Goal: Task Accomplishment & Management: Contribute content

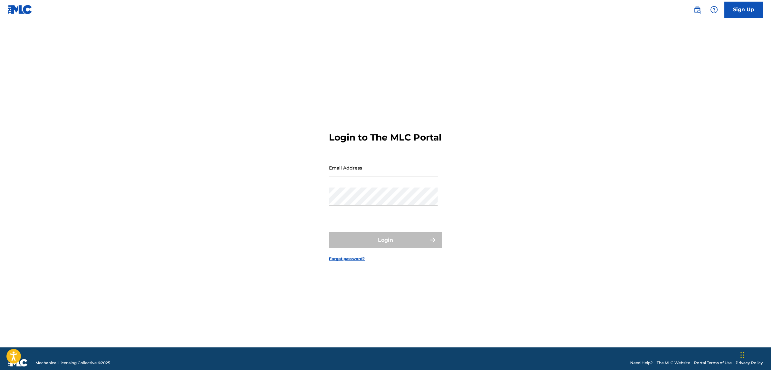
drag, startPoint x: 359, startPoint y: 168, endPoint x: 358, endPoint y: 173, distance: 4.9
click at [359, 168] on input "Email Address" at bounding box center [383, 167] width 109 height 18
type input "[PERSON_NAME][EMAIL_ADDRESS][PERSON_NAME][DOMAIN_NAME]"
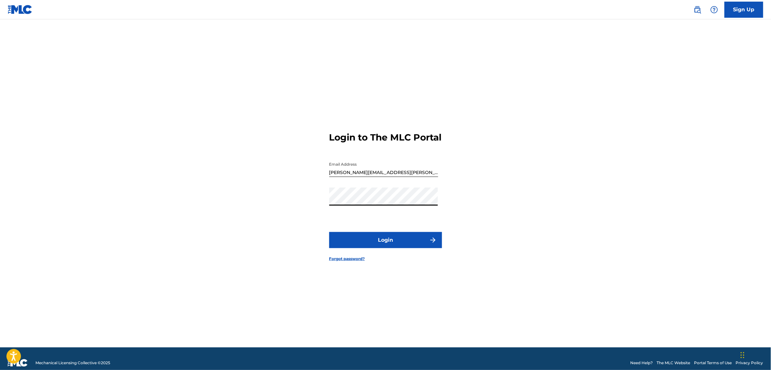
click at [357, 241] on button "Login" at bounding box center [385, 240] width 113 height 16
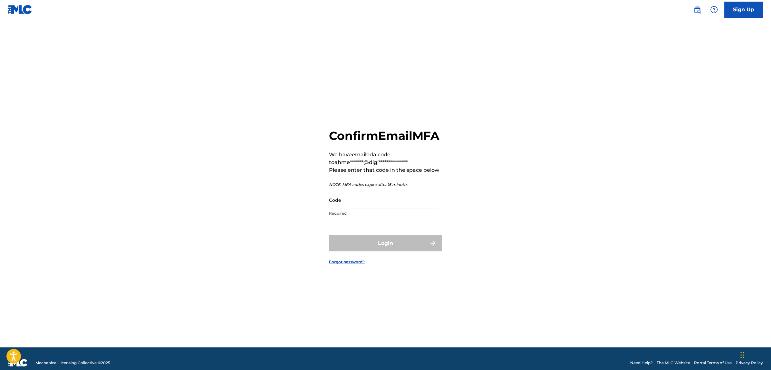
click at [371, 209] on input "Code" at bounding box center [383, 200] width 109 height 18
paste input "885984"
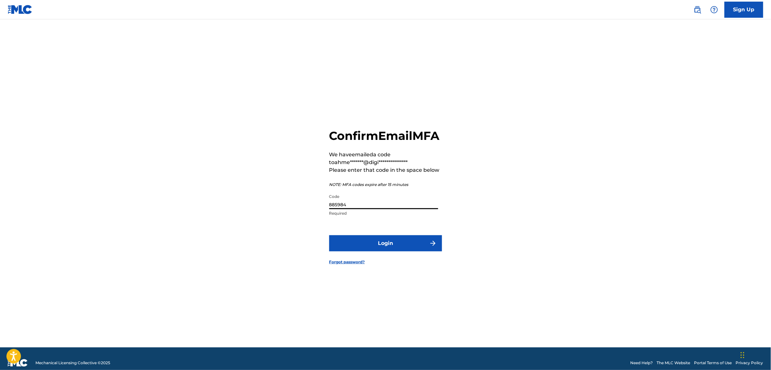
type input "885984"
click at [329, 235] on button "Login" at bounding box center [385, 243] width 113 height 16
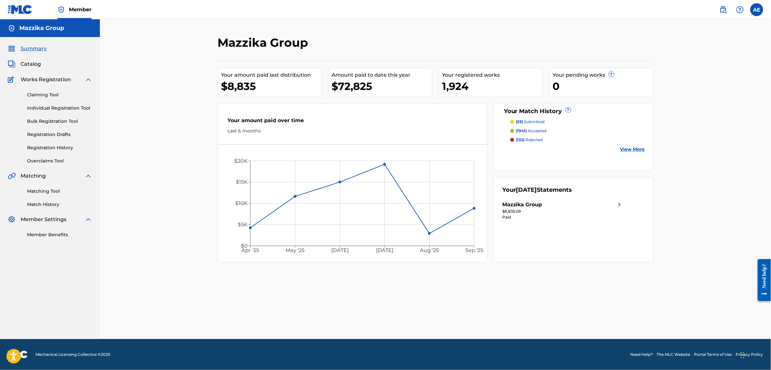
click at [44, 148] on link "Registration History" at bounding box center [59, 147] width 65 height 7
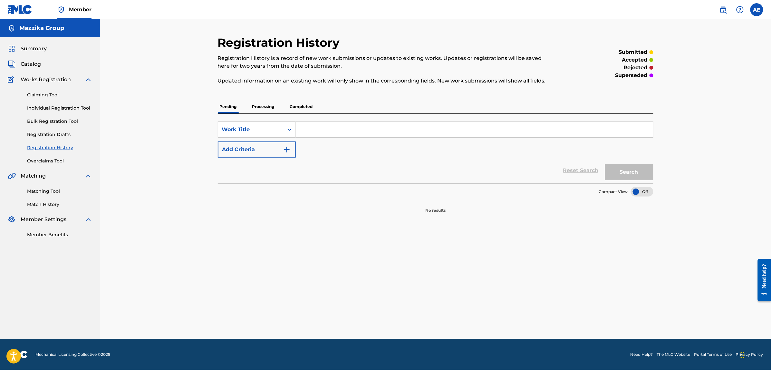
click at [266, 107] on p "Processing" at bounding box center [263, 107] width 26 height 14
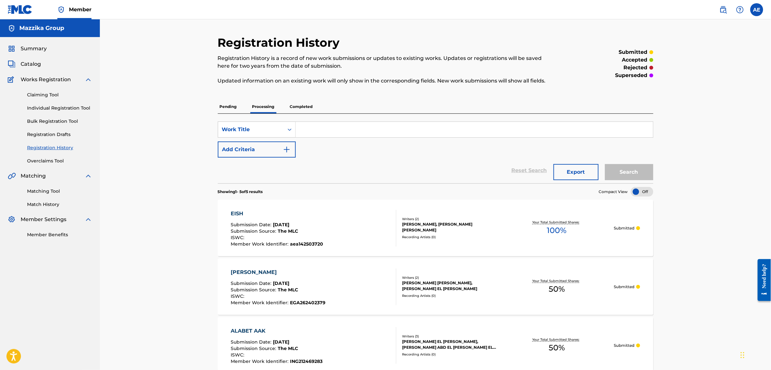
click at [306, 107] on p "Completed" at bounding box center [301, 107] width 27 height 14
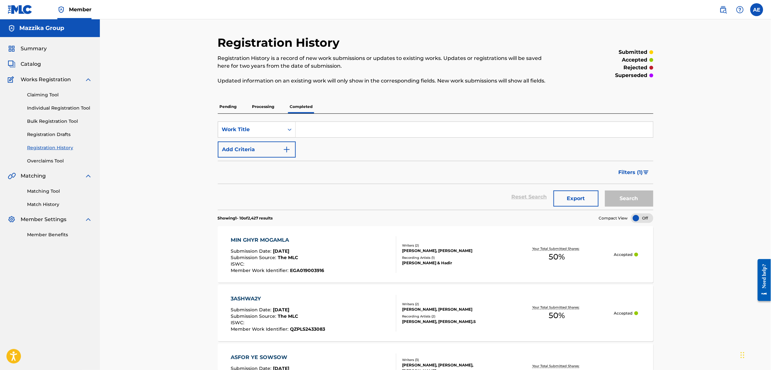
click at [37, 188] on link "Matching Tool" at bounding box center [59, 191] width 65 height 7
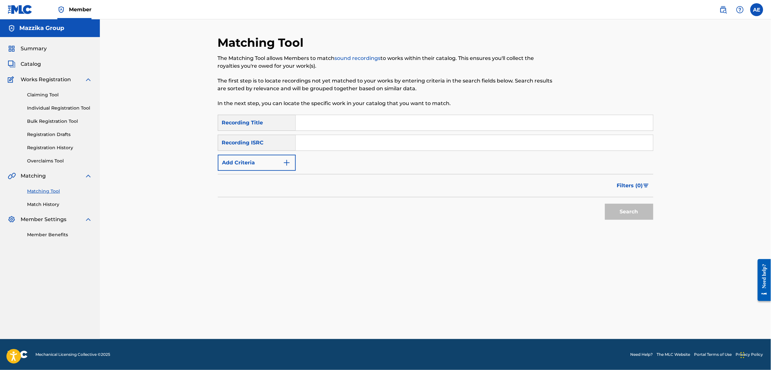
click at [329, 126] on input "Search Form" at bounding box center [474, 122] width 357 height 15
paste input "TCAEI1933969"
type input "TCAEI1933969"
click at [279, 168] on button "Add Criteria" at bounding box center [257, 163] width 78 height 16
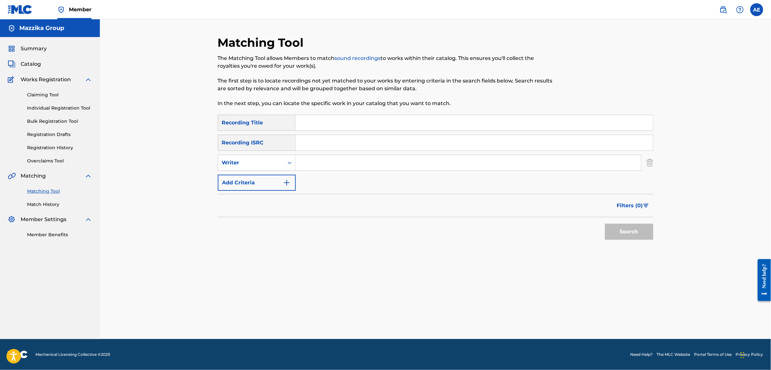
click at [330, 147] on input "Search Form" at bounding box center [474, 142] width 357 height 15
paste input "TCAEI1933969"
click at [605, 224] on button "Search" at bounding box center [629, 232] width 48 height 16
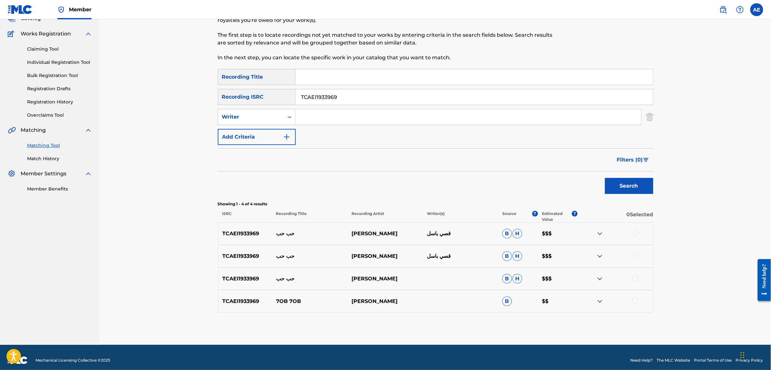
scroll to position [52, 0]
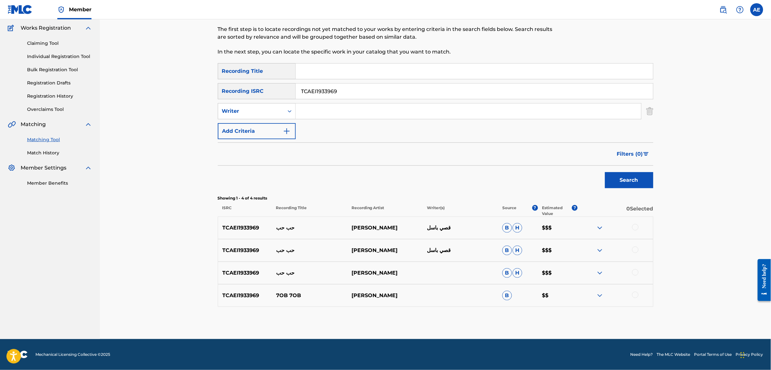
drag, startPoint x: 347, startPoint y: 93, endPoint x: 274, endPoint y: 92, distance: 72.2
click at [274, 92] on div "SearchWithCriteria0883560c-7faf-40b3-a548-9e229addc9fc Recording ISRC TCAEI1933…" at bounding box center [435, 91] width 435 height 16
paste input "GC2242108"
click at [605, 172] on button "Search" at bounding box center [629, 180] width 48 height 16
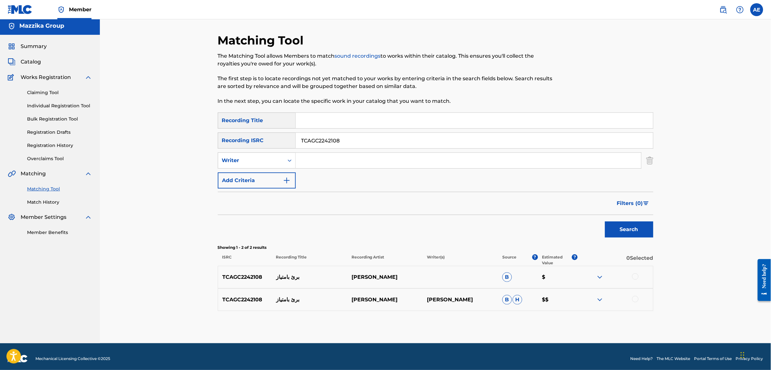
scroll to position [6, 0]
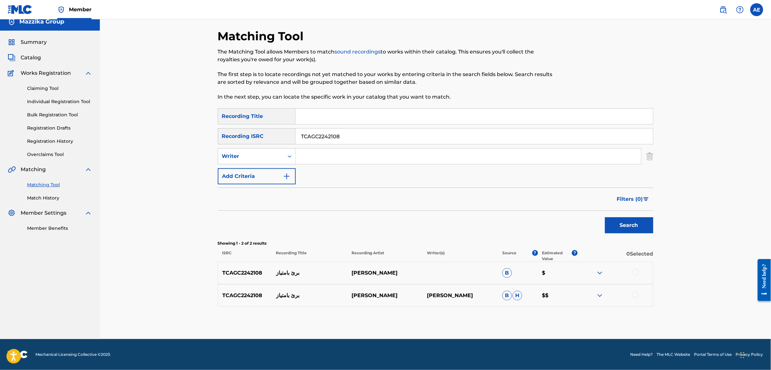
paste input "EGA010552020"
click at [605, 217] on button "Search" at bounding box center [629, 225] width 48 height 16
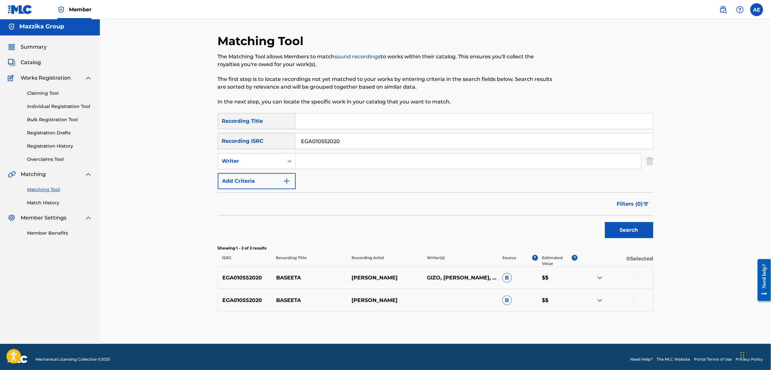
scroll to position [0, 0]
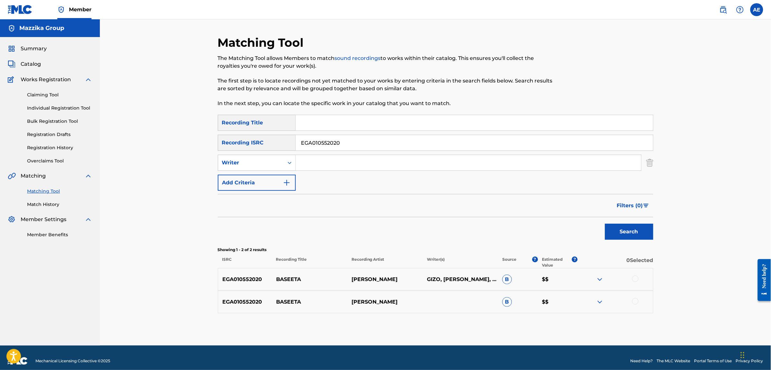
paste input "TCAGS2383982"
click at [605, 224] on button "Search" at bounding box center [629, 232] width 48 height 16
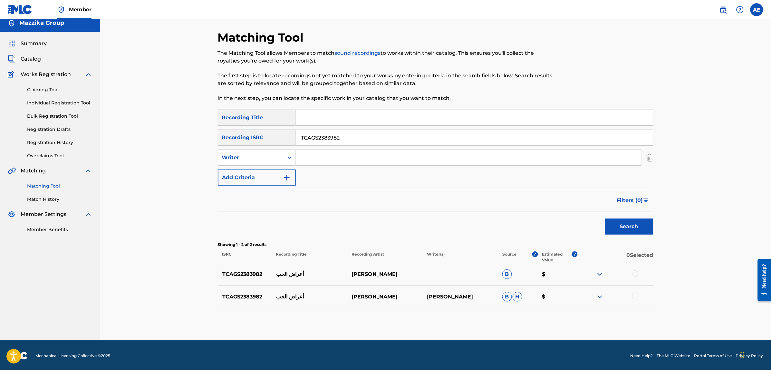
scroll to position [6, 0]
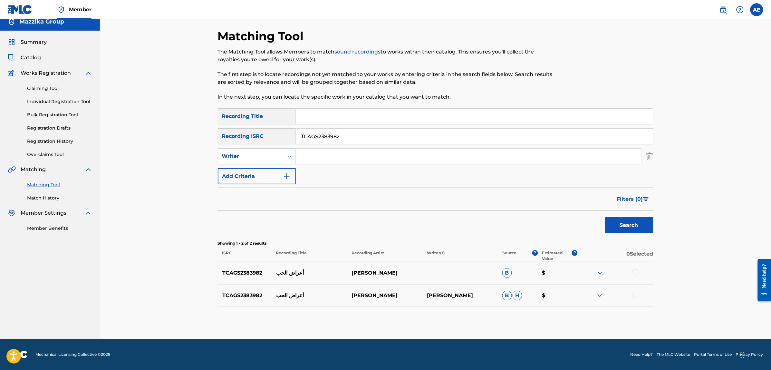
paste input "QZNWY2009708"
click at [605, 217] on button "Search" at bounding box center [629, 225] width 48 height 16
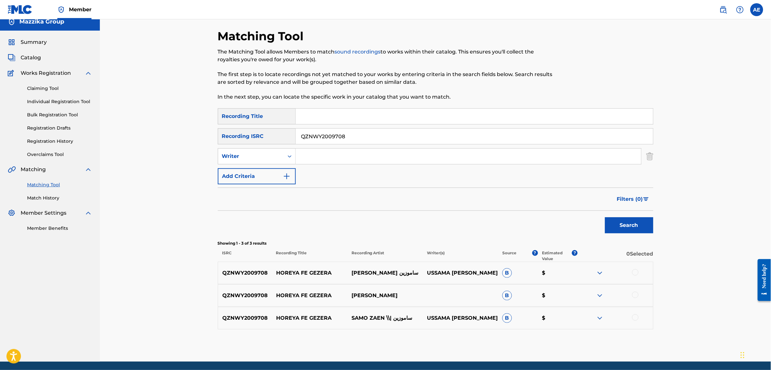
scroll to position [29, 0]
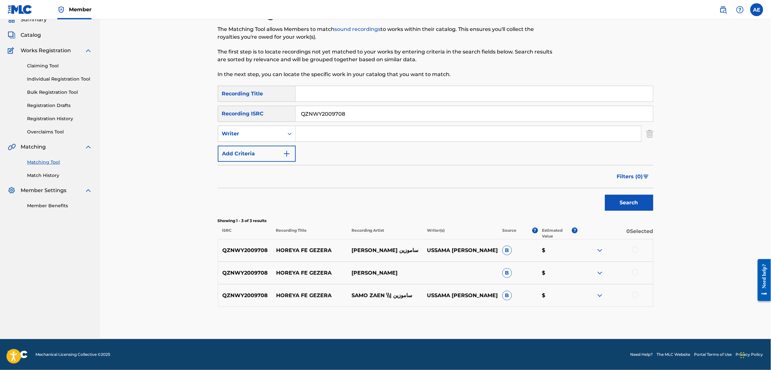
paste input "TCAGT2353633"
click at [605, 195] on button "Search" at bounding box center [629, 203] width 48 height 16
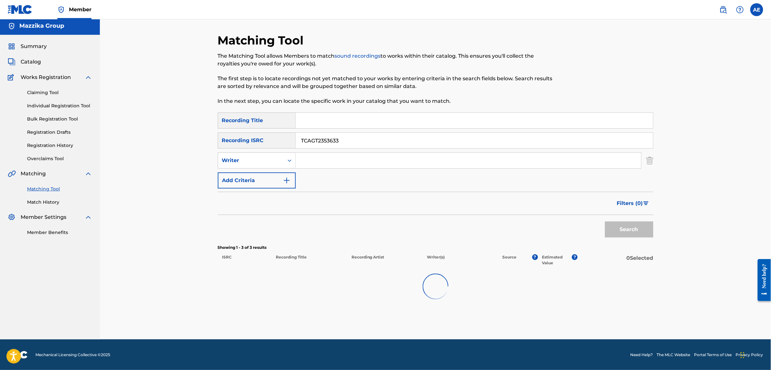
scroll to position [6, 0]
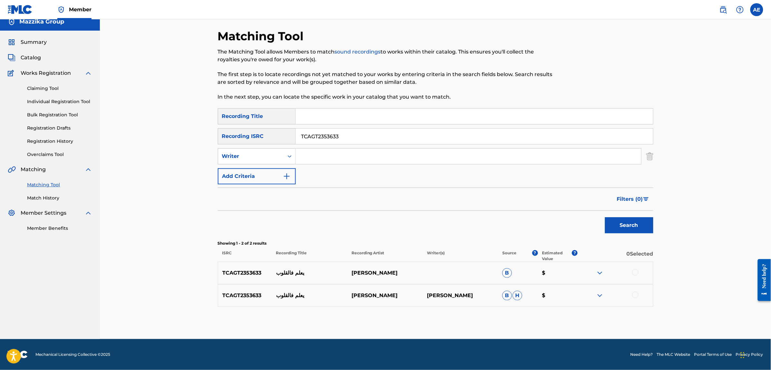
paste input "TCAEW2033637"
click at [605, 217] on button "Search" at bounding box center [629, 225] width 48 height 16
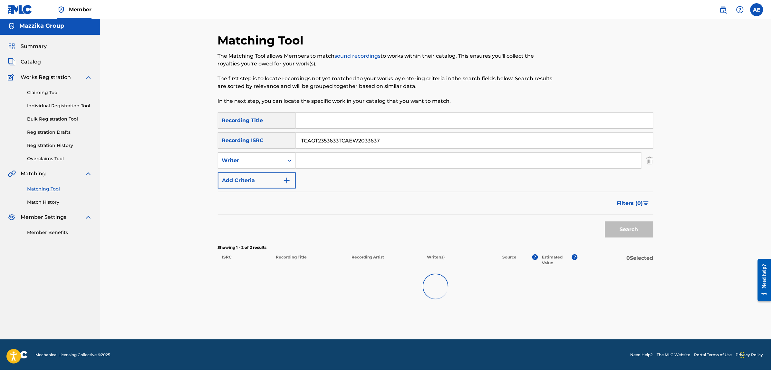
scroll to position [2, 0]
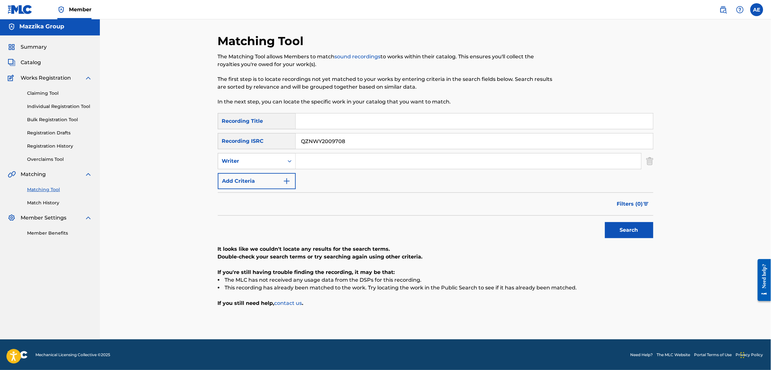
paste input "TCAEW2033637"
click at [605, 222] on button "Search" at bounding box center [629, 230] width 48 height 16
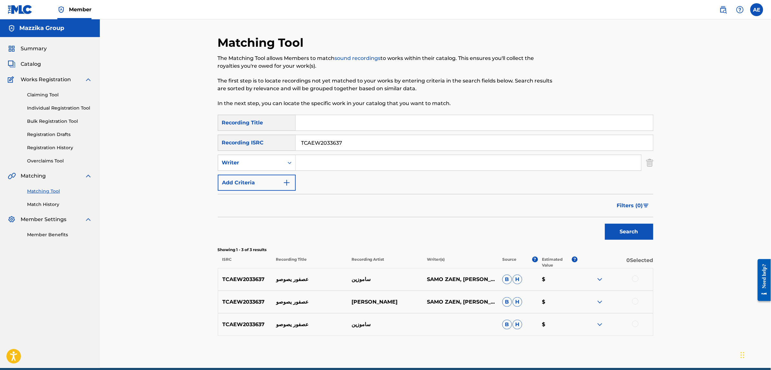
paste input "TCAGI2207602"
paste input "Search Form"
click at [605, 224] on button "Search" at bounding box center [629, 232] width 48 height 16
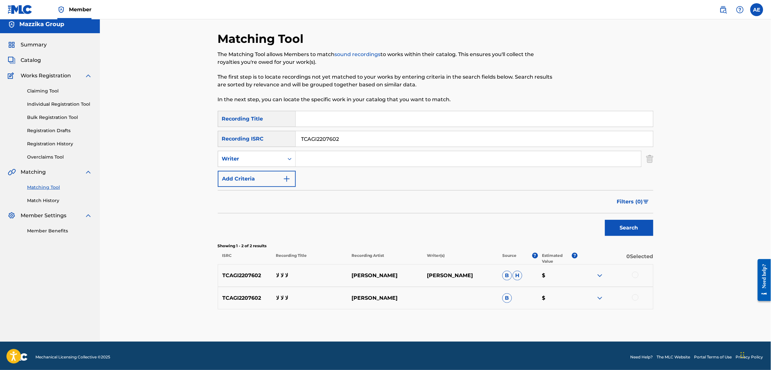
scroll to position [6, 0]
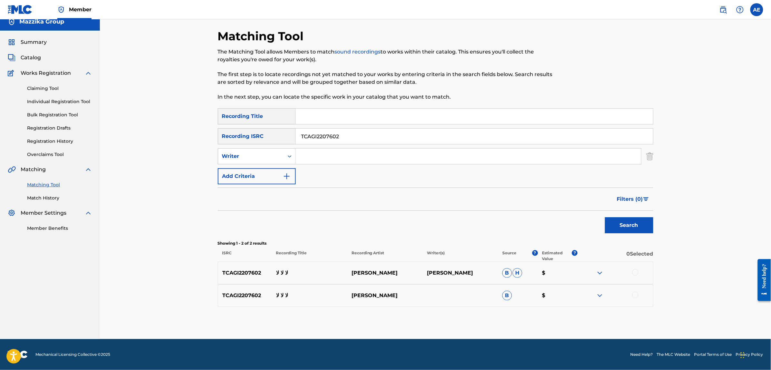
paste input "QZNWY2028056"
click at [605, 217] on button "Search" at bounding box center [629, 225] width 48 height 16
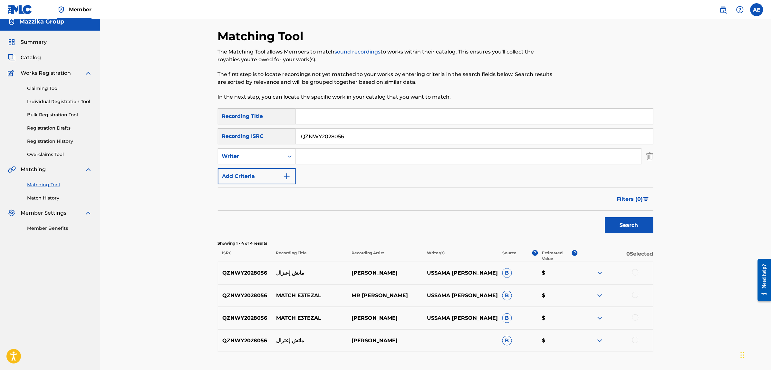
scroll to position [52, 0]
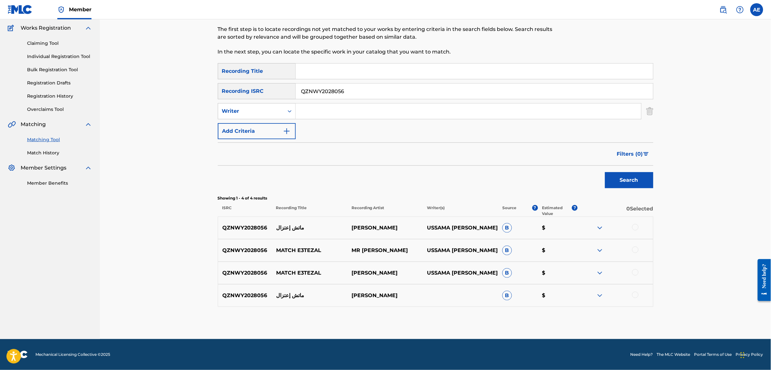
paste input "9"
click at [605, 172] on button "Search" at bounding box center [629, 180] width 48 height 16
paste input "24"
click at [605, 172] on button "Search" at bounding box center [629, 180] width 48 height 16
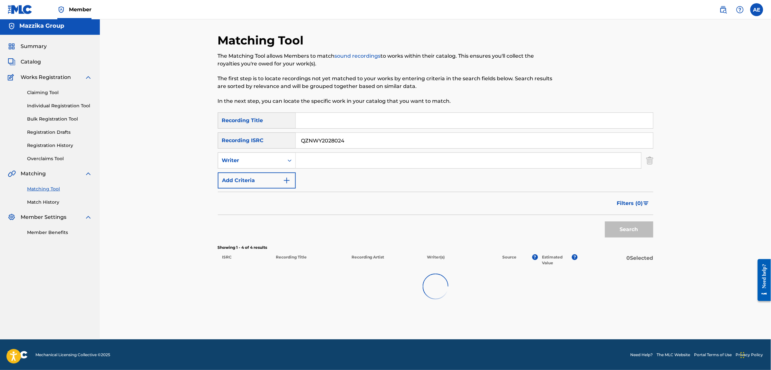
scroll to position [29, 0]
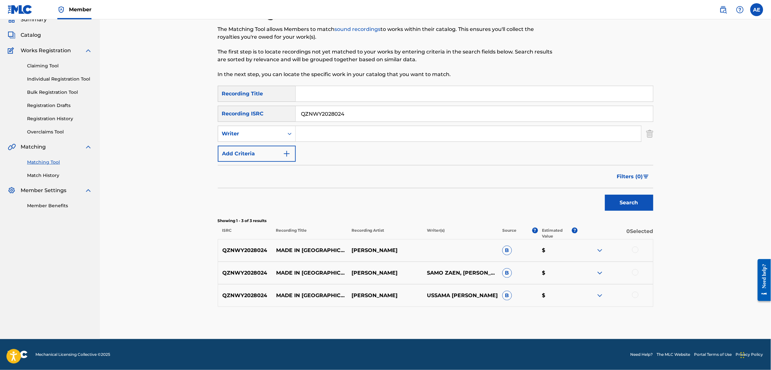
paste input "EGA019003916"
type input "EGA019003916"
click at [605, 195] on button "Search" at bounding box center [629, 203] width 48 height 16
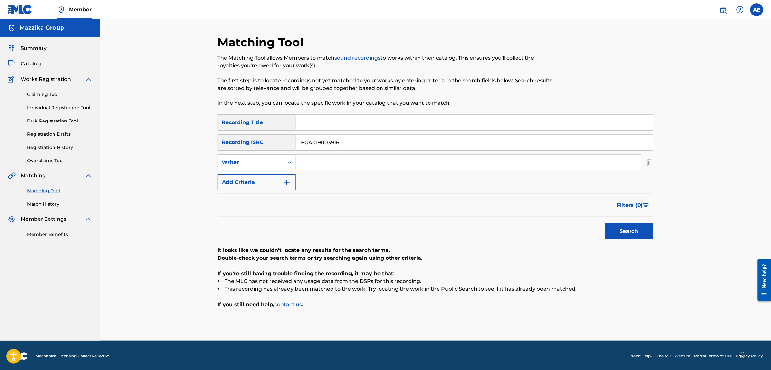
scroll to position [0, 0]
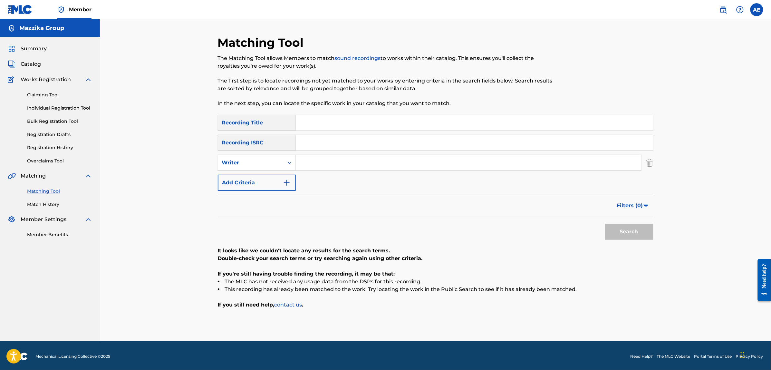
click at [336, 118] on input "Search Form" at bounding box center [474, 122] width 357 height 15
paste input "Min Ghyr Mogamla"
type input "Min Ghyr Mogamla"
click at [314, 164] on input "Search Form" at bounding box center [468, 162] width 345 height 15
paste input "[PERSON_NAME]"
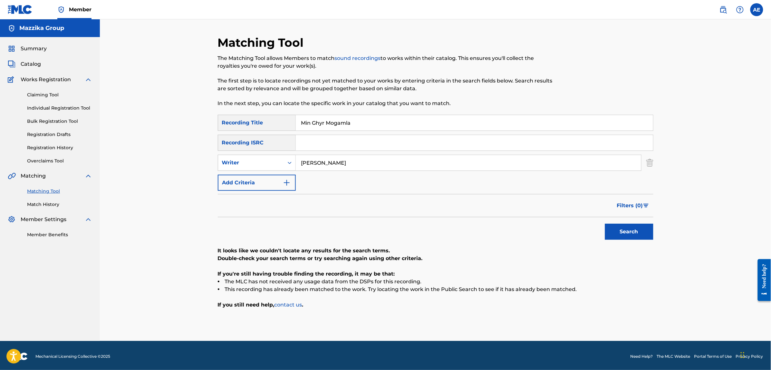
type input "[PERSON_NAME]"
click at [605, 224] on button "Search" at bounding box center [629, 232] width 48 height 16
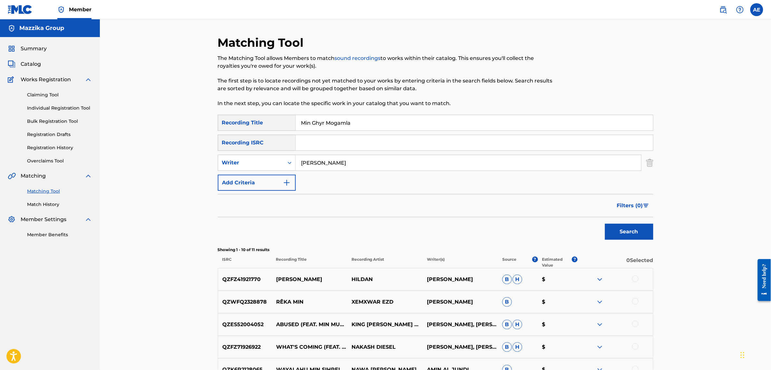
drag, startPoint x: 274, startPoint y: 165, endPoint x: 195, endPoint y: 164, distance: 78.6
click at [197, 165] on div "Matching Tool The Matching Tool allows Members to match sound recordings to wor…" at bounding box center [435, 280] width 671 height 522
click at [605, 224] on button "Search" at bounding box center [629, 232] width 48 height 16
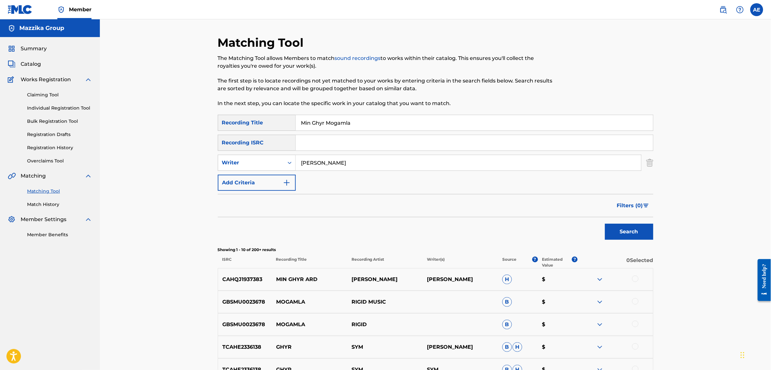
type input "[PERSON_NAME]"
drag, startPoint x: 356, startPoint y: 122, endPoint x: 238, endPoint y: 119, distance: 118.0
click at [242, 119] on div "SearchWithCriteriac4617c19-443b-46dc-9a95-a74b8fe0b63d Recording Title Min Ghyr…" at bounding box center [435, 123] width 435 height 16
type input "من غير مجاملة"
click at [605, 224] on button "Search" at bounding box center [629, 232] width 48 height 16
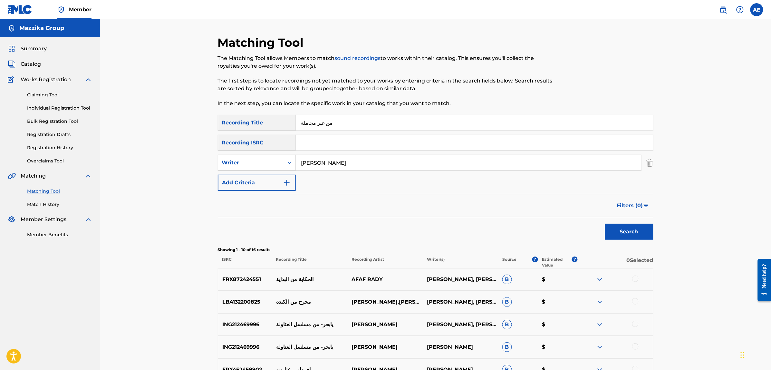
drag, startPoint x: 347, startPoint y: 162, endPoint x: 263, endPoint y: 164, distance: 84.1
click at [263, 164] on div "SearchWithCriteria1e58efb6-01ef-4c3e-91ca-abf10fa37235 Writer [PERSON_NAME]" at bounding box center [435, 163] width 435 height 16
click at [605, 224] on button "Search" at bounding box center [629, 232] width 48 height 16
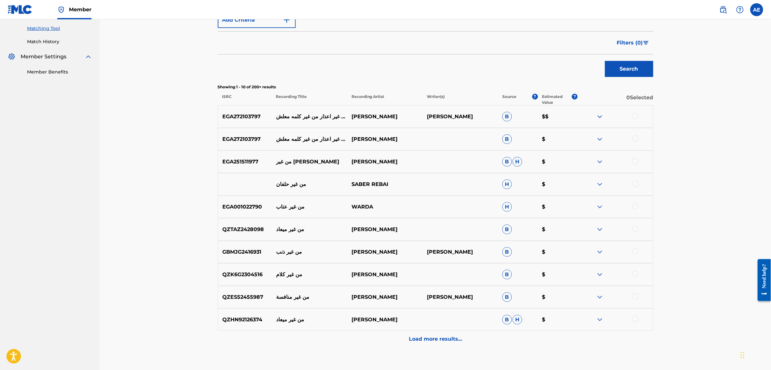
click at [366, 337] on div "Load more results..." at bounding box center [435, 339] width 435 height 16
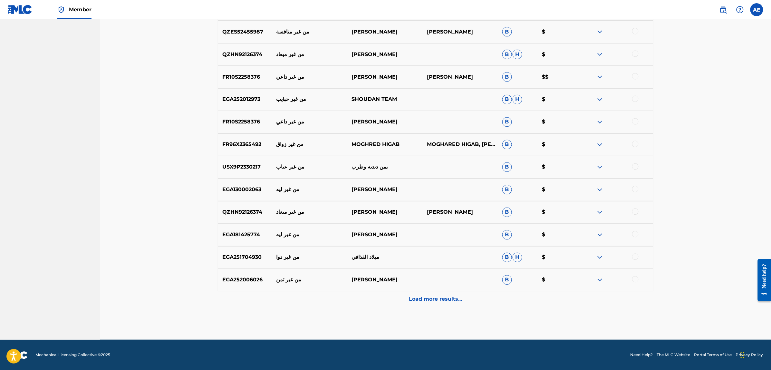
scroll to position [428, 0]
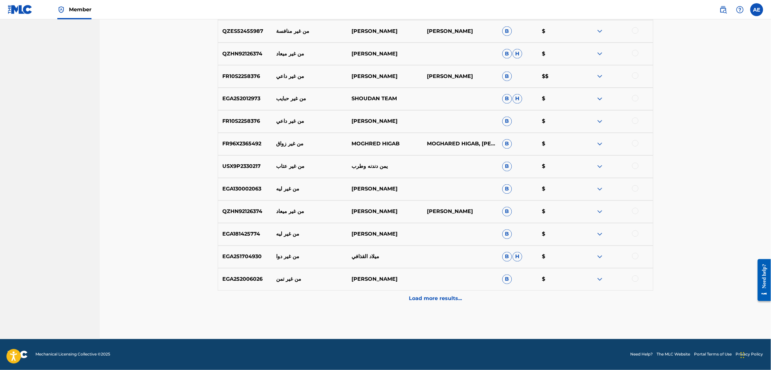
click at [361, 302] on div "Load more results..." at bounding box center [435, 299] width 435 height 16
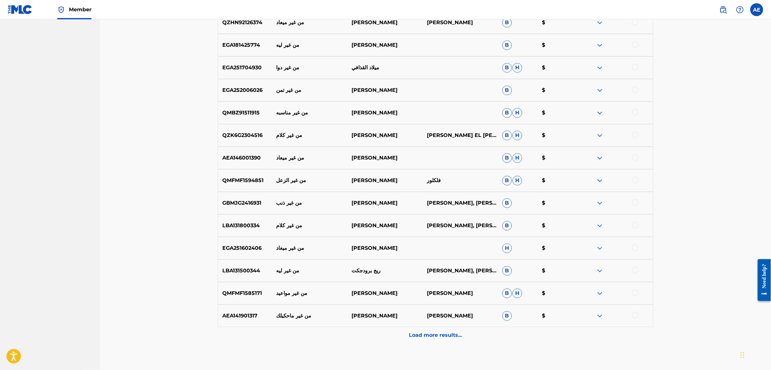
scroll to position [654, 0]
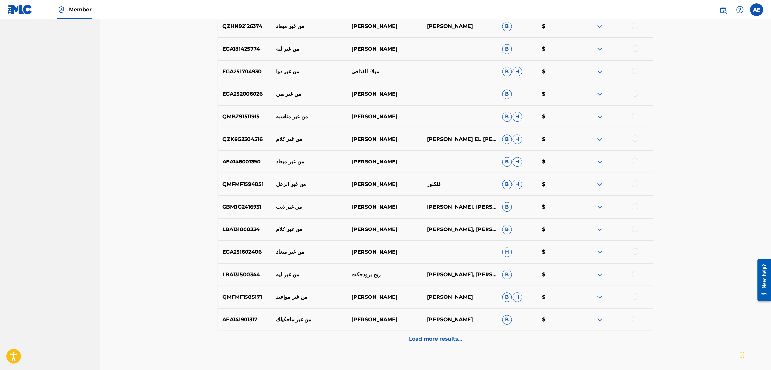
click at [334, 345] on div "Load more results..." at bounding box center [435, 339] width 435 height 16
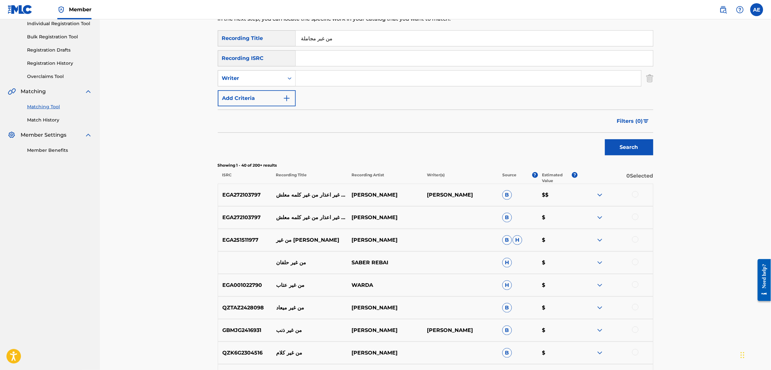
scroll to position [0, 0]
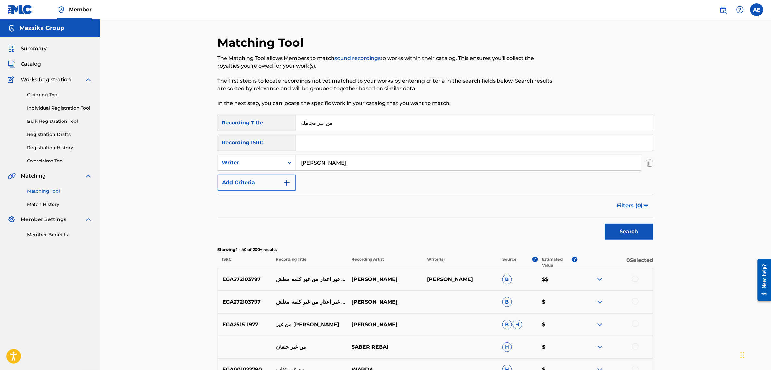
type input "[PERSON_NAME]"
drag, startPoint x: 339, startPoint y: 120, endPoint x: 251, endPoint y: 123, distance: 88.0
click at [251, 123] on div "SearchWithCriteriac4617c19-443b-46dc-9a95-a74b8fe0b63d Recording Title من غير م…" at bounding box center [435, 123] width 435 height 16
drag, startPoint x: 350, startPoint y: 162, endPoint x: 201, endPoint y: 152, distance: 149.5
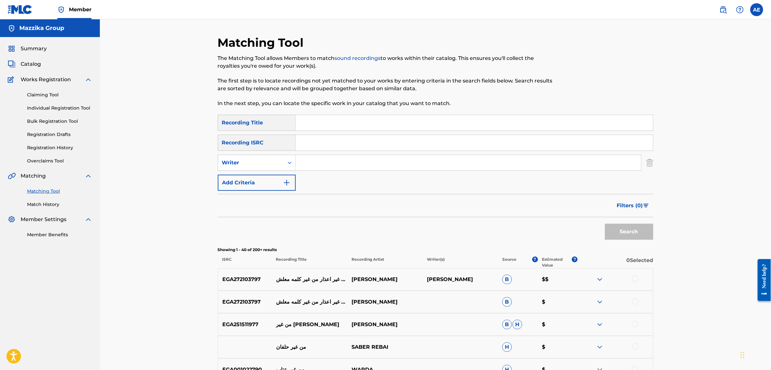
click at [345, 139] on input "Search Form" at bounding box center [474, 142] width 357 height 15
click at [307, 144] on input "Search Form" at bounding box center [474, 142] width 357 height 15
paste input "TCAEI1933969"
type input "TCAEI1933969"
click at [605, 224] on button "Search" at bounding box center [629, 232] width 48 height 16
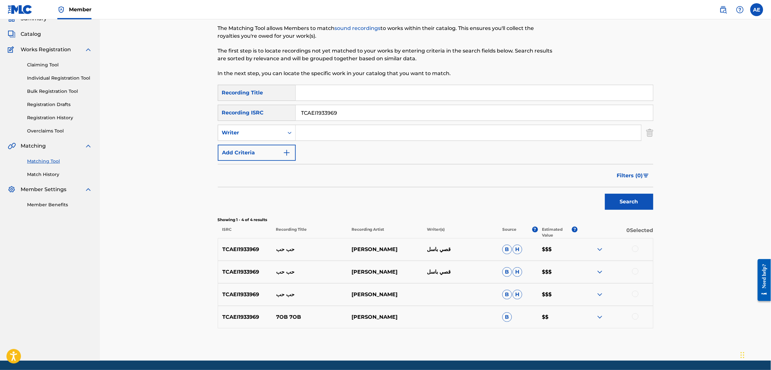
scroll to position [11, 0]
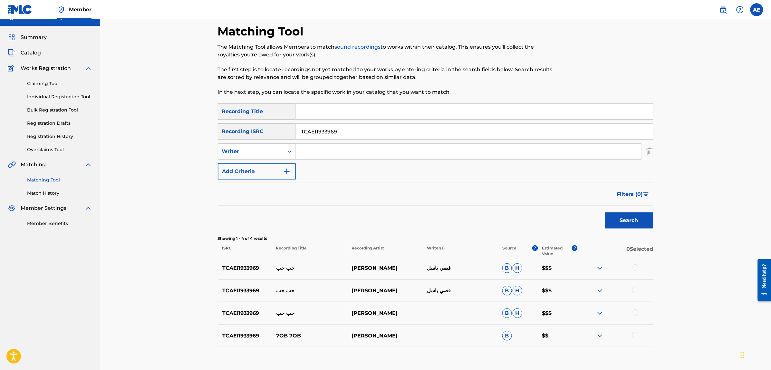
click at [632, 266] on div at bounding box center [635, 267] width 6 height 6
click at [636, 288] on div at bounding box center [635, 290] width 6 height 6
click at [635, 315] on div at bounding box center [635, 312] width 6 height 6
click at [636, 334] on div at bounding box center [635, 335] width 6 height 6
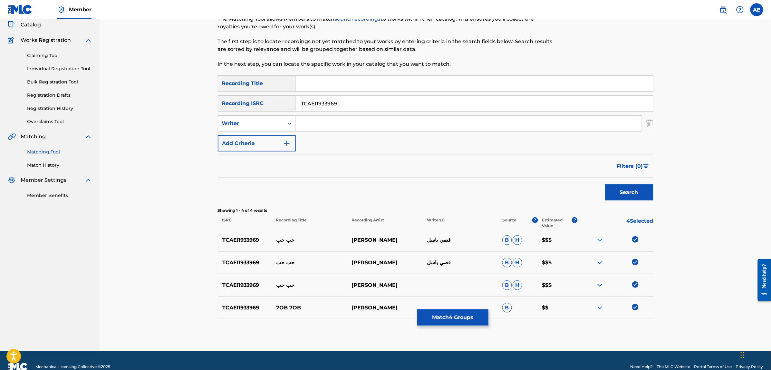
scroll to position [40, 0]
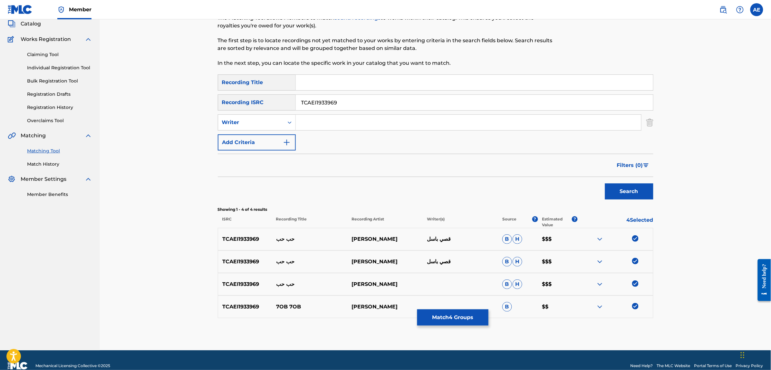
drag, startPoint x: 346, startPoint y: 103, endPoint x: 205, endPoint y: 94, distance: 142.0
click at [205, 94] on div "Matching Tool The Matching Tool allows Members to match sound recordings to wor…" at bounding box center [435, 164] width 671 height 371
click at [343, 102] on input "TCAEI1933969" at bounding box center [474, 102] width 357 height 15
click at [340, 120] on input "Search Form" at bounding box center [468, 122] width 345 height 15
paste input "MOOTAZ AMIN"
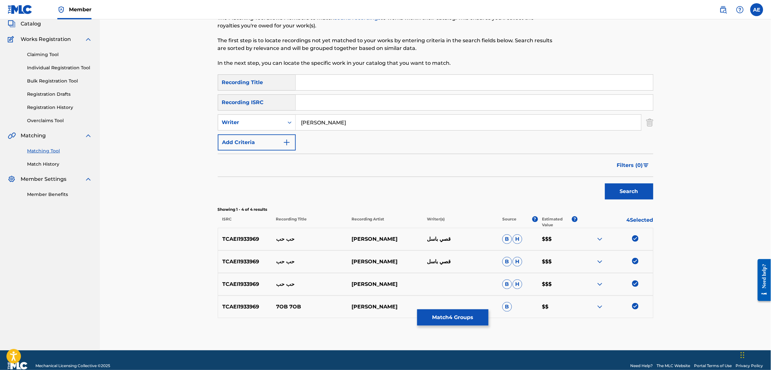
type input "MOOTAZ AMIN"
click at [330, 84] on input "Search Form" at bounding box center [474, 82] width 357 height 15
paste input "Love Love"
click at [605, 183] on button "Search" at bounding box center [629, 191] width 48 height 16
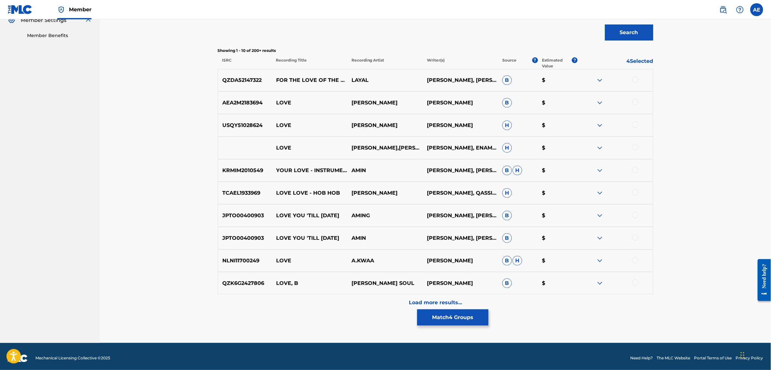
scroll to position [203, 0]
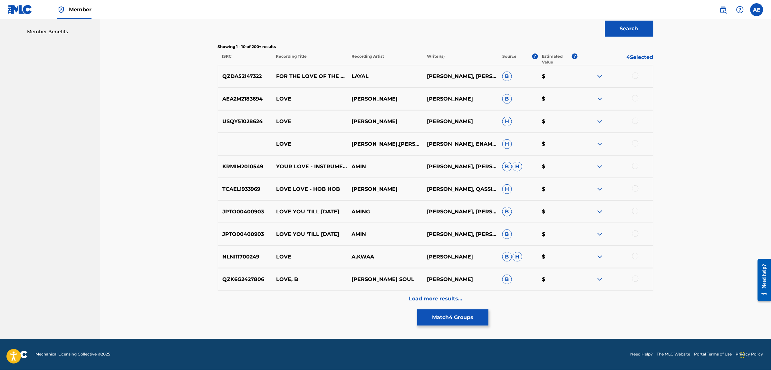
click at [636, 190] on div at bounding box center [635, 188] width 6 height 6
click at [345, 297] on div "Load more results..." at bounding box center [435, 299] width 435 height 16
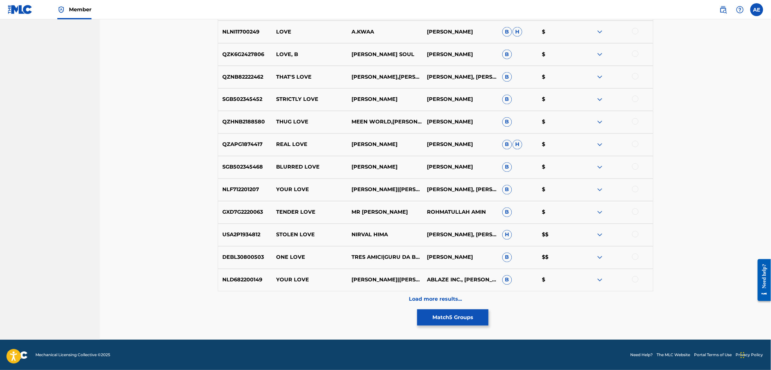
scroll to position [428, 0]
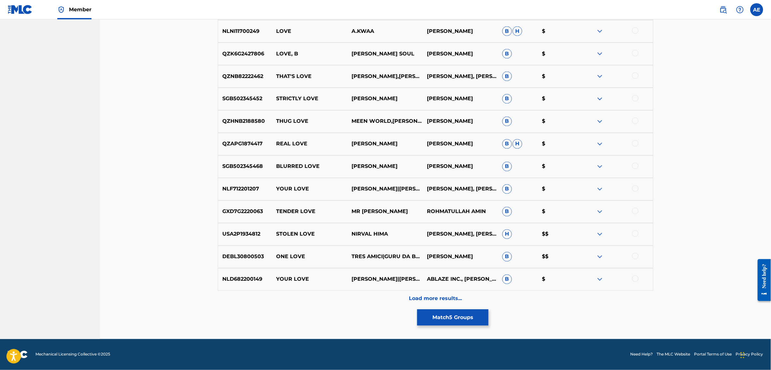
click at [363, 296] on div "Load more results..." at bounding box center [435, 299] width 435 height 16
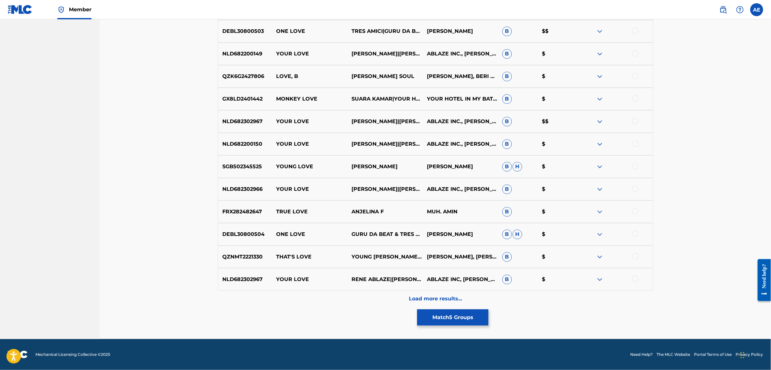
click at [354, 296] on div "Load more results..." at bounding box center [435, 299] width 435 height 16
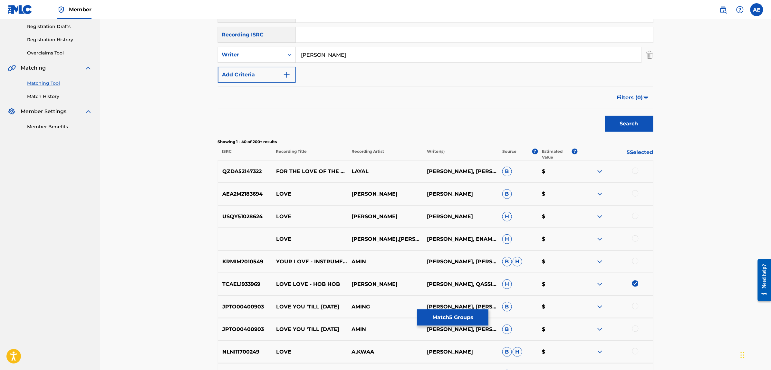
scroll to position [0, 0]
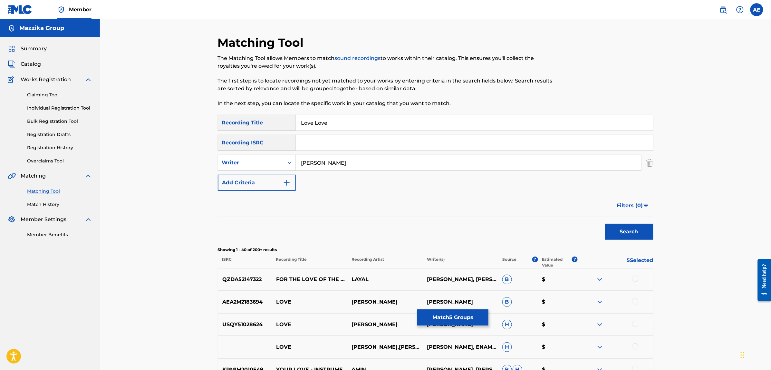
drag, startPoint x: 334, startPoint y: 123, endPoint x: 272, endPoint y: 120, distance: 61.6
click at [274, 120] on div "SearchWithCriteriac4617c19-443b-46dc-9a95-a74b8fe0b63d Recording Title Love Love" at bounding box center [435, 123] width 435 height 16
click at [605, 224] on button "Search" at bounding box center [629, 232] width 48 height 16
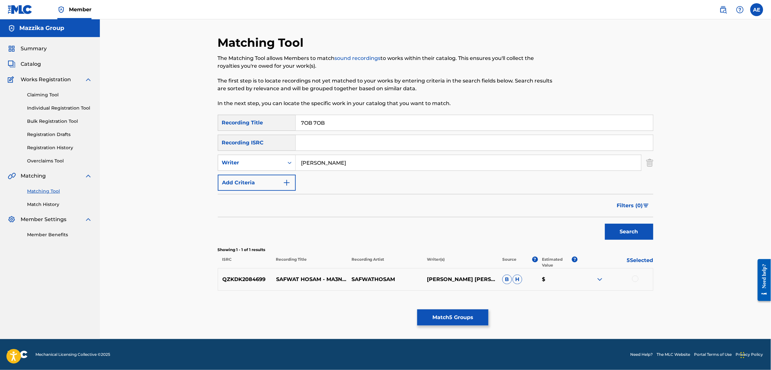
click at [314, 122] on input "7OB 7OB" at bounding box center [474, 122] width 357 height 15
click at [300, 121] on input "7OB HOB" at bounding box center [474, 122] width 357 height 15
type input "HOB HOB"
click at [605, 224] on button "Search" at bounding box center [629, 232] width 48 height 16
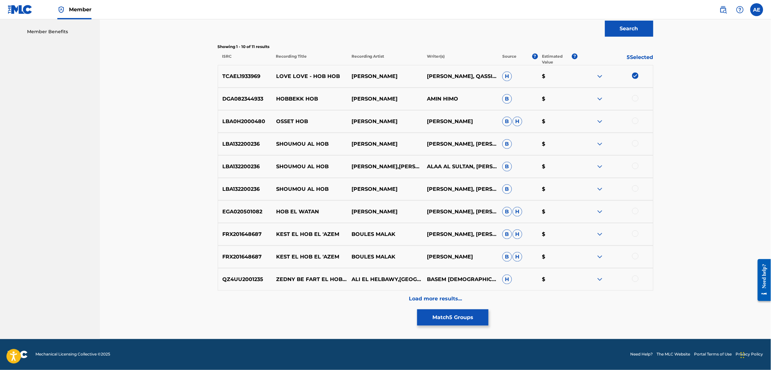
click at [340, 297] on div "Load more results..." at bounding box center [435, 299] width 435 height 16
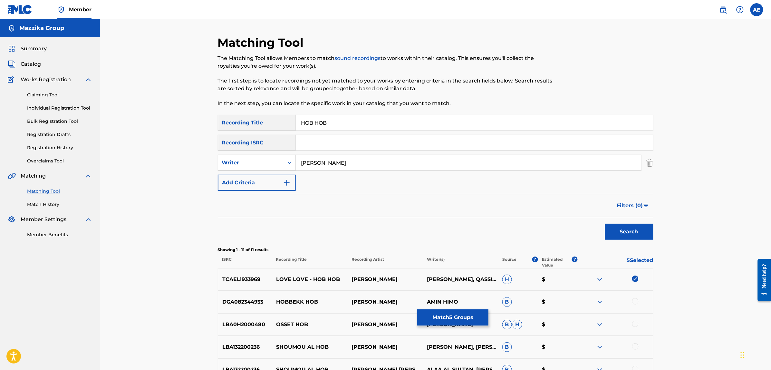
drag, startPoint x: 347, startPoint y: 162, endPoint x: 287, endPoint y: 159, distance: 60.0
click at [288, 159] on div "SearchWithCriteria1e58efb6-01ef-4c3e-91ca-abf10fa37235 Writer MOOTAZ AMIN" at bounding box center [435, 163] width 435 height 16
click at [605, 224] on button "Search" at bounding box center [629, 232] width 48 height 16
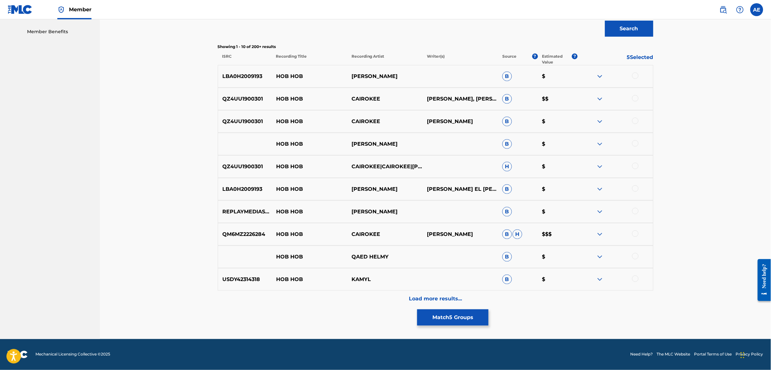
click at [349, 296] on div "Load more results..." at bounding box center [435, 299] width 435 height 16
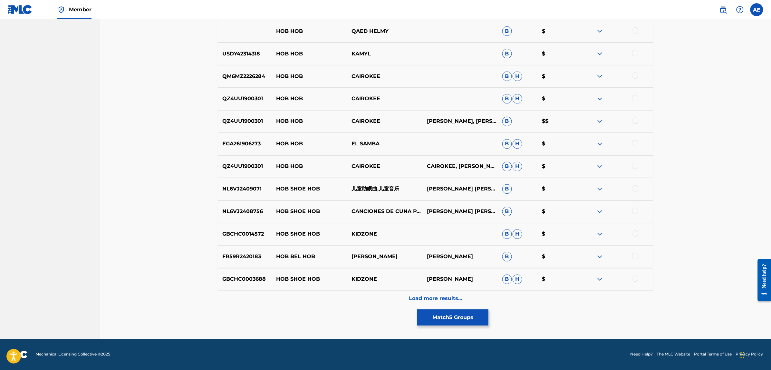
click at [342, 302] on div "Load more results..." at bounding box center [435, 299] width 435 height 16
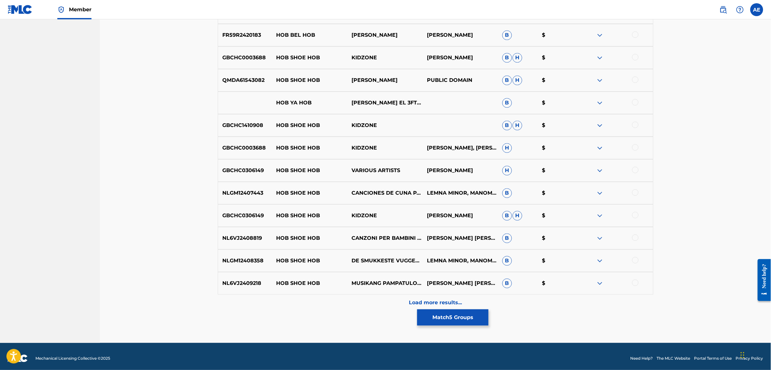
scroll to position [654, 0]
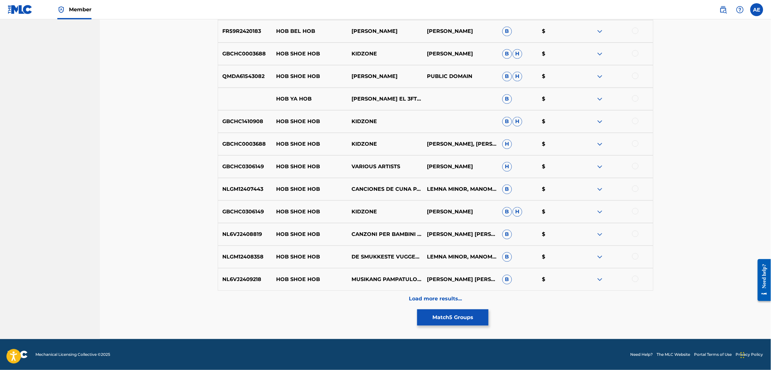
click at [355, 304] on div "Load more results..." at bounding box center [435, 299] width 435 height 16
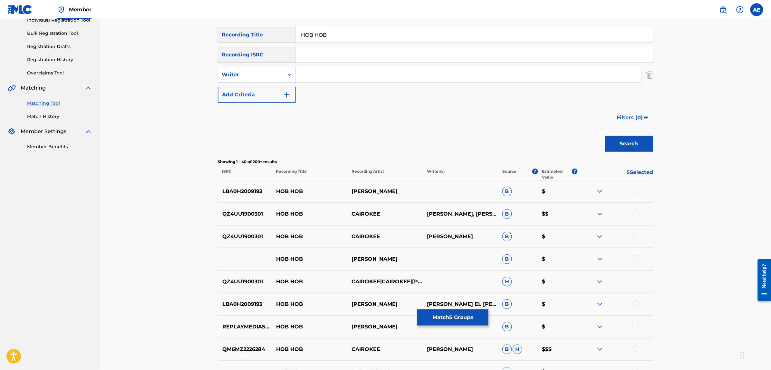
scroll to position [0, 0]
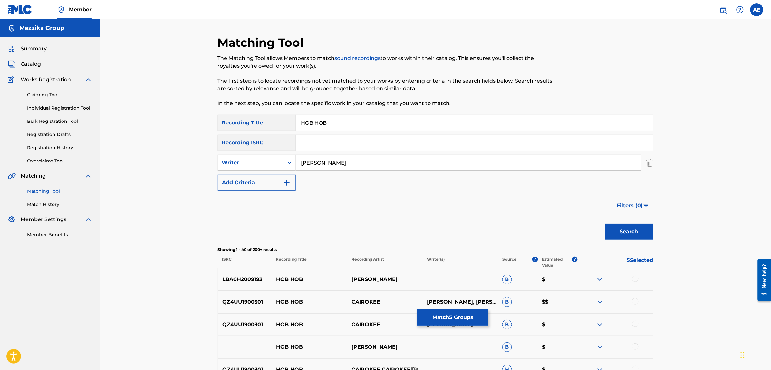
type input "MOOTAZ AMIN"
drag, startPoint x: 333, startPoint y: 120, endPoint x: 289, endPoint y: 120, distance: 44.1
click at [289, 120] on div "SearchWithCriteriac4617c19-443b-46dc-9a95-a74b8fe0b63d Recording Title HOB HOB" at bounding box center [435, 123] width 435 height 16
type input "حب حب"
click at [605, 224] on button "Search" at bounding box center [629, 232] width 48 height 16
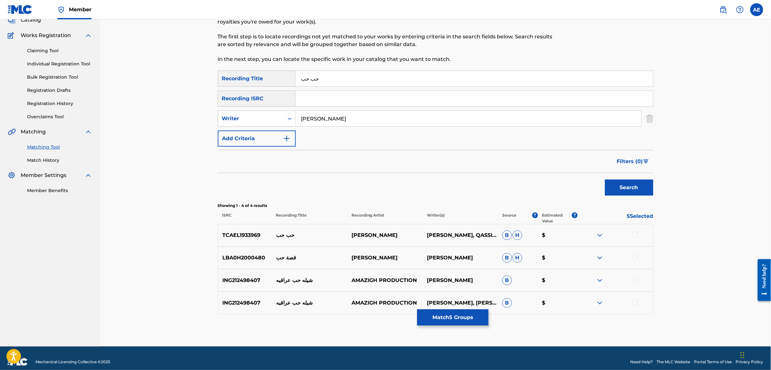
scroll to position [52, 0]
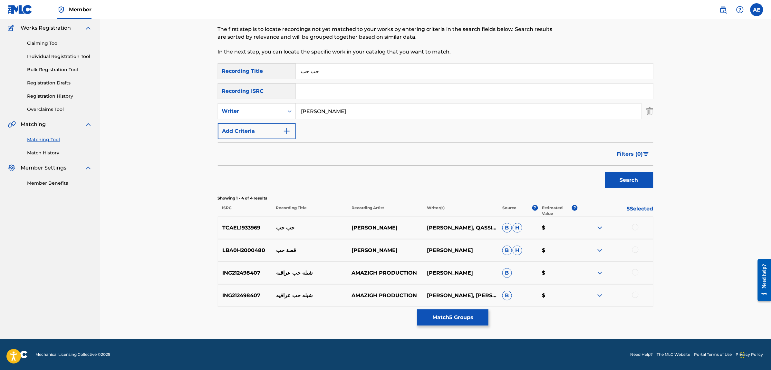
click at [635, 227] on div at bounding box center [635, 227] width 6 height 6
drag, startPoint x: 345, startPoint y: 110, endPoint x: 222, endPoint y: 110, distance: 122.4
click at [222, 110] on div "SearchWithCriteria1e58efb6-01ef-4c3e-91ca-abf10fa37235 Writer MOOTAZ AMIN" at bounding box center [435, 111] width 435 height 16
click at [605, 172] on button "Search" at bounding box center [629, 180] width 48 height 16
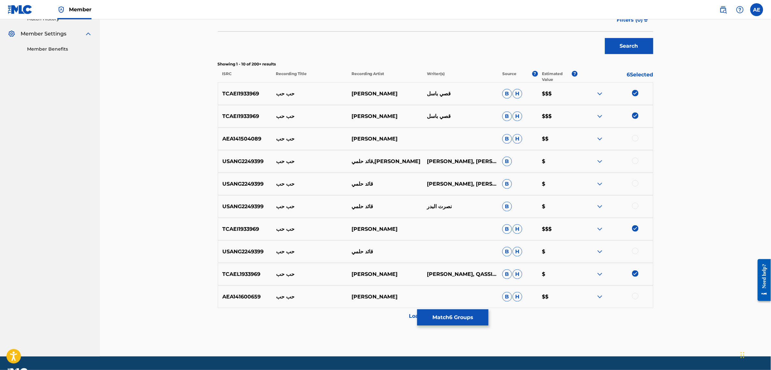
scroll to position [203, 0]
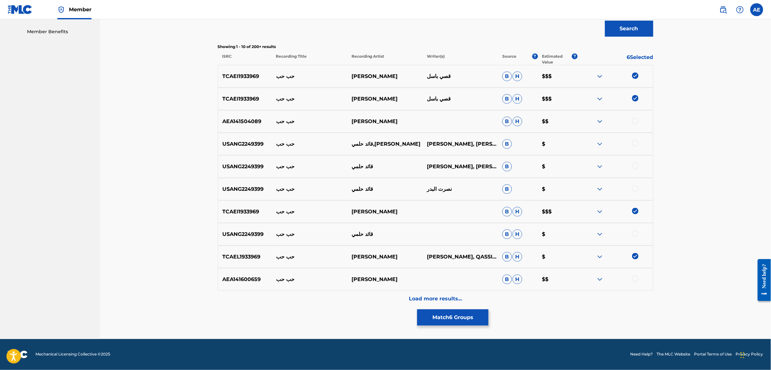
click at [350, 293] on div "Load more results..." at bounding box center [435, 299] width 435 height 16
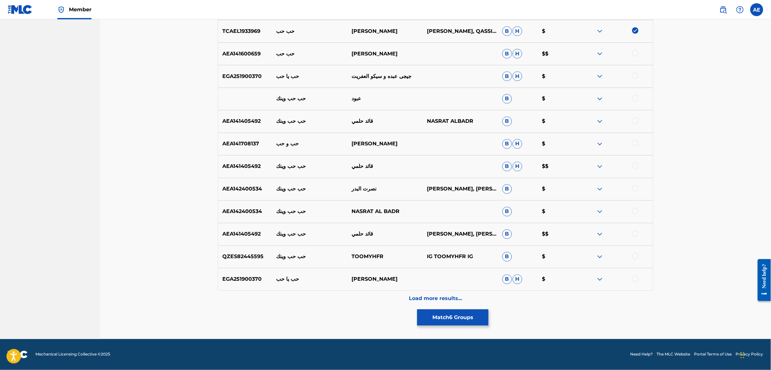
click at [337, 296] on div "Load more results..." at bounding box center [435, 299] width 435 height 16
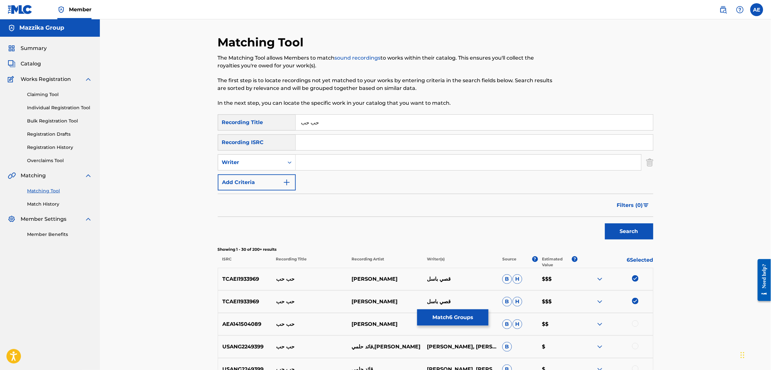
scroll to position [0, 0]
click at [438, 316] on button "Match 6 Groups" at bounding box center [452, 317] width 71 height 16
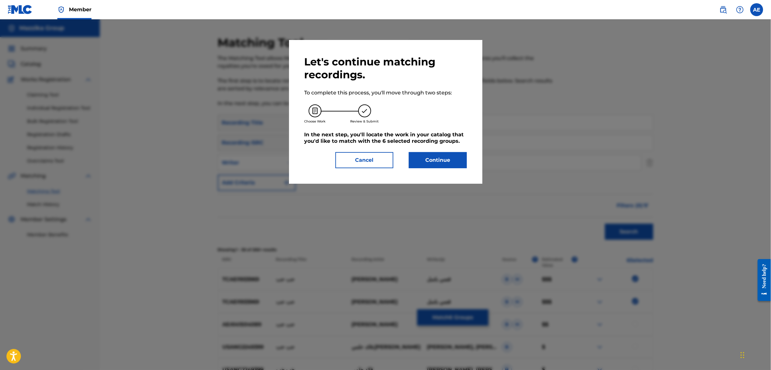
click at [431, 160] on button "Continue" at bounding box center [438, 160] width 58 height 16
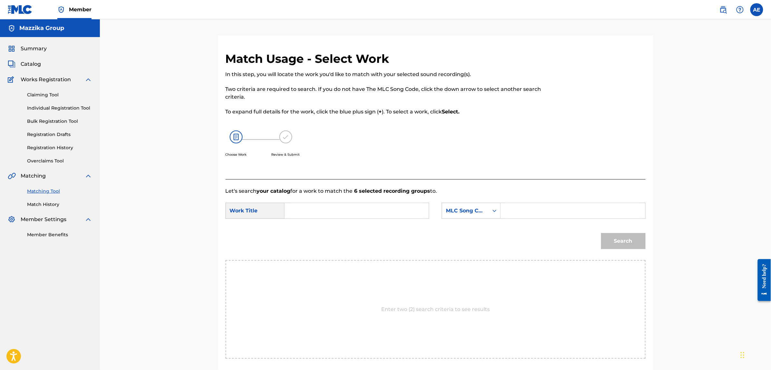
click at [313, 212] on input "Search Form" at bounding box center [356, 210] width 133 height 15
paste input "Love Love"
type input "Love Love"
click at [522, 205] on input "Search Form" at bounding box center [572, 210] width 133 height 15
paste input "LT49RJ"
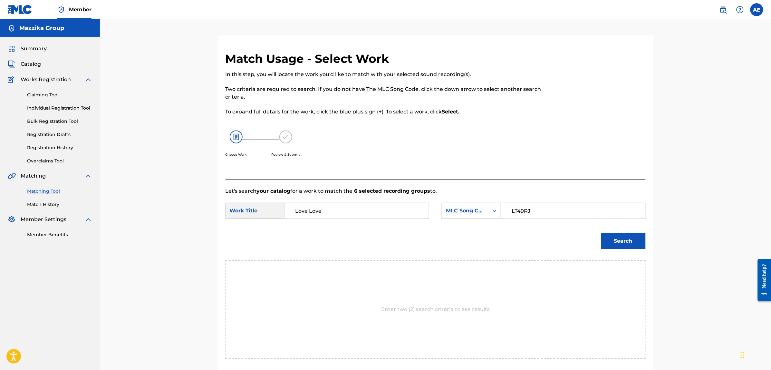
type input "LT49RJ"
click at [601, 233] on button "Search" at bounding box center [623, 241] width 44 height 16
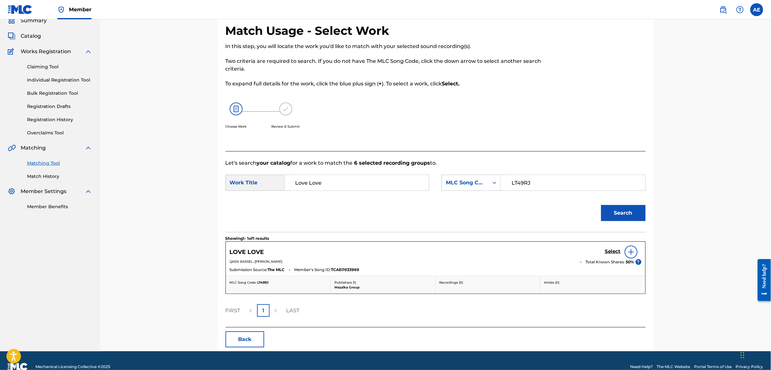
scroll to position [40, 0]
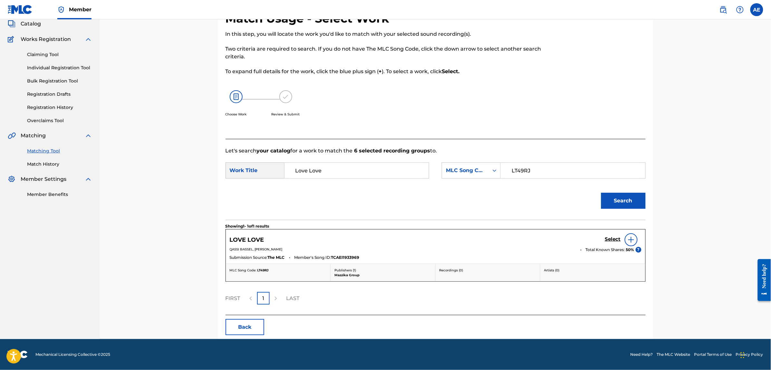
click at [612, 239] on h5 "Select" at bounding box center [613, 239] width 16 height 6
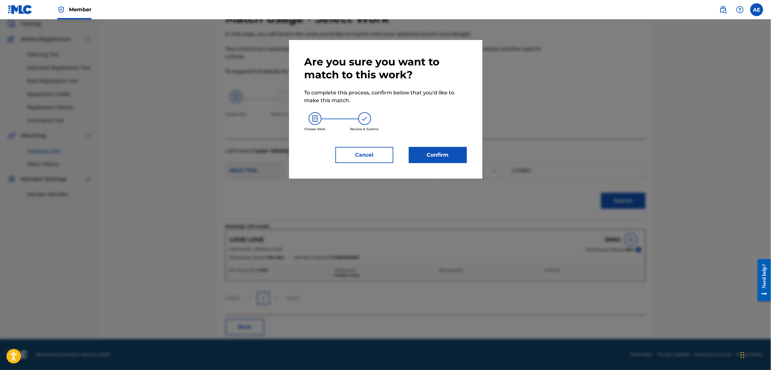
click at [417, 149] on button "Confirm" at bounding box center [438, 155] width 58 height 16
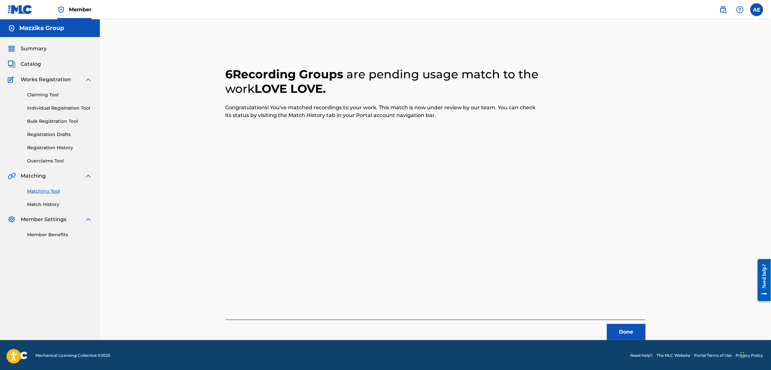
click at [616, 335] on button "Done" at bounding box center [626, 332] width 39 height 16
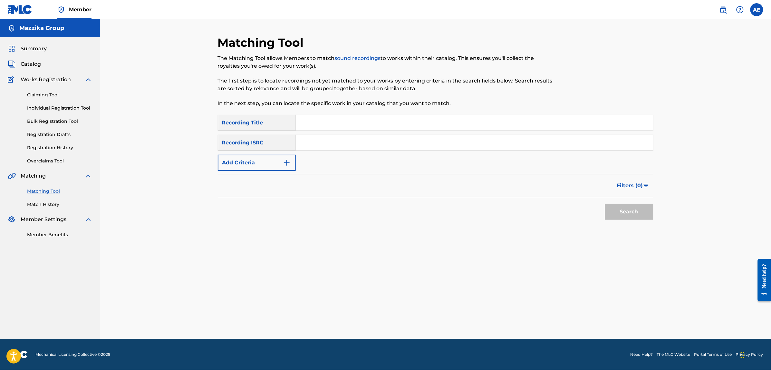
click at [291, 161] on button "Add Criteria" at bounding box center [257, 163] width 78 height 16
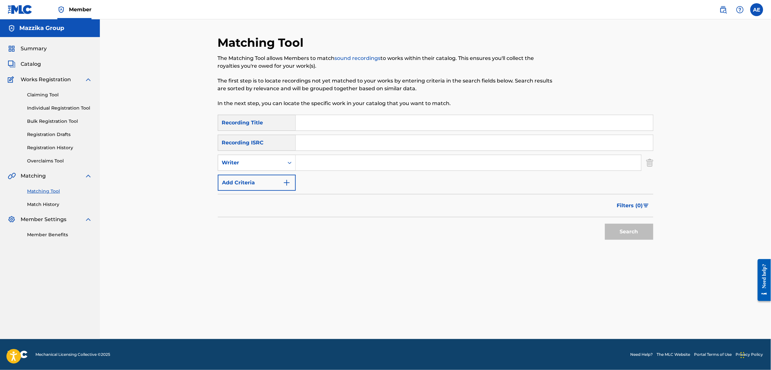
click at [311, 146] on input "Search Form" at bounding box center [474, 142] width 357 height 15
paste input "TCAGC2242108"
type input "TCAGC2242108"
click at [605, 224] on button "Search" at bounding box center [629, 232] width 48 height 16
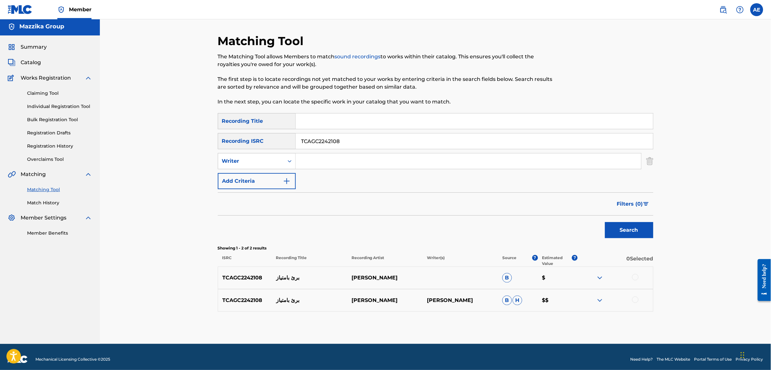
scroll to position [6, 0]
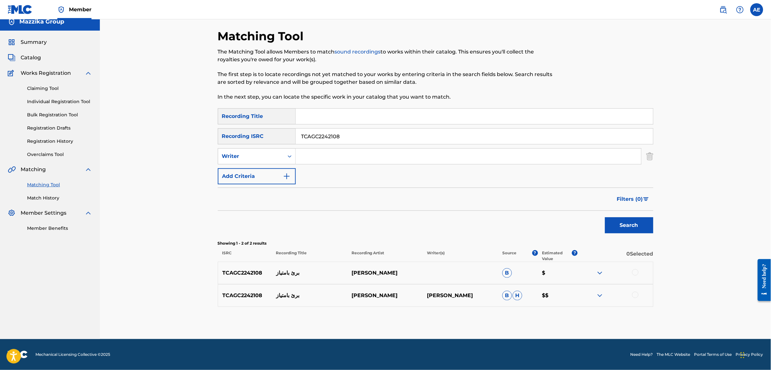
click at [635, 272] on div at bounding box center [635, 272] width 6 height 6
click at [636, 294] on div at bounding box center [635, 295] width 6 height 6
drag, startPoint x: 265, startPoint y: 126, endPoint x: 236, endPoint y: 126, distance: 29.0
click at [236, 126] on div "SearchWithCriteriac4617c19-443b-46dc-9a95-a74b8fe0b63d Recording Title SearchWi…" at bounding box center [435, 146] width 435 height 76
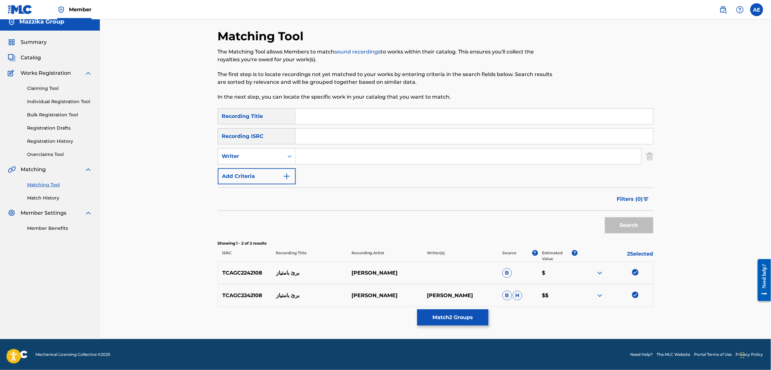
click at [329, 158] on input "Search Form" at bounding box center [468, 155] width 345 height 15
paste input "MOOTAZ AMIN"
type input "MOOTAZ AMIN"
click at [334, 120] on input "Search Form" at bounding box center [474, 116] width 357 height 15
paste input "Baree2 Bi Emteyaz"
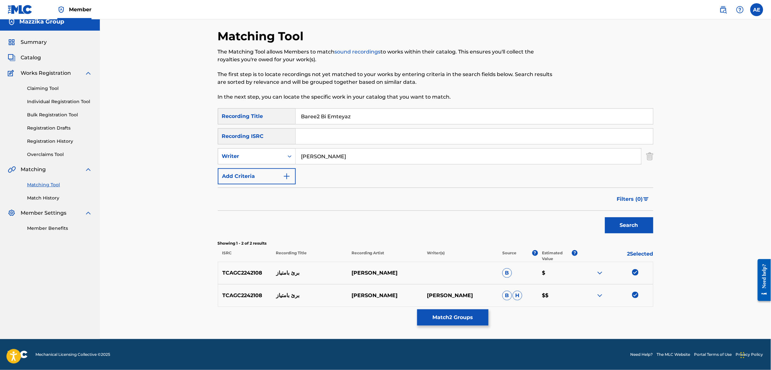
click at [605, 217] on button "Search" at bounding box center [629, 225] width 48 height 16
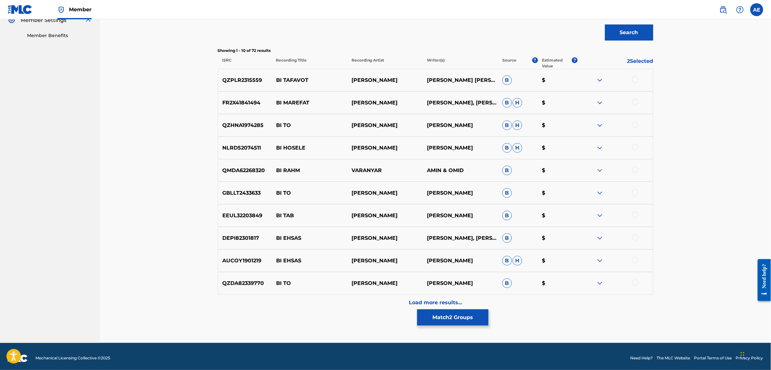
scroll to position [203, 0]
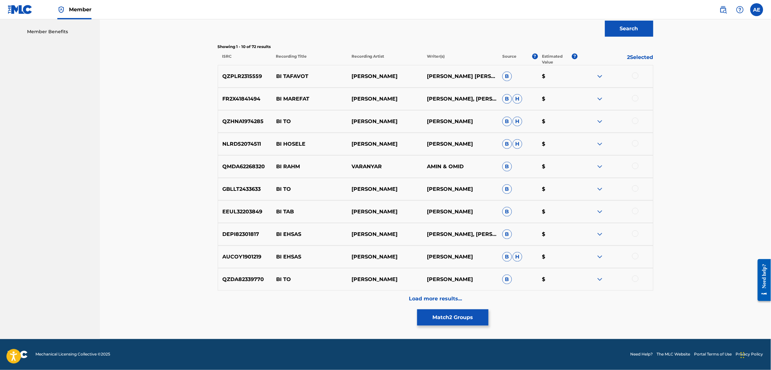
click at [363, 301] on div "Load more results..." at bounding box center [435, 299] width 435 height 16
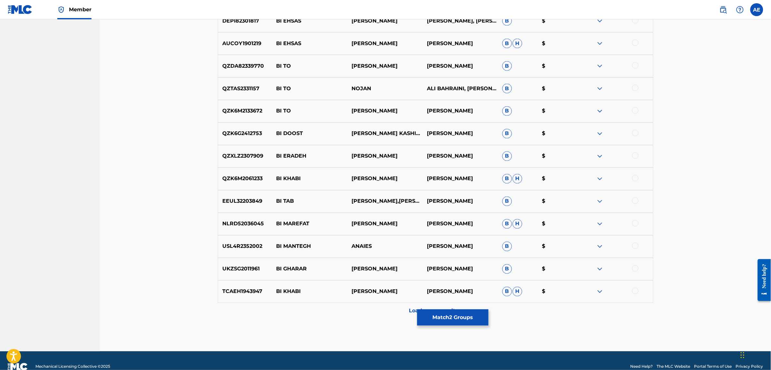
scroll to position [428, 0]
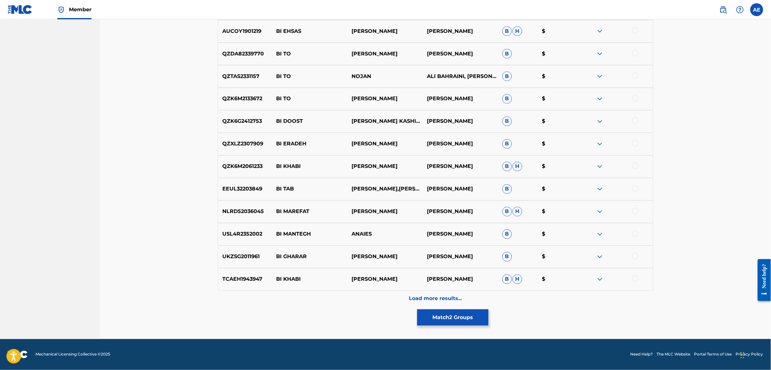
click at [350, 300] on div "Load more results..." at bounding box center [435, 299] width 435 height 16
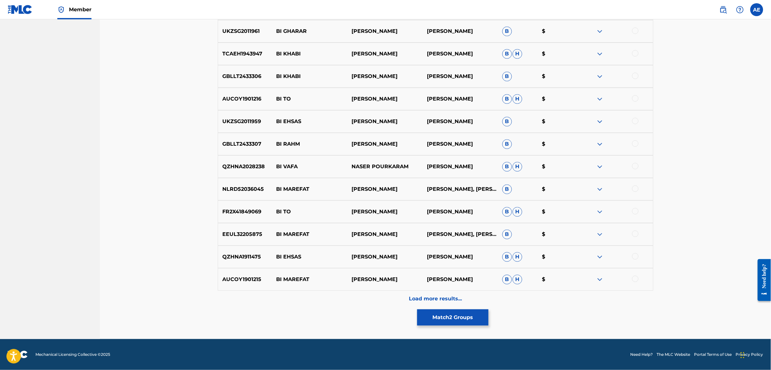
click at [342, 301] on div "Load more results..." at bounding box center [435, 299] width 435 height 16
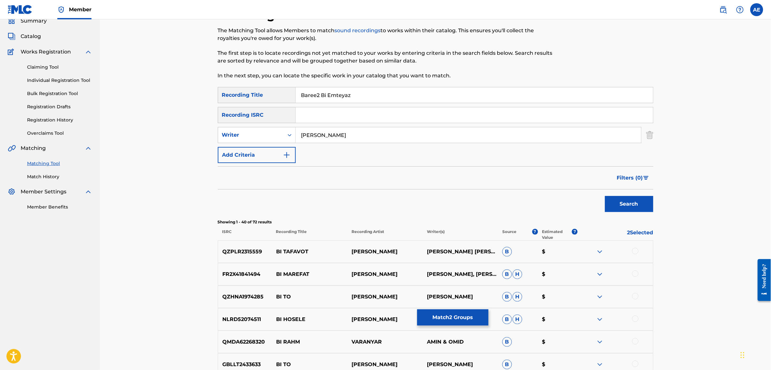
scroll to position [40, 0]
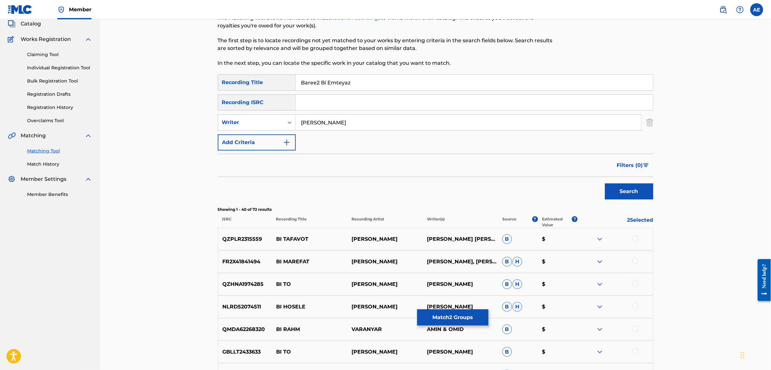
drag, startPoint x: 364, startPoint y: 82, endPoint x: 242, endPoint y: 75, distance: 122.0
click at [250, 77] on div "SearchWithCriteriac4617c19-443b-46dc-9a95-a74b8fe0b63d Recording Title Baree2 B…" at bounding box center [435, 82] width 435 height 16
paste input "ARIE BE EMTIAZ"
type input "BARIE BE EMTIAZ"
click at [605, 183] on button "Search" at bounding box center [629, 191] width 48 height 16
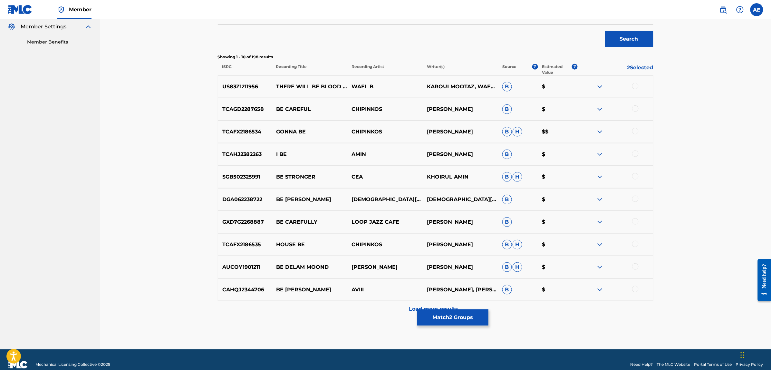
scroll to position [201, 0]
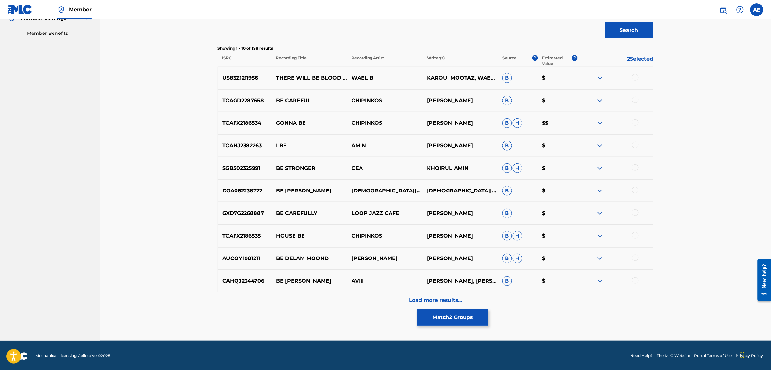
click at [335, 302] on div "Load more results..." at bounding box center [435, 300] width 435 height 16
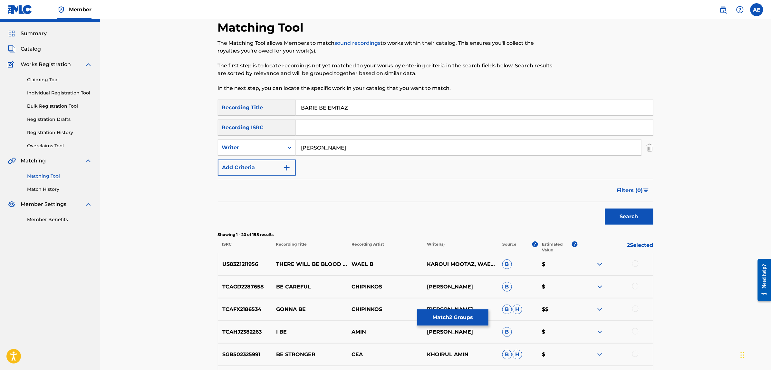
scroll to position [0, 0]
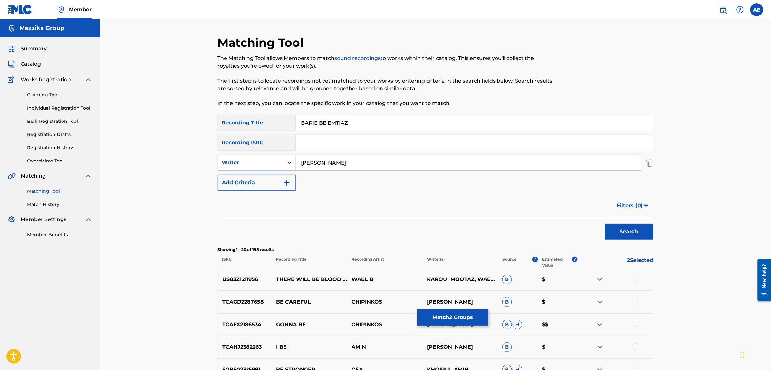
drag, startPoint x: 343, startPoint y: 159, endPoint x: 233, endPoint y: 156, distance: 110.9
click at [234, 157] on div "SearchWithCriteria1e58efb6-01ef-4c3e-91ca-abf10fa37235 Writer MOOTAZ AMIN" at bounding box center [435, 163] width 435 height 16
click at [605, 224] on button "Search" at bounding box center [629, 232] width 48 height 16
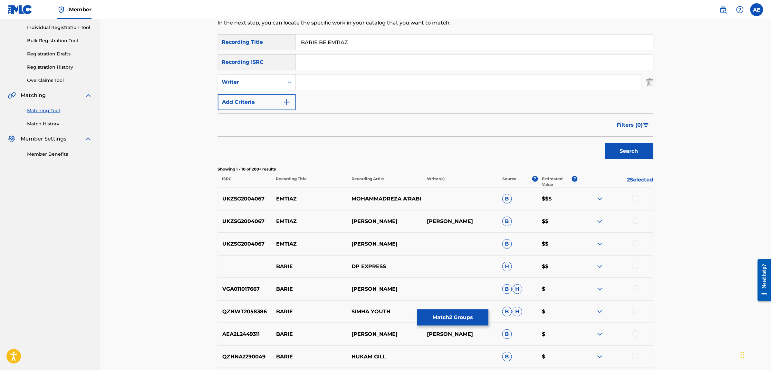
scroll to position [201, 0]
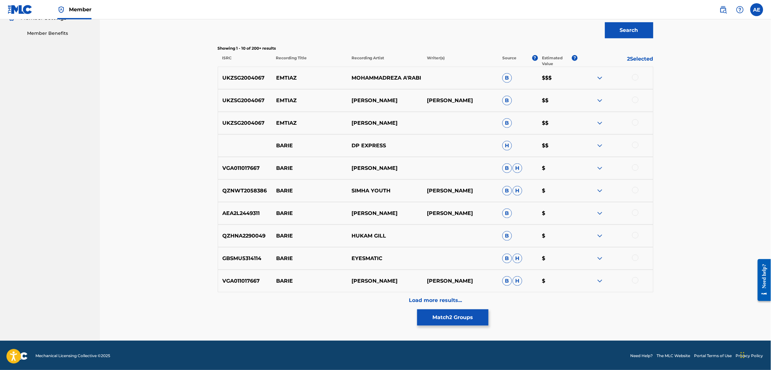
click at [340, 298] on div "Load more results..." at bounding box center [435, 300] width 435 height 16
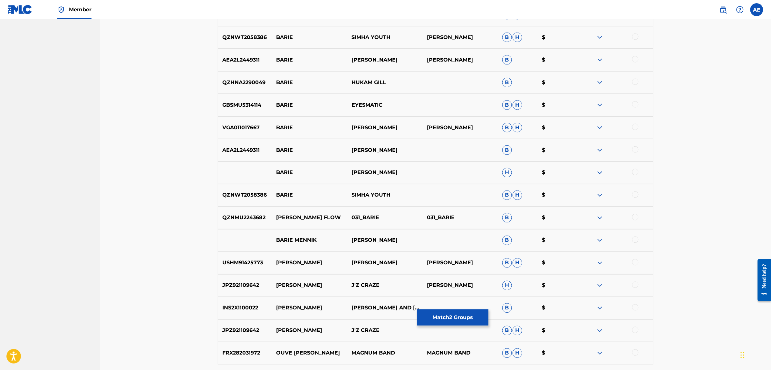
scroll to position [428, 0]
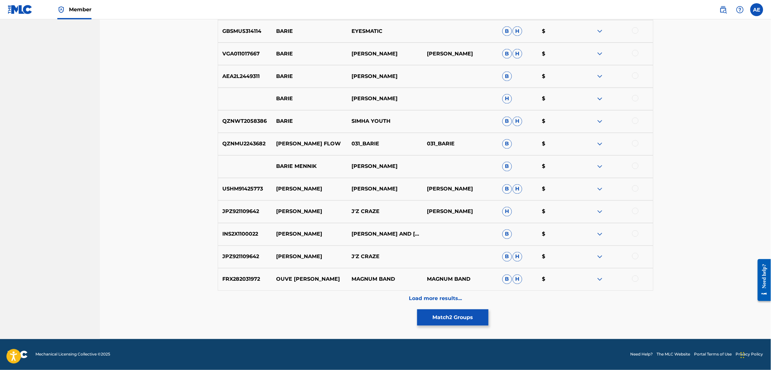
click at [347, 299] on div "Load more results..." at bounding box center [435, 299] width 435 height 16
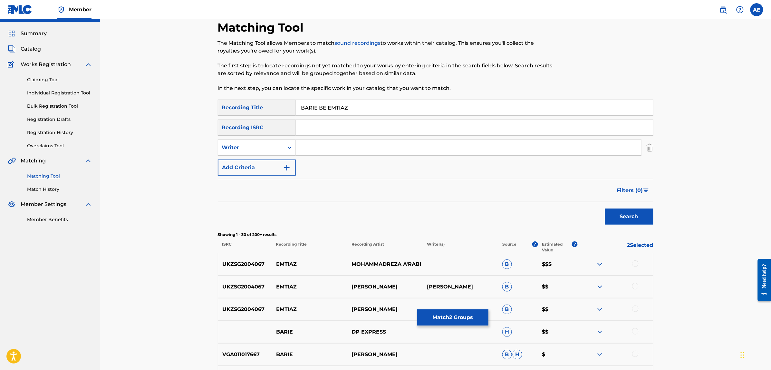
scroll to position [0, 0]
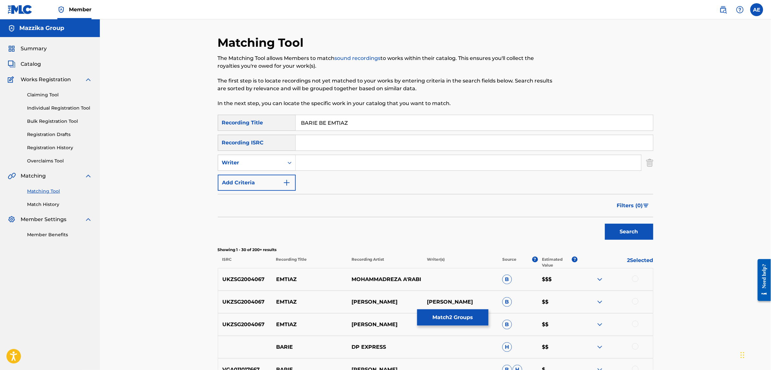
click at [356, 121] on input "BARIE BE EMTIAZ" at bounding box center [474, 122] width 357 height 15
type input "MOOTAZ AMIN"
type input "Baree2 Bi Emteyaz"
drag, startPoint x: 345, startPoint y: 163, endPoint x: 176, endPoint y: 165, distance: 169.4
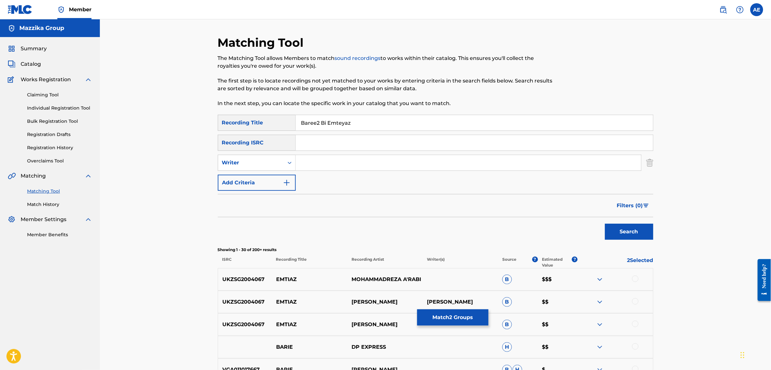
click at [605, 224] on button "Search" at bounding box center [629, 232] width 48 height 16
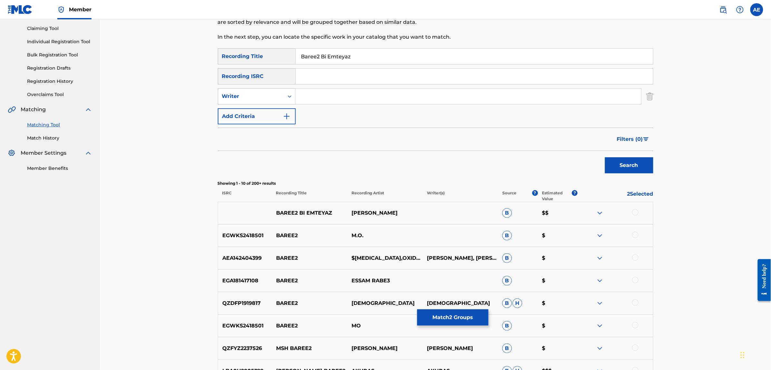
scroll to position [81, 0]
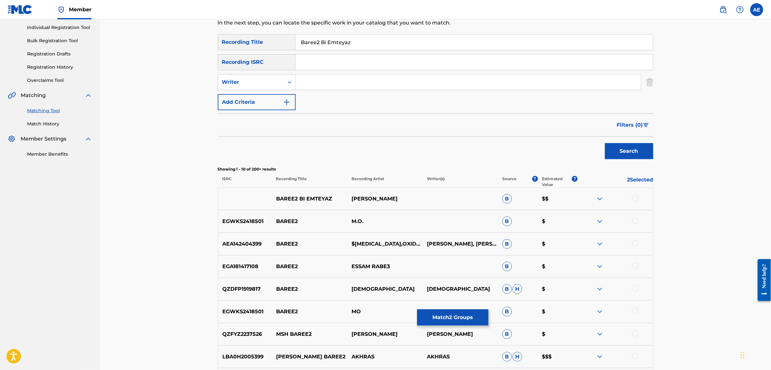
click at [636, 197] on div at bounding box center [635, 198] width 6 height 6
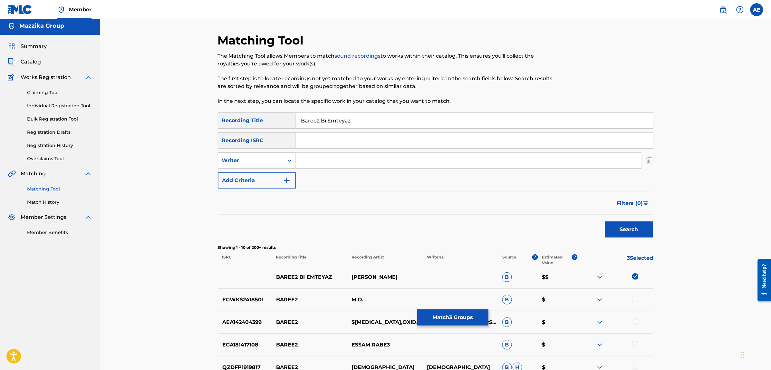
scroll to position [0, 0]
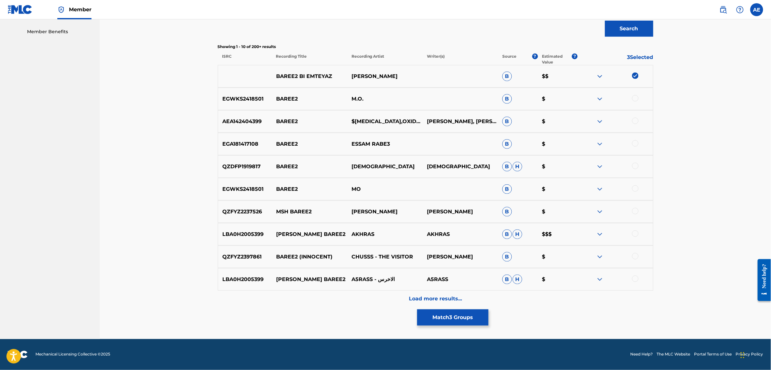
click at [355, 297] on div "Load more results..." at bounding box center [435, 299] width 435 height 16
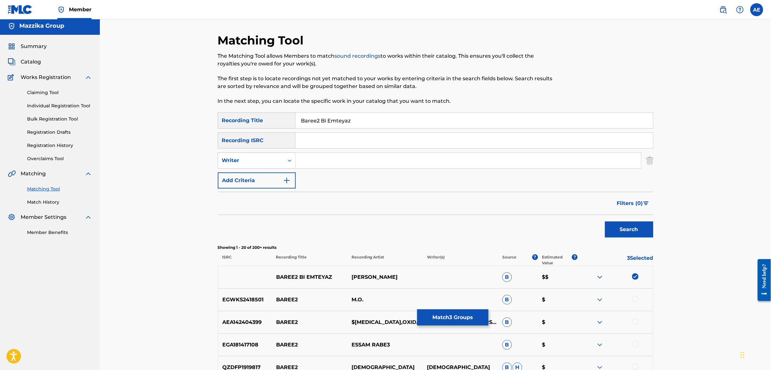
scroll to position [203, 0]
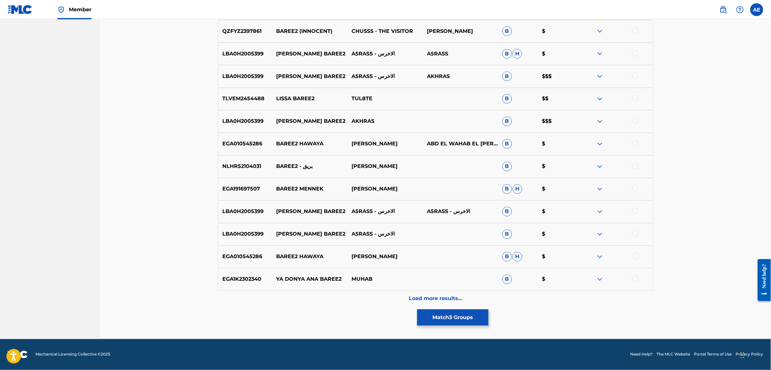
click at [352, 298] on div "Load more results..." at bounding box center [435, 299] width 435 height 16
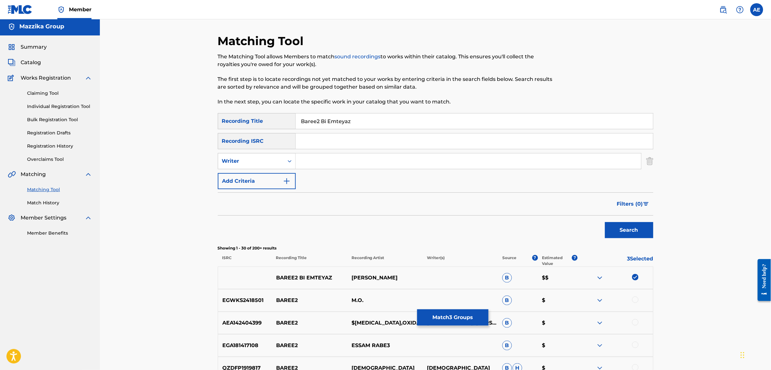
scroll to position [0, 0]
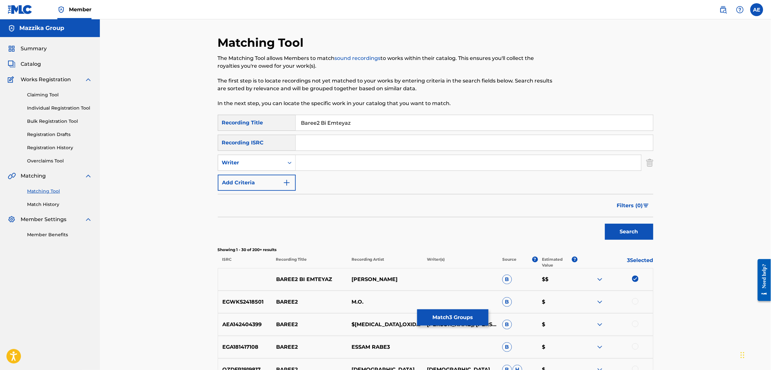
click at [346, 160] on input "Search Form" at bounding box center [468, 162] width 345 height 15
type input "MOOTAZ AMIN"
drag, startPoint x: 355, startPoint y: 123, endPoint x: 248, endPoint y: 114, distance: 107.4
type input "برئ بامتياز"
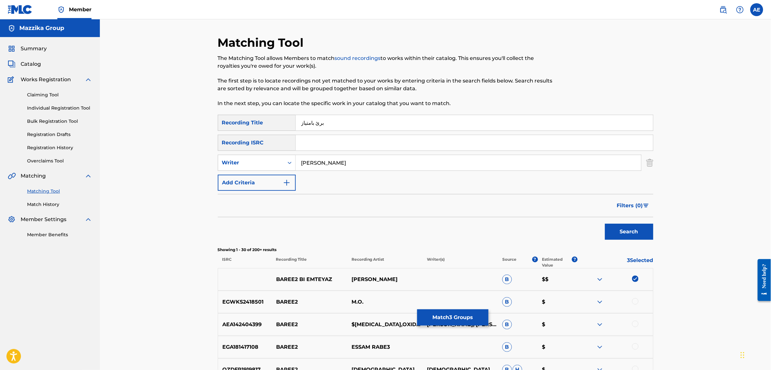
click at [605, 224] on button "Search" at bounding box center [629, 232] width 48 height 16
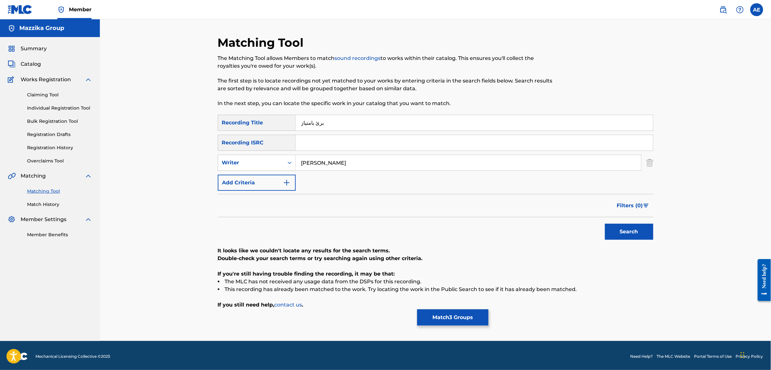
drag, startPoint x: 359, startPoint y: 164, endPoint x: 180, endPoint y: 164, distance: 178.1
click at [181, 164] on div "Matching Tool The Matching Tool allows Members to match sound recordings to wor…" at bounding box center [435, 179] width 671 height 321
click at [605, 224] on button "Search" at bounding box center [629, 232] width 48 height 16
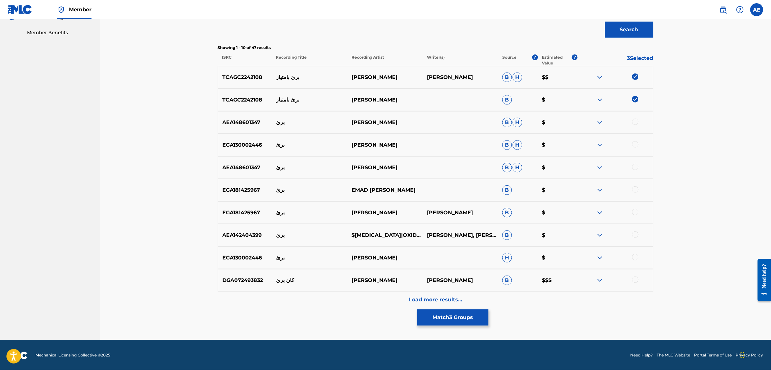
scroll to position [203, 0]
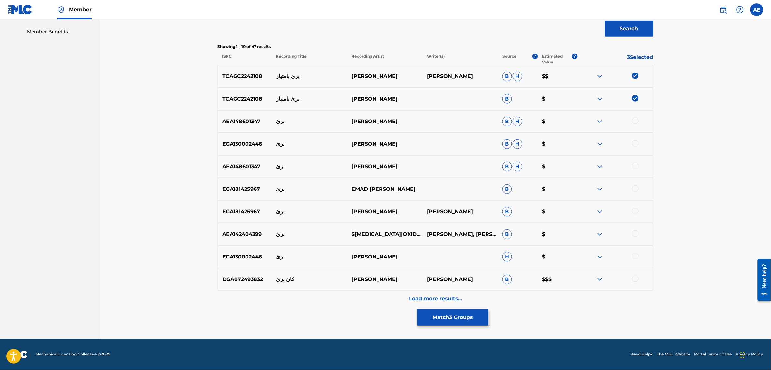
click at [362, 302] on div "Load more results..." at bounding box center [435, 299] width 435 height 16
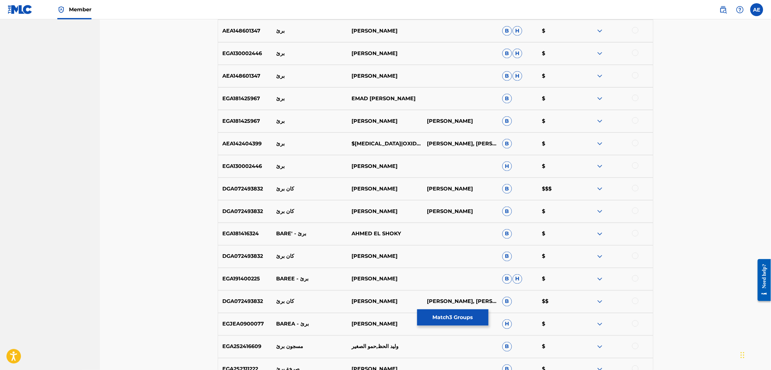
scroll to position [428, 0]
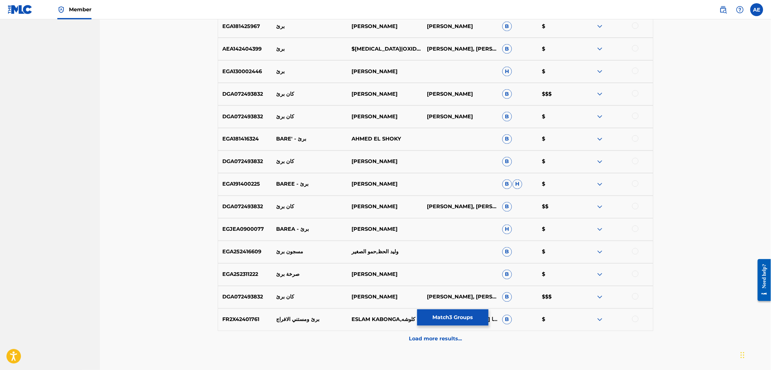
click at [352, 337] on div "Load more results..." at bounding box center [435, 339] width 435 height 16
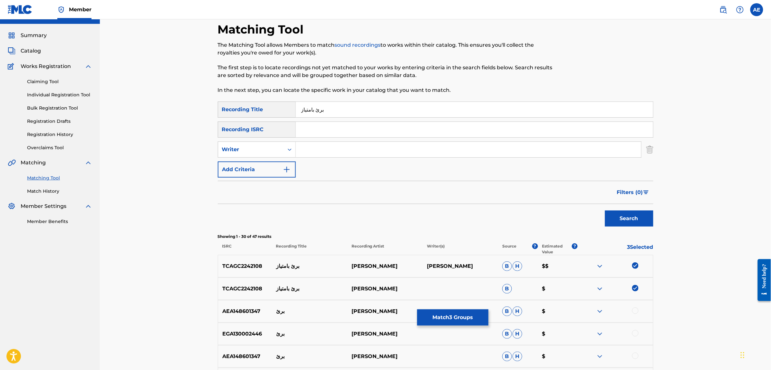
scroll to position [0, 0]
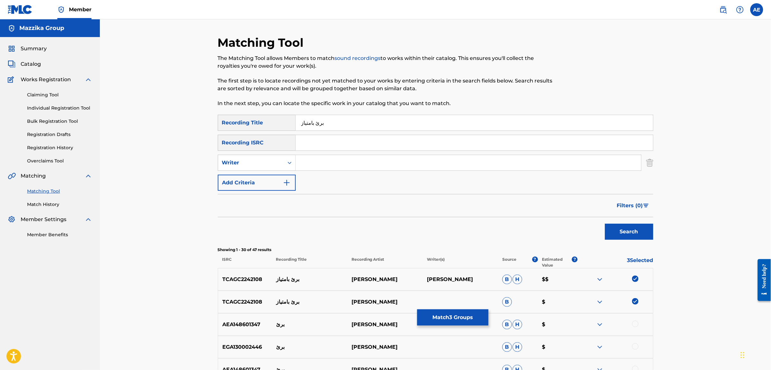
click at [458, 318] on button "Match 3 Groups" at bounding box center [452, 317] width 71 height 16
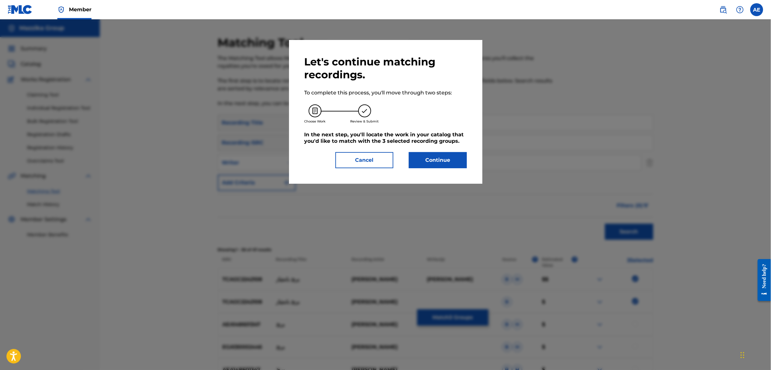
click at [425, 162] on button "Continue" at bounding box center [438, 160] width 58 height 16
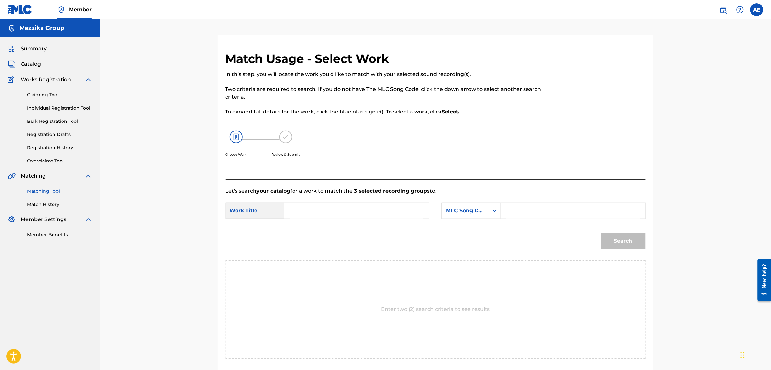
click at [353, 203] on input "Search Form" at bounding box center [356, 210] width 133 height 15
paste input "Baree2 Bi Emteyaz"
type input "Baree2 Bi Emteyaz"
drag, startPoint x: 551, startPoint y: 210, endPoint x: 548, endPoint y: 205, distance: 5.8
click at [551, 210] on input "Search Form" at bounding box center [572, 210] width 133 height 15
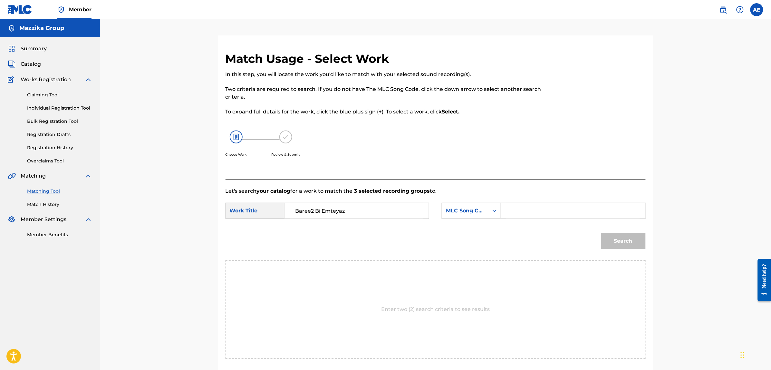
paste input "BF7MOD"
type input "BF7MOD"
click at [601, 233] on button "Search" at bounding box center [623, 241] width 44 height 16
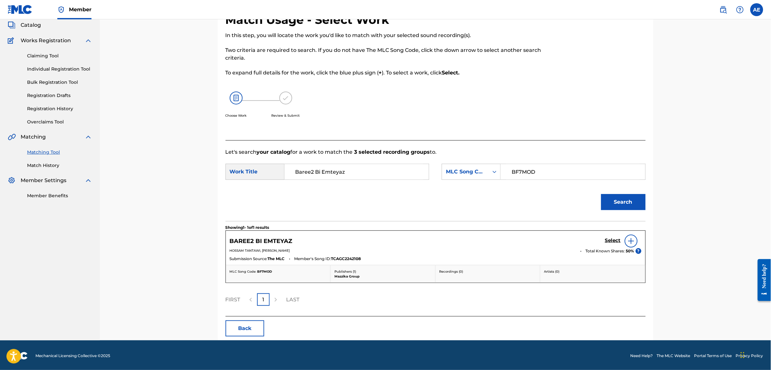
scroll to position [40, 0]
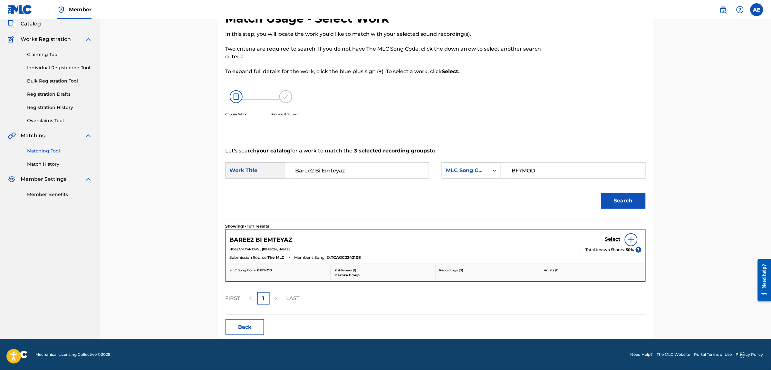
click at [614, 239] on h5 "Select" at bounding box center [613, 239] width 16 height 6
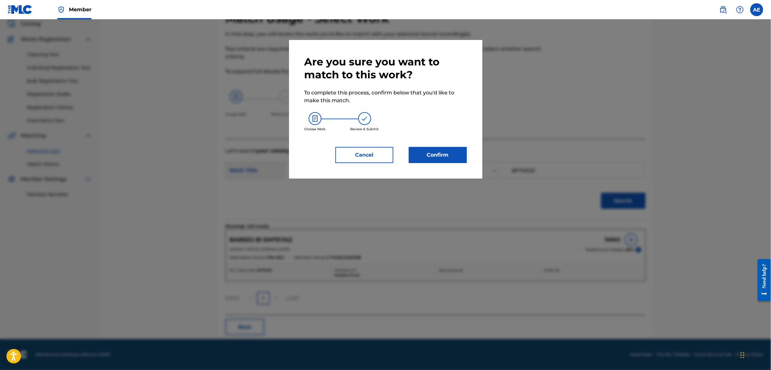
click at [453, 158] on button "Confirm" at bounding box center [438, 155] width 58 height 16
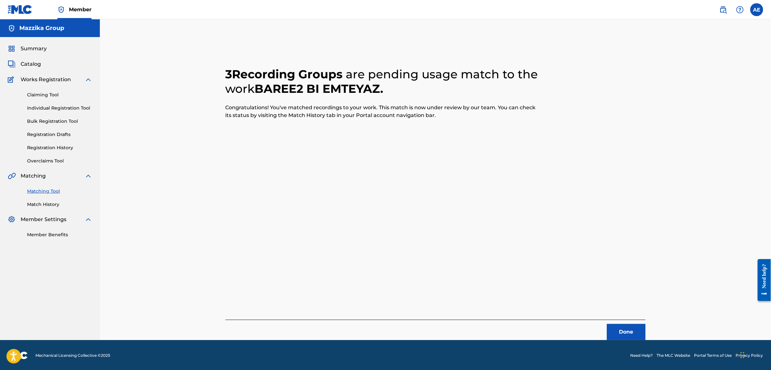
click at [612, 337] on button "Done" at bounding box center [626, 332] width 39 height 16
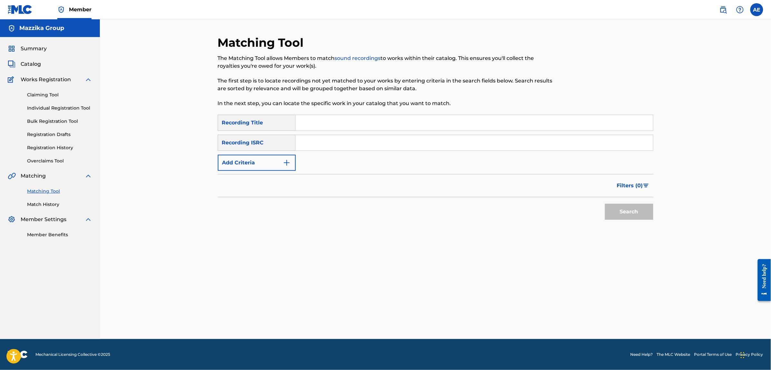
click at [258, 161] on button "Add Criteria" at bounding box center [257, 163] width 78 height 16
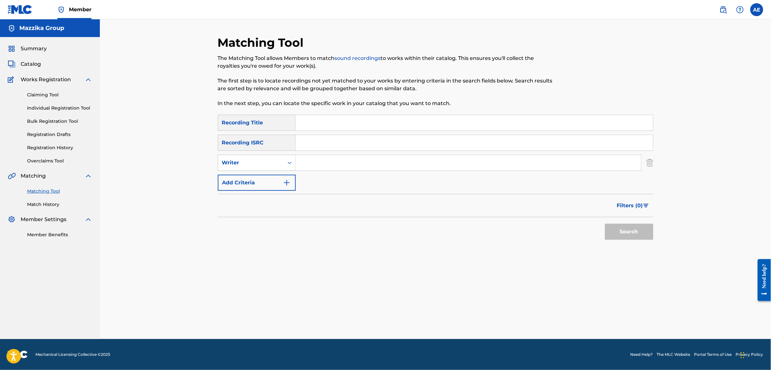
click at [317, 141] on input "Search Form" at bounding box center [474, 142] width 357 height 15
paste input "EGA010552020"
type input "EGA010552020"
click at [605, 224] on button "Search" at bounding box center [629, 232] width 48 height 16
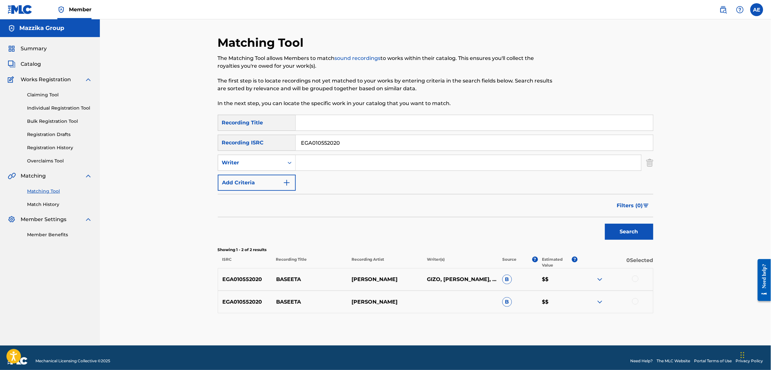
click at [632, 278] on div at bounding box center [635, 278] width 6 height 6
click at [636, 300] on div at bounding box center [635, 301] width 6 height 6
drag, startPoint x: 343, startPoint y: 142, endPoint x: 219, endPoint y: 141, distance: 124.0
click at [224, 141] on div "SearchWithCriteria0883560c-7faf-40b3-a548-9e229addc9fc Recording ISRC EGA010552…" at bounding box center [435, 143] width 435 height 16
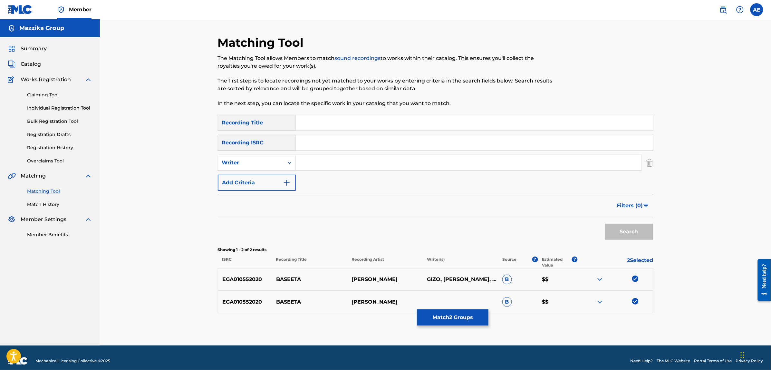
click at [336, 163] on input "Search Form" at bounding box center [468, 162] width 345 height 15
paste input "MOOTAZ AMIN"
type input "MOOTAZ AMIN"
click at [331, 120] on input "Search Form" at bounding box center [474, 122] width 357 height 15
paste input "Baseeta"
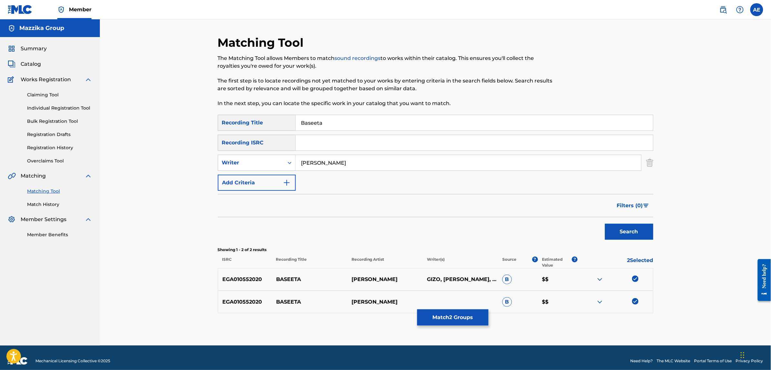
type input "Baseeta"
click at [605, 224] on button "Search" at bounding box center [629, 232] width 48 height 16
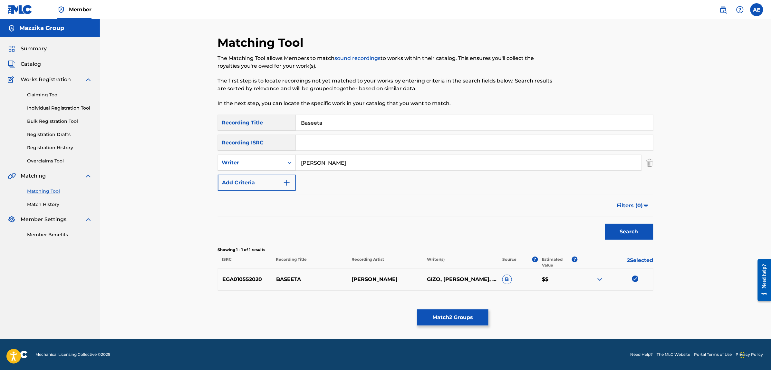
drag, startPoint x: 349, startPoint y: 163, endPoint x: 224, endPoint y: 164, distance: 124.7
click at [224, 164] on div "SearchWithCriteria1e58efb6-01ef-4c3e-91ca-abf10fa37235 Writer MOOTAZ AMIN" at bounding box center [435, 163] width 435 height 16
click at [605, 224] on button "Search" at bounding box center [629, 232] width 48 height 16
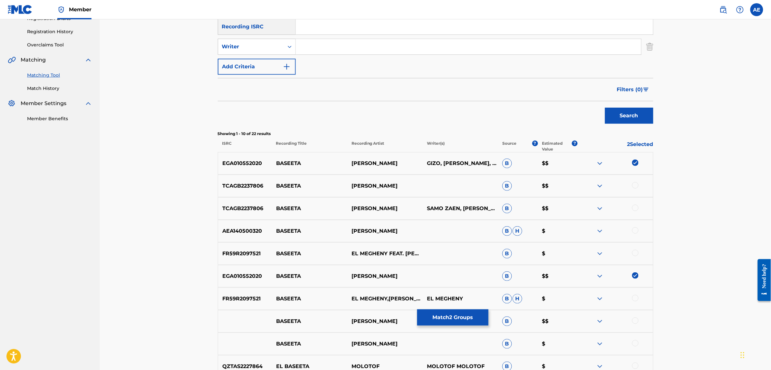
scroll to position [121, 0]
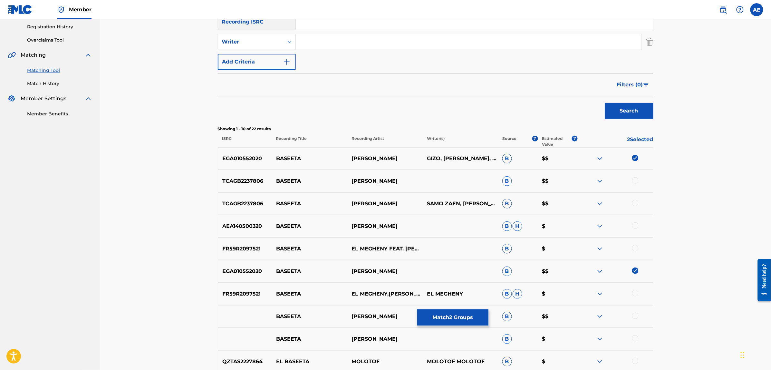
click at [635, 179] on div at bounding box center [635, 180] width 6 height 6
click at [635, 202] on div at bounding box center [635, 203] width 6 height 6
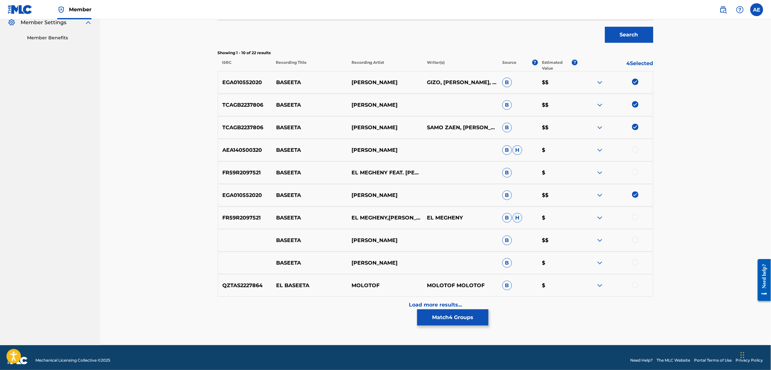
scroll to position [203, 0]
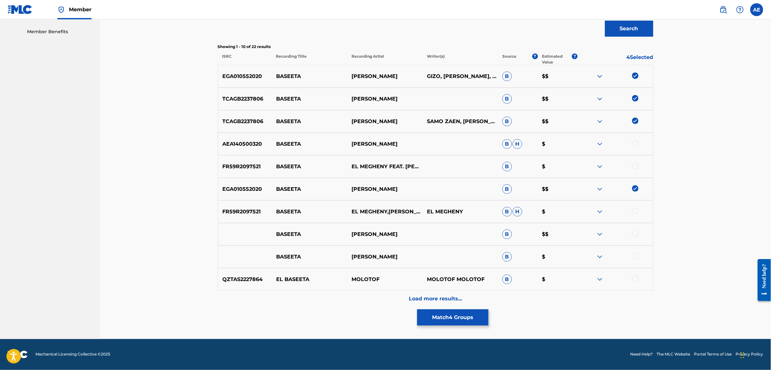
click at [635, 234] on div at bounding box center [635, 233] width 6 height 6
click at [379, 298] on div "Load more results..." at bounding box center [435, 299] width 435 height 16
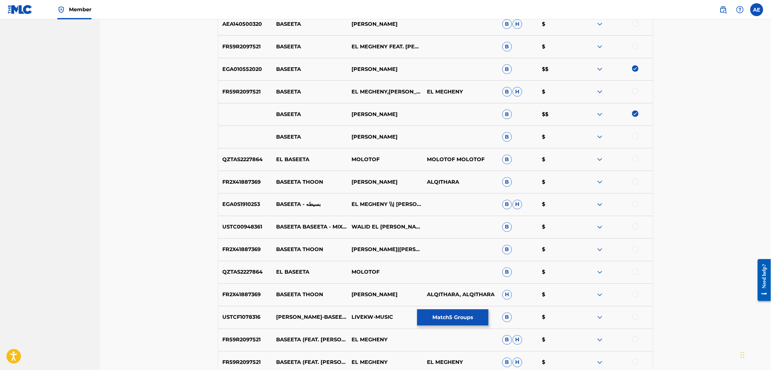
scroll to position [324, 0]
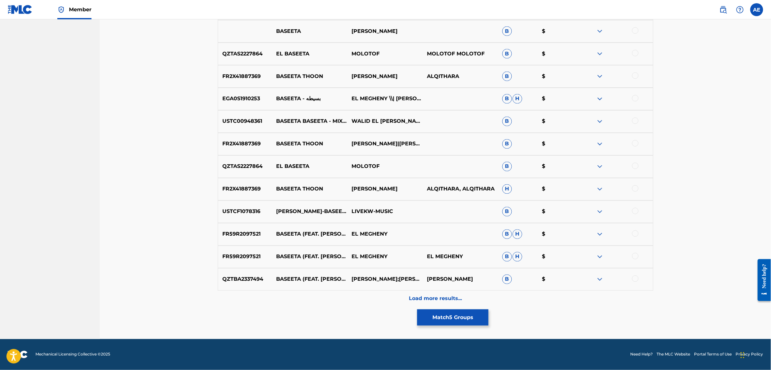
click at [366, 303] on div "Load more results..." at bounding box center [435, 299] width 435 height 16
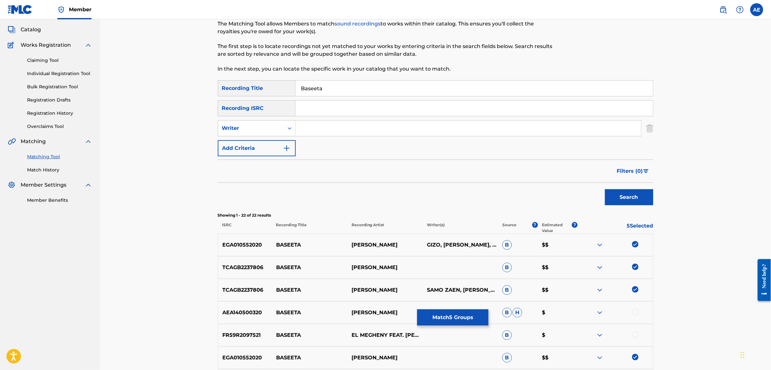
scroll to position [40, 0]
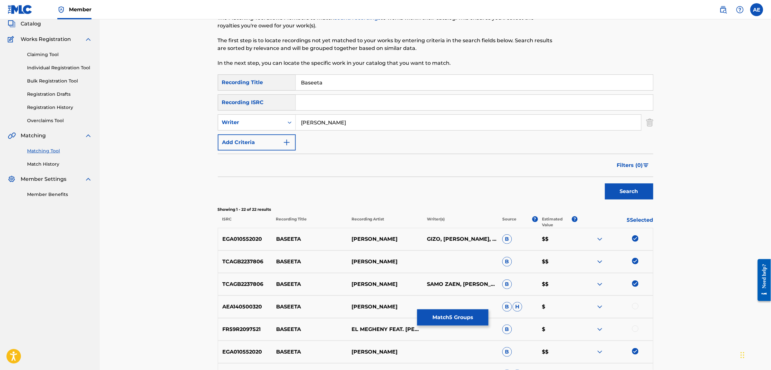
type input "MOOTAZ AMIN"
drag, startPoint x: 331, startPoint y: 79, endPoint x: 239, endPoint y: 98, distance: 94.1
click at [242, 84] on div "SearchWithCriteriac4617c19-443b-46dc-9a95-a74b8fe0b63d Recording Title Baseeta" at bounding box center [435, 82] width 435 height 16
type input "بسيطة"
click at [605, 183] on button "Search" at bounding box center [629, 191] width 48 height 16
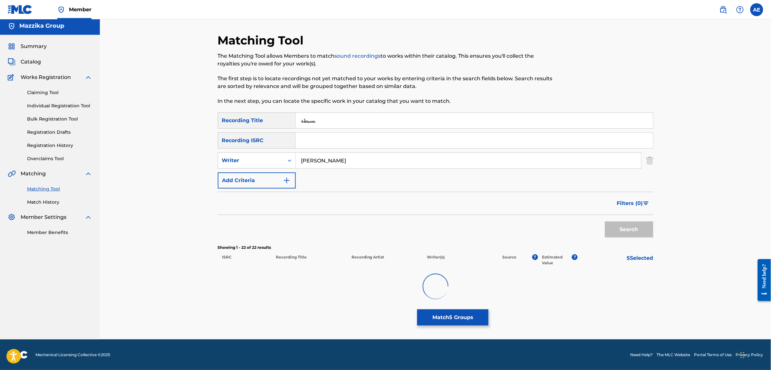
scroll to position [2, 0]
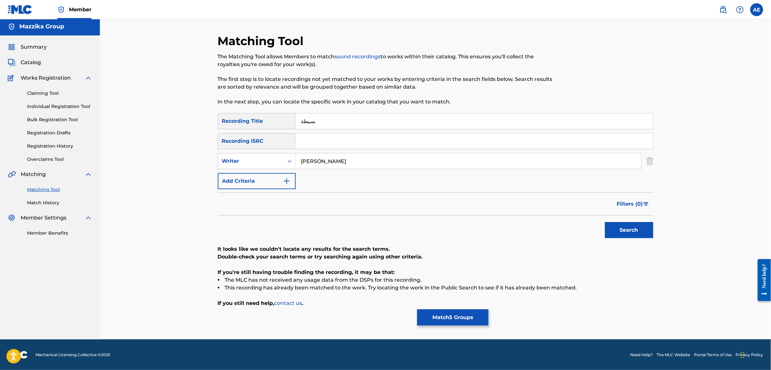
drag, startPoint x: 349, startPoint y: 163, endPoint x: 216, endPoint y: 156, distance: 132.6
click at [217, 156] on div "Matching Tool The Matching Tool allows Members to match sound recordings to wor…" at bounding box center [435, 186] width 451 height 305
click at [605, 222] on button "Search" at bounding box center [629, 230] width 48 height 16
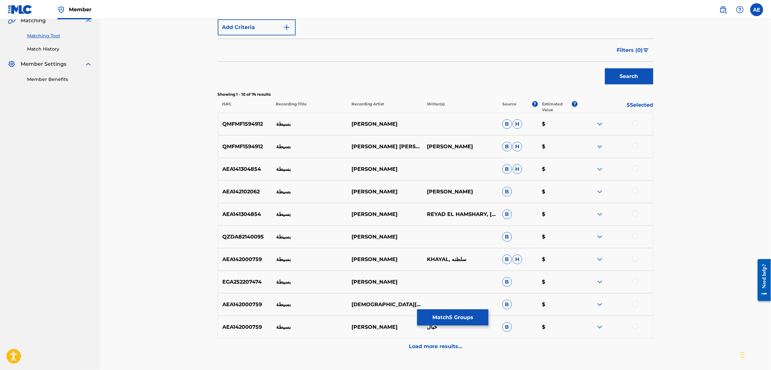
scroll to position [161, 0]
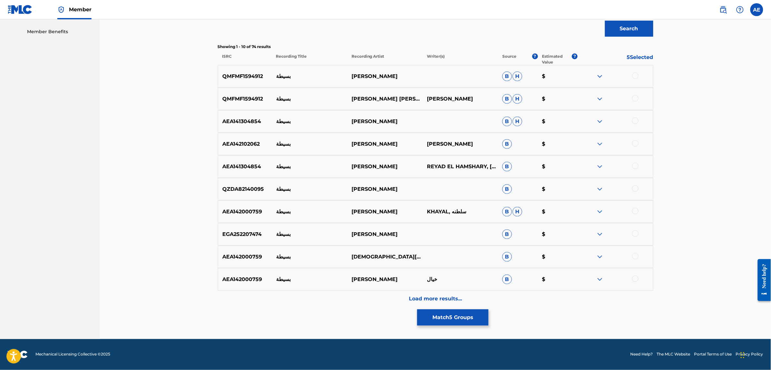
click at [346, 300] on div "Load more results..." at bounding box center [435, 299] width 435 height 16
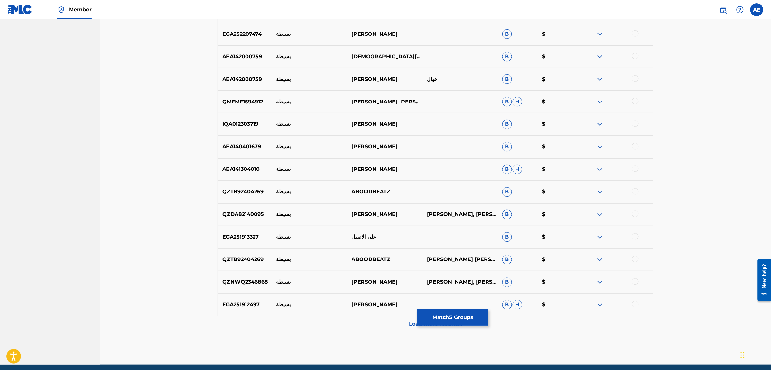
scroll to position [404, 0]
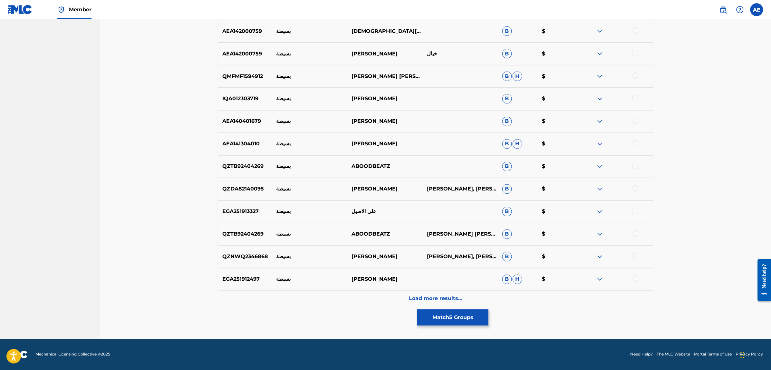
click at [332, 296] on div "Load more results..." at bounding box center [435, 299] width 435 height 16
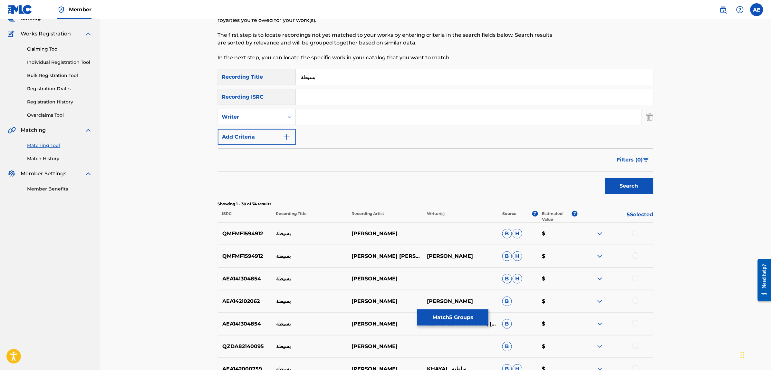
scroll to position [0, 0]
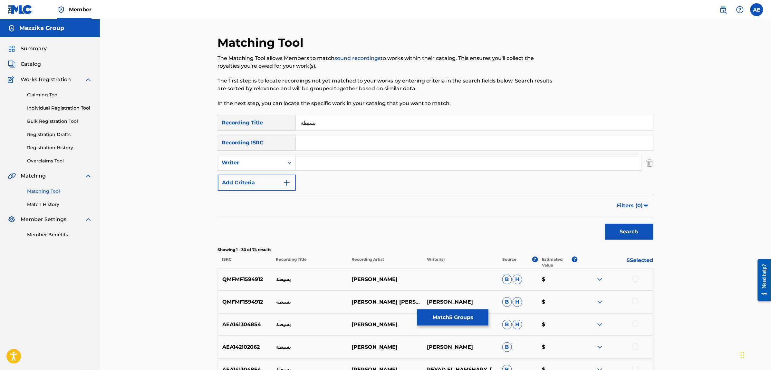
drag, startPoint x: 303, startPoint y: 123, endPoint x: 279, endPoint y: 120, distance: 24.4
click at [279, 120] on div "SearchWithCriteriac4617c19-443b-46dc-9a95-a74b8fe0b63d Recording Title بسيطة" at bounding box center [435, 123] width 435 height 16
type input "بسيطه"
click at [605, 224] on button "Search" at bounding box center [629, 232] width 48 height 16
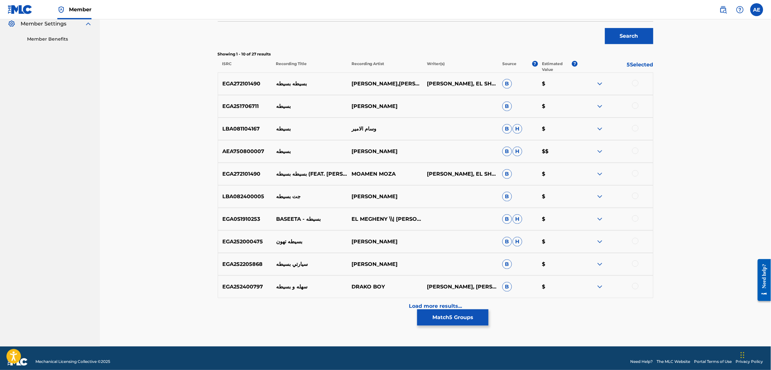
scroll to position [203, 0]
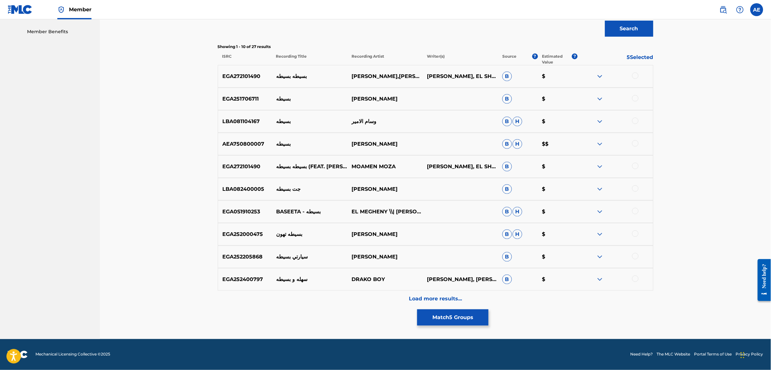
click at [369, 309] on div "Matching Tool The Matching Tool allows Members to match sound recordings to wor…" at bounding box center [435, 86] width 435 height 506
click at [369, 305] on div "Load more results..." at bounding box center [435, 299] width 435 height 16
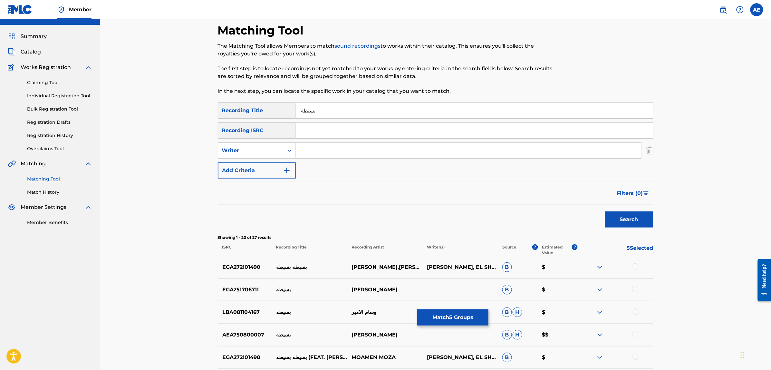
scroll to position [0, 0]
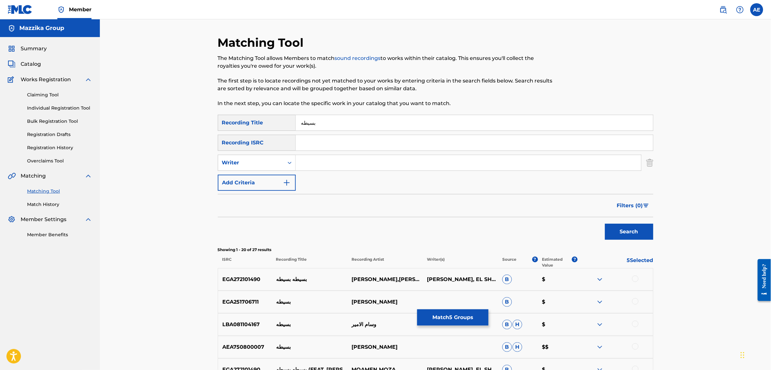
click at [469, 316] on button "Match 5 Groups" at bounding box center [452, 317] width 71 height 16
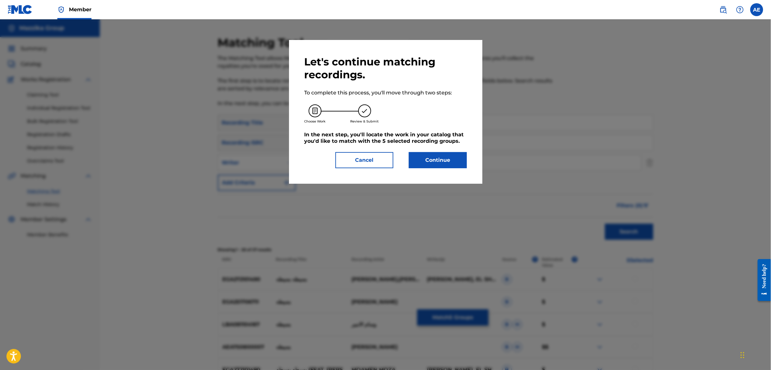
click at [430, 166] on button "Continue" at bounding box center [438, 160] width 58 height 16
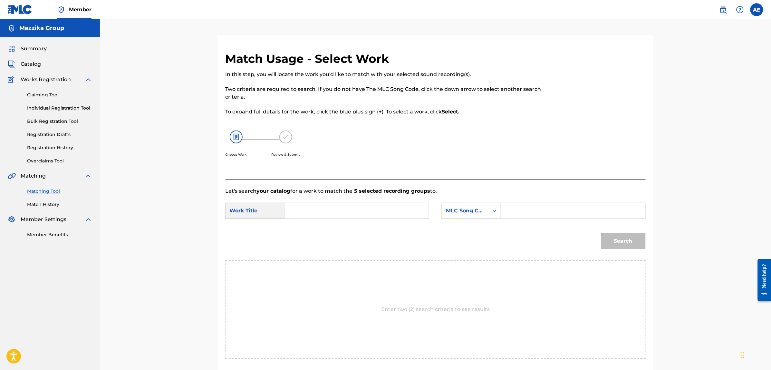
click at [386, 208] on input "Search Form" at bounding box center [356, 210] width 133 height 15
paste input "Baseeta"
type input "Baseeta"
click at [552, 207] on input "Search Form" at bounding box center [572, 210] width 133 height 15
paste input "BF7MOE"
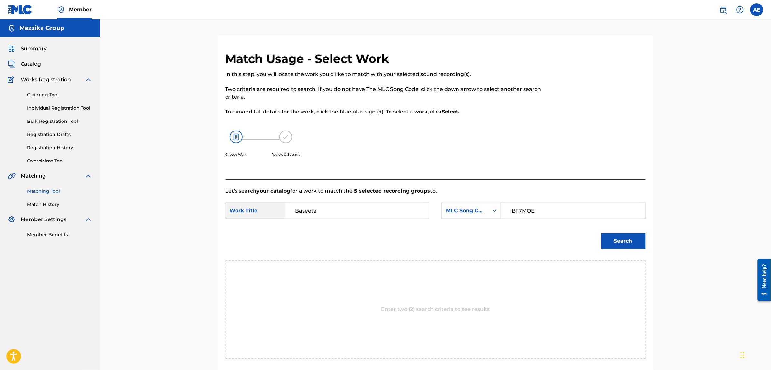
type input "BF7MOE"
click at [601, 233] on button "Search" at bounding box center [623, 241] width 44 height 16
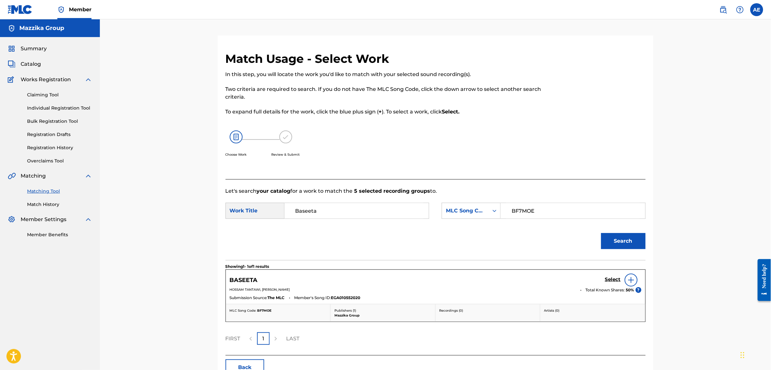
click at [611, 281] on h5 "Select" at bounding box center [613, 279] width 16 height 6
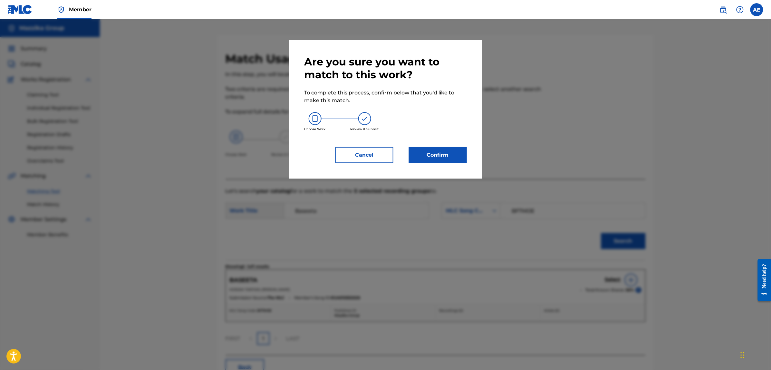
click at [421, 157] on button "Confirm" at bounding box center [438, 155] width 58 height 16
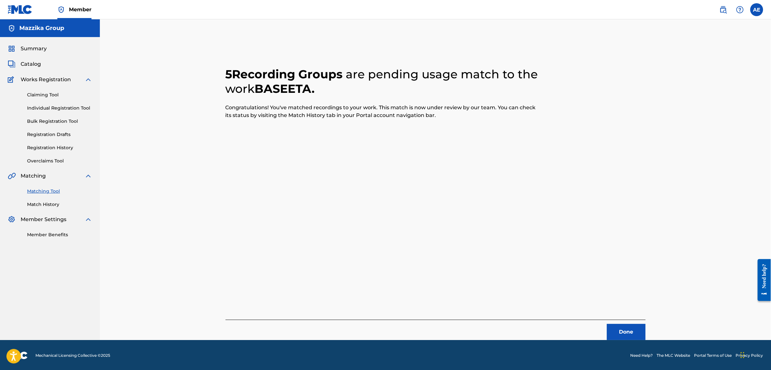
click at [622, 325] on button "Done" at bounding box center [626, 332] width 39 height 16
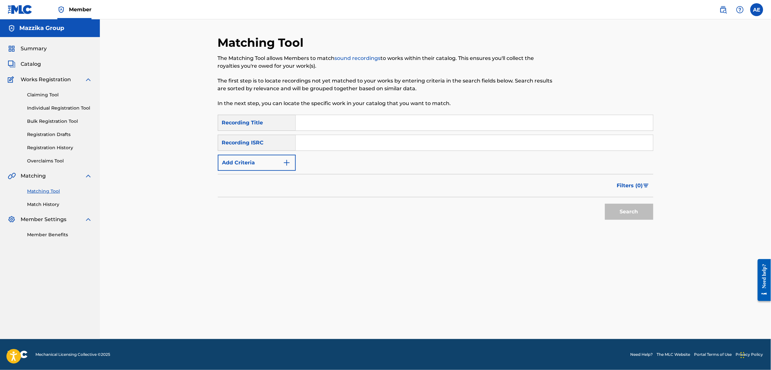
click at [284, 164] on img "Search Form" at bounding box center [287, 163] width 8 height 8
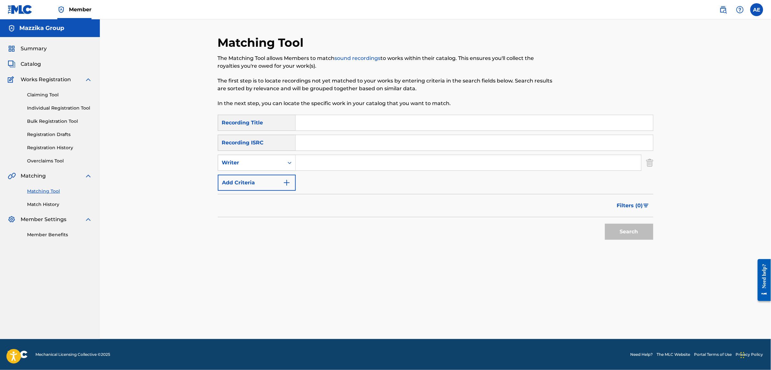
click at [331, 142] on input "Search Form" at bounding box center [474, 142] width 357 height 15
paste input "TCAGS2383982"
type input "TCAGS2383982"
click at [605, 224] on button "Search" at bounding box center [629, 232] width 48 height 16
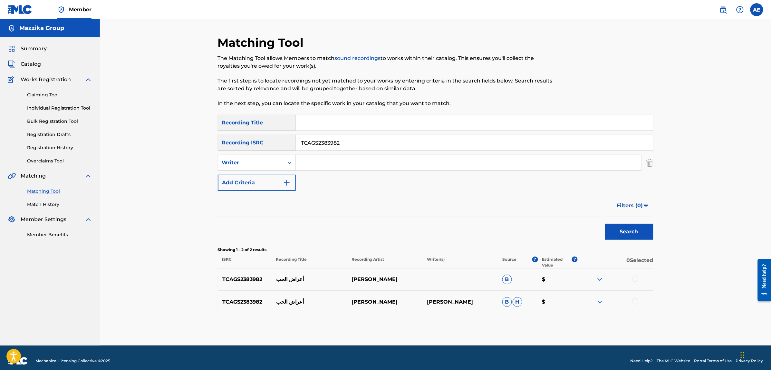
click at [634, 279] on div at bounding box center [635, 278] width 6 height 6
click at [637, 301] on div at bounding box center [635, 301] width 6 height 6
drag, startPoint x: 336, startPoint y: 140, endPoint x: 277, endPoint y: 137, distance: 58.4
click at [278, 137] on div "SearchWithCriteria0883560c-7faf-40b3-a548-9e229addc9fc Recording ISRC TCAGS2383…" at bounding box center [435, 143] width 435 height 16
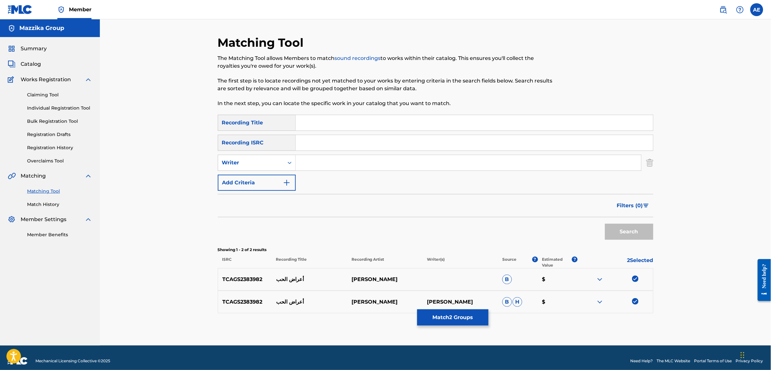
click at [316, 160] on input "Search Form" at bounding box center [468, 162] width 345 height 15
paste input "MOOTAZ AMIN"
type input "MOOTAZ AMIN"
click at [325, 127] on input "Search Form" at bounding box center [474, 122] width 357 height 15
paste input "Love Symptoms"
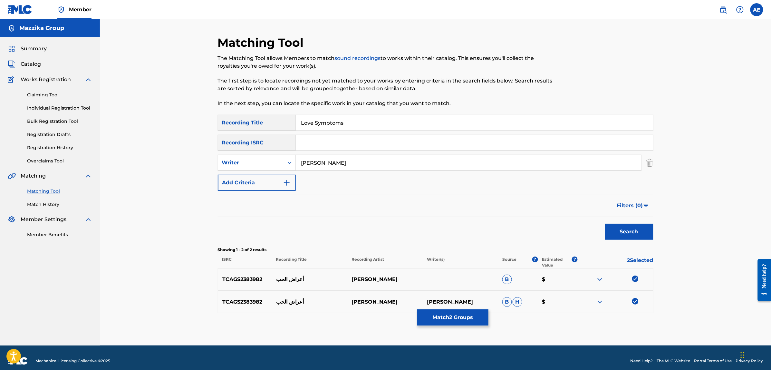
click at [605, 224] on button "Search" at bounding box center [629, 232] width 48 height 16
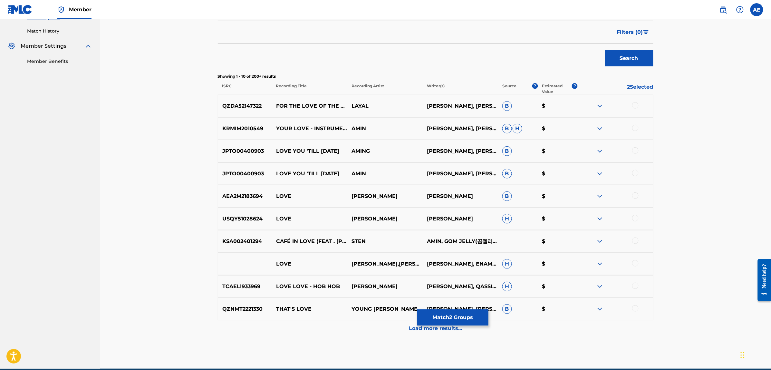
scroll to position [201, 0]
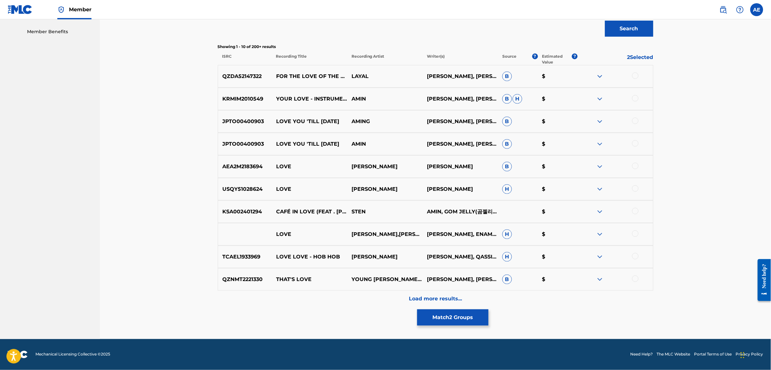
click at [358, 295] on div "Load more results..." at bounding box center [435, 299] width 435 height 16
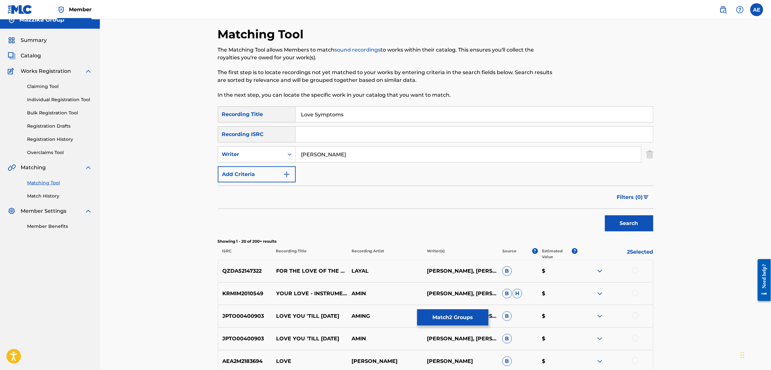
scroll to position [0, 0]
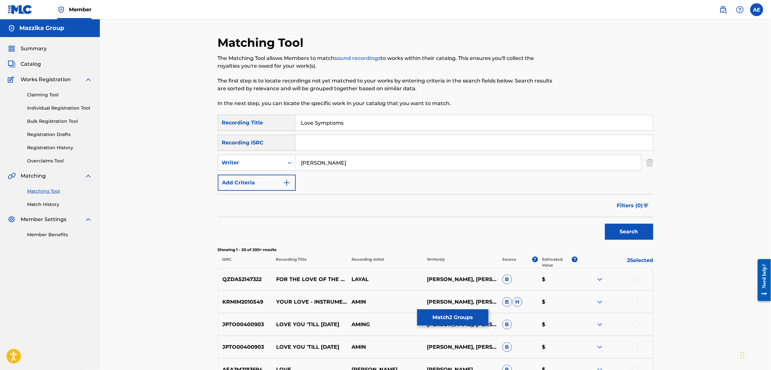
drag, startPoint x: 347, startPoint y: 124, endPoint x: 190, endPoint y: 114, distance: 157.5
paste input "AARAD EL HOB"
type input "AARAD EL HOB"
click at [605, 224] on button "Search" at bounding box center [629, 232] width 48 height 16
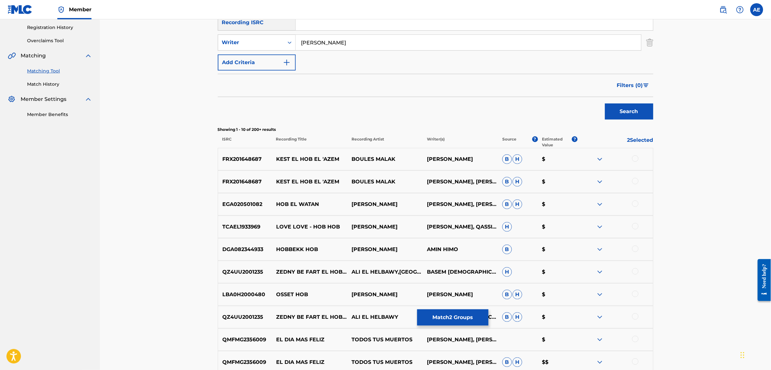
scroll to position [121, 0]
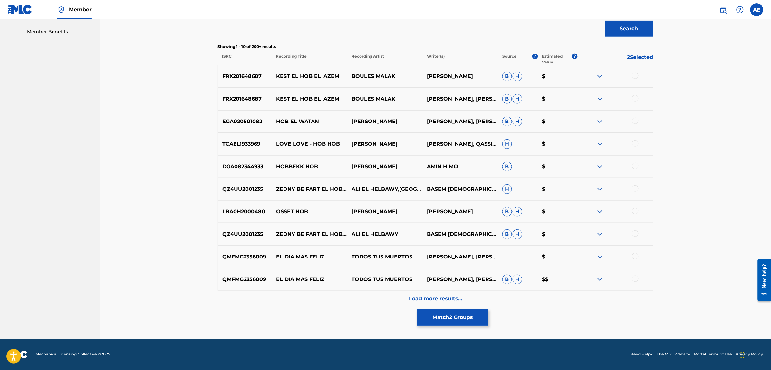
click at [345, 293] on div "Load more results..." at bounding box center [435, 299] width 435 height 16
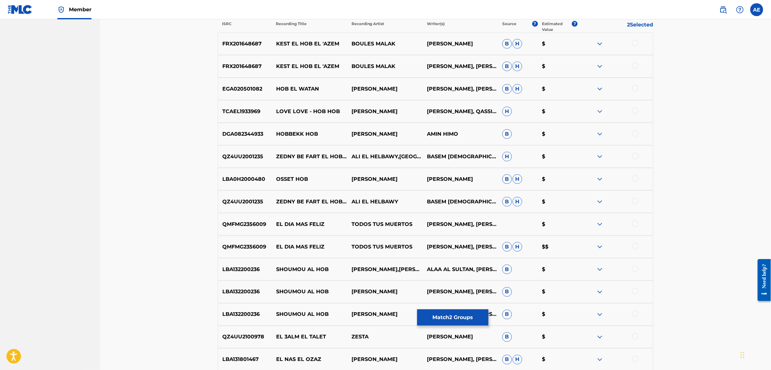
scroll to position [428, 0]
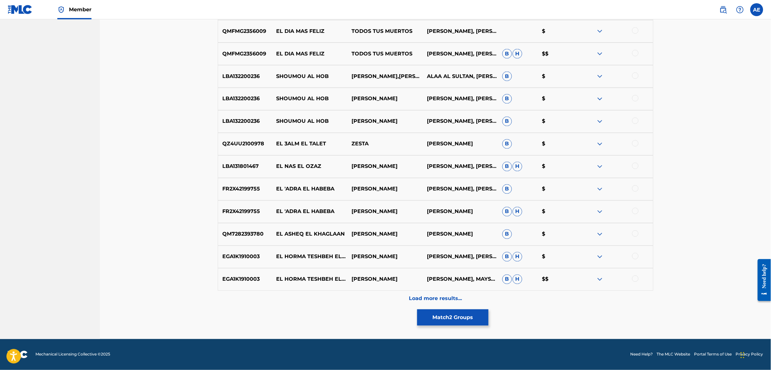
click at [359, 295] on div "Load more results..." at bounding box center [435, 299] width 435 height 16
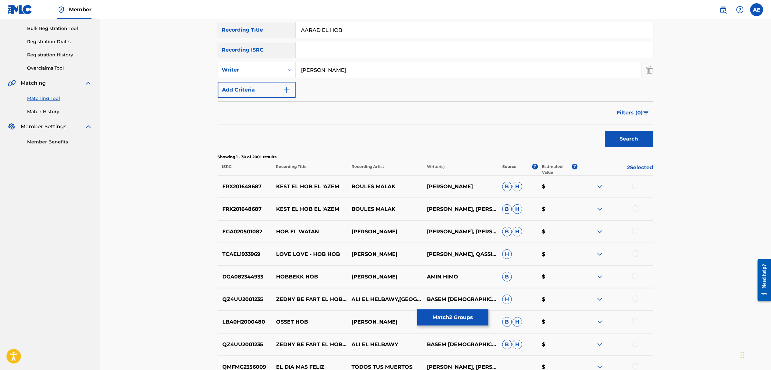
scroll to position [0, 0]
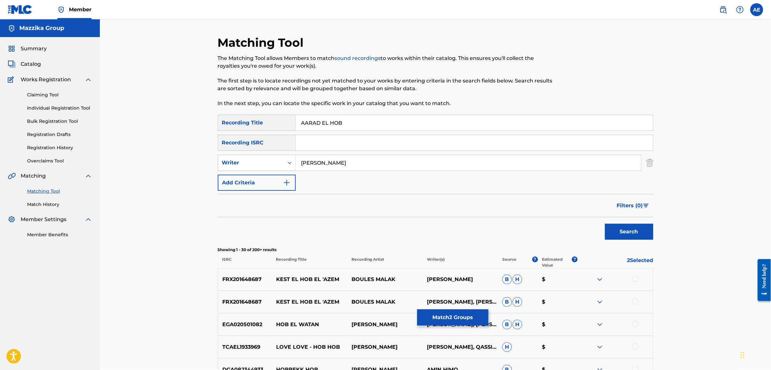
drag, startPoint x: 347, startPoint y: 160, endPoint x: 150, endPoint y: 160, distance: 196.8
click at [605, 224] on button "Search" at bounding box center [629, 232] width 48 height 16
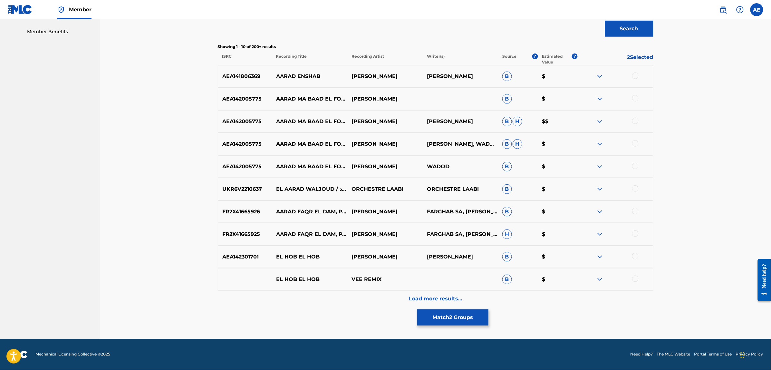
click at [350, 299] on div "Load more results..." at bounding box center [435, 299] width 435 height 16
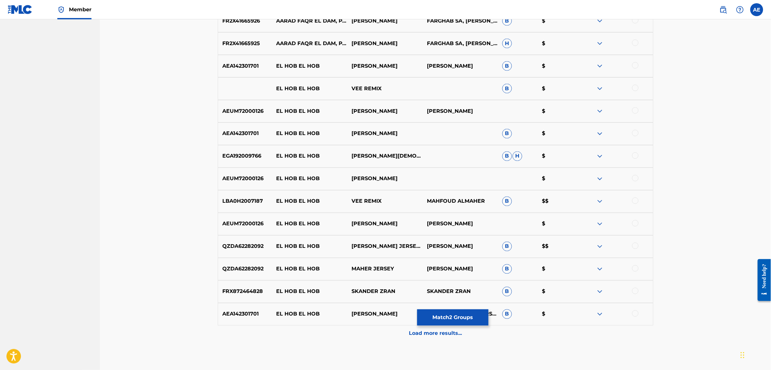
scroll to position [428, 0]
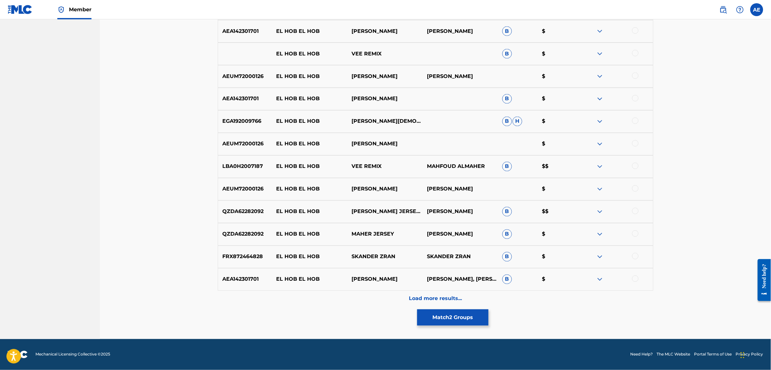
click at [342, 292] on div "Load more results..." at bounding box center [435, 299] width 435 height 16
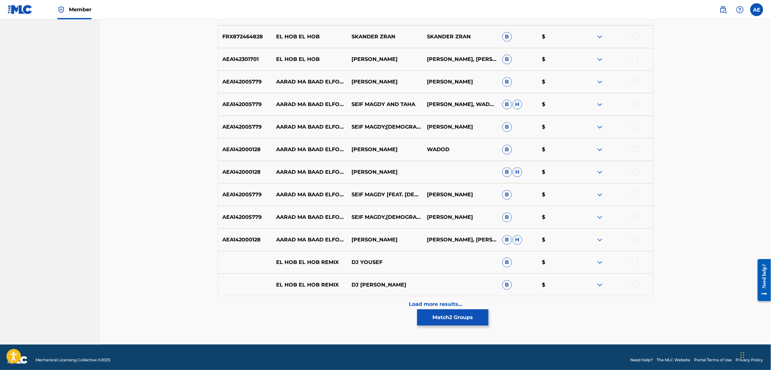
scroll to position [654, 0]
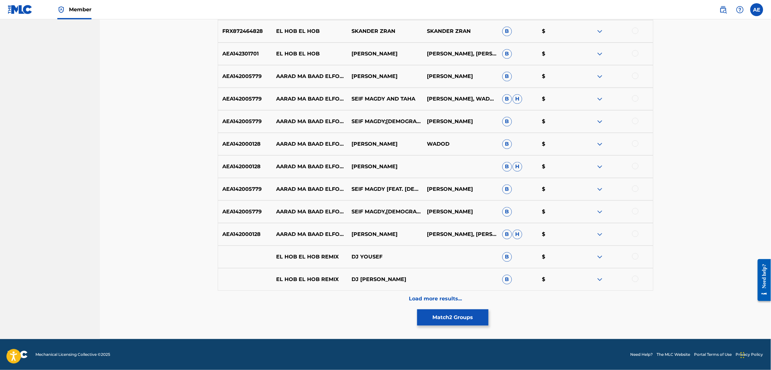
click at [343, 295] on div "Load more results..." at bounding box center [435, 299] width 435 height 16
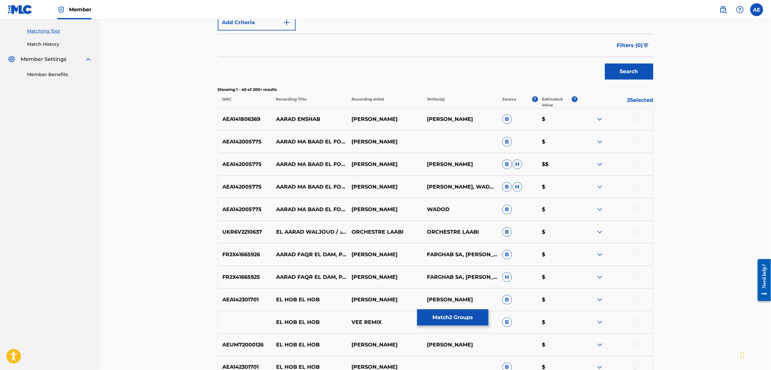
scroll to position [0, 0]
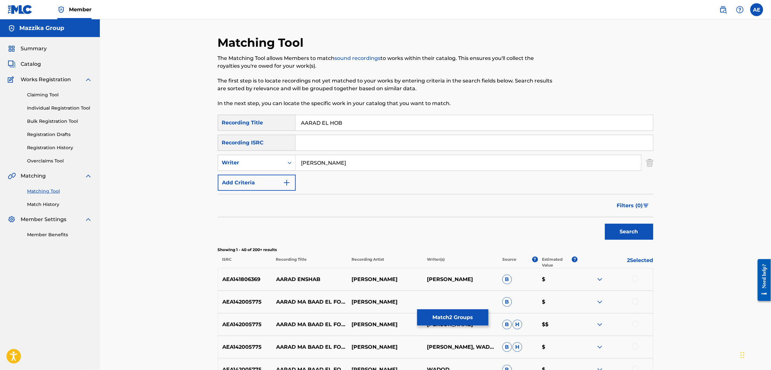
type input "MOOTAZ AMIN"
drag, startPoint x: 346, startPoint y: 121, endPoint x: 170, endPoint y: 121, distance: 175.9
type input "أعراض الحب"
click at [605, 224] on button "Search" at bounding box center [629, 232] width 48 height 16
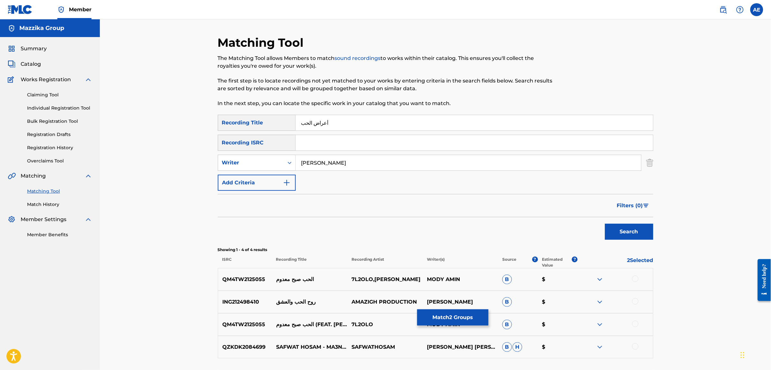
scroll to position [52, 0]
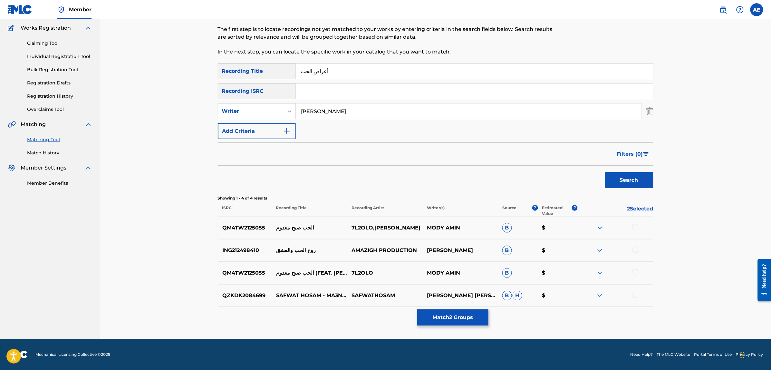
drag, startPoint x: 352, startPoint y: 110, endPoint x: 221, endPoint y: 110, distance: 130.8
click at [250, 110] on div "SearchWithCriteria1e58efb6-01ef-4c3e-91ca-abf10fa37235 Writer MOOTAZ AMIN" at bounding box center [435, 111] width 435 height 16
click at [605, 172] on button "Search" at bounding box center [629, 180] width 48 height 16
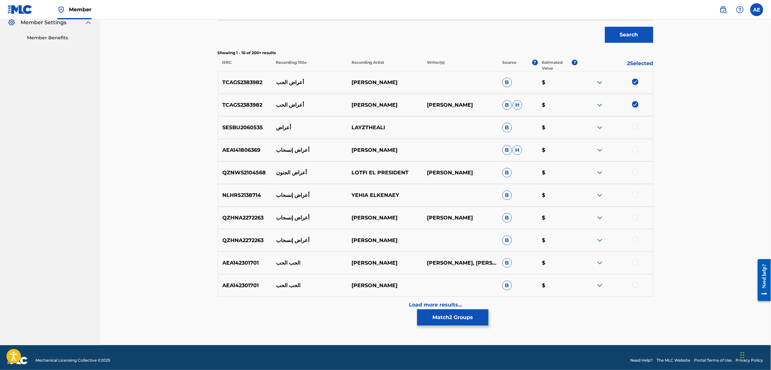
scroll to position [203, 0]
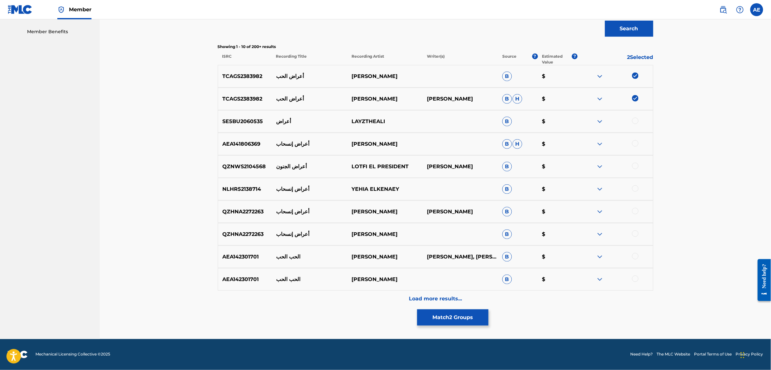
click at [335, 297] on div "Load more results..." at bounding box center [435, 299] width 435 height 16
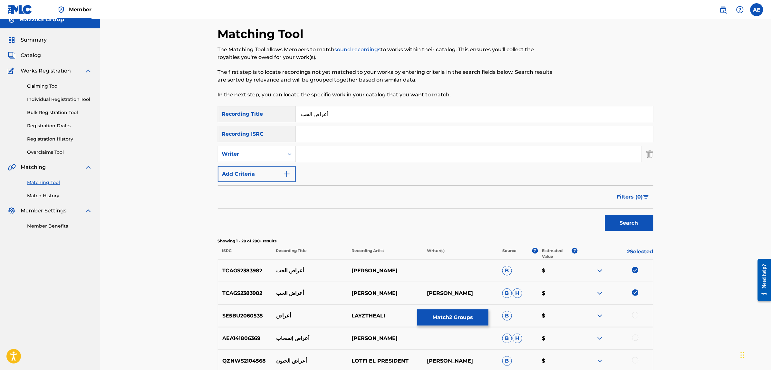
scroll to position [0, 0]
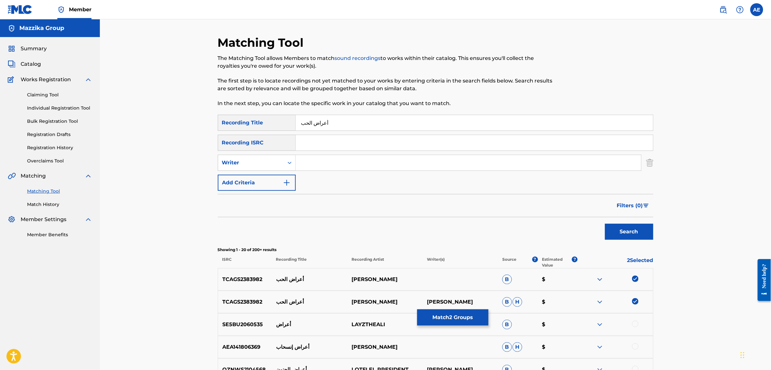
click at [449, 317] on button "Match 2 Groups" at bounding box center [452, 317] width 71 height 16
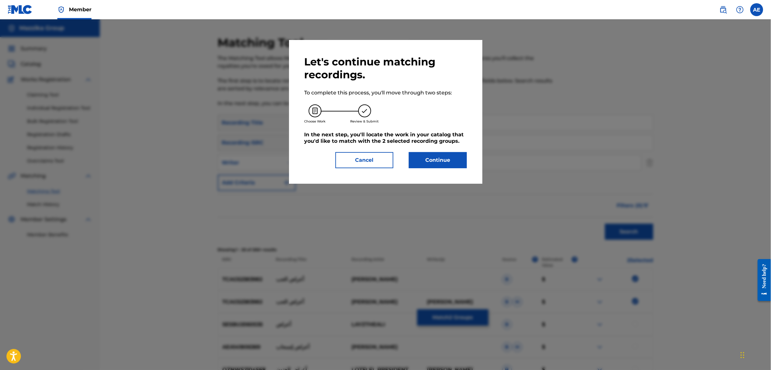
click at [429, 156] on button "Continue" at bounding box center [438, 160] width 58 height 16
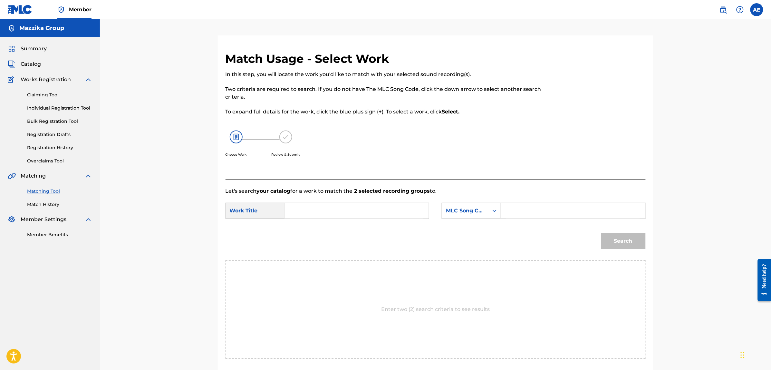
click at [322, 213] on input "Search Form" at bounding box center [356, 210] width 133 height 15
paste input "AARAD EL HOB"
paste input "Love Symptoms"
type input "Love Symptoms"
click at [569, 212] on input "Search Form" at bounding box center [572, 210] width 133 height 15
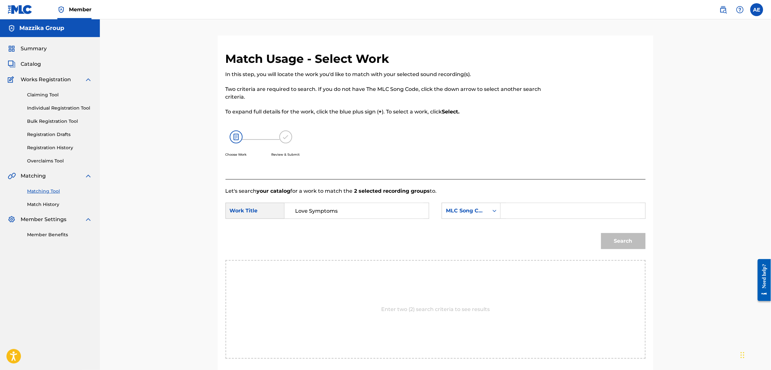
paste input "LT43EK"
type input "LT43EK"
click at [601, 233] on button "Search" at bounding box center [623, 241] width 44 height 16
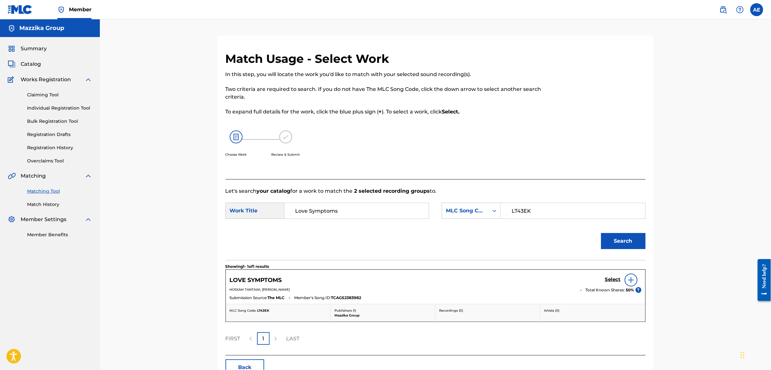
click at [609, 278] on h5 "Select" at bounding box center [613, 279] width 16 height 6
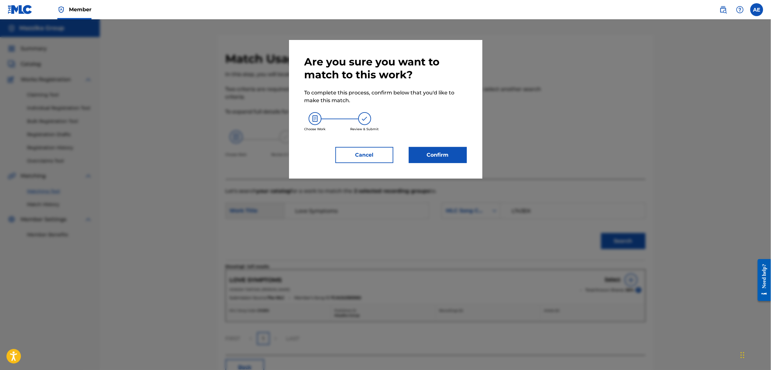
click at [459, 152] on button "Confirm" at bounding box center [438, 155] width 58 height 16
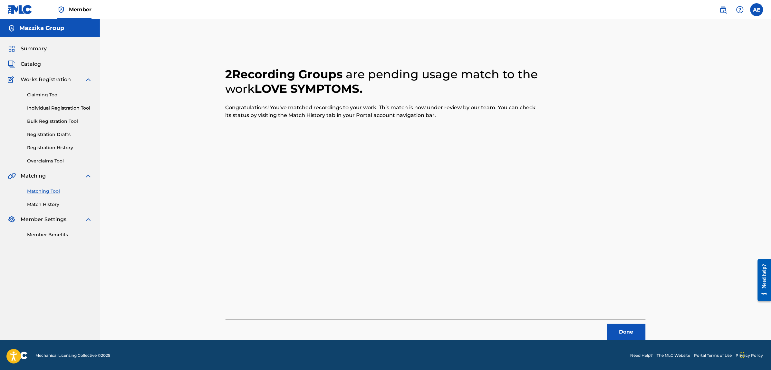
click at [626, 328] on button "Done" at bounding box center [626, 332] width 39 height 16
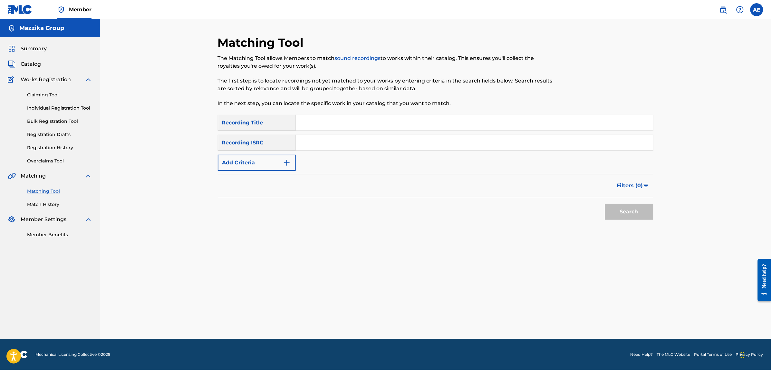
click at [286, 162] on img "Search Form" at bounding box center [287, 163] width 8 height 8
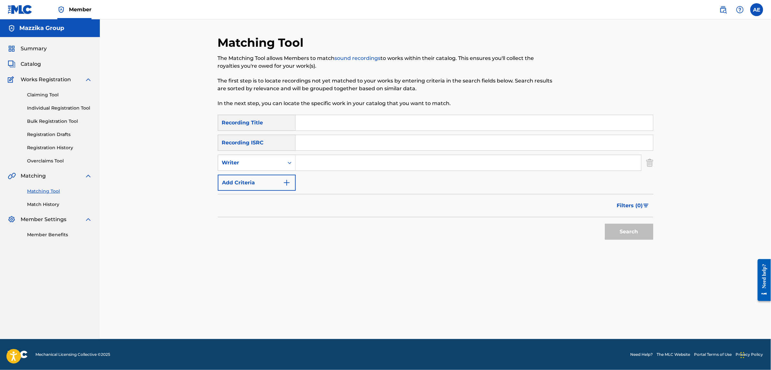
click at [325, 138] on input "Search Form" at bounding box center [474, 142] width 357 height 15
paste input "TCAGT2353633"
type input "TCAGT2353633"
click at [605, 224] on button "Search" at bounding box center [629, 232] width 48 height 16
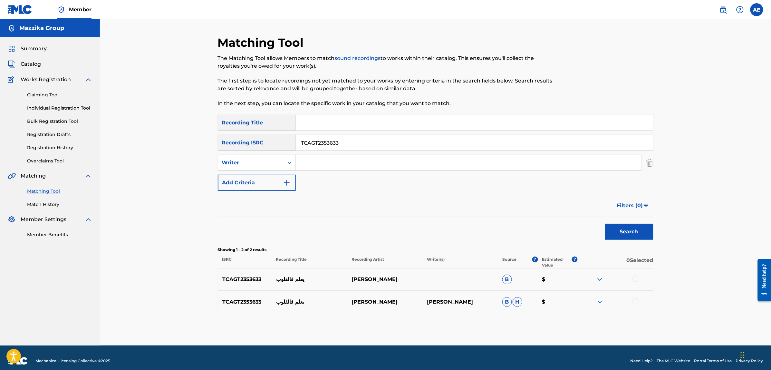
click at [636, 278] on div at bounding box center [635, 278] width 6 height 6
click at [635, 303] on div at bounding box center [635, 301] width 6 height 6
drag, startPoint x: 348, startPoint y: 144, endPoint x: 216, endPoint y: 142, distance: 132.1
click at [216, 143] on div "Matching Tool The Matching Tool allows Members to match sound recordings to wor…" at bounding box center [435, 190] width 451 height 310
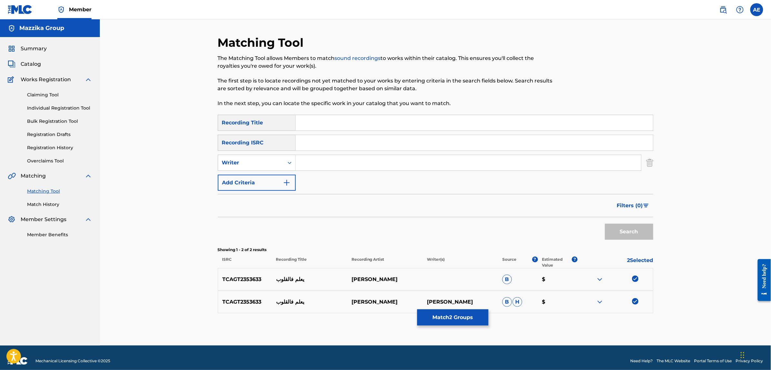
click at [320, 168] on input "Search Form" at bounding box center [468, 162] width 345 height 15
paste input "MOOTAZ AMIN"
type input "MOOTAZ AMIN"
click at [331, 122] on input "Search Form" at bounding box center [474, 122] width 357 height 15
paste input "Ye3alem fel oloub"
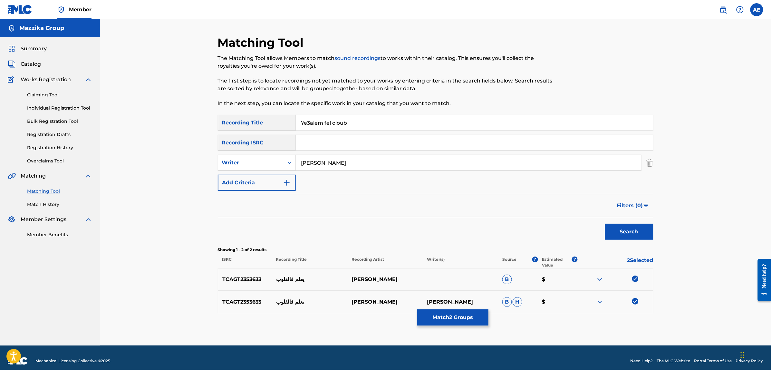
type input "Ye3alem fel oloub"
click at [605, 224] on button "Search" at bounding box center [629, 232] width 48 height 16
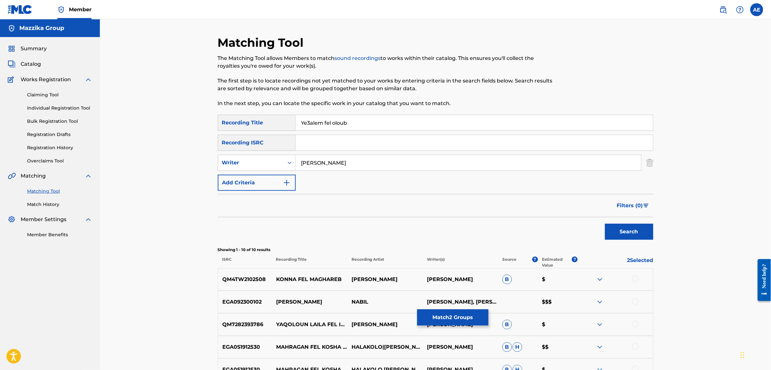
drag, startPoint x: 352, startPoint y: 165, endPoint x: 206, endPoint y: 161, distance: 145.7
click at [208, 161] on div "Matching Tool The Matching Tool allows Members to match sound recordings to wor…" at bounding box center [435, 272] width 671 height 506
click at [605, 224] on button "Search" at bounding box center [629, 232] width 48 height 16
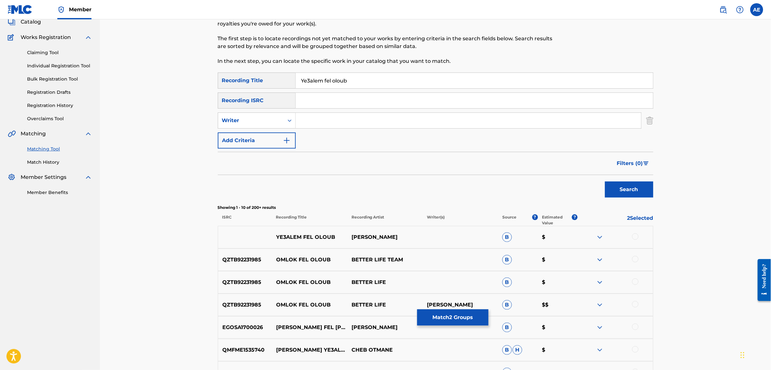
scroll to position [121, 0]
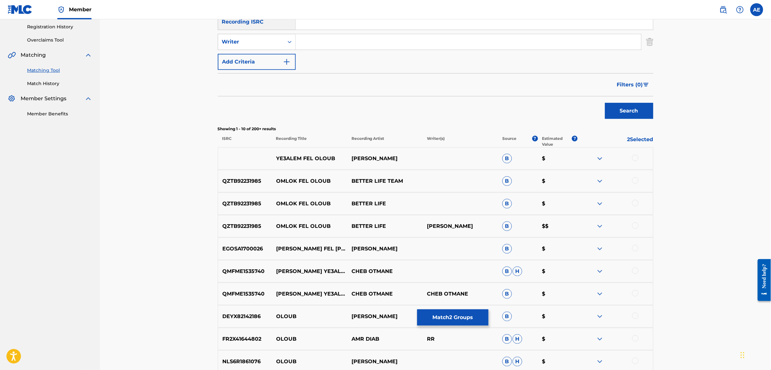
click at [634, 160] on div at bounding box center [635, 158] width 6 height 6
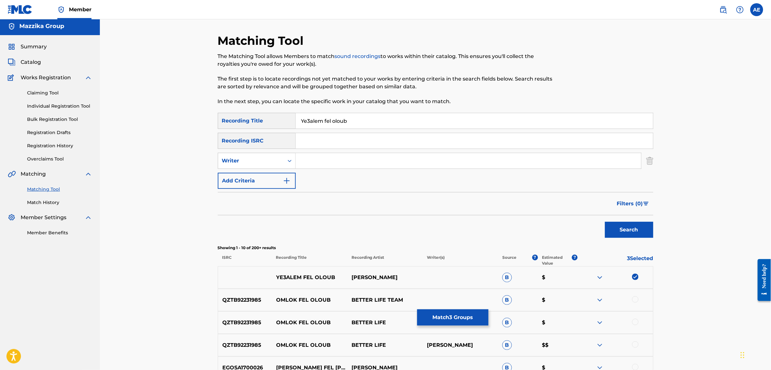
scroll to position [0, 0]
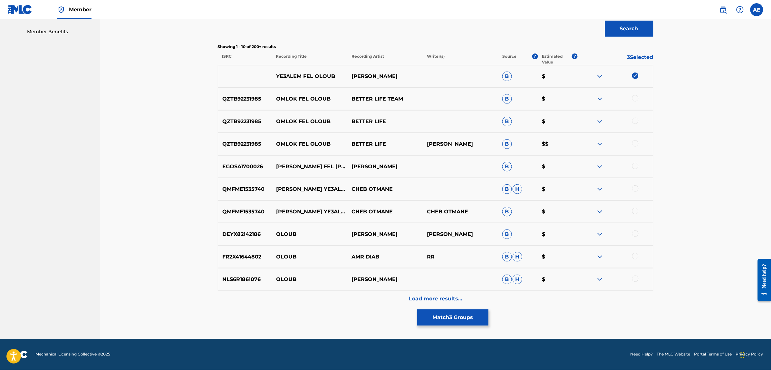
click at [340, 301] on div "Load more results..." at bounding box center [435, 299] width 435 height 16
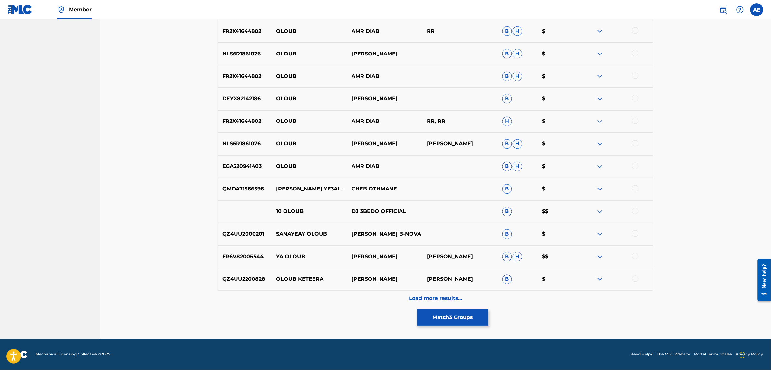
click at [350, 305] on div "Load more results..." at bounding box center [435, 299] width 435 height 16
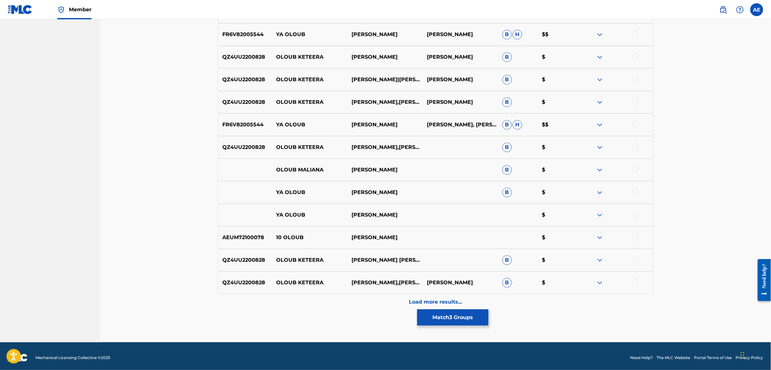
scroll to position [654, 0]
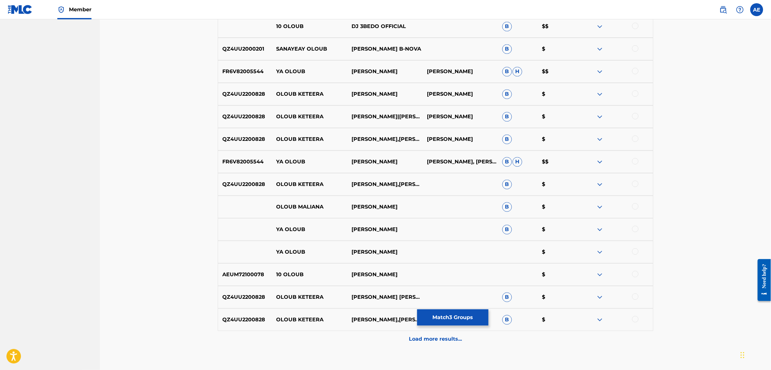
click at [349, 335] on div "Load more results..." at bounding box center [435, 339] width 435 height 16
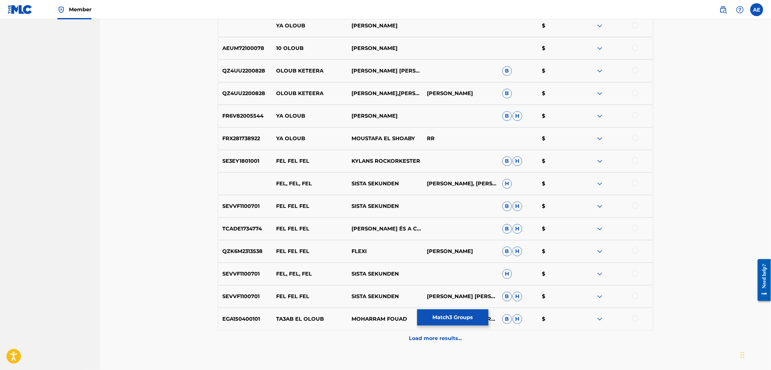
scroll to position [839, 0]
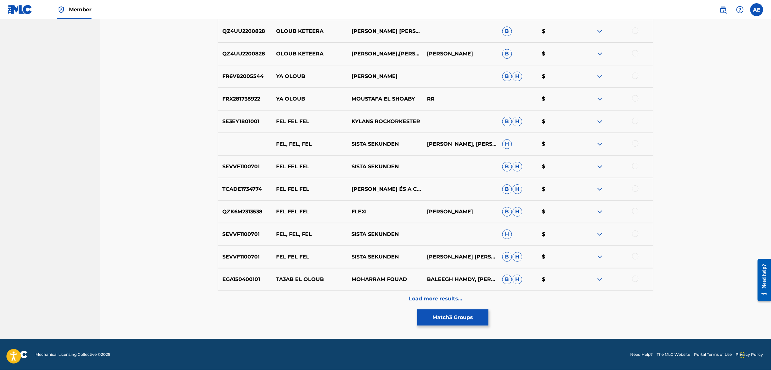
click at [348, 303] on div "Load more results..." at bounding box center [435, 299] width 435 height 16
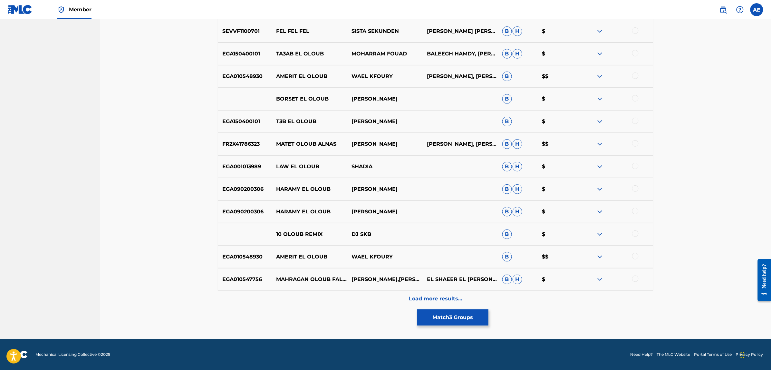
scroll to position [0, 0]
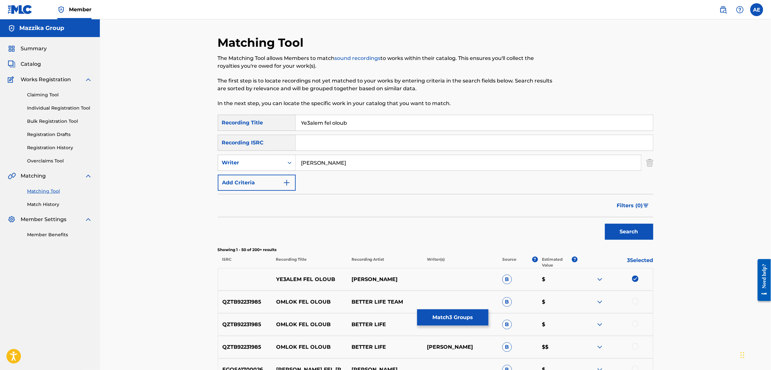
type input "MOOTAZ AMIN"
drag, startPoint x: 355, startPoint y: 126, endPoint x: 287, endPoint y: 168, distance: 79.7
click at [239, 126] on div "SearchWithCriteriac4617c19-443b-46dc-9a95-a74b8fe0b63d Recording Title Ye3alem …" at bounding box center [435, 123] width 435 height 16
type input "يعلم فالقلوب"
click at [605, 224] on button "Search" at bounding box center [629, 232] width 48 height 16
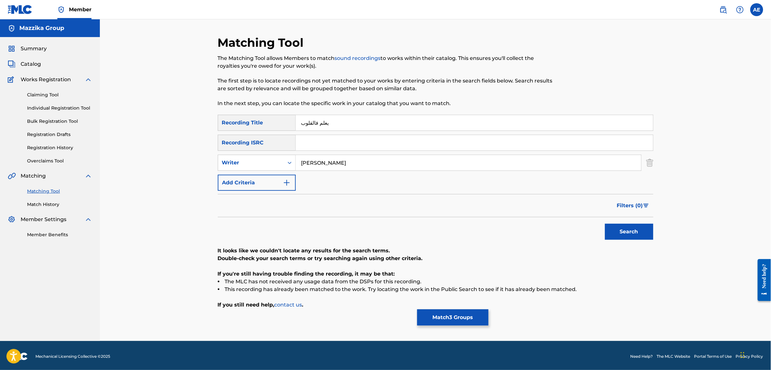
drag, startPoint x: 353, startPoint y: 161, endPoint x: 203, endPoint y: 149, distance: 150.9
click at [255, 156] on div "SearchWithCriteria1e58efb6-01ef-4c3e-91ca-abf10fa37235 Writer MOOTAZ AMIN" at bounding box center [435, 163] width 435 height 16
click at [605, 224] on button "Search" at bounding box center [629, 232] width 48 height 16
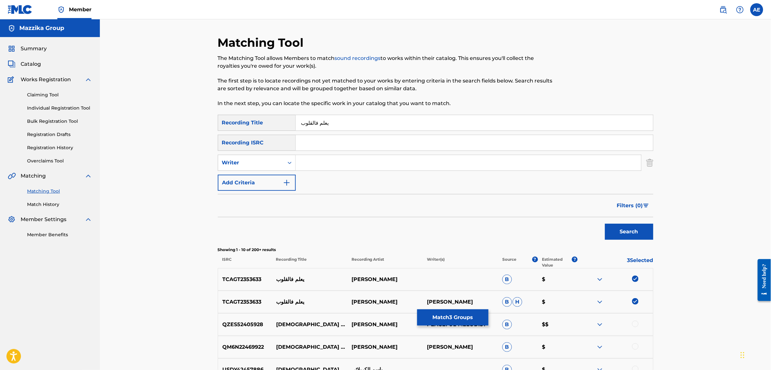
scroll to position [201, 0]
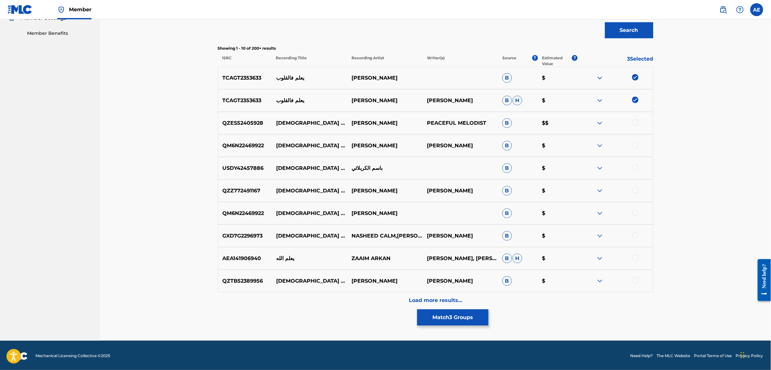
click at [341, 299] on div "Load more results..." at bounding box center [435, 300] width 435 height 16
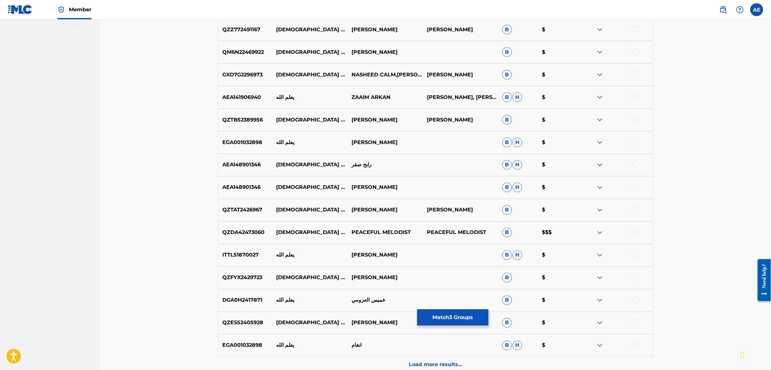
scroll to position [428, 0]
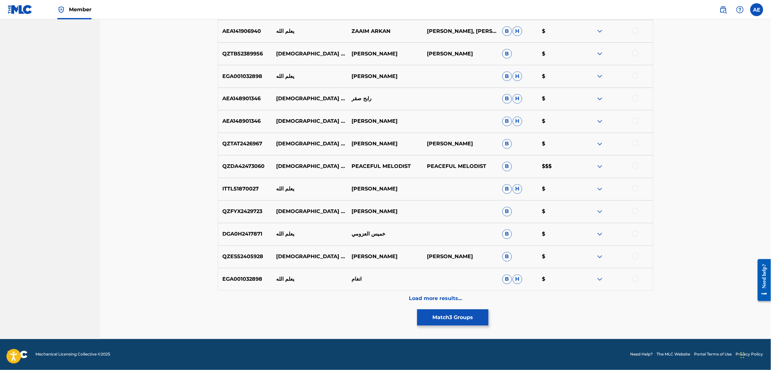
click at [340, 301] on div "Load more results..." at bounding box center [435, 299] width 435 height 16
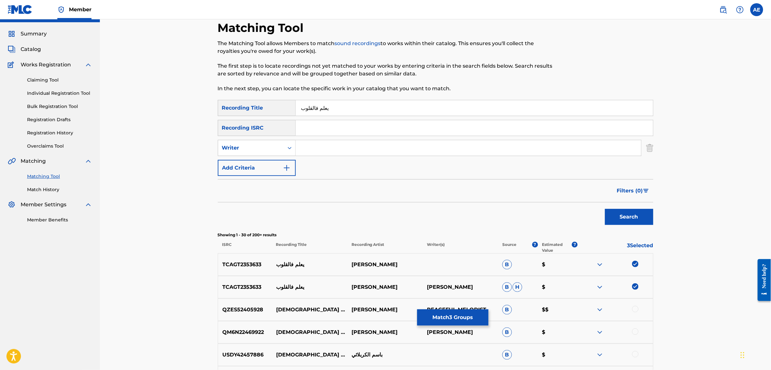
scroll to position [0, 0]
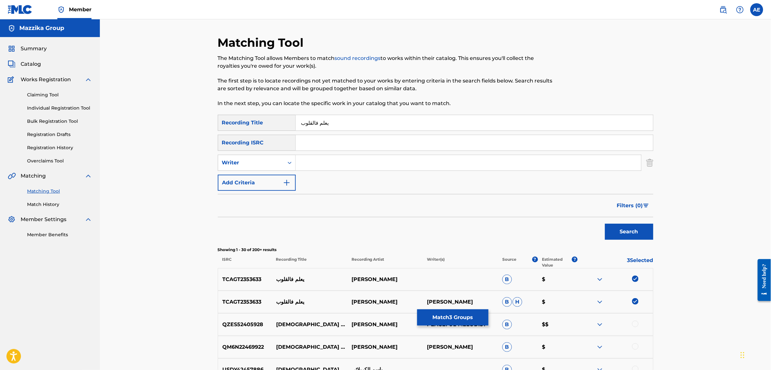
click at [439, 319] on button "Match 3 Groups" at bounding box center [452, 317] width 71 height 16
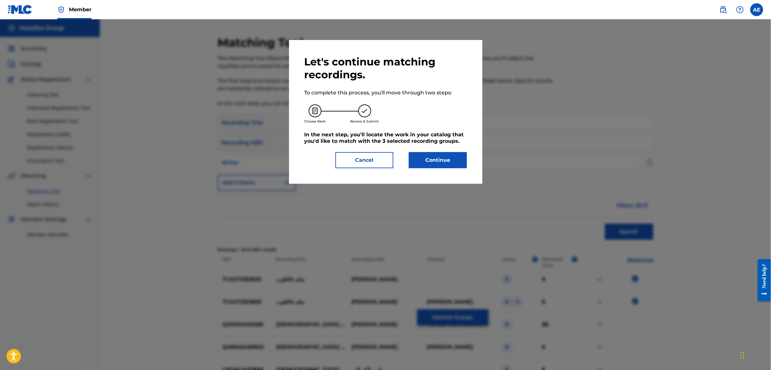
click at [446, 163] on button "Continue" at bounding box center [438, 160] width 58 height 16
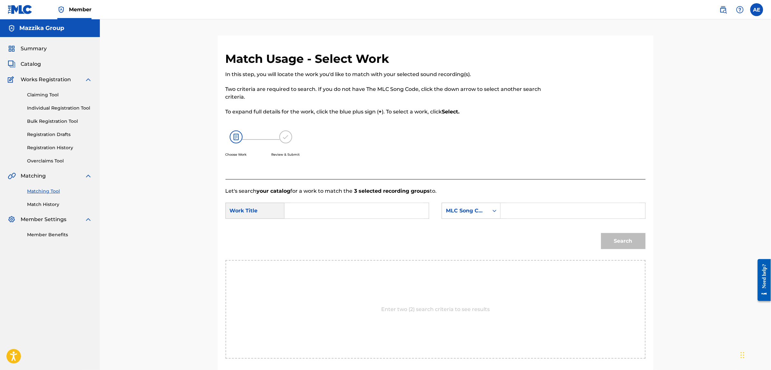
click at [382, 214] on input "Search Form" at bounding box center [356, 210] width 133 height 15
paste input "Ye3alem fel oloub"
type input "Ye3alem fel oloub"
click at [529, 207] on input "Search Form" at bounding box center [572, 210] width 133 height 15
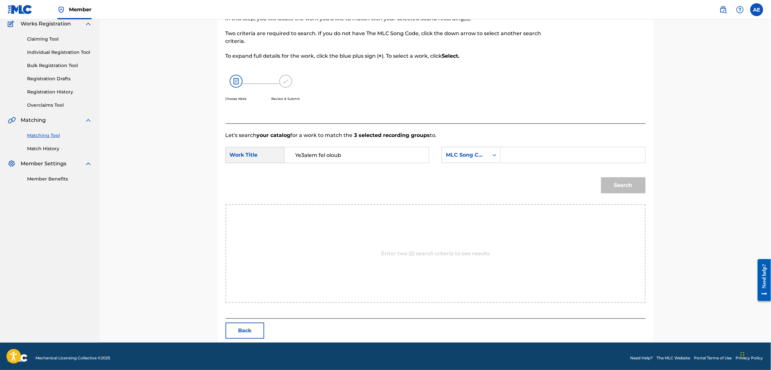
scroll to position [59, 0]
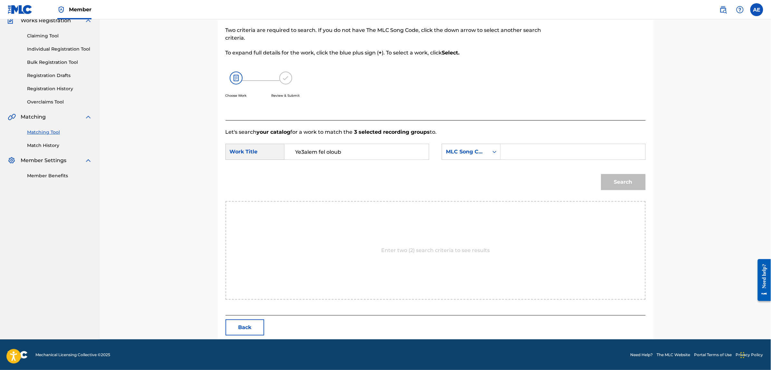
click at [248, 333] on button "Back" at bounding box center [244, 327] width 39 height 16
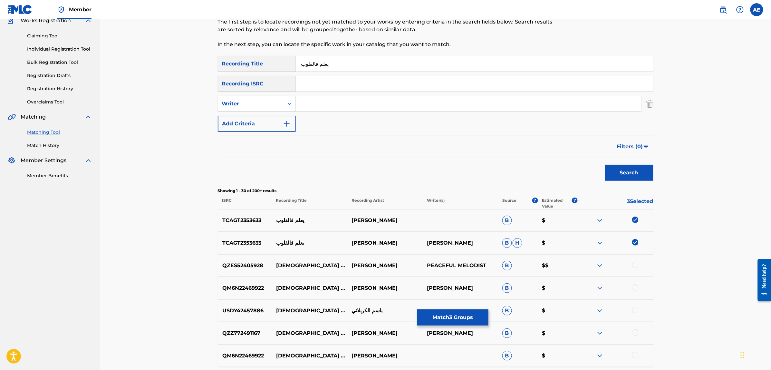
scroll to position [0, 0]
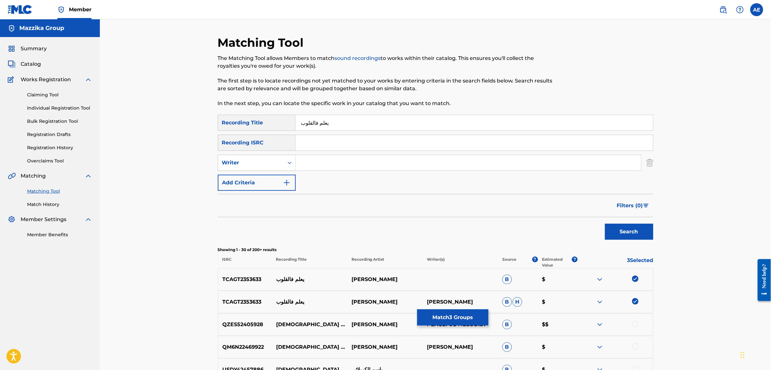
drag, startPoint x: 325, startPoint y: 125, endPoint x: 242, endPoint y: 115, distance: 83.7
click at [242, 115] on div "SearchWithCriteriac4617c19-443b-46dc-9a95-a74b8fe0b63d Recording Title يعلم فال…" at bounding box center [435, 123] width 435 height 16
paste input "YEALLEM FEL OULOUB"
type input "YEALLEM FEL OULOUB"
click at [605, 224] on button "Search" at bounding box center [629, 232] width 48 height 16
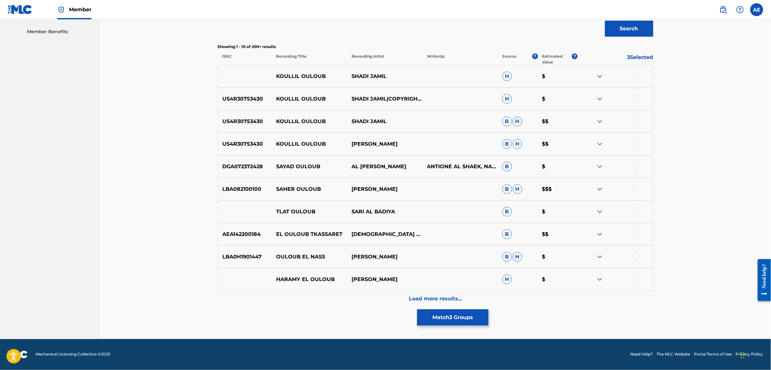
click at [358, 298] on div "Load more results..." at bounding box center [435, 299] width 435 height 16
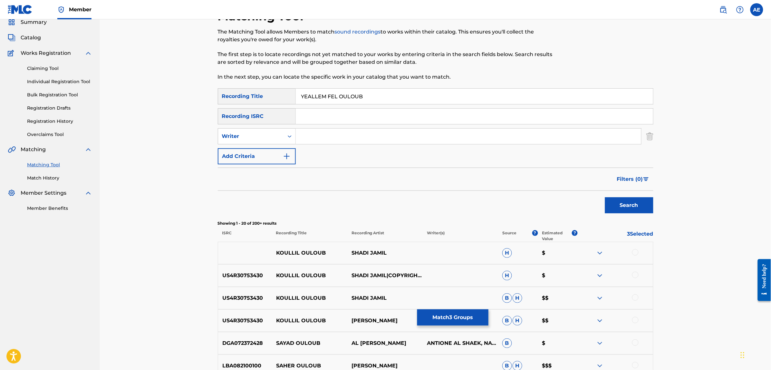
scroll to position [26, 0]
click at [437, 318] on button "Match 3 Groups" at bounding box center [452, 317] width 71 height 16
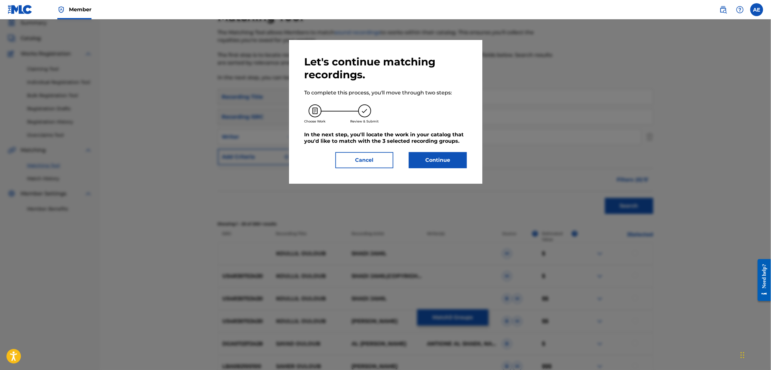
click at [431, 159] on button "Continue" at bounding box center [438, 160] width 58 height 16
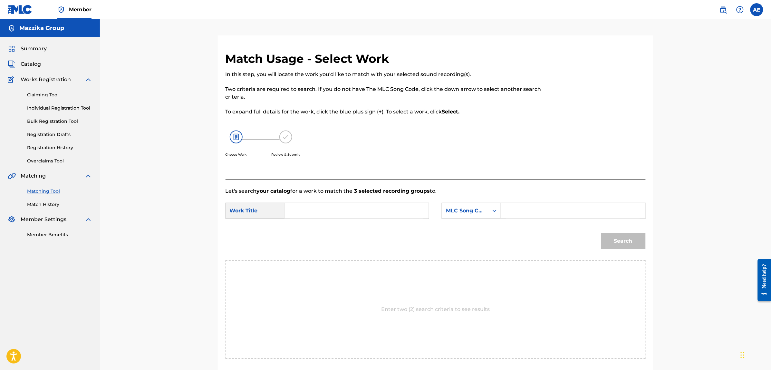
click at [324, 210] on input "Search Form" at bounding box center [356, 210] width 133 height 15
paste input "Ye3alem fel oloub"
type input "Ye3alem fel oloub"
click at [560, 201] on form "SearchWithCriteria30989bfd-7d15-49fd-acbf-b7ebdf3131e3 Work Title Ye3alem fel o…" at bounding box center [435, 227] width 420 height 65
drag, startPoint x: 554, startPoint y: 210, endPoint x: 553, endPoint y: 198, distance: 12.0
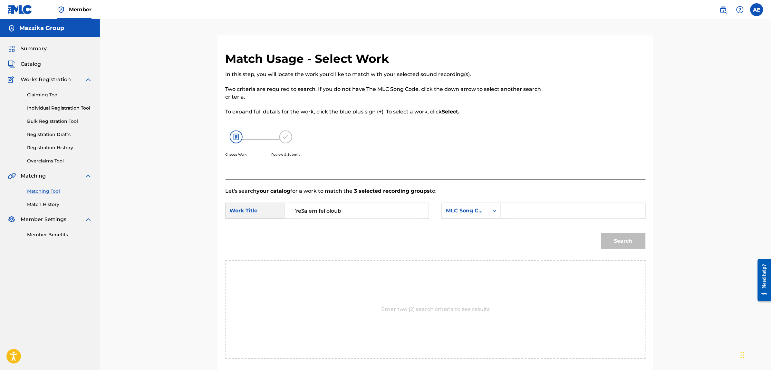
click at [554, 210] on input "Search Form" at bounding box center [572, 210] width 133 height 15
paste input "YP7ZQY"
type input "YP7ZQY"
click at [601, 233] on button "Search" at bounding box center [623, 241] width 44 height 16
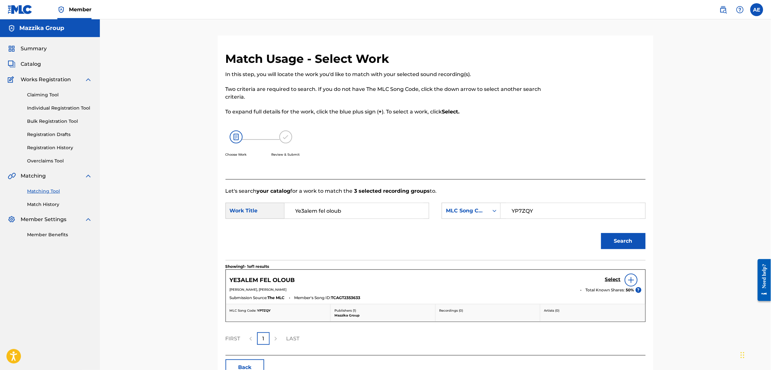
click at [614, 281] on h5 "Select" at bounding box center [613, 279] width 16 height 6
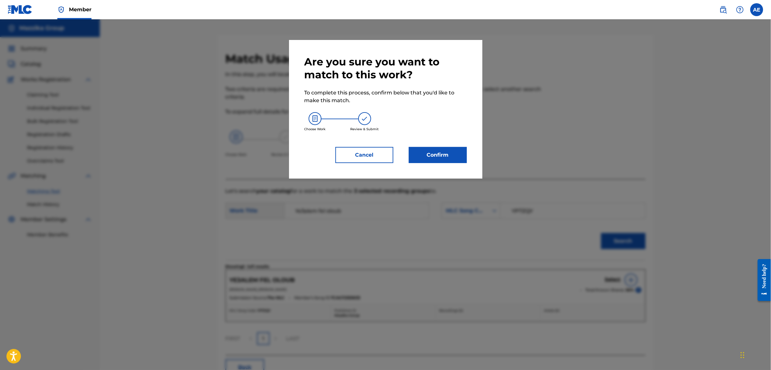
click at [447, 153] on button "Confirm" at bounding box center [438, 155] width 58 height 16
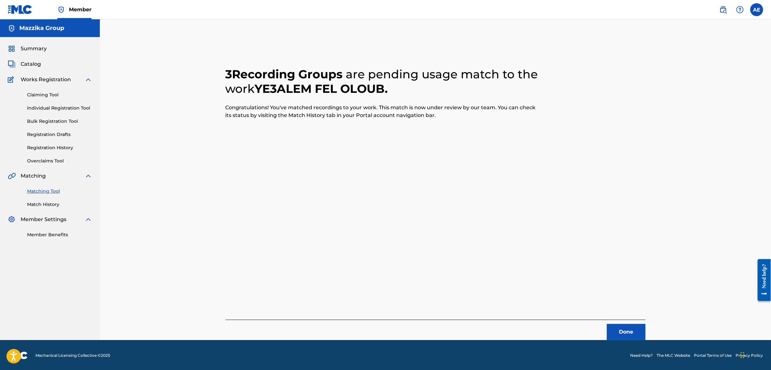
click at [634, 332] on button "Done" at bounding box center [626, 332] width 39 height 16
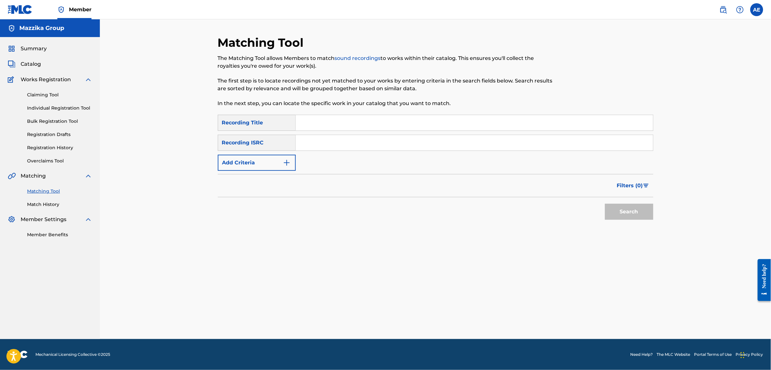
click at [285, 162] on img "Search Form" at bounding box center [287, 163] width 8 height 8
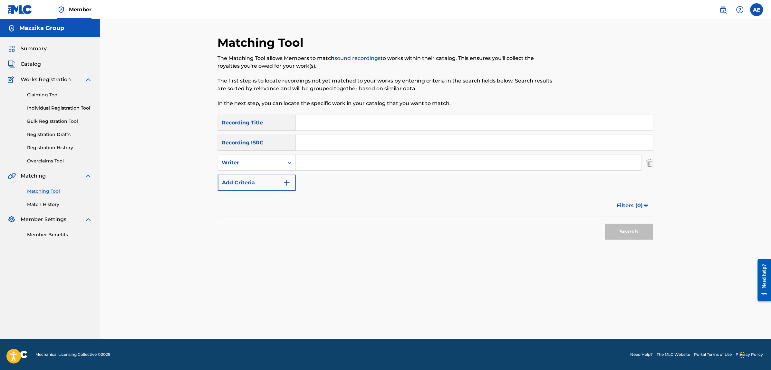
click at [317, 144] on input "Search Form" at bounding box center [474, 142] width 357 height 15
paste input "QZNWY2009708"
type input "QZNWY2009708"
click at [605, 224] on button "Search" at bounding box center [629, 232] width 48 height 16
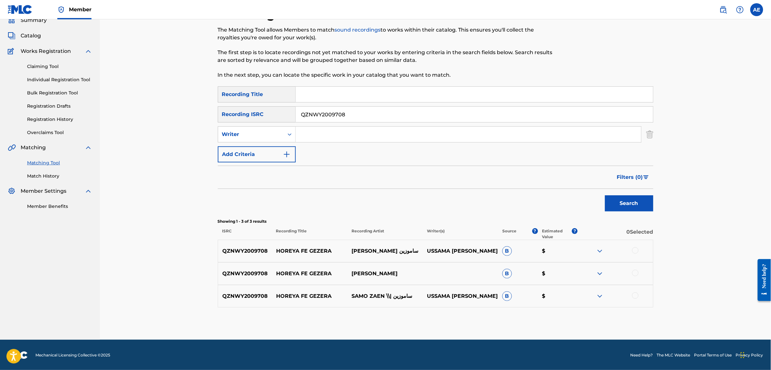
scroll to position [29, 0]
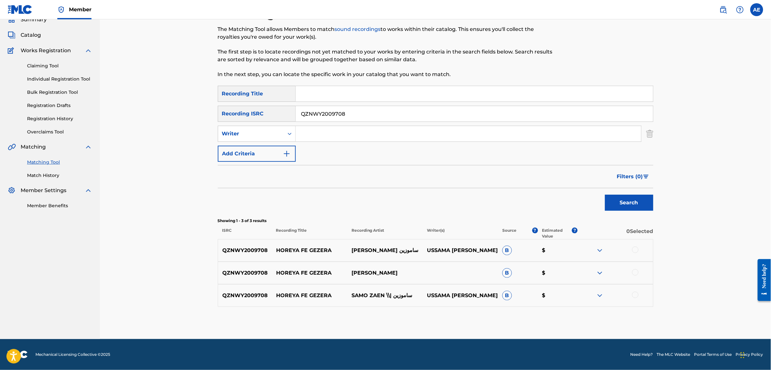
click at [636, 248] on div at bounding box center [635, 249] width 6 height 6
click at [637, 274] on div at bounding box center [635, 272] width 6 height 6
click at [635, 293] on div at bounding box center [635, 295] width 6 height 6
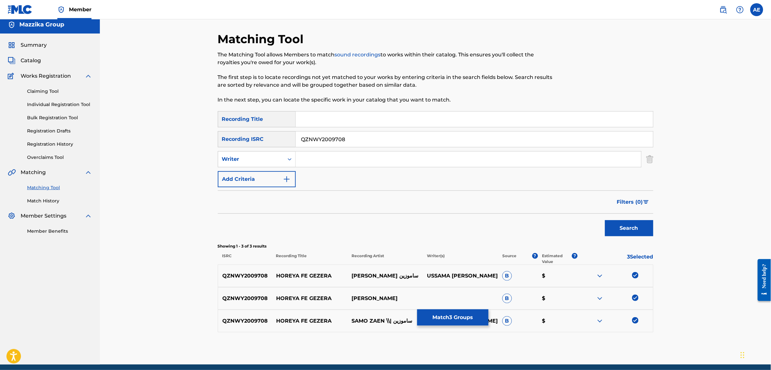
scroll to position [0, 0]
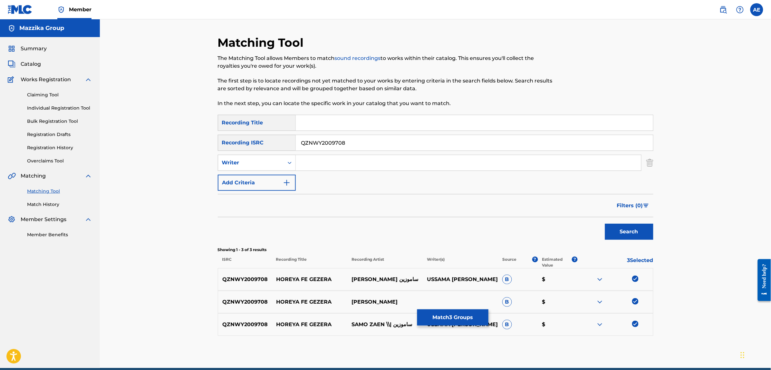
drag, startPoint x: 358, startPoint y: 140, endPoint x: 237, endPoint y: 141, distance: 120.5
click at [237, 141] on div "SearchWithCriteria0883560c-7faf-40b3-a548-9e229addc9fc Recording ISRC QZNWY2009…" at bounding box center [435, 143] width 435 height 16
click at [328, 161] on input "Search Form" at bounding box center [468, 162] width 345 height 15
paste input "MOOTAZ AMIN"
type input "MOOTAZ AMIN"
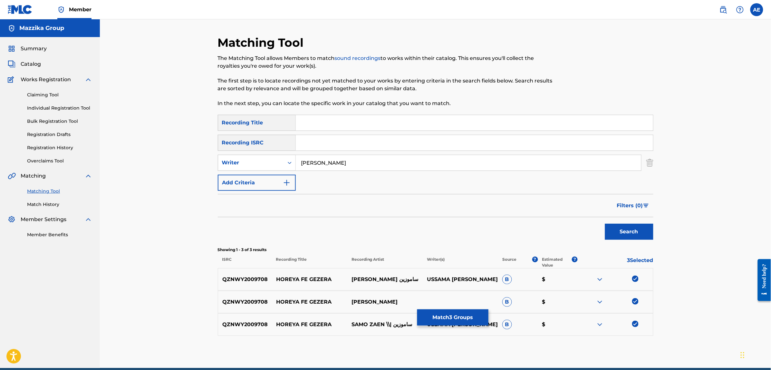
click at [331, 123] on input "Search Form" at bounding box center [474, 122] width 357 height 15
paste input "Horeya Fe Gezera"
type input "Horeya Fe Gezera"
click at [605, 224] on button "Search" at bounding box center [629, 232] width 48 height 16
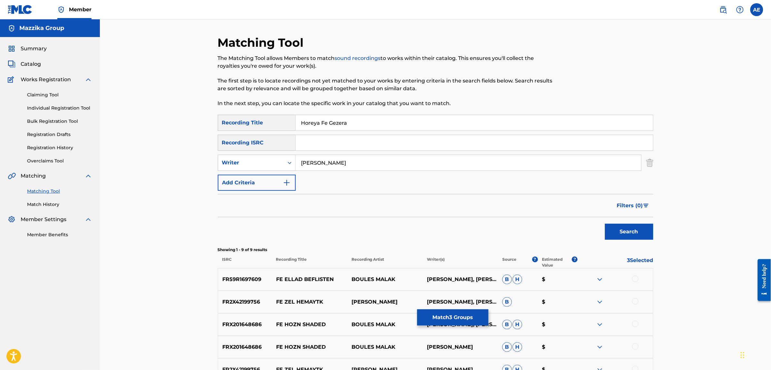
drag, startPoint x: 347, startPoint y: 162, endPoint x: 215, endPoint y: 150, distance: 132.9
click at [215, 150] on div "Matching Tool The Matching Tool allows Members to match sound recordings to wor…" at bounding box center [435, 269] width 451 height 468
click at [605, 224] on button "Search" at bounding box center [629, 232] width 48 height 16
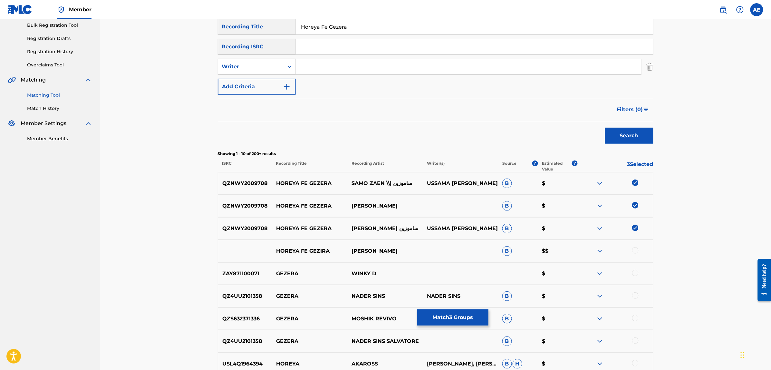
scroll to position [121, 0]
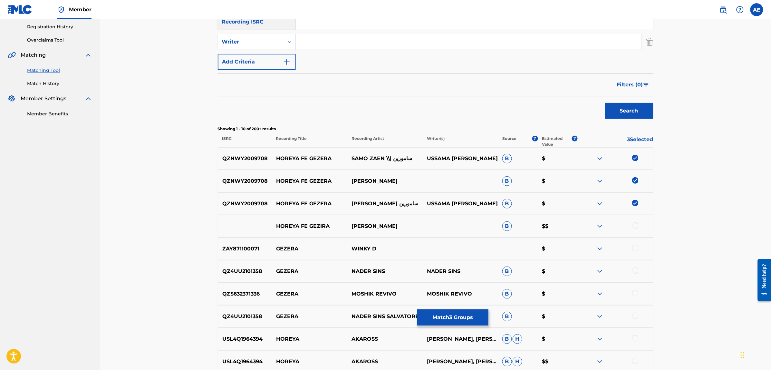
click at [634, 226] on div at bounding box center [635, 225] width 6 height 6
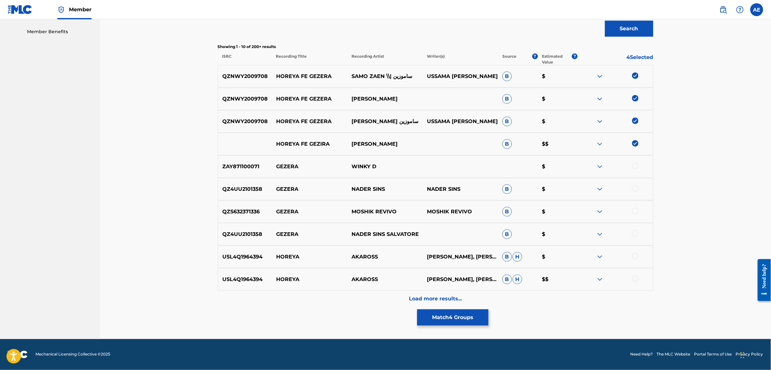
click at [359, 304] on div "Load more results..." at bounding box center [435, 299] width 435 height 16
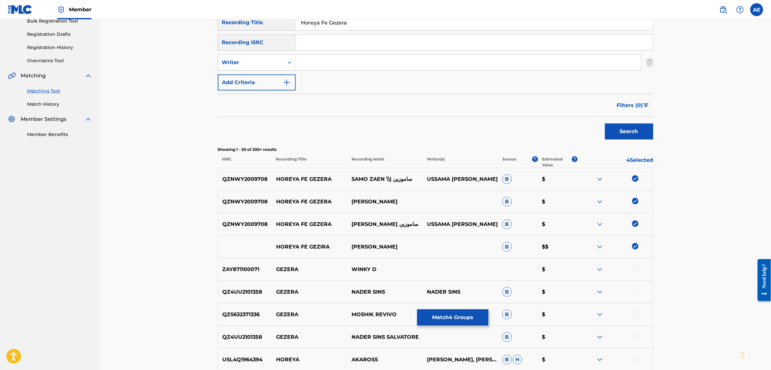
scroll to position [0, 0]
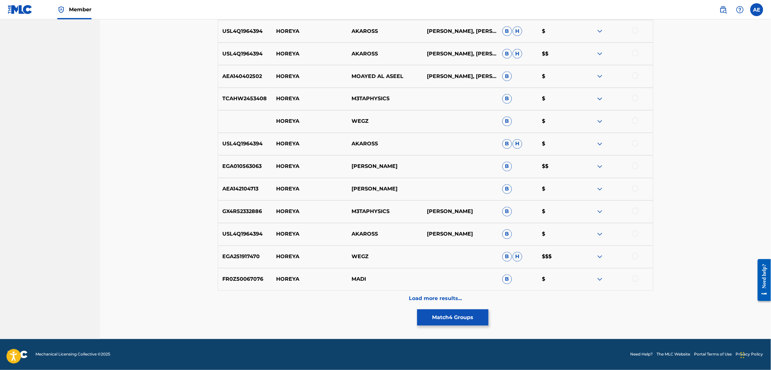
click at [349, 291] on div "Load more results..." at bounding box center [435, 299] width 435 height 16
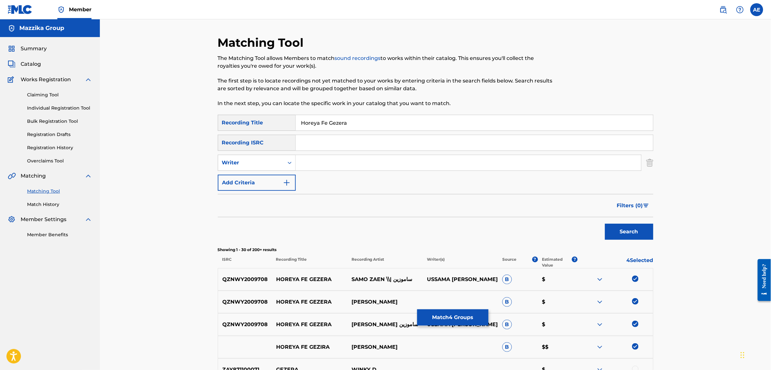
drag, startPoint x: 350, startPoint y: 123, endPoint x: 223, endPoint y: 121, distance: 127.2
click at [223, 121] on div "SearchWithCriteriac4617c19-443b-46dc-9a95-a74b8fe0b63d Recording Title Horeya F…" at bounding box center [435, 123] width 435 height 16
paste input "OUREYA FE GUEZIRA"
click at [605, 224] on button "Search" at bounding box center [629, 232] width 48 height 16
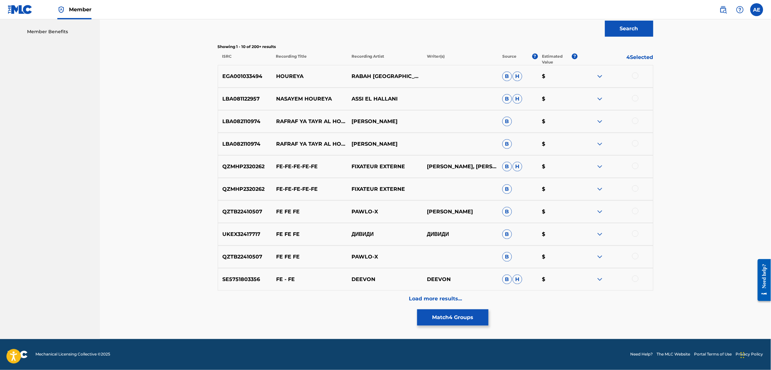
click at [363, 301] on div "Load more results..." at bounding box center [435, 299] width 435 height 16
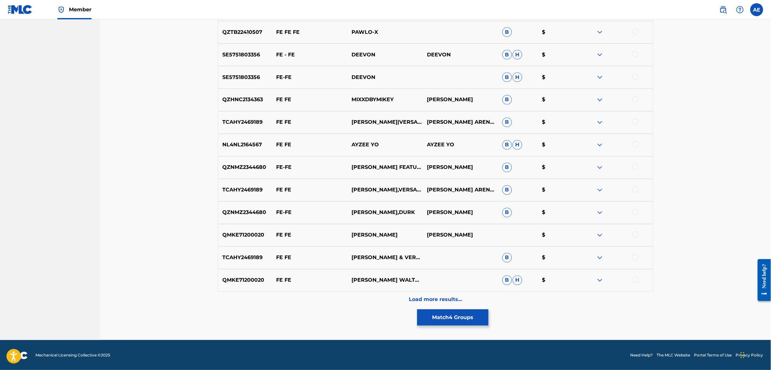
scroll to position [428, 0]
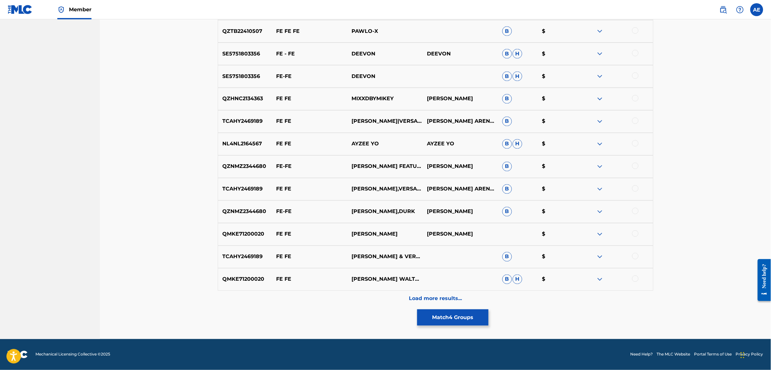
click at [347, 291] on div "Load more results..." at bounding box center [435, 299] width 435 height 16
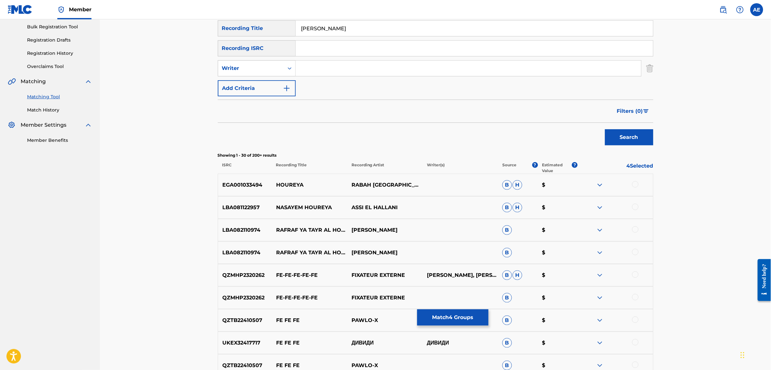
scroll to position [0, 0]
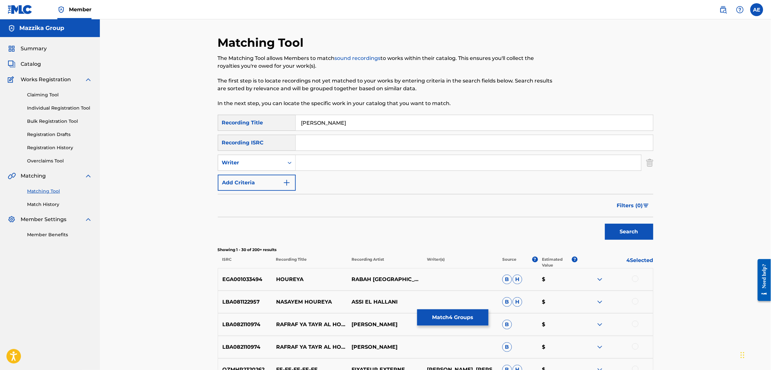
drag, startPoint x: 366, startPoint y: 121, endPoint x: 221, endPoint y: 118, distance: 144.6
click at [221, 118] on div "SearchWithCriteriac4617c19-443b-46dc-9a95-a74b8fe0b63d Recording Title HOUREYA …" at bounding box center [435, 123] width 435 height 16
type input "Horeya Fe Gezera"
type input "MOOTAZ AMIN"
drag, startPoint x: 353, startPoint y: 121, endPoint x: 226, endPoint y: 112, distance: 127.5
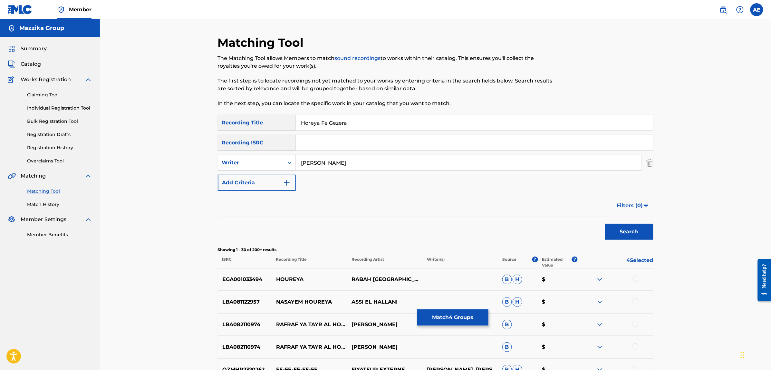
type input "حورية فالجزيرة"
click at [605, 224] on button "Search" at bounding box center [629, 232] width 48 height 16
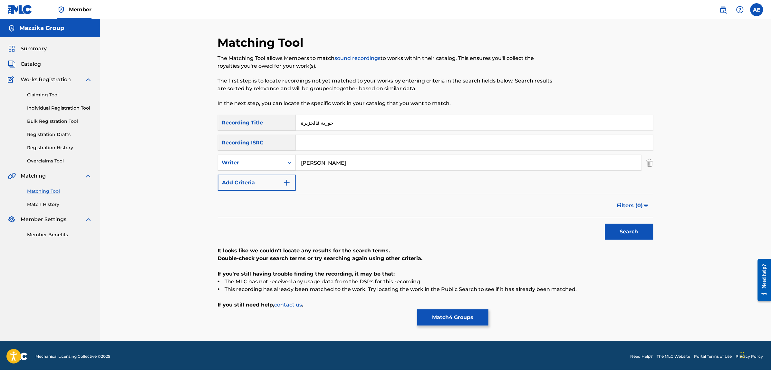
drag, startPoint x: 305, startPoint y: 163, endPoint x: 264, endPoint y: 163, distance: 40.3
click at [264, 163] on div "SearchWithCriteria1e58efb6-01ef-4c3e-91ca-abf10fa37235 Writer MOOTAZ AMIN" at bounding box center [435, 163] width 435 height 16
click at [605, 224] on button "Search" at bounding box center [629, 232] width 48 height 16
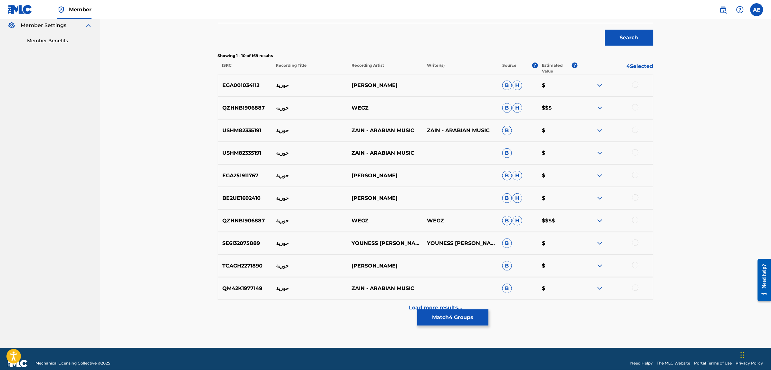
scroll to position [203, 0]
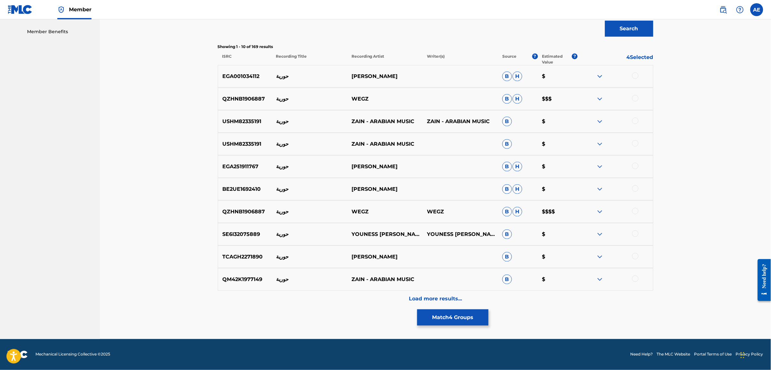
click at [341, 296] on div "Load more results..." at bounding box center [435, 299] width 435 height 16
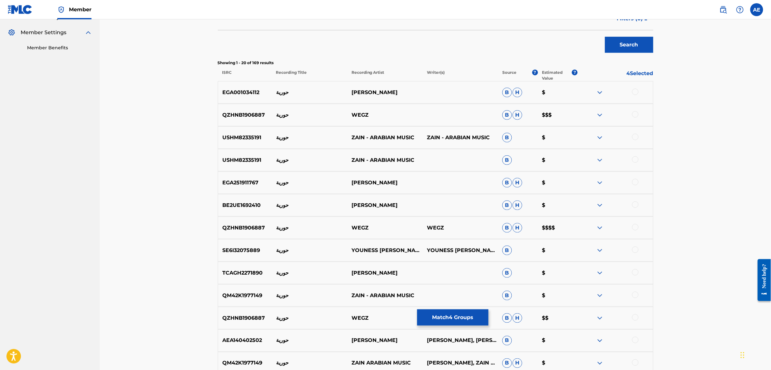
scroll to position [0, 0]
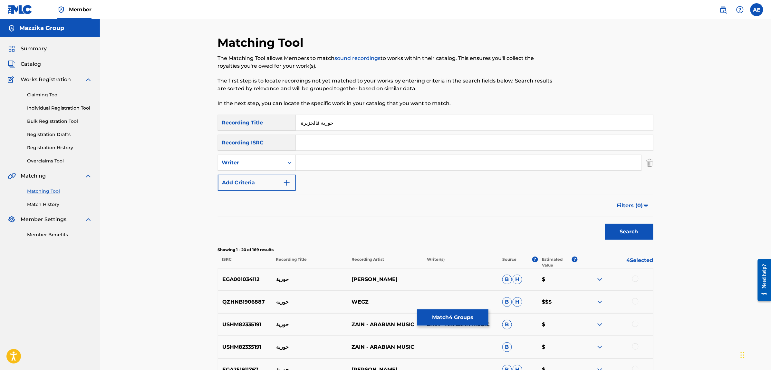
drag, startPoint x: 302, startPoint y: 121, endPoint x: 294, endPoint y: 121, distance: 8.1
click at [294, 121] on div "SearchWithCriteriac4617c19-443b-46dc-9a95-a74b8fe0b63d Recording Title حورية فا…" at bounding box center [435, 123] width 435 height 16
type input "حورية فالجزيره"
click at [605, 224] on button "Search" at bounding box center [629, 232] width 48 height 16
click at [456, 310] on button "Match 4 Groups" at bounding box center [452, 317] width 71 height 16
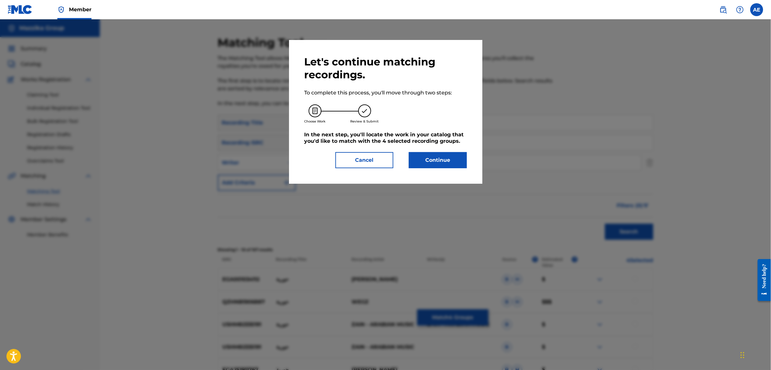
click at [445, 161] on button "Continue" at bounding box center [438, 160] width 58 height 16
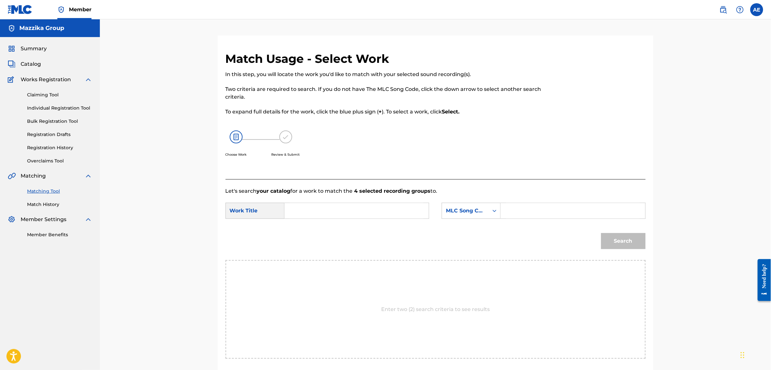
click at [369, 203] on input "Search Form" at bounding box center [356, 210] width 133 height 15
paste input "Horeya Fe Gezera"
type input "Horeya Fe Gezera"
click at [524, 207] on input "Search Form" at bounding box center [572, 210] width 133 height 15
paste input "HQ539H"
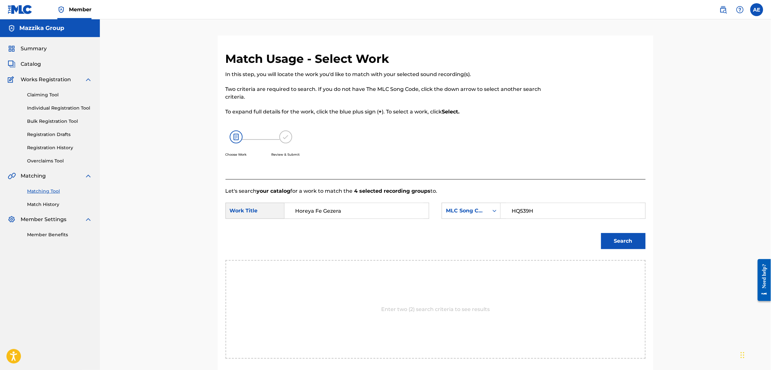
type input "HQ539H"
click at [601, 233] on button "Search" at bounding box center [623, 241] width 44 height 16
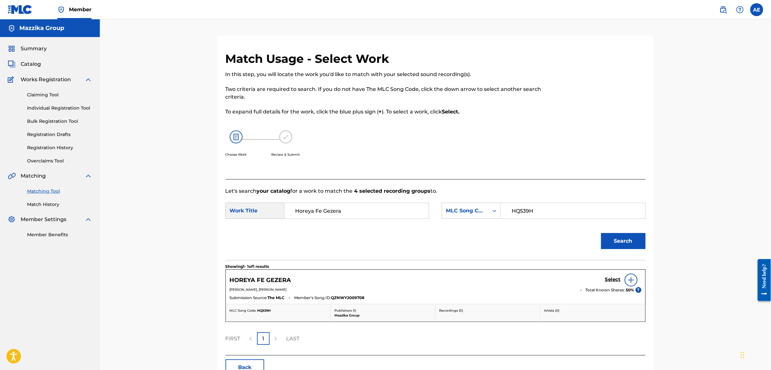
click at [611, 279] on h5 "Select" at bounding box center [613, 279] width 16 height 6
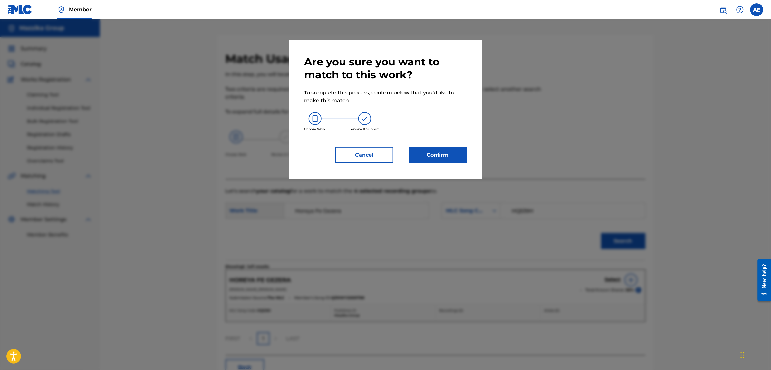
click at [443, 157] on button "Confirm" at bounding box center [438, 155] width 58 height 16
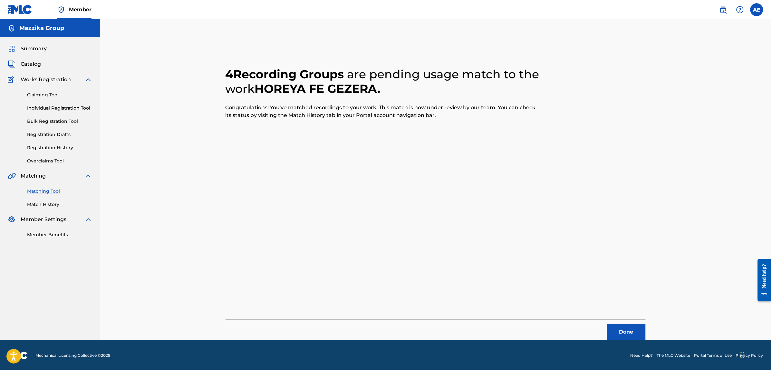
click at [641, 335] on button "Done" at bounding box center [626, 332] width 39 height 16
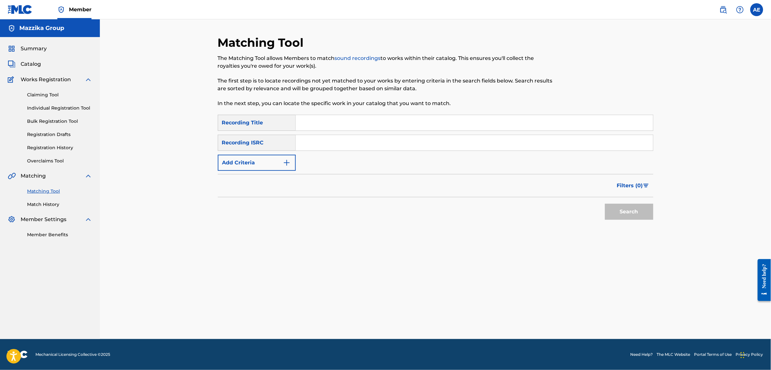
click at [266, 160] on button "Add Criteria" at bounding box center [257, 163] width 78 height 16
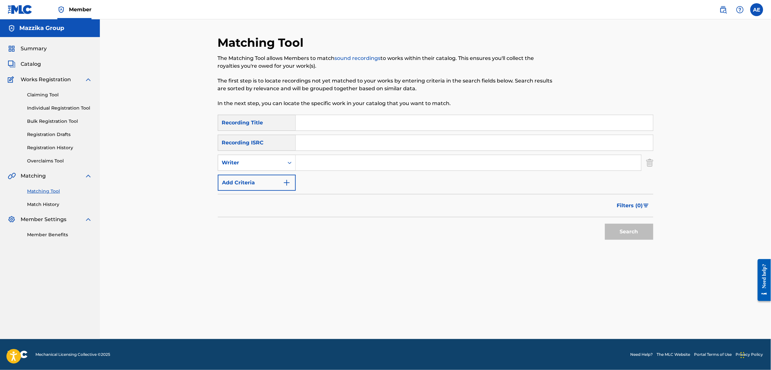
click at [319, 142] on input "Search Form" at bounding box center [474, 142] width 357 height 15
paste input "TCAEW2033637"
type input "TCAEW2033637"
click at [605, 224] on button "Search" at bounding box center [629, 232] width 48 height 16
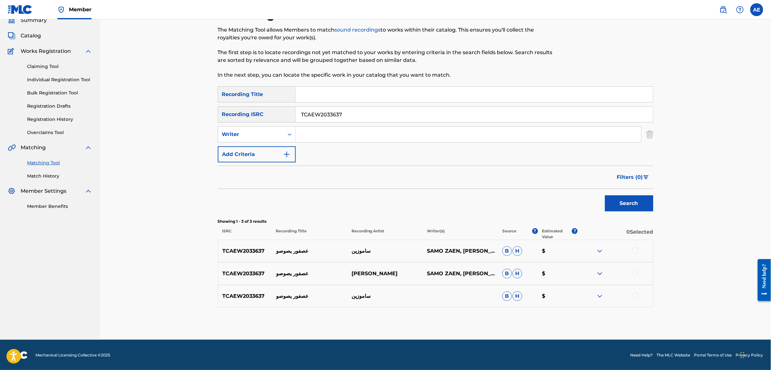
scroll to position [29, 0]
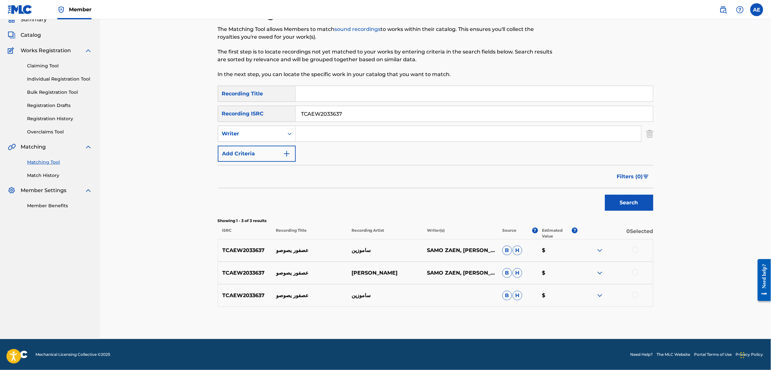
click at [636, 248] on div at bounding box center [635, 249] width 6 height 6
click at [637, 274] on div at bounding box center [635, 272] width 6 height 6
click at [636, 296] on div at bounding box center [635, 295] width 6 height 6
drag, startPoint x: 353, startPoint y: 112, endPoint x: 113, endPoint y: 111, distance: 240.6
click at [113, 110] on div "Matching Tool The Matching Tool allows Members to match sound recordings to wor…" at bounding box center [435, 164] width 671 height 349
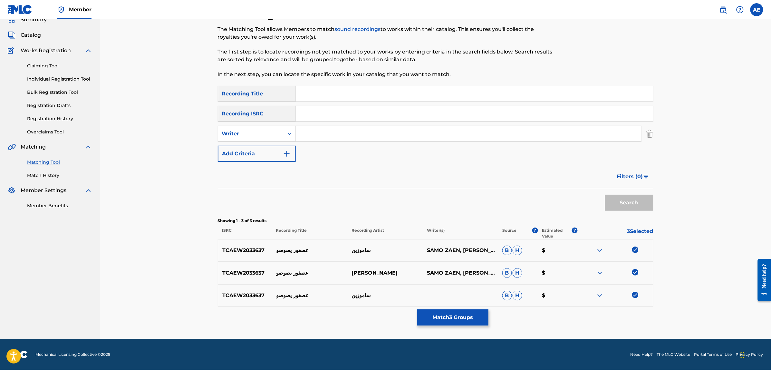
click at [331, 131] on input "Search Form" at bounding box center [468, 133] width 345 height 15
click at [324, 129] on input "Search Form" at bounding box center [468, 133] width 345 height 15
paste input "MOOTAZ AMIN"
type input "MOOTAZ AMIN"
click at [323, 90] on input "Search Form" at bounding box center [474, 93] width 357 height 15
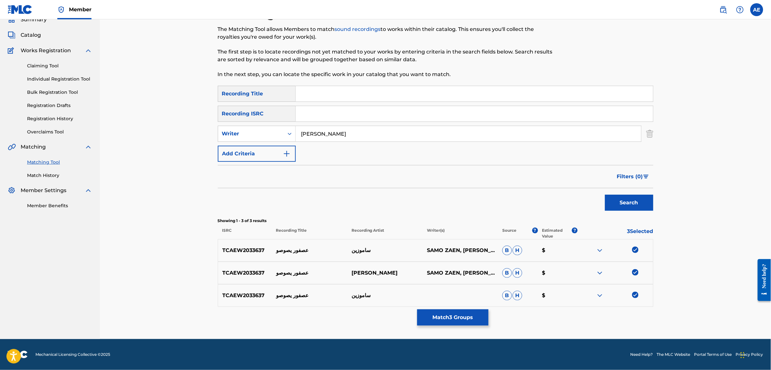
paste input "ASFOR YE SOWSOW"
type input "ASFOR YE SOWSOW"
click at [605, 195] on button "Search" at bounding box center [629, 203] width 48 height 16
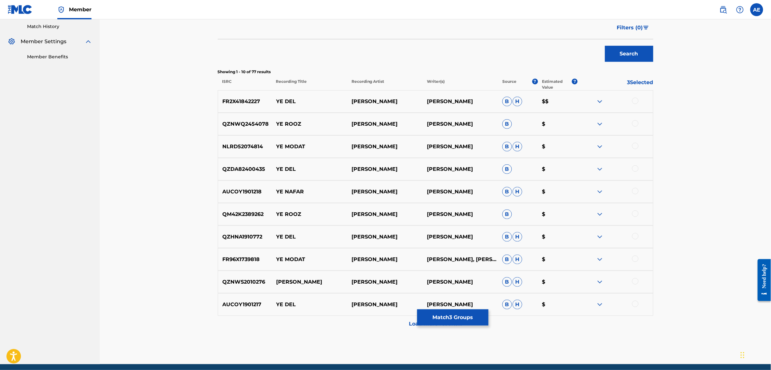
scroll to position [203, 0]
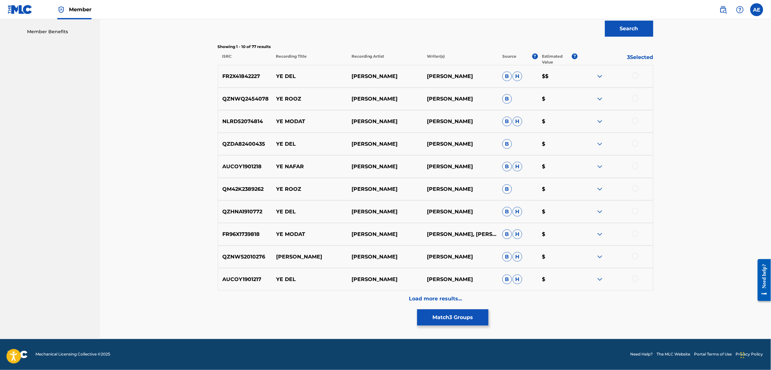
click at [353, 303] on div "Load more results..." at bounding box center [435, 299] width 435 height 16
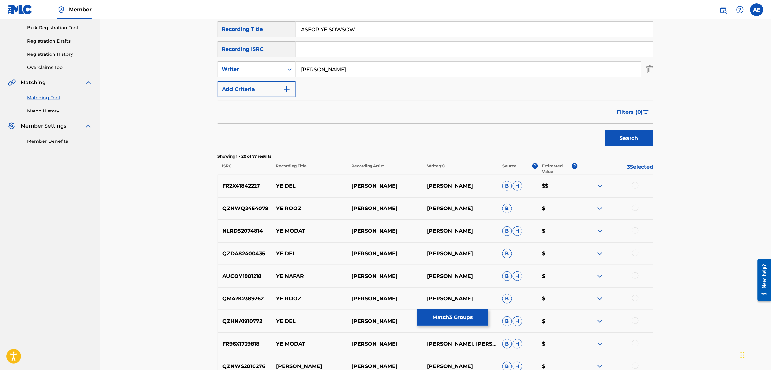
scroll to position [0, 0]
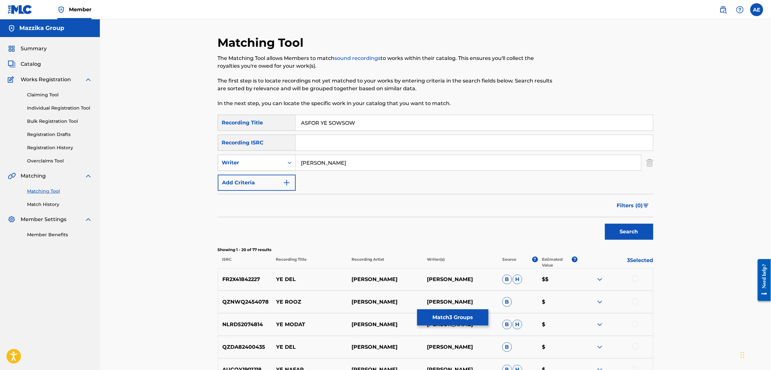
drag, startPoint x: 353, startPoint y: 161, endPoint x: 225, endPoint y: 162, distance: 128.5
click at [252, 164] on div "SearchWithCriteria1e58efb6-01ef-4c3e-91ca-abf10fa37235 Writer MOOTAZ AMIN" at bounding box center [435, 163] width 435 height 16
click at [605, 224] on button "Search" at bounding box center [629, 232] width 48 height 16
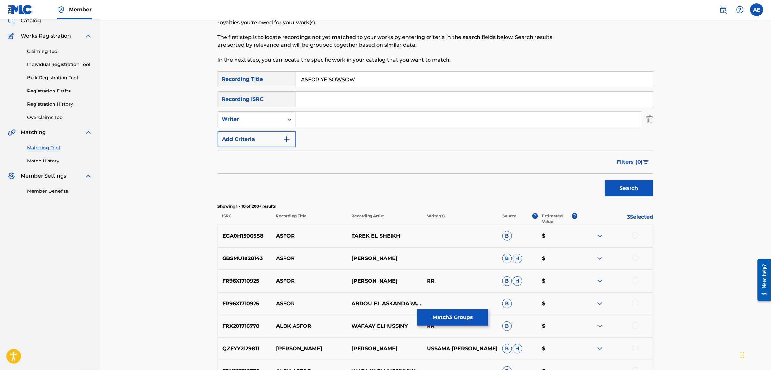
scroll to position [201, 0]
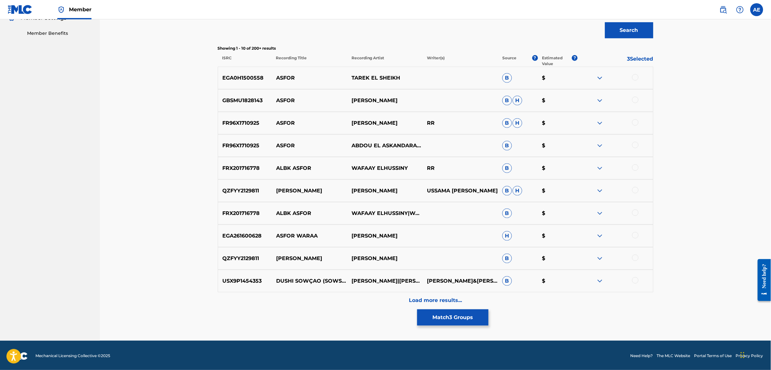
click at [637, 190] on div at bounding box center [635, 190] width 6 height 6
click at [635, 258] on div at bounding box center [635, 257] width 6 height 6
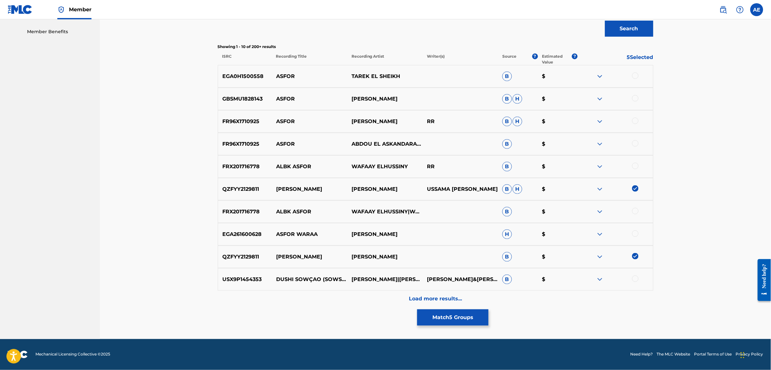
click at [365, 299] on div "Load more results..." at bounding box center [435, 299] width 435 height 16
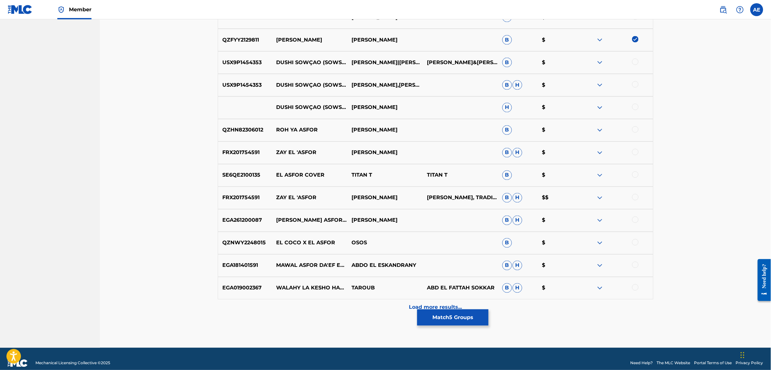
scroll to position [428, 0]
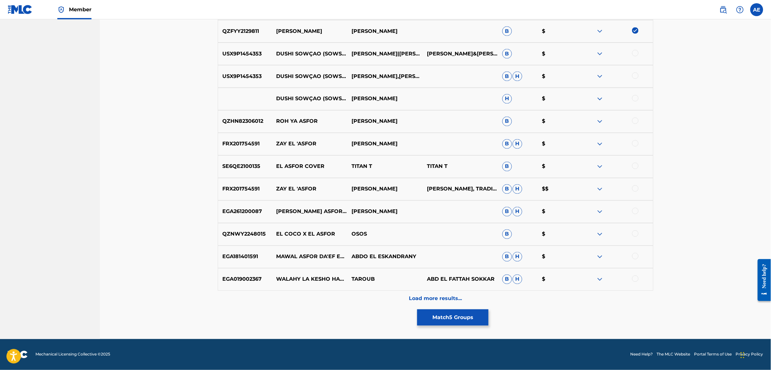
click at [372, 306] on div "Load more results..." at bounding box center [435, 299] width 435 height 16
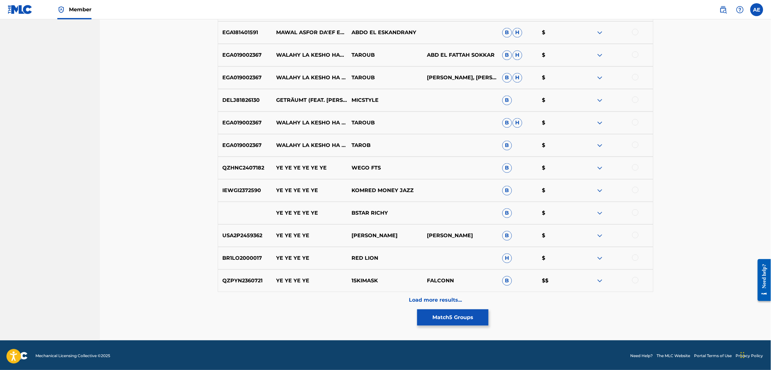
scroll to position [654, 0]
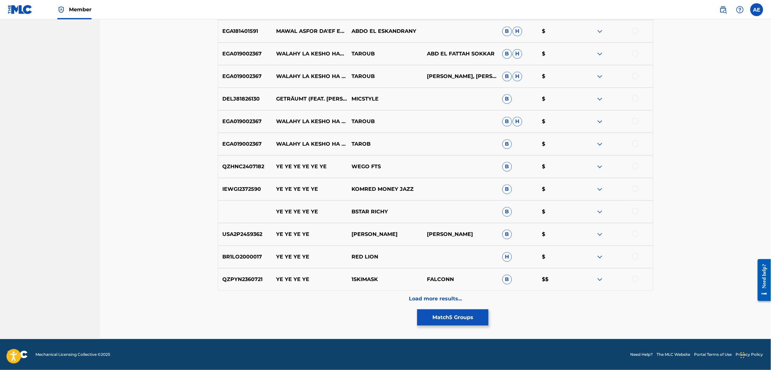
click at [362, 302] on div "Load more results..." at bounding box center [435, 299] width 435 height 16
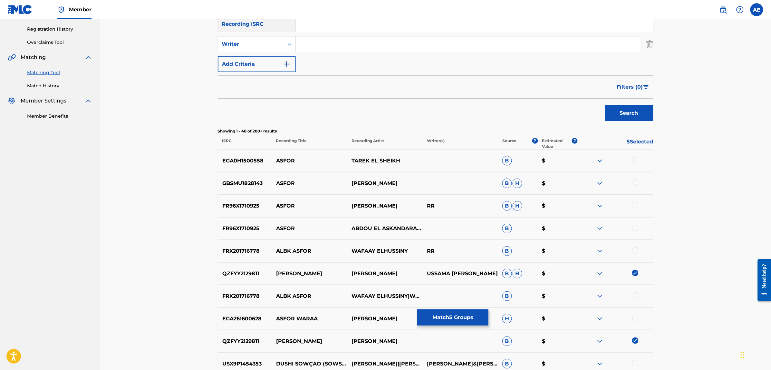
scroll to position [0, 0]
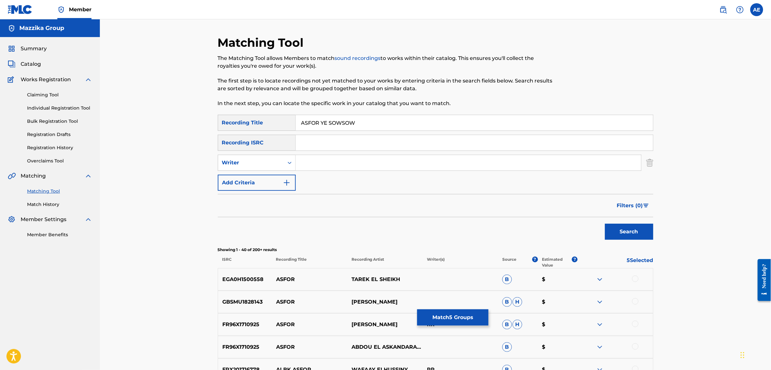
drag, startPoint x: 359, startPoint y: 122, endPoint x: 321, endPoint y: 125, distance: 37.5
click at [321, 125] on input "ASFOR YE SOWSOW" at bounding box center [474, 122] width 357 height 15
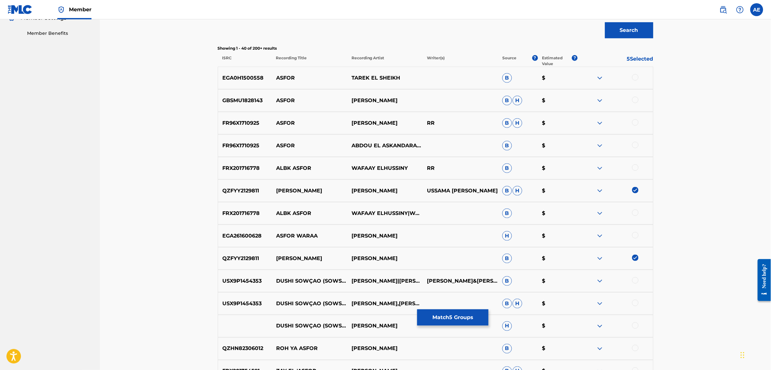
scroll to position [120, 0]
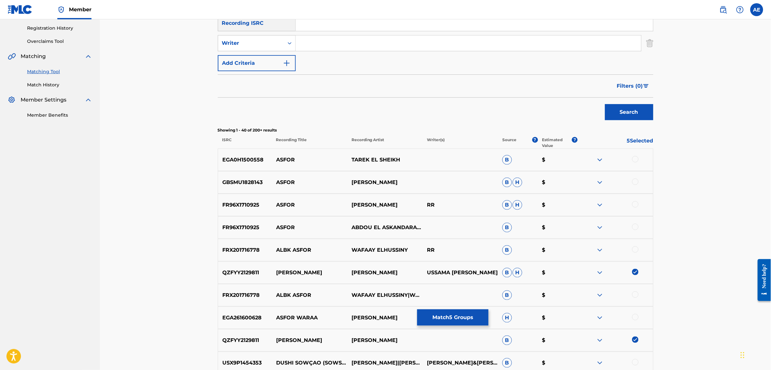
click at [605, 104] on button "Search" at bounding box center [629, 112] width 48 height 16
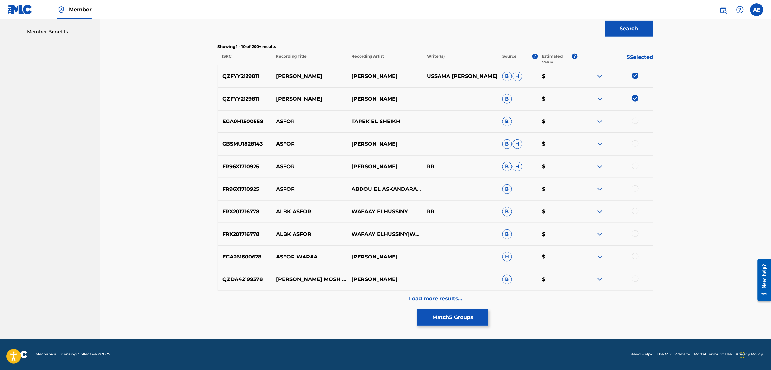
click at [349, 295] on div "Load more results..." at bounding box center [435, 299] width 435 height 16
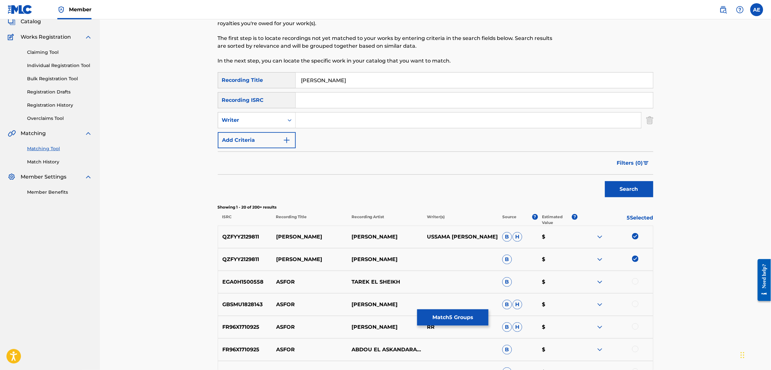
scroll to position [0, 0]
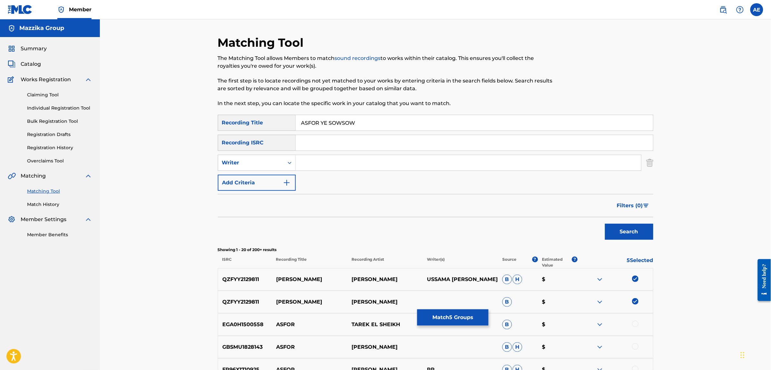
type input "ASFOR YE SOWSOW"
type input "MOOTAZ AMIN"
drag, startPoint x: 363, startPoint y: 123, endPoint x: 293, endPoint y: 123, distance: 69.6
click at [295, 123] on div "SearchWithCriteriac4617c19-443b-46dc-9a95-a74b8fe0b63d Recording Title ASFOR YE…" at bounding box center [435, 123] width 435 height 16
paste input "ASFOUR YESSAWSA"
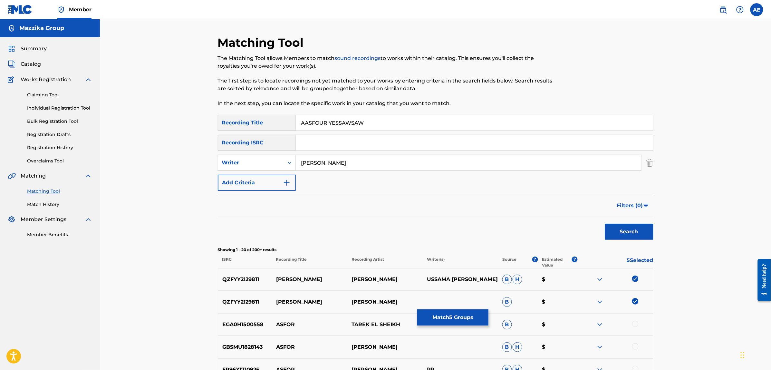
type input "AASFOUR YESSAWSAW"
click at [605, 224] on button "Search" at bounding box center [629, 232] width 48 height 16
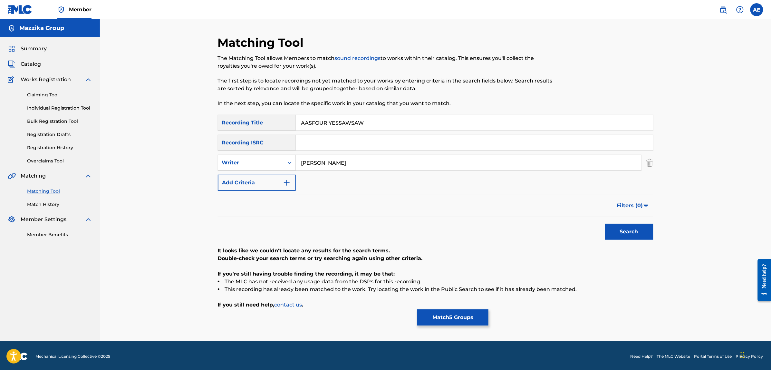
drag, startPoint x: 360, startPoint y: 157, endPoint x: 233, endPoint y: 163, distance: 127.4
click at [235, 163] on div "SearchWithCriteria1e58efb6-01ef-4c3e-91ca-abf10fa37235 Writer MOOTAZ AMIN" at bounding box center [435, 163] width 435 height 16
click at [605, 224] on button "Search" at bounding box center [629, 232] width 48 height 16
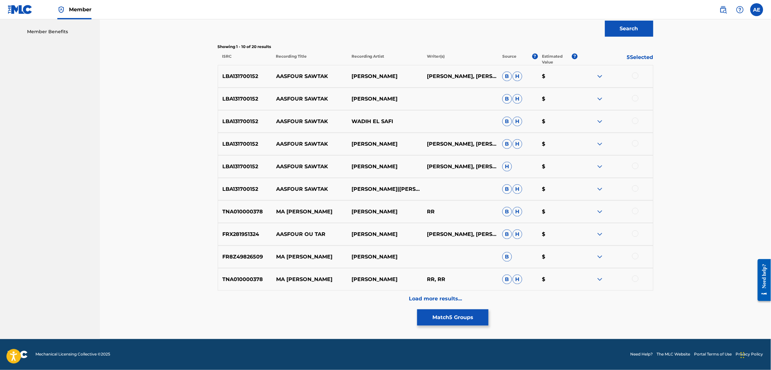
click at [356, 300] on div "Load more results..." at bounding box center [435, 299] width 435 height 16
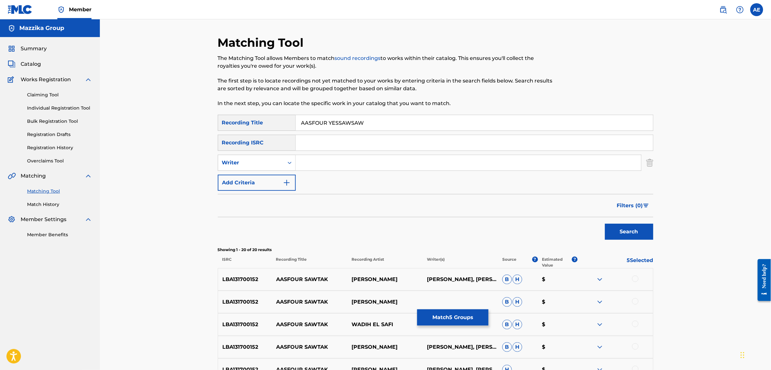
type input "MOOTAZ AMIN"
type input "عصفور يصوصو"
click at [605, 224] on button "Search" at bounding box center [629, 232] width 48 height 16
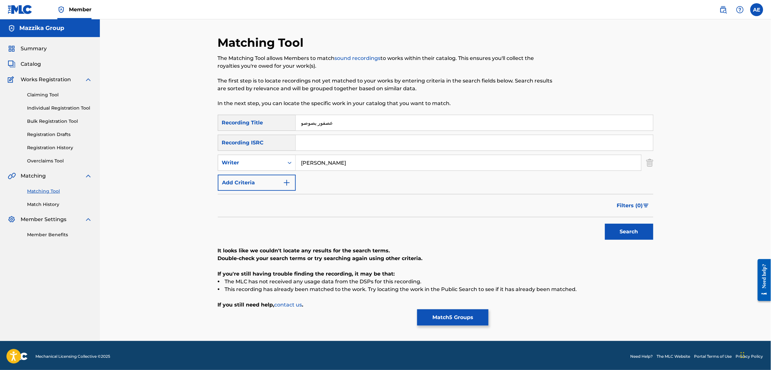
scroll to position [2, 0]
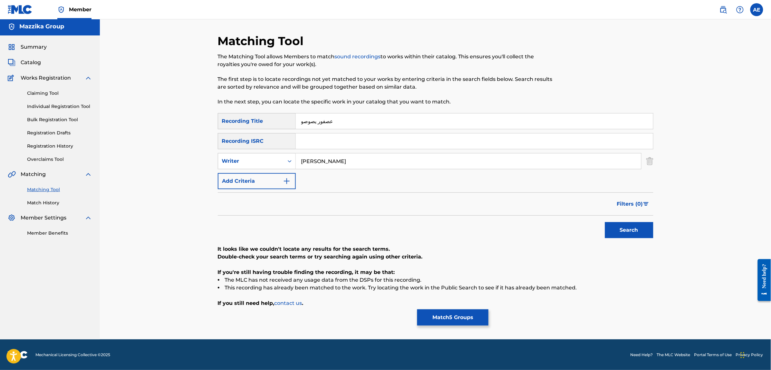
drag, startPoint x: 341, startPoint y: 161, endPoint x: 186, endPoint y: 162, distance: 155.6
click at [206, 163] on div "Matching Tool The Matching Tool allows Members to match sound recordings to wor…" at bounding box center [435, 178] width 671 height 321
click at [605, 222] on button "Search" at bounding box center [629, 230] width 48 height 16
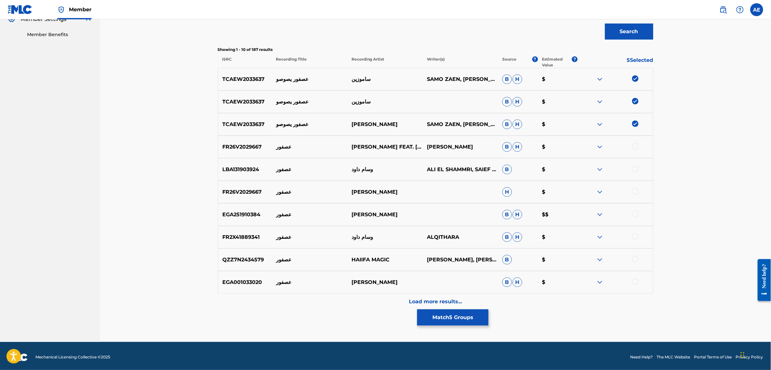
scroll to position [203, 0]
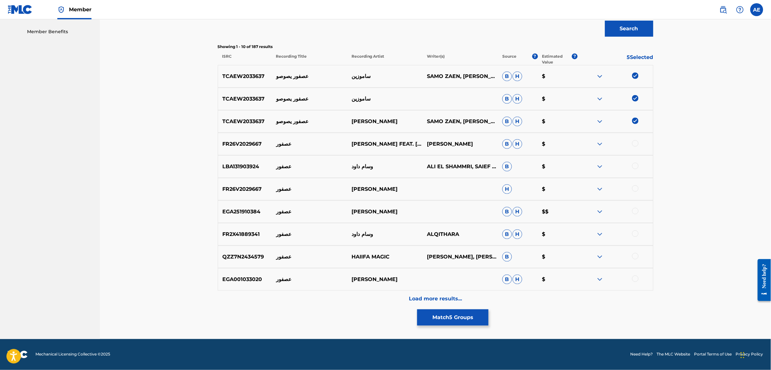
click at [382, 294] on div "Load more results..." at bounding box center [435, 299] width 435 height 16
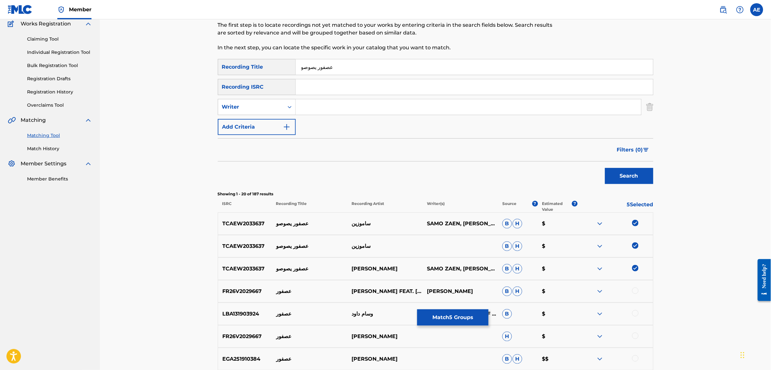
scroll to position [0, 0]
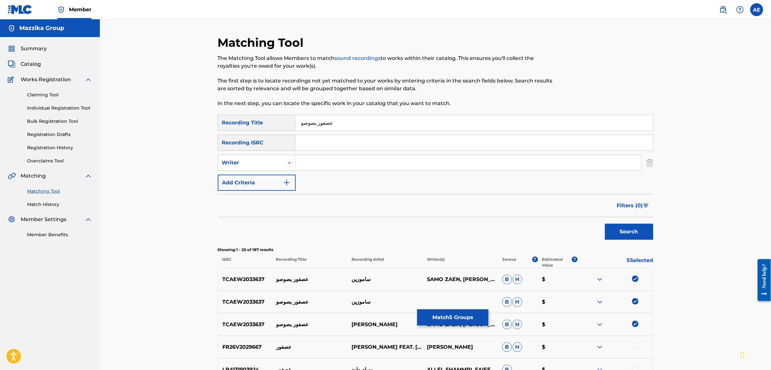
drag, startPoint x: 315, startPoint y: 122, endPoint x: 270, endPoint y: 127, distance: 45.4
click at [271, 127] on div "SearchWithCriteriac4617c19-443b-46dc-9a95-a74b8fe0b63d Recording Title عصفور يص…" at bounding box center [435, 123] width 435 height 16
click at [318, 119] on input "عصفور يصوصو" at bounding box center [474, 122] width 357 height 15
click at [310, 123] on input "عصفور يصوصو" at bounding box center [474, 122] width 357 height 15
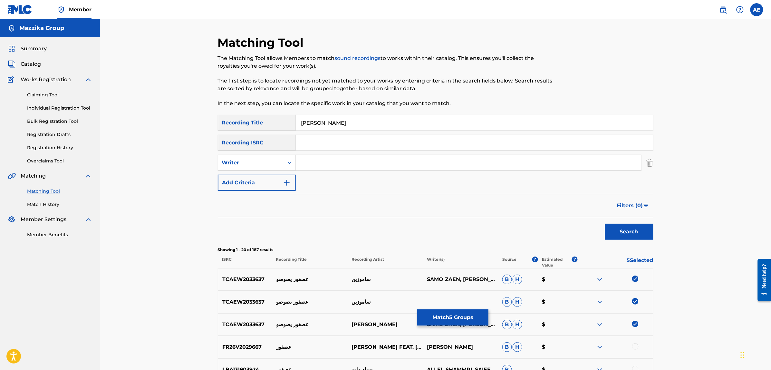
type input "عصفور فرحان"
click at [605, 224] on button "Search" at bounding box center [629, 232] width 48 height 16
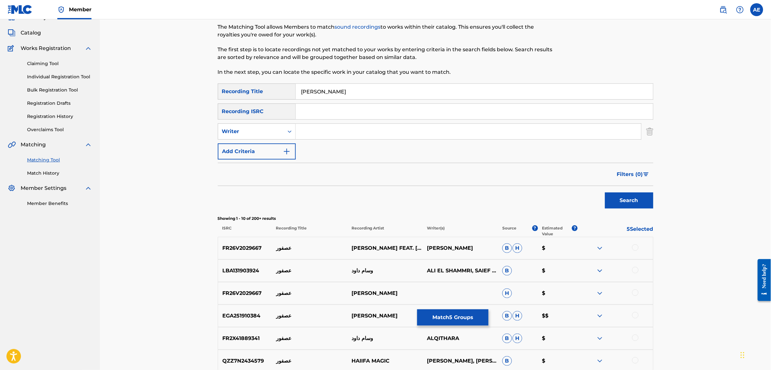
scroll to position [121, 0]
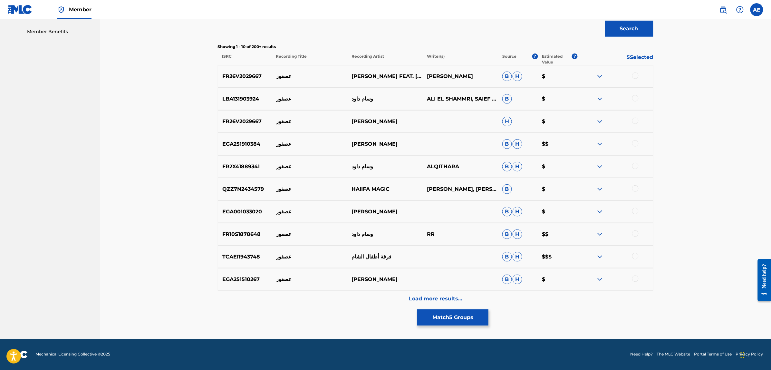
click at [328, 297] on div "Load more results..." at bounding box center [435, 299] width 435 height 16
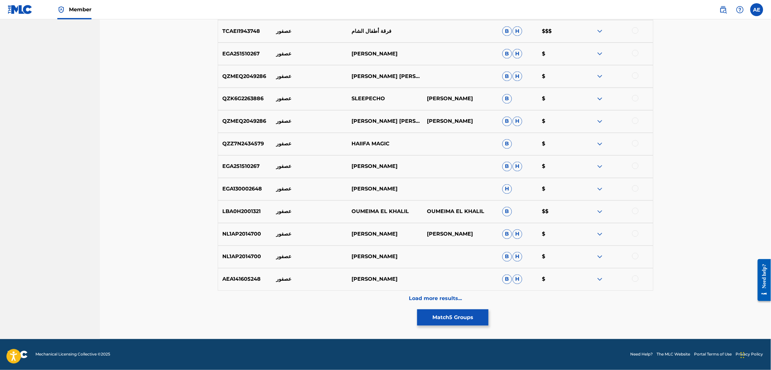
click at [353, 299] on div "Load more results..." at bounding box center [435, 299] width 435 height 16
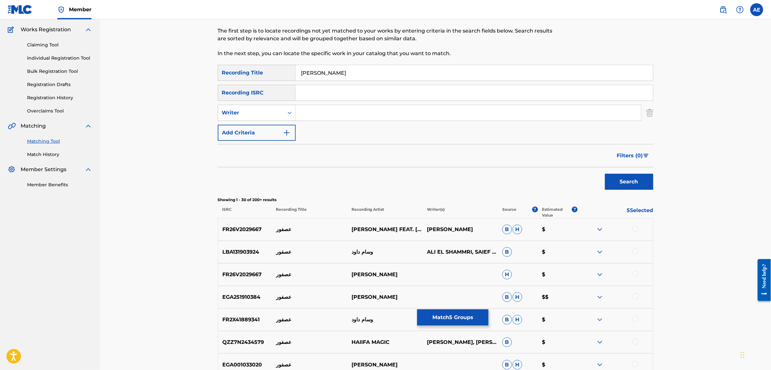
scroll to position [0, 0]
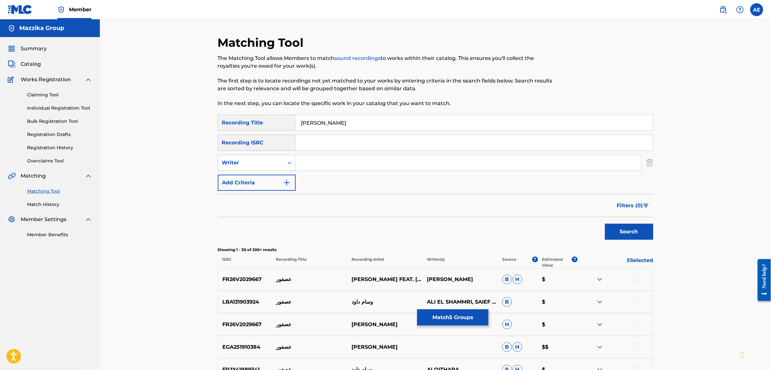
click at [452, 321] on button "Match 5 Groups" at bounding box center [452, 317] width 71 height 16
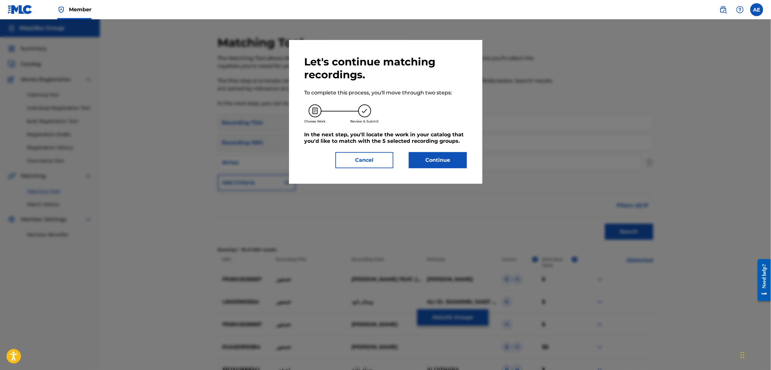
click at [443, 167] on button "Continue" at bounding box center [438, 160] width 58 height 16
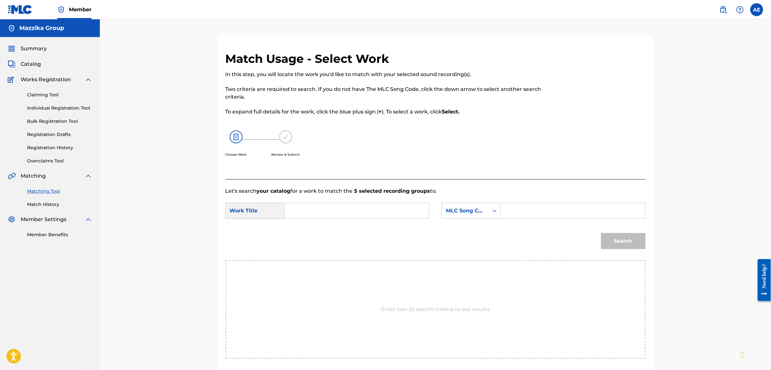
click at [301, 210] on input "Search Form" at bounding box center [356, 210] width 133 height 15
paste input "MOOTAZ AMIN"
type input "MOOTAZ AMIN"
paste input "ASFOR YE SOWSOW"
type input "ASFOR YE SOWSOW"
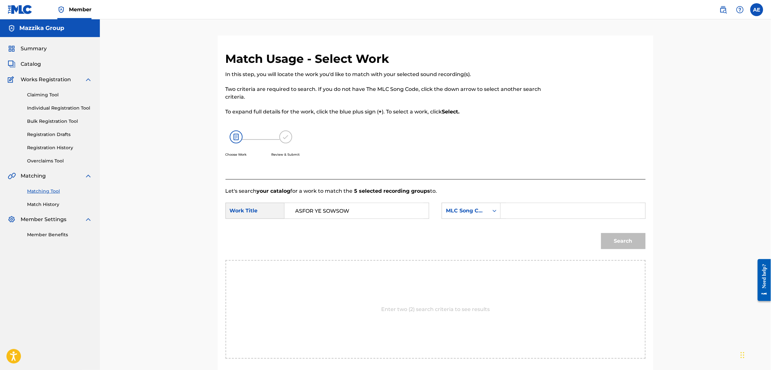
click at [525, 212] on input "Search Form" at bounding box center [572, 210] width 133 height 15
paste input "AY641V"
type input "AY641V"
click at [601, 233] on button "Search" at bounding box center [623, 241] width 44 height 16
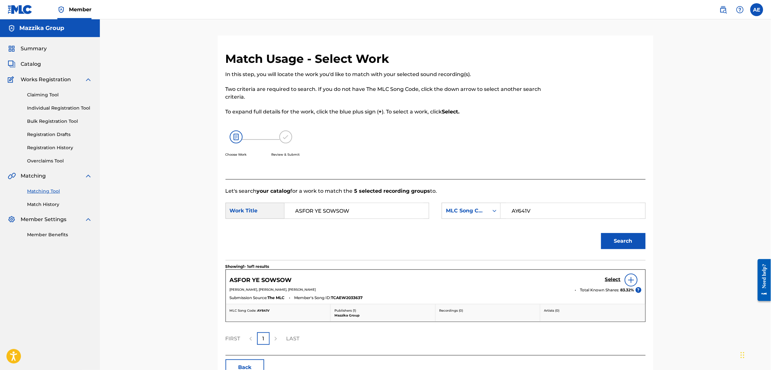
click at [609, 280] on h5 "Select" at bounding box center [613, 279] width 16 height 6
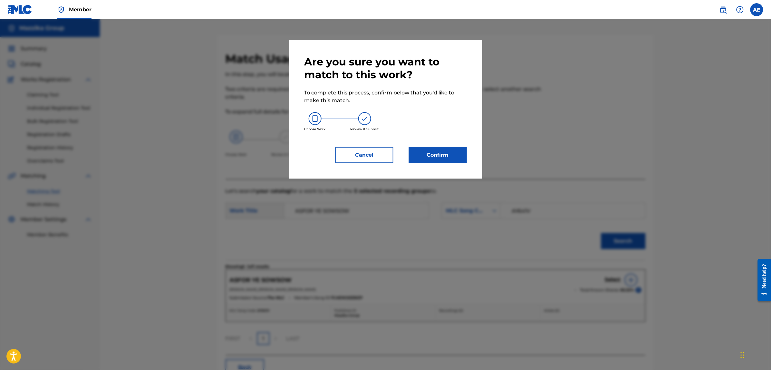
click at [440, 148] on button "Confirm" at bounding box center [438, 155] width 58 height 16
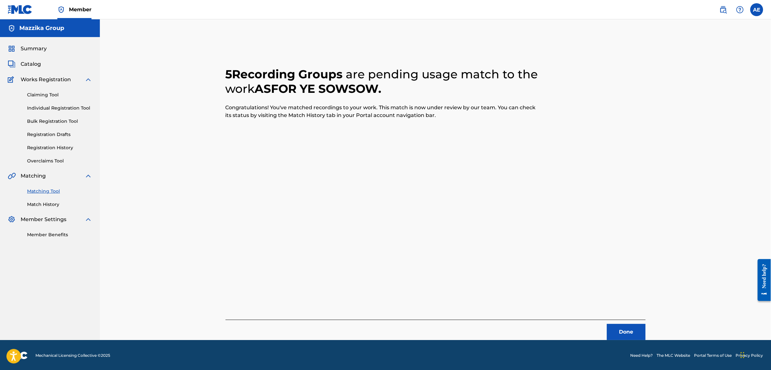
click at [630, 334] on button "Done" at bounding box center [626, 332] width 39 height 16
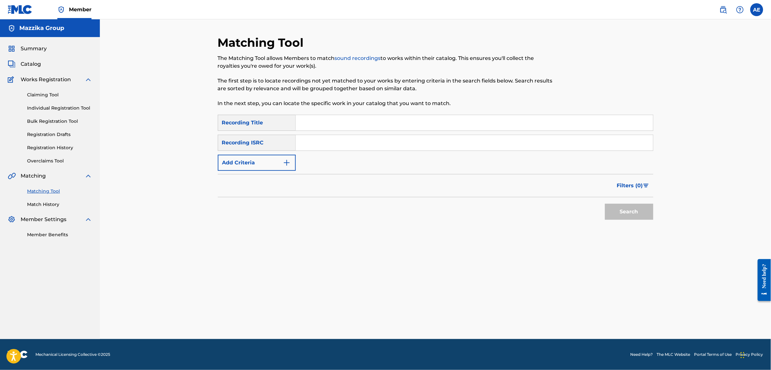
click at [281, 155] on button "Add Criteria" at bounding box center [257, 163] width 78 height 16
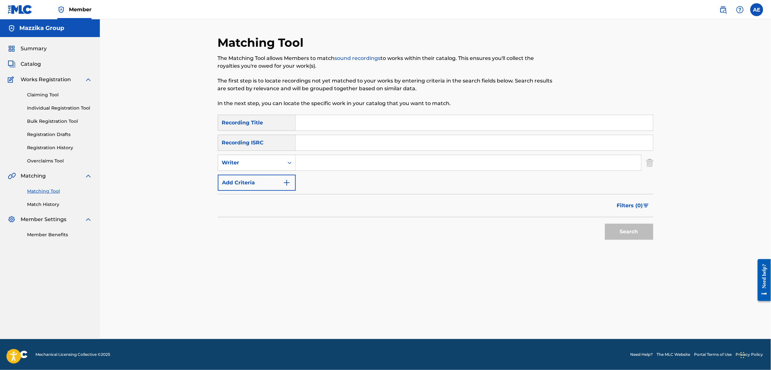
click at [326, 144] on input "Search Form" at bounding box center [474, 142] width 357 height 15
paste input "TCAGI2207602"
type input "TCAGI2207602"
click at [605, 224] on button "Search" at bounding box center [629, 232] width 48 height 16
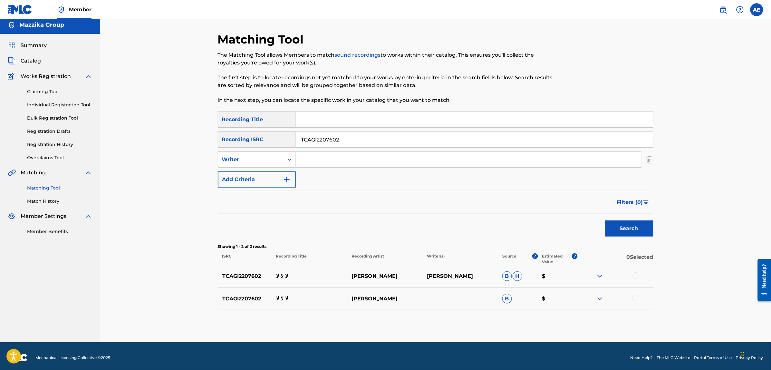
scroll to position [6, 0]
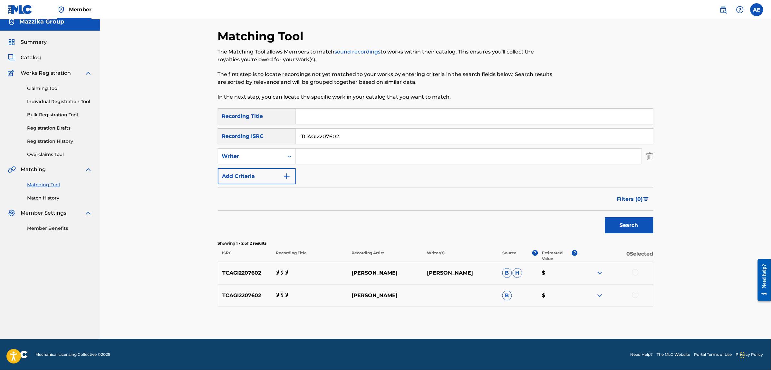
click at [632, 271] on div at bounding box center [635, 272] width 6 height 6
click at [633, 292] on div at bounding box center [615, 296] width 75 height 8
click at [634, 293] on div at bounding box center [635, 295] width 6 height 6
drag, startPoint x: 358, startPoint y: 137, endPoint x: 221, endPoint y: 143, distance: 136.7
click at [221, 142] on div "SearchWithCriteria0883560c-7faf-40b3-a548-9e229addc9fc Recording ISRC TCAGI2207…" at bounding box center [435, 136] width 435 height 16
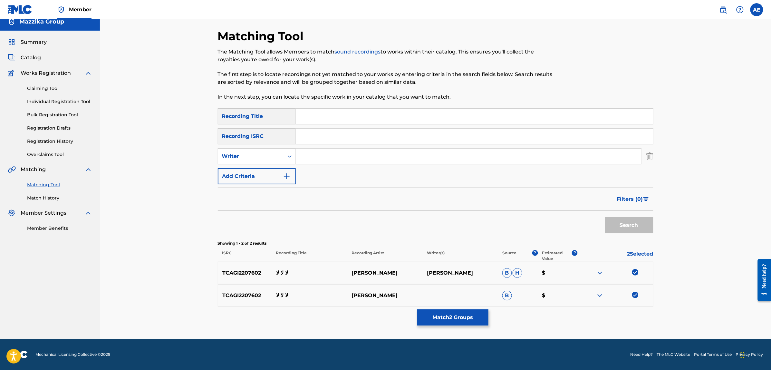
click at [317, 117] on input "Search Form" at bounding box center [474, 116] width 357 height 15
paste input "La La La"
type input "La La La"
click at [324, 159] on input "Search Form" at bounding box center [468, 155] width 345 height 15
click at [332, 154] on input "Search Form" at bounding box center [468, 155] width 345 height 15
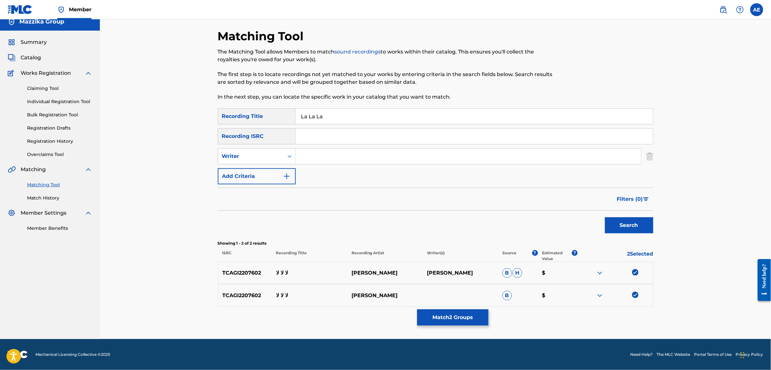
paste input "MOOTAZ AMIN"
type input "MOOTAZ AMIN"
click at [374, 176] on div "SearchWithCriteriac4617c19-443b-46dc-9a95-a74b8fe0b63d Recording Title La La La…" at bounding box center [435, 146] width 435 height 76
click at [331, 116] on input "La La La" at bounding box center [474, 116] width 357 height 15
click at [622, 224] on button "Search" at bounding box center [629, 225] width 48 height 16
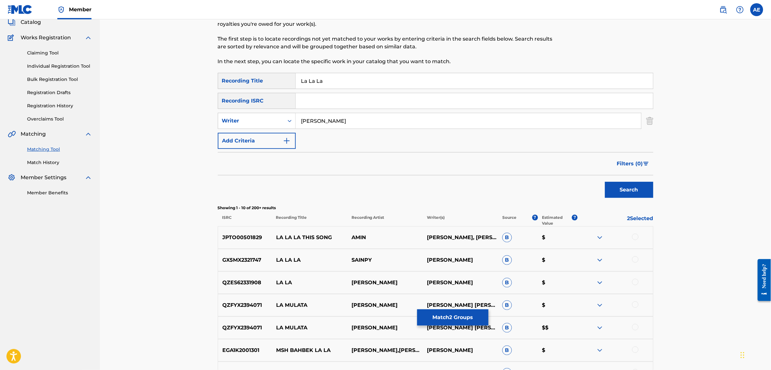
scroll to position [203, 0]
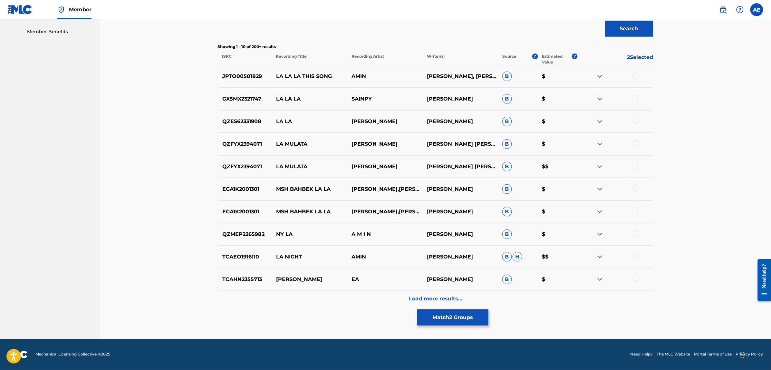
click at [361, 300] on div "Load more results..." at bounding box center [435, 299] width 435 height 16
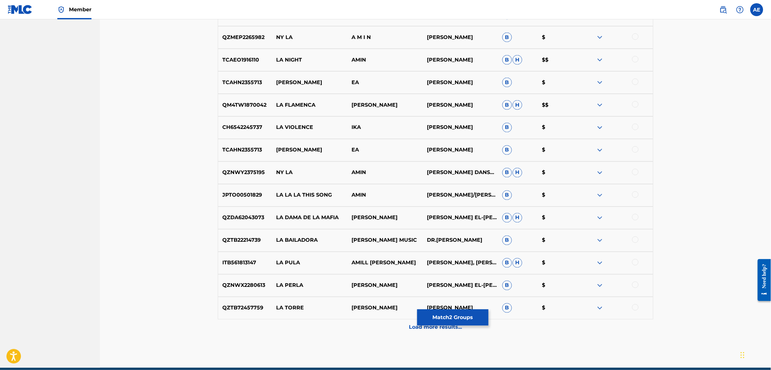
scroll to position [428, 0]
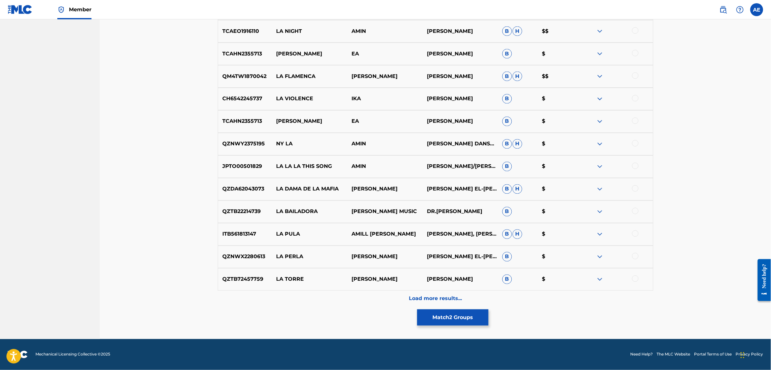
click at [367, 305] on div "Load more results..." at bounding box center [435, 299] width 435 height 16
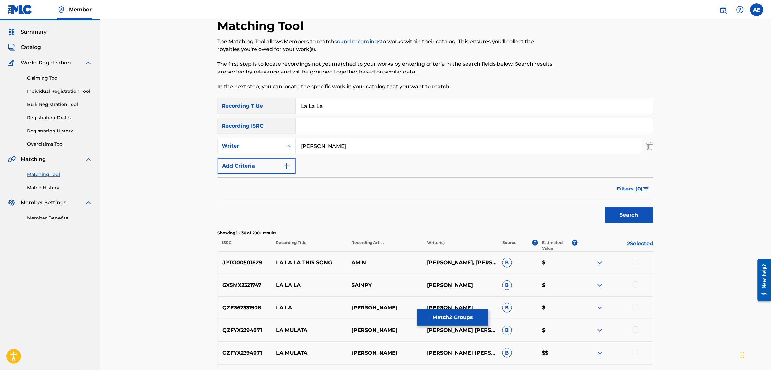
scroll to position [0, 0]
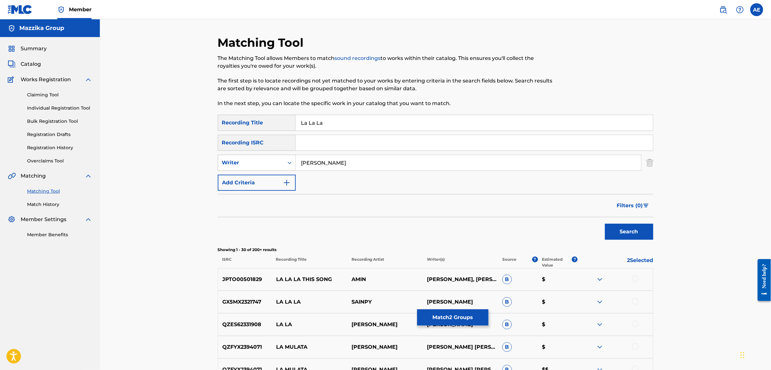
drag, startPoint x: 344, startPoint y: 160, endPoint x: 254, endPoint y: 157, distance: 89.9
click at [254, 157] on div "SearchWithCriteria1e58efb6-01ef-4c3e-91ca-abf10fa37235 Writer MOOTAZ AMIN" at bounding box center [435, 163] width 435 height 16
click at [605, 224] on button "Search" at bounding box center [629, 232] width 48 height 16
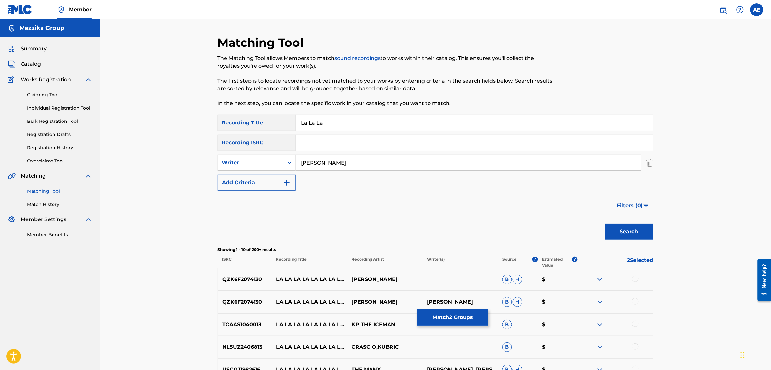
type input "MOOTAZ AMIN"
drag, startPoint x: 333, startPoint y: 120, endPoint x: 264, endPoint y: 121, distance: 68.3
click at [265, 121] on div "SearchWithCriteriac4617c19-443b-46dc-9a95-a74b8fe0b63d Recording Title La La La" at bounding box center [435, 123] width 435 height 16
type input "لا لا لا"
click at [605, 224] on button "Search" at bounding box center [629, 232] width 48 height 16
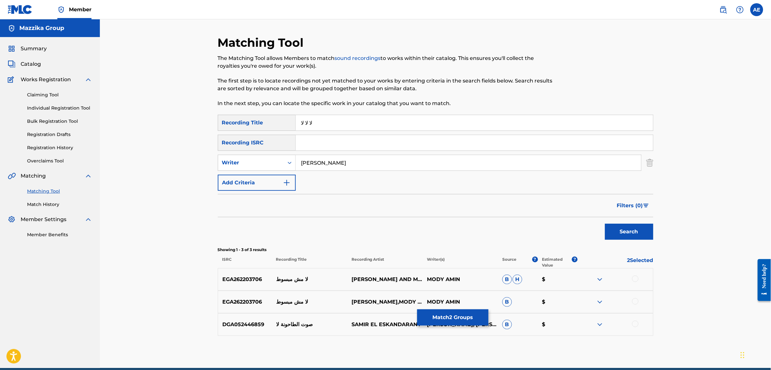
scroll to position [29, 0]
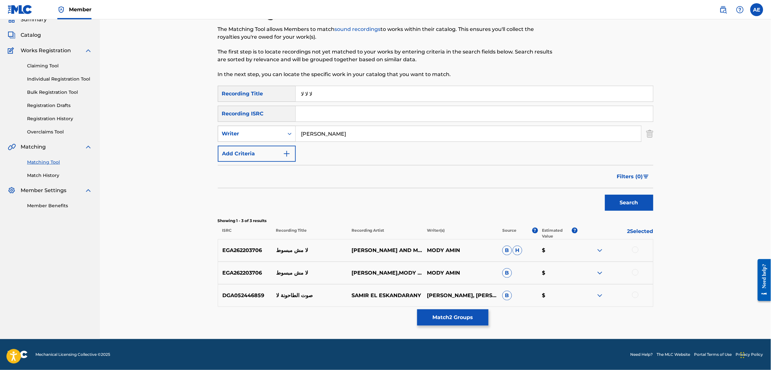
drag, startPoint x: 350, startPoint y: 136, endPoint x: 252, endPoint y: 139, distance: 98.0
click at [254, 139] on div "SearchWithCriteria1e58efb6-01ef-4c3e-91ca-abf10fa37235 Writer MOOTAZ AMIN" at bounding box center [435, 134] width 435 height 16
click at [605, 195] on button "Search" at bounding box center [629, 203] width 48 height 16
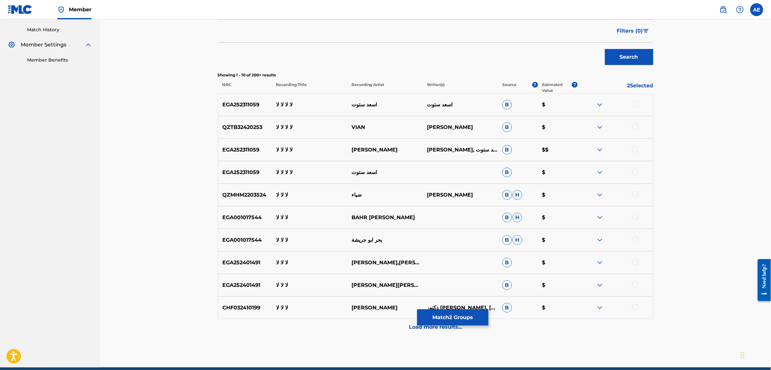
scroll to position [190, 0]
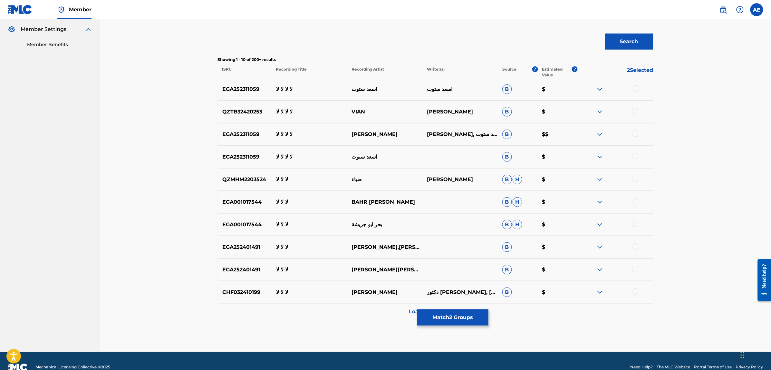
click at [356, 311] on div "Load more results..." at bounding box center [435, 311] width 435 height 16
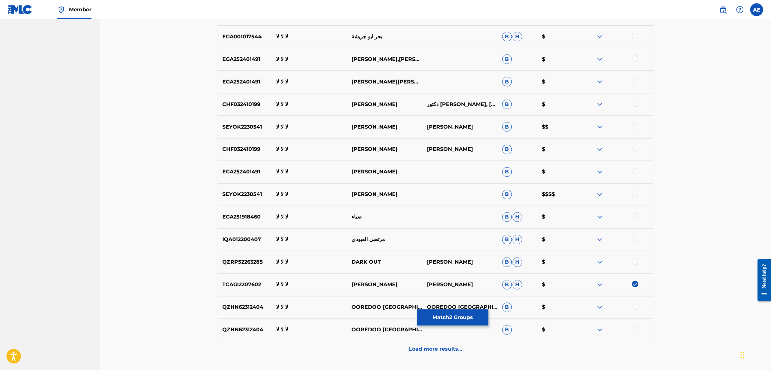
scroll to position [428, 0]
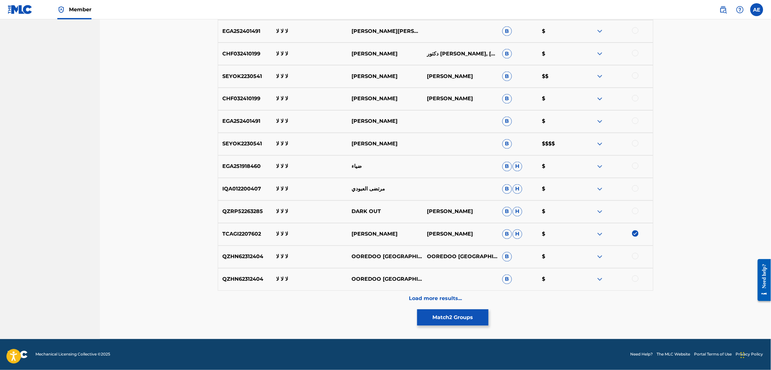
click at [345, 301] on div "Load more results..." at bounding box center [435, 299] width 435 height 16
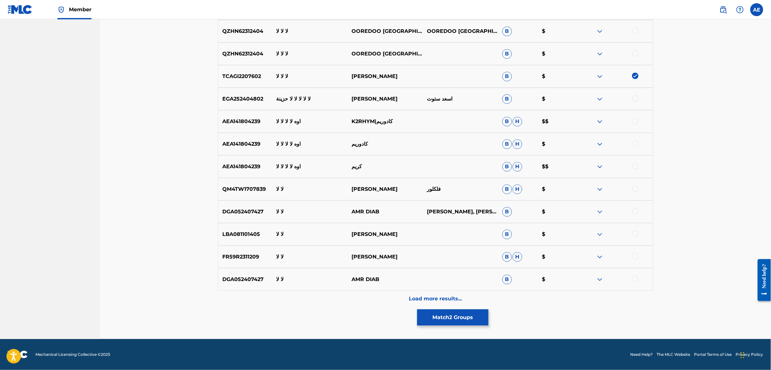
click at [347, 297] on div "Load more results..." at bounding box center [435, 299] width 435 height 16
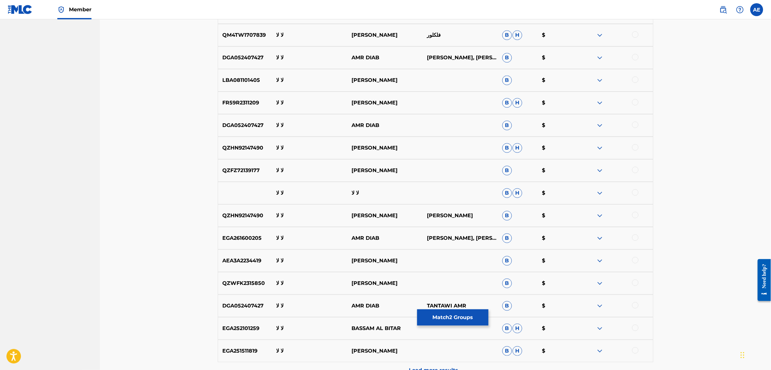
scroll to position [815, 0]
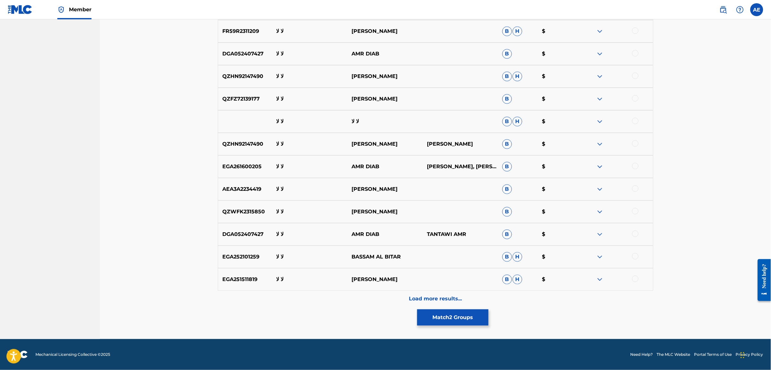
click at [349, 303] on div "Load more results..." at bounding box center [435, 299] width 435 height 16
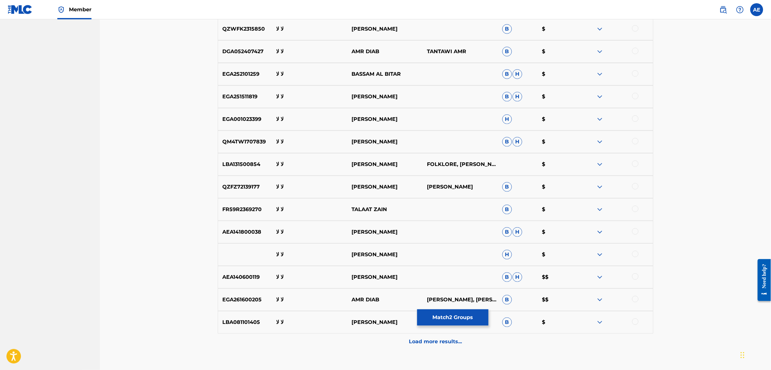
scroll to position [1081, 0]
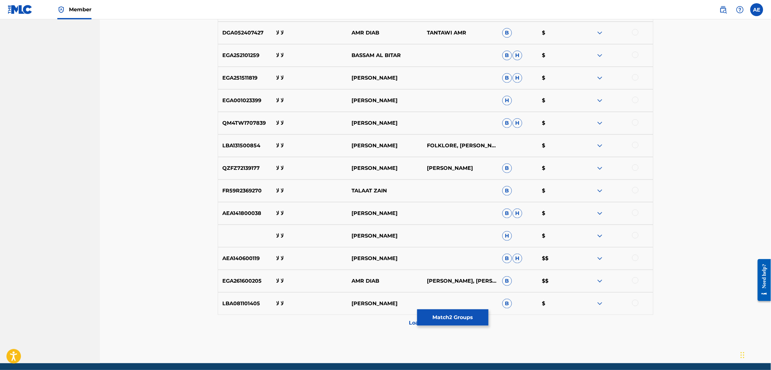
click at [356, 326] on div "Load more results..." at bounding box center [435, 323] width 435 height 16
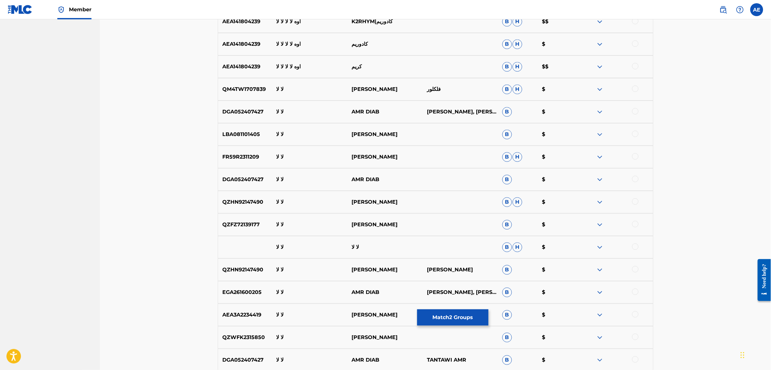
scroll to position [0, 0]
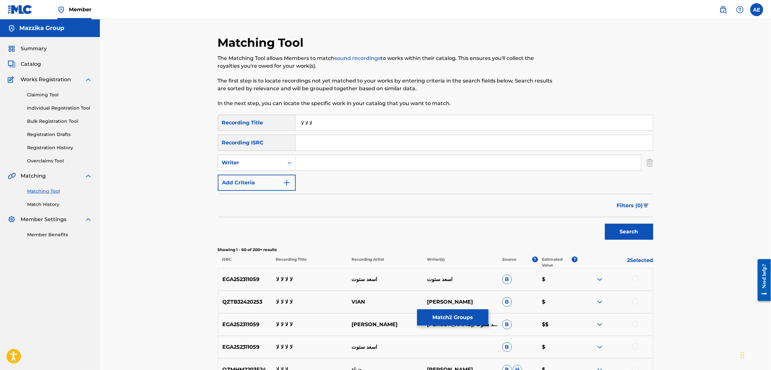
click at [461, 319] on button "Match 2 Groups" at bounding box center [452, 317] width 71 height 16
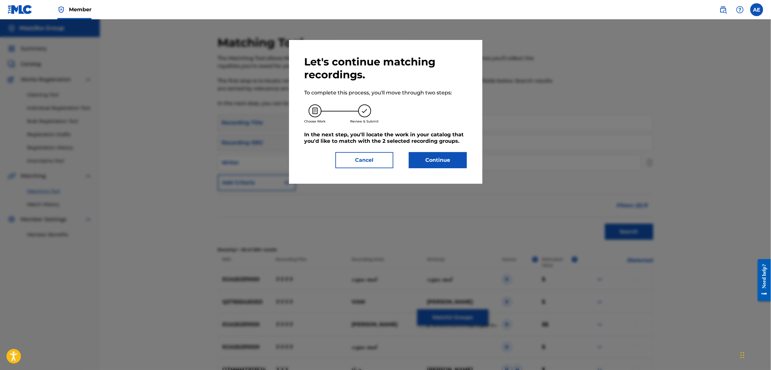
click at [442, 167] on button "Continue" at bounding box center [438, 160] width 58 height 16
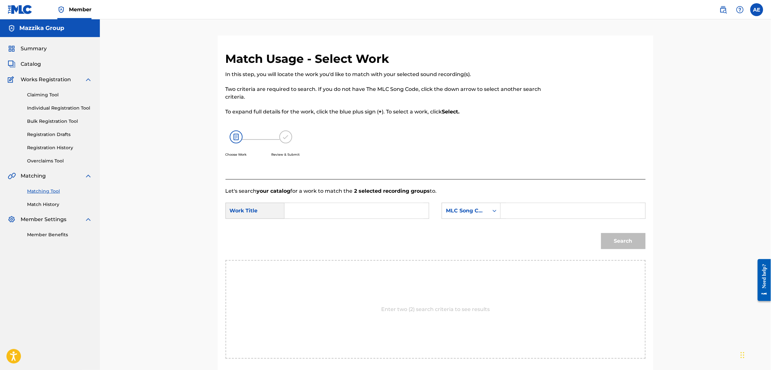
click at [335, 213] on input "Search Form" at bounding box center [356, 210] width 133 height 15
paste input "La La La"
type input "La La La"
click at [523, 211] on input "Search Form" at bounding box center [572, 210] width 133 height 15
paste input "LT49XD"
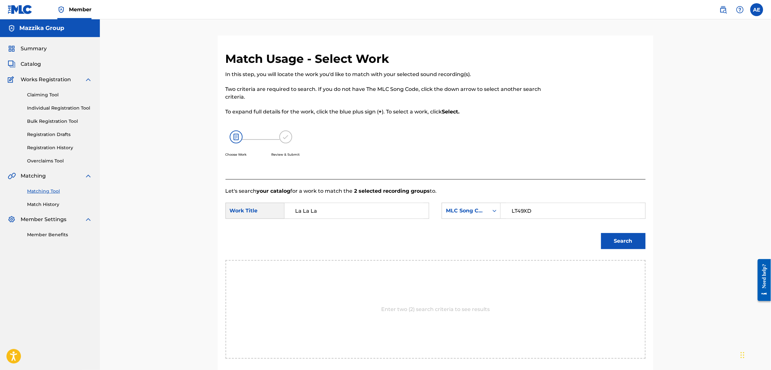
type input "LT49XD"
click at [601, 233] on button "Search" at bounding box center [623, 241] width 44 height 16
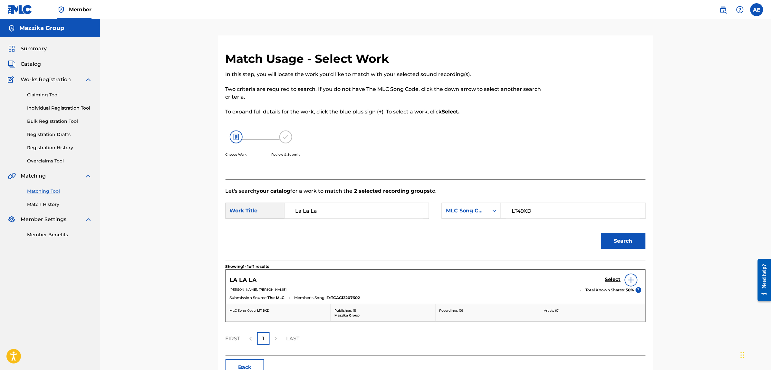
click at [610, 279] on h5 "Select" at bounding box center [613, 279] width 16 height 6
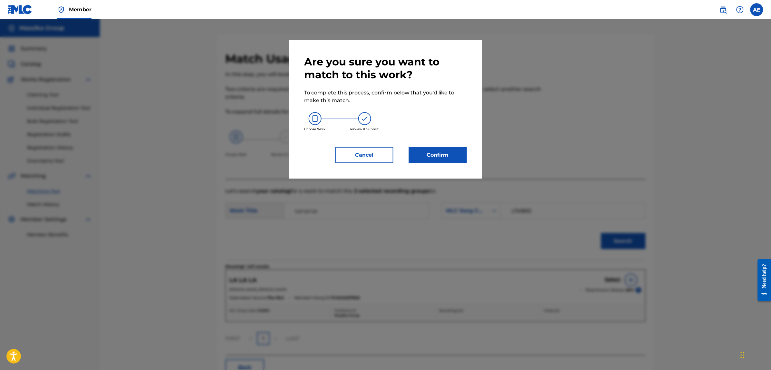
click at [436, 158] on button "Confirm" at bounding box center [438, 155] width 58 height 16
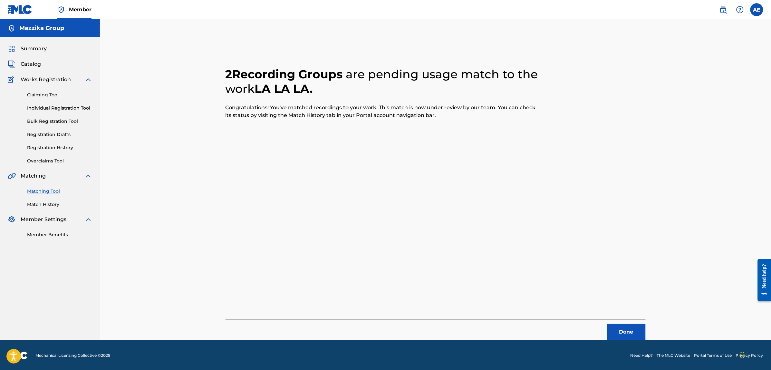
click at [623, 331] on button "Done" at bounding box center [626, 332] width 39 height 16
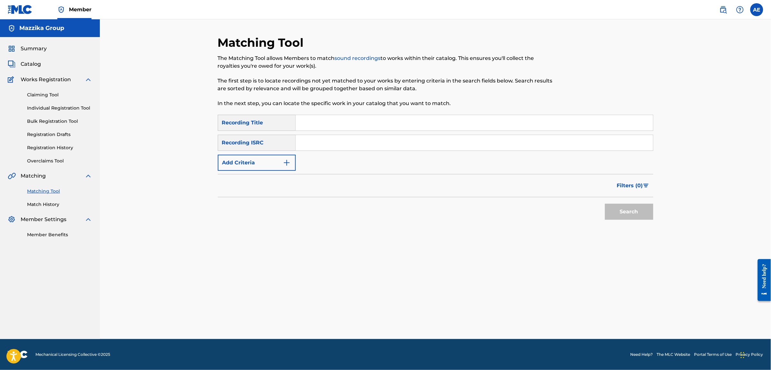
click at [266, 157] on button "Add Criteria" at bounding box center [257, 163] width 78 height 16
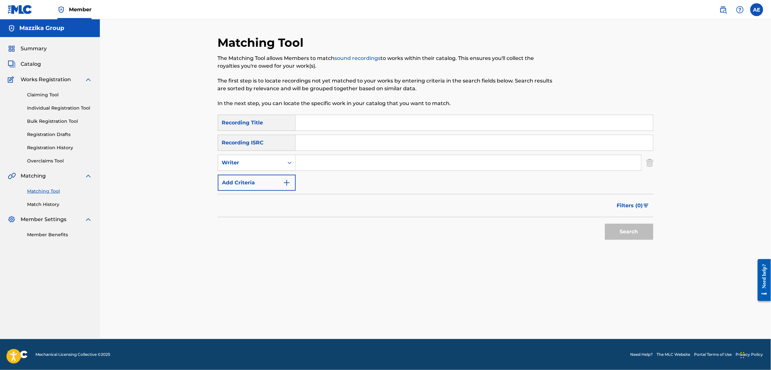
click at [321, 137] on input "Search Form" at bounding box center [474, 142] width 357 height 15
paste input "QZNWY2028056"
type input "QZNWY2028056"
click at [605, 224] on button "Search" at bounding box center [629, 232] width 48 height 16
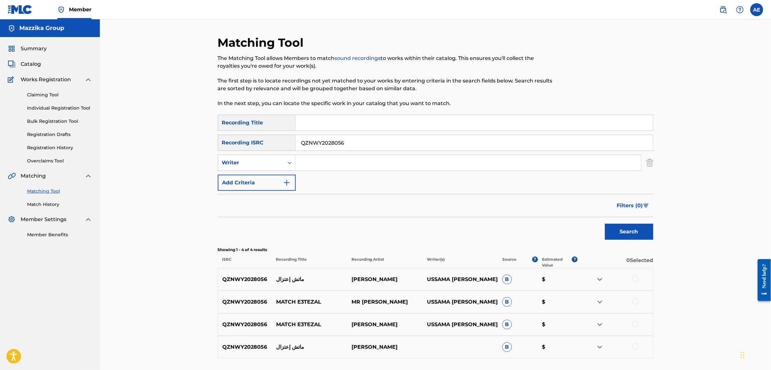
drag, startPoint x: 353, startPoint y: 144, endPoint x: 305, endPoint y: 147, distance: 48.1
click at [305, 147] on input "QZNWY2028056" at bounding box center [474, 142] width 357 height 15
click at [313, 169] on input "Search Form" at bounding box center [468, 162] width 345 height 15
paste input "MOOTAZ AMIN"
type input "MOOTAZ AMIN"
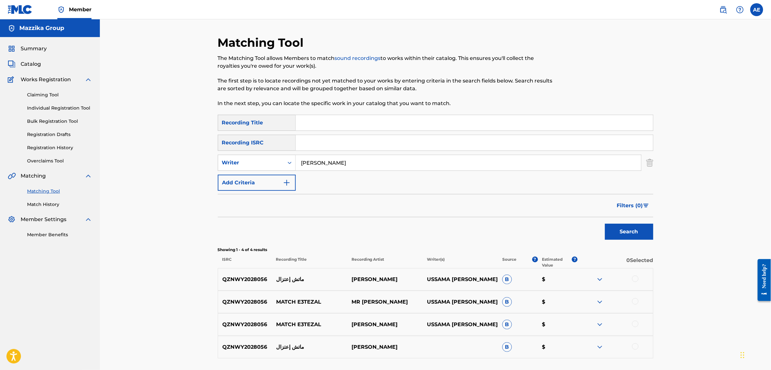
click at [340, 121] on input "Search Form" at bounding box center [474, 122] width 357 height 15
drag, startPoint x: 507, startPoint y: 211, endPoint x: 512, endPoint y: 210, distance: 5.6
click at [507, 210] on div "Filters ( 0 )" at bounding box center [435, 205] width 435 height 23
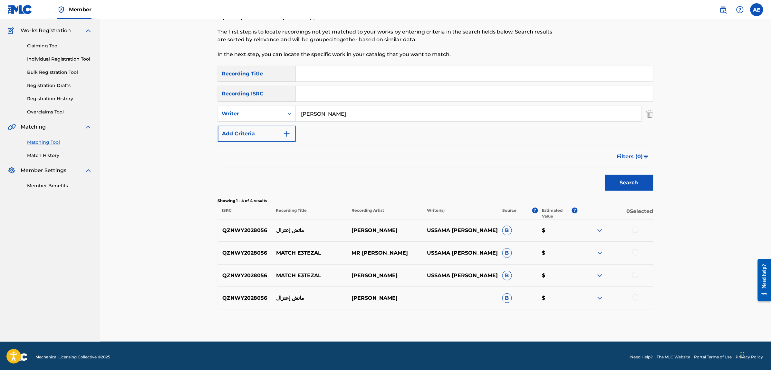
scroll to position [52, 0]
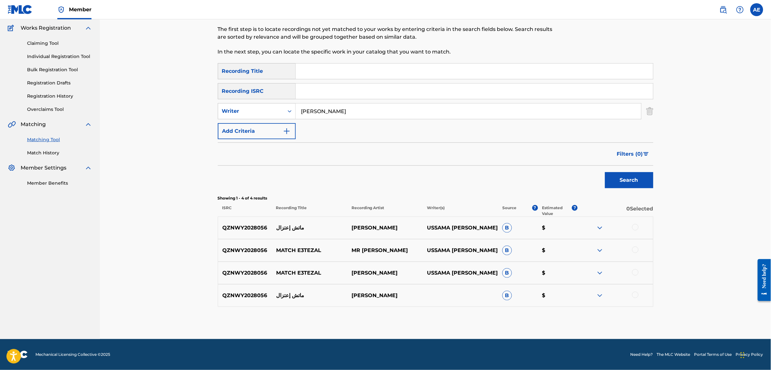
click at [633, 227] on div at bounding box center [635, 227] width 6 height 6
click at [636, 247] on div at bounding box center [635, 249] width 6 height 6
click at [636, 271] on div at bounding box center [635, 272] width 6 height 6
click at [637, 296] on div at bounding box center [635, 295] width 6 height 6
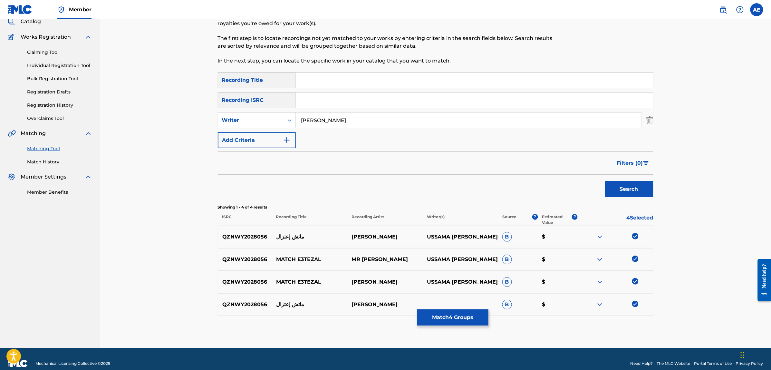
scroll to position [0, 0]
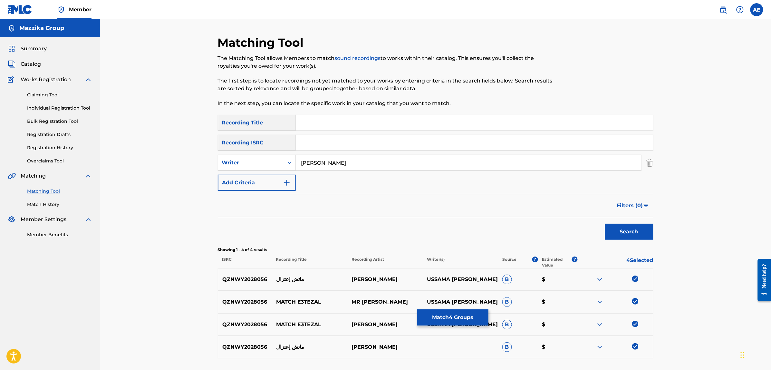
click at [321, 119] on input "Search Form" at bounding box center [474, 122] width 357 height 15
paste input "MATCH E3TEZAL"
type input "MATCH E3TEZAL"
click at [605, 224] on button "Search" at bounding box center [629, 232] width 48 height 16
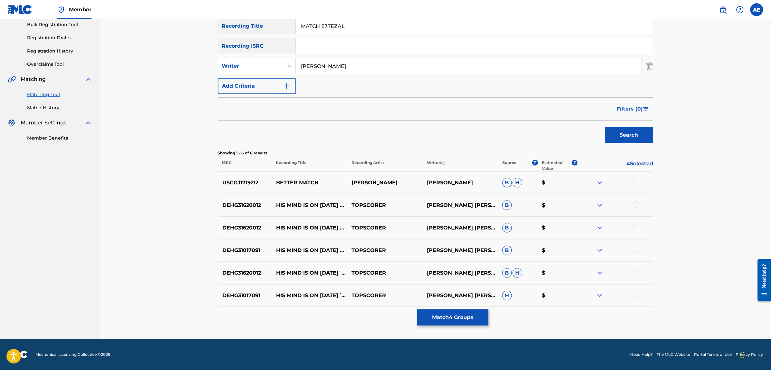
scroll to position [40, 0]
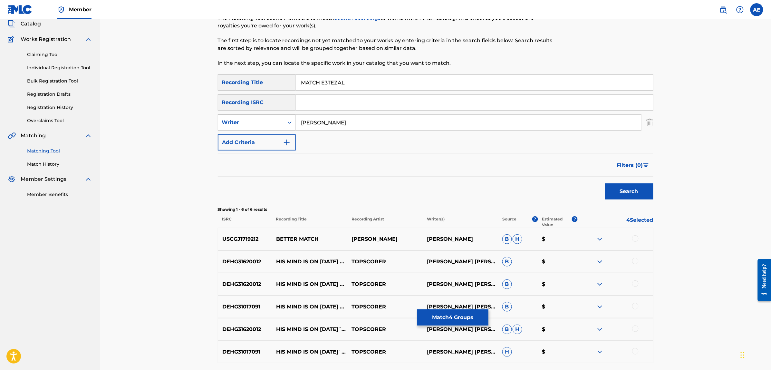
drag, startPoint x: 287, startPoint y: 118, endPoint x: 280, endPoint y: 117, distance: 7.9
click at [281, 118] on div "SearchWithCriteria1e58efb6-01ef-4c3e-91ca-abf10fa37235 Writer MOOTAZ AMIN" at bounding box center [435, 122] width 435 height 16
click at [605, 183] on button "Search" at bounding box center [629, 191] width 48 height 16
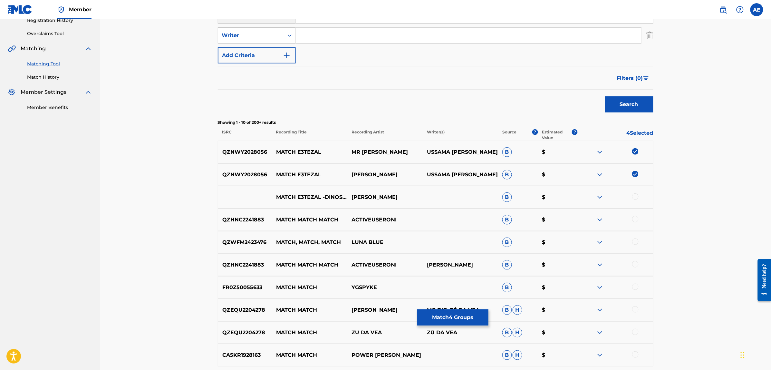
scroll to position [161, 0]
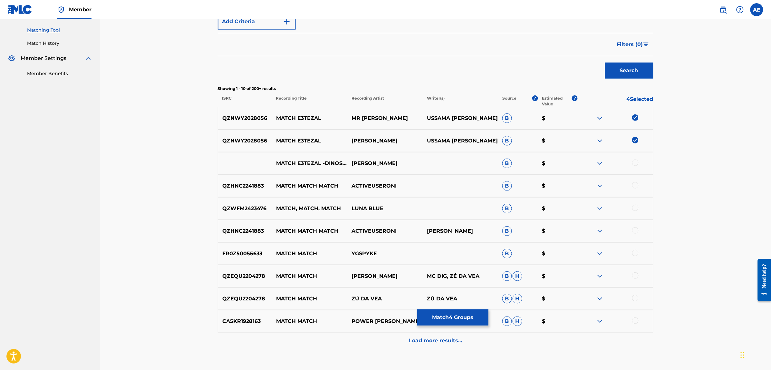
click at [635, 161] on div at bounding box center [635, 162] width 6 height 6
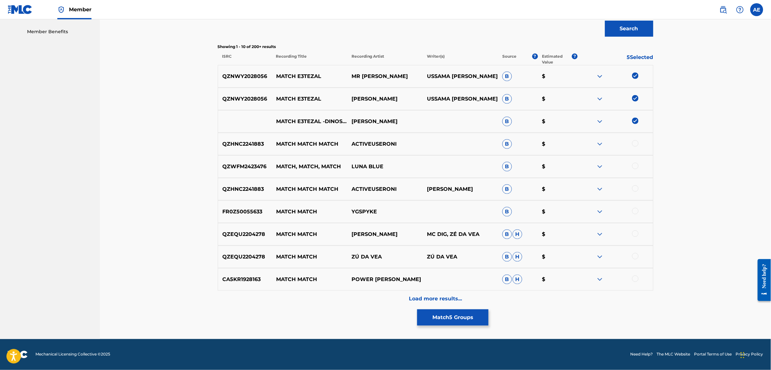
click at [352, 303] on div "Load more results..." at bounding box center [435, 299] width 435 height 16
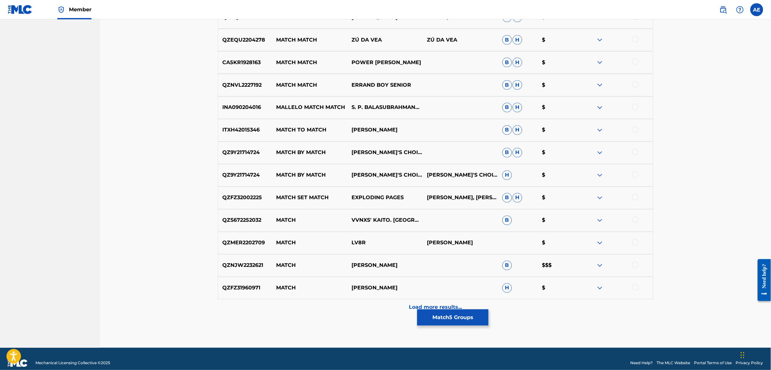
scroll to position [428, 0]
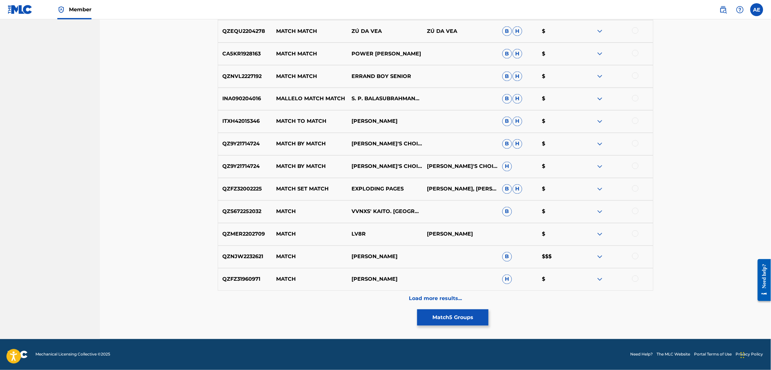
click at [360, 304] on div "Load more results..." at bounding box center [435, 299] width 435 height 16
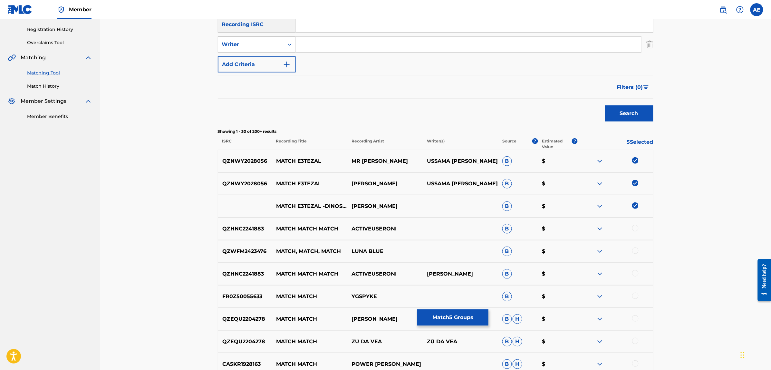
scroll to position [0, 0]
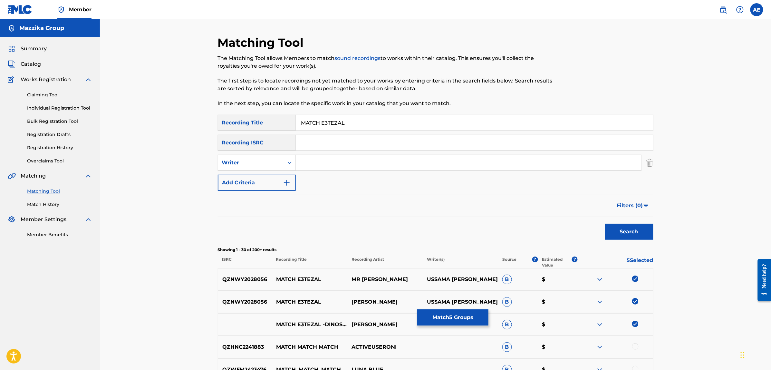
drag, startPoint x: 320, startPoint y: 123, endPoint x: 287, endPoint y: 118, distance: 33.5
click at [287, 118] on div "SearchWithCriteriac4617c19-443b-46dc-9a95-a74b8fe0b63d Recording Title MATCH E3…" at bounding box center [435, 123] width 435 height 16
paste input "DINOSAUR"
click at [605, 224] on button "Search" at bounding box center [629, 232] width 48 height 16
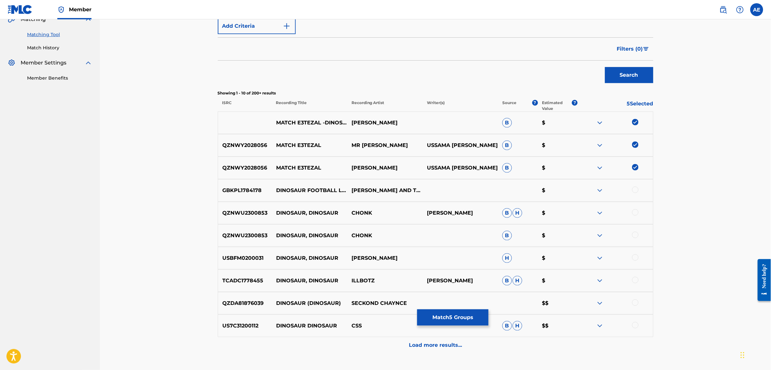
scroll to position [161, 0]
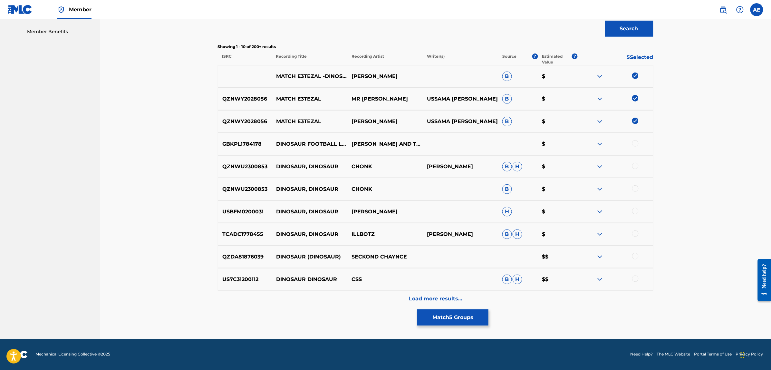
click at [345, 304] on div "Load more results..." at bounding box center [435, 299] width 435 height 16
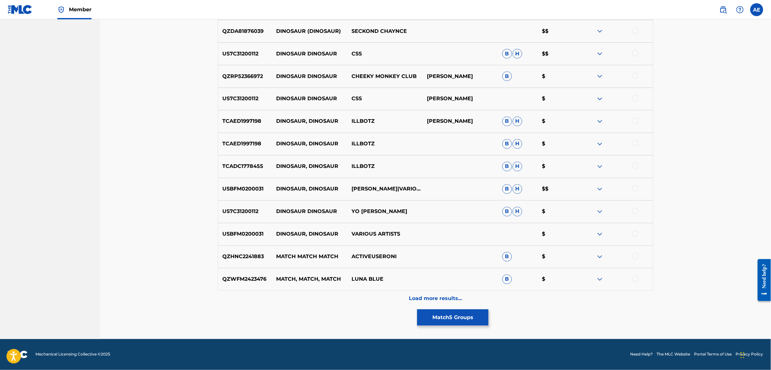
click at [359, 295] on div "Load more results..." at bounding box center [435, 299] width 435 height 16
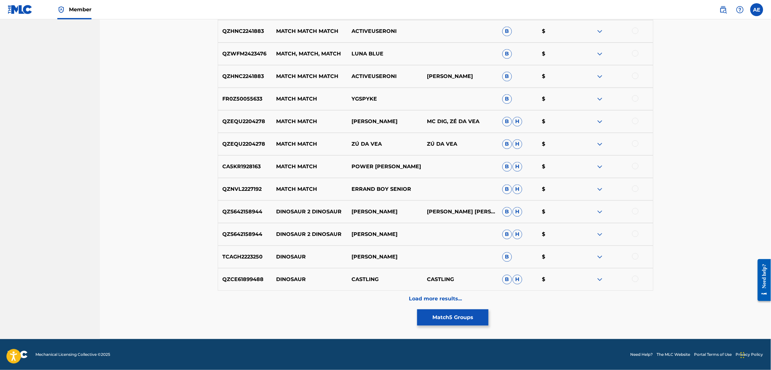
click at [352, 292] on div "Load more results..." at bounding box center [435, 299] width 435 height 16
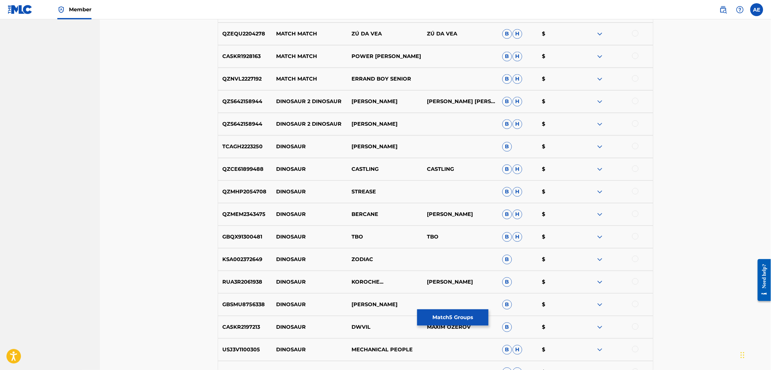
scroll to position [879, 0]
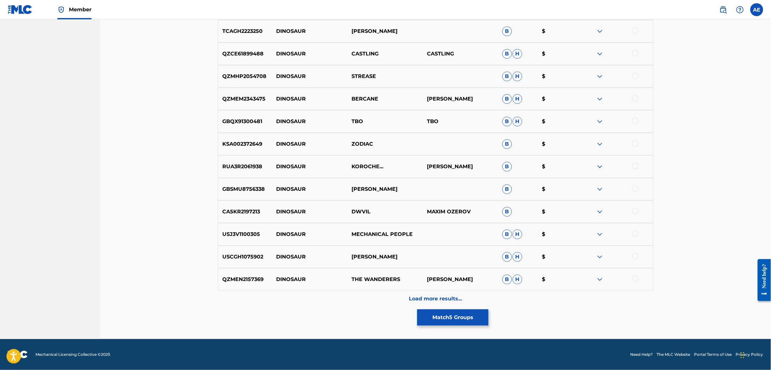
click at [347, 292] on div "Load more results..." at bounding box center [435, 299] width 435 height 16
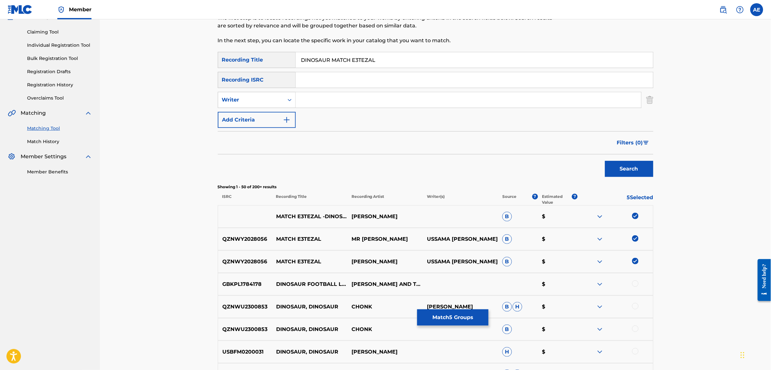
scroll to position [0, 0]
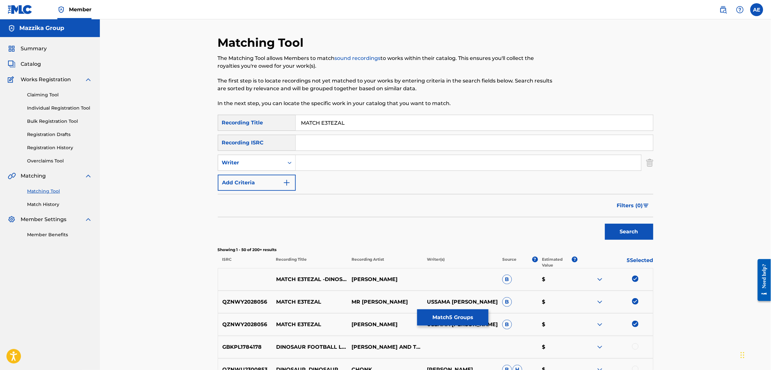
type input "MATCH E3TEZAL"
type input "MOOTAZ AMIN"
drag, startPoint x: 349, startPoint y: 123, endPoint x: 291, endPoint y: 125, distance: 58.0
click at [296, 125] on input "MATCH E3TEZAL" at bounding box center [474, 122] width 357 height 15
type input "ماتش اعتزال"
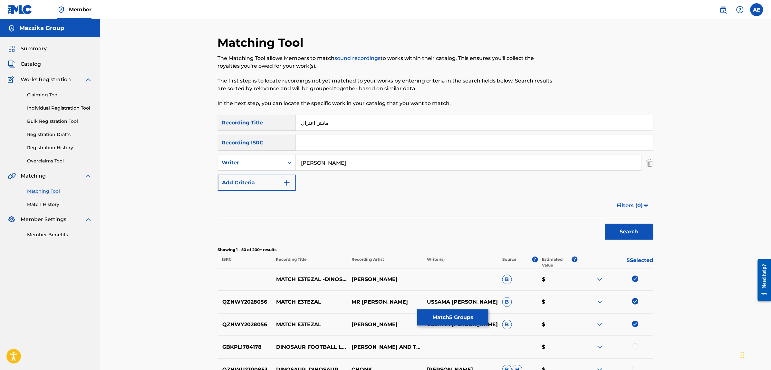
click at [605, 224] on button "Search" at bounding box center [629, 232] width 48 height 16
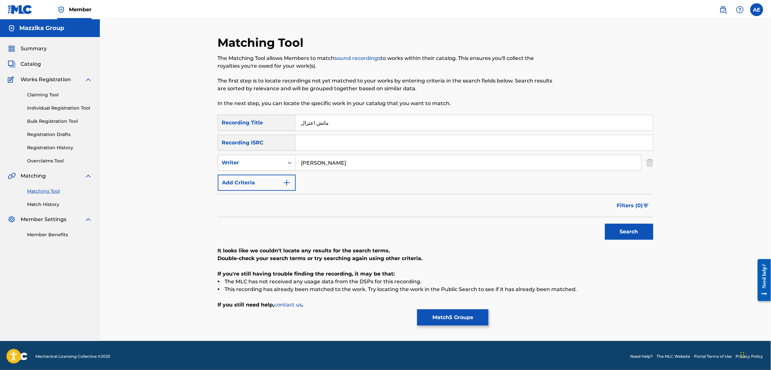
drag, startPoint x: 341, startPoint y: 162, endPoint x: 226, endPoint y: 162, distance: 115.3
click at [236, 162] on div "SearchWithCriteria1e58efb6-01ef-4c3e-91ca-abf10fa37235 Writer MOOTAZ AMIN" at bounding box center [435, 163] width 435 height 16
click at [605, 224] on button "Search" at bounding box center [629, 232] width 48 height 16
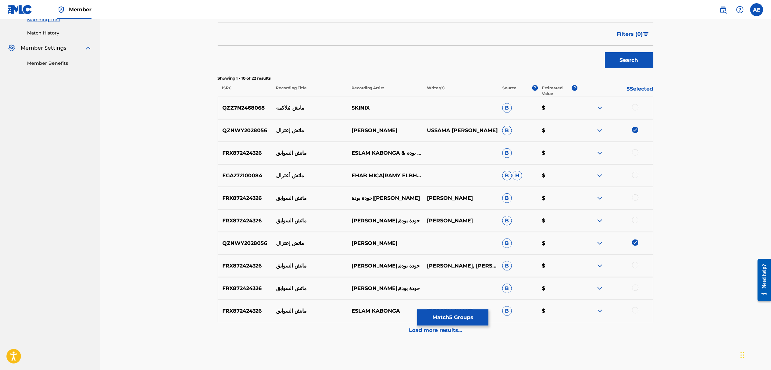
scroll to position [201, 0]
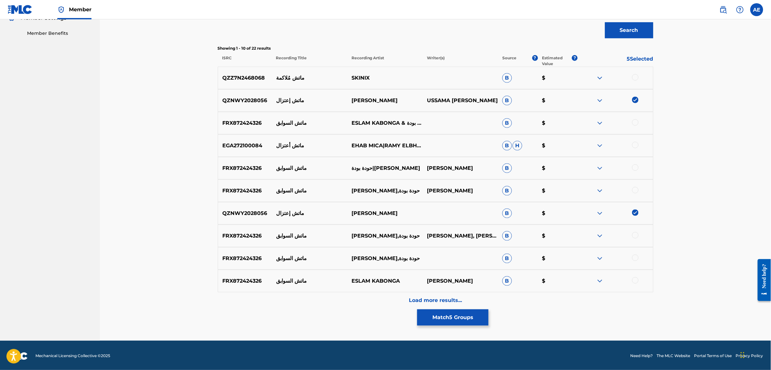
click at [351, 300] on div "Load more results..." at bounding box center [435, 300] width 435 height 16
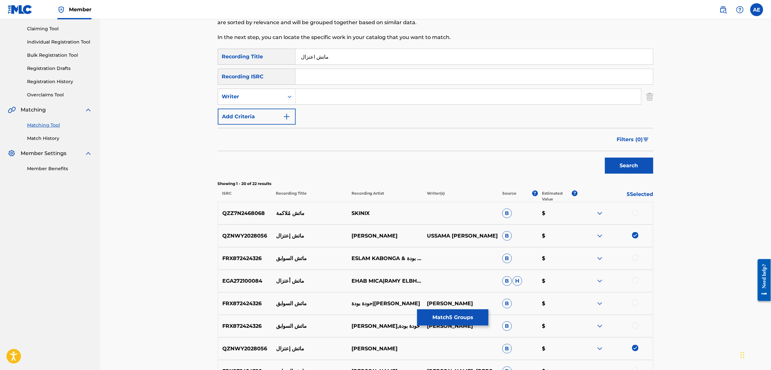
scroll to position [0, 0]
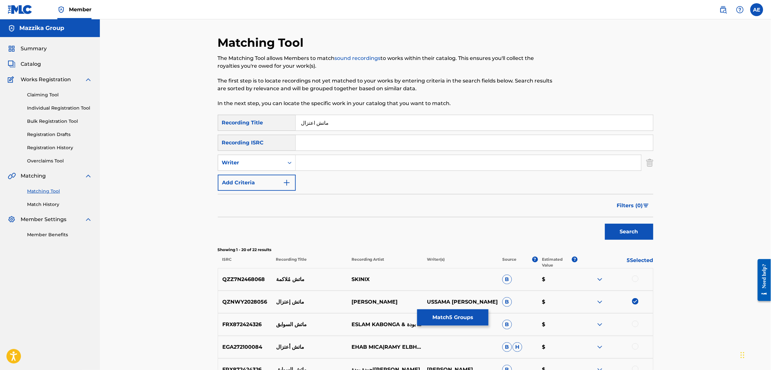
drag, startPoint x: 332, startPoint y: 123, endPoint x: 210, endPoint y: 119, distance: 122.8
click at [343, 118] on input "ماتش اعتزال" at bounding box center [474, 122] width 357 height 15
click at [301, 123] on input "ماتش اعتزال" at bounding box center [474, 122] width 357 height 15
click at [605, 224] on button "Search" at bounding box center [629, 232] width 48 height 16
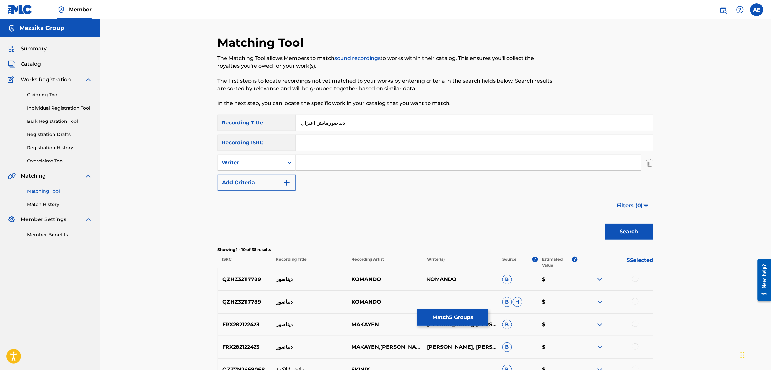
type input "ديناصور ماتش اعتزال"
click at [417, 186] on div "SearchWithCriteriac4617c19-443b-46dc-9a95-a74b8fe0b63d Recording Title ديناصور …" at bounding box center [435, 153] width 435 height 76
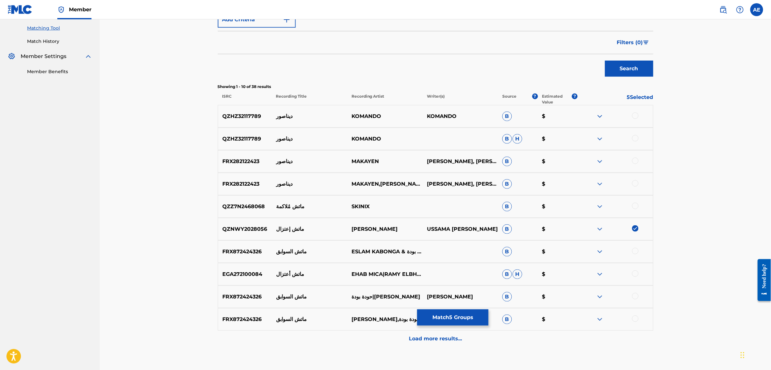
scroll to position [203, 0]
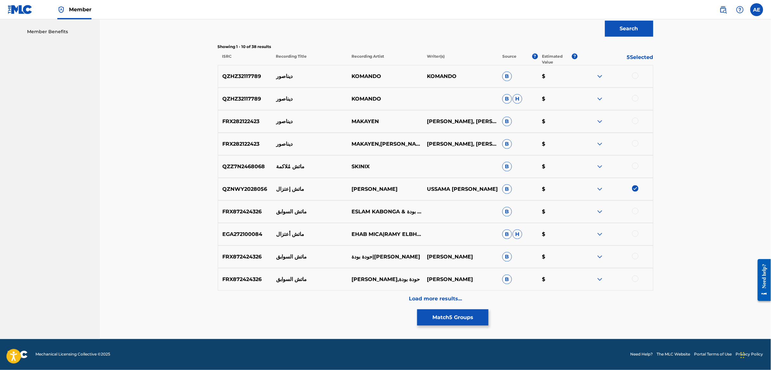
click at [340, 303] on div "Load more results..." at bounding box center [435, 299] width 435 height 16
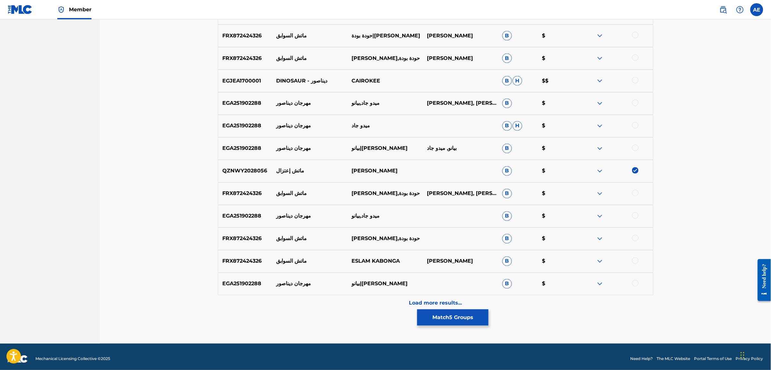
scroll to position [428, 0]
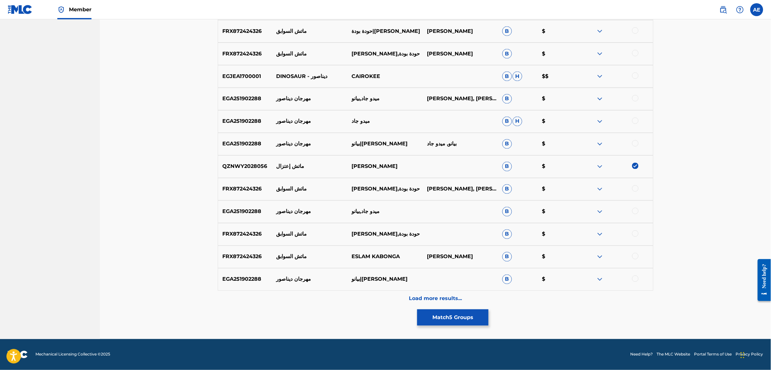
click at [330, 300] on div "Load more results..." at bounding box center [435, 299] width 435 height 16
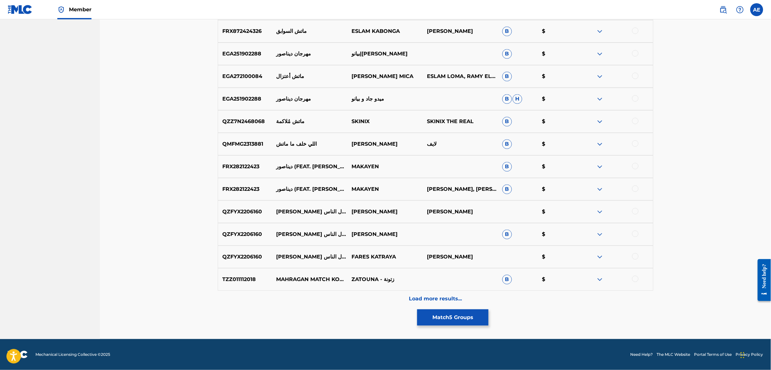
click at [349, 302] on div "Load more results..." at bounding box center [435, 299] width 435 height 16
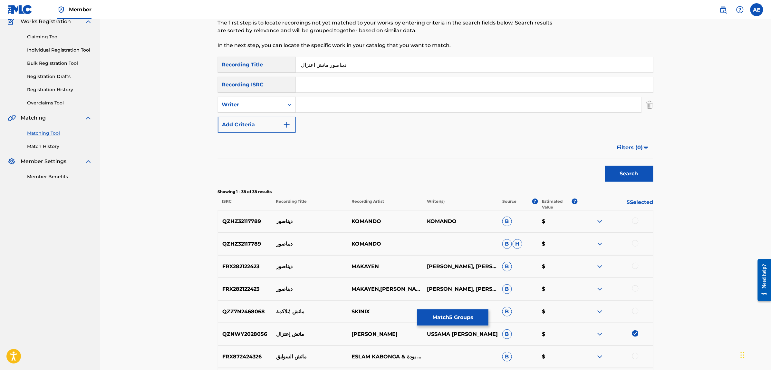
scroll to position [0, 0]
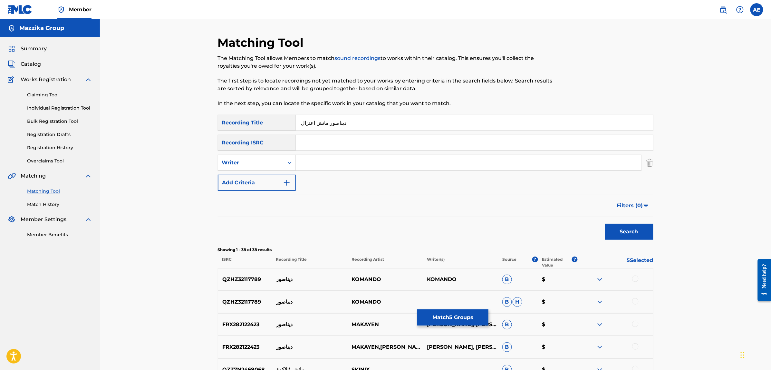
drag, startPoint x: 349, startPoint y: 121, endPoint x: 179, endPoint y: 124, distance: 169.1
click at [445, 317] on button "Match 5 Groups" at bounding box center [452, 317] width 71 height 16
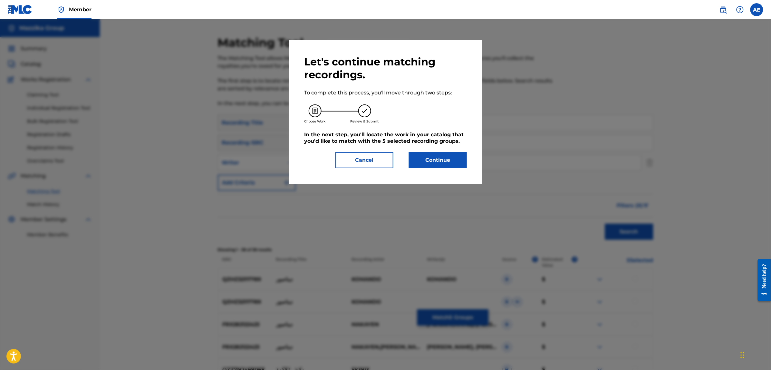
click at [447, 164] on button "Continue" at bounding box center [438, 160] width 58 height 16
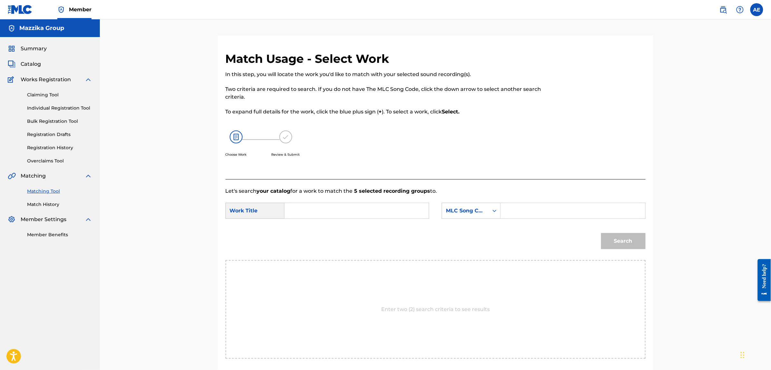
click at [311, 209] on input "Search Form" at bounding box center [356, 210] width 133 height 15
paste input "MATCH E3TEZAL"
type input "MATCH E3TEZAL"
click at [542, 213] on input "Search Form" at bounding box center [572, 210] width 133 height 15
paste input "MN3XYM"
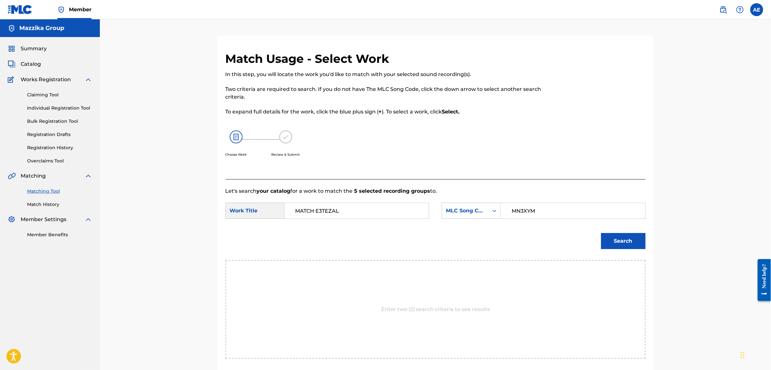
type input "MN3XYM"
click at [601, 233] on button "Search" at bounding box center [623, 241] width 44 height 16
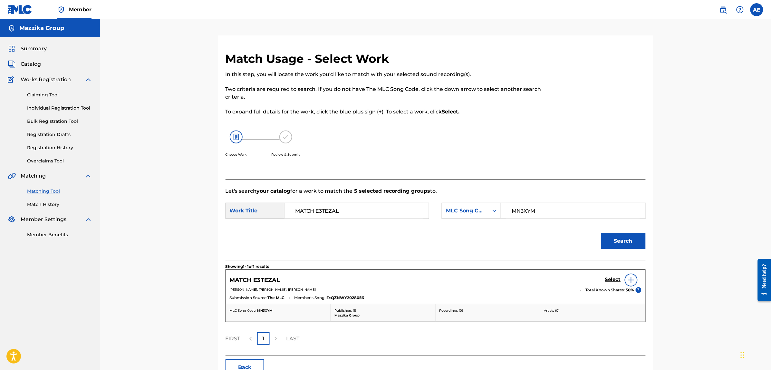
click at [268, 281] on h5 "MATCH E3TEZAL" at bounding box center [255, 279] width 51 height 7
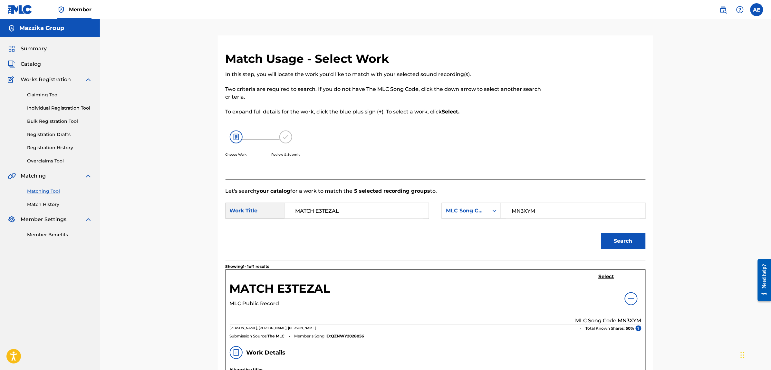
click at [271, 291] on h5 "MATCH E3TEZAL" at bounding box center [280, 290] width 101 height 18
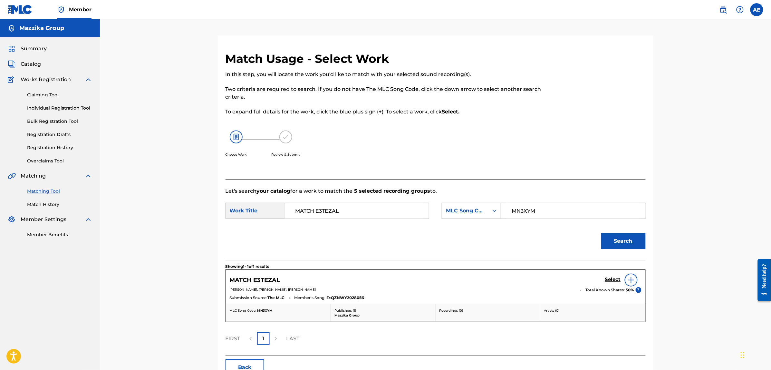
click at [607, 281] on h5 "Select" at bounding box center [613, 279] width 16 height 6
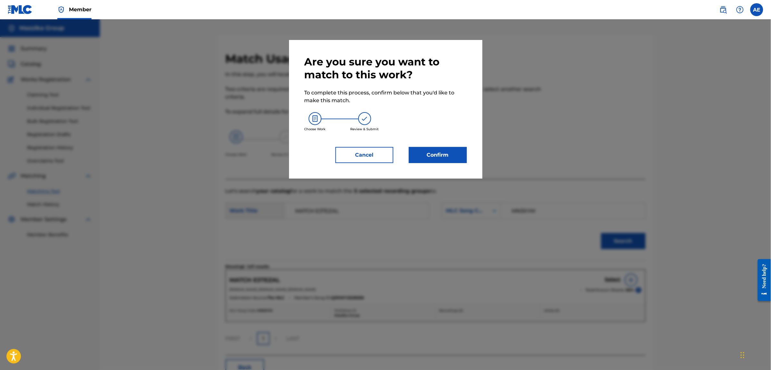
click at [445, 148] on button "Confirm" at bounding box center [438, 155] width 58 height 16
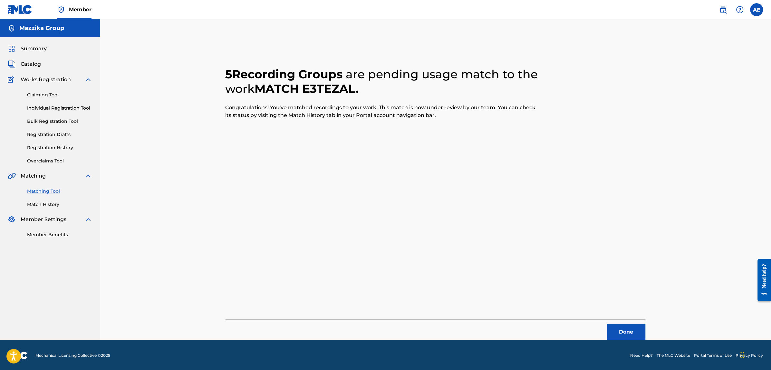
click at [628, 330] on button "Done" at bounding box center [626, 332] width 39 height 16
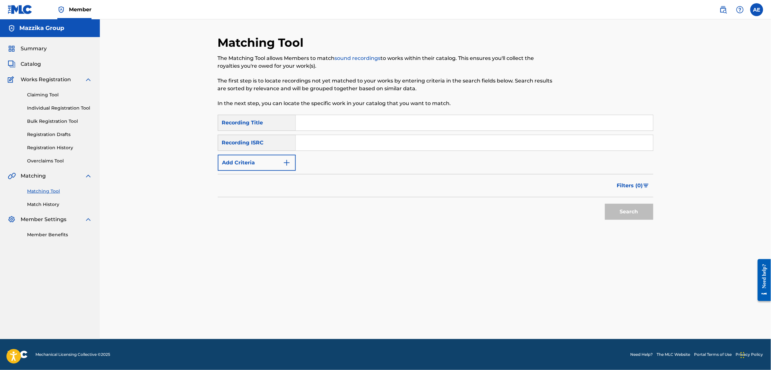
click at [260, 163] on button "Add Criteria" at bounding box center [257, 163] width 78 height 16
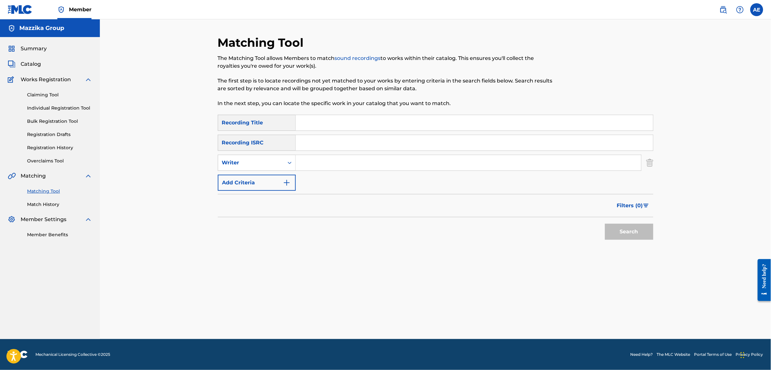
click at [311, 137] on input "Search Form" at bounding box center [474, 142] width 357 height 15
paste input "QZNWY2028059"
type input "QZNWY2028059"
click at [605, 224] on button "Search" at bounding box center [629, 232] width 48 height 16
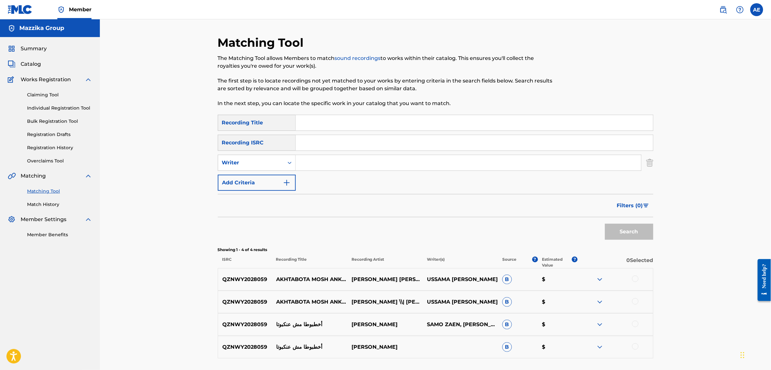
drag, startPoint x: 368, startPoint y: 164, endPoint x: 323, endPoint y: 221, distance: 72.2
click at [368, 164] on input "Search Form" at bounding box center [468, 162] width 345 height 15
click at [326, 167] on input "Search Form" at bounding box center [468, 162] width 345 height 15
paste input "MOOTAZ AMIN"
type input "MOOTAZ AMIN"
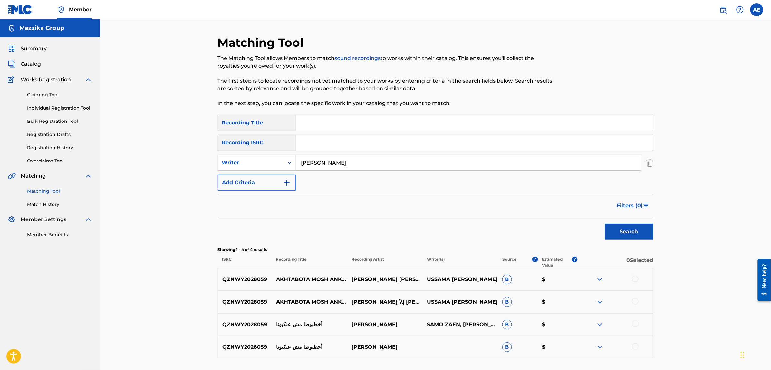
click at [374, 122] on input "Search Form" at bounding box center [474, 122] width 357 height 15
click at [728, 278] on div "Matching Tool The Matching Tool allows Members to match sound recordings to wor…" at bounding box center [435, 204] width 671 height 371
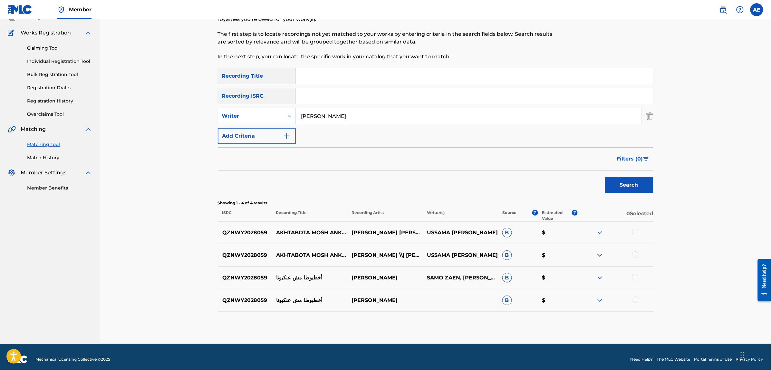
scroll to position [52, 0]
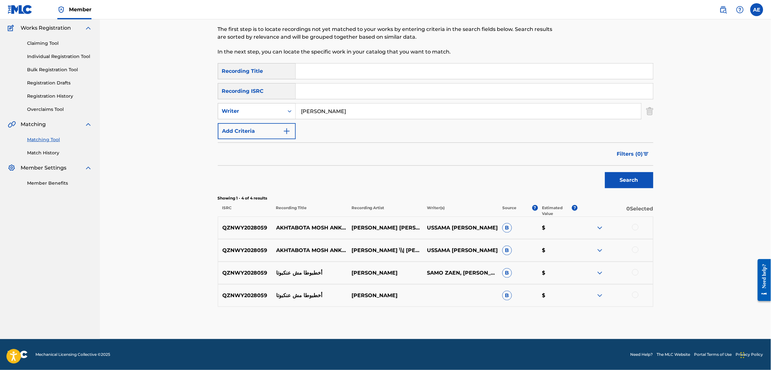
click at [637, 226] on div at bounding box center [635, 227] width 6 height 6
click at [636, 249] on div at bounding box center [635, 249] width 6 height 6
click at [634, 272] on div at bounding box center [635, 272] width 6 height 6
click at [634, 293] on div at bounding box center [635, 295] width 6 height 6
drag, startPoint x: 315, startPoint y: 271, endPoint x: 272, endPoint y: 275, distance: 42.8
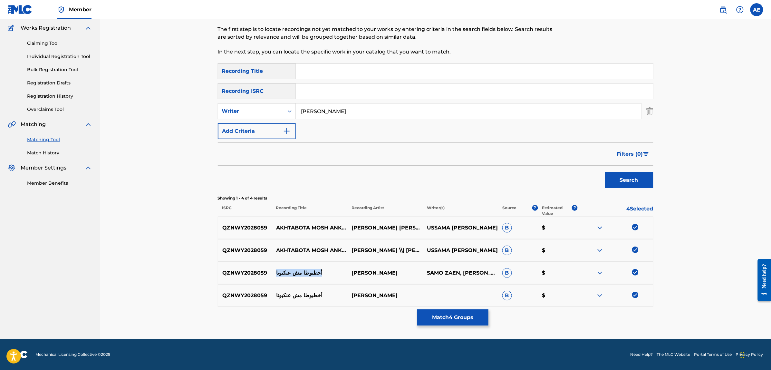
click at [272, 275] on p "أخطبوطا مش عنكبوتا" at bounding box center [309, 273] width 75 height 8
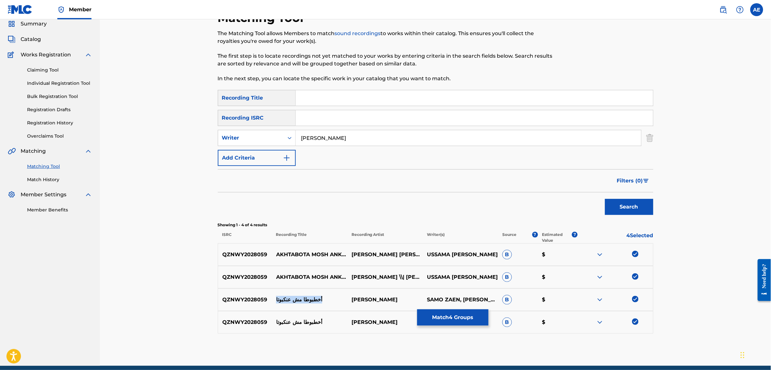
scroll to position [0, 0]
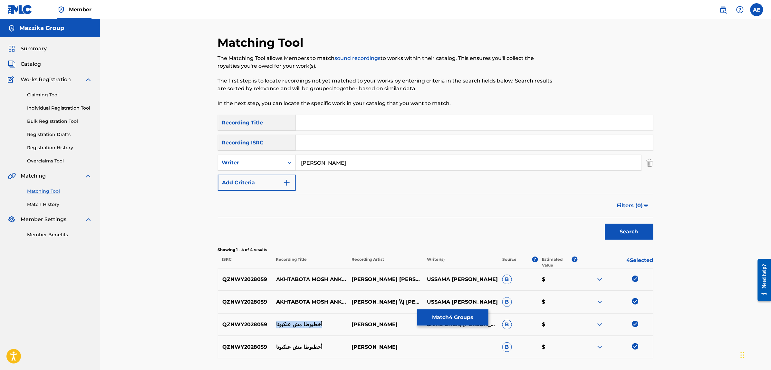
click at [318, 123] on input "Search Form" at bounding box center [474, 122] width 357 height 15
paste input "AKHTABOTA MOSH ANKABOTA"
type input "AKHTABOTA MOSH ANKABOTA"
click at [605, 224] on button "Search" at bounding box center [629, 232] width 48 height 16
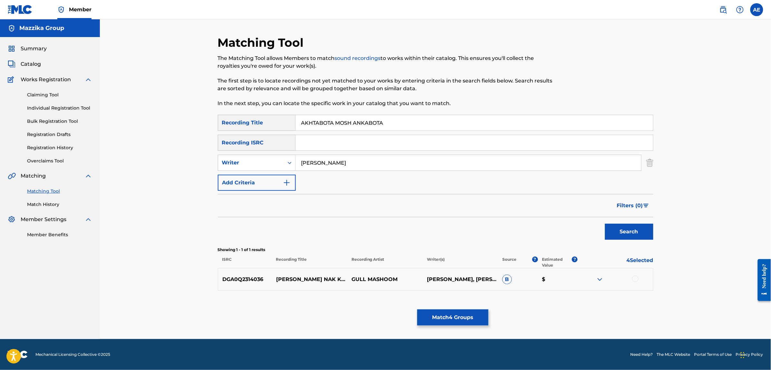
drag, startPoint x: 353, startPoint y: 159, endPoint x: 200, endPoint y: 159, distance: 153.3
click at [200, 159] on div "Matching Tool The Matching Tool allows Members to match sound recordings to wor…" at bounding box center [435, 179] width 671 height 320
click at [605, 224] on button "Search" at bounding box center [629, 232] width 48 height 16
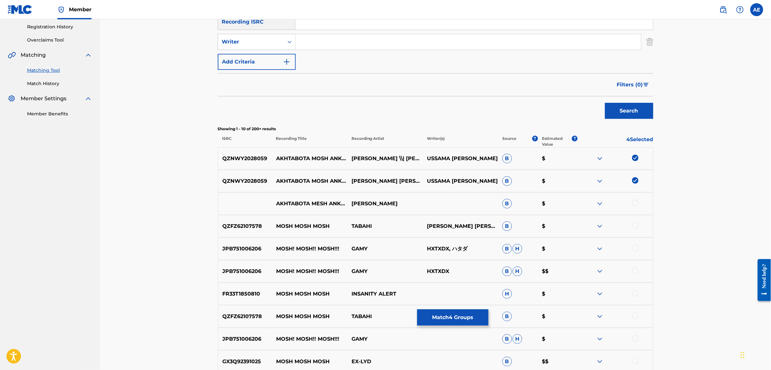
scroll to position [161, 0]
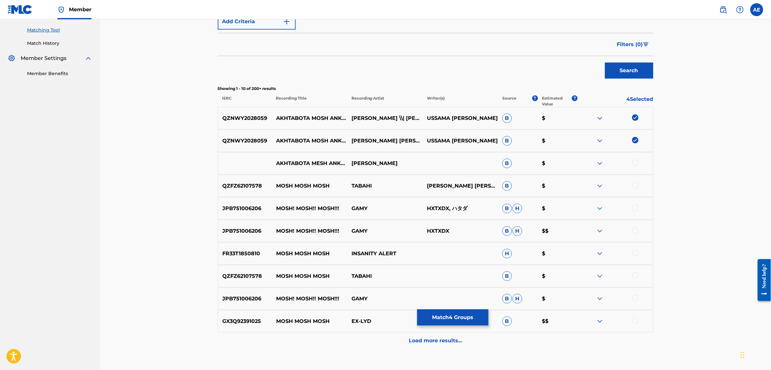
click at [636, 162] on div at bounding box center [635, 162] width 6 height 6
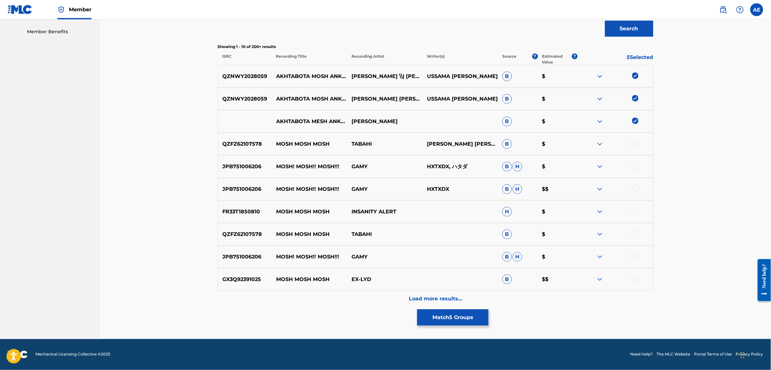
click at [346, 292] on div "Load more results..." at bounding box center [435, 299] width 435 height 16
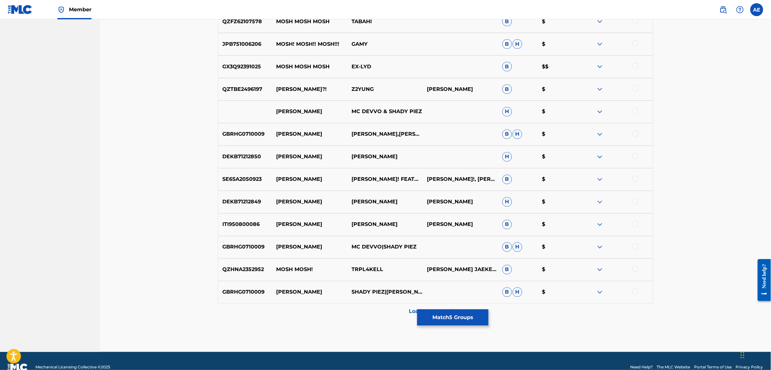
scroll to position [428, 0]
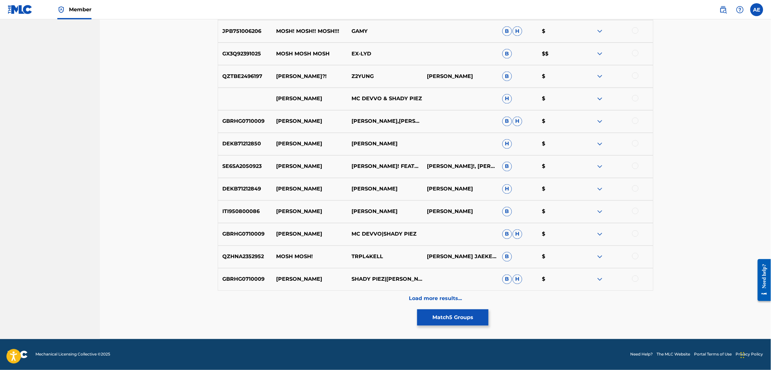
click at [336, 305] on div "Load more results..." at bounding box center [435, 299] width 435 height 16
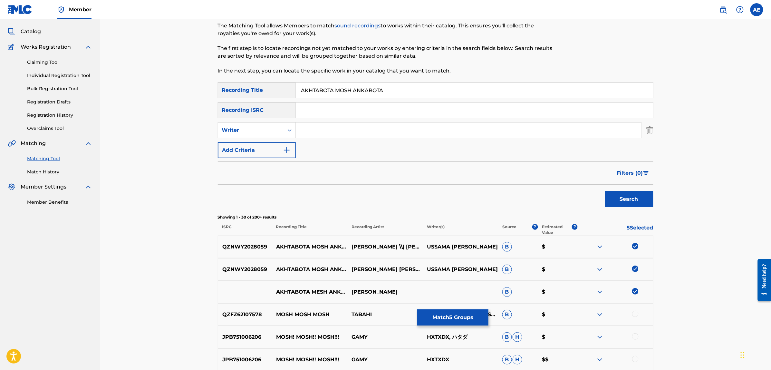
scroll to position [0, 0]
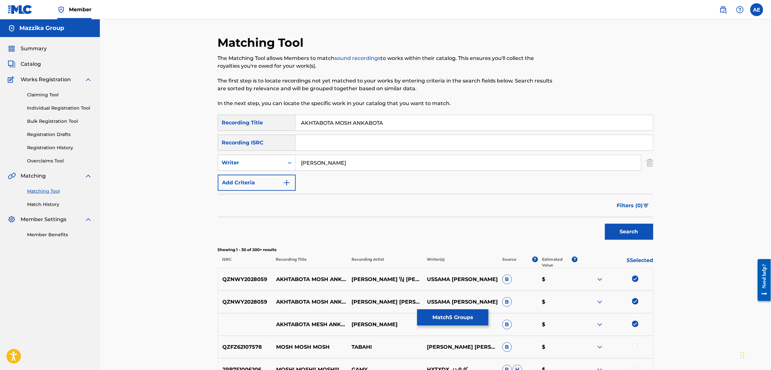
type input "MOOTAZ AMIN"
drag, startPoint x: 387, startPoint y: 123, endPoint x: 263, endPoint y: 124, distance: 124.0
click at [263, 124] on div "SearchWithCriteriac4617c19-443b-46dc-9a95-a74b8fe0b63d Recording Title AKHTABOT…" at bounding box center [435, 123] width 435 height 16
click at [605, 224] on button "Search" at bounding box center [629, 232] width 48 height 16
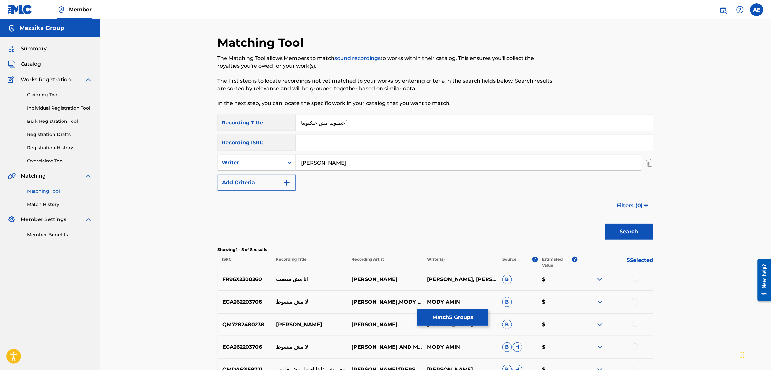
click at [326, 122] on input "أخطبوتنا مش عنكبوتنا" at bounding box center [474, 122] width 357 height 15
type input "أخطبوطنا مش عنكبوتنا"
click at [605, 224] on button "Search" at bounding box center [629, 232] width 48 height 16
drag, startPoint x: 356, startPoint y: 160, endPoint x: 214, endPoint y: 160, distance: 142.0
click at [214, 160] on div "Matching Tool The Matching Tool allows Members to match sound recordings to wor…" at bounding box center [435, 257] width 451 height 445
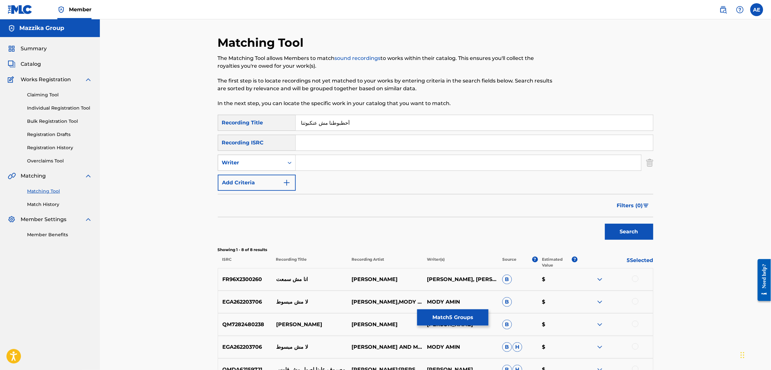
click at [605, 224] on button "Search" at bounding box center [629, 232] width 48 height 16
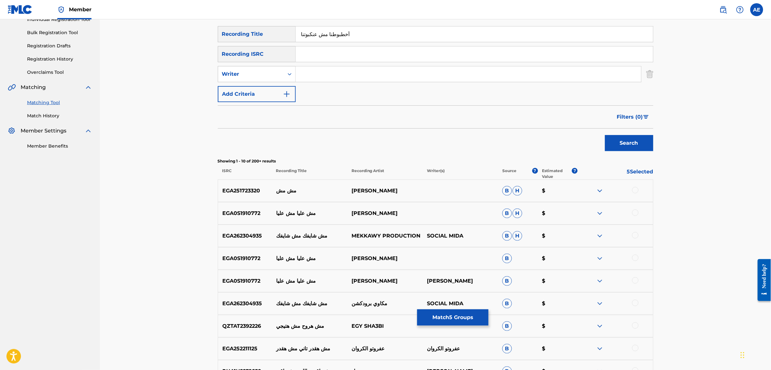
scroll to position [203, 0]
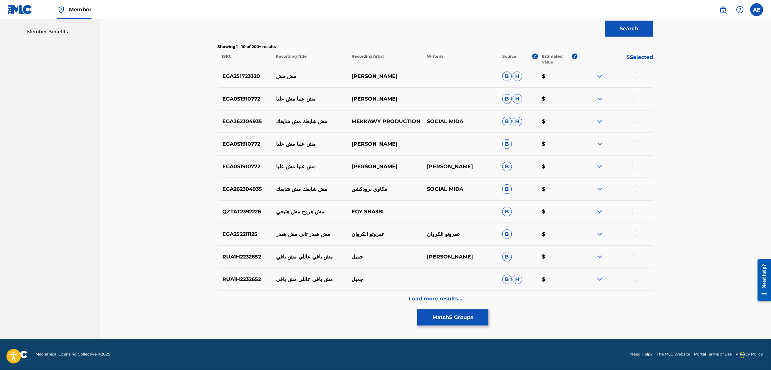
click at [379, 308] on div "Matching Tool The Matching Tool allows Members to match sound recordings to wor…" at bounding box center [435, 86] width 435 height 506
click at [377, 302] on div "Load more results..." at bounding box center [435, 299] width 435 height 16
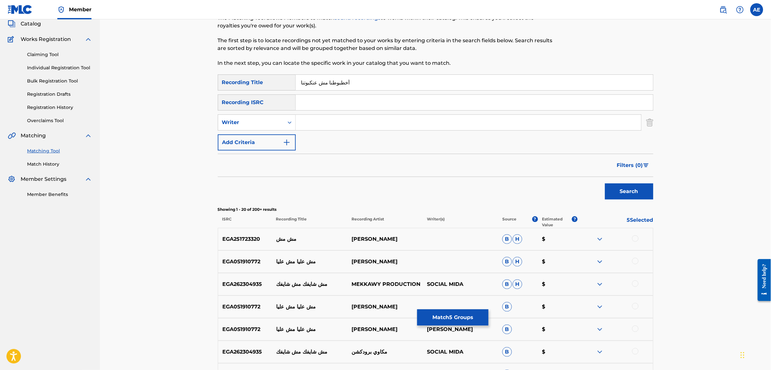
scroll to position [0, 0]
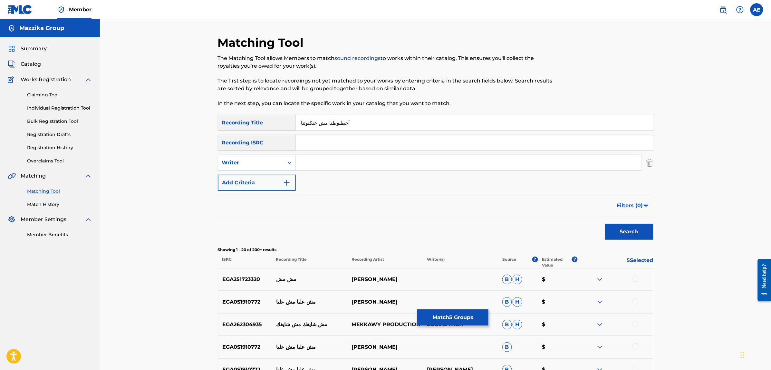
click at [326, 122] on input "أخطبوطنا مش عنكبوتنا" at bounding box center [474, 122] width 357 height 15
click at [338, 122] on input "أخطبوطنا مش عنكبوتنا" at bounding box center [474, 122] width 357 height 15
click at [605, 224] on button "Search" at bounding box center [629, 232] width 48 height 16
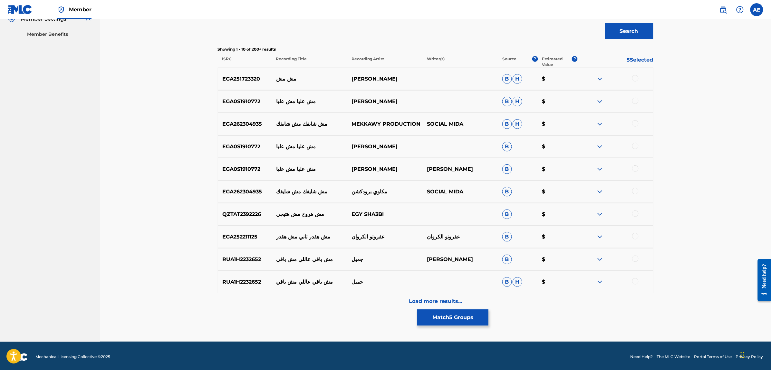
scroll to position [203, 0]
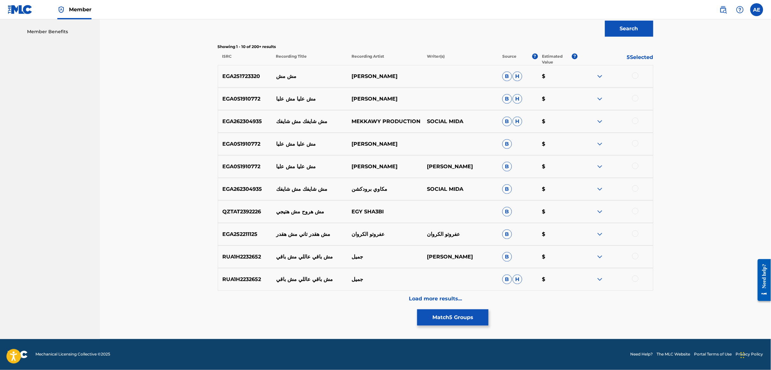
click at [351, 293] on div "Load more results..." at bounding box center [435, 299] width 435 height 16
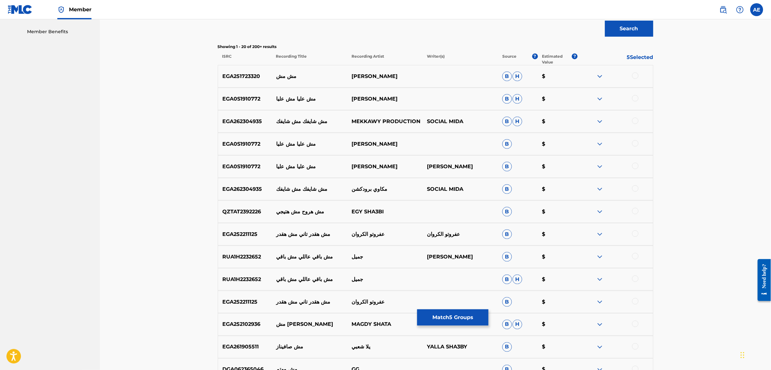
scroll to position [0, 0]
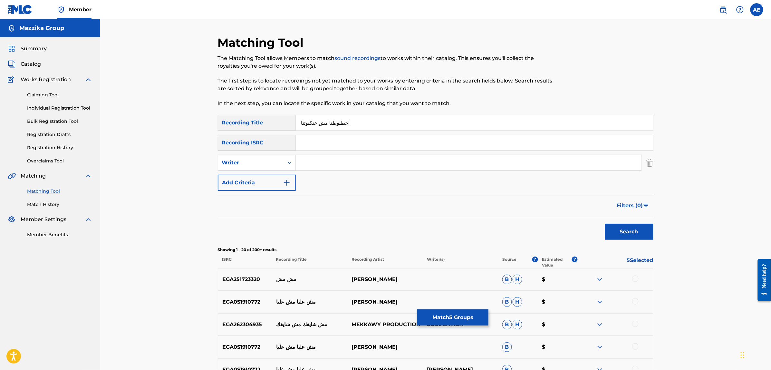
click at [325, 123] on input "اخطبوطنا مش عنكبوتنا" at bounding box center [474, 122] width 357 height 15
click at [303, 122] on input "اخطبوطا مش عنكبوتنا" at bounding box center [474, 122] width 357 height 15
click at [605, 224] on button "Search" at bounding box center [629, 232] width 48 height 16
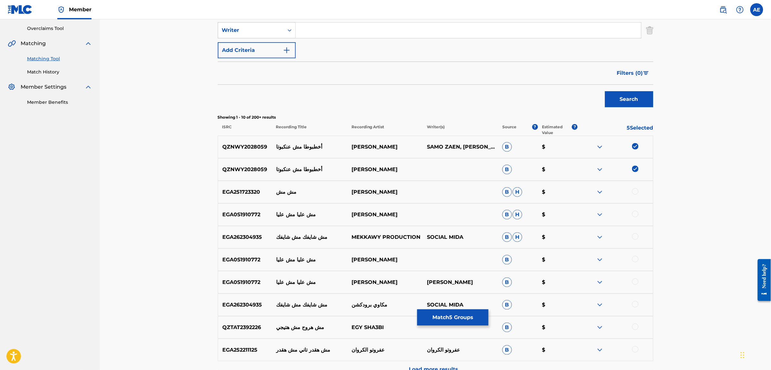
scroll to position [161, 0]
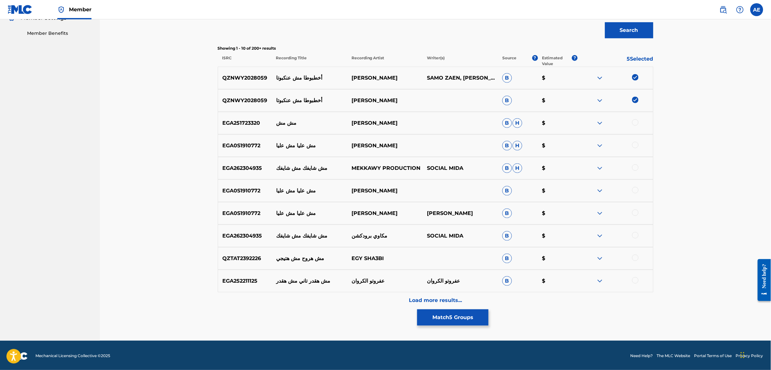
click at [337, 296] on div "Load more results..." at bounding box center [435, 300] width 435 height 16
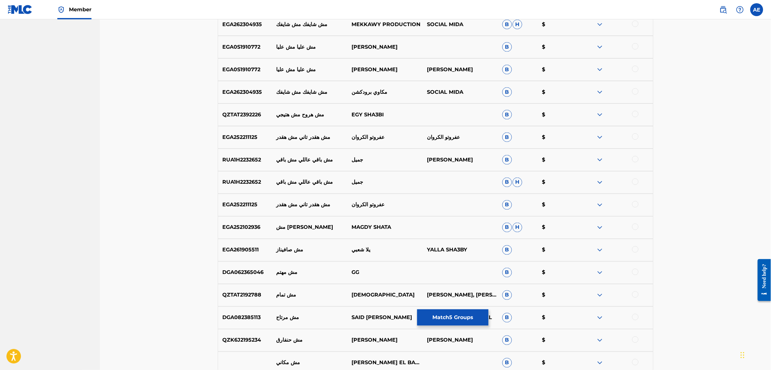
scroll to position [362, 0]
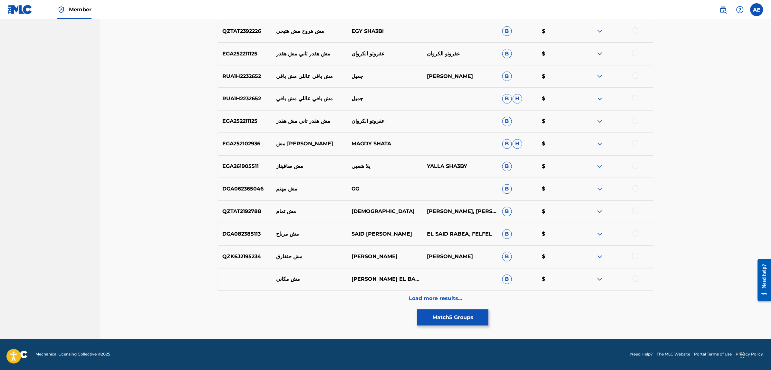
click at [353, 301] on div "Load more results..." at bounding box center [435, 299] width 435 height 16
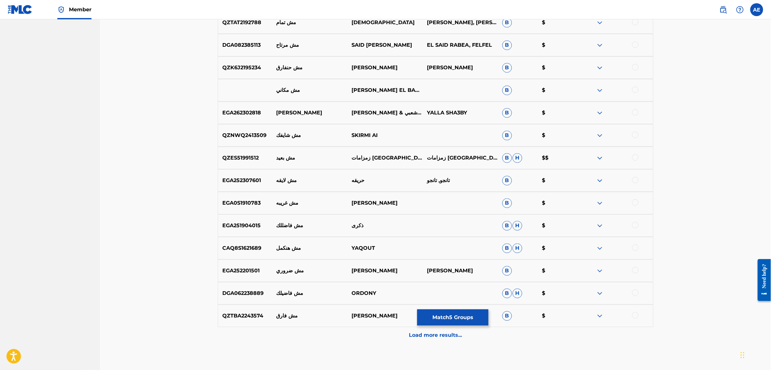
scroll to position [654, 0]
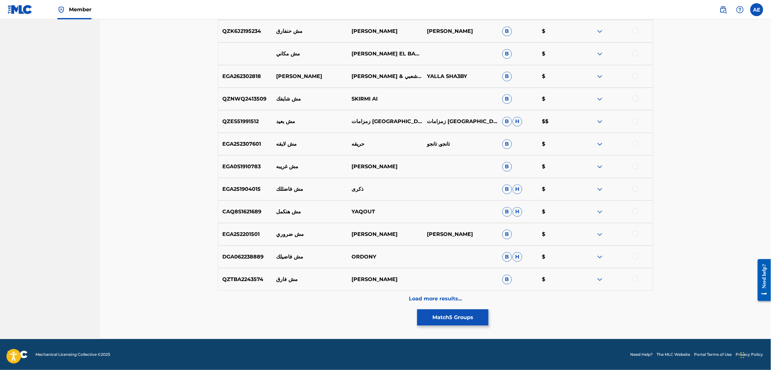
click at [342, 302] on div "Load more results..." at bounding box center [435, 299] width 435 height 16
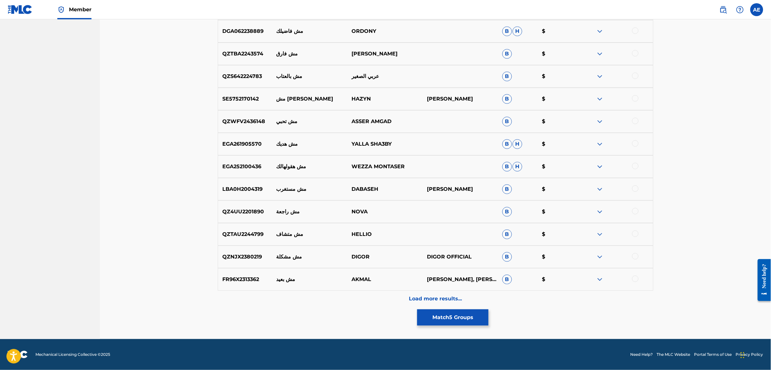
click at [351, 302] on div "Load more results..." at bounding box center [435, 299] width 435 height 16
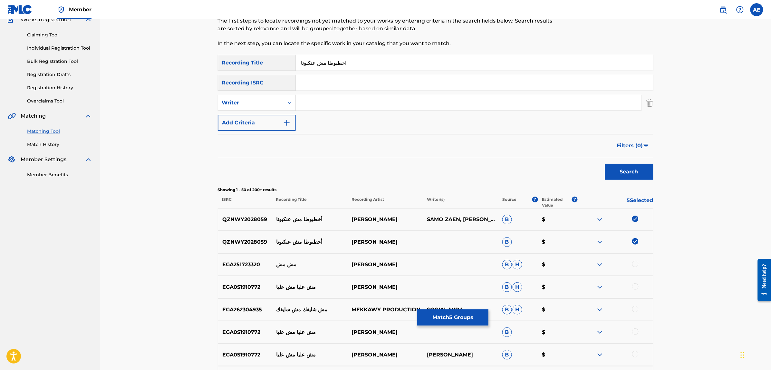
scroll to position [0, 0]
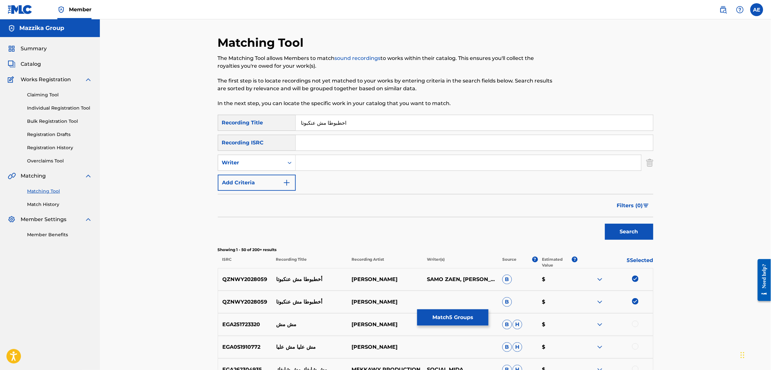
click at [334, 124] on input "اخطبوطا مش عنكبوتا" at bounding box center [474, 122] width 357 height 15
type input "أخطبوطا مش عنكبوتا"
click at [605, 224] on button "Search" at bounding box center [629, 232] width 48 height 16
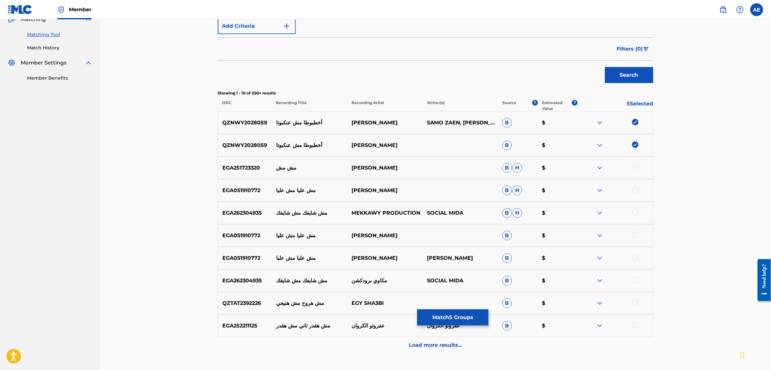
scroll to position [203, 0]
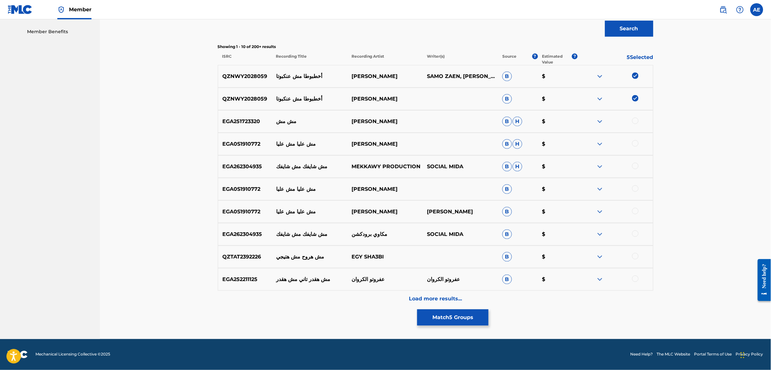
click at [361, 297] on div "Load more results..." at bounding box center [435, 299] width 435 height 16
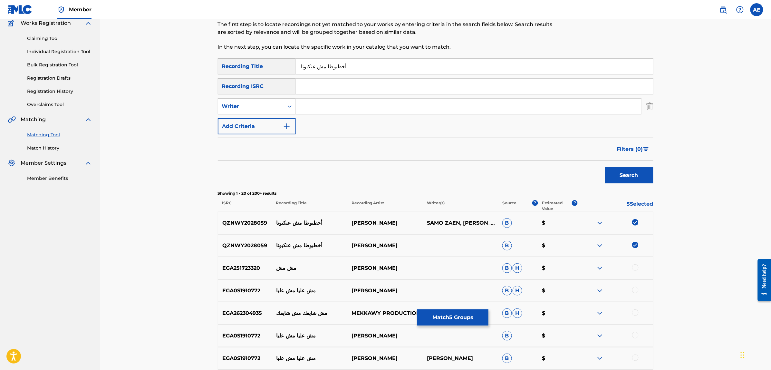
scroll to position [0, 0]
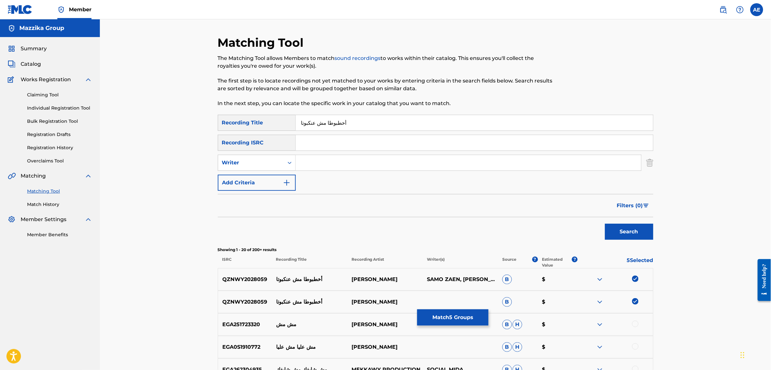
drag, startPoint x: 353, startPoint y: 121, endPoint x: 283, endPoint y: 126, distance: 70.4
click at [283, 126] on div "SearchWithCriteriac4617c19-443b-46dc-9a95-a74b8fe0b63d Recording Title أخطبوطا …" at bounding box center [435, 123] width 435 height 16
click at [463, 315] on button "Match 5 Groups" at bounding box center [452, 317] width 71 height 16
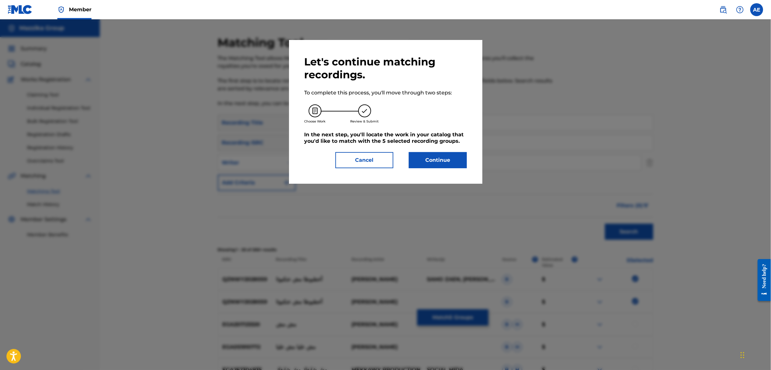
click at [439, 149] on div "Let's continue matching recordings. To complete this process, you'll move throu…" at bounding box center [385, 111] width 162 height 113
click at [435, 166] on button "Continue" at bounding box center [438, 160] width 58 height 16
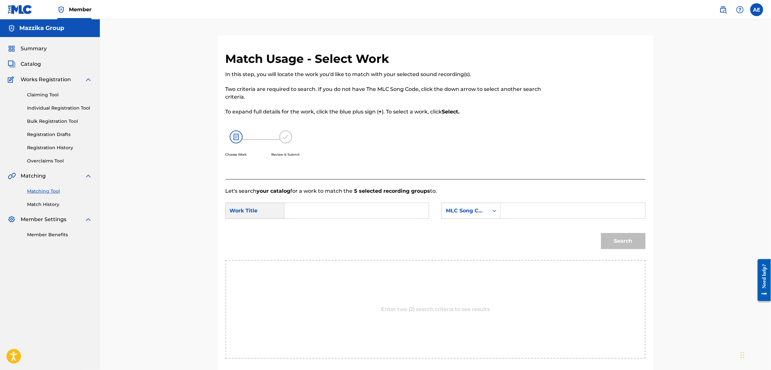
click at [328, 216] on input "Search Form" at bounding box center [356, 210] width 133 height 15
paste input "QZNWY2028024"
type input "QZNWY2028024"
paste input "AKHTABOTA MOSH ANKABOTA"
type input "AKHTABOTA MOSH ANKABOTA"
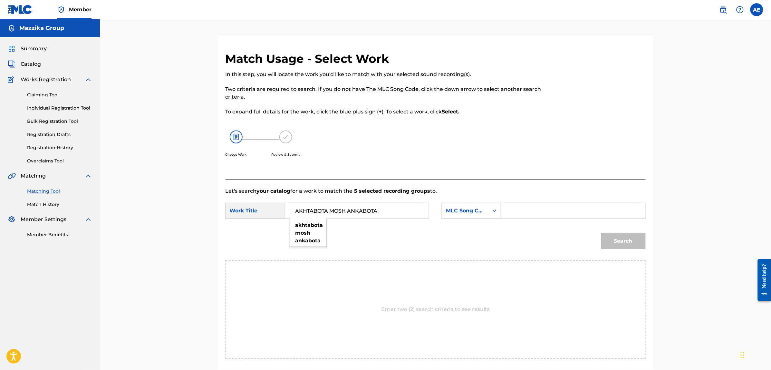
click at [547, 206] on input "Search Form" at bounding box center [572, 210] width 133 height 15
paste input "AY98WY"
type input "AY98WY"
click at [601, 233] on button "Search" at bounding box center [623, 241] width 44 height 16
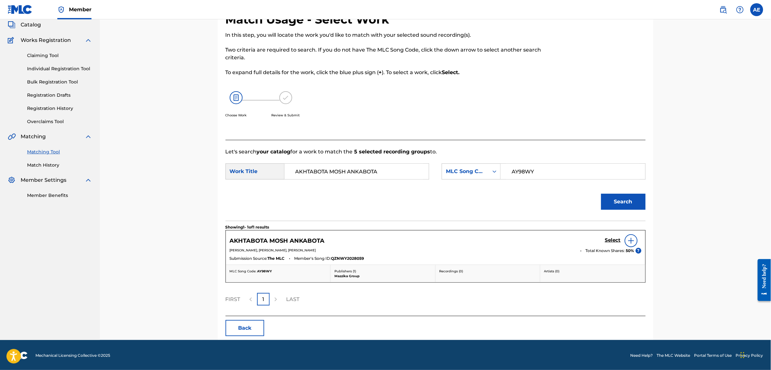
scroll to position [40, 0]
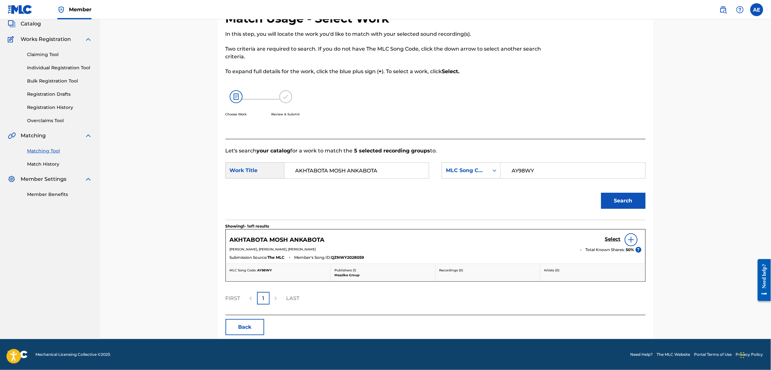
click at [611, 239] on h5 "Select" at bounding box center [613, 239] width 16 height 6
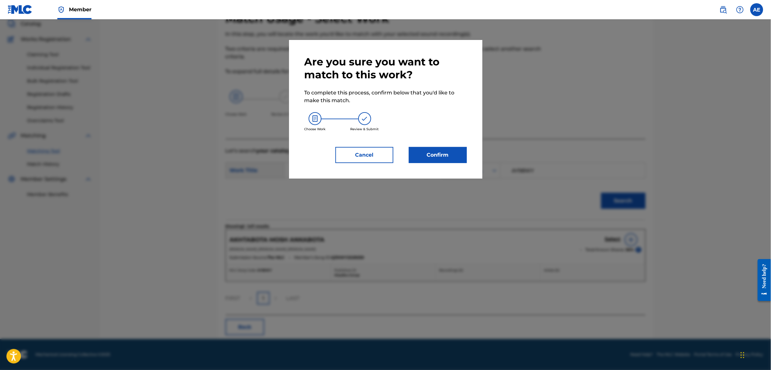
click at [430, 152] on button "Confirm" at bounding box center [438, 155] width 58 height 16
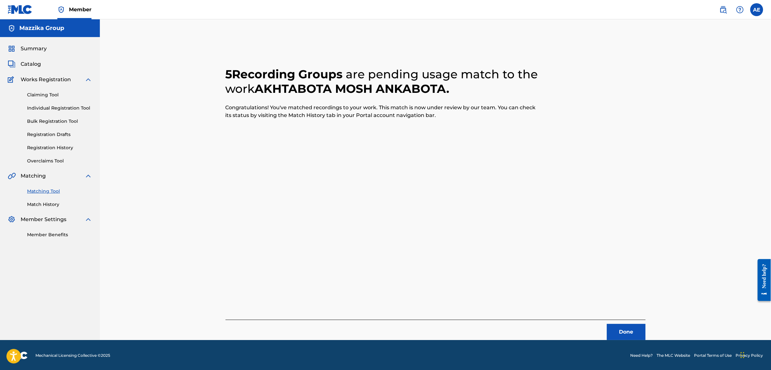
click at [638, 329] on button "Done" at bounding box center [626, 332] width 39 height 16
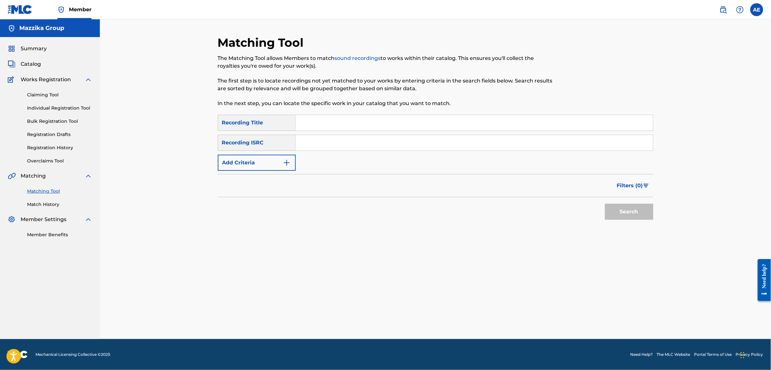
click at [267, 161] on button "Add Criteria" at bounding box center [257, 163] width 78 height 16
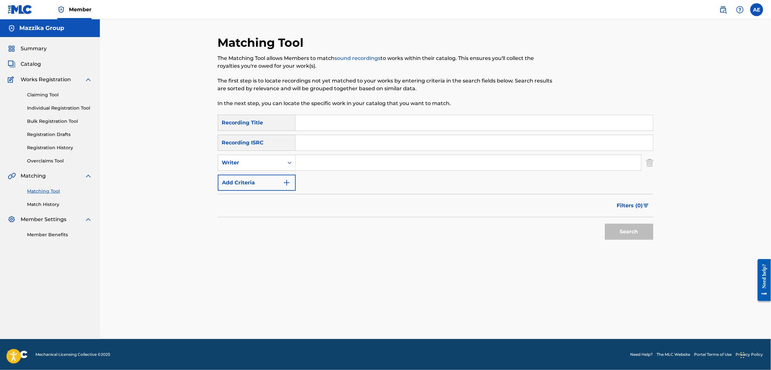
click at [324, 144] on input "Search Form" at bounding box center [474, 142] width 357 height 15
paste input "QZNWY2028024"
type input "QZNWY2028024"
click at [605, 224] on button "Search" at bounding box center [629, 232] width 48 height 16
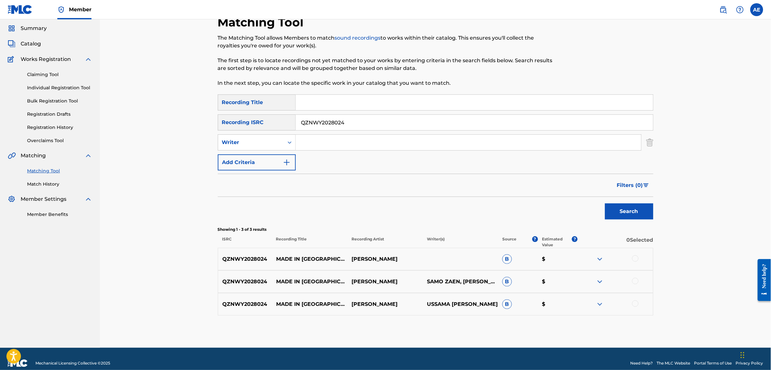
scroll to position [29, 0]
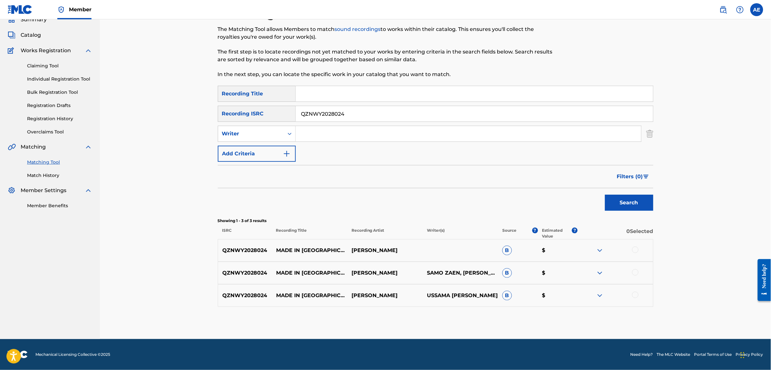
click at [633, 252] on div at bounding box center [635, 249] width 6 height 6
click at [632, 271] on div at bounding box center [635, 272] width 6 height 6
click at [634, 291] on div "QZNWY2028024 MADE IN CHINA SAMO ZAEN USSAMA MOHAMED ALABRAS B $" at bounding box center [435, 295] width 435 height 23
click at [634, 294] on div at bounding box center [635, 295] width 6 height 6
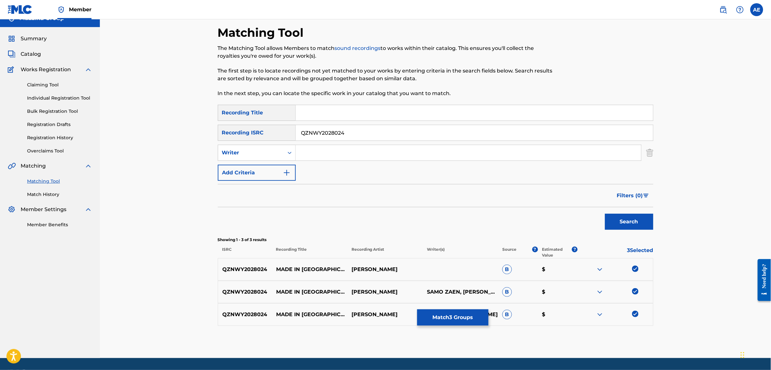
scroll to position [0, 0]
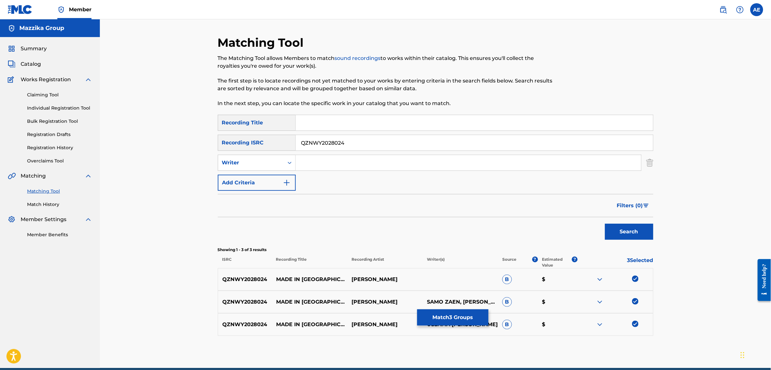
drag, startPoint x: 346, startPoint y: 143, endPoint x: 266, endPoint y: 144, distance: 80.5
click at [273, 144] on div "SearchWithCriteria0883560c-7faf-40b3-a548-9e229addc9fc Recording ISRC QZNWY2028…" at bounding box center [435, 143] width 435 height 16
click at [349, 157] on input "Search Form" at bounding box center [468, 162] width 345 height 15
paste input "MOOTAZ AMIN"
type input "MOOTAZ AMIN"
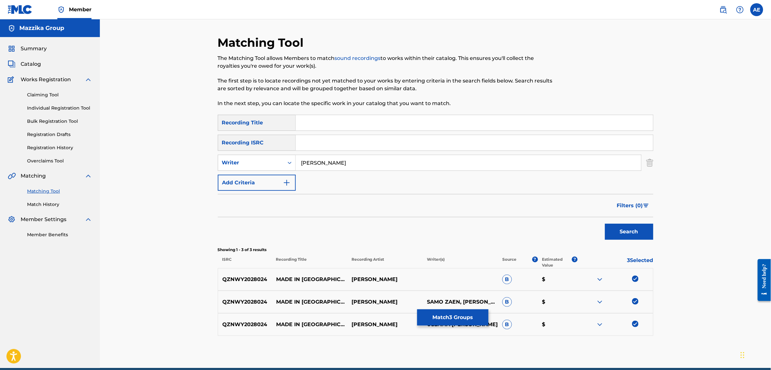
click at [345, 123] on input "Search Form" at bounding box center [474, 122] width 357 height 15
paste input "Made in China"
type input "Made in China"
click at [605, 224] on button "Search" at bounding box center [629, 232] width 48 height 16
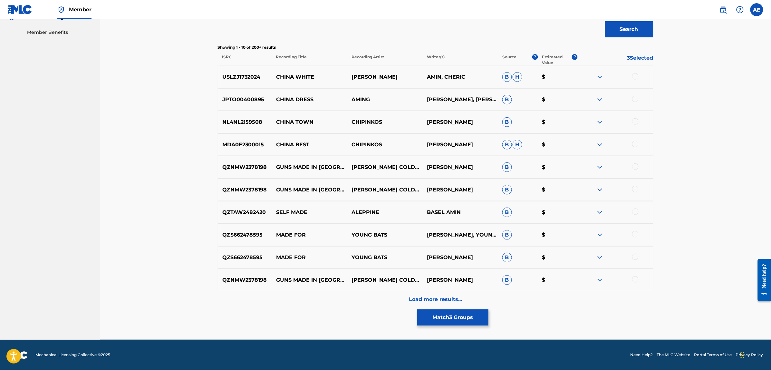
scroll to position [203, 0]
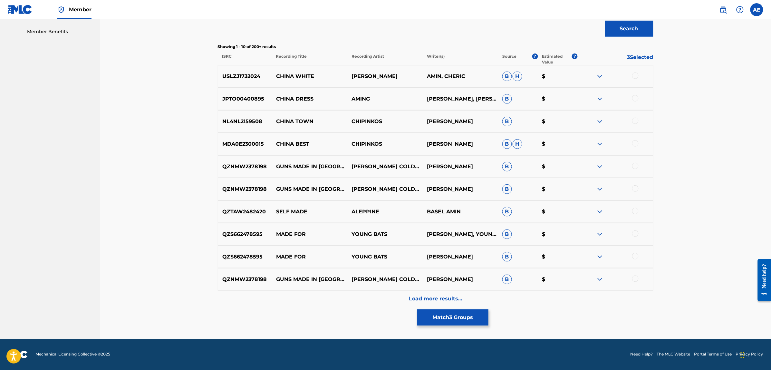
click at [363, 304] on div "Load more results..." at bounding box center [435, 299] width 435 height 16
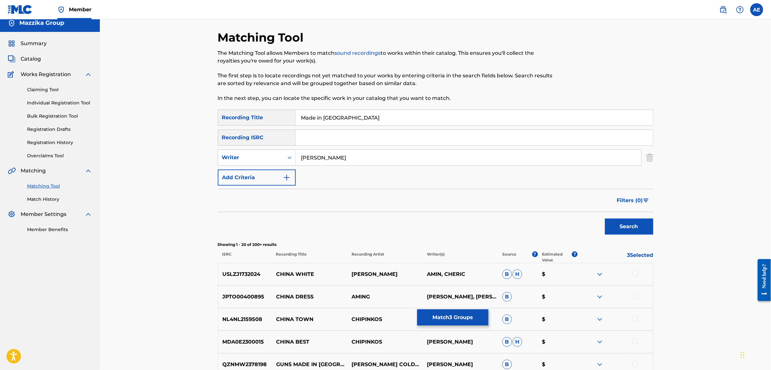
scroll to position [0, 0]
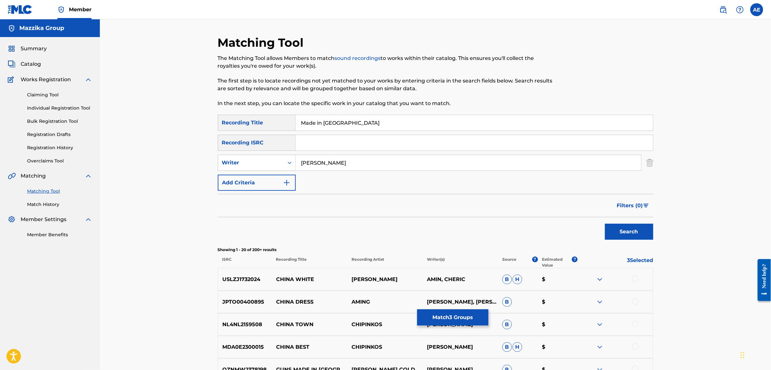
drag, startPoint x: 287, startPoint y: 159, endPoint x: 214, endPoint y: 152, distance: 73.5
click at [605, 224] on button "Search" at bounding box center [629, 232] width 48 height 16
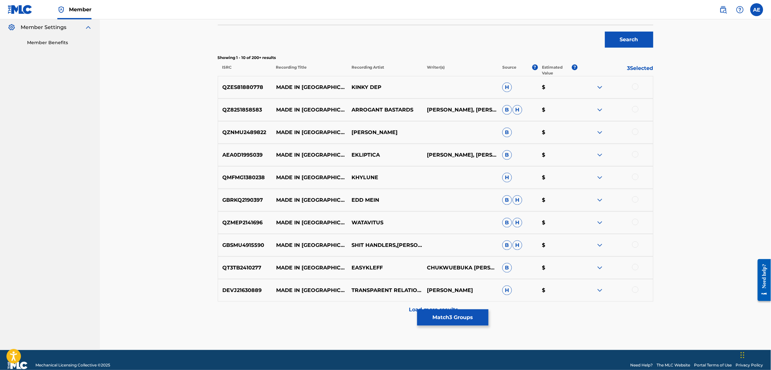
scroll to position [203, 0]
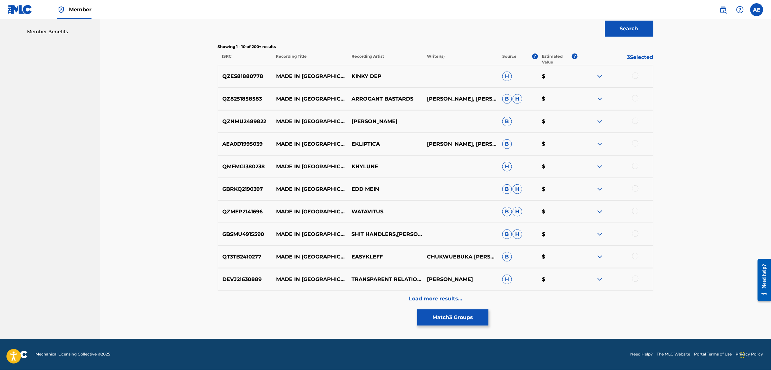
click at [352, 300] on div "Load more results..." at bounding box center [435, 299] width 435 height 16
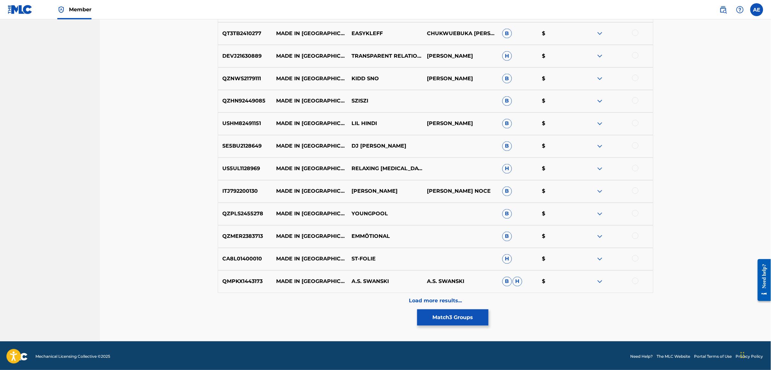
scroll to position [428, 0]
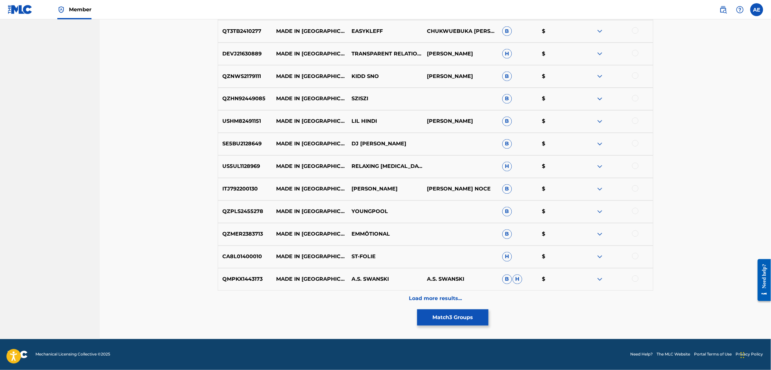
click at [346, 293] on div "Load more results..." at bounding box center [435, 299] width 435 height 16
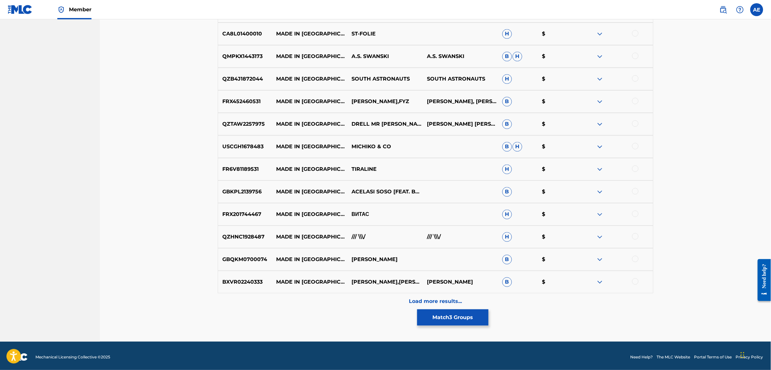
scroll to position [654, 0]
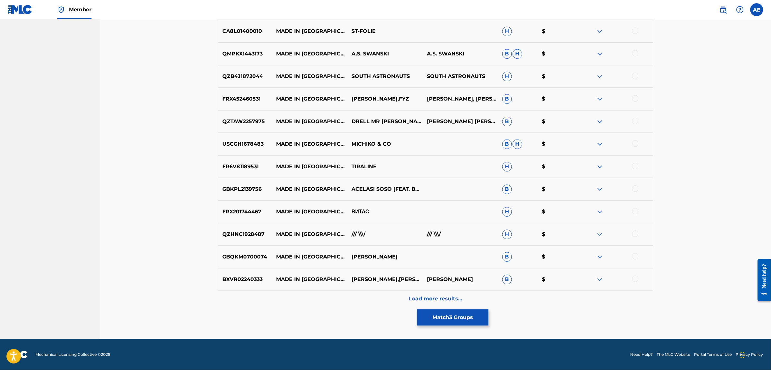
click at [336, 301] on div "Load more results..." at bounding box center [435, 299] width 435 height 16
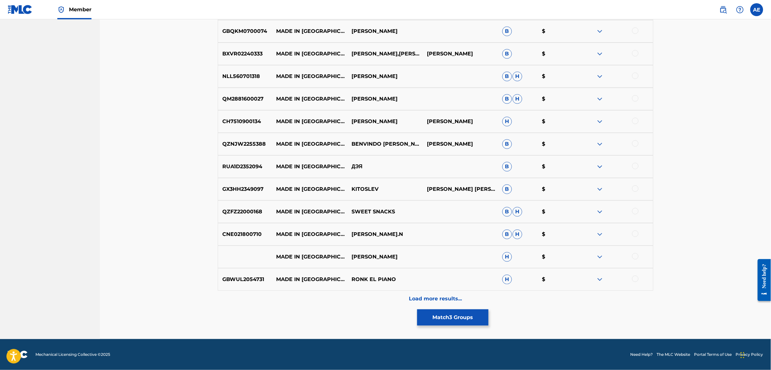
scroll to position [0, 0]
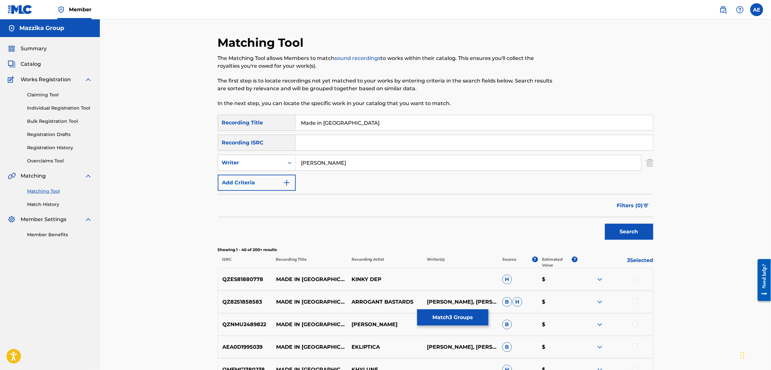
type input "MOOTAZ AMIN"
drag, startPoint x: 346, startPoint y: 121, endPoint x: 277, endPoint y: 129, distance: 69.7
click at [277, 129] on div "SearchWithCriteriac4617c19-443b-46dc-9a95-a74b8fe0b63d Recording Title Made in …" at bounding box center [435, 123] width 435 height 16
click at [605, 224] on button "Search" at bounding box center [629, 232] width 48 height 16
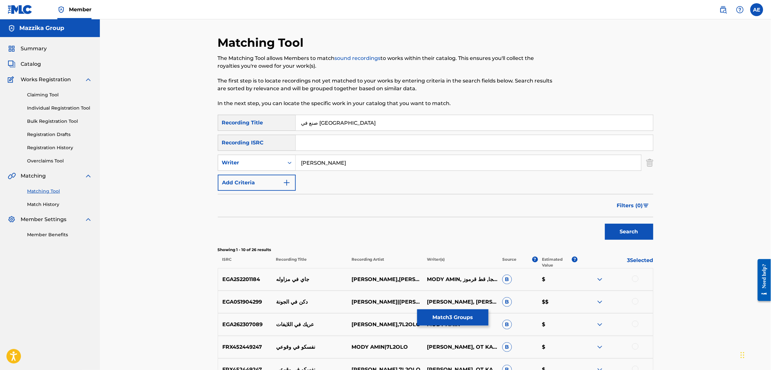
type input "صنع في الصين"
click at [605, 224] on button "Search" at bounding box center [629, 232] width 48 height 16
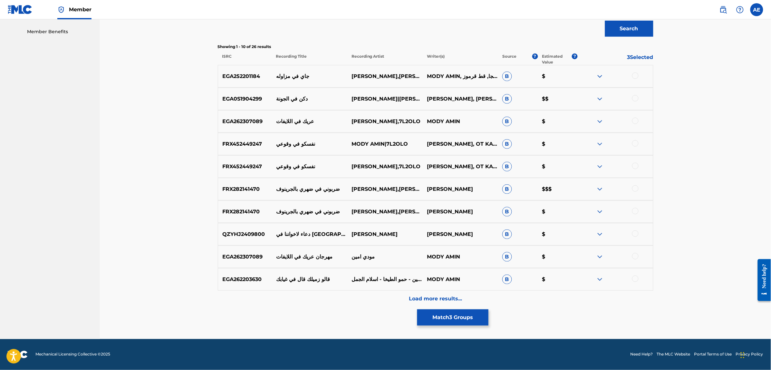
scroll to position [2, 0]
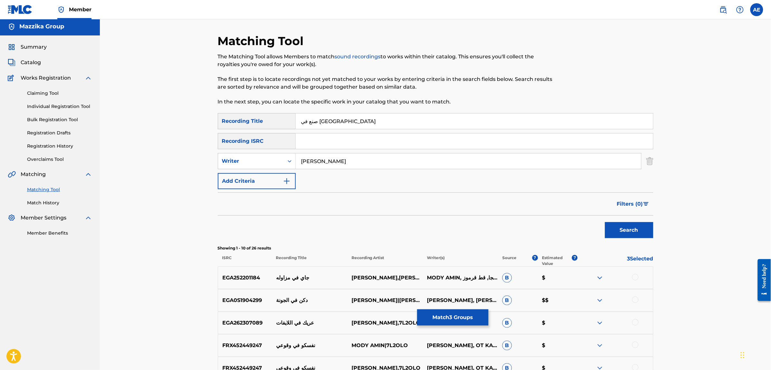
drag, startPoint x: 352, startPoint y: 154, endPoint x: 215, endPoint y: 157, distance: 136.9
click at [216, 157] on div "Matching Tool The Matching Tool allows Members to match sound recordings to wor…" at bounding box center [435, 287] width 451 height 506
click at [605, 222] on button "Search" at bounding box center [629, 230] width 48 height 16
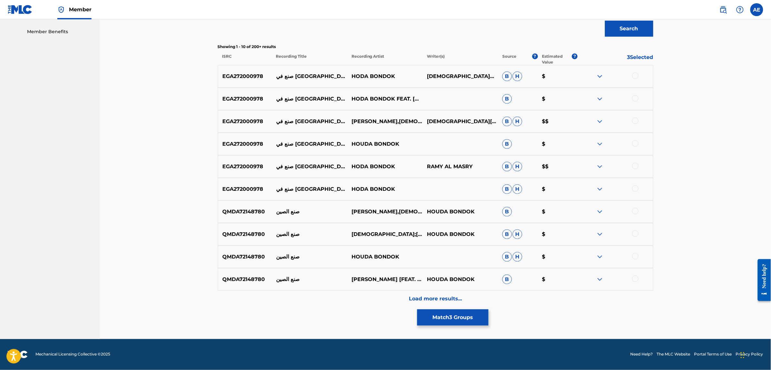
click at [342, 305] on div "Load more results..." at bounding box center [435, 299] width 435 height 16
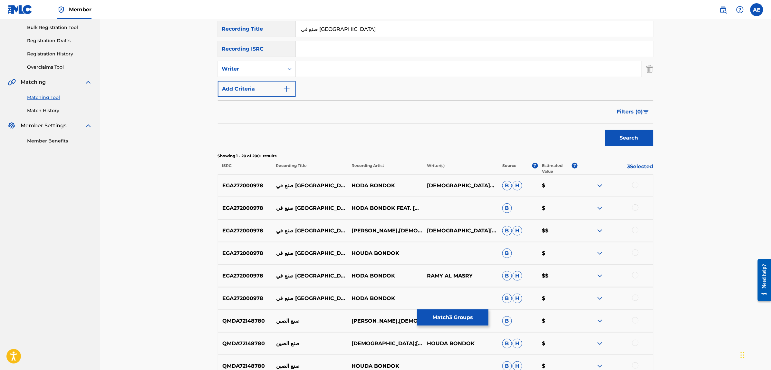
scroll to position [0, 0]
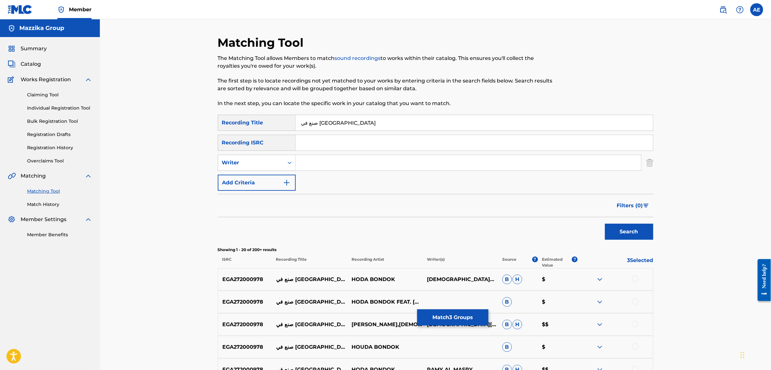
drag, startPoint x: 298, startPoint y: 117, endPoint x: 251, endPoint y: 115, distance: 47.1
click at [252, 115] on div "SearchWithCriteriac4617c19-443b-46dc-9a95-a74b8fe0b63d Recording Title صنع في ا…" at bounding box center [435, 123] width 435 height 16
click at [452, 321] on button "Match 3 Groups" at bounding box center [452, 317] width 71 height 16
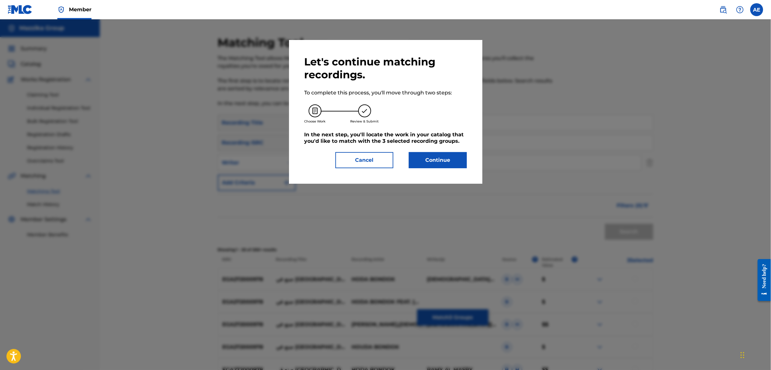
click at [440, 165] on button "Continue" at bounding box center [438, 160] width 58 height 16
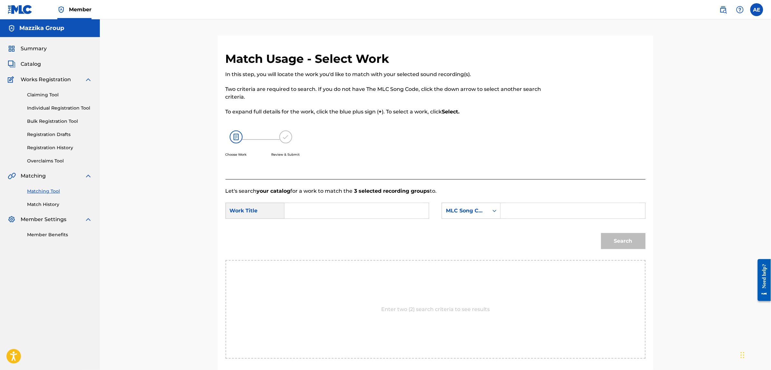
click at [330, 212] on input "Search Form" at bounding box center [356, 210] width 133 height 15
paste input "Made in China"
type input "Made in China"
click at [529, 211] on input "Search Form" at bounding box center [572, 210] width 133 height 15
click at [523, 210] on input "Search Form" at bounding box center [572, 210] width 133 height 15
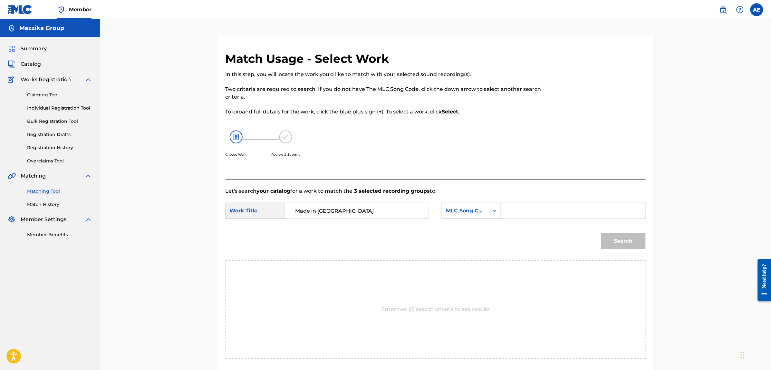
paste input "MN3PZU"
type input "MN3PZU"
click at [601, 233] on button "Search" at bounding box center [623, 241] width 44 height 16
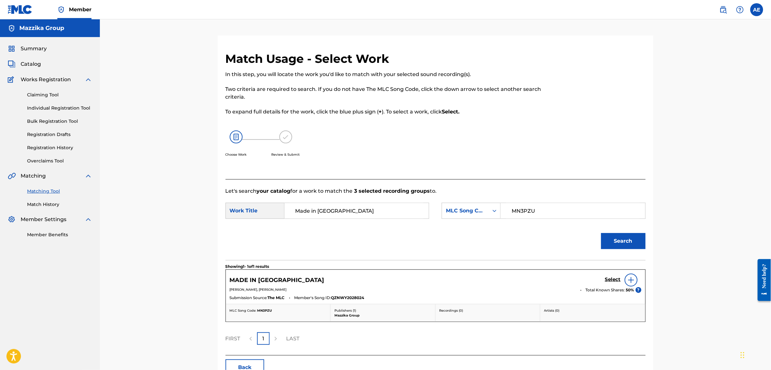
click at [610, 277] on h5 "Select" at bounding box center [613, 279] width 16 height 6
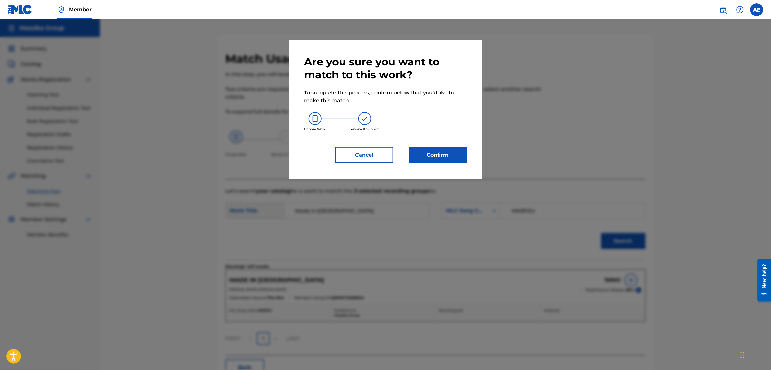
click at [434, 152] on button "Confirm" at bounding box center [438, 155] width 58 height 16
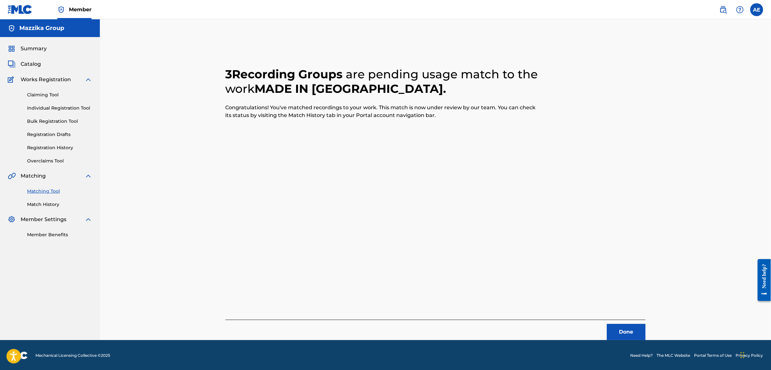
click at [631, 330] on button "Done" at bounding box center [626, 332] width 39 height 16
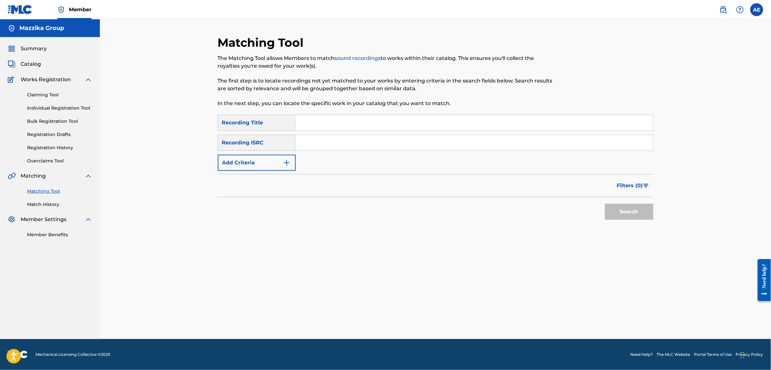
click at [264, 160] on button "Add Criteria" at bounding box center [257, 163] width 78 height 16
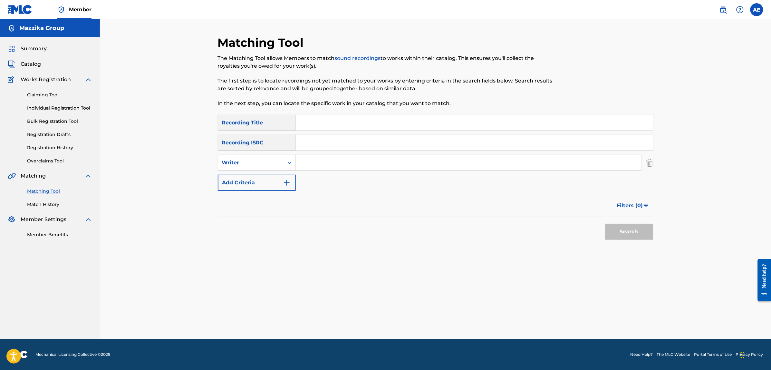
click at [336, 139] on input "Search Form" at bounding box center [474, 142] width 357 height 15
paste input "EGA019003916"
type input "EGA019003916"
click at [605, 224] on button "Search" at bounding box center [629, 232] width 48 height 16
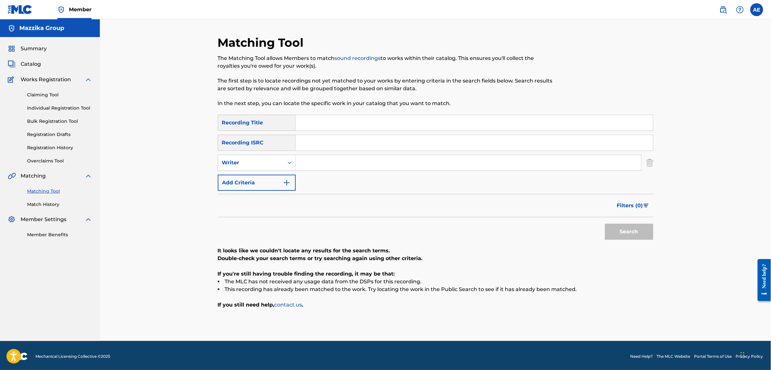
click at [340, 163] on input "Search Form" at bounding box center [468, 162] width 345 height 15
click at [318, 158] on input "Search Form" at bounding box center [468, 162] width 345 height 15
paste input "MOOTAZ AMIN"
type input "MOOTAZ AMIN"
click at [605, 224] on button "Search" at bounding box center [629, 232] width 48 height 16
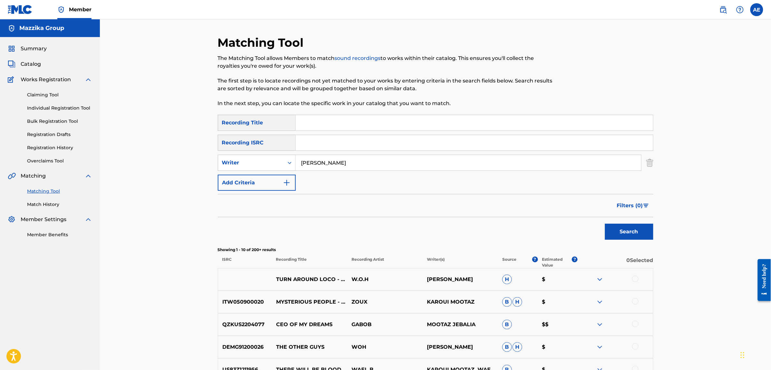
click at [327, 125] on input "Search Form" at bounding box center [474, 122] width 357 height 15
paste input "Min Ghyr Mogamla"
type input "Min Ghyr Mogamla"
click at [605, 224] on button "Search" at bounding box center [629, 232] width 48 height 16
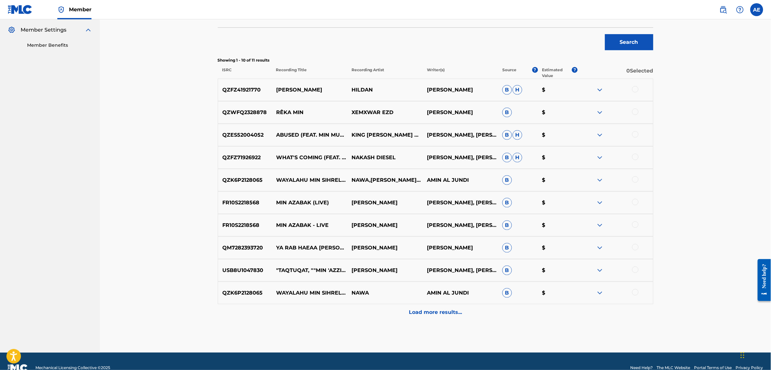
scroll to position [203, 0]
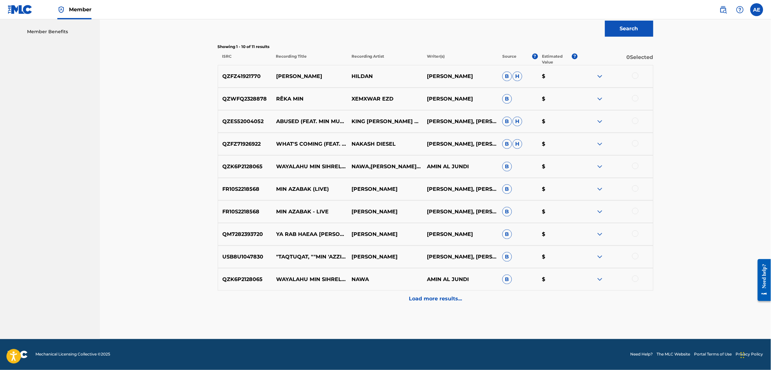
click at [368, 293] on div "Load more results..." at bounding box center [435, 299] width 435 height 16
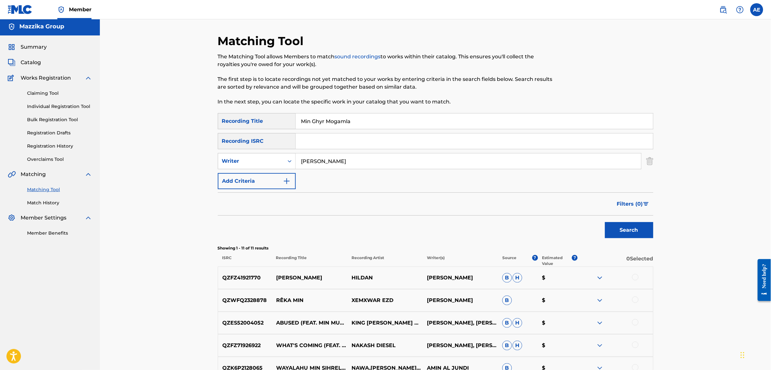
scroll to position [0, 0]
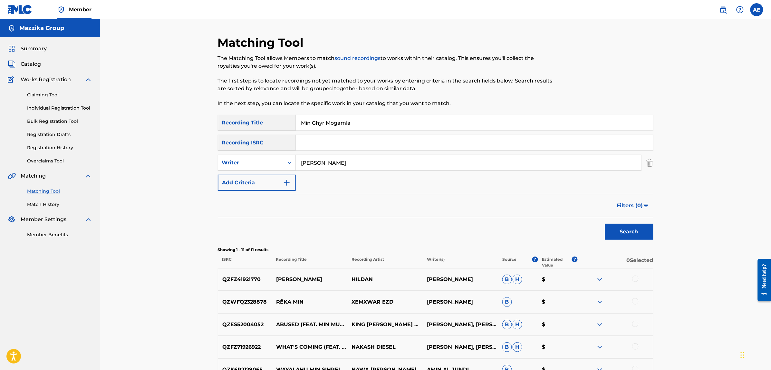
drag, startPoint x: 344, startPoint y: 163, endPoint x: 247, endPoint y: 152, distance: 97.9
click at [267, 155] on div "SearchWithCriteria1e58efb6-01ef-4c3e-91ca-abf10fa37235 Writer MOOTAZ AMIN" at bounding box center [435, 163] width 435 height 16
click at [605, 224] on button "Search" at bounding box center [629, 232] width 48 height 16
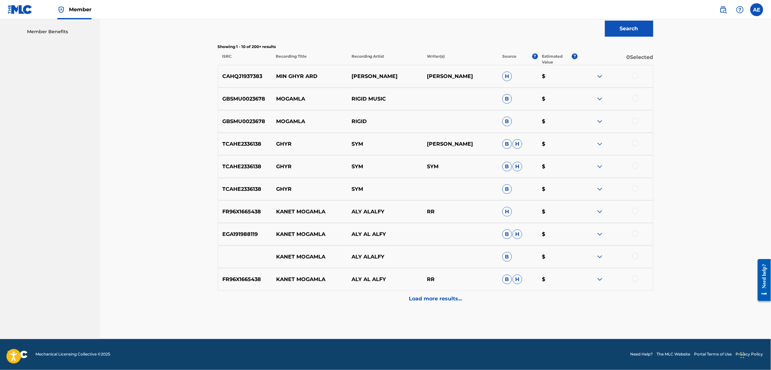
click at [404, 294] on div "Load more results..." at bounding box center [435, 299] width 435 height 16
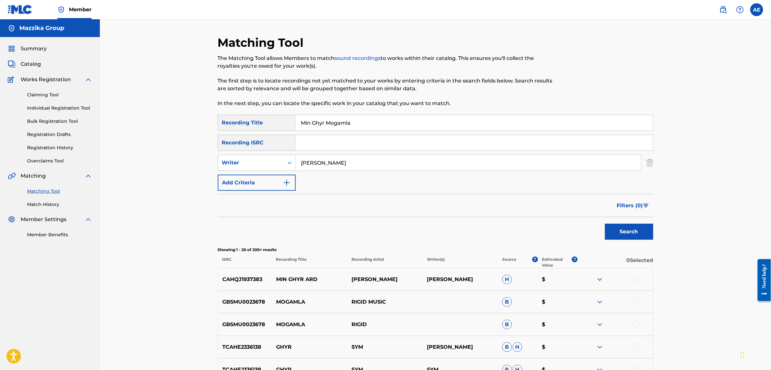
type input "MOOTAZ AMIN"
click at [605, 224] on button "Search" at bounding box center [629, 232] width 48 height 16
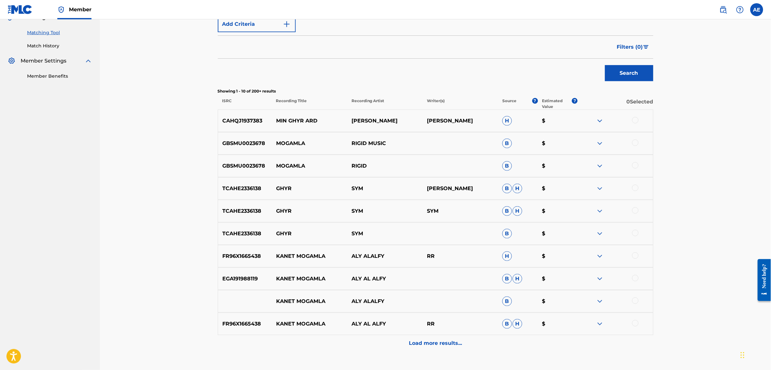
scroll to position [203, 0]
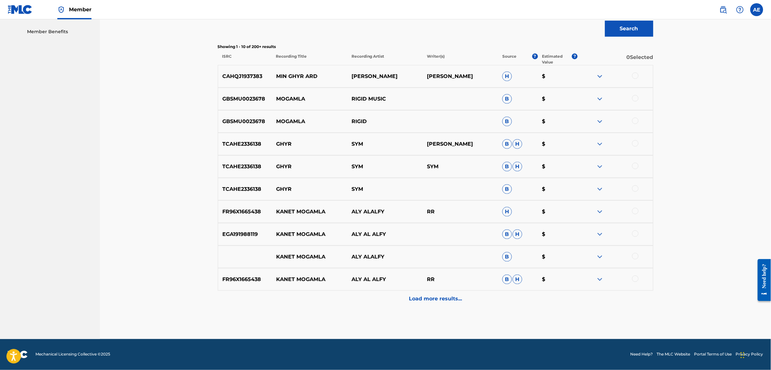
click at [424, 293] on div "Load more results..." at bounding box center [435, 299] width 435 height 16
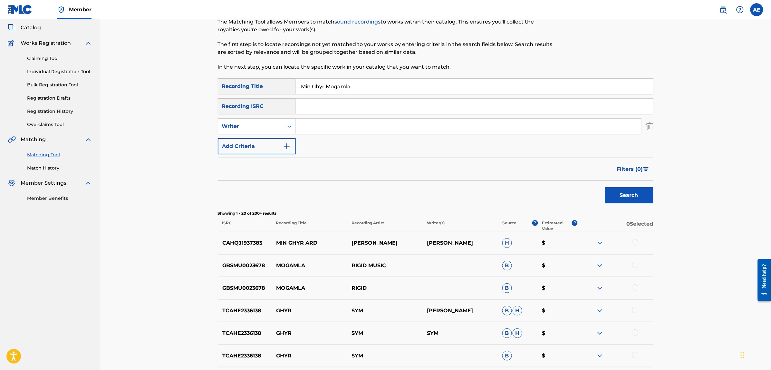
scroll to position [0, 0]
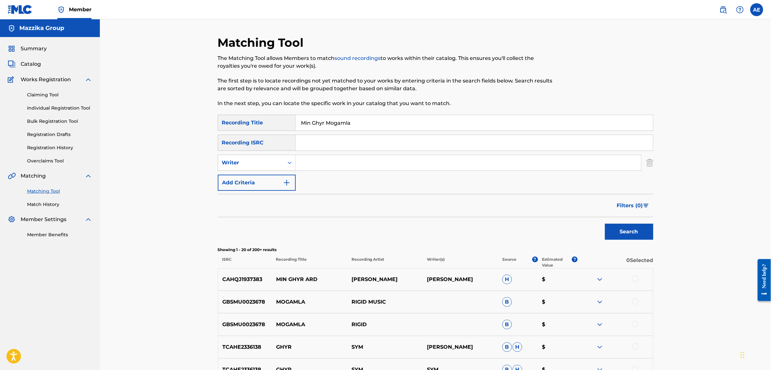
drag, startPoint x: 365, startPoint y: 124, endPoint x: 310, endPoint y: 125, distance: 55.1
click at [310, 125] on input "Min Ghyr Mogamla" at bounding box center [474, 122] width 357 height 15
paste input "EN GHEIR MOGAMLA"
click at [605, 224] on button "Search" at bounding box center [629, 232] width 48 height 16
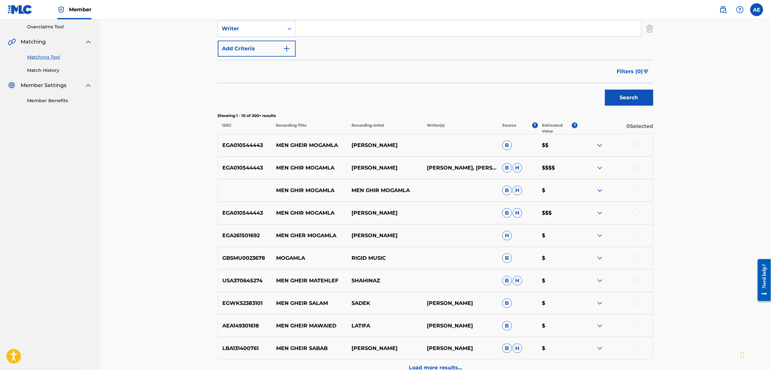
scroll to position [161, 0]
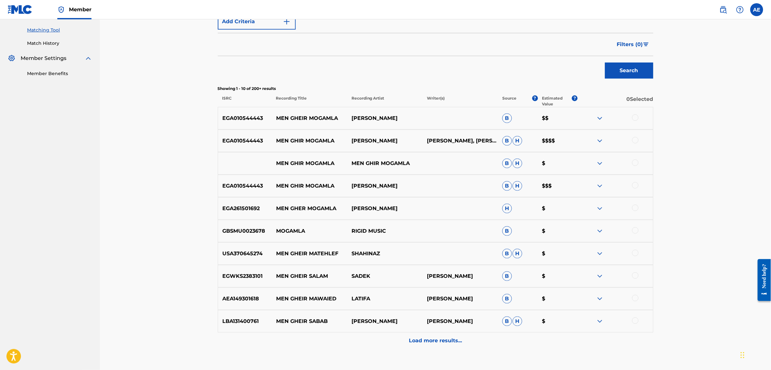
click at [635, 207] on div at bounding box center [635, 208] width 6 height 6
click at [601, 207] on img at bounding box center [600, 209] width 8 height 8
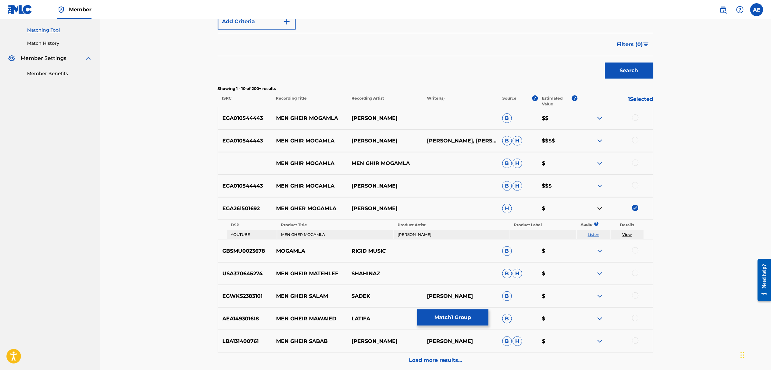
click at [601, 207] on img at bounding box center [600, 209] width 8 height 8
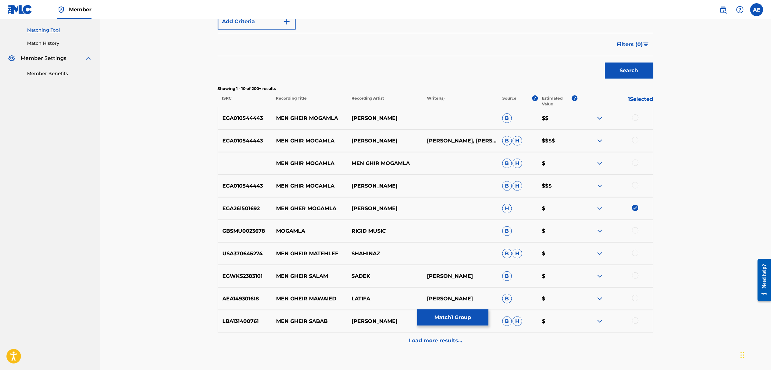
click at [600, 208] on img at bounding box center [600, 209] width 8 height 8
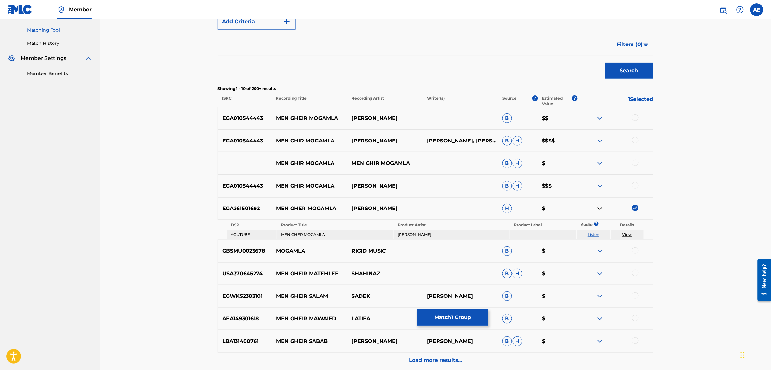
click at [597, 235] on link "Listen" at bounding box center [594, 234] width 12 height 5
click at [600, 208] on img at bounding box center [600, 209] width 8 height 8
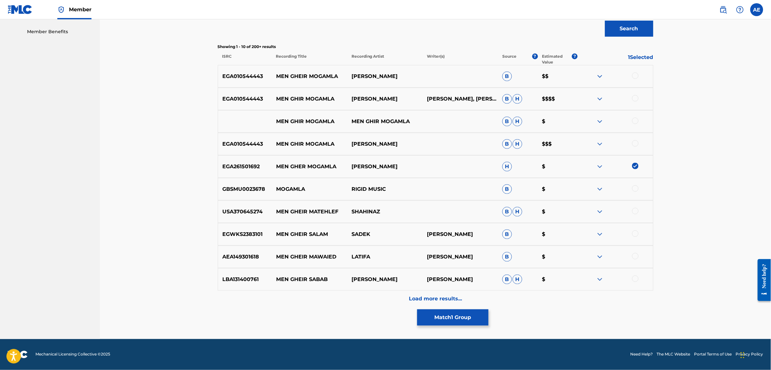
click at [349, 295] on div "Load more results..." at bounding box center [435, 299] width 435 height 16
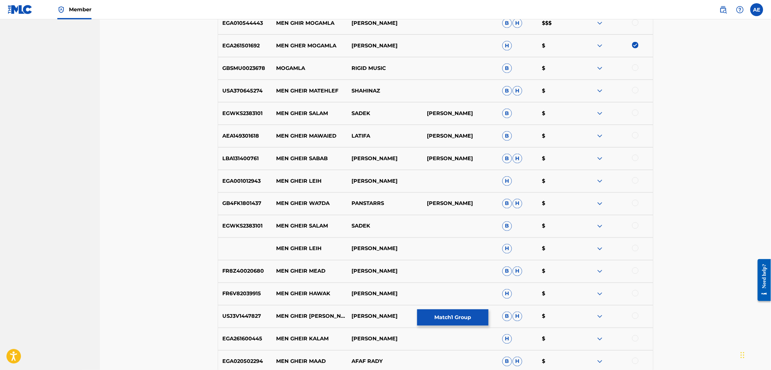
scroll to position [364, 0]
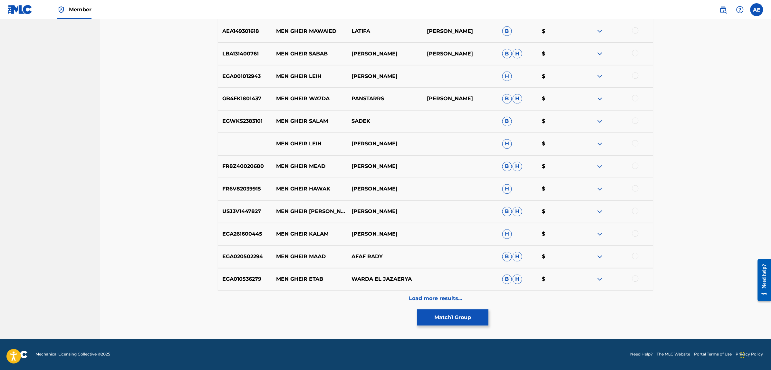
click at [334, 301] on div "Load more results..." at bounding box center [435, 299] width 435 height 16
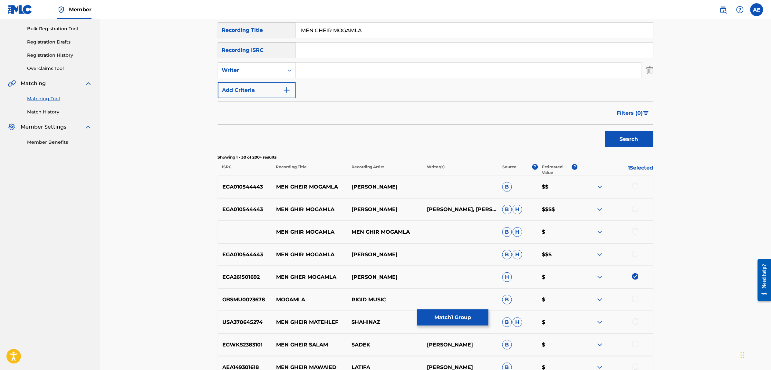
scroll to position [0, 0]
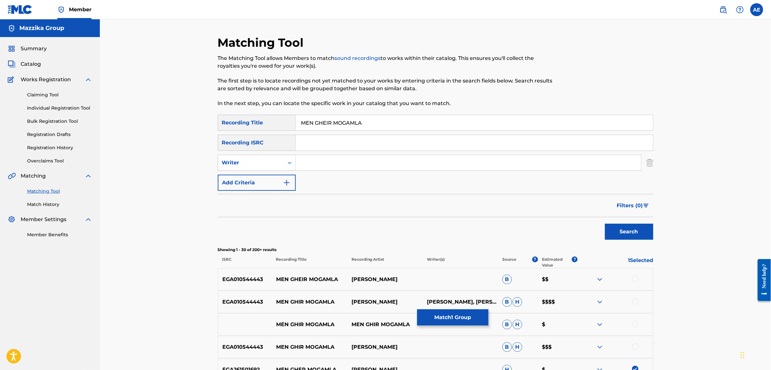
drag, startPoint x: 371, startPoint y: 120, endPoint x: 179, endPoint y: 123, distance: 192.3
type input "من غير مجاملة"
click at [605, 224] on button "Search" at bounding box center [629, 232] width 48 height 16
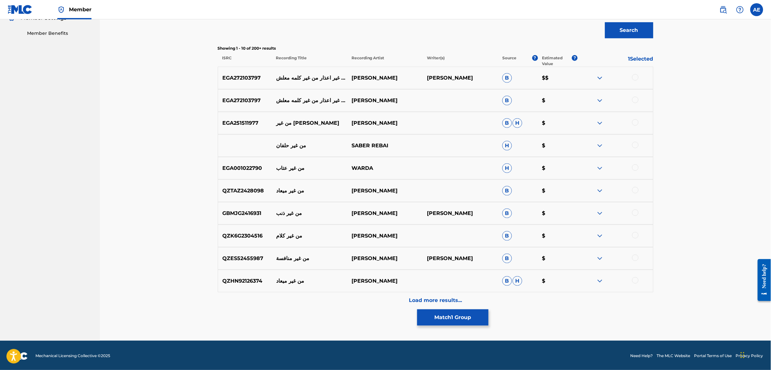
scroll to position [203, 0]
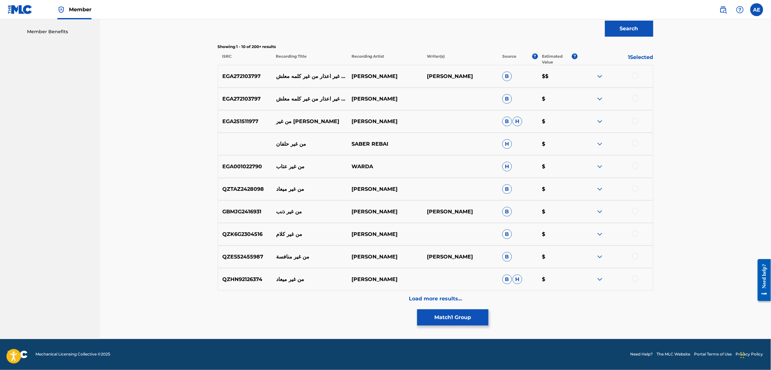
click at [348, 308] on div "Matching Tool The Matching Tool allows Members to match sound recordings to wor…" at bounding box center [435, 86] width 435 height 506
click at [349, 306] on div "Load more results..." at bounding box center [435, 299] width 435 height 16
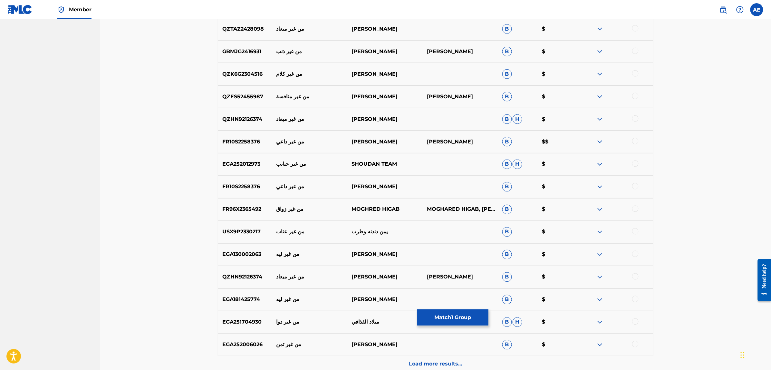
scroll to position [364, 0]
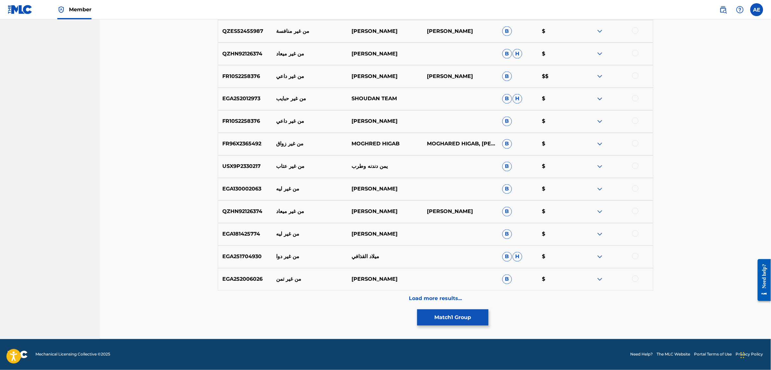
click at [354, 297] on div "Load more results..." at bounding box center [435, 299] width 435 height 16
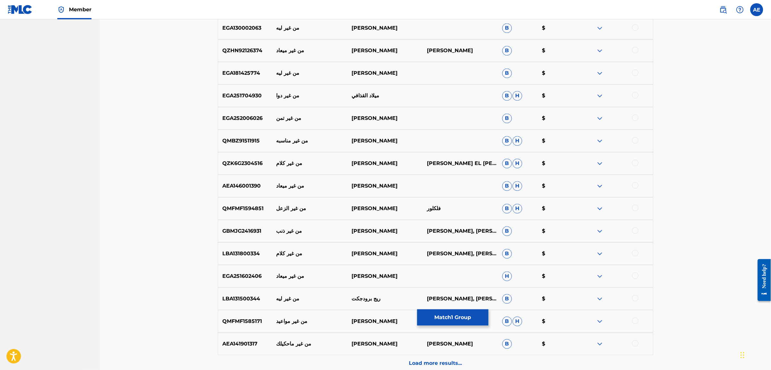
scroll to position [654, 0]
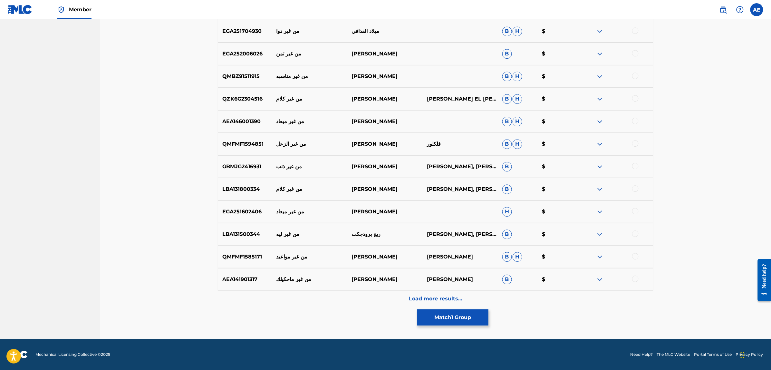
click at [347, 292] on div "Load more results..." at bounding box center [435, 299] width 435 height 16
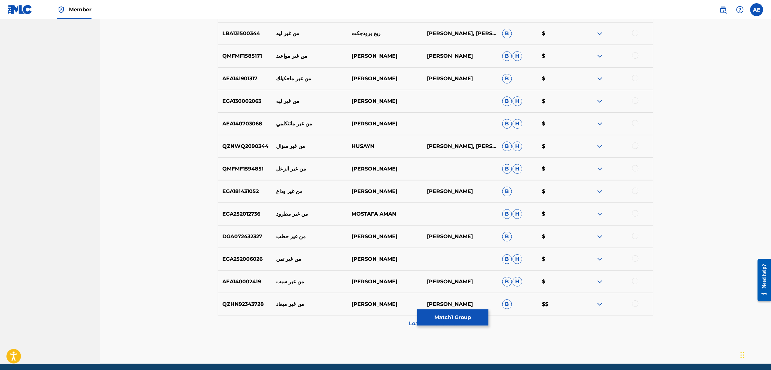
scroll to position [855, 0]
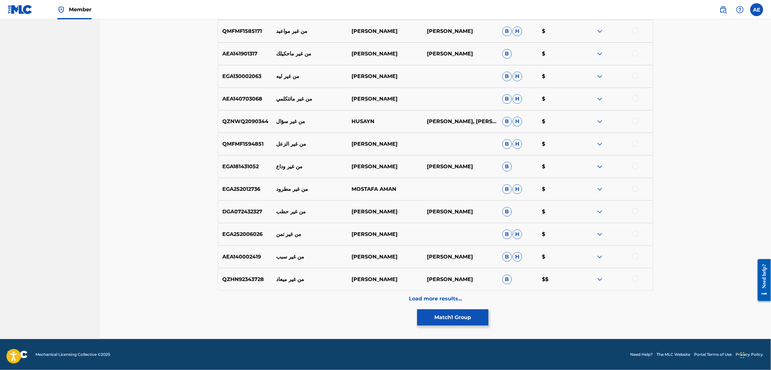
click at [349, 296] on div "Load more results..." at bounding box center [435, 299] width 435 height 16
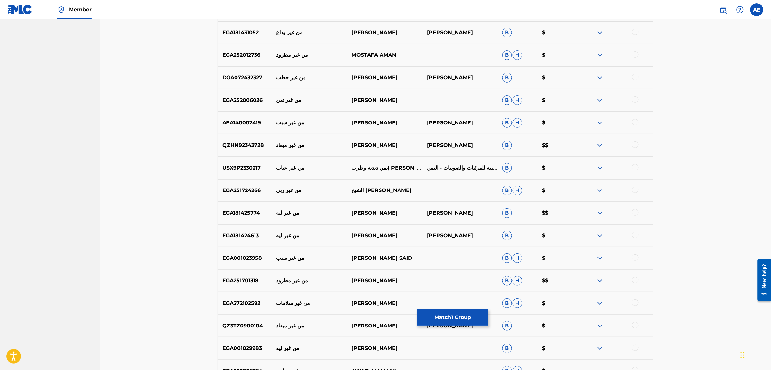
scroll to position [1040, 0]
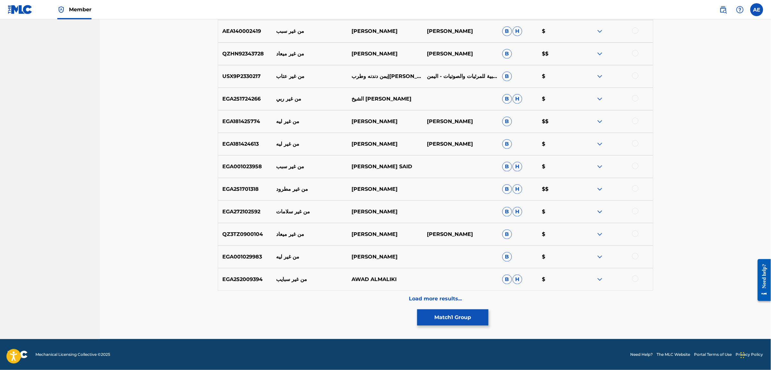
click at [366, 299] on div "Load more results..." at bounding box center [435, 299] width 435 height 16
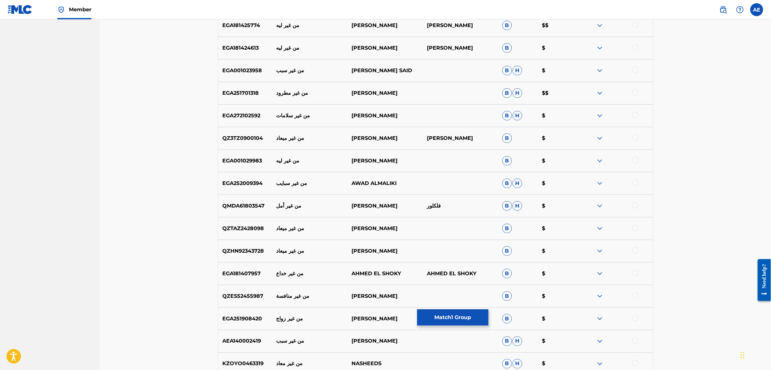
scroll to position [1306, 0]
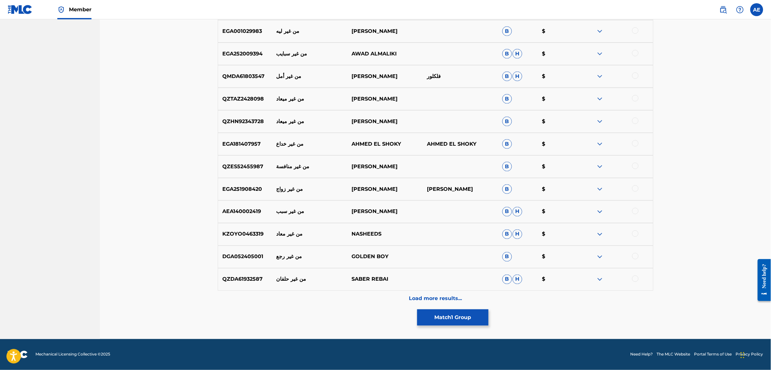
click at [351, 304] on div "Load more results..." at bounding box center [435, 299] width 435 height 16
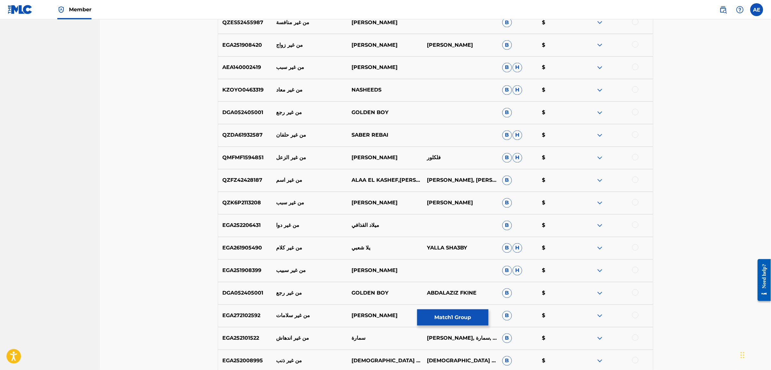
scroll to position [1491, 0]
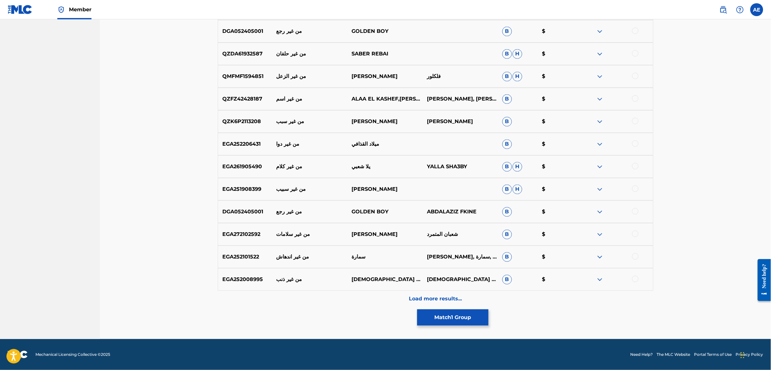
click at [340, 305] on div "Load more results..." at bounding box center [435, 299] width 435 height 16
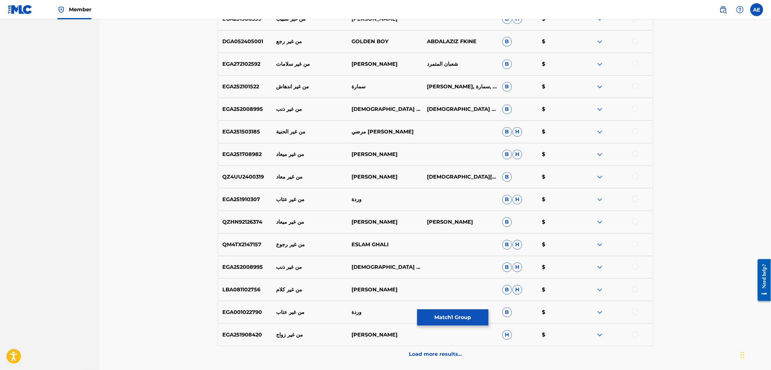
scroll to position [1757, 0]
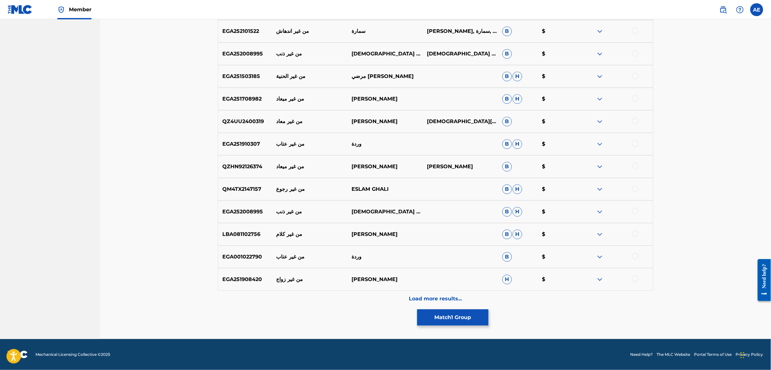
click at [345, 297] on div "Load more results..." at bounding box center [435, 299] width 435 height 16
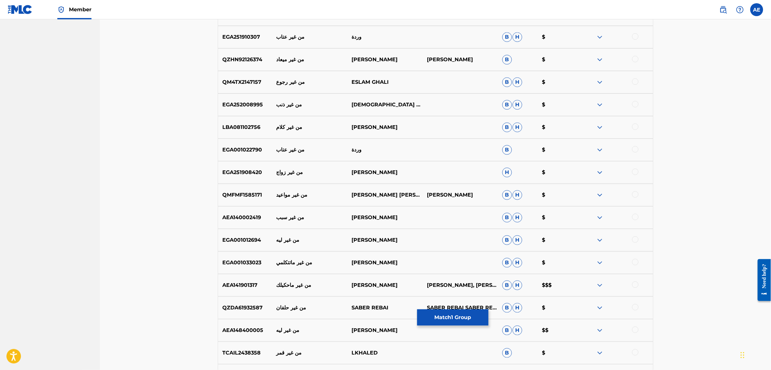
scroll to position [1902, 0]
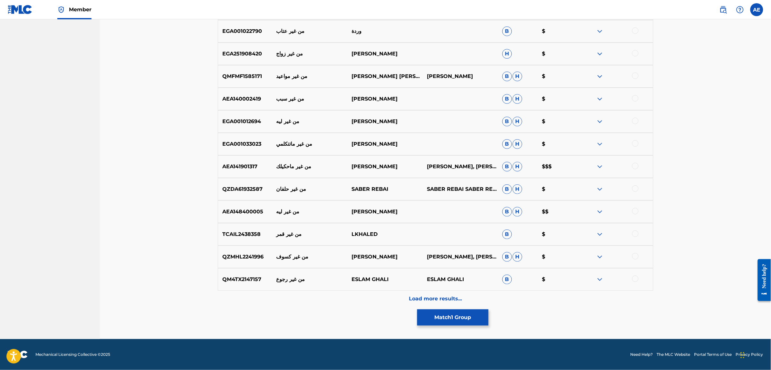
click at [345, 301] on div "Load more results..." at bounding box center [435, 299] width 435 height 16
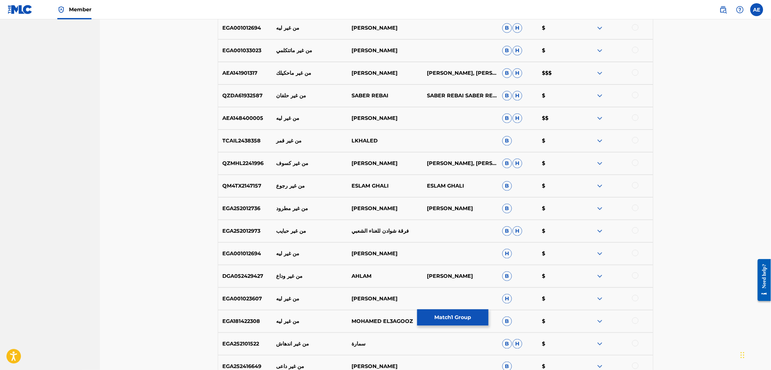
scroll to position [2208, 0]
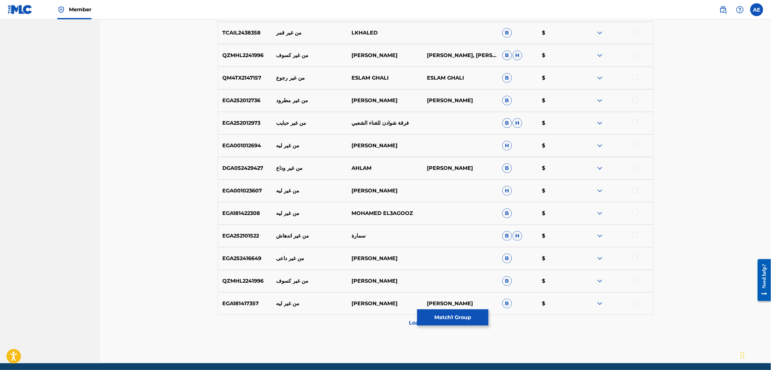
click at [340, 324] on div "Load more results..." at bounding box center [435, 323] width 435 height 16
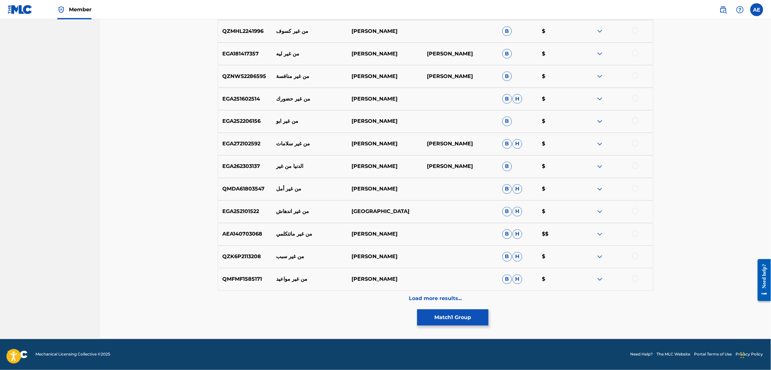
scroll to position [0, 0]
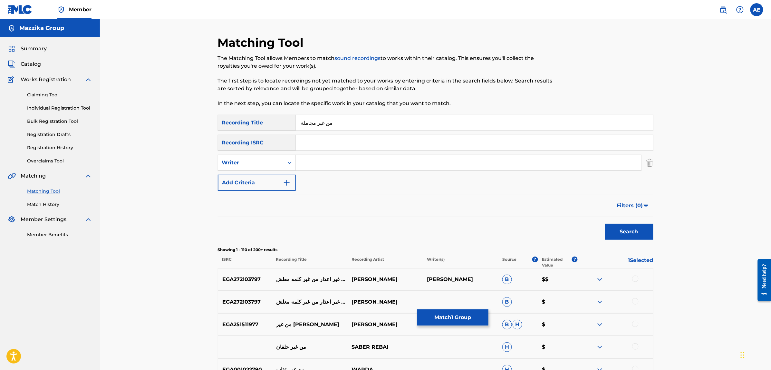
click at [444, 319] on button "Match 1 Group" at bounding box center [452, 317] width 71 height 16
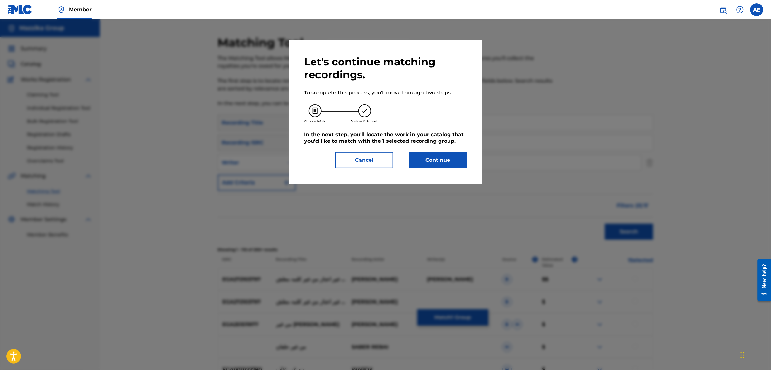
click at [454, 155] on button "Continue" at bounding box center [438, 160] width 58 height 16
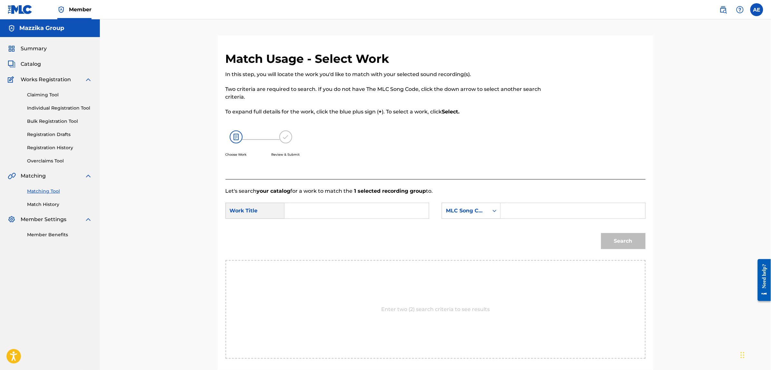
click at [365, 207] on input "Search Form" at bounding box center [356, 210] width 133 height 15
paste input "MEN GHEIR MOGAMLA"
click at [559, 209] on input "Search Form" at bounding box center [572, 210] width 133 height 15
drag, startPoint x: 370, startPoint y: 211, endPoint x: 173, endPoint y: 215, distance: 197.5
click at [173, 215] on div "Match Usage - Select Work In this step, you will locate the work you'd like to …" at bounding box center [435, 208] width 671 height 379
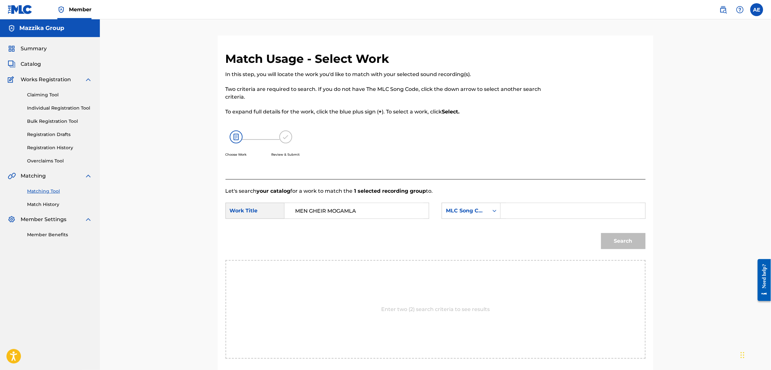
paste input "in Ghyr Mogamla"
type input "Min Ghyr Mogamla"
click at [536, 208] on input "Search Form" at bounding box center [572, 210] width 133 height 15
paste input "MN3PZ8"
type input "MN3PZ8"
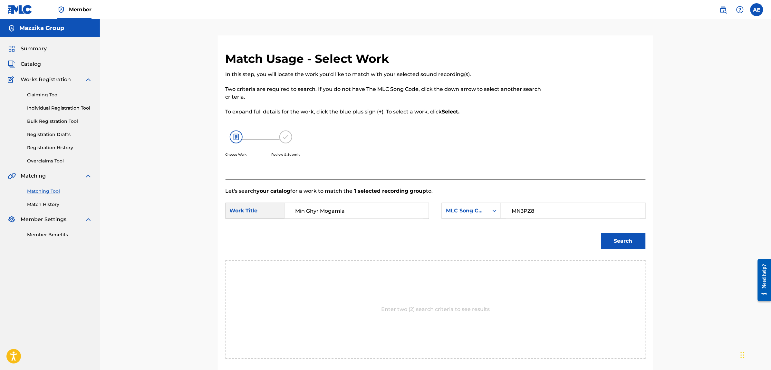
click at [601, 233] on button "Search" at bounding box center [623, 241] width 44 height 16
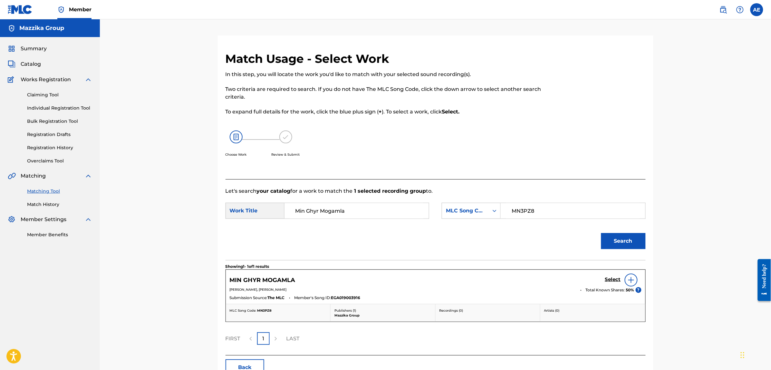
click at [614, 277] on h5 "Select" at bounding box center [613, 279] width 16 height 6
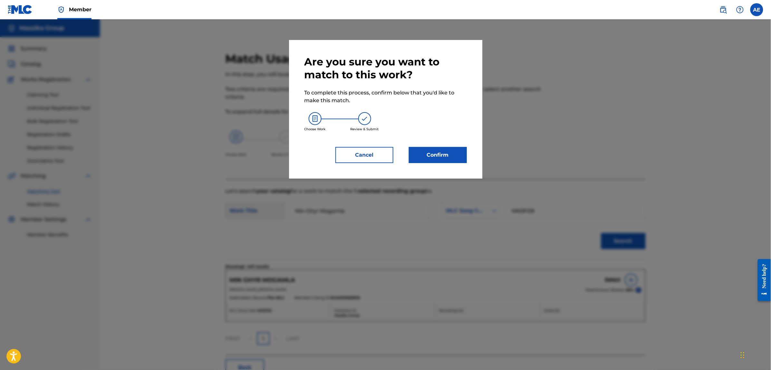
click at [435, 157] on button "Confirm" at bounding box center [438, 155] width 58 height 16
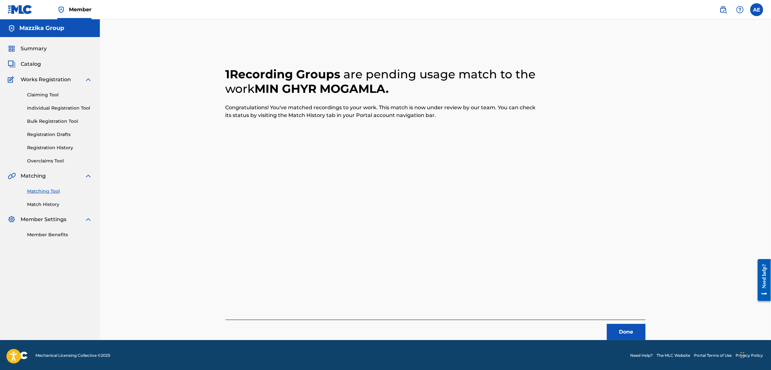
click at [635, 341] on footer "Mechanical Licensing Collective © 2025 Need Help? The MLC Website Portal Terms …" at bounding box center [385, 355] width 771 height 31
click at [633, 336] on button "Done" at bounding box center [626, 332] width 39 height 16
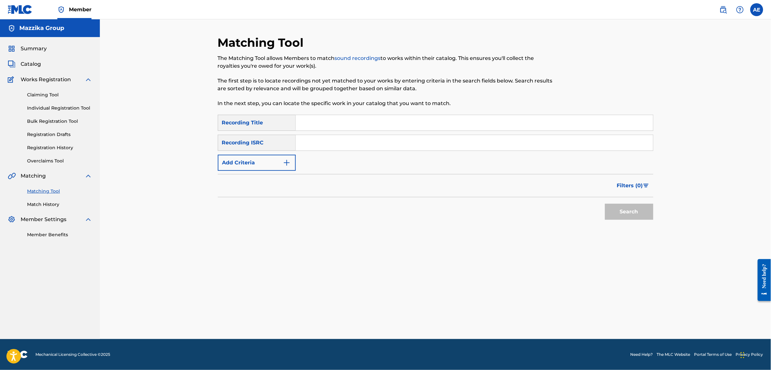
click at [265, 163] on button "Add Criteria" at bounding box center [257, 163] width 78 height 16
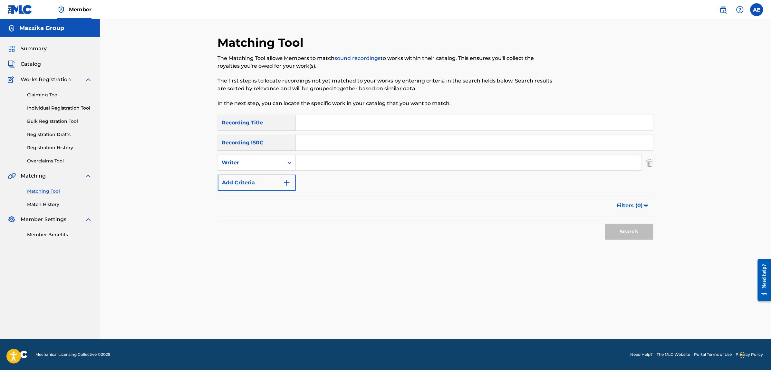
click at [313, 146] on input "Search Form" at bounding box center [474, 142] width 357 height 15
paste input "EGA261905863"
type input "EGA261905863"
click at [605, 224] on button "Search" at bounding box center [629, 232] width 48 height 16
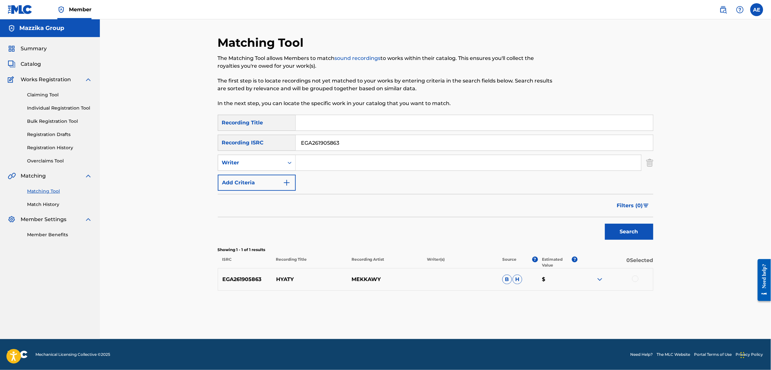
click at [632, 278] on div at bounding box center [635, 278] width 6 height 6
drag, startPoint x: 347, startPoint y: 142, endPoint x: 200, endPoint y: 143, distance: 147.2
click at [201, 144] on div "Matching Tool The Matching Tool allows Members to match sound recordings to wor…" at bounding box center [435, 179] width 671 height 320
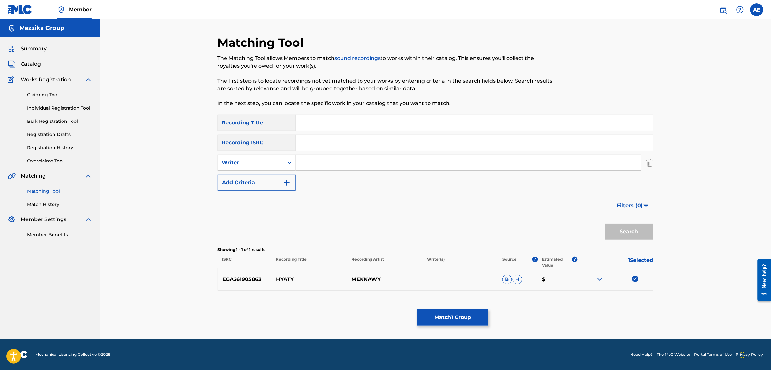
click at [338, 169] on input "Search Form" at bounding box center [468, 162] width 345 height 15
click at [317, 159] on input "Search Form" at bounding box center [468, 162] width 345 height 15
paste input "MOOTAZ AMIN"
type input "MOOTAZ AMIN"
click at [339, 121] on input "Search Form" at bounding box center [474, 122] width 357 height 15
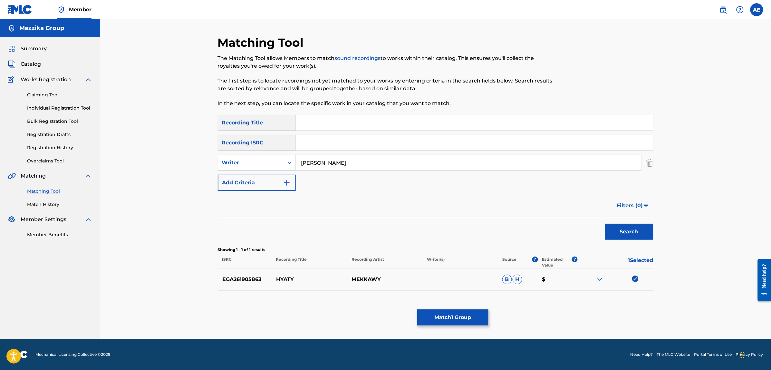
paste input "Hyaty"
type input "Hyaty"
click at [605, 224] on button "Search" at bounding box center [629, 232] width 48 height 16
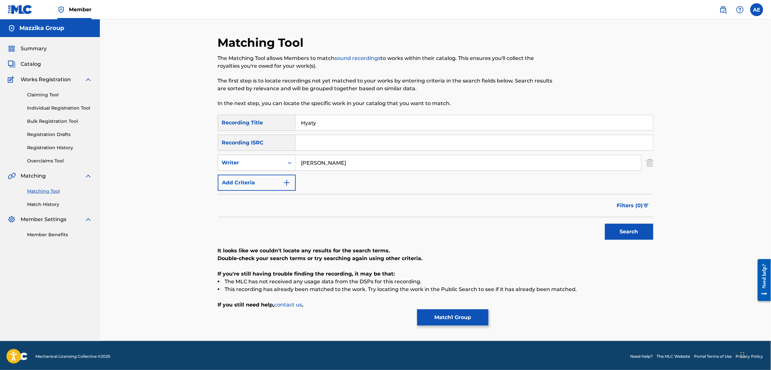
drag, startPoint x: 266, startPoint y: 163, endPoint x: 254, endPoint y: 161, distance: 12.8
click at [255, 161] on div "SearchWithCriteria1e58efb6-01ef-4c3e-91ca-abf10fa37235 Writer MOOTAZ AMIN" at bounding box center [435, 163] width 435 height 16
click at [605, 224] on button "Search" at bounding box center [629, 232] width 48 height 16
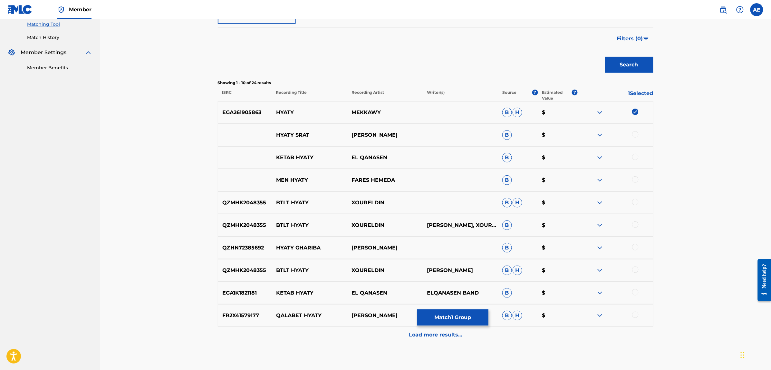
scroll to position [161, 0]
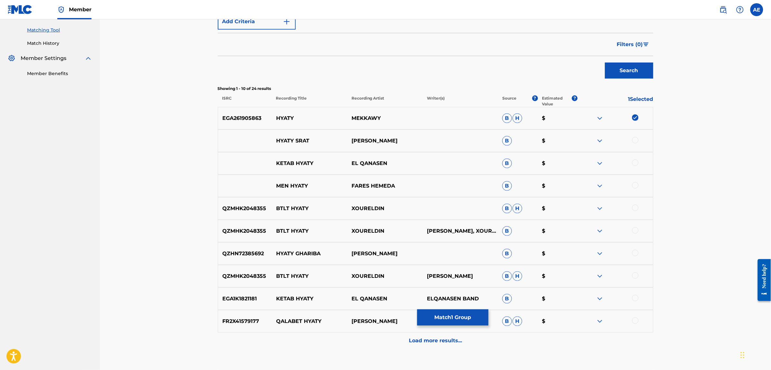
click at [349, 343] on div "Load more results..." at bounding box center [435, 340] width 435 height 16
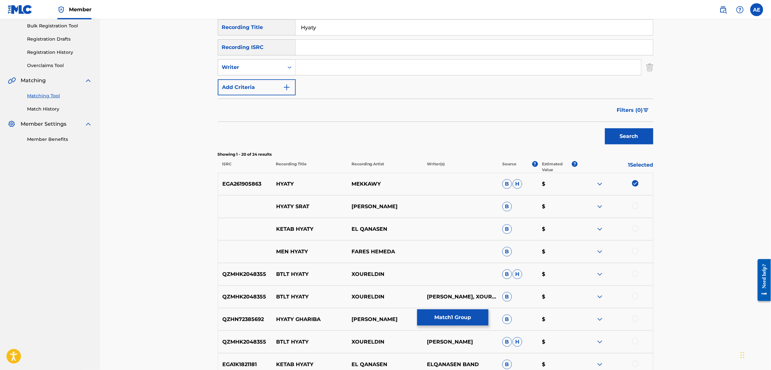
scroll to position [0, 0]
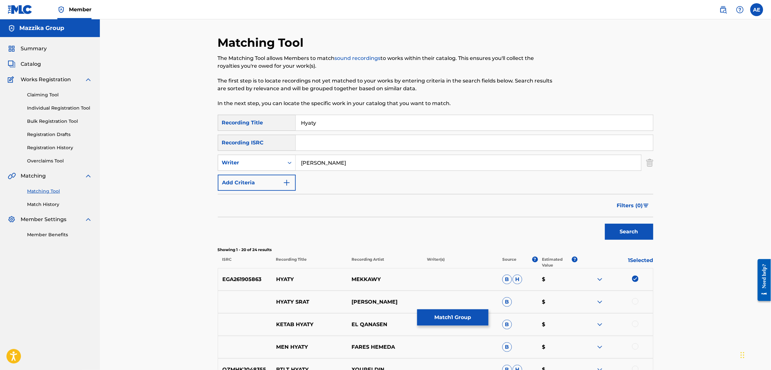
type input "MOOTAZ AMIN"
drag, startPoint x: 324, startPoint y: 122, endPoint x: 237, endPoint y: 121, distance: 87.0
click at [237, 121] on div "SearchWithCriteriac4617c19-443b-46dc-9a95-a74b8fe0b63d Recording Title Hyaty" at bounding box center [435, 123] width 435 height 16
drag, startPoint x: 262, startPoint y: 156, endPoint x: 134, endPoint y: 143, distance: 128.5
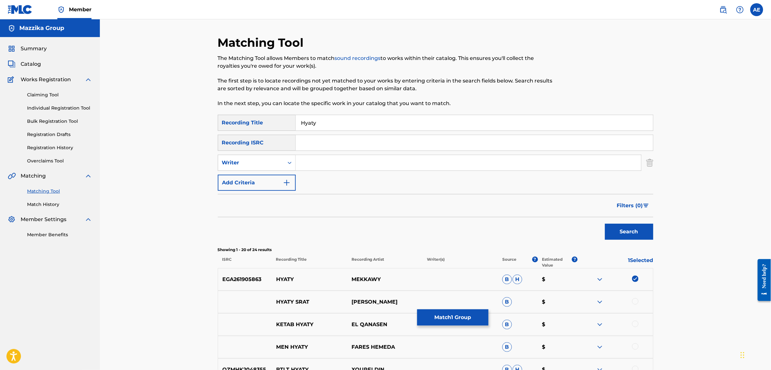
drag, startPoint x: 344, startPoint y: 123, endPoint x: 182, endPoint y: 120, distance: 161.7
paste input "AYATI MEN GHEIRAK NAESHA KETIR"
click at [605, 224] on button "Search" at bounding box center [629, 232] width 48 height 16
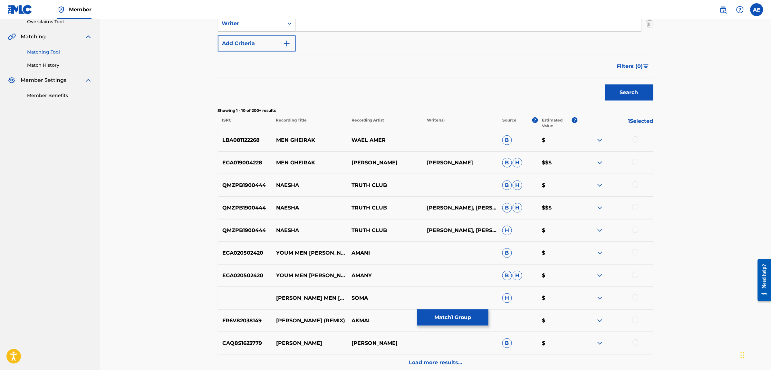
scroll to position [201, 0]
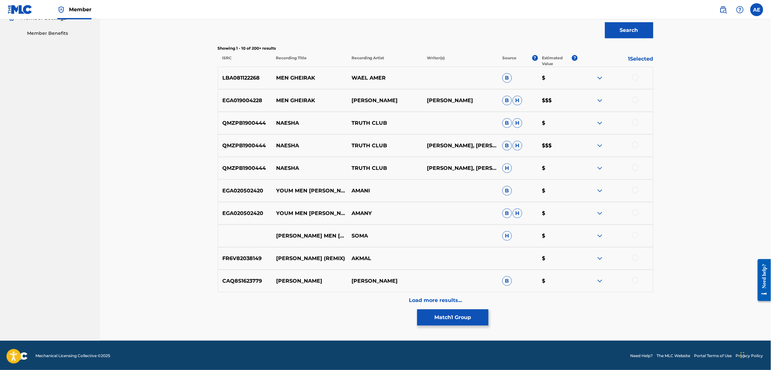
click at [351, 306] on div "Load more results..." at bounding box center [435, 300] width 435 height 16
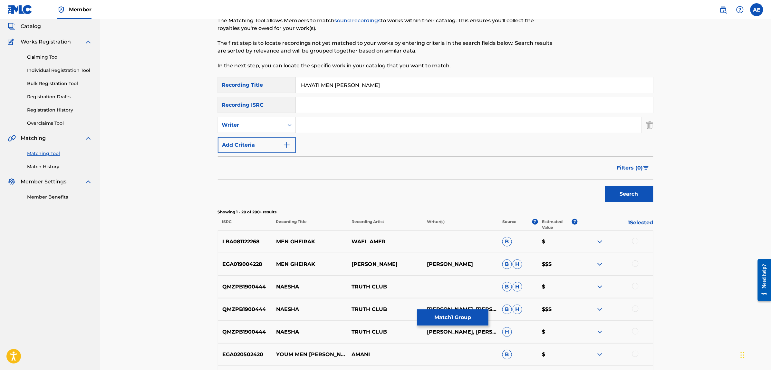
scroll to position [0, 0]
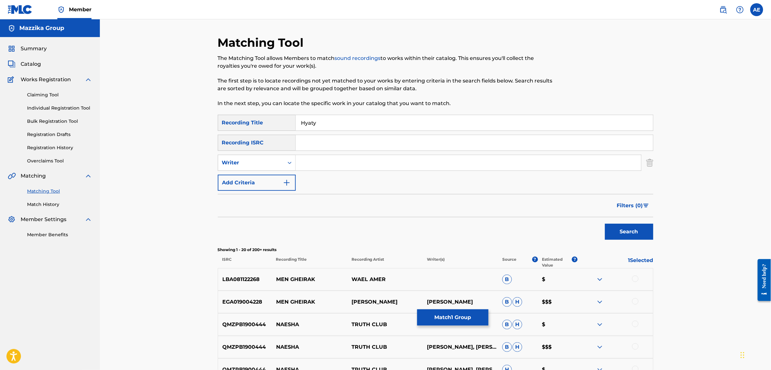
type input "Hyaty"
type input "MOOTAZ AMIN"
drag, startPoint x: 335, startPoint y: 117, endPoint x: 256, endPoint y: 118, distance: 78.6
click at [257, 118] on div "SearchWithCriteriac4617c19-443b-46dc-9a95-a74b8fe0b63d Recording Title Hyaty" at bounding box center [435, 123] width 435 height 16
type input "حياتي من غيرك ناقصها كتير"
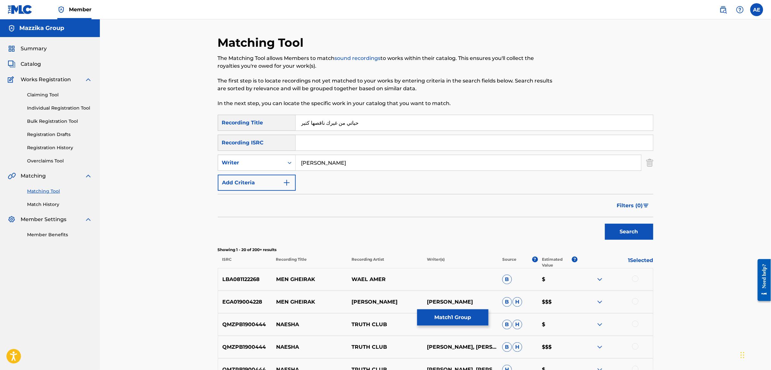
click at [605, 224] on button "Search" at bounding box center [629, 232] width 48 height 16
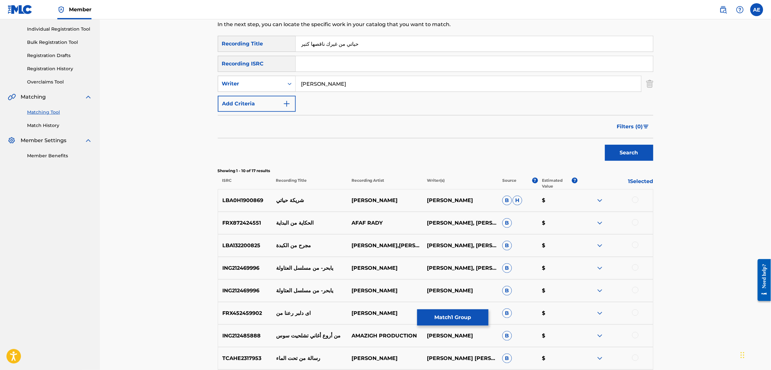
scroll to position [201, 0]
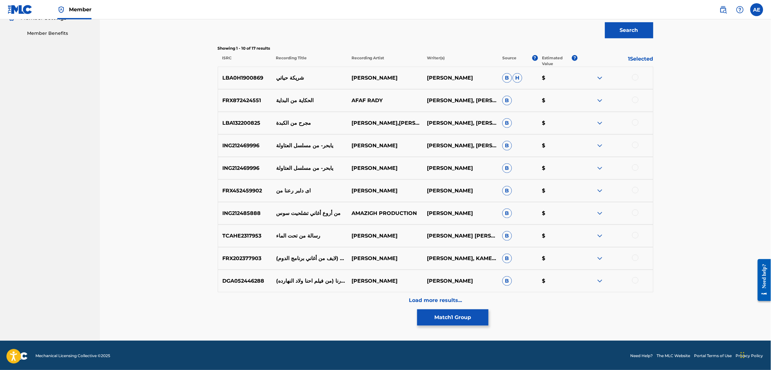
click at [347, 301] on div "Load more results..." at bounding box center [435, 300] width 435 height 16
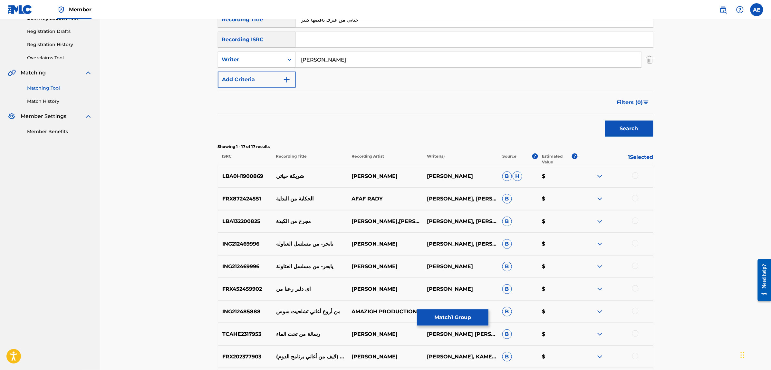
scroll to position [0, 0]
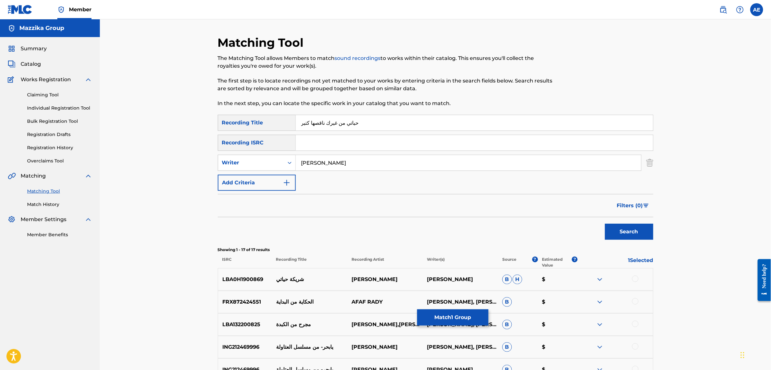
drag, startPoint x: 341, startPoint y: 160, endPoint x: 161, endPoint y: 162, distance: 179.4
click at [161, 162] on div "Matching Tool The Matching Tool allows Members to match sound recordings to wor…" at bounding box center [435, 351] width 671 height 664
click at [605, 224] on button "Search" at bounding box center [629, 232] width 48 height 16
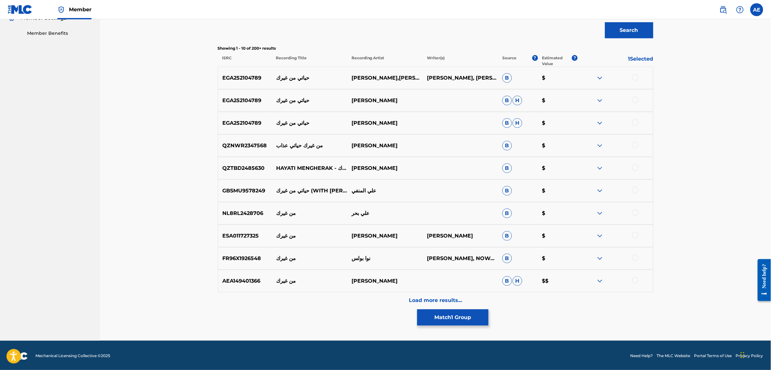
scroll to position [203, 0]
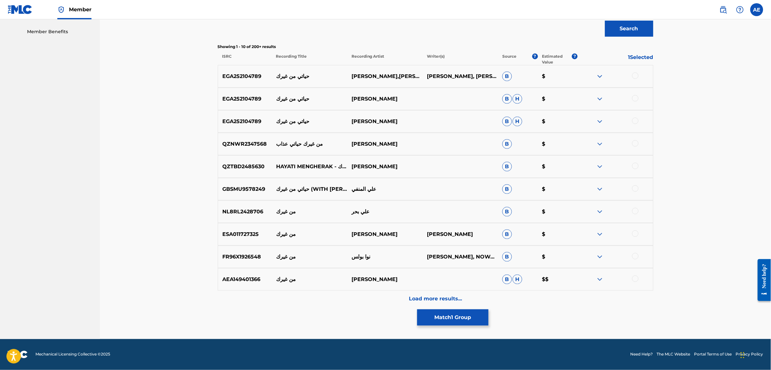
click at [346, 306] on div "Load more results..." at bounding box center [435, 299] width 435 height 16
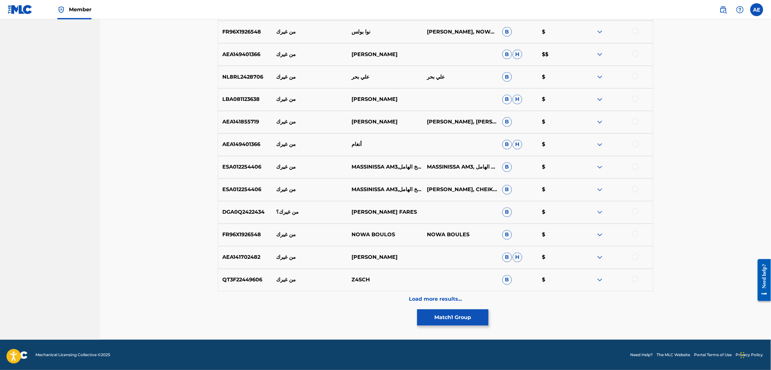
scroll to position [428, 0]
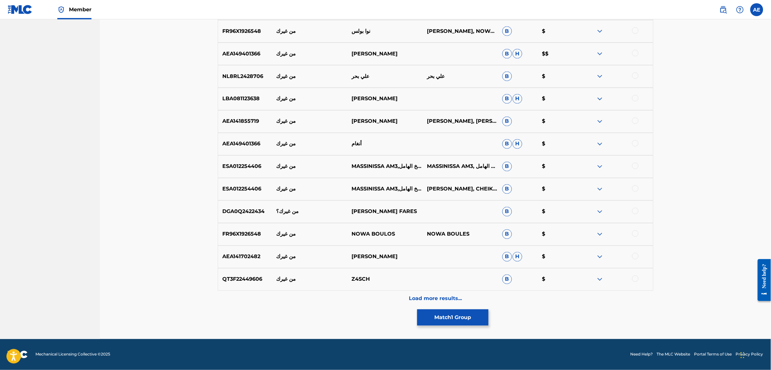
click at [338, 300] on div "Load more results..." at bounding box center [435, 299] width 435 height 16
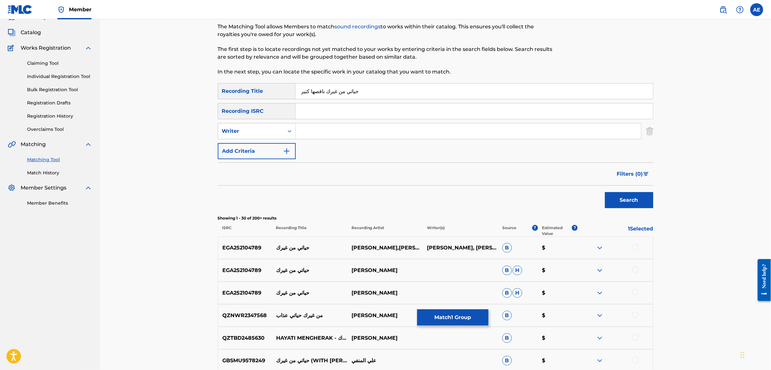
scroll to position [0, 0]
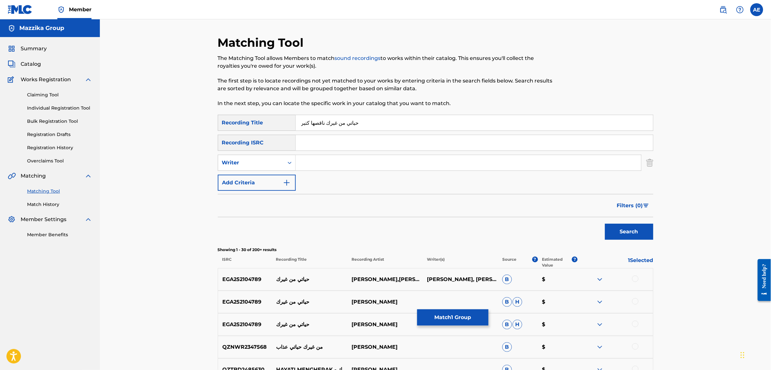
drag, startPoint x: 339, startPoint y: 123, endPoint x: 192, endPoint y: 118, distance: 147.3
type input "حياتي"
click at [320, 164] on input "Search Form" at bounding box center [468, 162] width 345 height 15
click at [325, 169] on input "Search Form" at bounding box center [468, 162] width 345 height 15
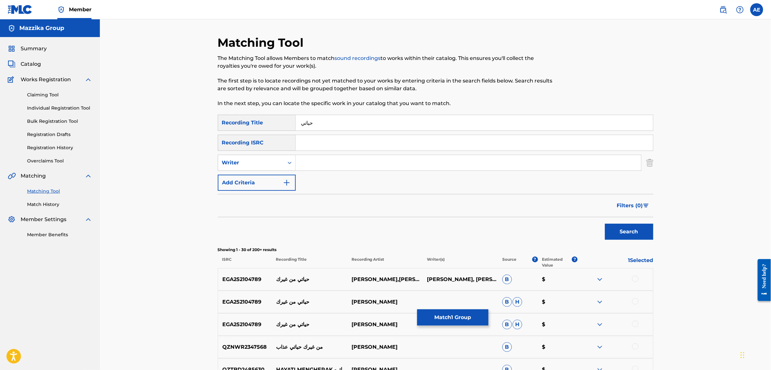
paste input "MOOTAZ AMIN"
type input "MOOTAZ AMIN"
click at [605, 224] on button "Search" at bounding box center [629, 232] width 48 height 16
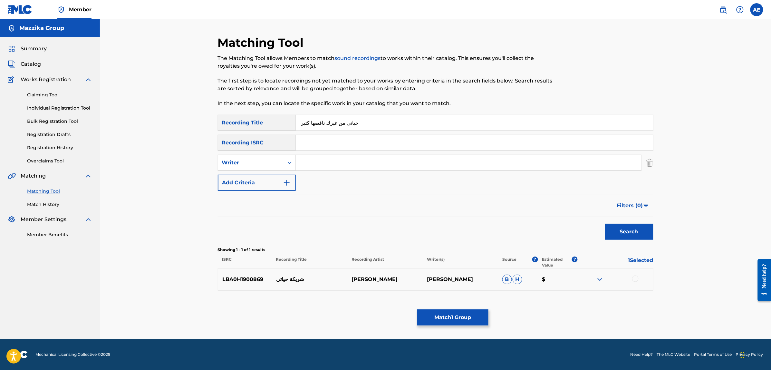
type input "حياتي من غيرك ناقصها كتير"
type input "MOOTAZ AMIN"
type input "Hyaty"
click at [448, 319] on button "Match 1 Group" at bounding box center [452, 317] width 71 height 16
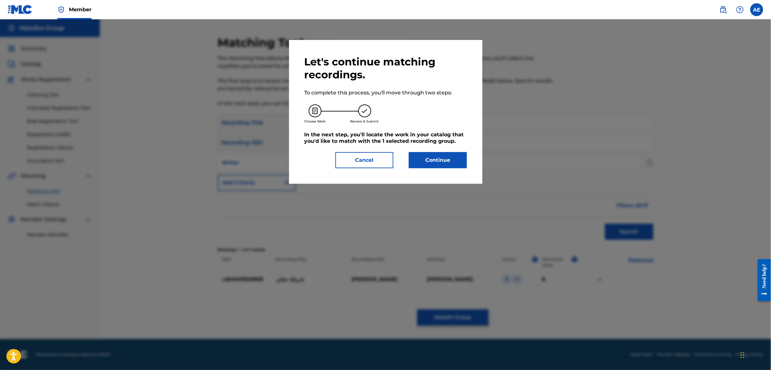
click at [447, 144] on div "Let's continue matching recordings. To complete this process, you'll move throu…" at bounding box center [385, 111] width 162 height 113
click at [442, 163] on button "Continue" at bounding box center [438, 160] width 58 height 16
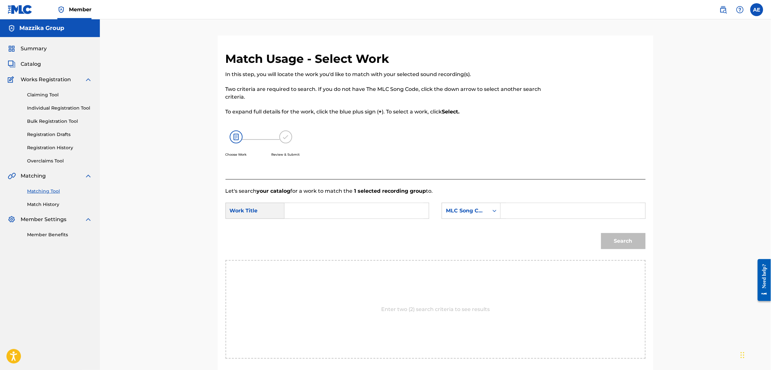
click at [345, 214] on input "Search Form" at bounding box center [356, 210] width 133 height 15
paste input "Hyaty"
type input "Hyaty"
click at [524, 208] on input "Search Form" at bounding box center [572, 210] width 133 height 15
paste input "HQ535Y"
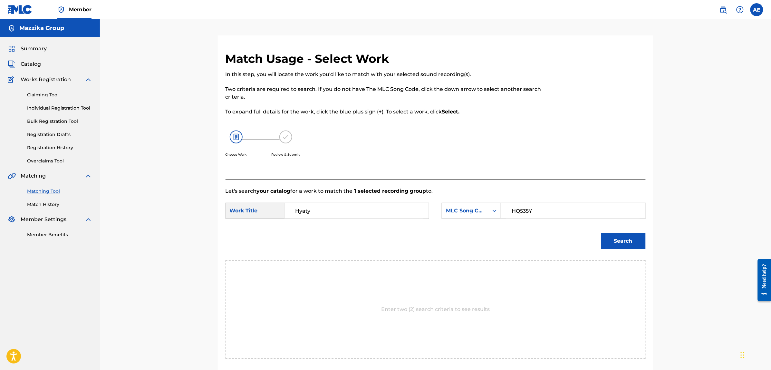
type input "HQ535Y"
click at [601, 233] on button "Search" at bounding box center [623, 241] width 44 height 16
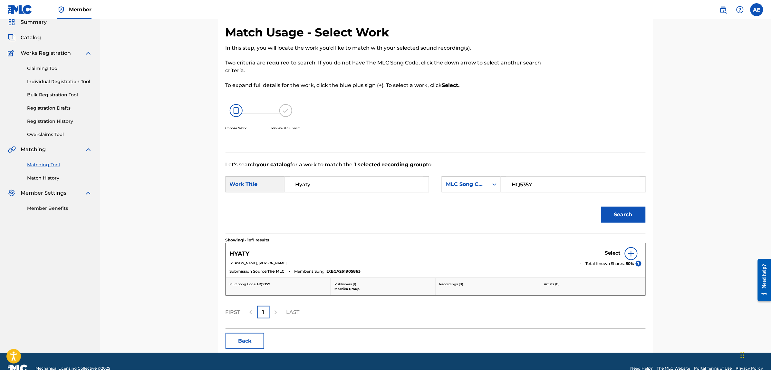
scroll to position [40, 0]
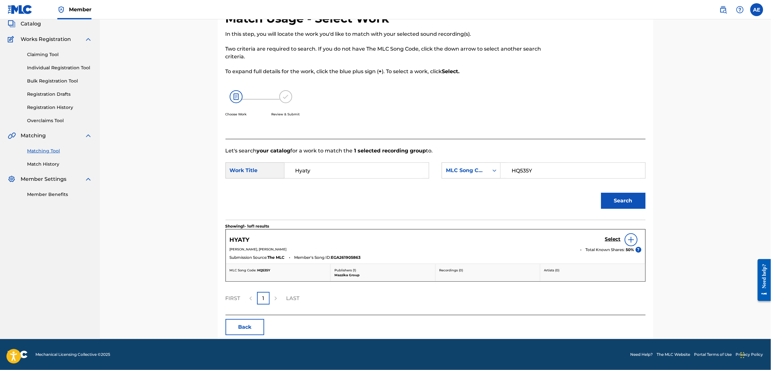
click at [242, 238] on h5 "HYATY" at bounding box center [240, 239] width 20 height 7
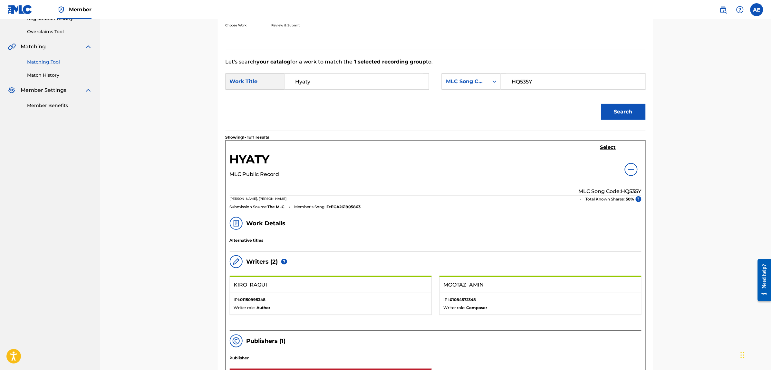
scroll to position [121, 0]
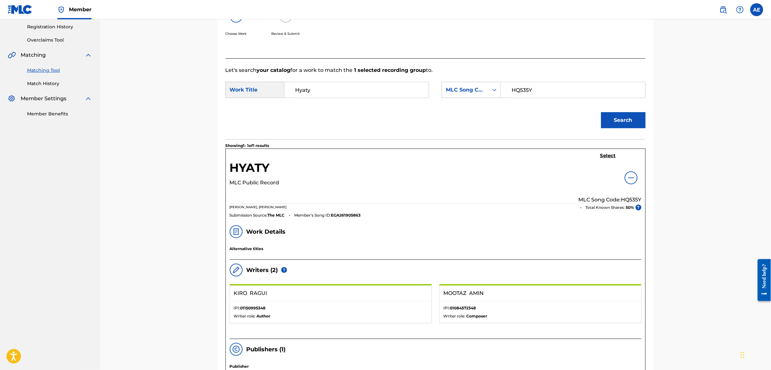
click at [264, 167] on h5 "HYATY" at bounding box center [250, 169] width 40 height 18
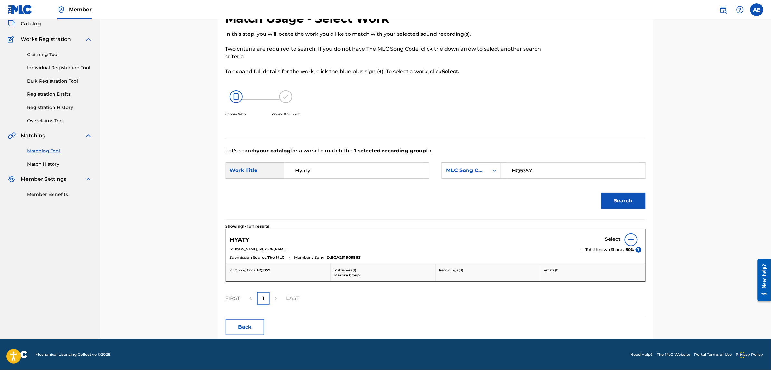
scroll to position [40, 0]
click at [614, 241] on h5 "Select" at bounding box center [613, 239] width 16 height 6
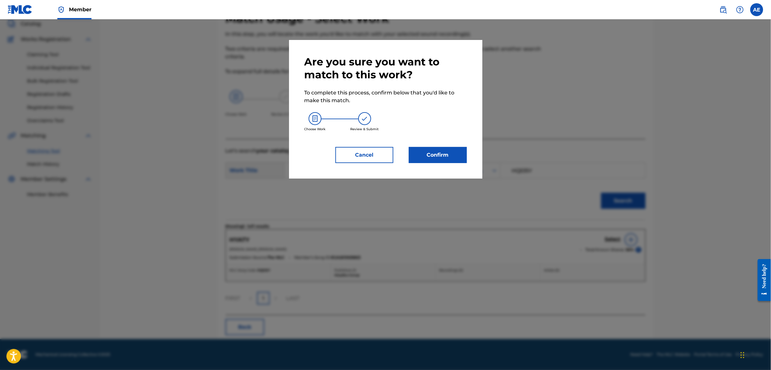
click at [463, 158] on button "Confirm" at bounding box center [438, 155] width 58 height 16
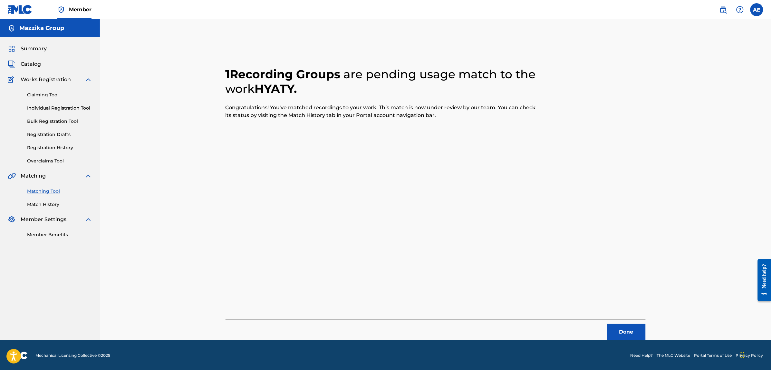
click at [631, 325] on button "Done" at bounding box center [626, 332] width 39 height 16
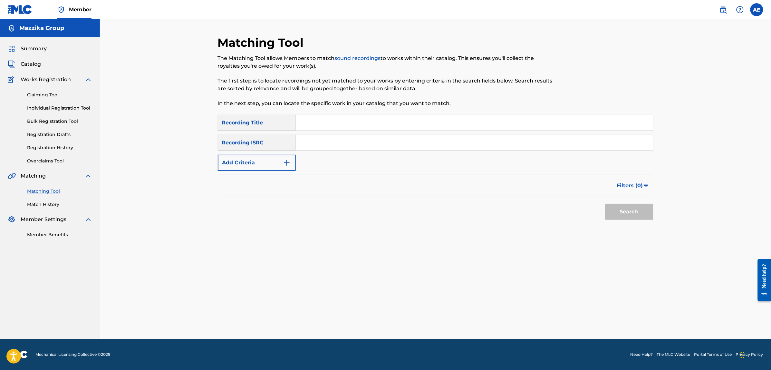
click at [274, 165] on button "Add Criteria" at bounding box center [257, 163] width 78 height 16
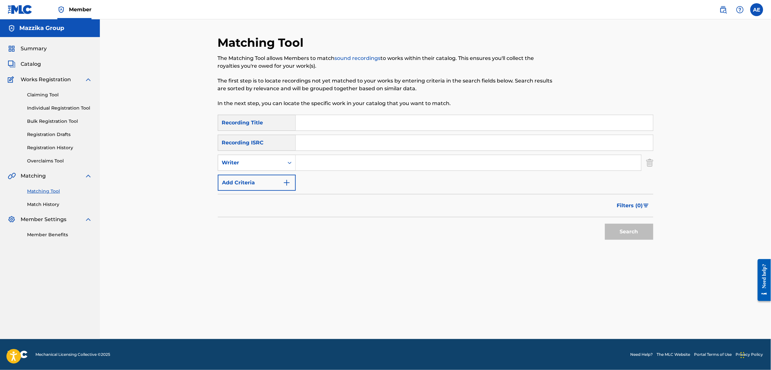
click at [312, 146] on input "Search Form" at bounding box center [474, 142] width 357 height 15
paste input "EGA010524613"
type input "EGA010524613"
click at [605, 224] on button "Search" at bounding box center [629, 232] width 48 height 16
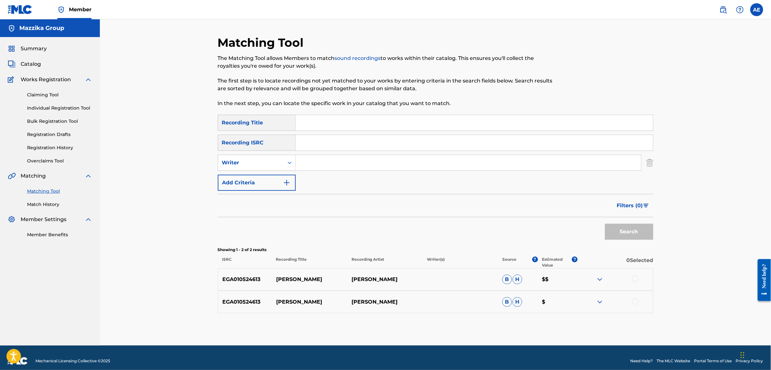
click at [636, 278] on div at bounding box center [635, 278] width 6 height 6
click at [636, 301] on div at bounding box center [635, 301] width 6 height 6
drag, startPoint x: 320, startPoint y: 165, endPoint x: 322, endPoint y: 174, distance: 9.7
click at [320, 165] on input "Search Form" at bounding box center [468, 162] width 345 height 15
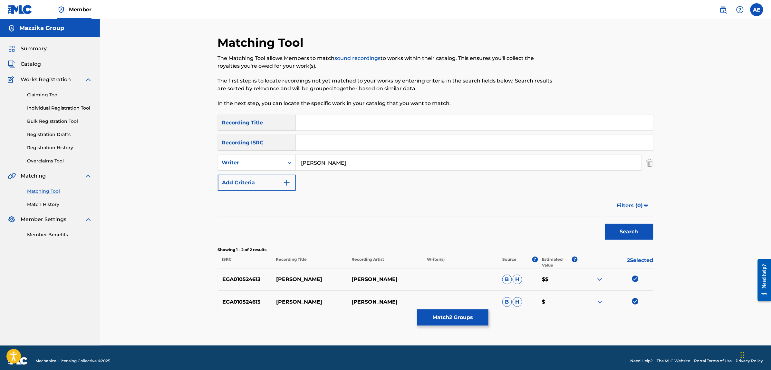
type input "MOOTAZ AMIN"
click at [330, 125] on input "Search Form" at bounding box center [474, 122] width 357 height 15
paste input "Kolak Nazar"
type input "Kolak Nazar"
click at [605, 224] on button "Search" at bounding box center [629, 232] width 48 height 16
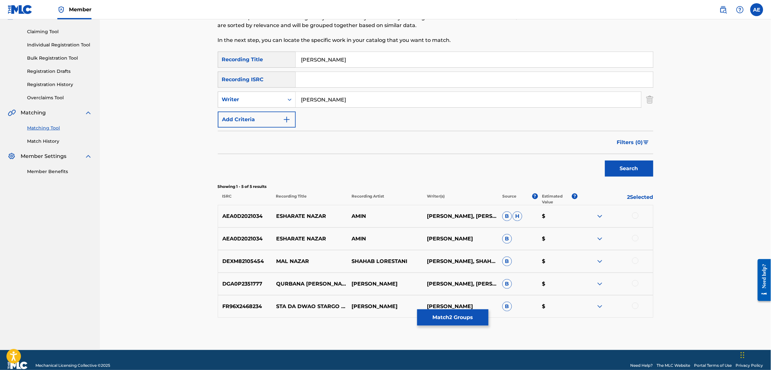
scroll to position [74, 0]
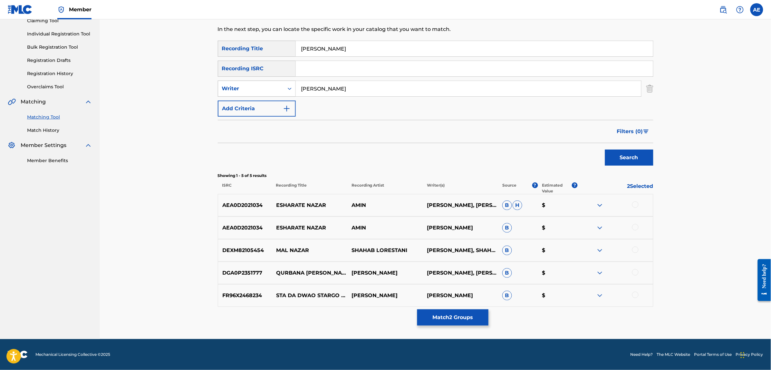
drag, startPoint x: 345, startPoint y: 86, endPoint x: 242, endPoint y: 90, distance: 103.1
click at [242, 90] on div "SearchWithCriteria1e58efb6-01ef-4c3e-91ca-abf10fa37235 Writer MOOTAZ AMIN" at bounding box center [435, 89] width 435 height 16
click at [605, 149] on button "Search" at bounding box center [629, 157] width 48 height 16
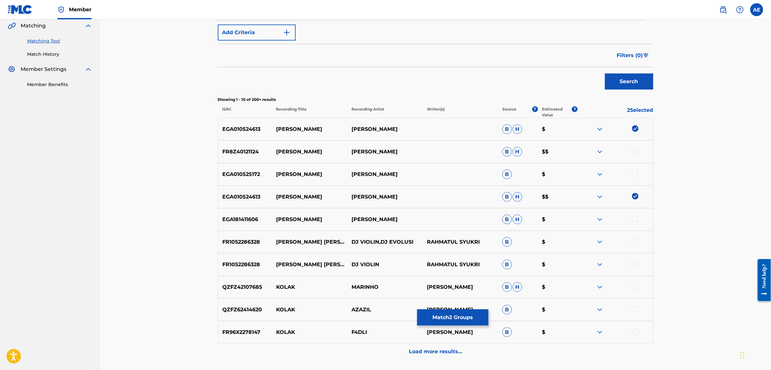
scroll to position [155, 0]
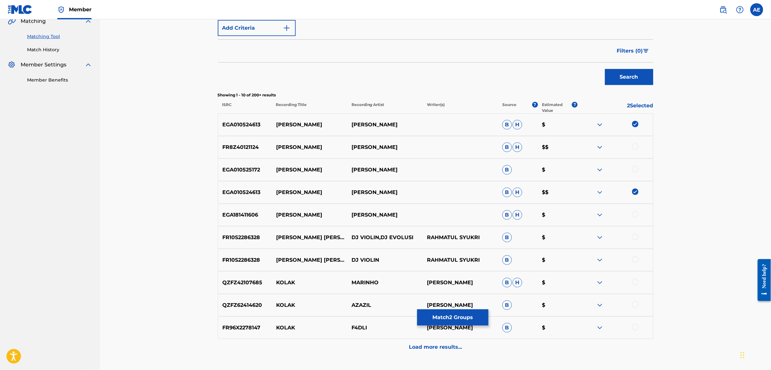
click at [632, 167] on div at bounding box center [615, 170] width 75 height 8
click at [637, 167] on div at bounding box center [635, 169] width 6 height 6
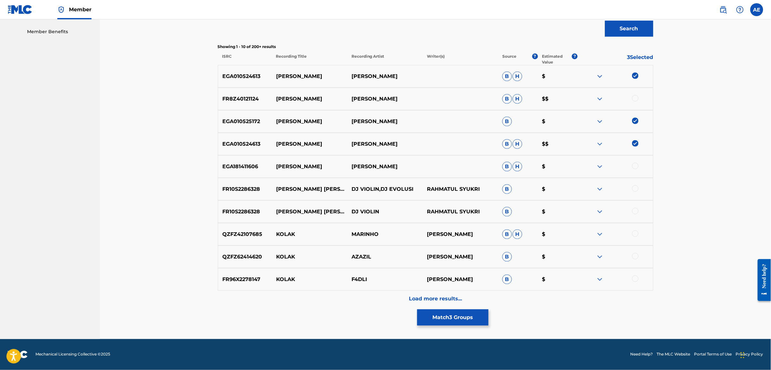
click at [365, 299] on div "Load more results..." at bounding box center [435, 299] width 435 height 16
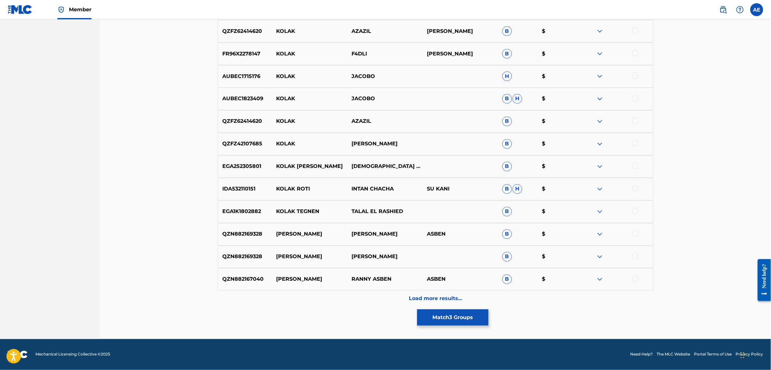
scroll to position [0, 0]
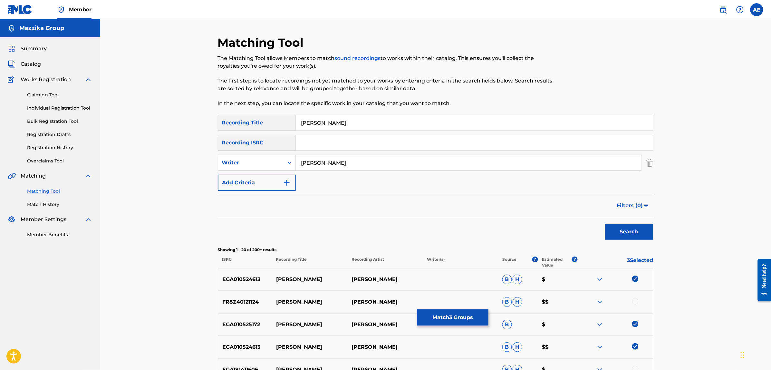
type input "MOOTAZ AMIN"
drag, startPoint x: 337, startPoint y: 121, endPoint x: 247, endPoint y: 123, distance: 89.2
click at [247, 123] on div "SearchWithCriteriac4617c19-443b-46dc-9a95-a74b8fe0b63d Recording Title Kolak Na…" at bounding box center [435, 123] width 435 height 16
type input "كلك نظر"
click at [605, 224] on button "Search" at bounding box center [629, 232] width 48 height 16
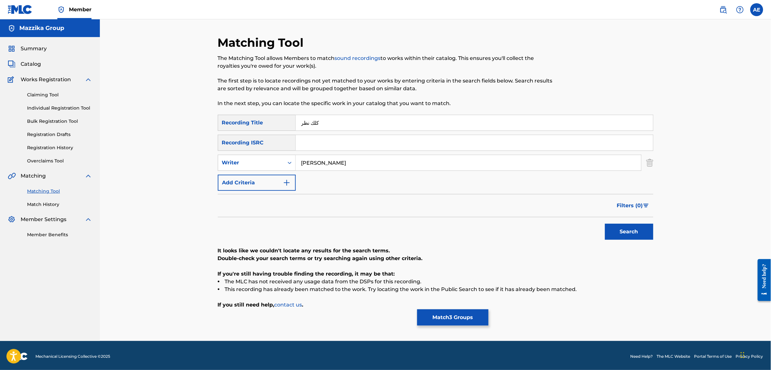
scroll to position [2, 0]
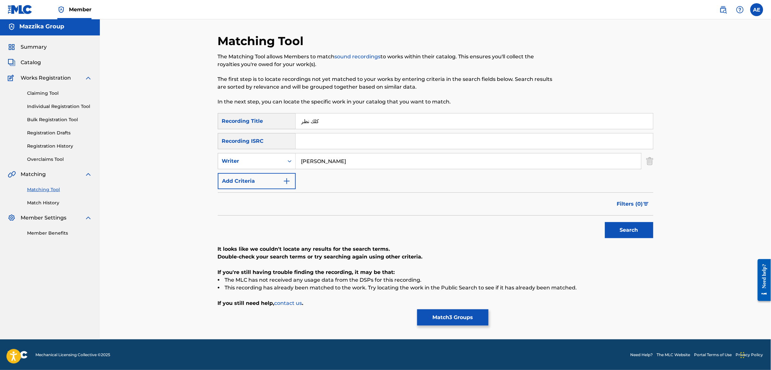
drag, startPoint x: 317, startPoint y: 159, endPoint x: 216, endPoint y: 156, distance: 100.5
click at [218, 157] on div "SearchWithCriteria1e58efb6-01ef-4c3e-91ca-abf10fa37235 Writer MOOTAZ AMIN" at bounding box center [435, 161] width 435 height 16
click at [605, 222] on button "Search" at bounding box center [629, 230] width 48 height 16
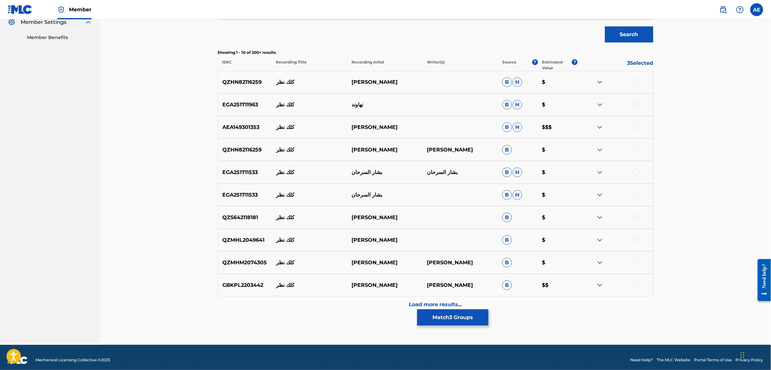
scroll to position [203, 0]
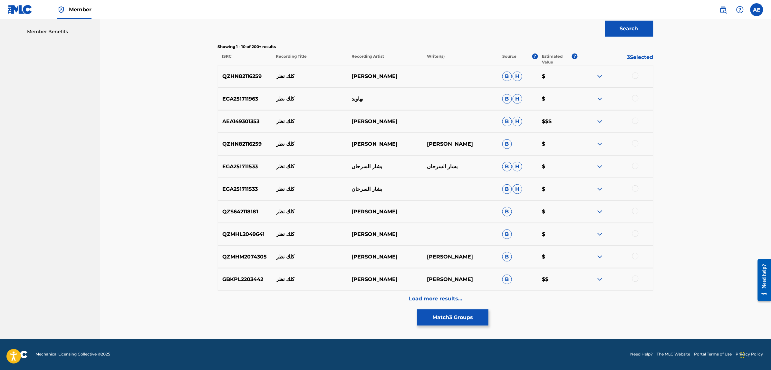
click at [332, 287] on div "GBKPL2203442 كلك نظر MUHAMMAD ABDUH MUHAMMAD ABDUH B $$" at bounding box center [435, 279] width 435 height 23
click at [332, 292] on div "Load more results..." at bounding box center [435, 299] width 435 height 16
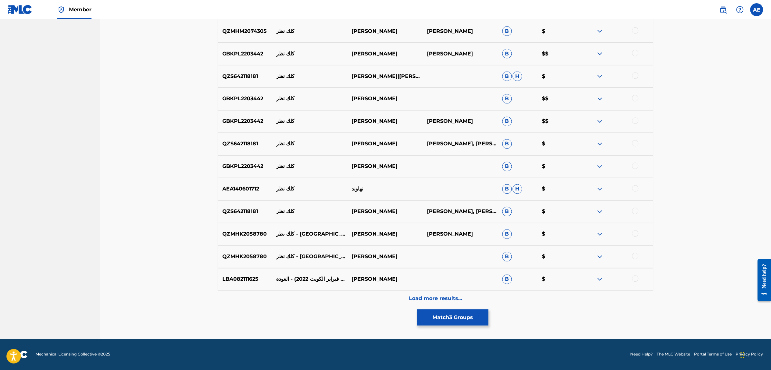
click at [329, 304] on div "Load more results..." at bounding box center [435, 299] width 435 height 16
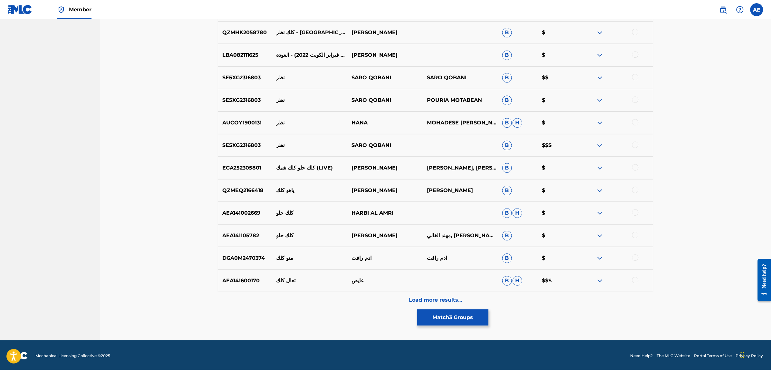
scroll to position [654, 0]
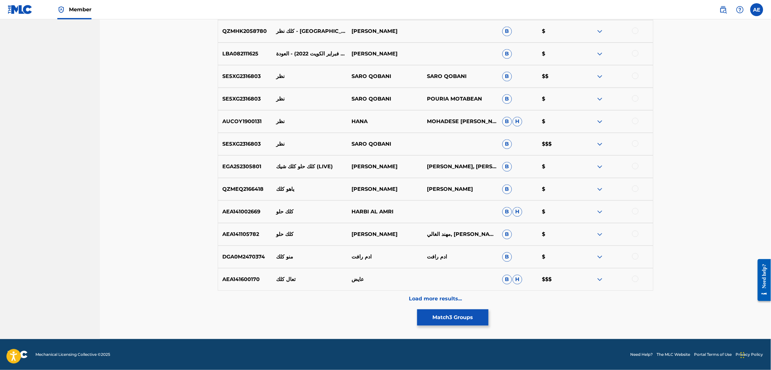
click at [340, 298] on div "Load more results..." at bounding box center [435, 299] width 435 height 16
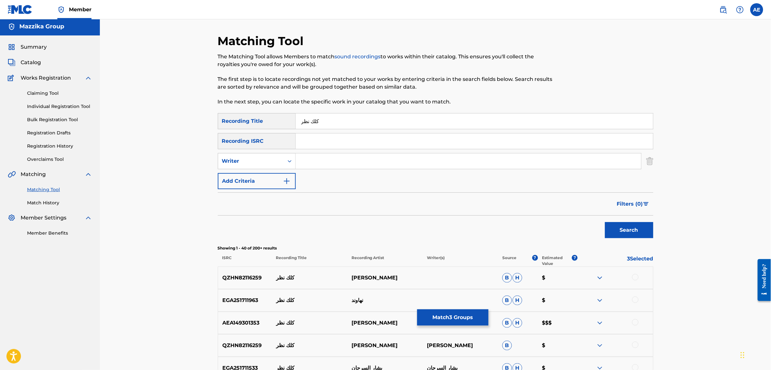
scroll to position [0, 0]
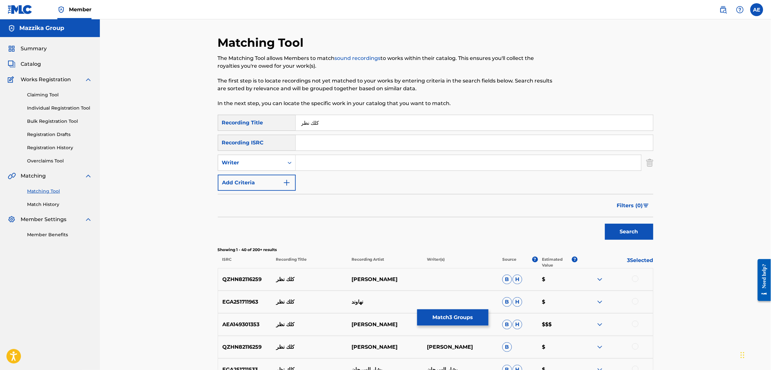
click at [337, 125] on input "كلك نظر" at bounding box center [474, 122] width 357 height 15
paste input "KOLLAK NAZAR"
type input "KOLLAK NAZAR"
click at [605, 224] on button "Search" at bounding box center [629, 232] width 48 height 16
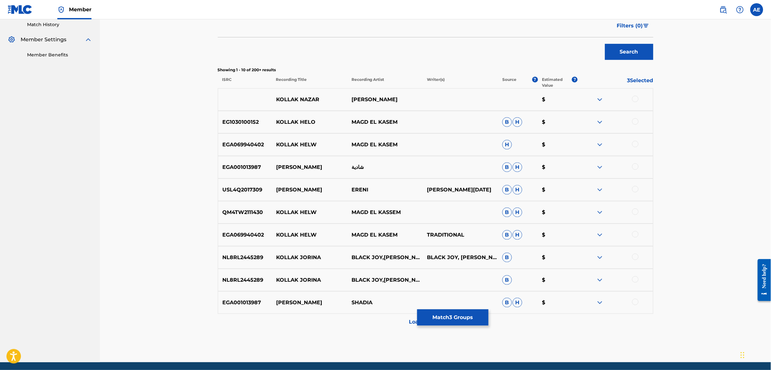
scroll to position [201, 0]
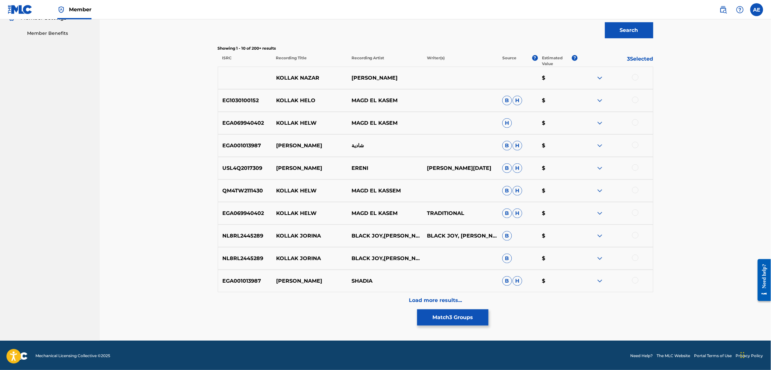
click at [342, 305] on div "Load more results..." at bounding box center [435, 300] width 435 height 16
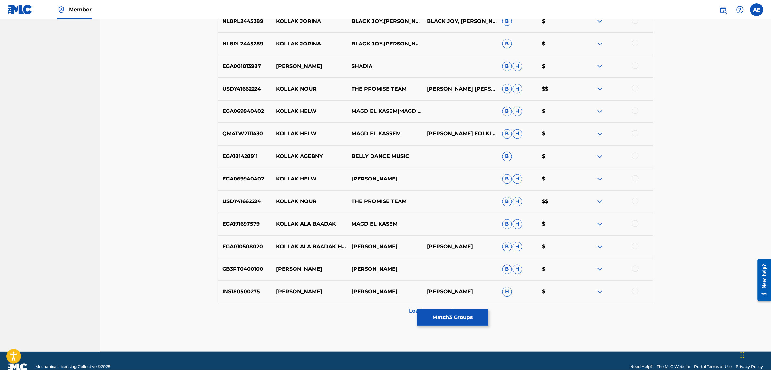
scroll to position [428, 0]
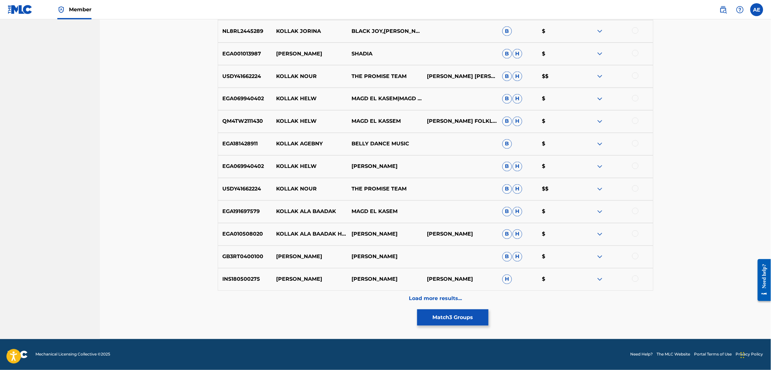
click at [339, 296] on div "Load more results..." at bounding box center [435, 299] width 435 height 16
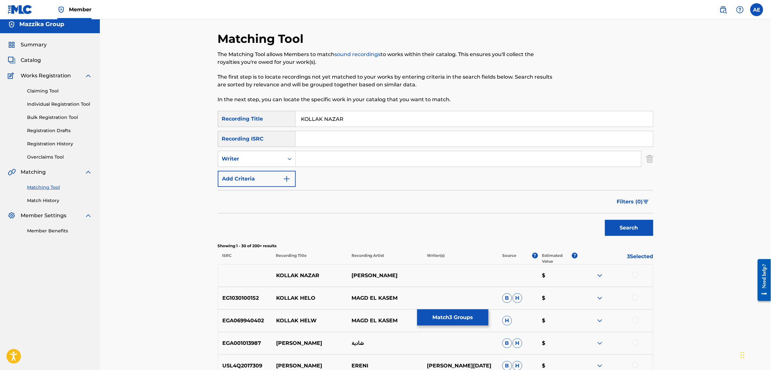
scroll to position [0, 0]
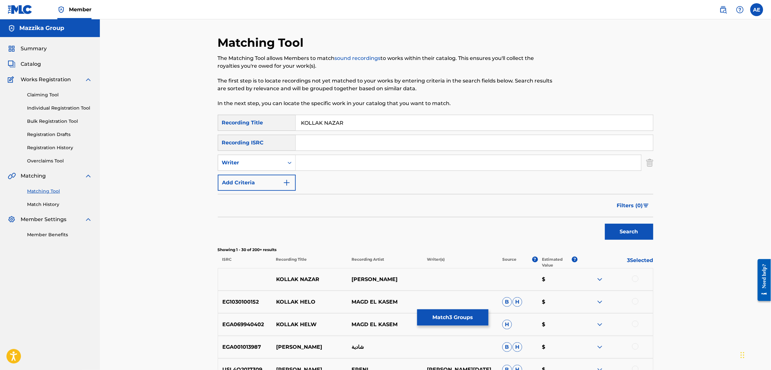
click at [447, 317] on button "Match 3 Groups" at bounding box center [452, 317] width 71 height 16
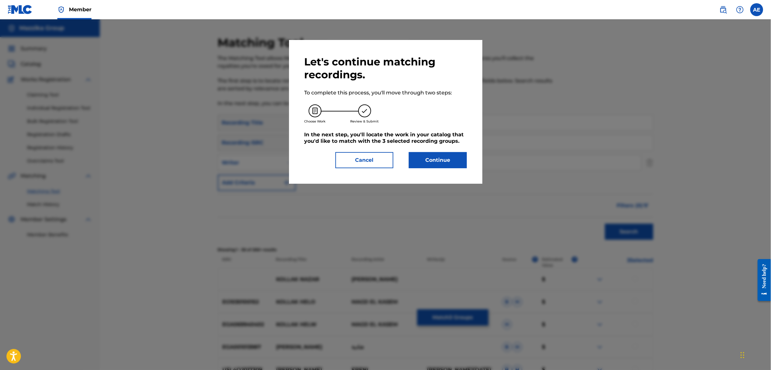
click at [427, 162] on button "Continue" at bounding box center [438, 160] width 58 height 16
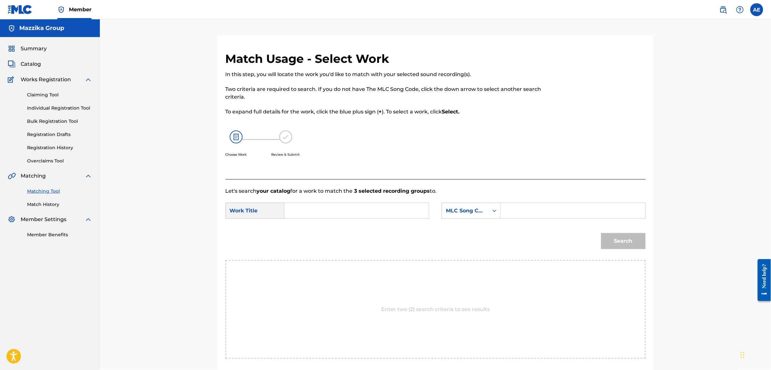
click at [384, 213] on input "Search Form" at bounding box center [356, 210] width 133 height 15
paste
type input "KOLLAK NAZAR"
type input "Kolak Nazar"
click at [521, 210] on input "Search Form" at bounding box center [572, 210] width 133 height 15
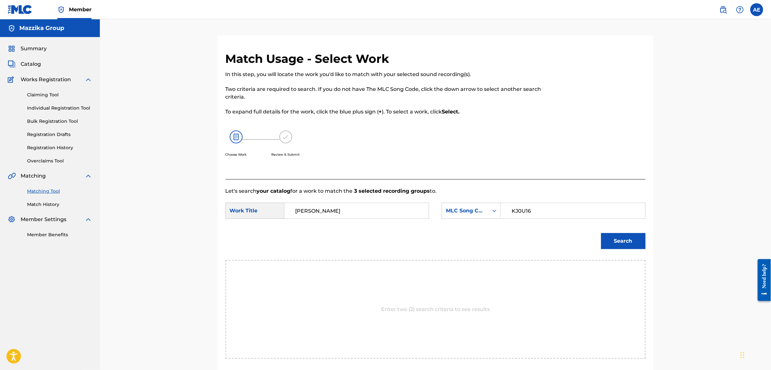
type input "KJ0U16"
click at [601, 233] on button "Search" at bounding box center [623, 241] width 44 height 16
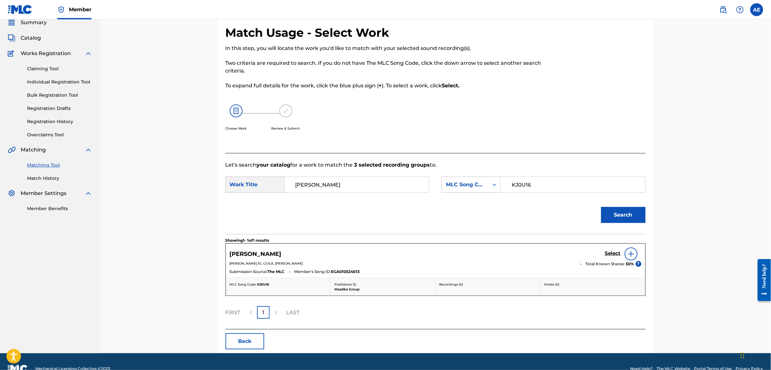
scroll to position [40, 0]
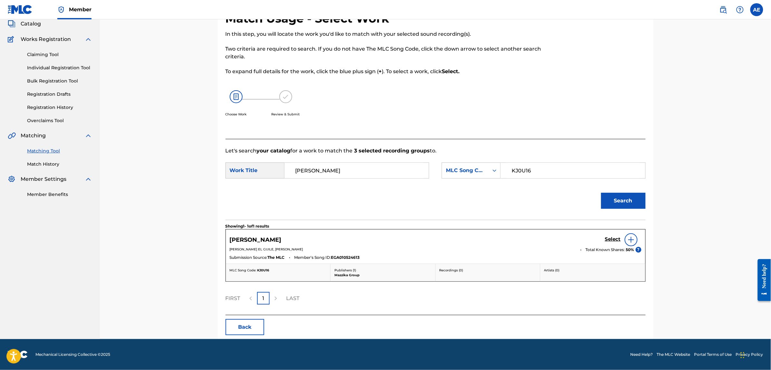
click at [612, 238] on h5 "Select" at bounding box center [613, 239] width 16 height 6
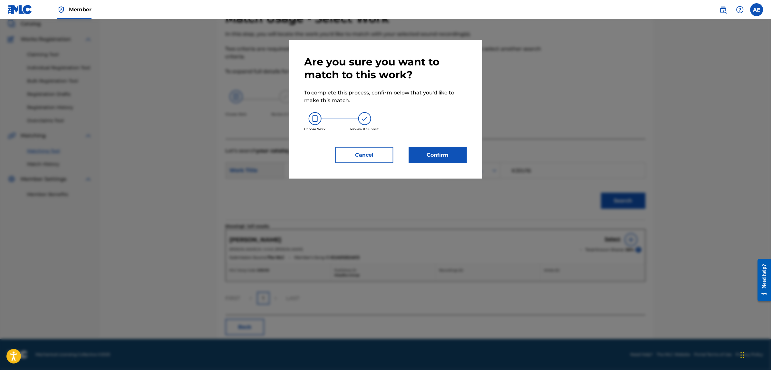
click at [456, 157] on button "Confirm" at bounding box center [438, 155] width 58 height 16
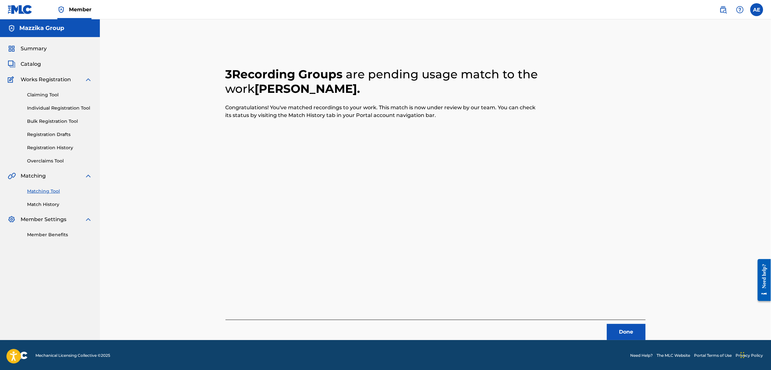
click at [613, 330] on button "Done" at bounding box center [626, 332] width 39 height 16
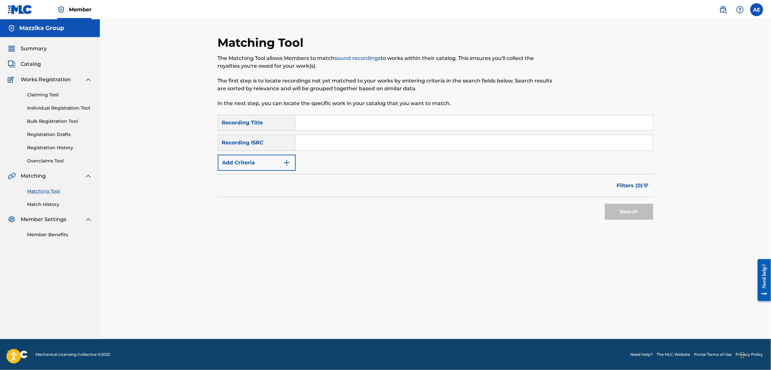
click at [289, 167] on button "Add Criteria" at bounding box center [257, 163] width 78 height 16
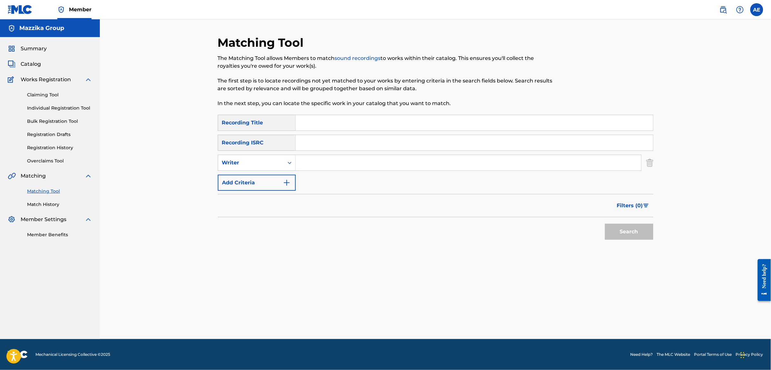
click at [305, 139] on input "Search Form" at bounding box center [474, 142] width 357 height 15
type input "EGA010524895"
click at [605, 224] on button "Search" at bounding box center [629, 232] width 48 height 16
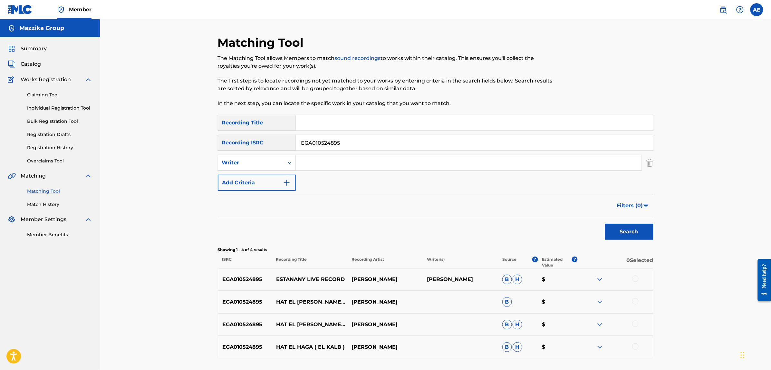
drag, startPoint x: 350, startPoint y: 145, endPoint x: 210, endPoint y: 136, distance: 140.4
click at [210, 136] on div "Matching Tool The Matching Tool allows Members to match sound recordings to wor…" at bounding box center [435, 212] width 451 height 355
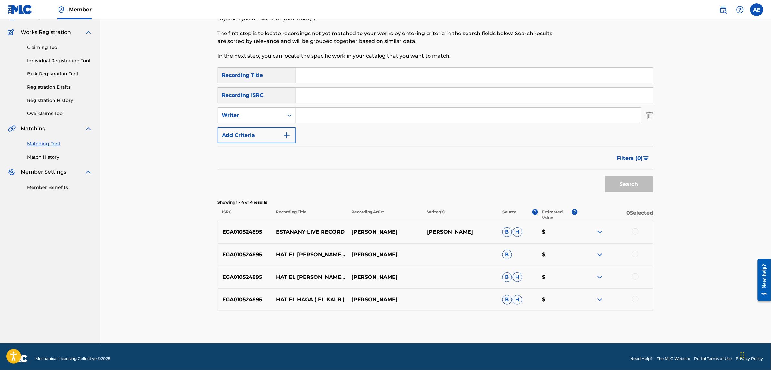
scroll to position [52, 0]
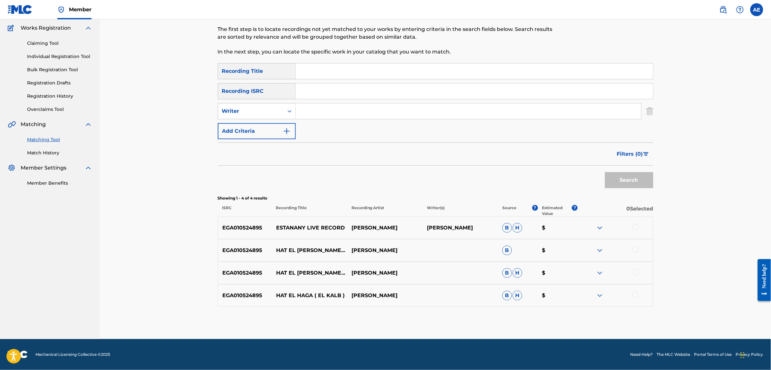
click at [636, 225] on div at bounding box center [635, 227] width 6 height 6
click at [636, 249] on div at bounding box center [635, 249] width 6 height 6
click at [635, 271] on div at bounding box center [635, 272] width 6 height 6
click at [633, 295] on div at bounding box center [635, 295] width 6 height 6
click at [598, 226] on img at bounding box center [600, 228] width 8 height 8
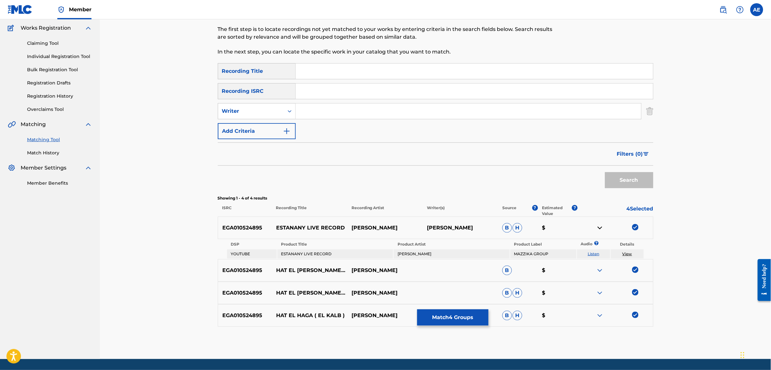
click at [590, 252] on link "Listen" at bounding box center [594, 253] width 12 height 5
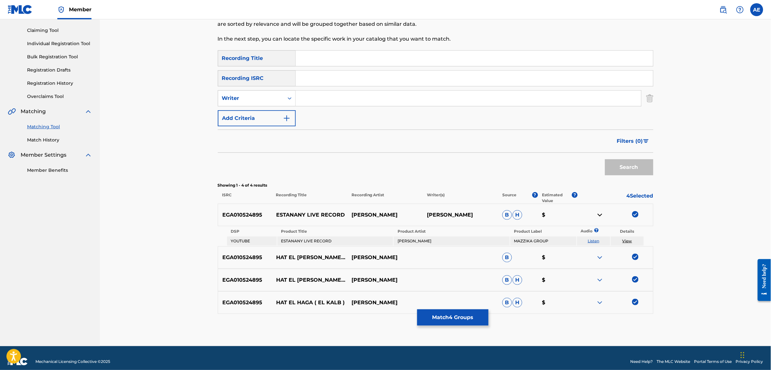
scroll to position [70, 0]
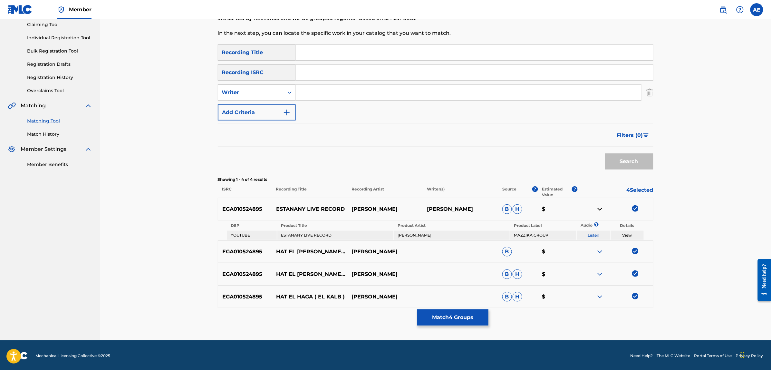
click at [634, 207] on img at bounding box center [635, 208] width 6 height 6
click at [636, 249] on img at bounding box center [635, 251] width 6 height 6
click at [634, 270] on img at bounding box center [635, 273] width 6 height 6
click at [633, 295] on img at bounding box center [635, 296] width 6 height 6
click at [599, 208] on img at bounding box center [600, 209] width 8 height 8
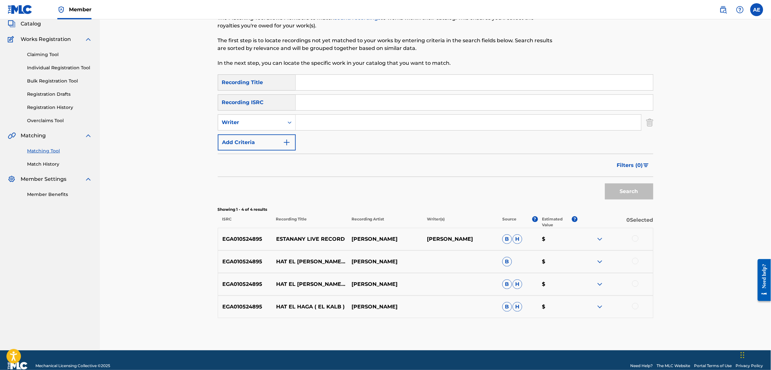
scroll to position [0, 0]
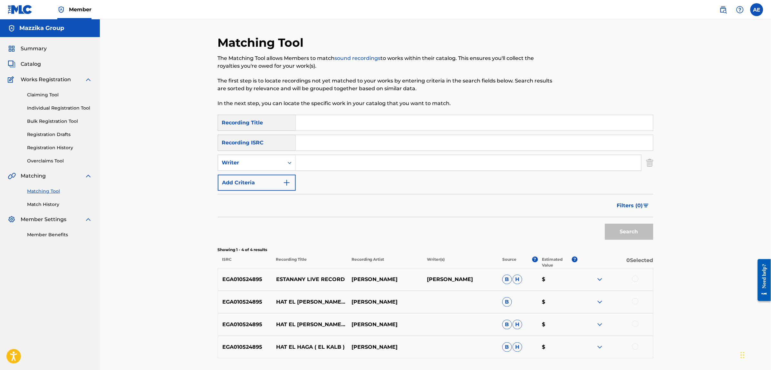
click at [333, 144] on input "Search Form" at bounding box center [474, 142] width 357 height 15
type input "EGA010524895"
click at [605, 224] on button "Search" at bounding box center [629, 232] width 48 height 16
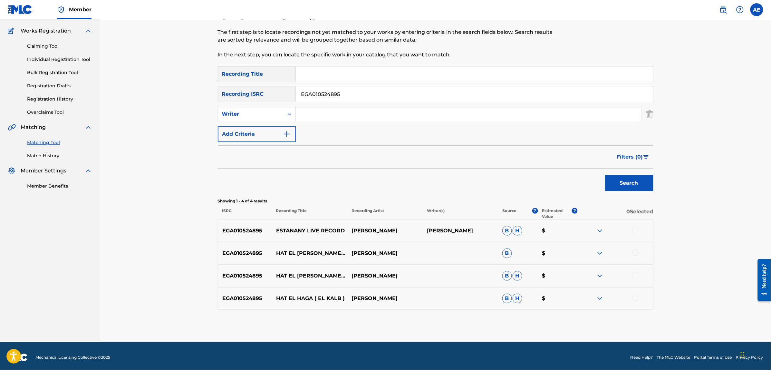
scroll to position [52, 0]
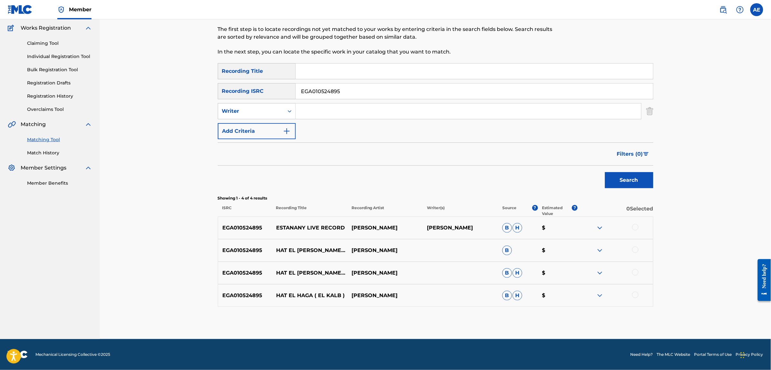
drag, startPoint x: 346, startPoint y: 89, endPoint x: 224, endPoint y: 92, distance: 121.8
click at [224, 92] on div "SearchWithCriteria0883560c-7faf-40b3-a548-9e229addc9fc Recording ISRC EGA010524…" at bounding box center [435, 91] width 435 height 16
click at [414, 144] on div "Filters ( 0 )" at bounding box center [435, 153] width 435 height 23
click at [357, 90] on input "EGA010524895" at bounding box center [474, 90] width 357 height 15
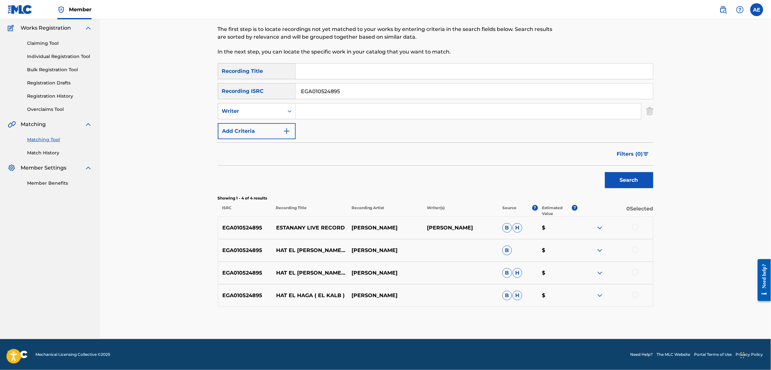
click at [638, 250] on div at bounding box center [635, 249] width 6 height 6
click at [635, 269] on div at bounding box center [635, 272] width 6 height 6
click at [331, 91] on input "EGA010524895" at bounding box center [474, 90] width 357 height 15
click at [598, 226] on img at bounding box center [600, 228] width 8 height 8
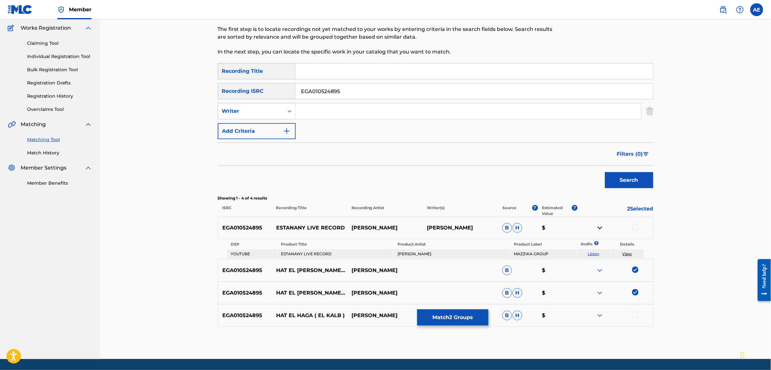
click at [593, 252] on link "Listen" at bounding box center [594, 253] width 12 height 5
click at [636, 226] on div at bounding box center [635, 227] width 6 height 6
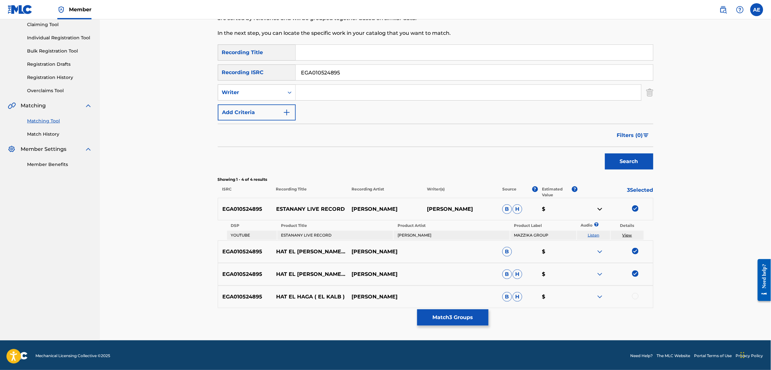
click at [598, 207] on img at bounding box center [600, 209] width 8 height 8
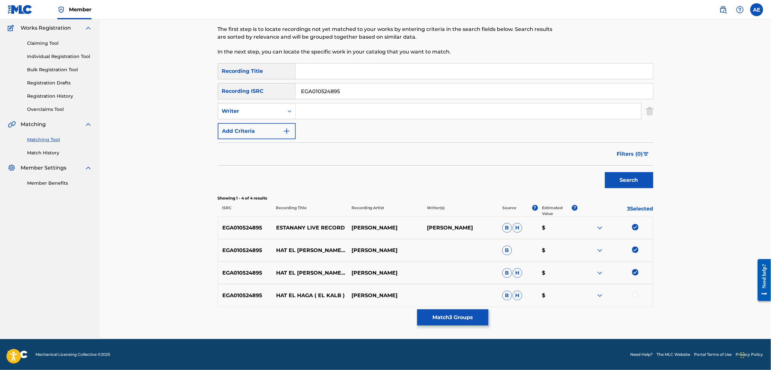
click at [635, 295] on div at bounding box center [635, 295] width 6 height 6
drag, startPoint x: 347, startPoint y: 88, endPoint x: 280, endPoint y: 90, distance: 66.4
click at [280, 90] on div "SearchWithCriteria0883560c-7faf-40b3-a548-9e229addc9fc Recording ISRC EGA010524…" at bounding box center [435, 91] width 435 height 16
click at [339, 113] on input "Search Form" at bounding box center [468, 110] width 345 height 15
type input "MOOTAZ AMIN"
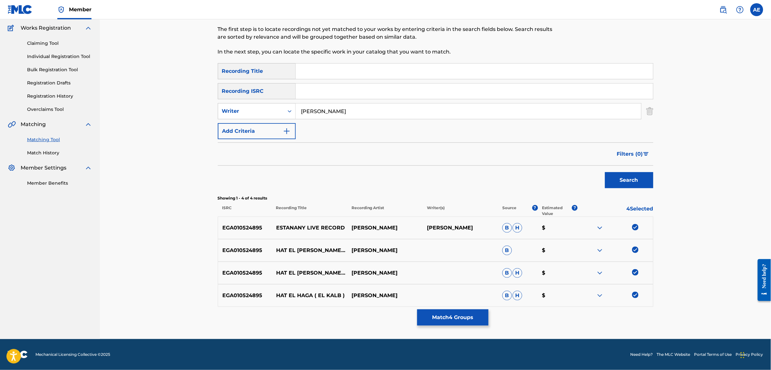
click at [349, 76] on input "Search Form" at bounding box center [474, 70] width 357 height 15
type input "ElKalb"
click at [605, 172] on button "Search" at bounding box center [629, 180] width 48 height 16
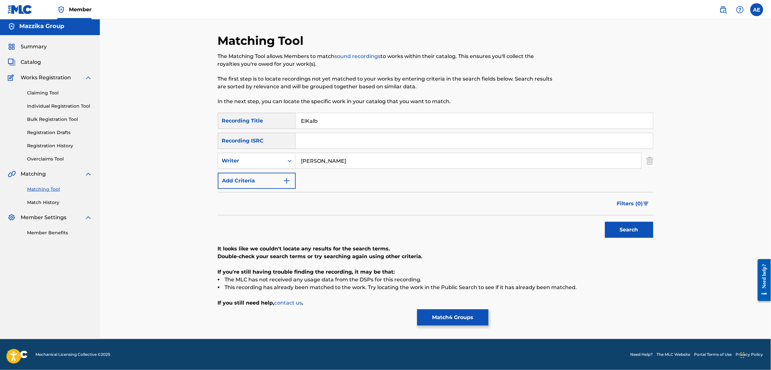
scroll to position [2, 0]
drag, startPoint x: 351, startPoint y: 161, endPoint x: 235, endPoint y: 160, distance: 115.6
click at [235, 160] on div "SearchWithCriteria1e58efb6-01ef-4c3e-91ca-abf10fa37235 Writer MOOTAZ AMIN" at bounding box center [435, 161] width 435 height 16
click at [605, 222] on button "Search" at bounding box center [629, 230] width 48 height 16
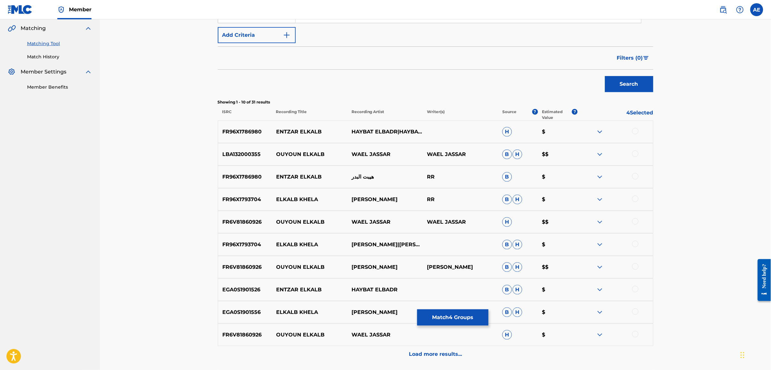
scroll to position [203, 0]
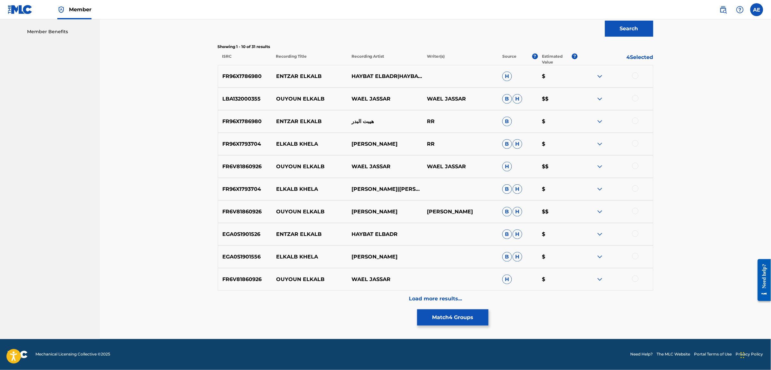
click at [345, 303] on div "Load more results..." at bounding box center [435, 299] width 435 height 16
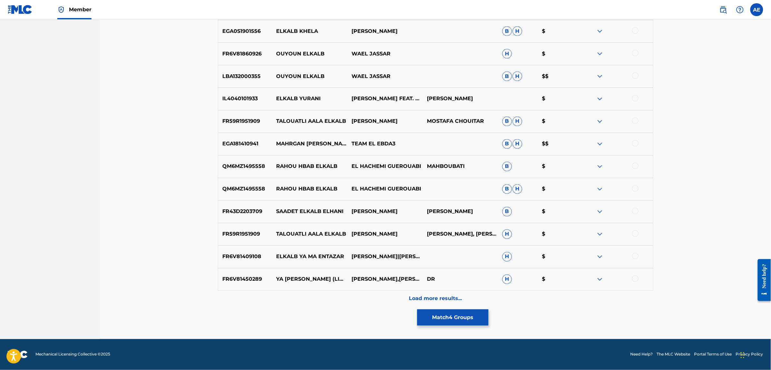
click at [348, 296] on div "Load more results..." at bounding box center [435, 299] width 435 height 16
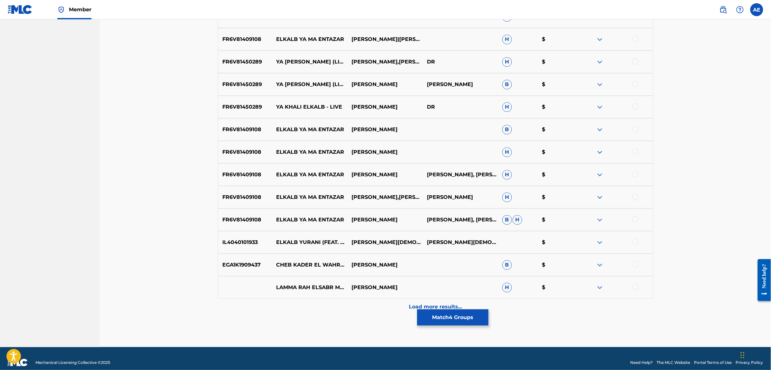
scroll to position [654, 0]
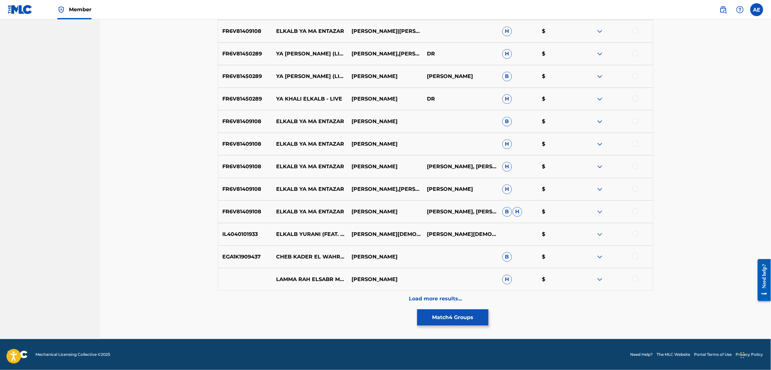
click at [354, 303] on div "Load more results..." at bounding box center [435, 299] width 435 height 16
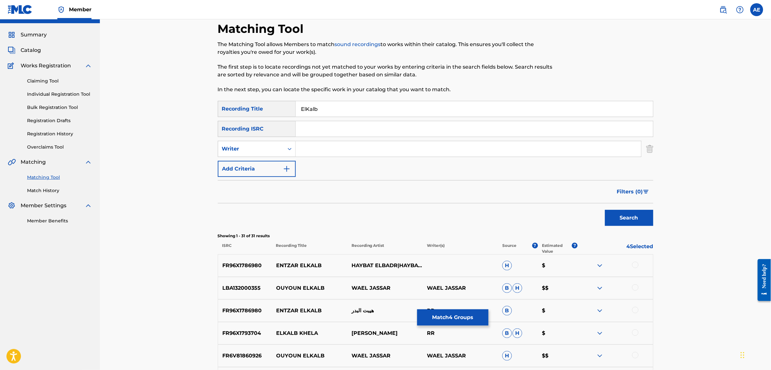
scroll to position [0, 0]
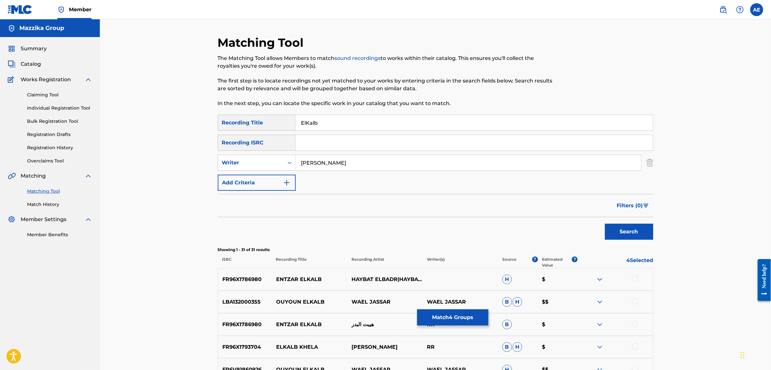
type input "MOOTAZ AMIN"
drag, startPoint x: 332, startPoint y: 125, endPoint x: 200, endPoint y: 113, distance: 132.6
type input "هات الحاجة"
click at [605, 224] on button "Search" at bounding box center [629, 232] width 48 height 16
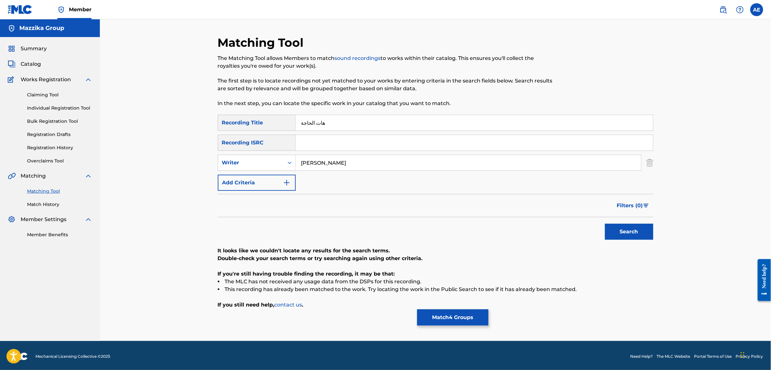
drag, startPoint x: 352, startPoint y: 161, endPoint x: 191, endPoint y: 152, distance: 161.6
click at [191, 152] on div "Matching Tool The Matching Tool allows Members to match sound recordings to wor…" at bounding box center [435, 179] width 671 height 321
click at [605, 224] on button "Search" at bounding box center [629, 232] width 48 height 16
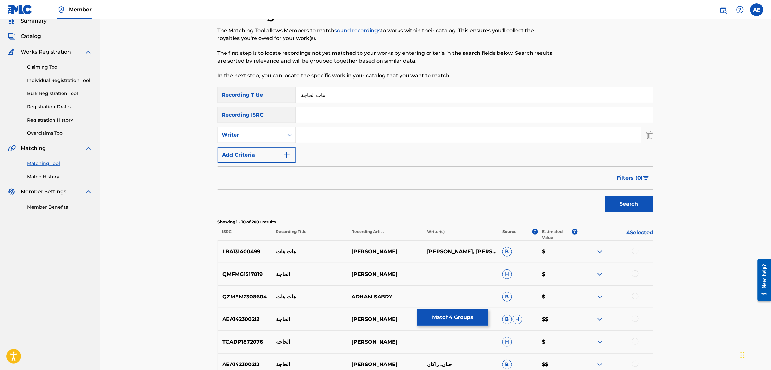
scroll to position [42, 0]
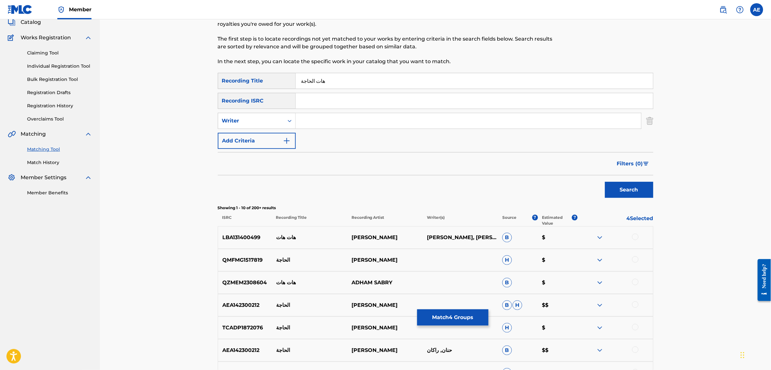
drag, startPoint x: 332, startPoint y: 82, endPoint x: 212, endPoint y: 80, distance: 120.5
click at [213, 80] on div "Matching Tool The Matching Tool allows Members to match sound recordings to wor…" at bounding box center [435, 247] width 451 height 506
type input "الكلب"
click at [605, 182] on button "Search" at bounding box center [629, 190] width 48 height 16
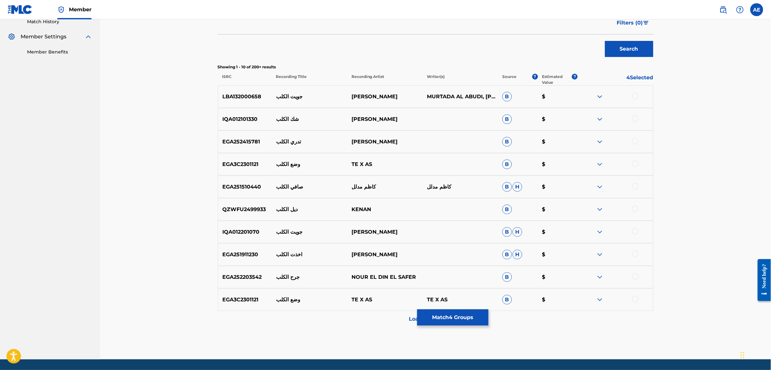
scroll to position [203, 0]
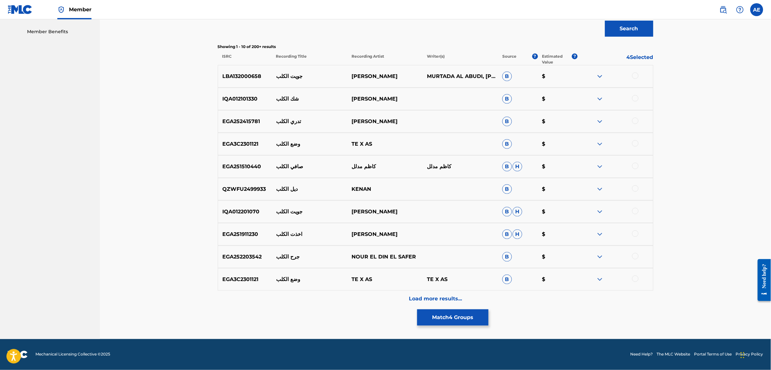
click at [296, 309] on div "Matching Tool The Matching Tool allows Members to match sound recordings to wor…" at bounding box center [435, 86] width 435 height 506
click at [301, 300] on div "Load more results..." at bounding box center [435, 299] width 435 height 16
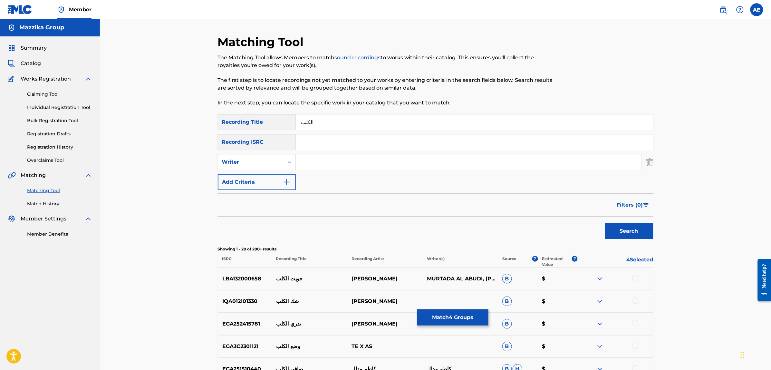
scroll to position [0, 0]
click at [441, 315] on button "Match 4 Groups" at bounding box center [452, 317] width 71 height 16
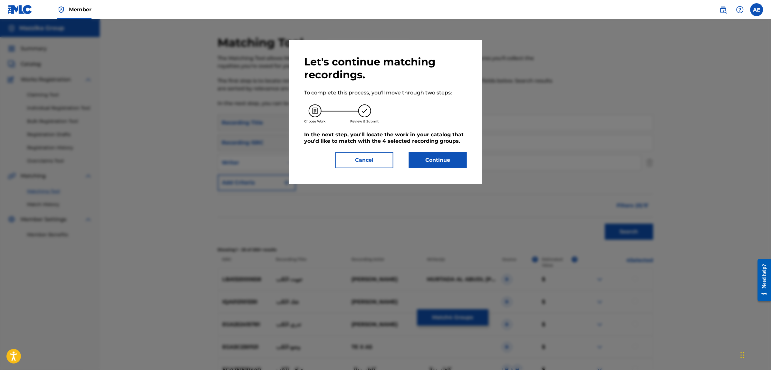
click at [426, 157] on button "Continue" at bounding box center [438, 160] width 58 height 16
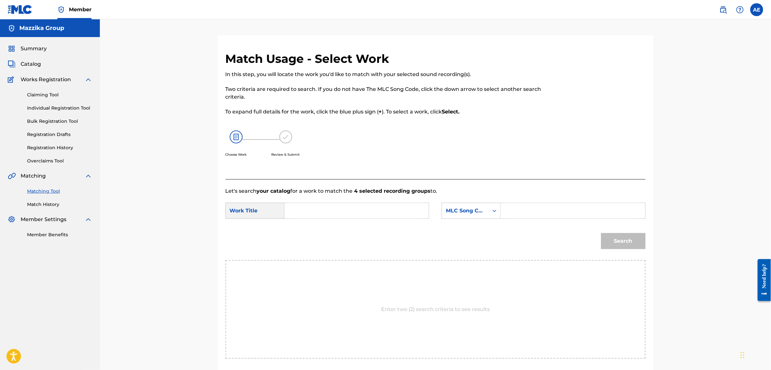
click at [354, 216] on input "Search Form" at bounding box center [356, 210] width 133 height 15
type input "00150508009"
type input "ElKalb"
click at [536, 209] on input "Search Form" at bounding box center [572, 210] width 133 height 15
type input "ES5DFW"
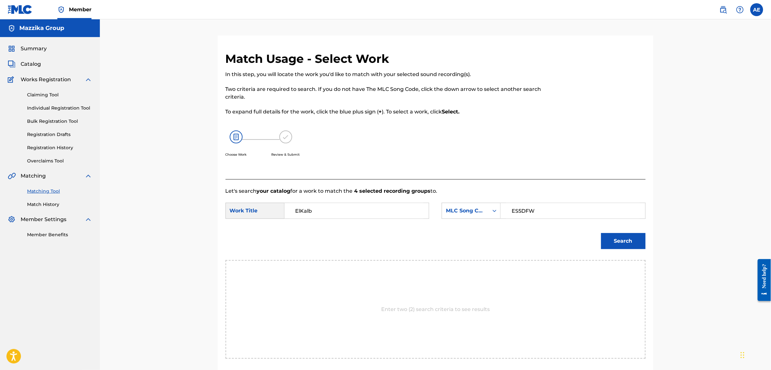
click at [601, 233] on button "Search" at bounding box center [623, 241] width 44 height 16
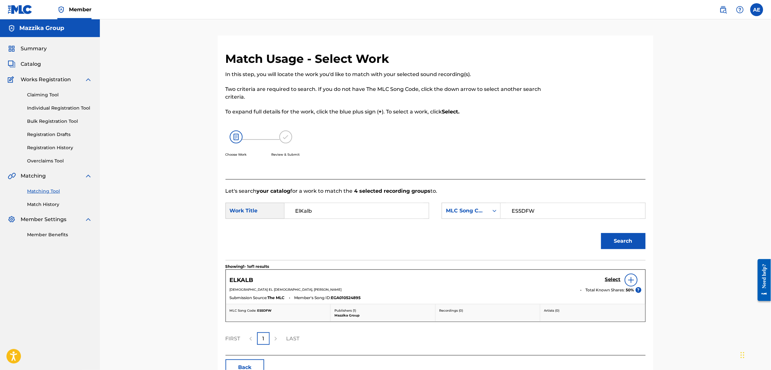
click at [613, 279] on h5 "Select" at bounding box center [613, 279] width 16 height 6
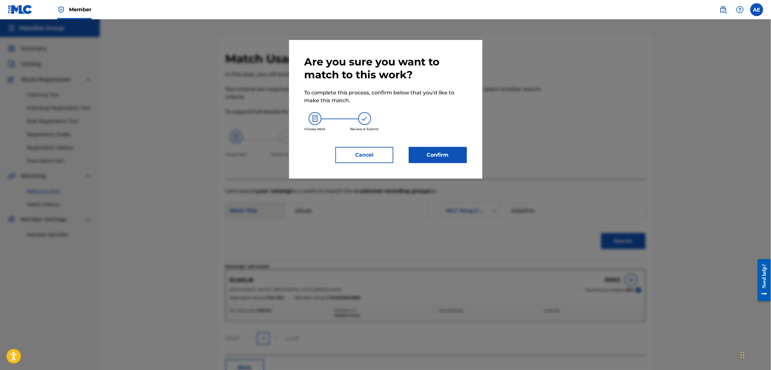
click at [453, 150] on button "Confirm" at bounding box center [438, 155] width 58 height 16
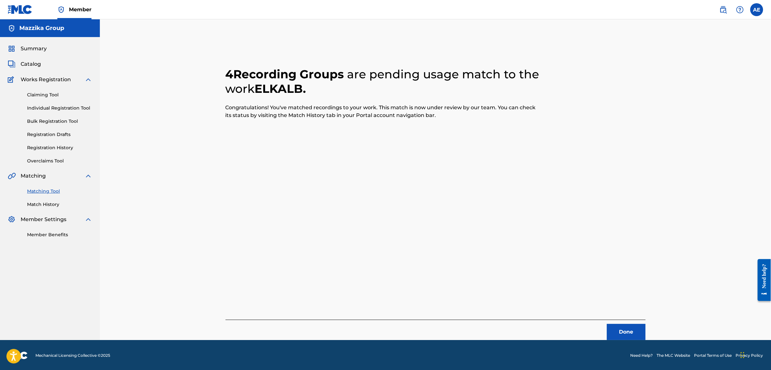
click at [622, 326] on button "Done" at bounding box center [626, 332] width 39 height 16
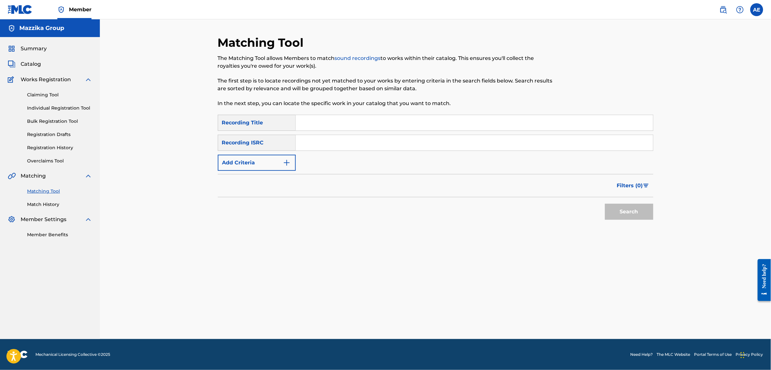
click at [281, 164] on button "Add Criteria" at bounding box center [257, 163] width 78 height 16
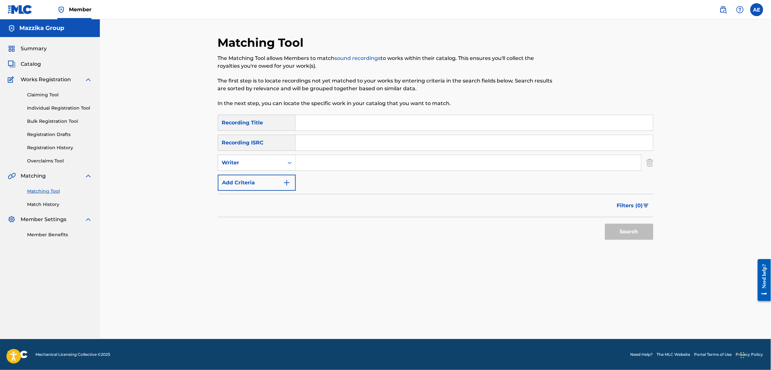
click at [311, 146] on input "Search Form" at bounding box center [474, 142] width 357 height 15
type input "EGA012502153"
click at [605, 224] on button "Search" at bounding box center [629, 232] width 48 height 16
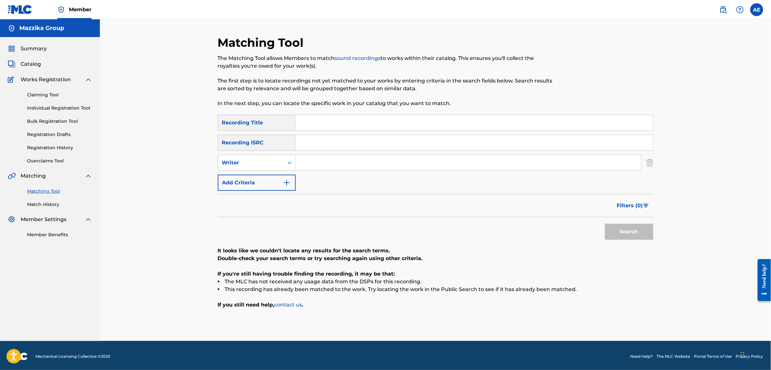
type input "Webastared"
click at [315, 120] on input "Search Form" at bounding box center [474, 122] width 357 height 15
type input "Webastared"
click at [320, 165] on input "Search Form" at bounding box center [468, 162] width 345 height 15
type input "MOOTAZ AMIN"
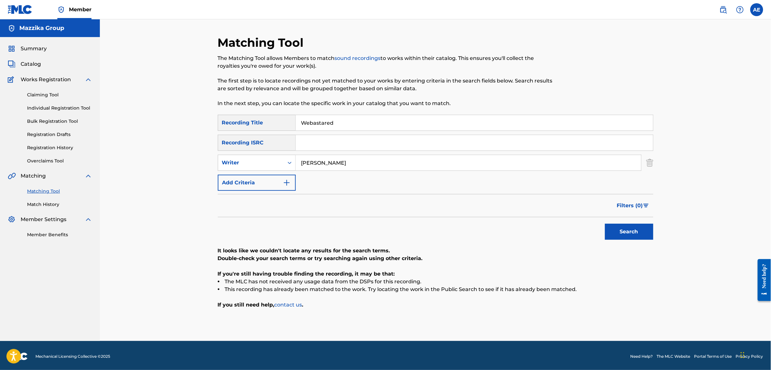
click at [343, 118] on input "Webastared" at bounding box center [474, 122] width 357 height 15
click at [648, 238] on button "Search" at bounding box center [629, 232] width 48 height 16
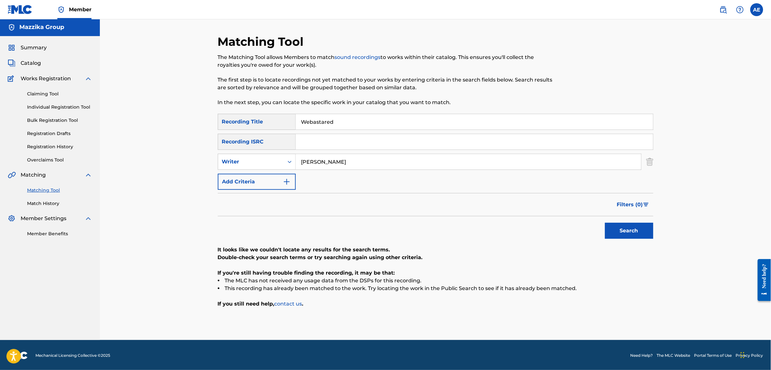
scroll to position [2, 0]
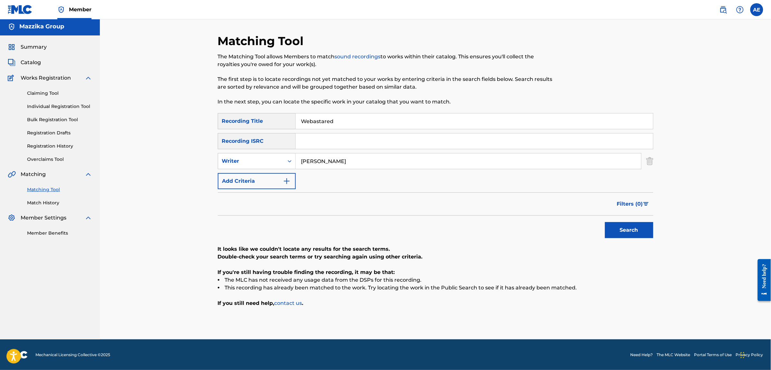
drag, startPoint x: 360, startPoint y: 160, endPoint x: 131, endPoint y: 161, distance: 228.4
click at [131, 161] on div "Matching Tool The Matching Tool allows Members to match sound recordings to wor…" at bounding box center [435, 178] width 671 height 321
click at [605, 222] on button "Search" at bounding box center [629, 230] width 48 height 16
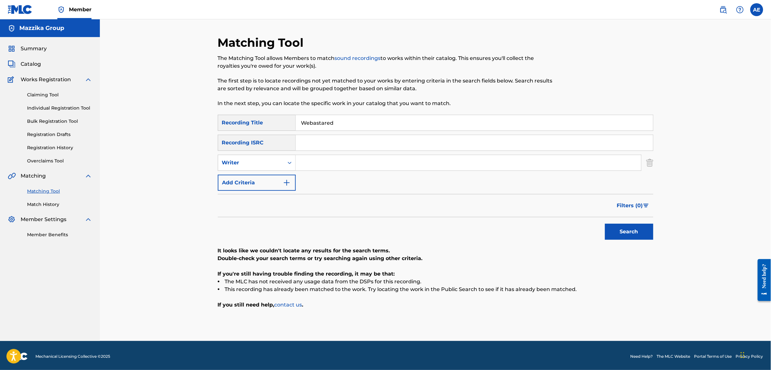
click at [353, 121] on input "Webastared" at bounding box center [474, 122] width 357 height 15
type input "BASTARED HAYATI"
click at [605, 224] on button "Search" at bounding box center [629, 232] width 48 height 16
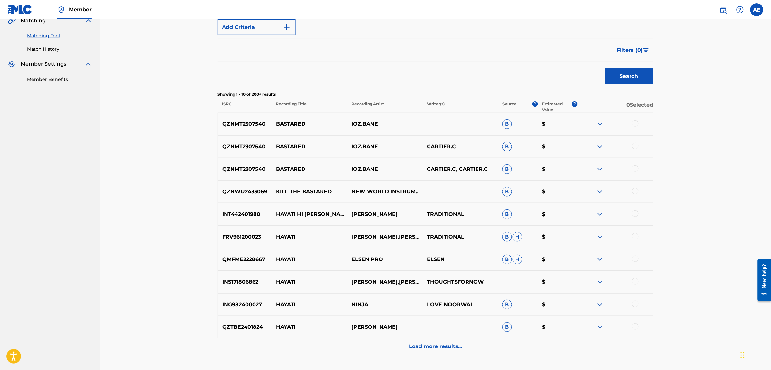
scroll to position [161, 0]
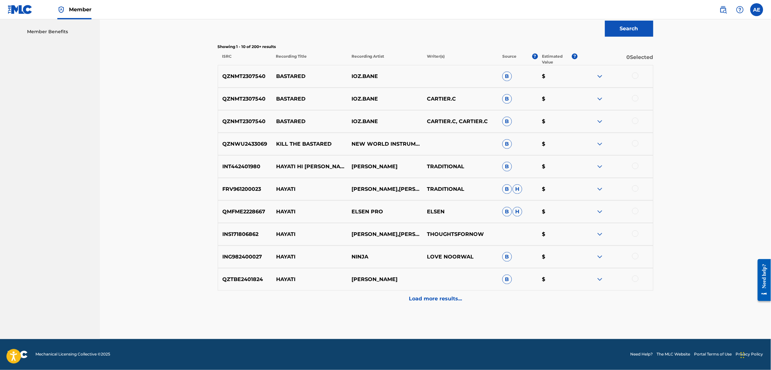
click at [346, 293] on div "Load more results..." at bounding box center [435, 299] width 435 height 16
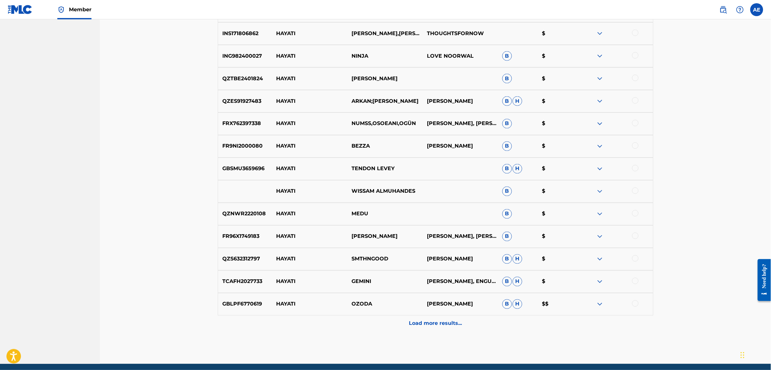
scroll to position [404, 0]
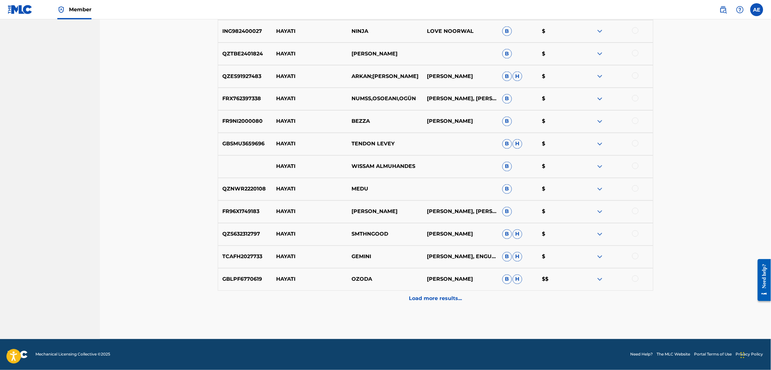
click at [332, 294] on div "Load more results..." at bounding box center [435, 299] width 435 height 16
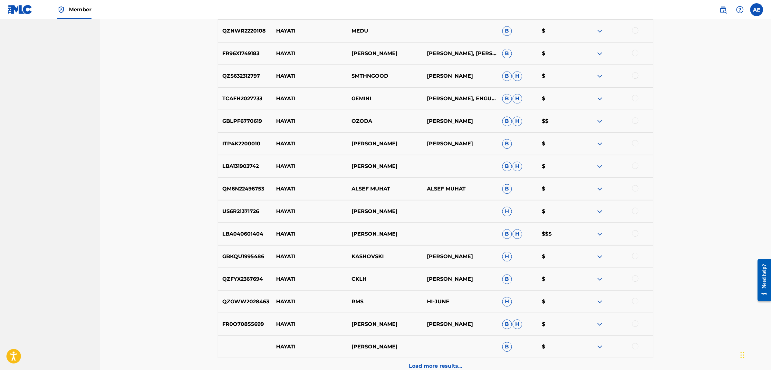
scroll to position [589, 0]
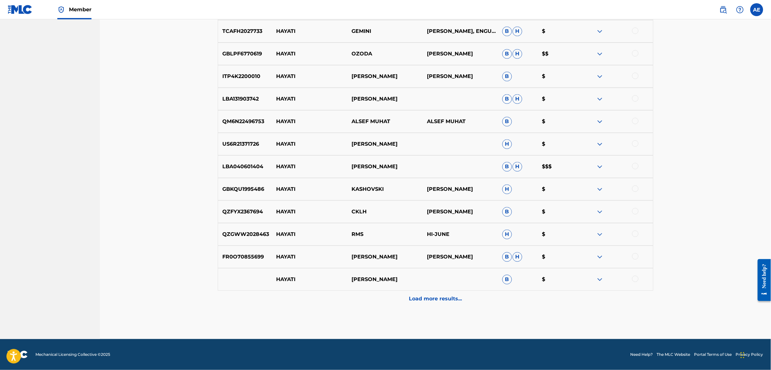
click at [348, 298] on div "Load more results..." at bounding box center [435, 299] width 435 height 16
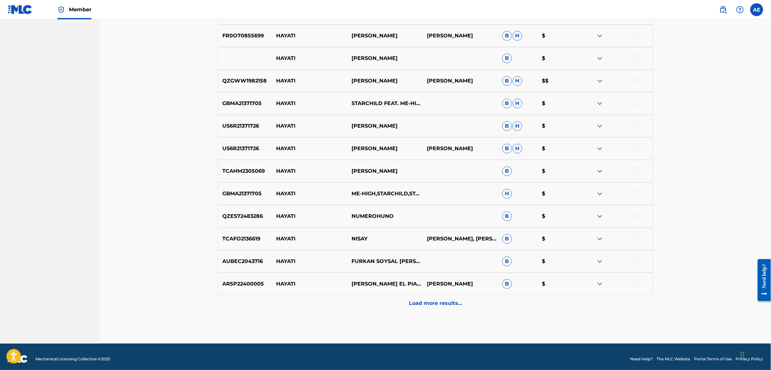
scroll to position [879, 0]
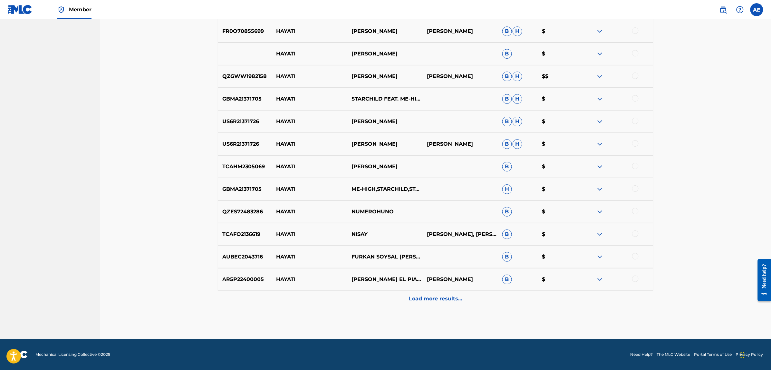
click at [339, 299] on div "Load more results..." at bounding box center [435, 299] width 435 height 16
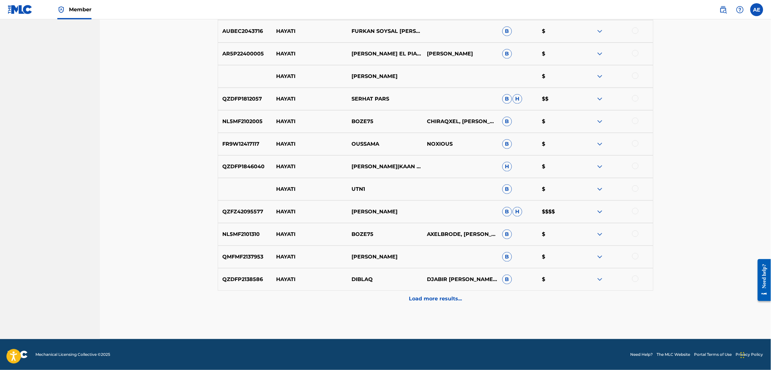
scroll to position [0, 0]
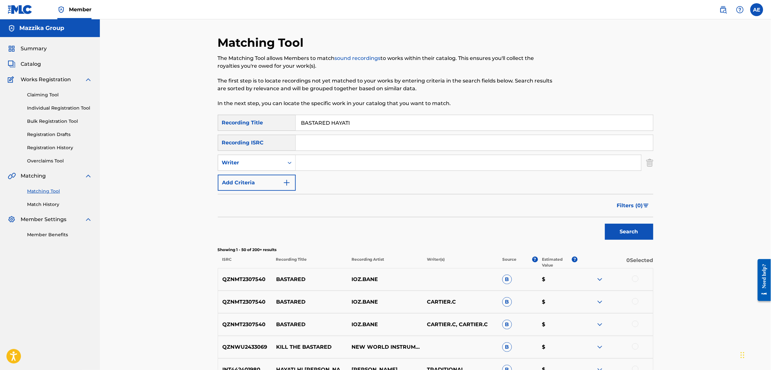
drag, startPoint x: 364, startPoint y: 126, endPoint x: 276, endPoint y: 126, distance: 88.3
click at [276, 126] on div "SearchWithCriteriac4617c19-443b-46dc-9a95-a74b8fe0b63d Recording Title BASTARED…" at bounding box center [435, 123] width 435 height 16
type input "وبسترد"
click at [605, 224] on button "Search" at bounding box center [629, 232] width 48 height 16
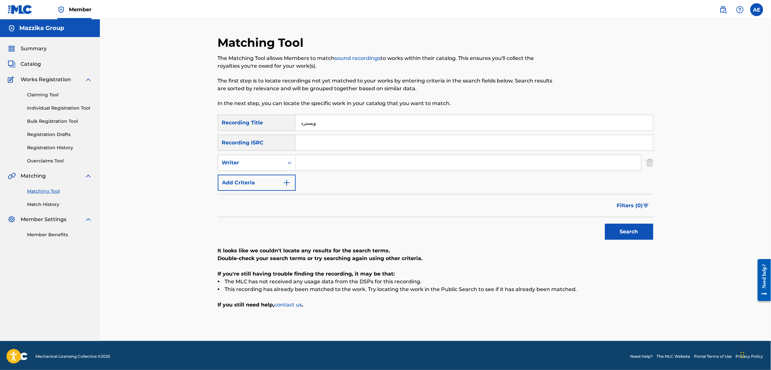
drag, startPoint x: 321, startPoint y: 124, endPoint x: 250, endPoint y: 123, distance: 71.8
click at [250, 123] on div "SearchWithCriteriac4617c19-443b-46dc-9a95-a74b8fe0b63d Recording Title وبسترد" at bounding box center [435, 123] width 435 height 16
click at [335, 142] on input "Search Form" at bounding box center [474, 142] width 357 height 15
click at [605, 224] on button "Search" at bounding box center [629, 232] width 48 height 16
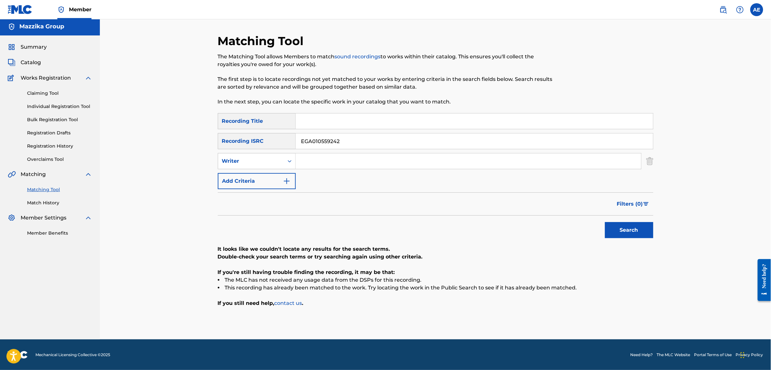
type input "EGA010559242"
click at [605, 222] on button "Search" at bounding box center [629, 230] width 48 height 16
click at [319, 156] on input "Search Form" at bounding box center [468, 160] width 345 height 15
type input "MOOTAZ AMIN"
click at [333, 120] on input "Search Form" at bounding box center [474, 120] width 357 height 15
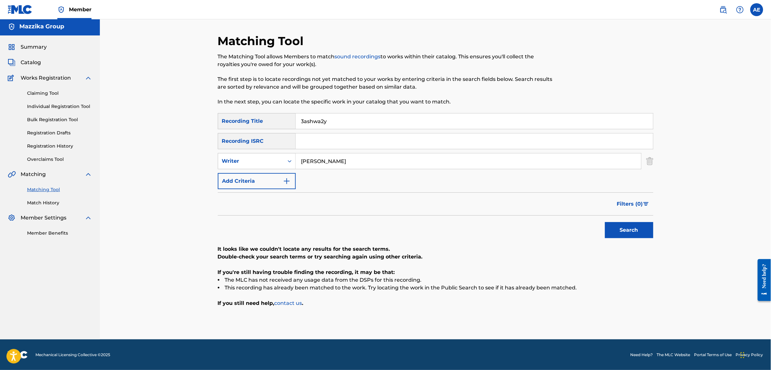
type input "3ashwa2y"
click at [605, 222] on button "Search" at bounding box center [629, 230] width 48 height 16
drag, startPoint x: 349, startPoint y: 158, endPoint x: 224, endPoint y: 158, distance: 125.6
click at [224, 158] on div "SearchWithCriteria1e58efb6-01ef-4c3e-91ca-abf10fa37235 Writer MOOTAZ AMIN" at bounding box center [435, 161] width 435 height 16
click at [605, 222] on button "Search" at bounding box center [629, 230] width 48 height 16
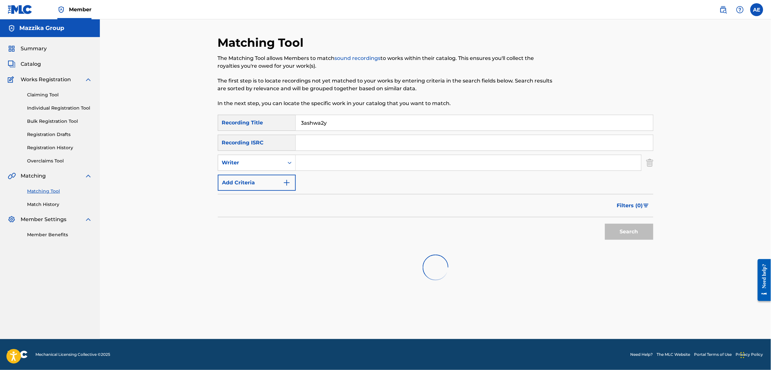
scroll to position [0, 0]
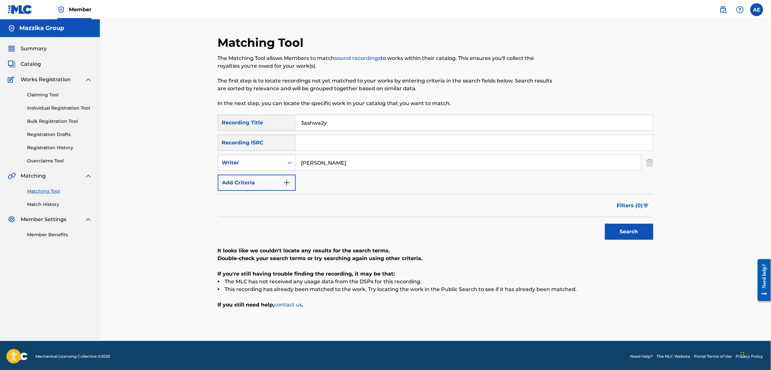
type input "MOOTAZ AMIN"
drag, startPoint x: 337, startPoint y: 121, endPoint x: 245, endPoint y: 114, distance: 91.7
click at [253, 115] on div "SearchWithCriteriac4617c19-443b-46dc-9a95-a74b8fe0b63d Recording Title 3ashwa2y" at bounding box center [435, 123] width 435 height 16
type input "عشوائي"
click at [605, 224] on button "Search" at bounding box center [629, 232] width 48 height 16
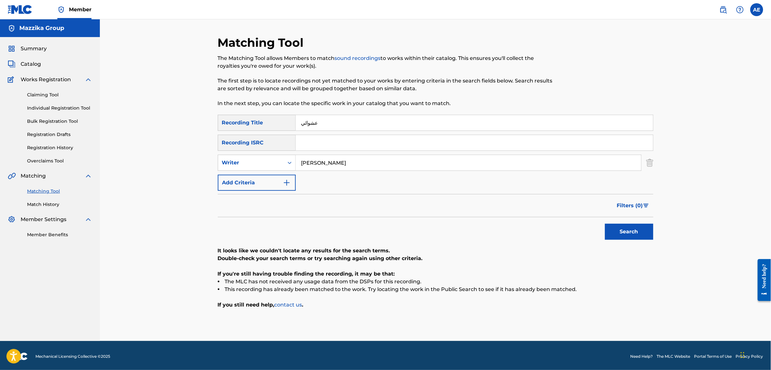
drag, startPoint x: 363, startPoint y: 158, endPoint x: 176, endPoint y: 150, distance: 187.3
click at [178, 150] on div "Matching Tool The Matching Tool allows Members to match sound recordings to wor…" at bounding box center [435, 179] width 671 height 321
click at [605, 224] on button "Search" at bounding box center [629, 232] width 48 height 16
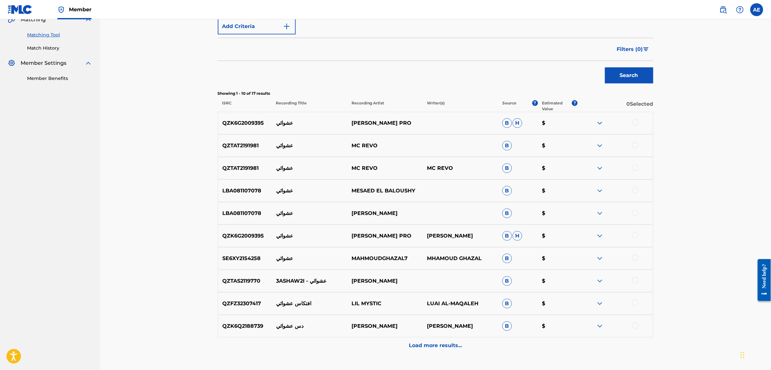
scroll to position [161, 0]
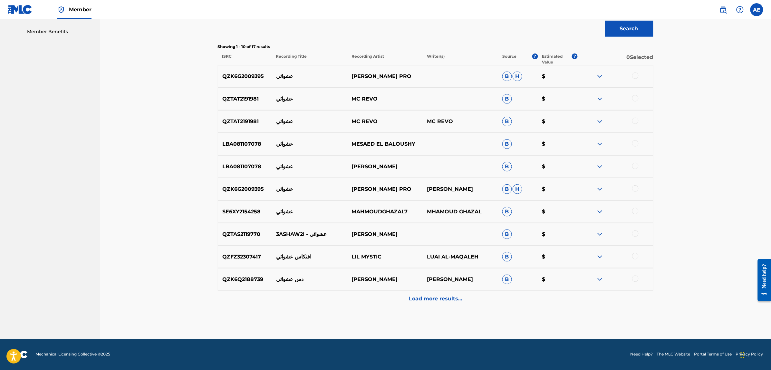
click at [355, 296] on div "Load more results..." at bounding box center [435, 299] width 435 height 16
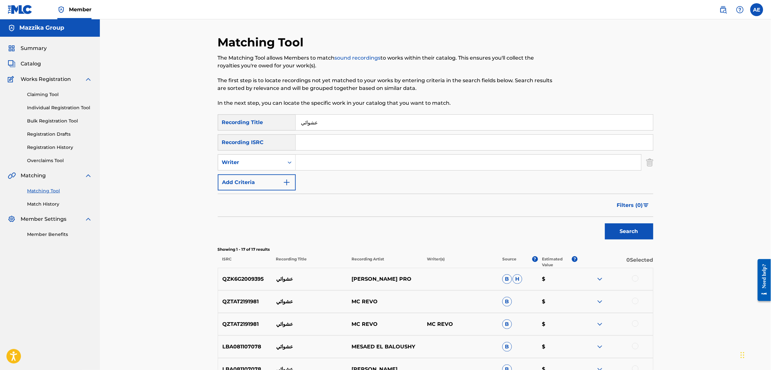
scroll to position [0, 0]
drag, startPoint x: 322, startPoint y: 121, endPoint x: 250, endPoint y: 125, distance: 72.3
click at [250, 125] on div "SearchWithCriteriac4617c19-443b-46dc-9a95-a74b8fe0b63d Recording Title عشوائي" at bounding box center [435, 123] width 435 height 16
click at [328, 143] on input "Search Form" at bounding box center [474, 142] width 357 height 15
click at [605, 224] on button "Search" at bounding box center [629, 232] width 48 height 16
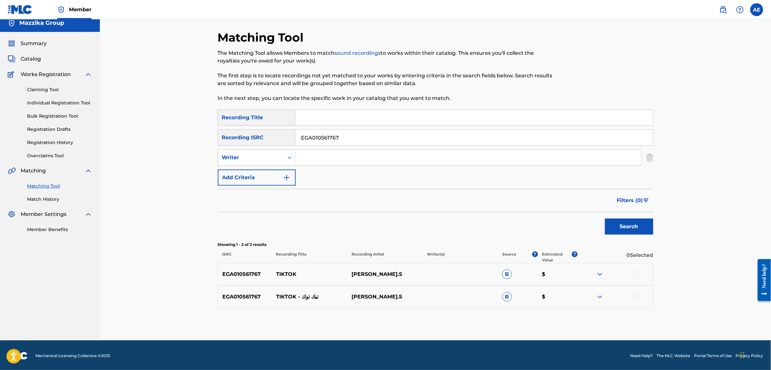
scroll to position [6, 0]
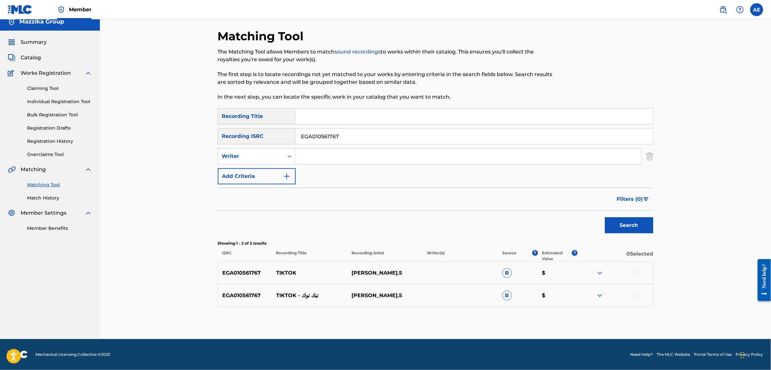
click at [634, 271] on div at bounding box center [635, 272] width 6 height 6
click at [635, 297] on div at bounding box center [635, 295] width 6 height 6
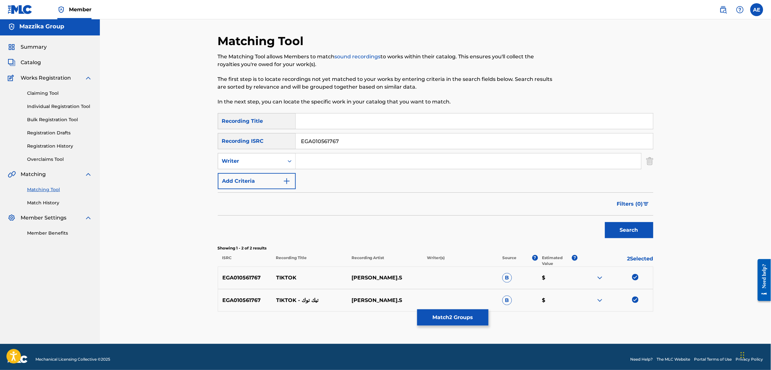
scroll to position [0, 0]
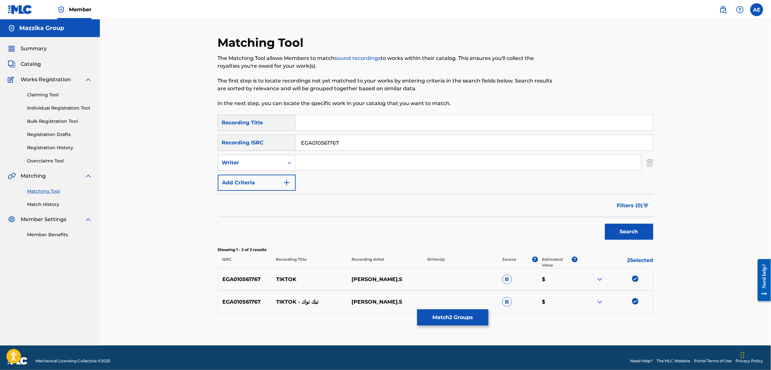
drag, startPoint x: 350, startPoint y: 141, endPoint x: 214, endPoint y: 138, distance: 135.6
click at [218, 138] on div "SearchWithCriteria0883560c-7faf-40b3-a548-9e229addc9fc Recording ISRC EGA010561…" at bounding box center [435, 143] width 435 height 16
click at [339, 166] on input "Search Form" at bounding box center [468, 162] width 345 height 15
click at [330, 123] on input "Search Form" at bounding box center [474, 122] width 357 height 15
click at [605, 224] on button "Search" at bounding box center [629, 232] width 48 height 16
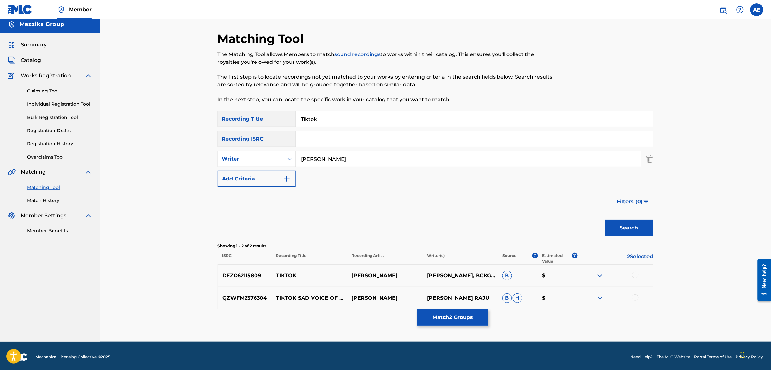
scroll to position [6, 0]
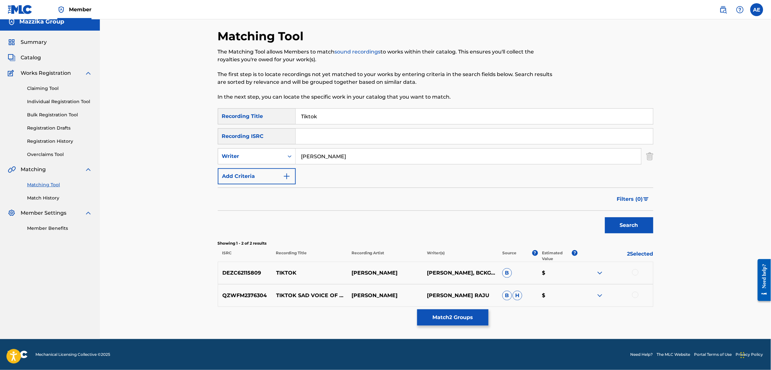
click at [601, 270] on img at bounding box center [600, 273] width 8 height 8
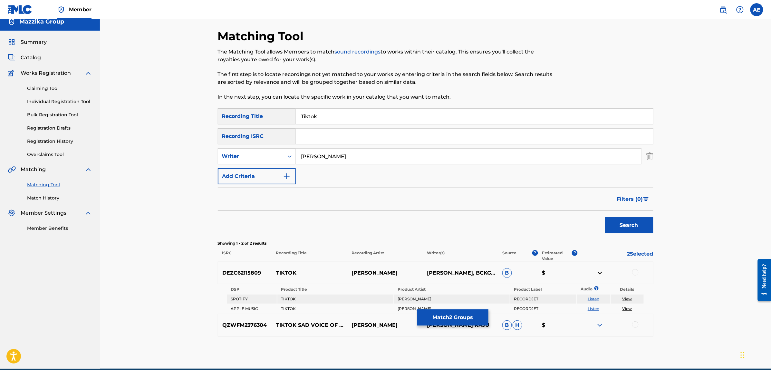
scroll to position [35, 0]
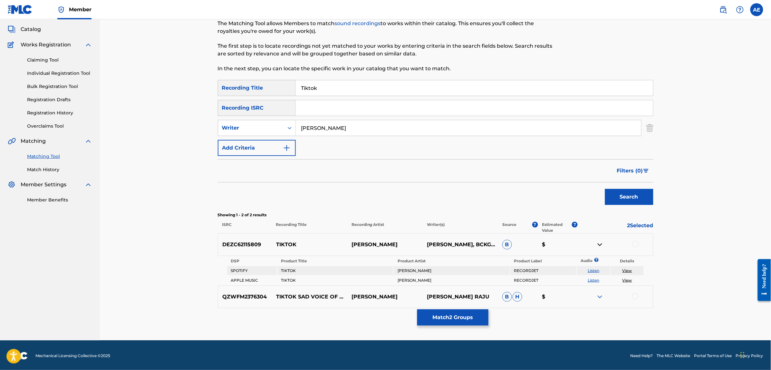
click at [592, 269] on link "Listen" at bounding box center [594, 270] width 12 height 5
click at [600, 242] on img at bounding box center [600, 245] width 8 height 8
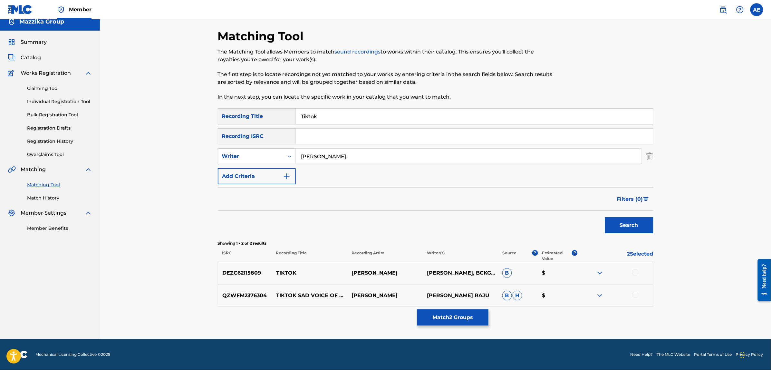
click at [598, 294] on img at bounding box center [600, 296] width 8 height 8
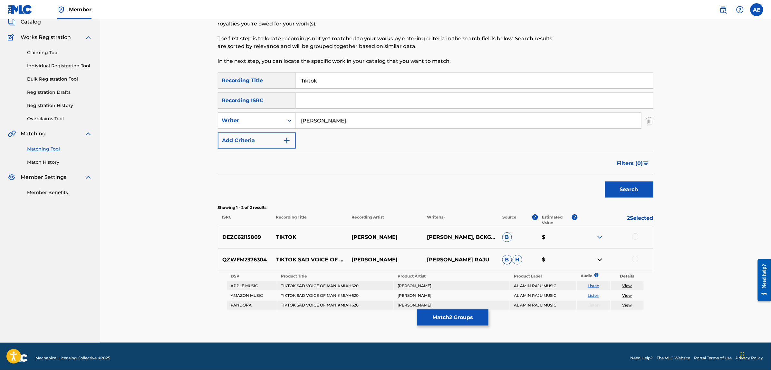
scroll to position [44, 0]
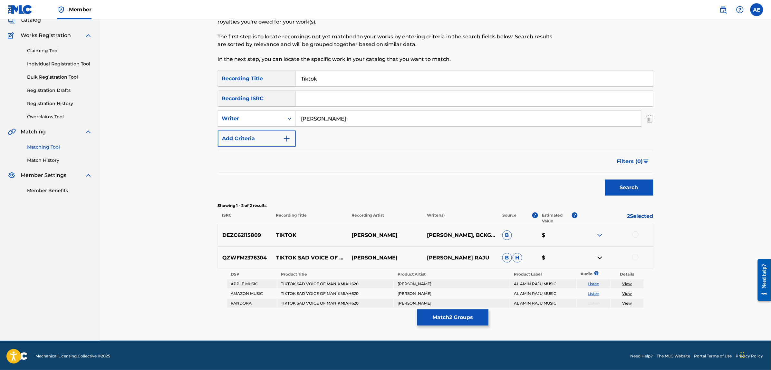
click at [600, 255] on img at bounding box center [600, 258] width 8 height 8
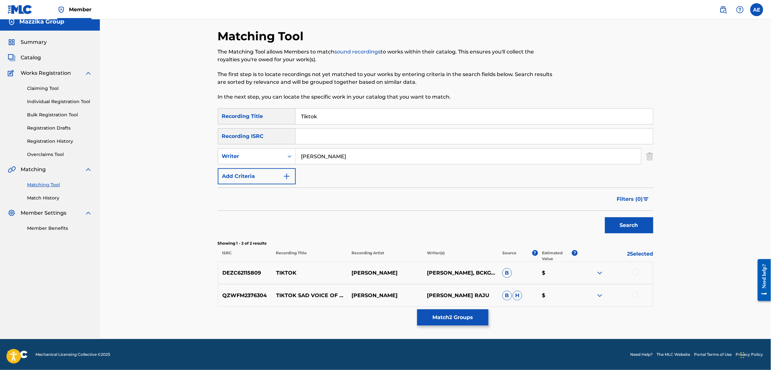
scroll to position [6, 0]
drag, startPoint x: 355, startPoint y: 155, endPoint x: 268, endPoint y: 154, distance: 86.7
click at [268, 154] on div "SearchWithCriteria1e58efb6-01ef-4c3e-91ca-abf10fa37235 Writer MOOTAZ AMIN" at bounding box center [435, 156] width 435 height 16
click at [605, 217] on button "Search" at bounding box center [629, 225] width 48 height 16
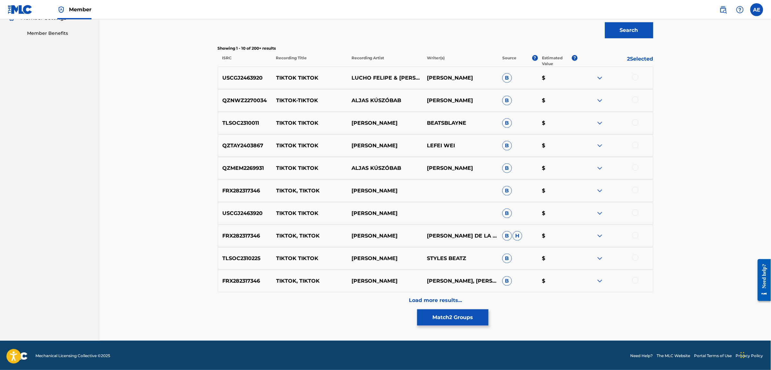
scroll to position [0, 0]
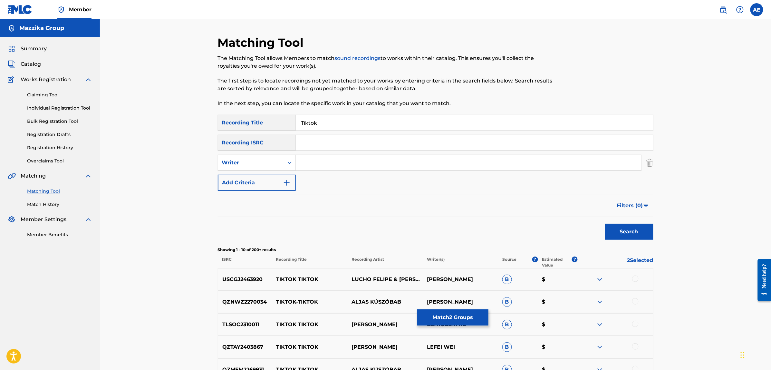
drag, startPoint x: 326, startPoint y: 124, endPoint x: 199, endPoint y: 123, distance: 126.9
click at [199, 123] on div "Matching Tool The Matching Tool allows Members to match sound recordings to wor…" at bounding box center [435, 280] width 671 height 522
drag, startPoint x: 338, startPoint y: 124, endPoint x: 241, endPoint y: 114, distance: 97.5
click at [242, 115] on div "SearchWithCriteriac4617c19-443b-46dc-9a95-a74b8fe0b63d Recording Title Tiktok" at bounding box center [435, 123] width 435 height 16
click at [605, 224] on button "Search" at bounding box center [629, 232] width 48 height 16
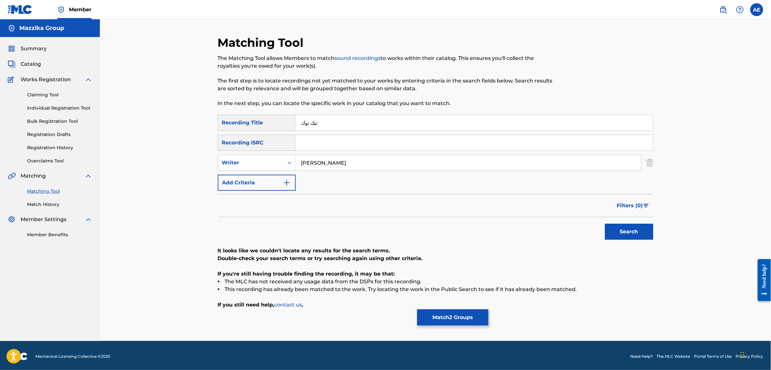
drag, startPoint x: 346, startPoint y: 162, endPoint x: 189, endPoint y: 161, distance: 157.2
click at [189, 161] on div "Matching Tool The Matching Tool allows Members to match sound recordings to wor…" at bounding box center [435, 179] width 671 height 321
click at [605, 224] on button "Search" at bounding box center [629, 232] width 48 height 16
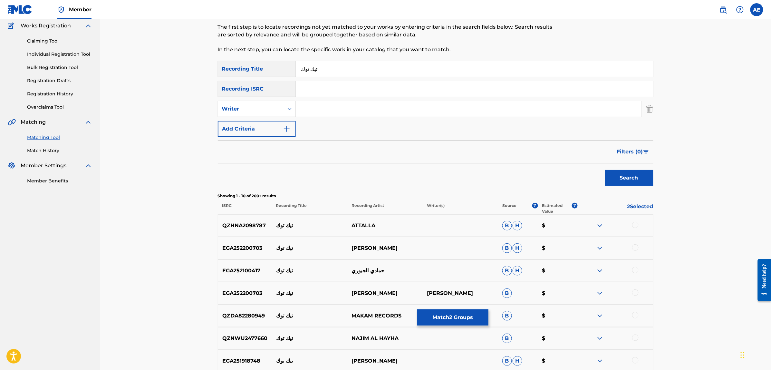
scroll to position [121, 0]
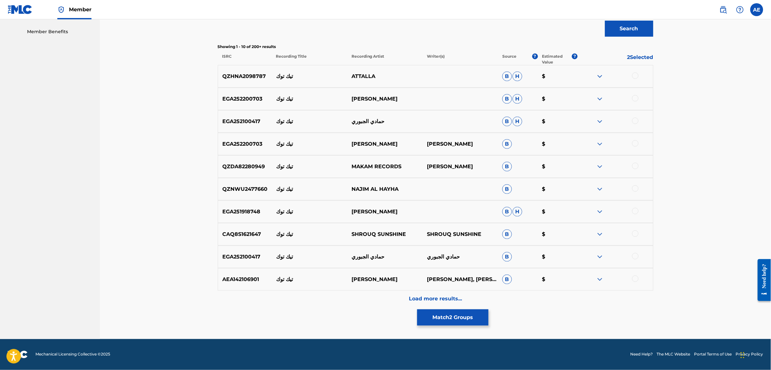
click at [330, 302] on div "Load more results..." at bounding box center [435, 299] width 435 height 16
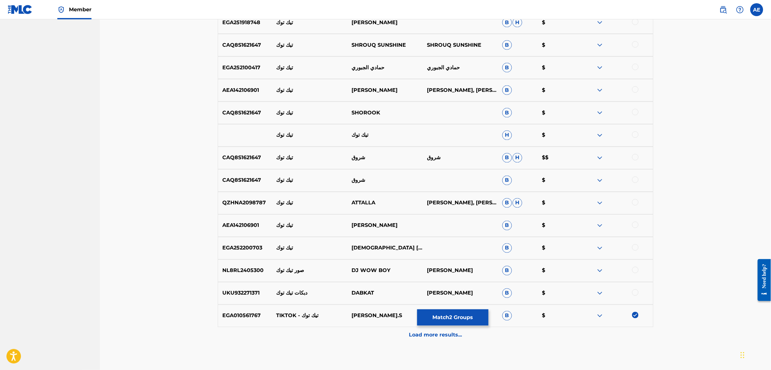
scroll to position [428, 0]
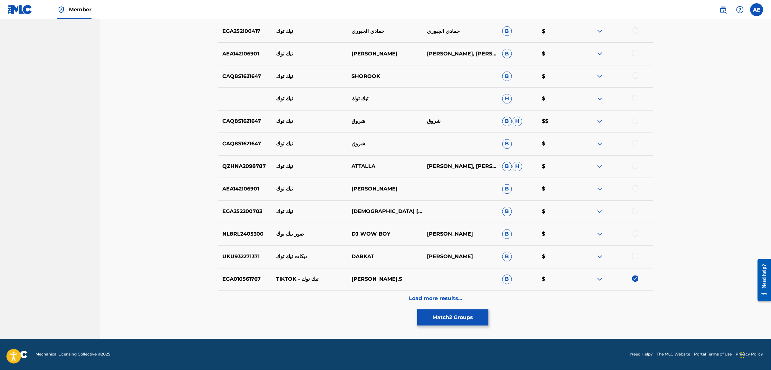
click at [355, 300] on div "Load more results..." at bounding box center [435, 299] width 435 height 16
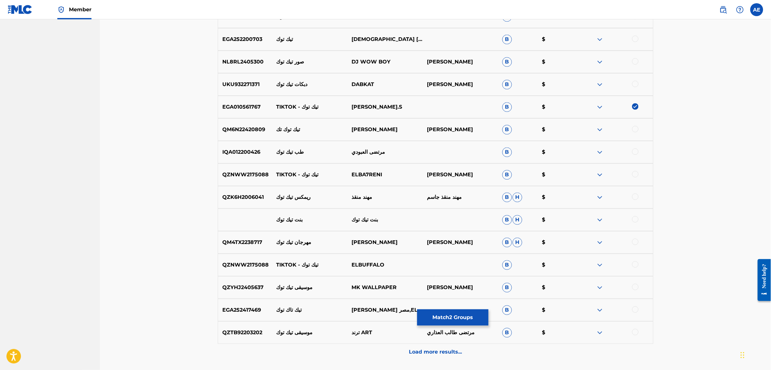
scroll to position [630, 0]
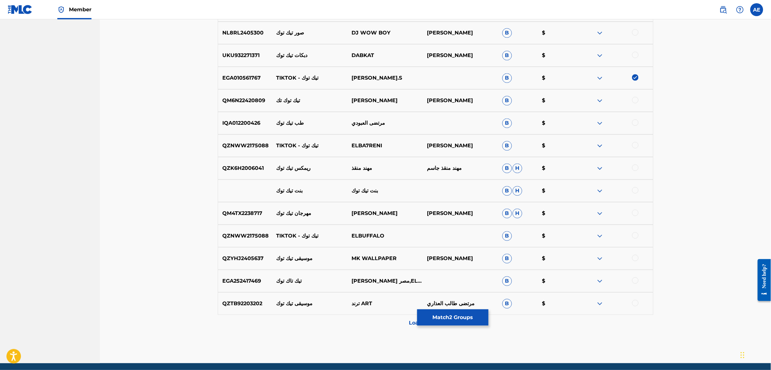
click at [600, 144] on img at bounding box center [600, 146] width 8 height 8
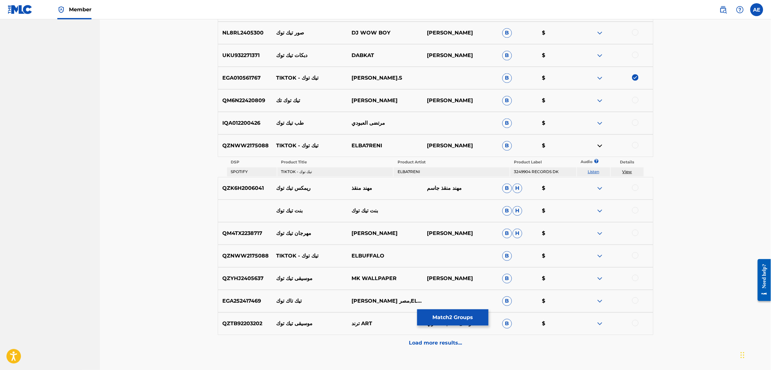
click at [591, 170] on link "Listen" at bounding box center [594, 171] width 12 height 5
click at [600, 141] on div "QZNWW2175088 TIKTOK - تيك توك ELBA7RENI HUSAIN SALEH B $" at bounding box center [435, 145] width 435 height 23
click at [598, 146] on img at bounding box center [600, 146] width 8 height 8
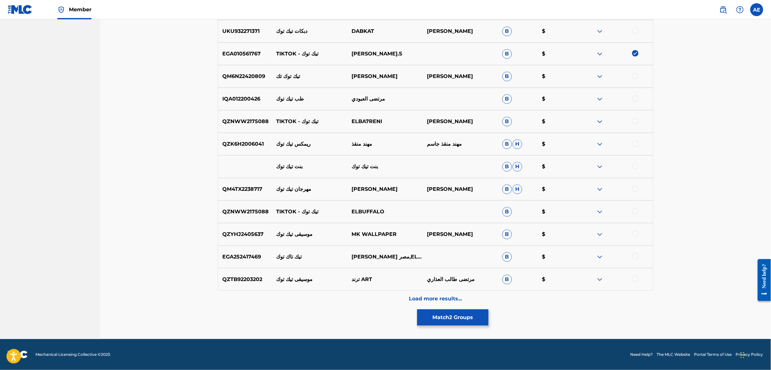
click at [339, 297] on div "Load more results..." at bounding box center [435, 299] width 435 height 16
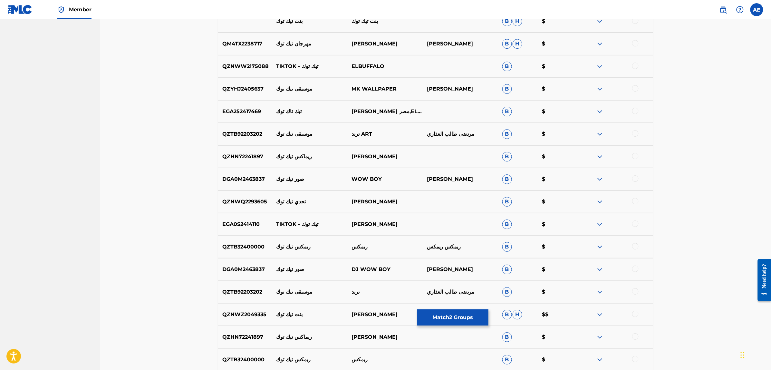
scroll to position [815, 0]
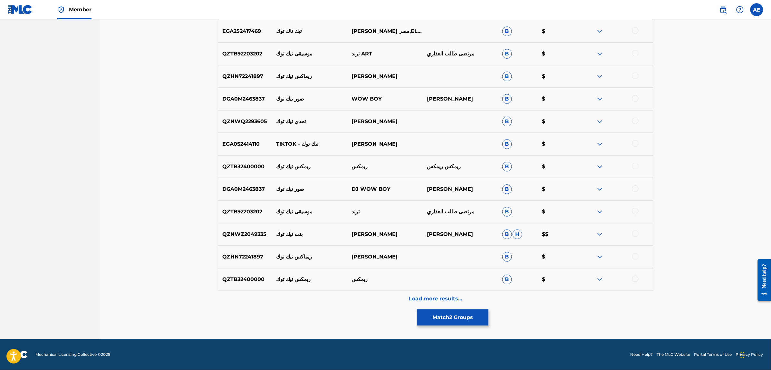
click at [336, 303] on div "Load more results..." at bounding box center [435, 299] width 435 height 16
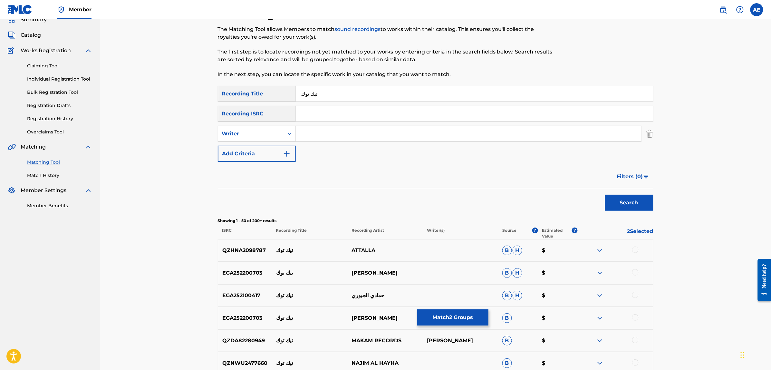
scroll to position [0, 0]
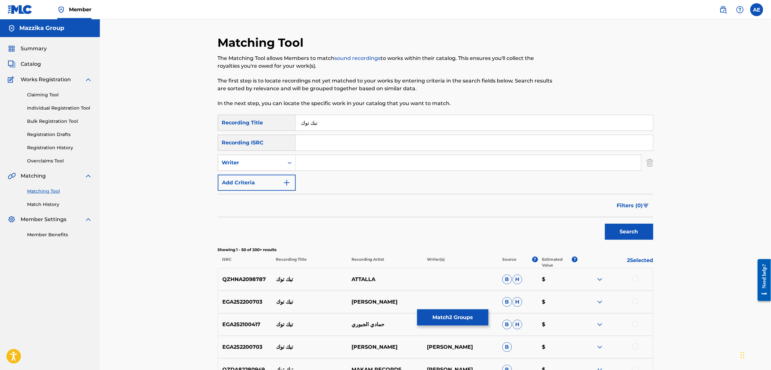
drag, startPoint x: 298, startPoint y: 124, endPoint x: 274, endPoint y: 124, distance: 24.2
click at [274, 124] on div "SearchWithCriteriac4617c19-443b-46dc-9a95-a74b8fe0b63d Recording Title تيك توك" at bounding box center [435, 123] width 435 height 16
click at [448, 318] on button "Match 2 Groups" at bounding box center [452, 317] width 71 height 16
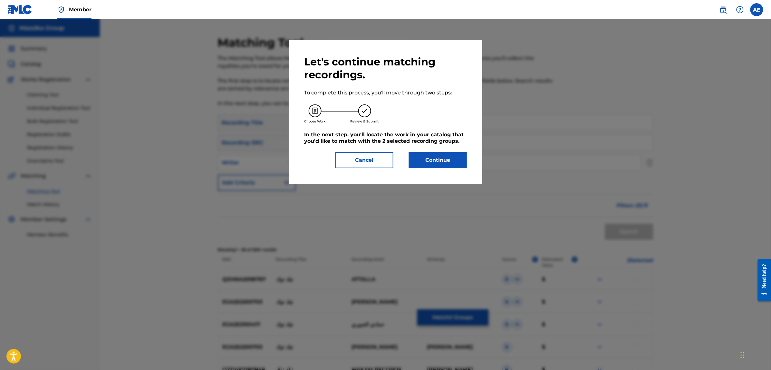
click at [453, 161] on button "Continue" at bounding box center [438, 160] width 58 height 16
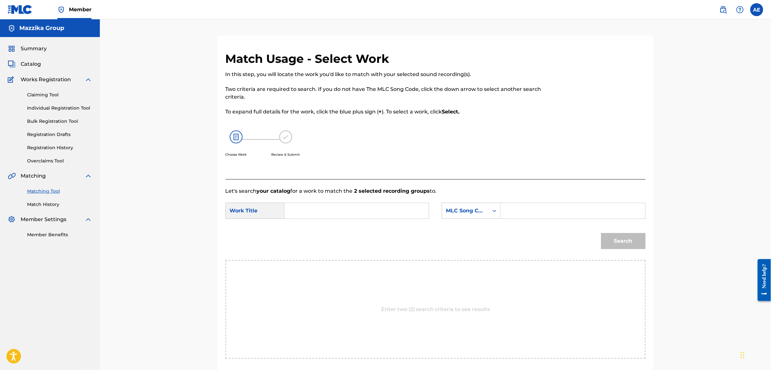
click at [346, 206] on input "Search Form" at bounding box center [356, 210] width 133 height 15
click at [564, 213] on input "Search Form" at bounding box center [572, 210] width 133 height 15
click at [601, 233] on button "Search" at bounding box center [623, 241] width 44 height 16
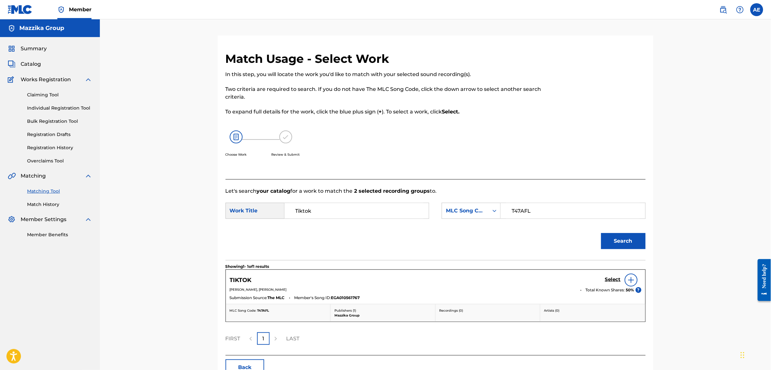
click at [601, 277] on div "TIKTOK Select" at bounding box center [436, 279] width 412 height 13
click at [608, 279] on h5 "Select" at bounding box center [613, 279] width 16 height 6
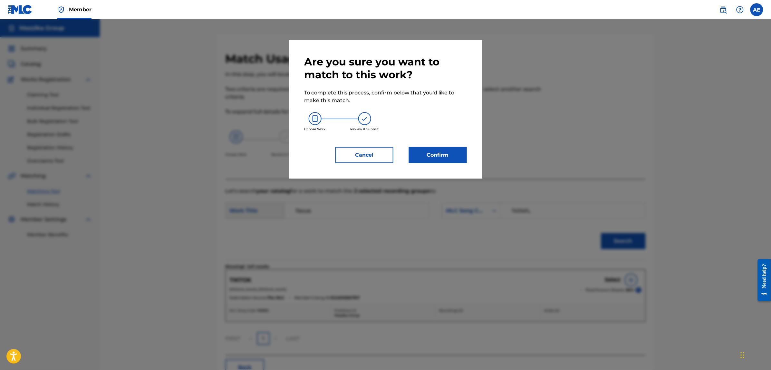
click at [460, 155] on button "Confirm" at bounding box center [438, 155] width 58 height 16
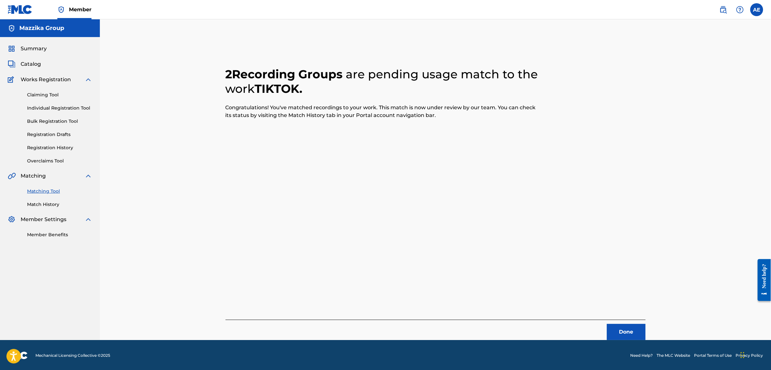
click at [632, 331] on button "Done" at bounding box center [626, 332] width 39 height 16
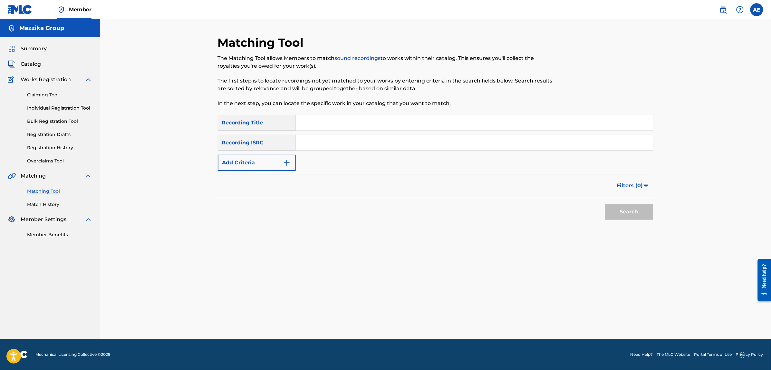
click at [266, 171] on form "SearchWithCriteriac4617c19-443b-46dc-9a95-a74b8fe0b63d Recording Title SearchWi…" at bounding box center [435, 169] width 435 height 108
click at [287, 164] on img "Search Form" at bounding box center [287, 163] width 8 height 8
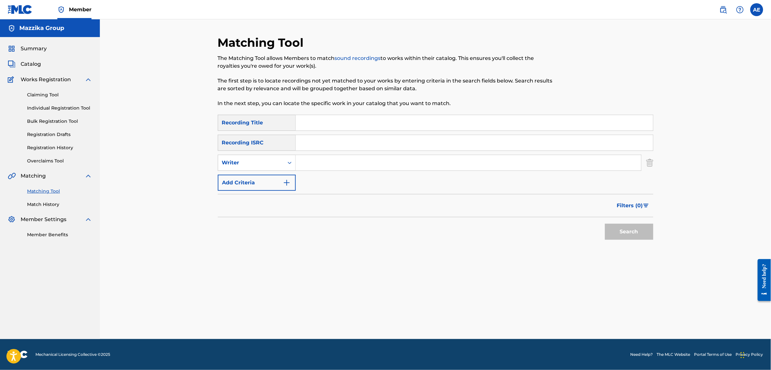
click at [322, 140] on input "Search Form" at bounding box center [474, 142] width 357 height 15
click at [605, 224] on button "Search" at bounding box center [629, 232] width 48 height 16
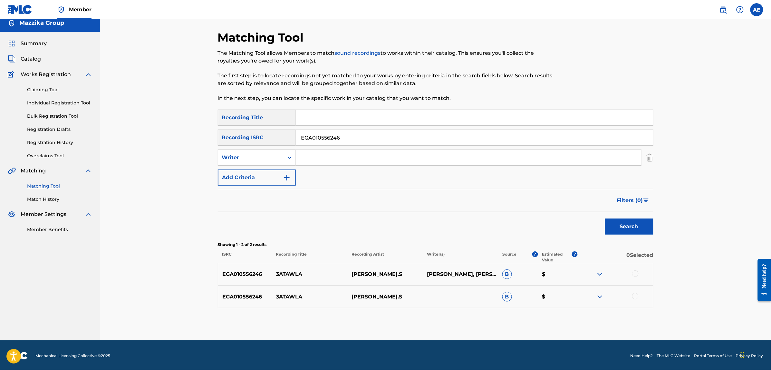
scroll to position [6, 0]
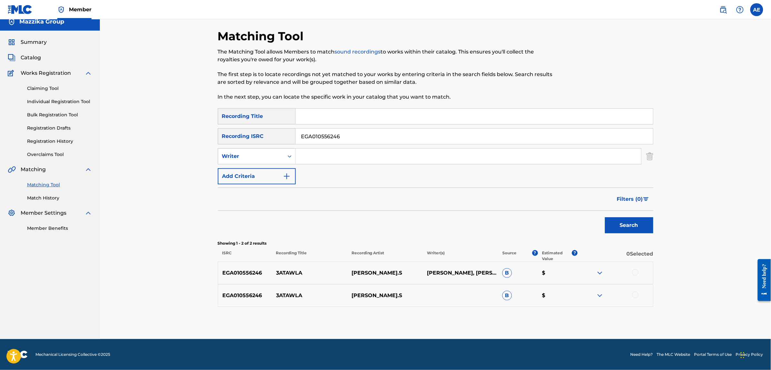
click at [638, 272] on div at bounding box center [635, 272] width 6 height 6
click at [635, 296] on div at bounding box center [635, 295] width 6 height 6
drag, startPoint x: 347, startPoint y: 138, endPoint x: 186, endPoint y: 129, distance: 161.6
click at [186, 129] on div "Matching Tool The Matching Tool allows Members to match sound recordings to wor…" at bounding box center [435, 176] width 671 height 326
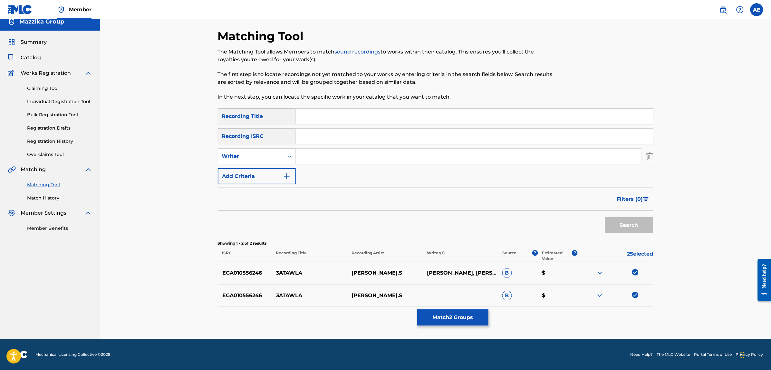
click at [321, 153] on input "Search Form" at bounding box center [468, 155] width 345 height 15
click at [321, 114] on input "Search Form" at bounding box center [474, 116] width 357 height 15
click at [605, 217] on button "Search" at bounding box center [629, 225] width 48 height 16
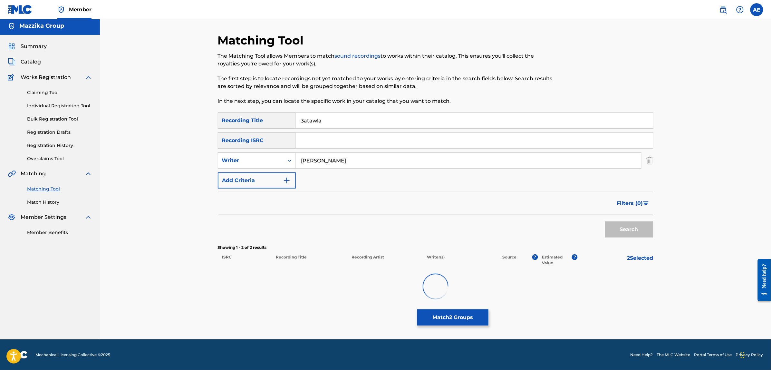
scroll to position [0, 0]
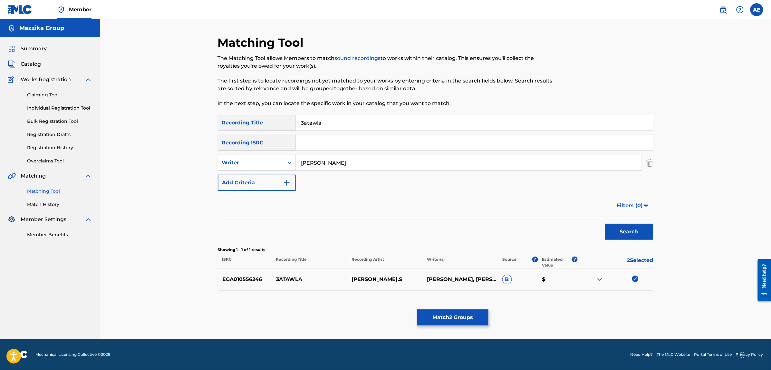
drag, startPoint x: 350, startPoint y: 162, endPoint x: 214, endPoint y: 168, distance: 137.0
click at [214, 168] on div "Matching Tool The Matching Tool allows Members to match sound recordings to wor…" at bounding box center [435, 186] width 451 height 303
click at [605, 224] on button "Search" at bounding box center [629, 232] width 48 height 16
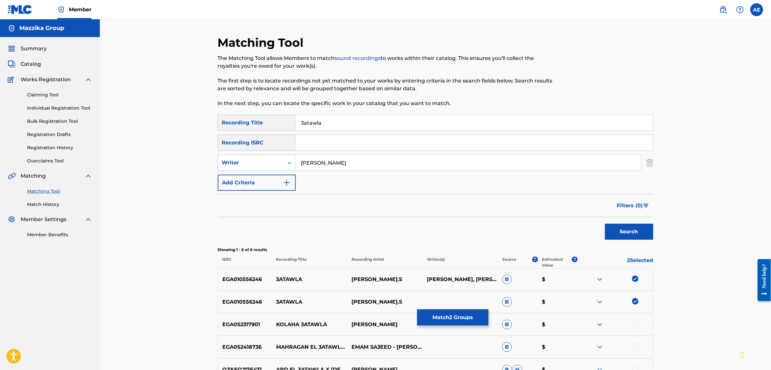
drag, startPoint x: 339, startPoint y: 116, endPoint x: 221, endPoint y: 120, distance: 117.3
click at [221, 120] on div "SearchWithCriteriac4617c19-443b-46dc-9a95-a74b8fe0b63d Recording Title 3atawla" at bounding box center [435, 123] width 435 height 16
click at [605, 224] on button "Search" at bounding box center [629, 232] width 48 height 16
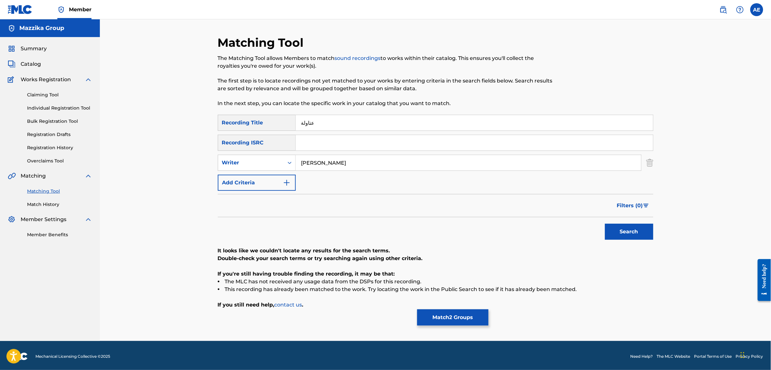
drag, startPoint x: 362, startPoint y: 162, endPoint x: 158, endPoint y: 167, distance: 203.6
click at [202, 167] on div "Matching Tool The Matching Tool allows Members to match sound recordings to wor…" at bounding box center [435, 179] width 671 height 321
click at [605, 224] on button "Search" at bounding box center [629, 232] width 48 height 16
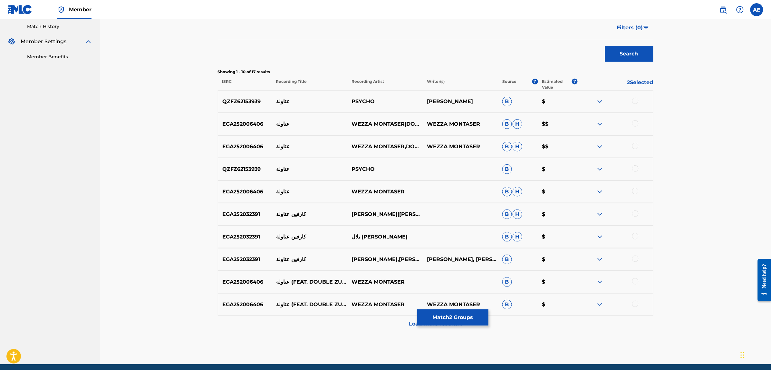
scroll to position [201, 0]
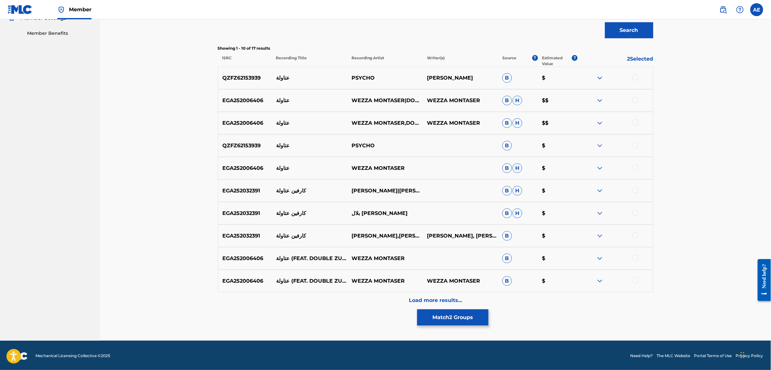
click at [353, 295] on div "Load more results..." at bounding box center [435, 300] width 435 height 16
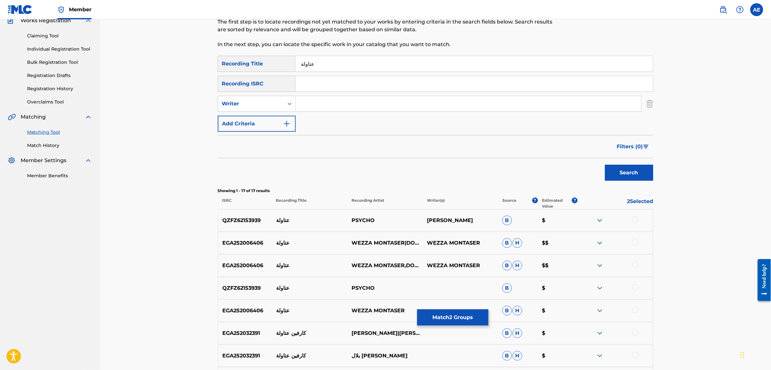
scroll to position [0, 0]
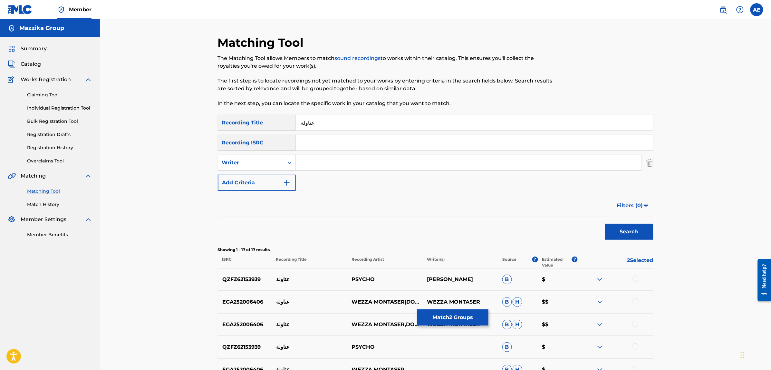
click at [448, 313] on button "Match 2 Groups" at bounding box center [452, 317] width 71 height 16
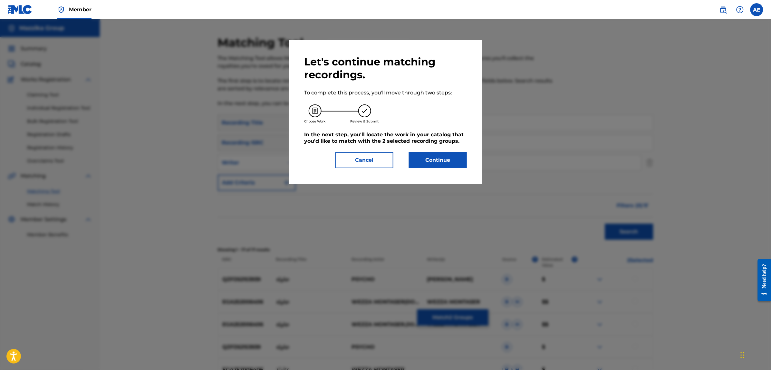
click at [430, 160] on button "Continue" at bounding box center [438, 160] width 58 height 16
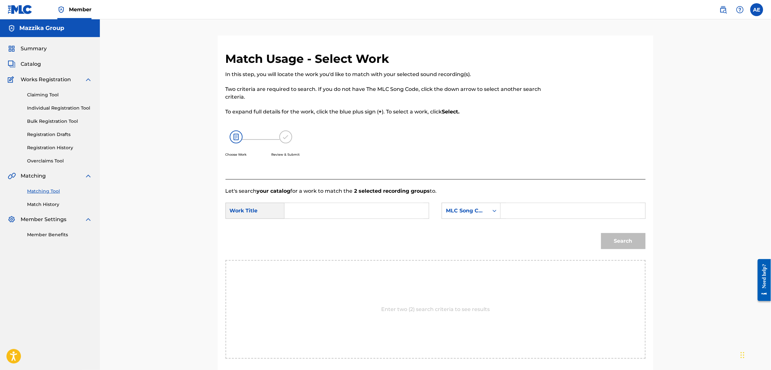
click at [342, 211] on input "Search Form" at bounding box center [356, 210] width 133 height 15
click at [525, 213] on input "Search Form" at bounding box center [572, 210] width 133 height 15
click at [601, 233] on button "Search" at bounding box center [623, 241] width 44 height 16
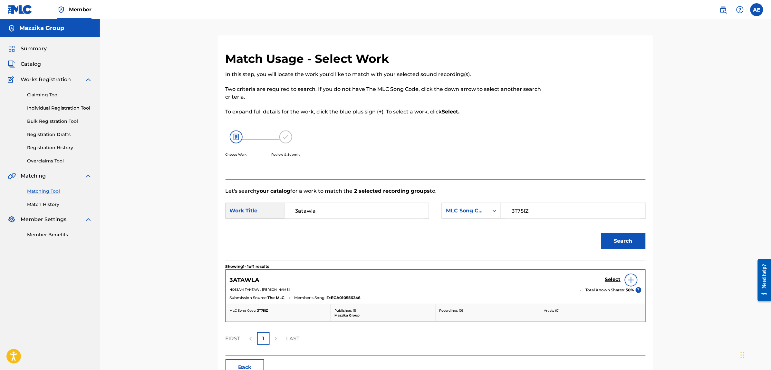
click at [616, 279] on h5 "Select" at bounding box center [613, 279] width 16 height 6
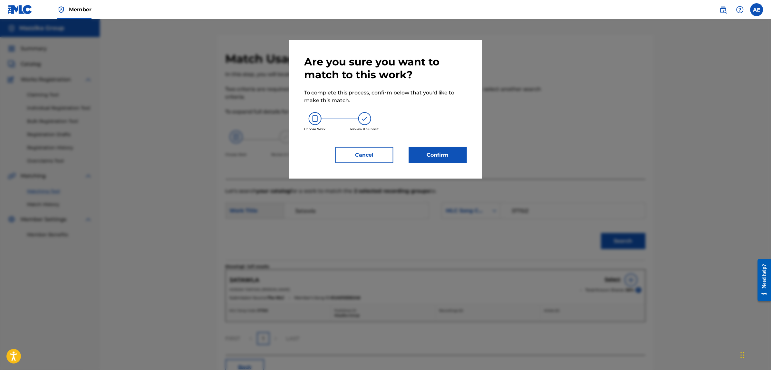
click at [431, 140] on div "Are you sure you want to match to this work? To complete this process, confirm …" at bounding box center [385, 109] width 162 height 108
click at [432, 153] on button "Confirm" at bounding box center [438, 155] width 58 height 16
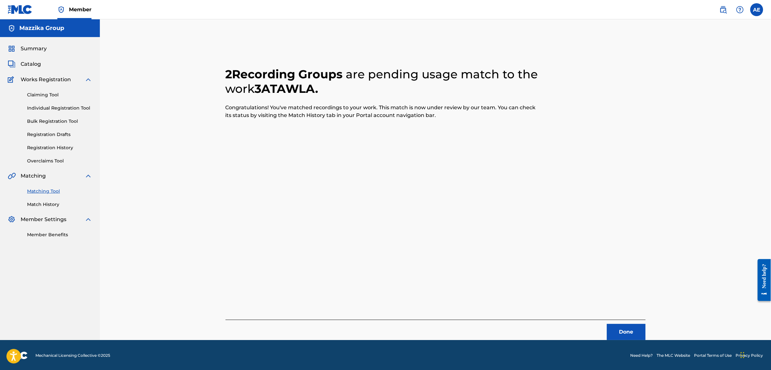
click at [625, 327] on button "Done" at bounding box center [626, 332] width 39 height 16
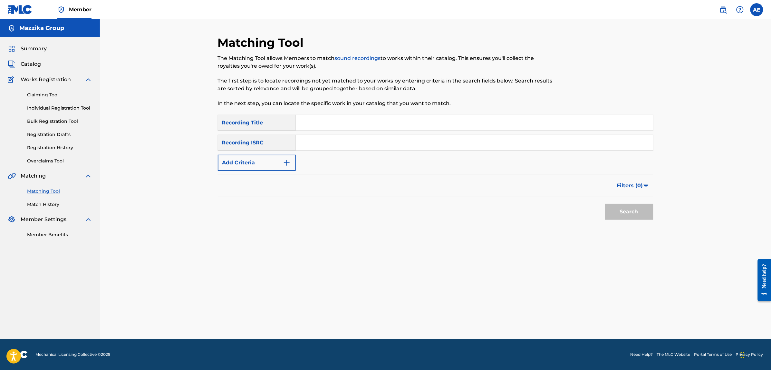
click at [275, 163] on button "Add Criteria" at bounding box center [257, 163] width 78 height 16
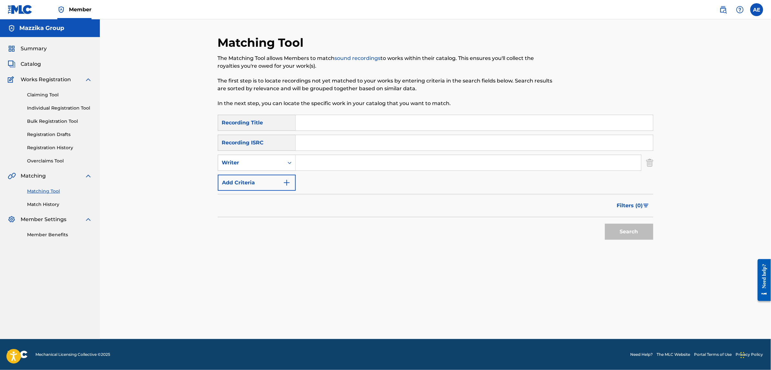
click at [337, 145] on input "Search Form" at bounding box center [474, 142] width 357 height 15
click at [605, 224] on button "Search" at bounding box center [629, 232] width 48 height 16
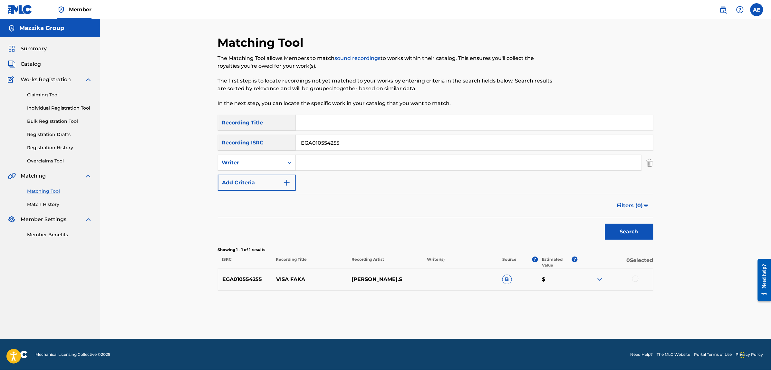
click at [633, 278] on div at bounding box center [635, 278] width 6 height 6
drag, startPoint x: 362, startPoint y: 144, endPoint x: 234, endPoint y: 144, distance: 127.9
click at [235, 144] on div "SearchWithCriteria0883560c-7faf-40b3-a548-9e229addc9fc Recording ISRC EGA010554…" at bounding box center [435, 143] width 435 height 16
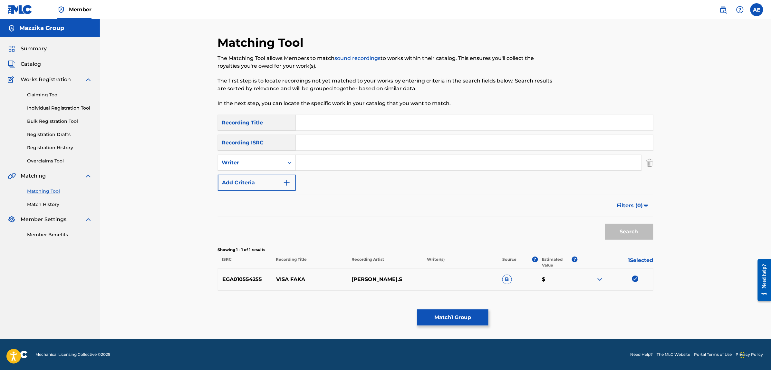
click at [329, 166] on input "Search Form" at bounding box center [468, 162] width 345 height 15
click at [329, 116] on input "Search Form" at bounding box center [474, 122] width 357 height 15
click at [605, 224] on button "Search" at bounding box center [629, 232] width 48 height 16
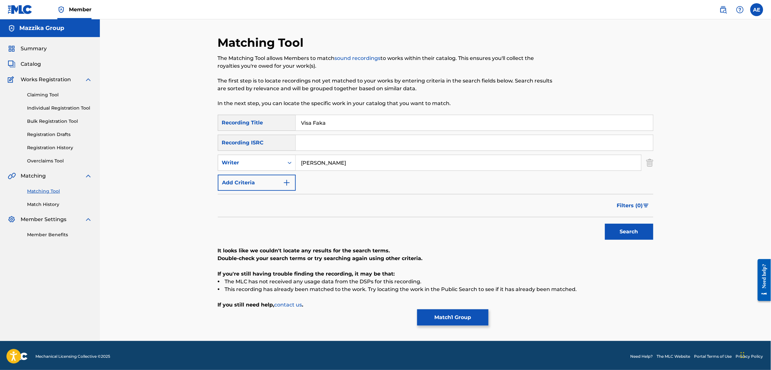
scroll to position [2, 0]
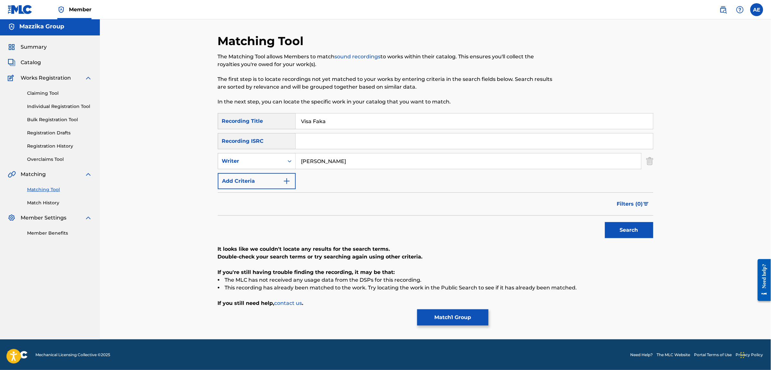
drag, startPoint x: 350, startPoint y: 163, endPoint x: 184, endPoint y: 147, distance: 166.7
click at [184, 147] on div "Matching Tool The Matching Tool allows Members to match sound recordings to wor…" at bounding box center [435, 178] width 671 height 321
click at [605, 222] on button "Search" at bounding box center [629, 230] width 48 height 16
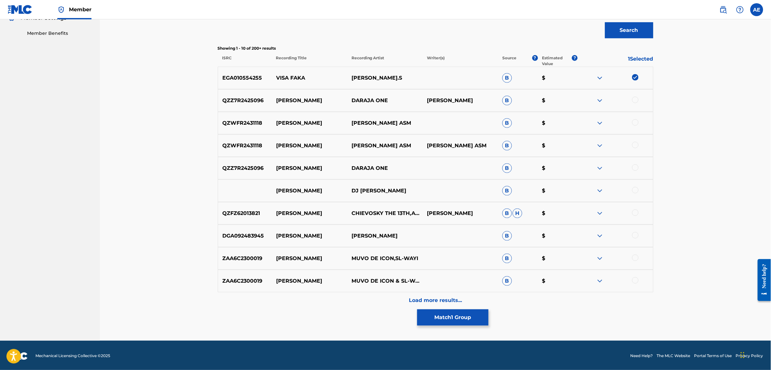
scroll to position [203, 0]
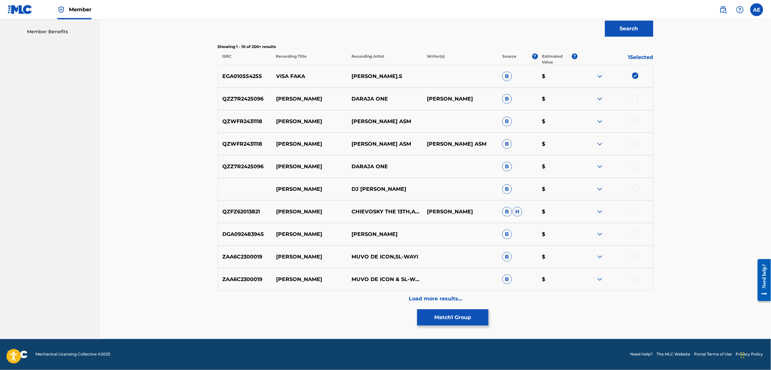
click at [345, 295] on div "Load more results..." at bounding box center [435, 299] width 435 height 16
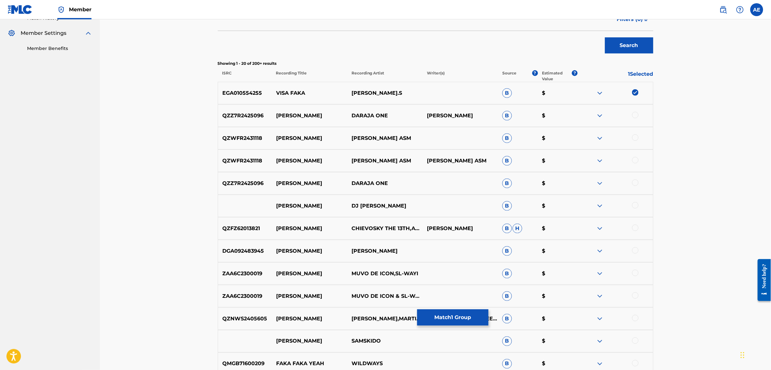
scroll to position [0, 0]
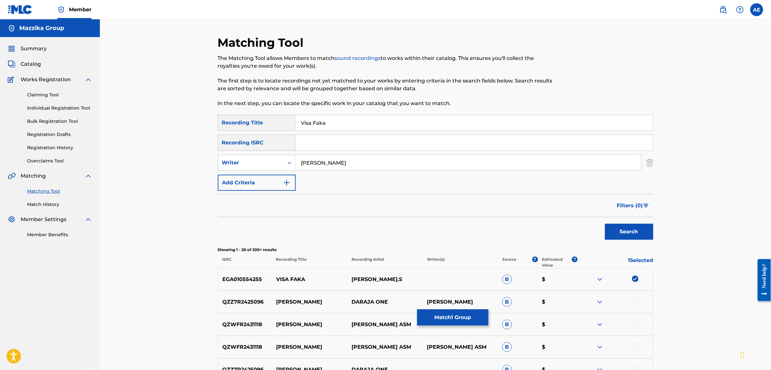
drag, startPoint x: 304, startPoint y: 123, endPoint x: 227, endPoint y: 119, distance: 76.5
click at [227, 119] on div "SearchWithCriteriac4617c19-443b-46dc-9a95-a74b8fe0b63d Recording Title Visa Faka" at bounding box center [435, 123] width 435 height 16
click at [605, 224] on button "Search" at bounding box center [629, 232] width 48 height 16
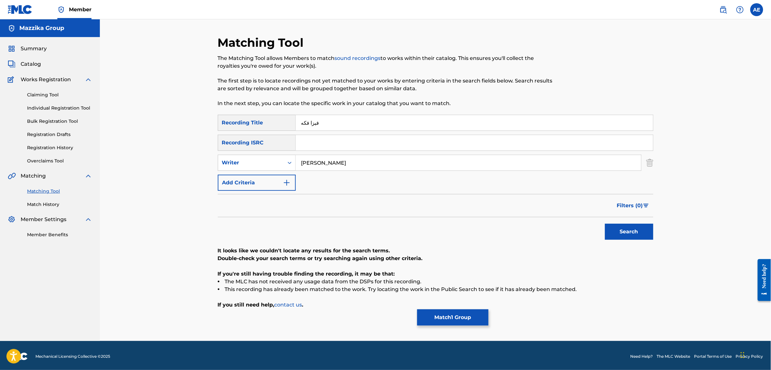
drag, startPoint x: 367, startPoint y: 159, endPoint x: 163, endPoint y: 167, distance: 203.4
click at [163, 167] on div "Matching Tool The Matching Tool allows Members to match sound recordings to wor…" at bounding box center [435, 179] width 671 height 321
click at [605, 224] on button "Search" at bounding box center [629, 232] width 48 height 16
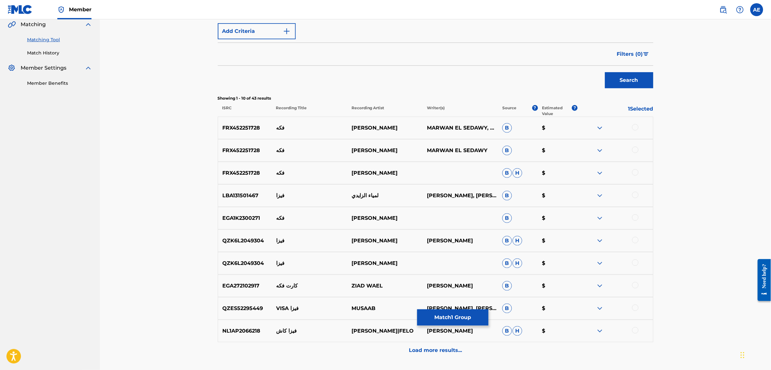
scroll to position [161, 0]
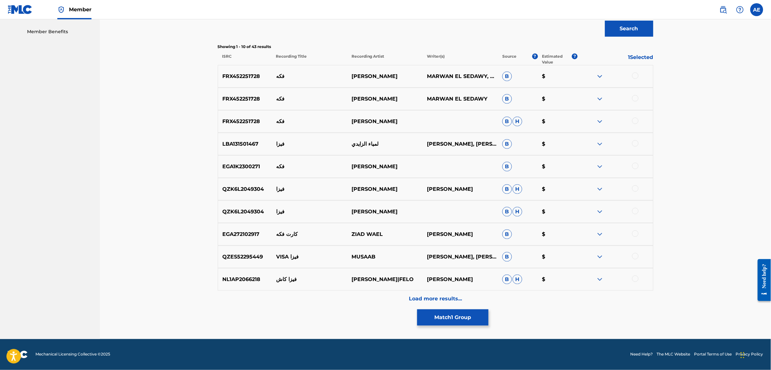
click at [337, 295] on div "Load more results..." at bounding box center [435, 299] width 435 height 16
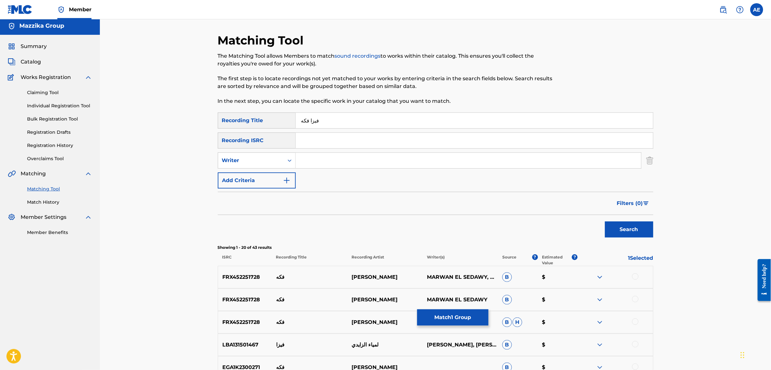
scroll to position [203, 0]
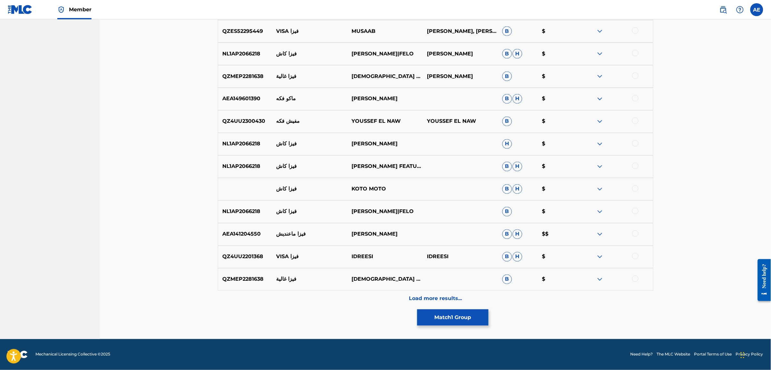
click at [335, 297] on div "Load more results..." at bounding box center [435, 299] width 435 height 16
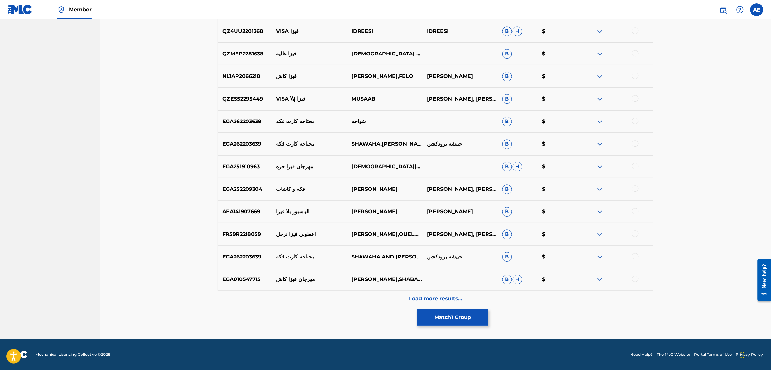
scroll to position [0, 0]
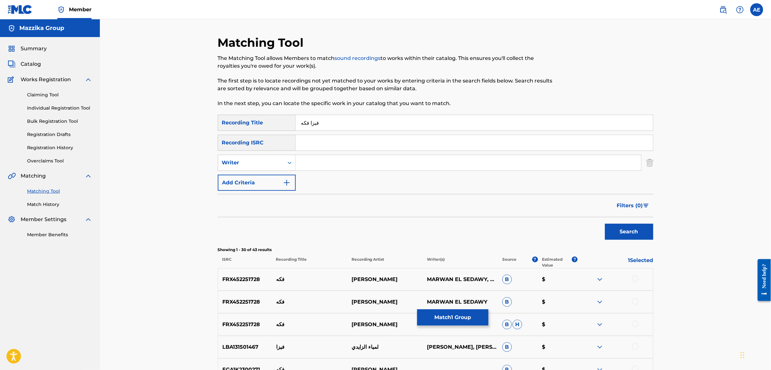
click at [446, 321] on button "Match 1 Group" at bounding box center [452, 317] width 71 height 16
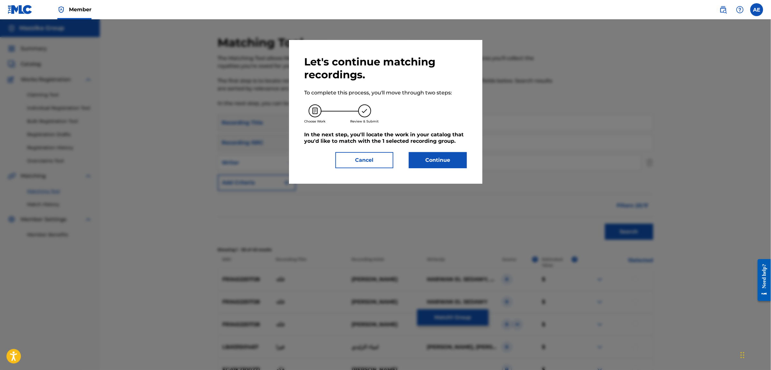
click at [445, 154] on button "Continue" at bounding box center [438, 160] width 58 height 16
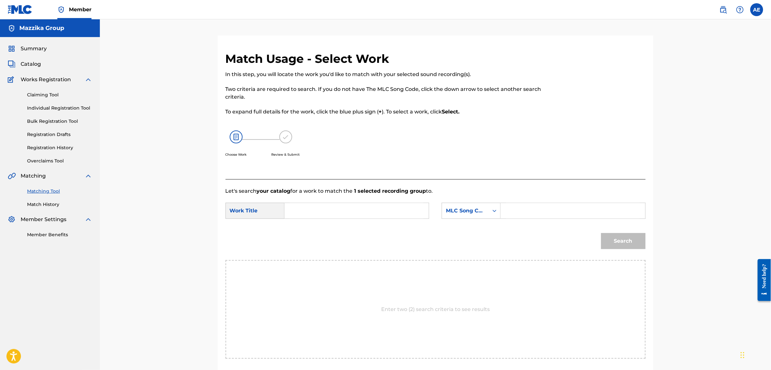
click at [358, 207] on input "Search Form" at bounding box center [356, 210] width 133 height 15
click at [540, 207] on input "Search Form" at bounding box center [572, 210] width 133 height 15
click at [601, 233] on button "Search" at bounding box center [623, 241] width 44 height 16
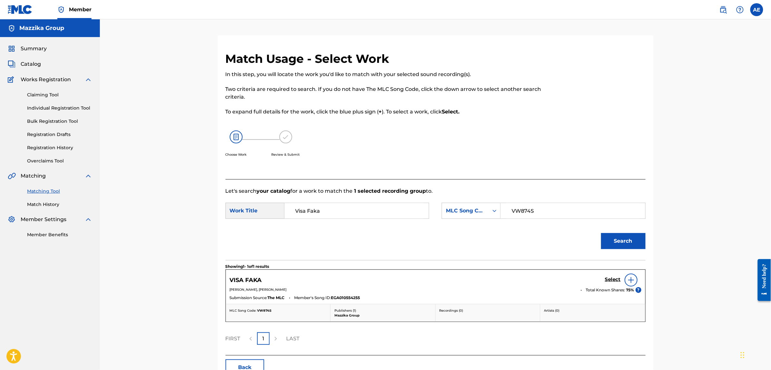
click at [615, 278] on h5 "Select" at bounding box center [613, 279] width 16 height 6
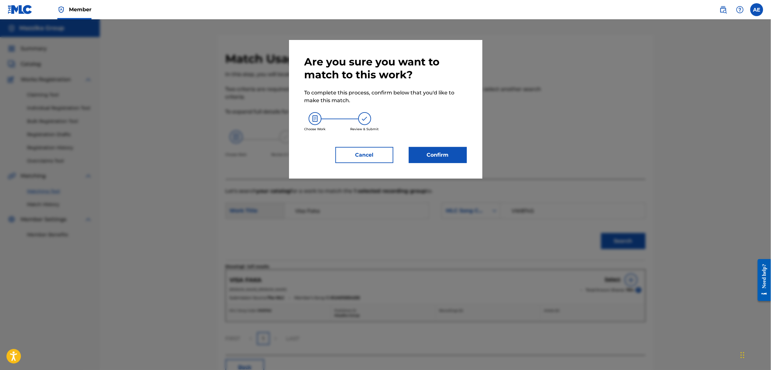
click at [428, 149] on button "Confirm" at bounding box center [438, 155] width 58 height 16
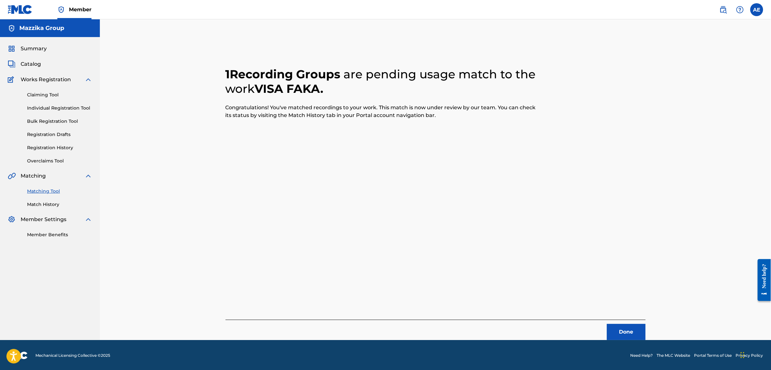
click at [624, 324] on button "Done" at bounding box center [626, 332] width 39 height 16
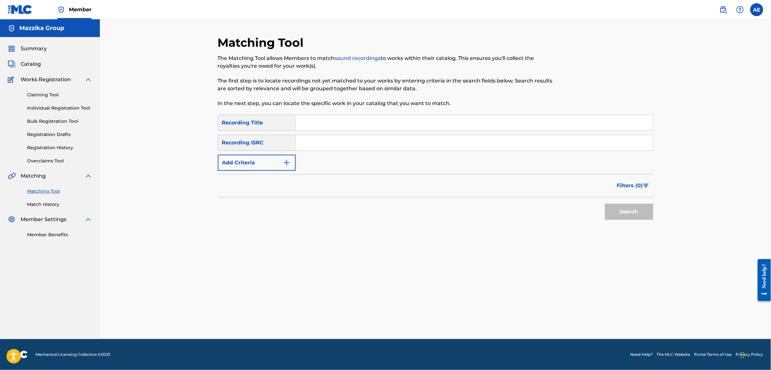
click at [278, 165] on button "Add Criteria" at bounding box center [257, 163] width 78 height 16
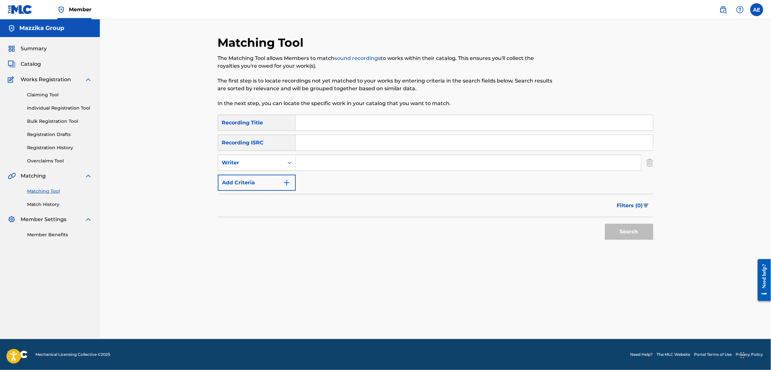
click at [359, 139] on input "Search Form" at bounding box center [474, 142] width 357 height 15
click at [330, 127] on input "Search Form" at bounding box center [474, 122] width 357 height 15
click at [605, 224] on button "Search" at bounding box center [629, 232] width 48 height 16
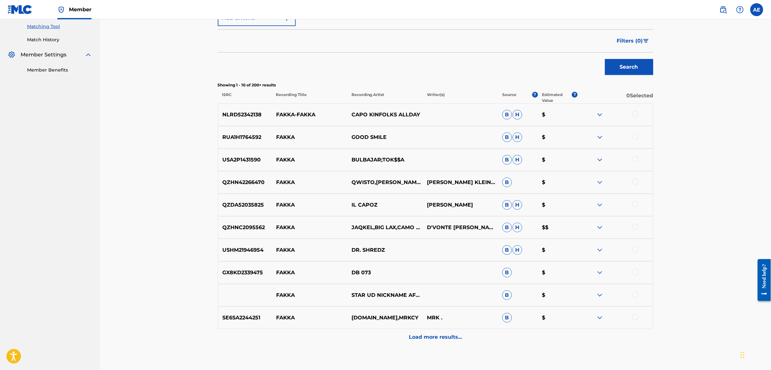
scroll to position [201, 0]
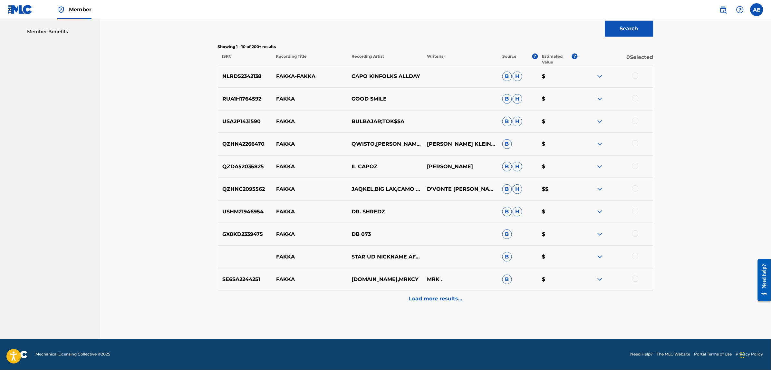
click at [318, 296] on div "Load more results..." at bounding box center [435, 299] width 435 height 16
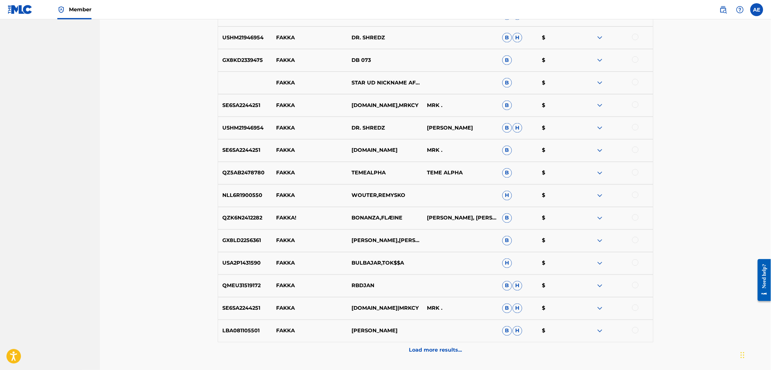
scroll to position [404, 0]
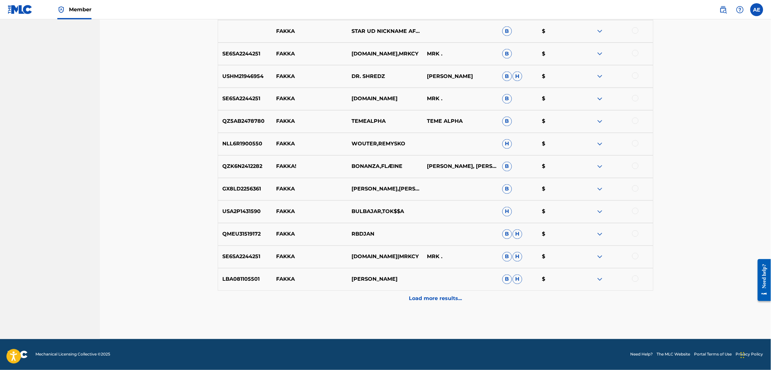
click at [331, 295] on div "Load more results..." at bounding box center [435, 299] width 435 height 16
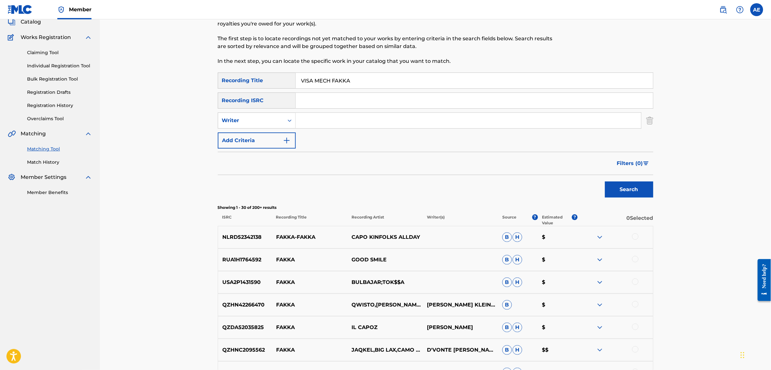
scroll to position [0, 0]
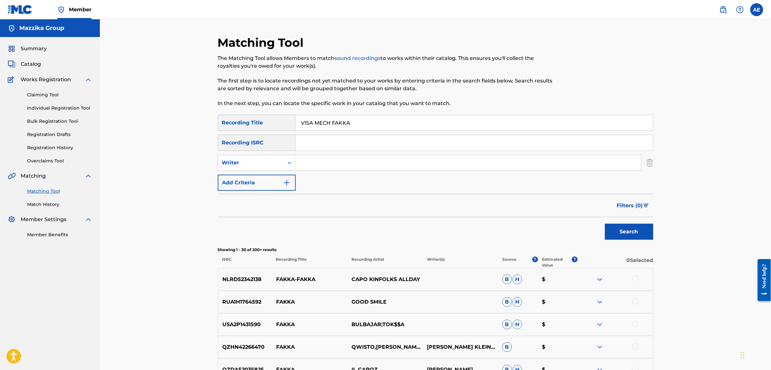
drag, startPoint x: 364, startPoint y: 121, endPoint x: 209, endPoint y: 123, distance: 155.3
click at [329, 142] on input "Search Form" at bounding box center [474, 142] width 357 height 15
click at [605, 224] on button "Search" at bounding box center [629, 232] width 48 height 16
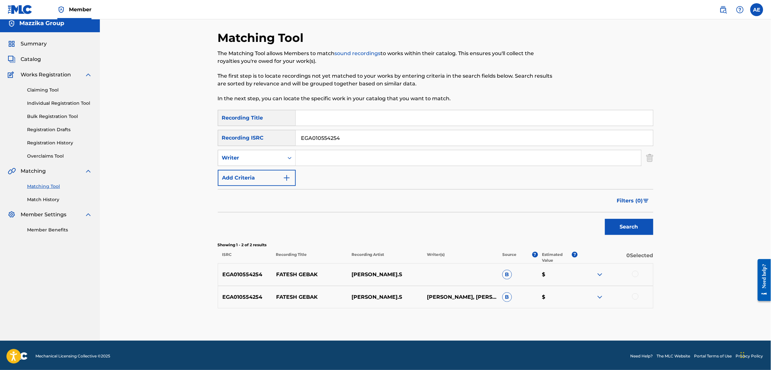
scroll to position [6, 0]
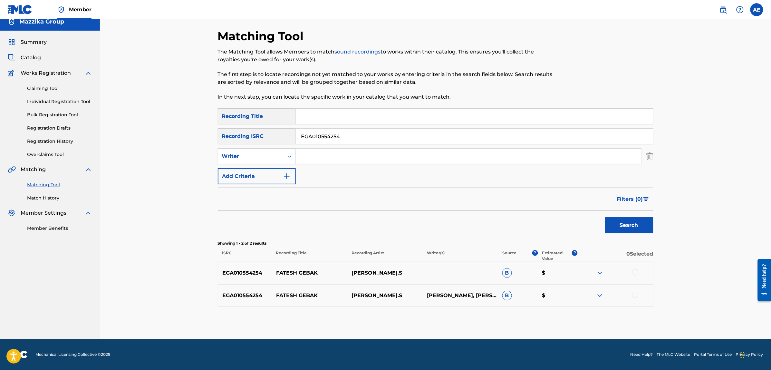
click at [634, 269] on div at bounding box center [635, 272] width 6 height 6
click at [635, 292] on div at bounding box center [635, 295] width 6 height 6
drag, startPoint x: 338, startPoint y: 140, endPoint x: 182, endPoint y: 127, distance: 155.8
click at [183, 128] on div "Matching Tool The Matching Tool allows Members to match sound recordings to wor…" at bounding box center [435, 176] width 671 height 326
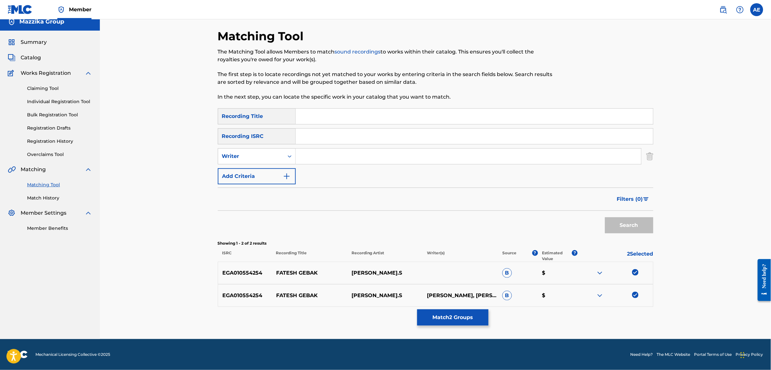
click at [326, 112] on input "Search Form" at bounding box center [474, 116] width 357 height 15
click at [334, 157] on input "Search Form" at bounding box center [468, 155] width 345 height 15
click at [332, 111] on input "Search Form" at bounding box center [474, 116] width 357 height 15
click at [605, 217] on button "Search" at bounding box center [629, 225] width 48 height 16
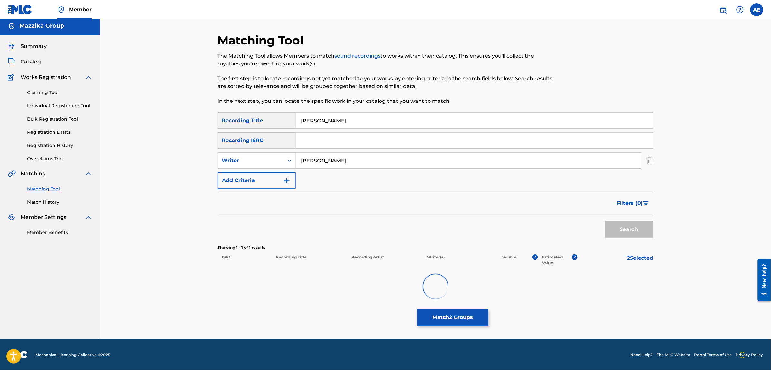
scroll to position [0, 0]
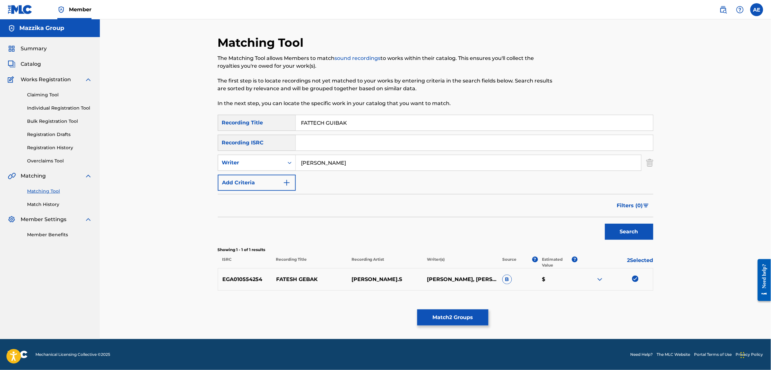
click at [605, 224] on button "Search" at bounding box center [629, 232] width 48 height 16
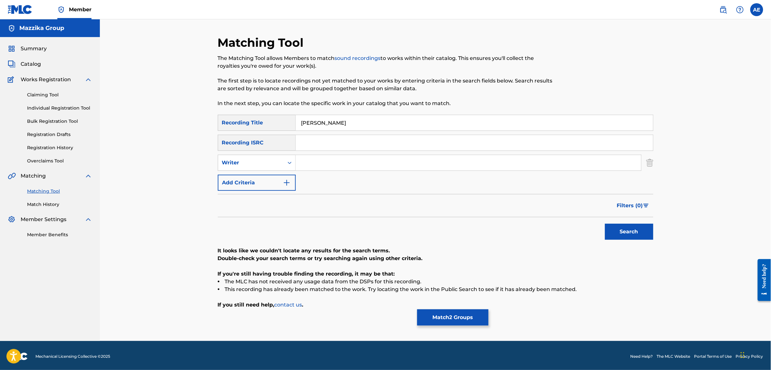
click at [340, 157] on input "Search Form" at bounding box center [468, 162] width 345 height 15
click at [624, 227] on button "Search" at bounding box center [629, 232] width 48 height 16
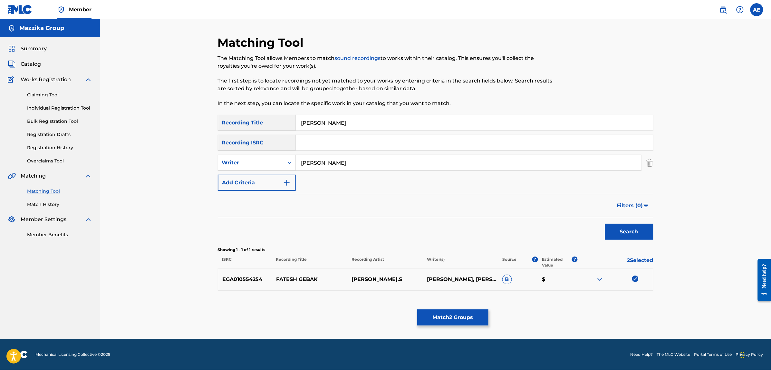
drag, startPoint x: 360, startPoint y: 163, endPoint x: 188, endPoint y: 163, distance: 172.0
click at [188, 163] on div "Matching Tool The Matching Tool allows Members to match sound recordings to wor…" at bounding box center [435, 179] width 671 height 320
click at [605, 224] on button "Search" at bounding box center [629, 232] width 48 height 16
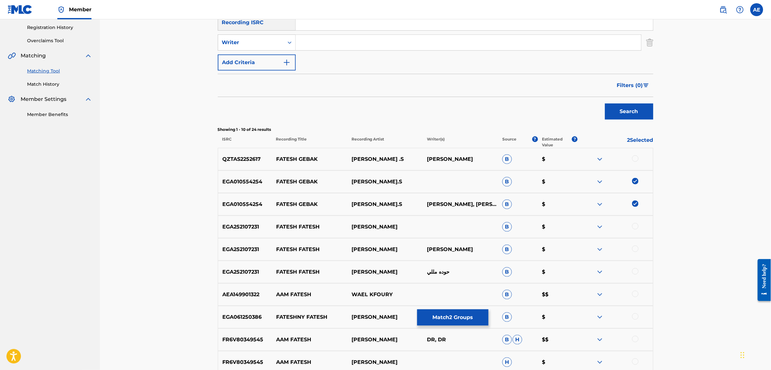
scroll to position [121, 0]
click at [635, 157] on div at bounding box center [635, 158] width 6 height 6
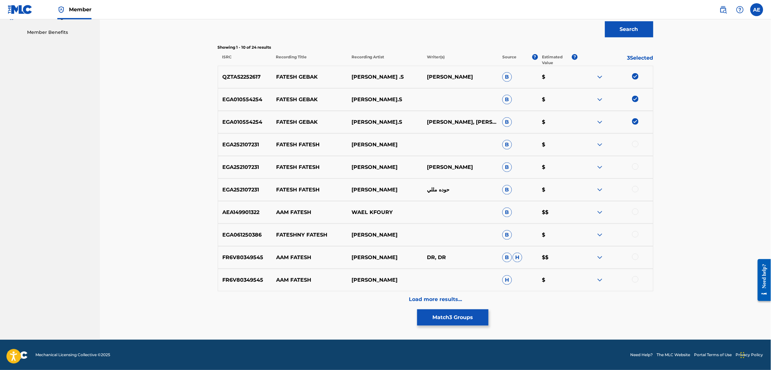
scroll to position [203, 0]
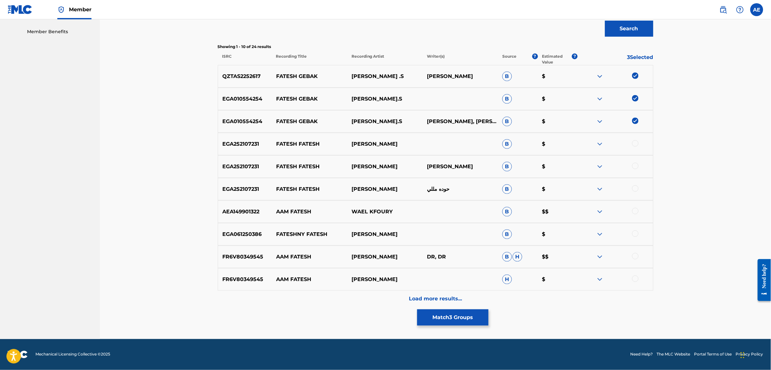
click at [361, 303] on div "Load more results..." at bounding box center [435, 299] width 435 height 16
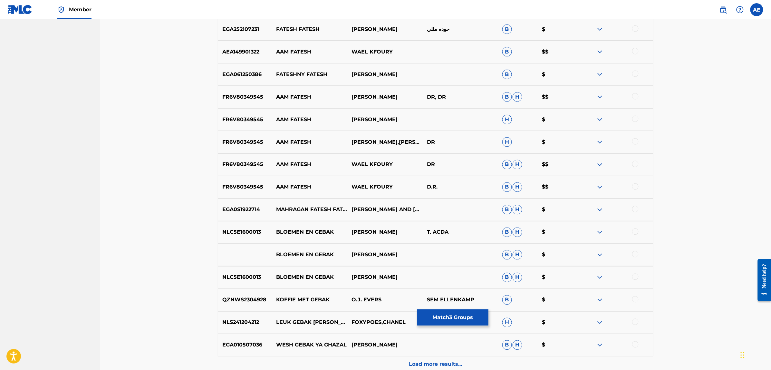
scroll to position [364, 0]
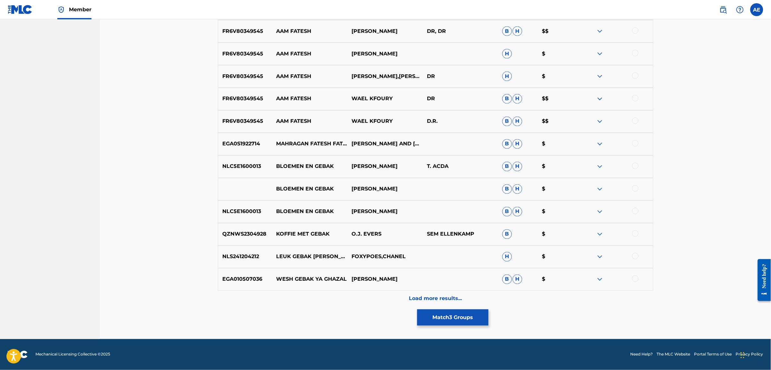
click at [328, 300] on div "Load more results..." at bounding box center [435, 299] width 435 height 16
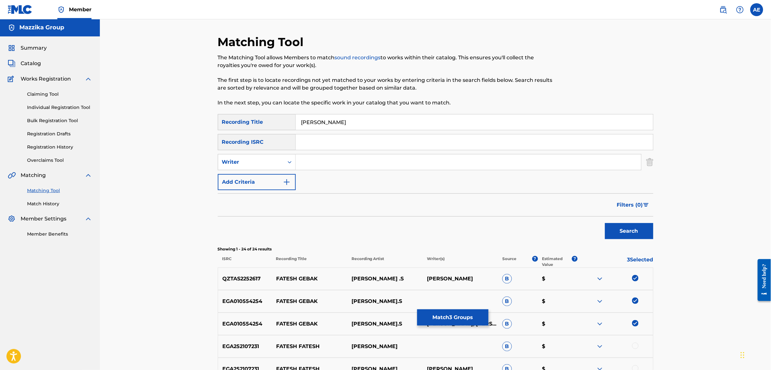
scroll to position [0, 0]
drag, startPoint x: 274, startPoint y: 122, endPoint x: 229, endPoint y: 128, distance: 44.9
click at [228, 122] on div "SearchWithCriteriac4617c19-443b-46dc-9a95-a74b8fe0b63d Recording Title Fatesh G…" at bounding box center [435, 123] width 435 height 16
click at [605, 224] on button "Search" at bounding box center [629, 232] width 48 height 16
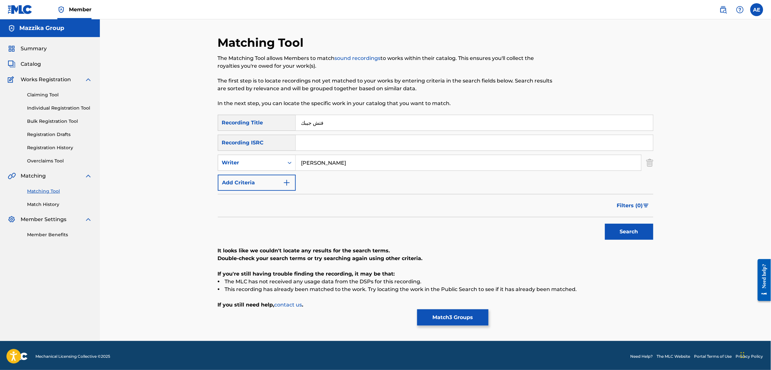
drag, startPoint x: 348, startPoint y: 162, endPoint x: 203, endPoint y: 155, distance: 145.1
click at [203, 155] on div "Matching Tool The Matching Tool allows Members to match sound recordings to wor…" at bounding box center [435, 179] width 671 height 321
click at [605, 224] on button "Search" at bounding box center [629, 232] width 48 height 16
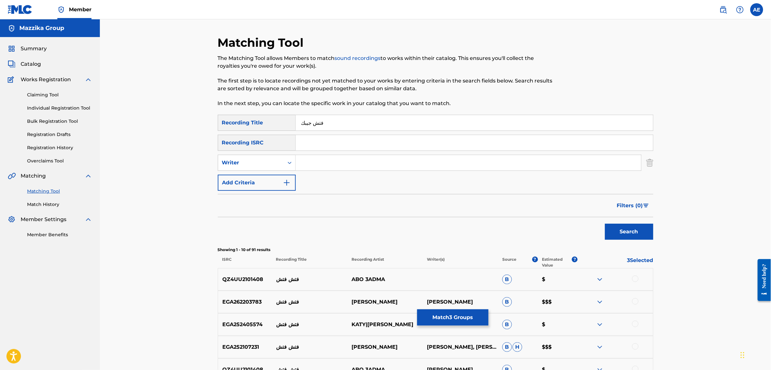
drag, startPoint x: 309, startPoint y: 123, endPoint x: 264, endPoint y: 122, distance: 44.2
click at [264, 122] on div "SearchWithCriteriac4617c19-443b-46dc-9a95-a74b8fe0b63d Recording Title فتش جيبك" at bounding box center [435, 123] width 435 height 16
click at [605, 224] on button "Search" at bounding box center [629, 232] width 48 height 16
click at [454, 318] on button "Match 3 Groups" at bounding box center [452, 317] width 71 height 16
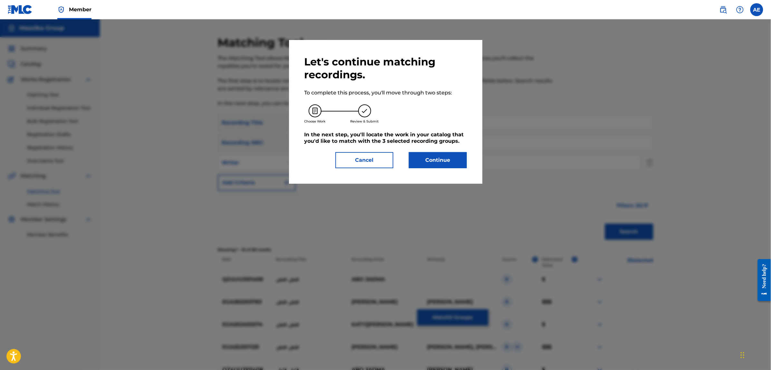
click at [434, 159] on button "Continue" at bounding box center [438, 160] width 58 height 16
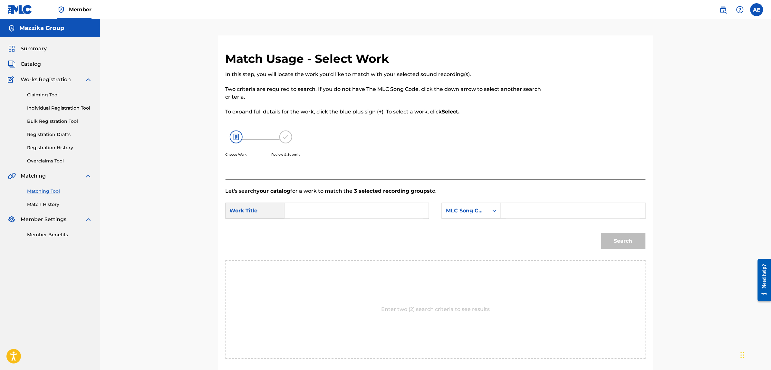
click at [344, 208] on input "Search Form" at bounding box center [356, 210] width 133 height 15
click at [528, 207] on input "Search Form" at bounding box center [572, 210] width 133 height 15
click at [601, 233] on button "Search" at bounding box center [623, 241] width 44 height 16
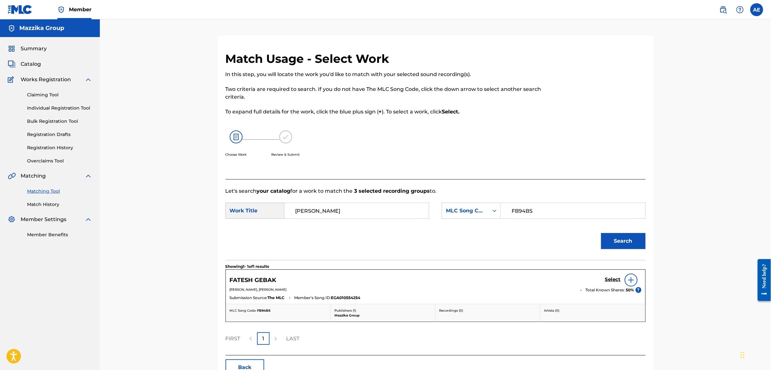
click at [613, 280] on h5 "Select" at bounding box center [613, 279] width 16 height 6
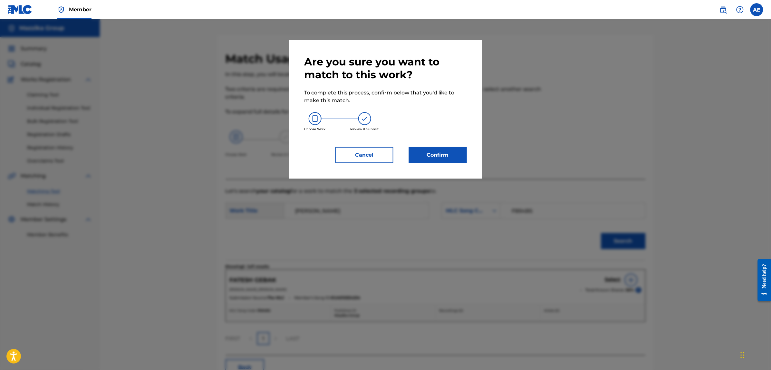
click at [428, 160] on button "Confirm" at bounding box center [438, 155] width 58 height 16
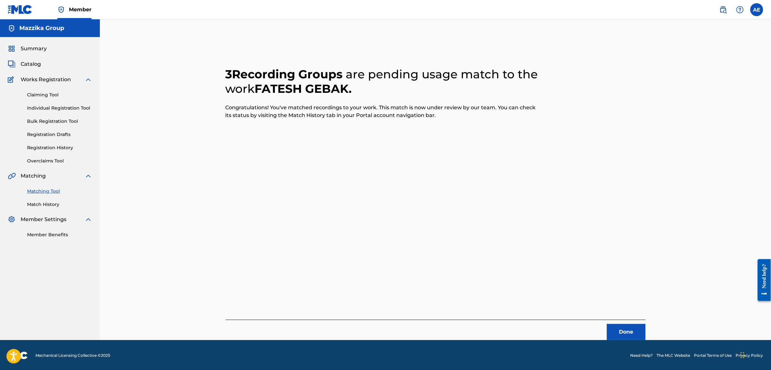
click at [639, 331] on button "Done" at bounding box center [626, 332] width 39 height 16
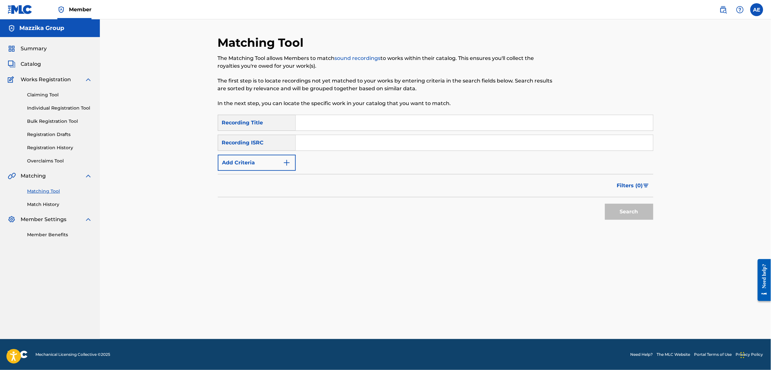
click at [266, 163] on button "Add Criteria" at bounding box center [257, 163] width 78 height 16
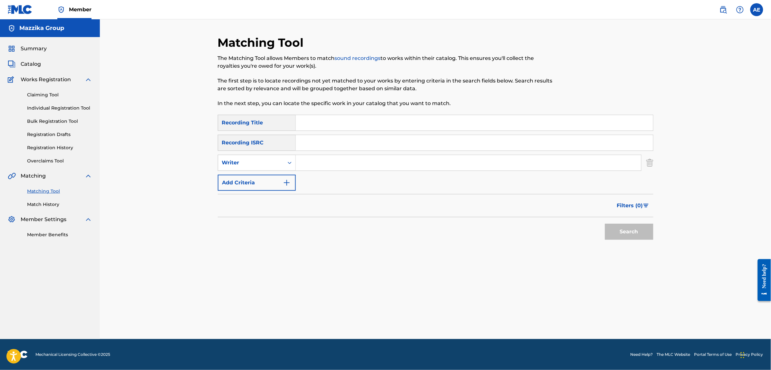
click at [332, 142] on input "Search Form" at bounding box center [474, 142] width 357 height 15
click at [605, 224] on button "Search" at bounding box center [629, 232] width 48 height 16
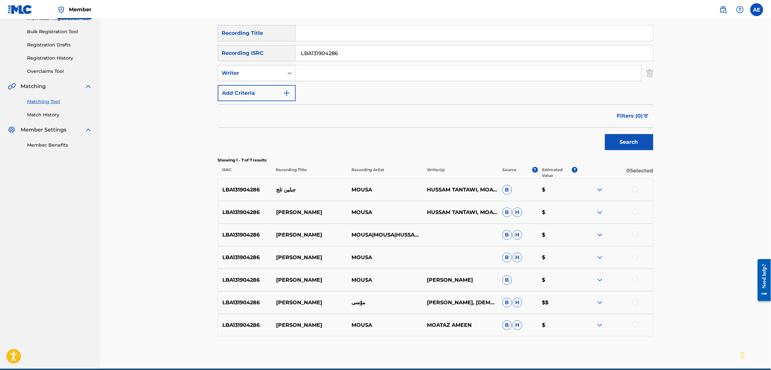
scroll to position [119, 0]
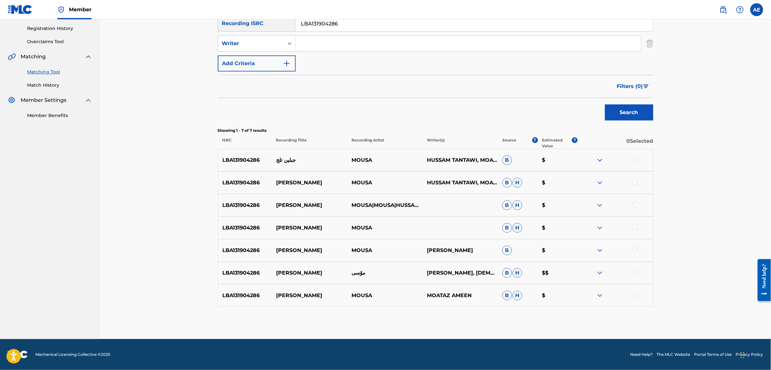
click at [636, 157] on div at bounding box center [635, 159] width 6 height 6
click at [636, 181] on div at bounding box center [635, 182] width 6 height 6
click at [634, 205] on div at bounding box center [635, 204] width 6 height 6
click at [634, 223] on div "LBA131904286 GABALAYN TALIJ MOUSA B H $" at bounding box center [435, 227] width 435 height 23
click at [636, 227] on div at bounding box center [635, 227] width 6 height 6
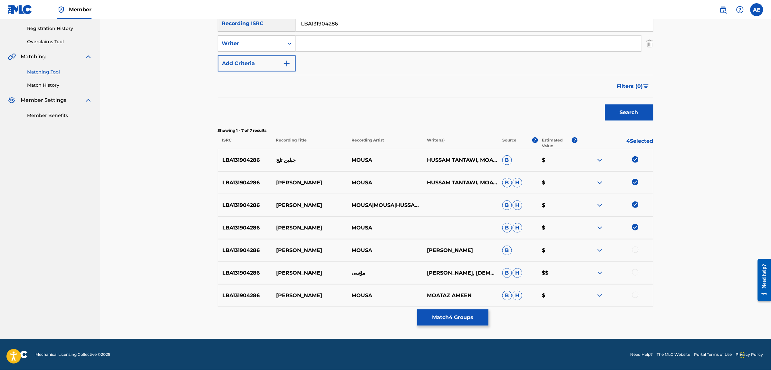
click at [635, 249] on div at bounding box center [635, 249] width 6 height 6
click at [635, 271] on div at bounding box center [635, 272] width 6 height 6
click at [635, 295] on div at bounding box center [635, 295] width 6 height 6
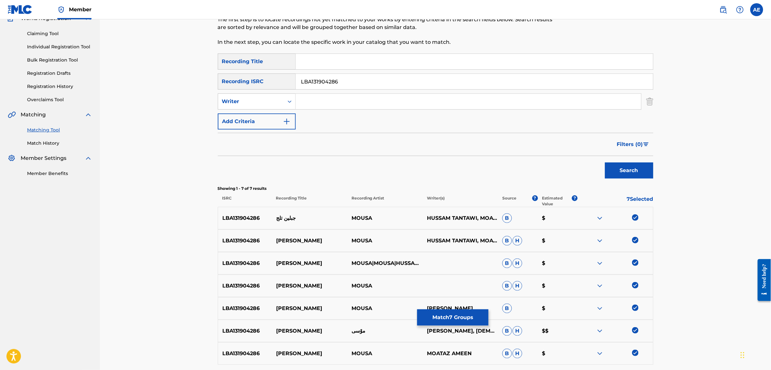
scroll to position [0, 0]
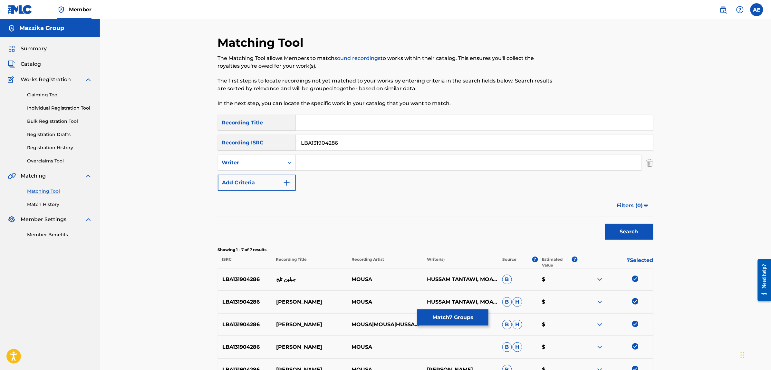
drag, startPoint x: 316, startPoint y: 142, endPoint x: 271, endPoint y: 136, distance: 45.2
click at [272, 136] on div "SearchWithCriteria0883560c-7faf-40b3-a548-9e229addc9fc Recording ISRC LBA131904…" at bounding box center [435, 143] width 435 height 16
click at [327, 163] on input "Search Form" at bounding box center [468, 162] width 345 height 15
click at [349, 123] on input "Search Form" at bounding box center [474, 122] width 357 height 15
click at [605, 224] on button "Search" at bounding box center [629, 232] width 48 height 16
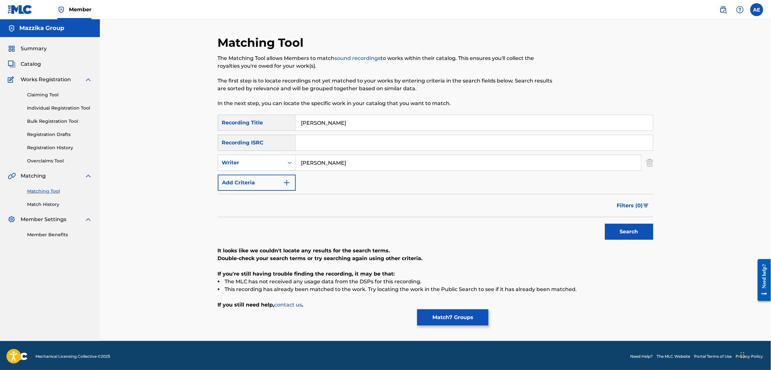
drag, startPoint x: 231, startPoint y: 169, endPoint x: 208, endPoint y: 170, distance: 22.6
click at [209, 170] on div "Matching Tool The Matching Tool allows Members to match sound recordings to wor…" at bounding box center [435, 179] width 671 height 321
click at [605, 224] on button "Search" at bounding box center [629, 232] width 48 height 16
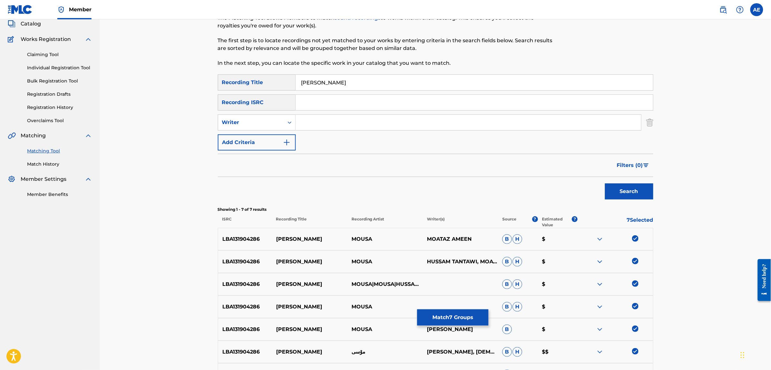
scroll to position [119, 0]
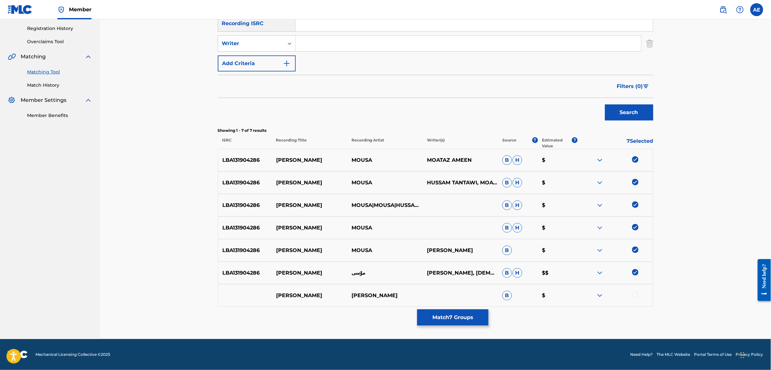
click at [601, 295] on img at bounding box center [600, 296] width 8 height 8
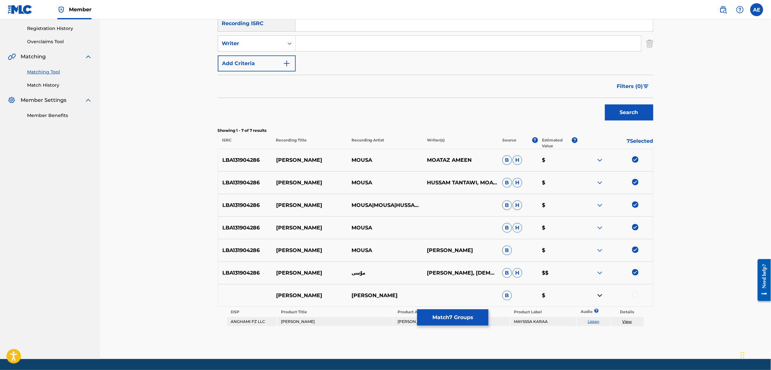
click at [601, 295] on img at bounding box center [600, 296] width 8 height 8
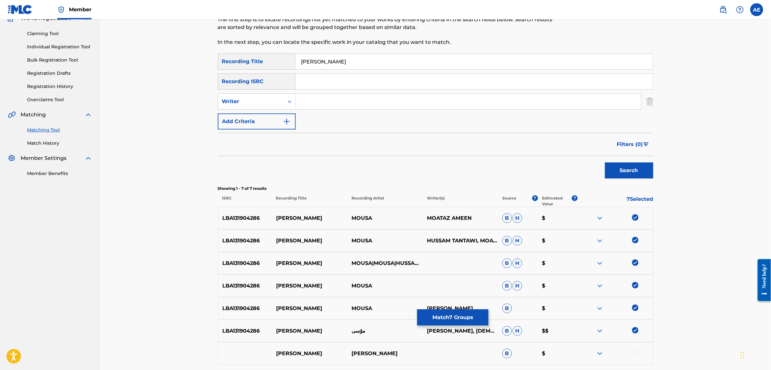
scroll to position [0, 0]
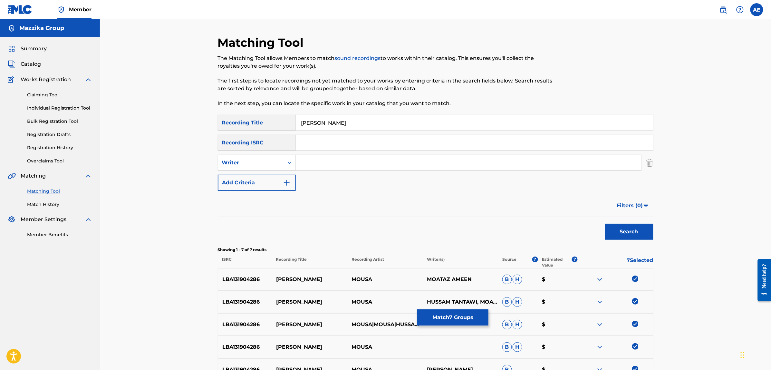
drag, startPoint x: 347, startPoint y: 124, endPoint x: 206, endPoint y: 123, distance: 141.7
click at [206, 123] on div "Matching Tool The Matching Tool allows Members to match sound recordings to wor…" at bounding box center [435, 238] width 671 height 439
click at [605, 224] on button "Search" at bounding box center [629, 232] width 48 height 16
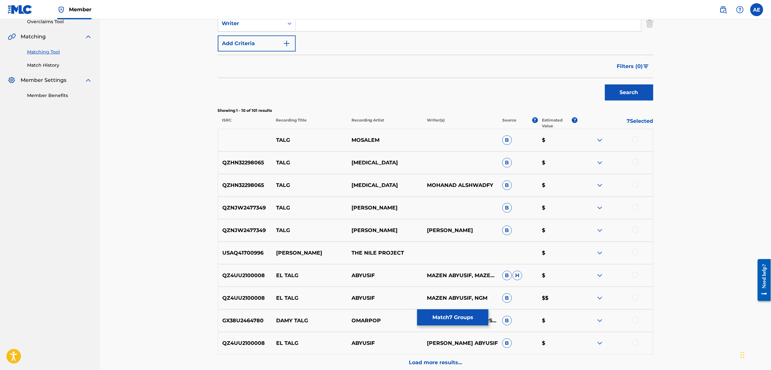
scroll to position [161, 0]
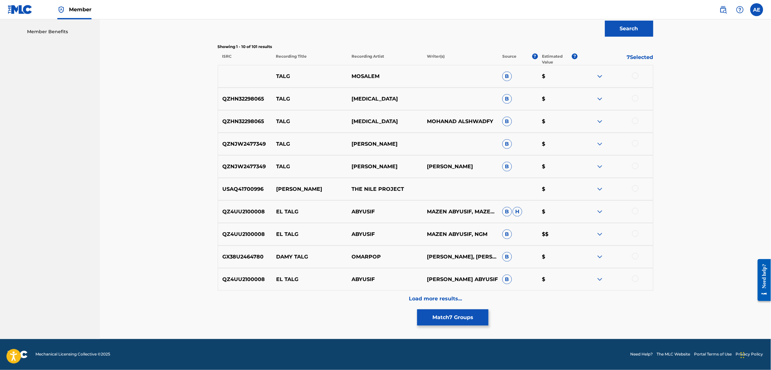
click at [348, 300] on div "Load more results..." at bounding box center [435, 299] width 435 height 16
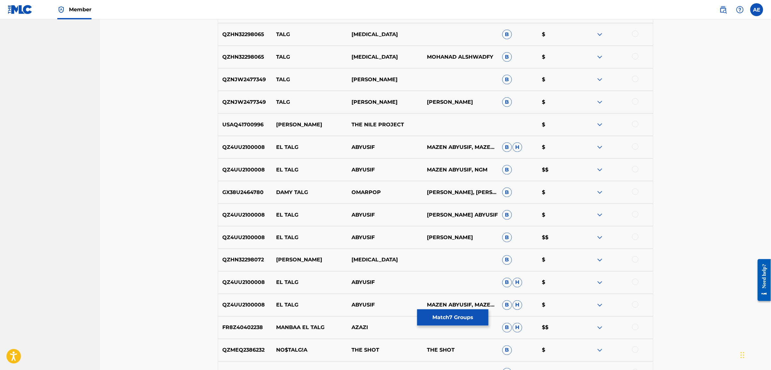
scroll to position [0, 0]
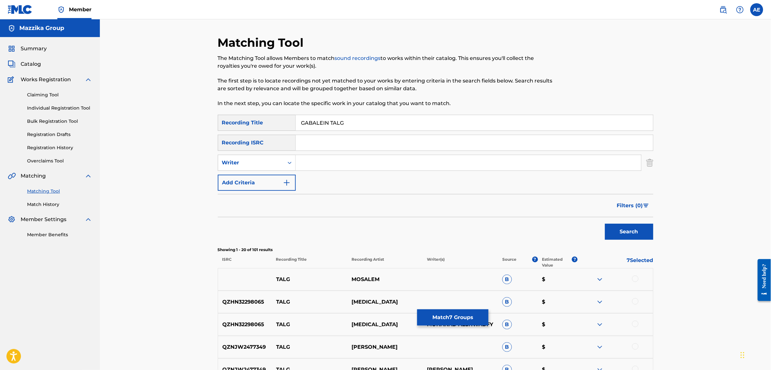
drag, startPoint x: 361, startPoint y: 128, endPoint x: 217, endPoint y: 111, distance: 144.3
click at [605, 224] on button "Search" at bounding box center [629, 232] width 48 height 16
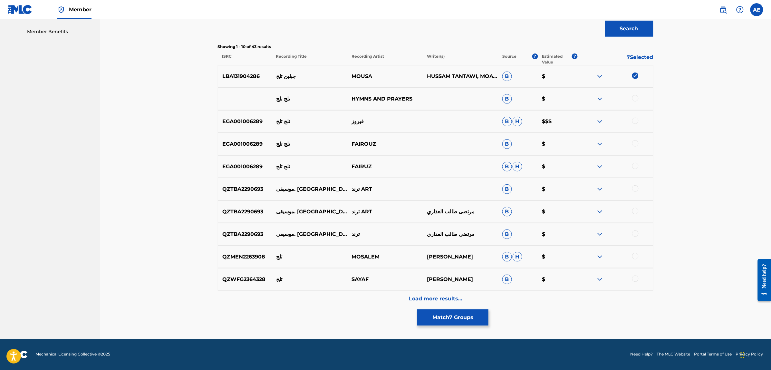
click at [349, 303] on div "Load more results..." at bounding box center [435, 299] width 435 height 16
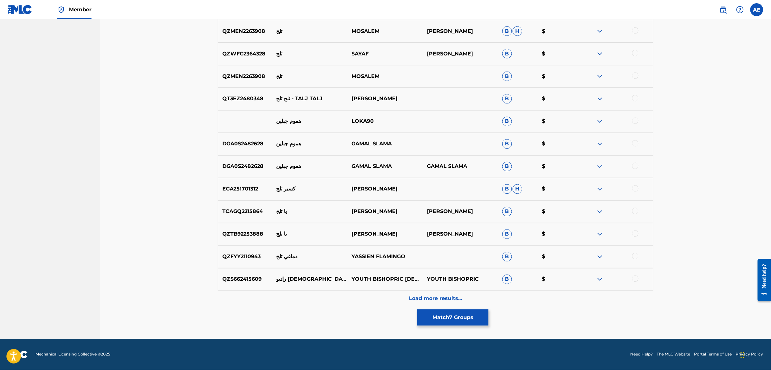
click at [341, 297] on div "Load more results..." at bounding box center [435, 299] width 435 height 16
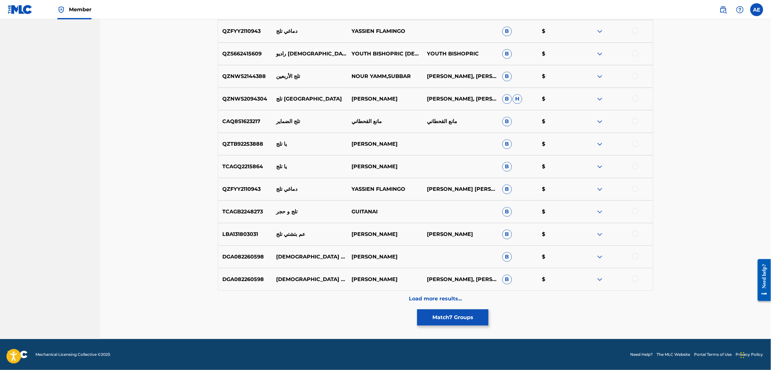
click at [343, 302] on div "Load more results..." at bounding box center [435, 299] width 435 height 16
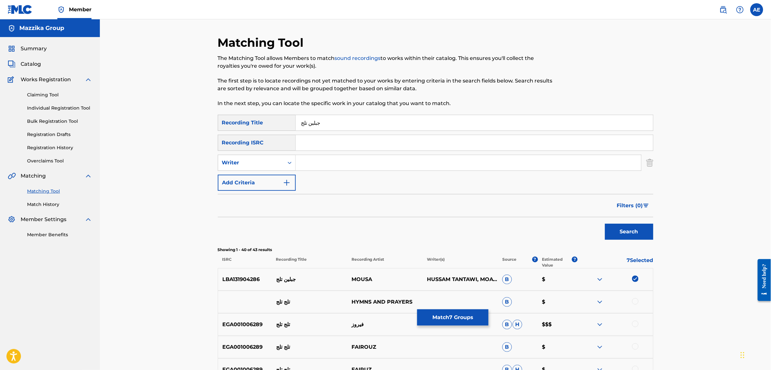
drag, startPoint x: 331, startPoint y: 127, endPoint x: 202, endPoint y: 120, distance: 129.4
click at [445, 315] on button "Match 7 Groups" at bounding box center [452, 317] width 71 height 16
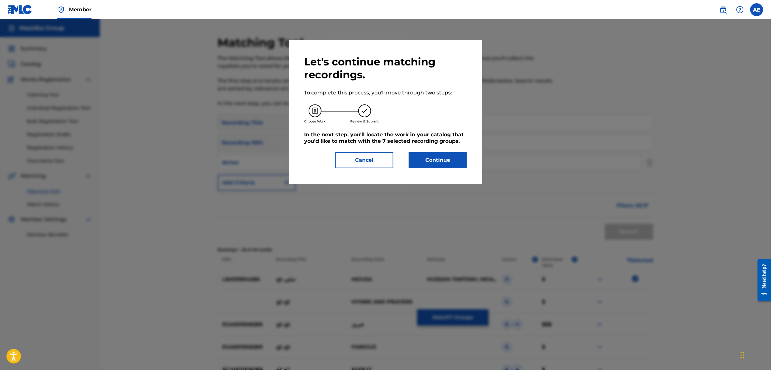
click at [434, 164] on button "Continue" at bounding box center [438, 160] width 58 height 16
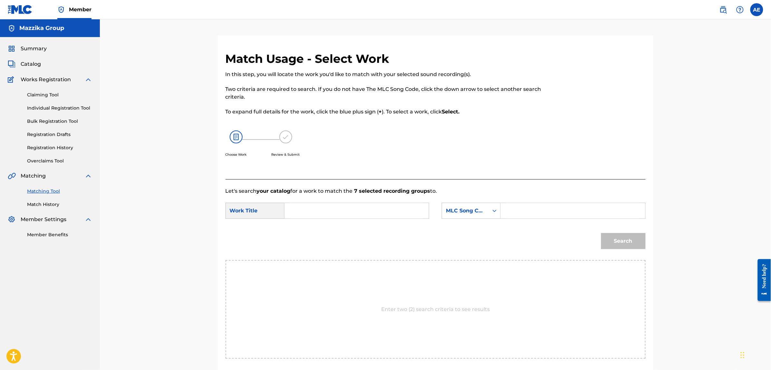
click at [372, 208] on input "Search Form" at bounding box center [356, 210] width 133 height 15
click at [518, 210] on input "Search Form" at bounding box center [572, 210] width 133 height 15
click at [601, 233] on button "Search" at bounding box center [623, 241] width 44 height 16
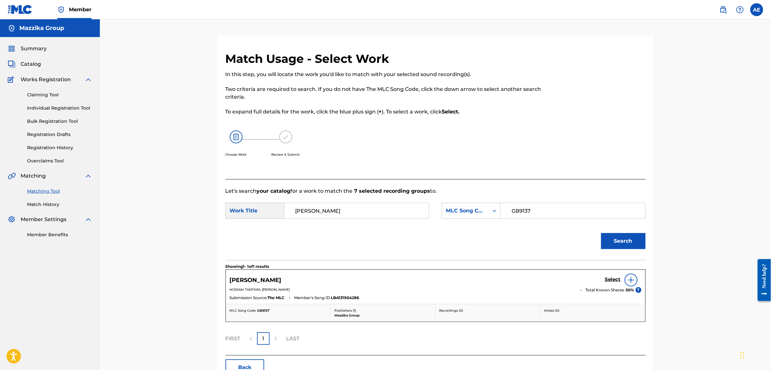
click at [610, 278] on h5 "Select" at bounding box center [613, 279] width 16 height 6
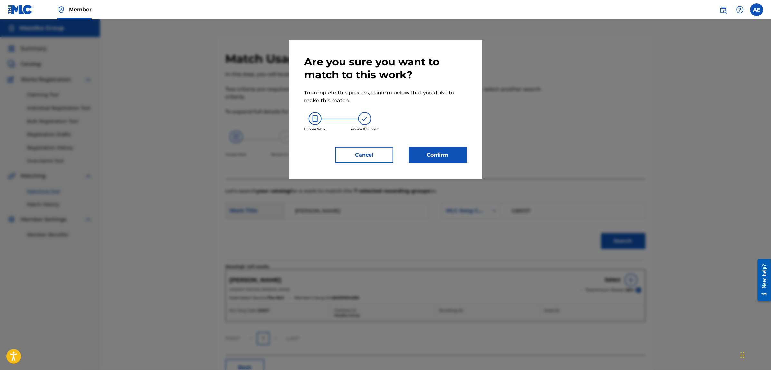
click at [429, 158] on button "Confirm" at bounding box center [438, 155] width 58 height 16
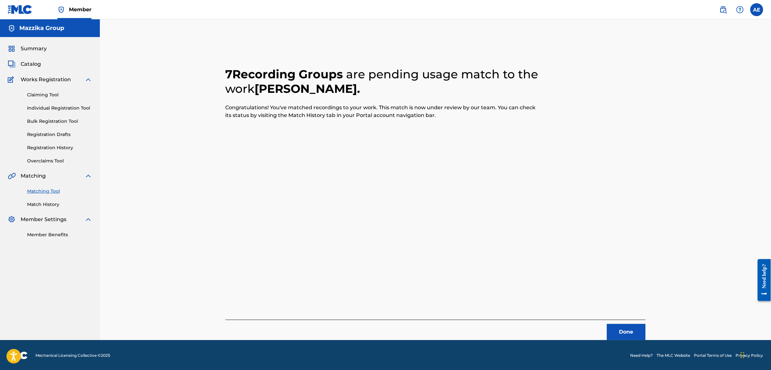
click at [635, 335] on button "Done" at bounding box center [626, 332] width 39 height 16
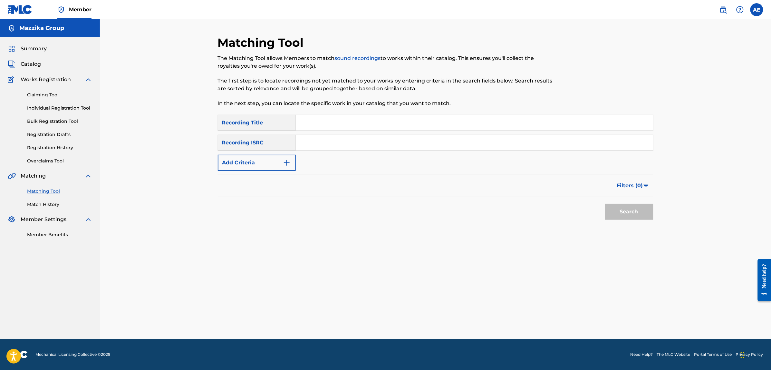
click at [274, 158] on button "Add Criteria" at bounding box center [257, 163] width 78 height 16
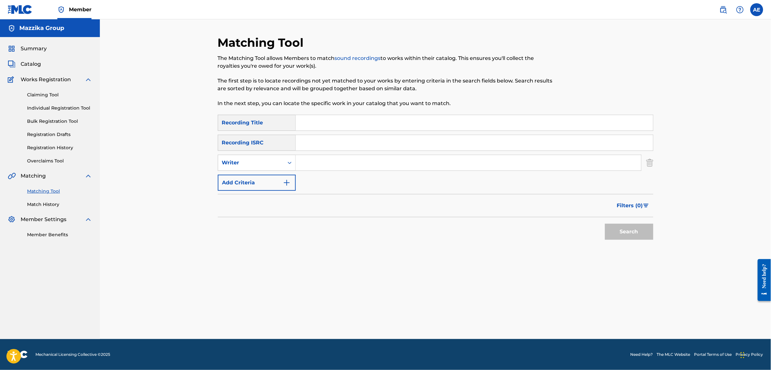
click at [321, 142] on input "Search Form" at bounding box center [474, 142] width 357 height 15
click at [605, 224] on button "Search" at bounding box center [629, 232] width 48 height 16
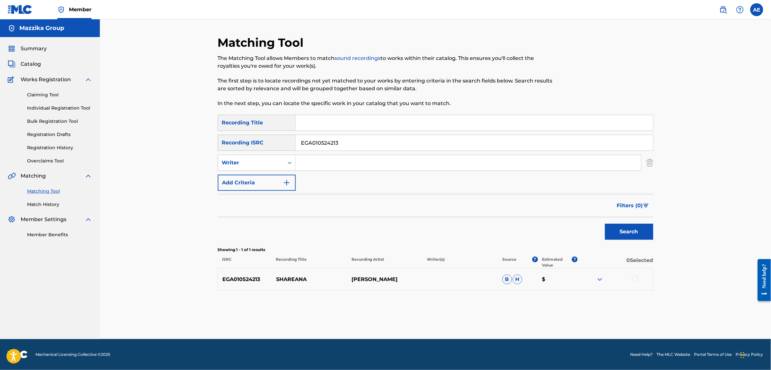
drag, startPoint x: 343, startPoint y: 143, endPoint x: 231, endPoint y: 143, distance: 112.7
click at [231, 143] on div "SearchWithCriteria0883560c-7faf-40b3-a548-9e229addc9fc Recording ISRC EGA010524…" at bounding box center [435, 143] width 435 height 16
click at [636, 279] on div at bounding box center [635, 278] width 6 height 6
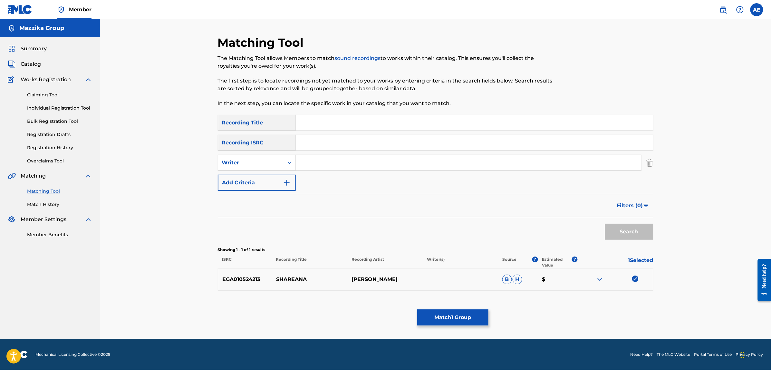
click at [335, 165] on input "Search Form" at bounding box center [468, 162] width 345 height 15
click at [345, 142] on input "Search Form" at bounding box center [474, 142] width 357 height 15
click at [340, 160] on input "Search Form" at bounding box center [468, 162] width 345 height 15
click at [328, 123] on input "Search Form" at bounding box center [474, 122] width 357 height 15
click at [605, 224] on button "Search" at bounding box center [629, 232] width 48 height 16
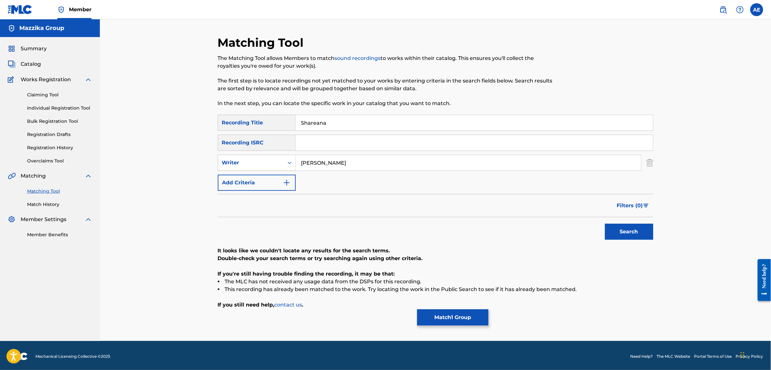
drag, startPoint x: 346, startPoint y: 161, endPoint x: 204, endPoint y: 161, distance: 141.7
click at [206, 161] on div "Matching Tool The Matching Tool allows Members to match sound recordings to wor…" at bounding box center [435, 179] width 671 height 321
drag, startPoint x: 333, startPoint y: 120, endPoint x: 256, endPoint y: 120, distance: 77.3
click at [256, 120] on div "SearchWithCriteriac4617c19-443b-46dc-9a95-a74b8fe0b63d Recording Title Shareana" at bounding box center [435, 123] width 435 height 16
click at [605, 224] on button "Search" at bounding box center [629, 232] width 48 height 16
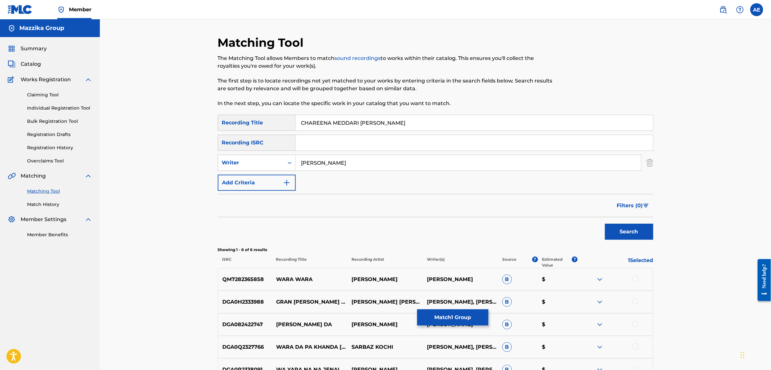
drag, startPoint x: 349, startPoint y: 160, endPoint x: 181, endPoint y: 160, distance: 168.1
click at [182, 160] on div "Matching Tool The Matching Tool allows Members to match sound recordings to wor…" at bounding box center [435, 227] width 671 height 416
click at [605, 224] on button "Search" at bounding box center [629, 232] width 48 height 16
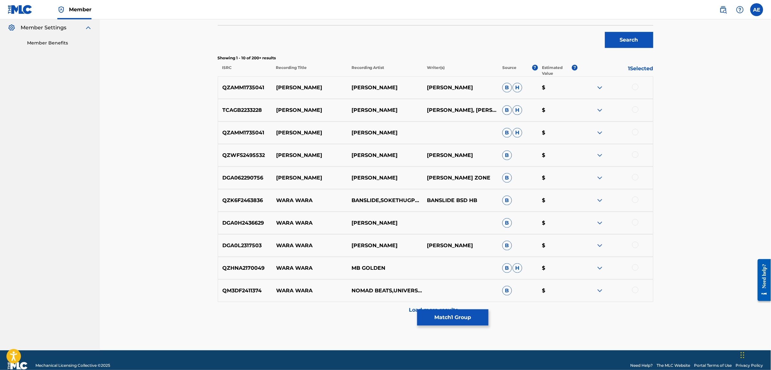
scroll to position [203, 0]
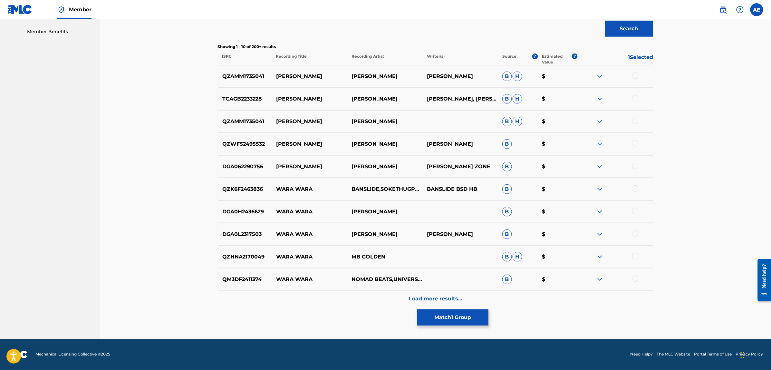
click at [333, 296] on div "Load more results..." at bounding box center [435, 299] width 435 height 16
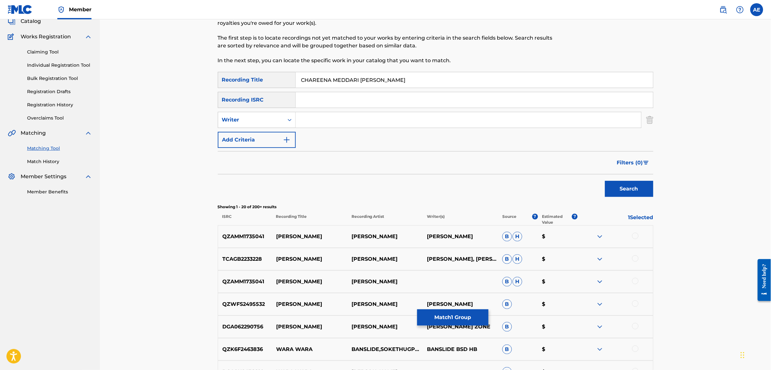
scroll to position [0, 0]
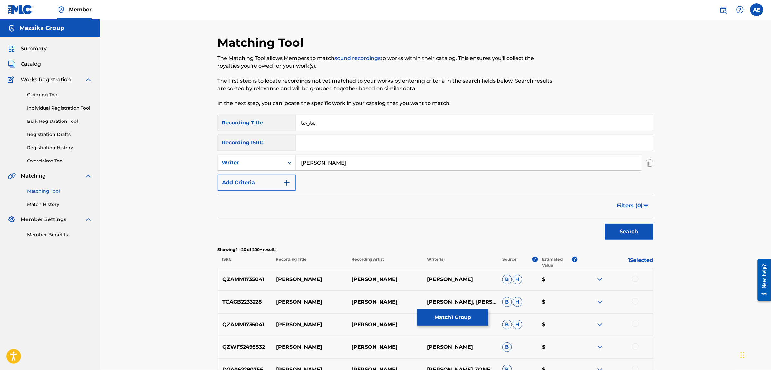
click at [605, 224] on button "Search" at bounding box center [629, 232] width 48 height 16
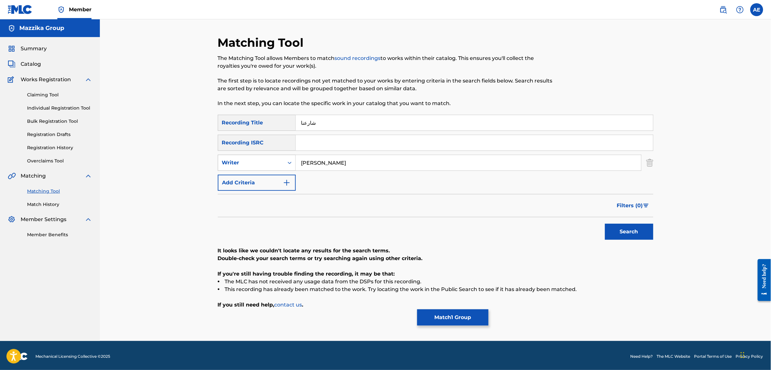
drag, startPoint x: 349, startPoint y: 160, endPoint x: 255, endPoint y: 160, distance: 93.7
click at [255, 160] on div "SearchWithCriteria1e58efb6-01ef-4c3e-91ca-abf10fa37235 Writer MOOTAZ AMIN" at bounding box center [435, 163] width 435 height 16
click at [605, 224] on button "Search" at bounding box center [629, 232] width 48 height 16
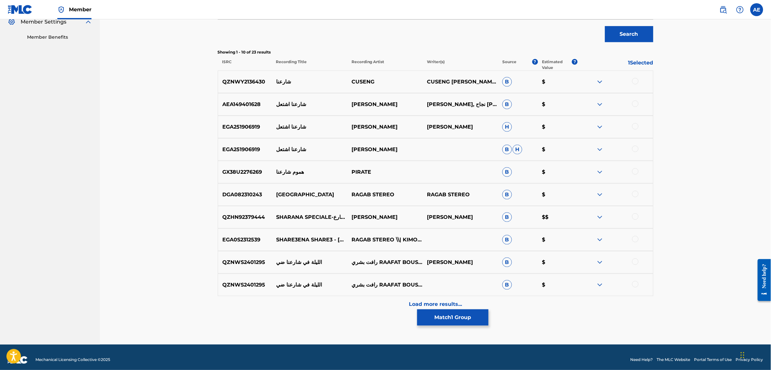
scroll to position [203, 0]
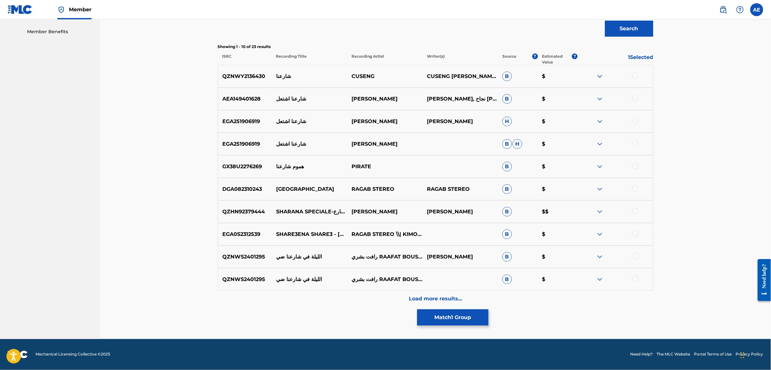
click at [330, 304] on div "Load more results..." at bounding box center [435, 299] width 435 height 16
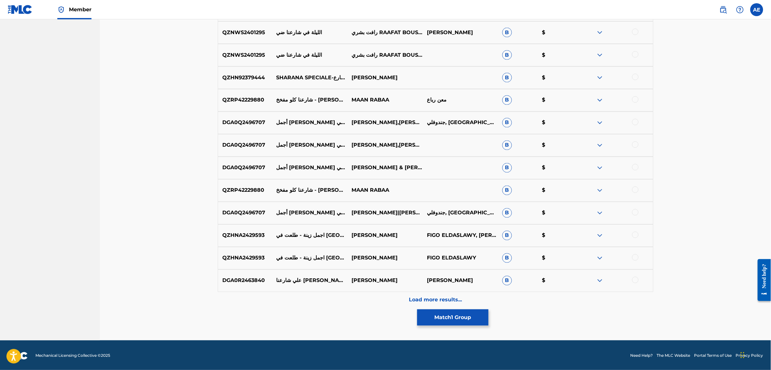
scroll to position [428, 0]
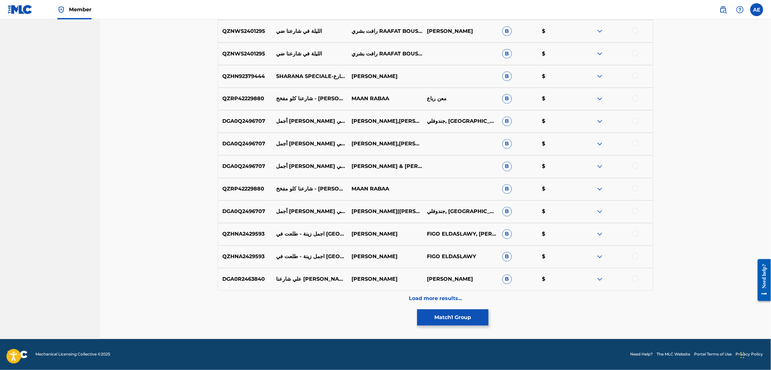
click at [329, 302] on div "Load more results..." at bounding box center [435, 299] width 435 height 16
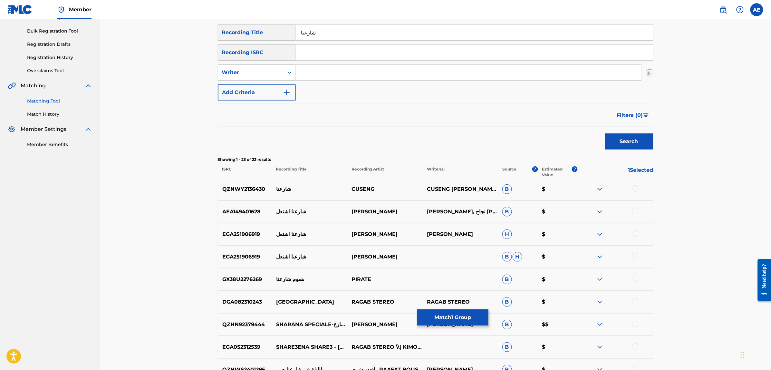
scroll to position [0, 0]
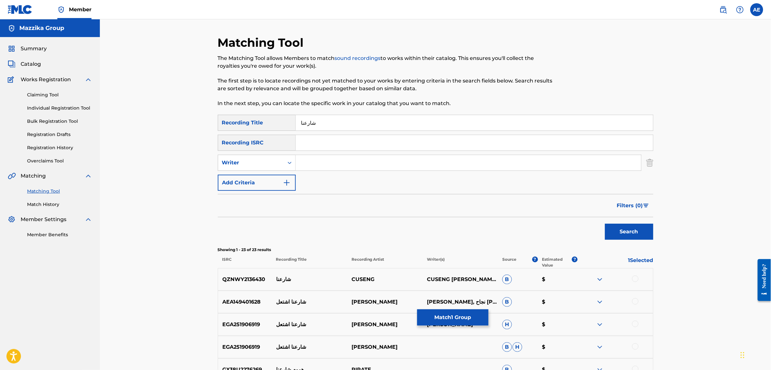
click at [459, 321] on button "Match 1 Group" at bounding box center [452, 317] width 71 height 16
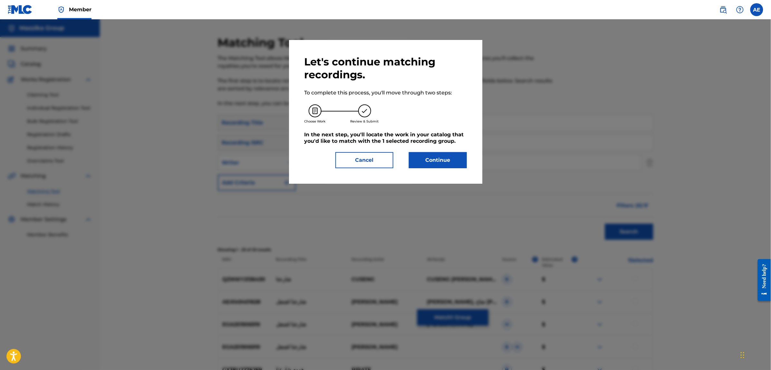
click at [376, 158] on button "Cancel" at bounding box center [364, 160] width 58 height 16
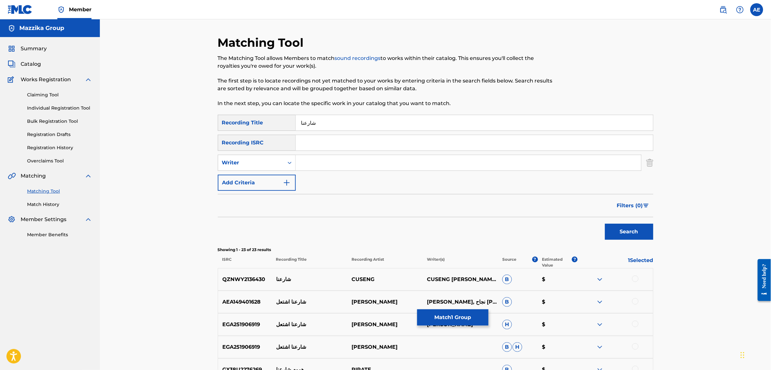
click at [451, 318] on button "Match 1 Group" at bounding box center [452, 317] width 71 height 16
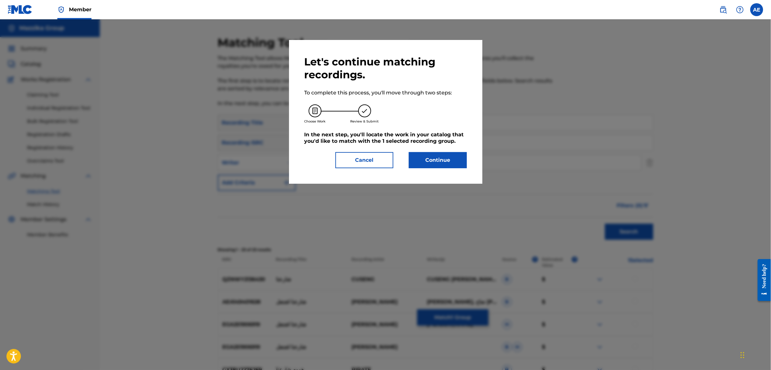
click at [428, 159] on button "Continue" at bounding box center [438, 160] width 58 height 16
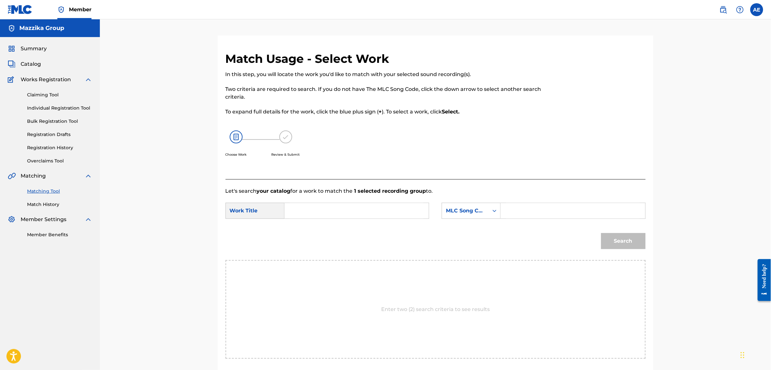
click at [331, 208] on input "Search Form" at bounding box center [356, 210] width 133 height 15
drag, startPoint x: 567, startPoint y: 210, endPoint x: 570, endPoint y: 140, distance: 70.0
click at [567, 210] on input "Search Form" at bounding box center [572, 210] width 133 height 15
click at [601, 233] on button "Search" at bounding box center [623, 241] width 44 height 16
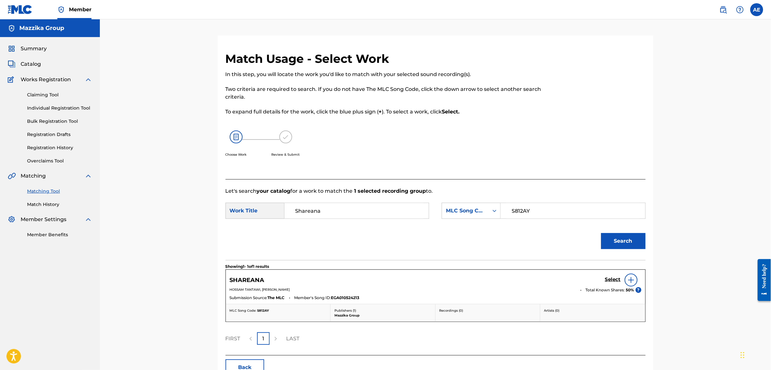
click at [612, 280] on h5 "Select" at bounding box center [613, 279] width 16 height 6
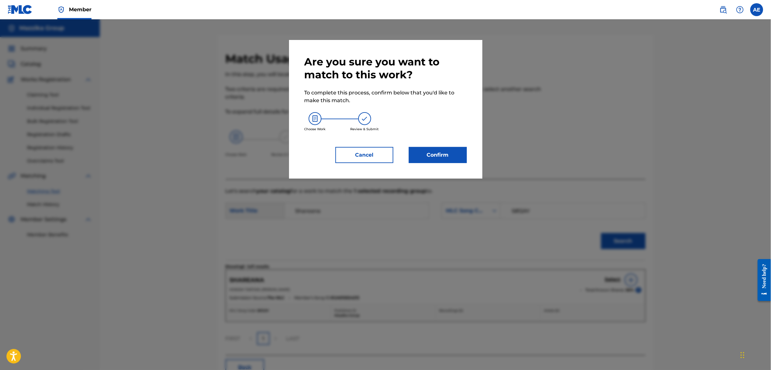
click at [409, 157] on button "Confirm" at bounding box center [438, 155] width 58 height 16
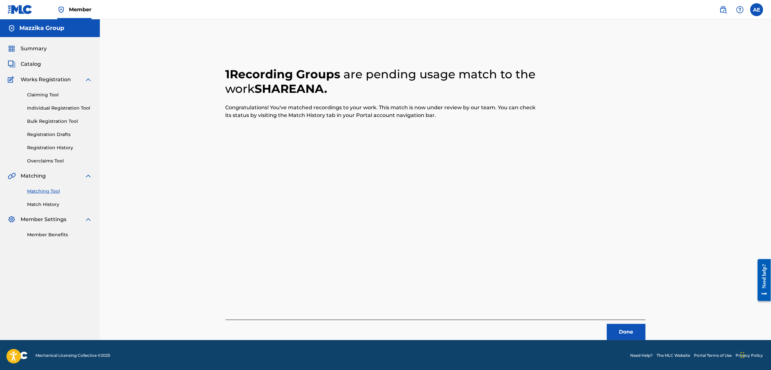
click at [626, 326] on button "Done" at bounding box center [626, 332] width 39 height 16
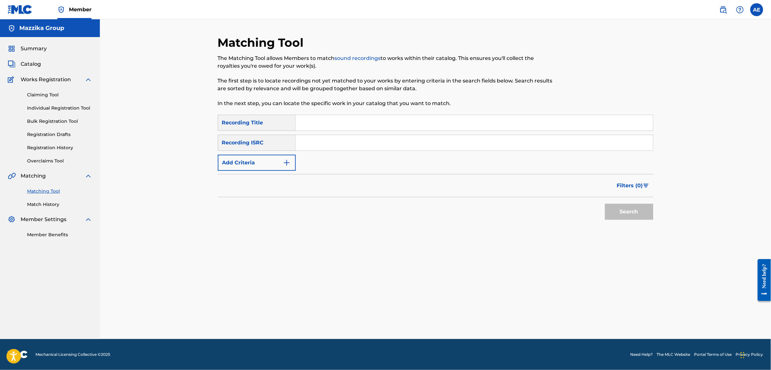
click at [269, 162] on button "Add Criteria" at bounding box center [257, 163] width 78 height 16
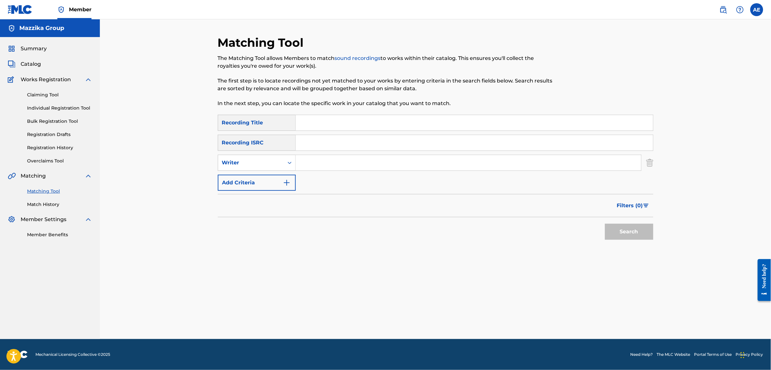
click at [346, 143] on input "Search Form" at bounding box center [474, 142] width 357 height 15
click at [605, 224] on button "Search" at bounding box center [629, 232] width 48 height 16
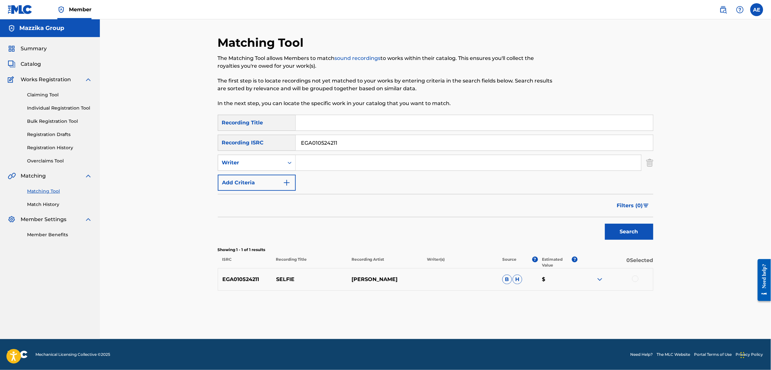
click at [637, 277] on div at bounding box center [635, 278] width 6 height 6
drag, startPoint x: 229, startPoint y: 143, endPoint x: 168, endPoint y: 143, distance: 60.9
click at [168, 143] on div "Matching Tool The Matching Tool allows Members to match sound recordings to wor…" at bounding box center [435, 179] width 671 height 320
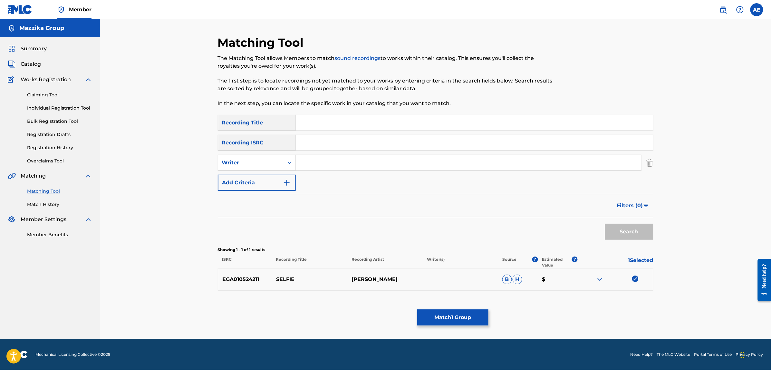
click at [311, 164] on input "Search Form" at bounding box center [468, 162] width 345 height 15
click at [332, 122] on input "Search Form" at bounding box center [474, 122] width 357 height 15
click at [605, 224] on button "Search" at bounding box center [629, 232] width 48 height 16
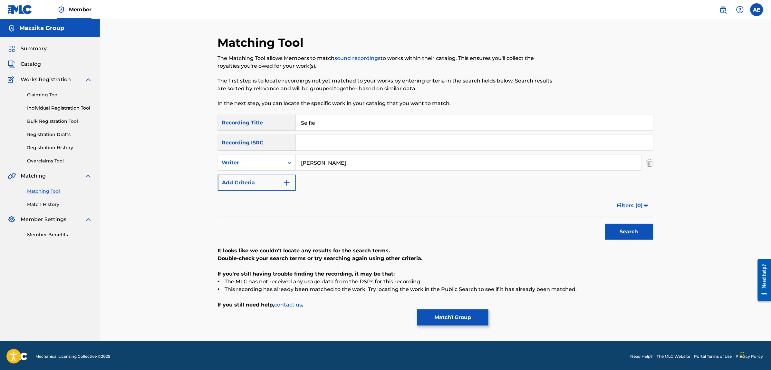
scroll to position [2, 0]
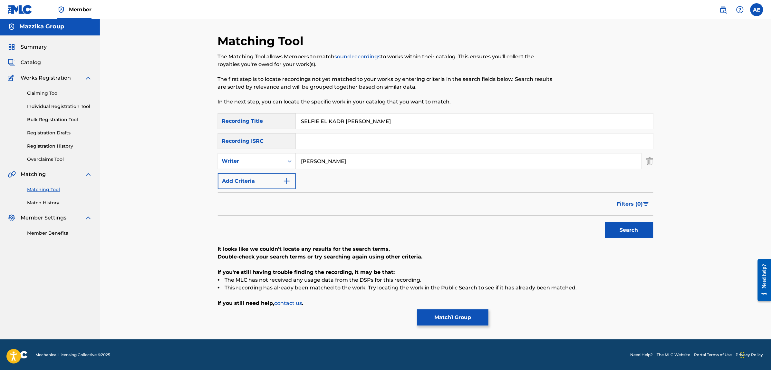
click at [605, 222] on button "Search" at bounding box center [629, 230] width 48 height 16
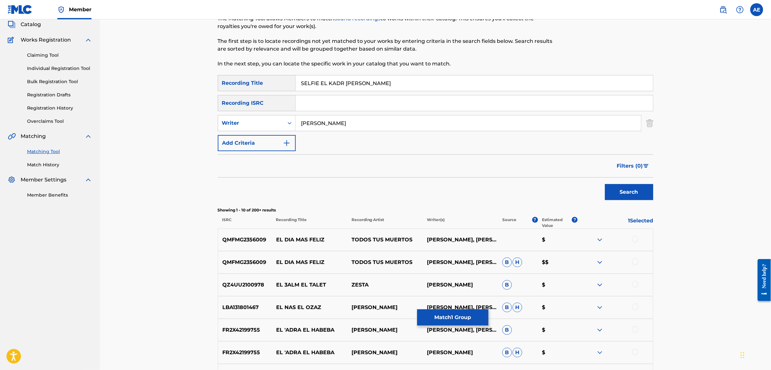
scroll to position [40, 0]
click at [605, 183] on button "Search" at bounding box center [629, 191] width 48 height 16
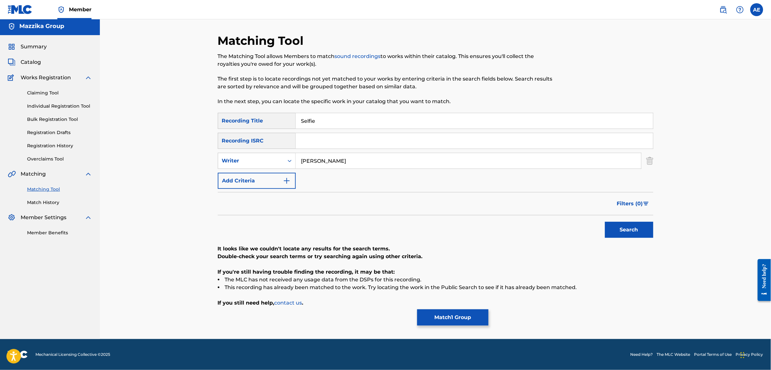
scroll to position [2, 0]
drag, startPoint x: 349, startPoint y: 161, endPoint x: 248, endPoint y: 163, distance: 100.5
click at [248, 163] on div "SearchWithCriteria1e58efb6-01ef-4c3e-91ca-abf10fa37235 Writer MOOTAZ AMIN" at bounding box center [435, 161] width 435 height 16
click at [605, 222] on button "Search" at bounding box center [629, 230] width 48 height 16
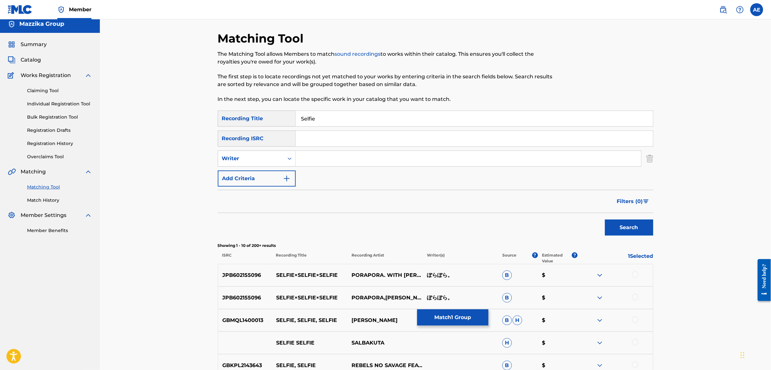
scroll to position [0, 0]
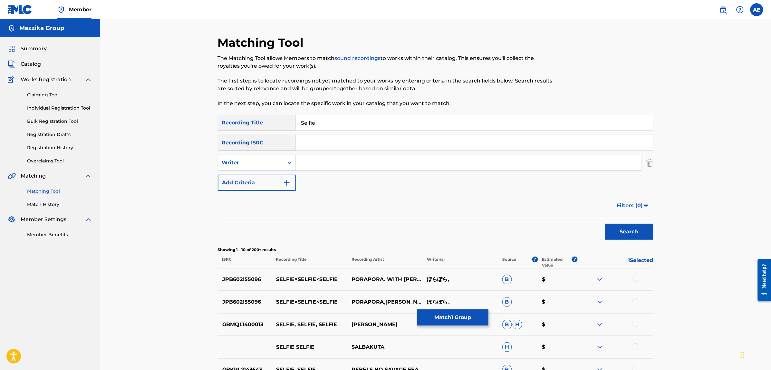
click at [338, 122] on input "Selfie" at bounding box center [474, 122] width 357 height 15
click at [605, 224] on button "Search" at bounding box center [629, 232] width 48 height 16
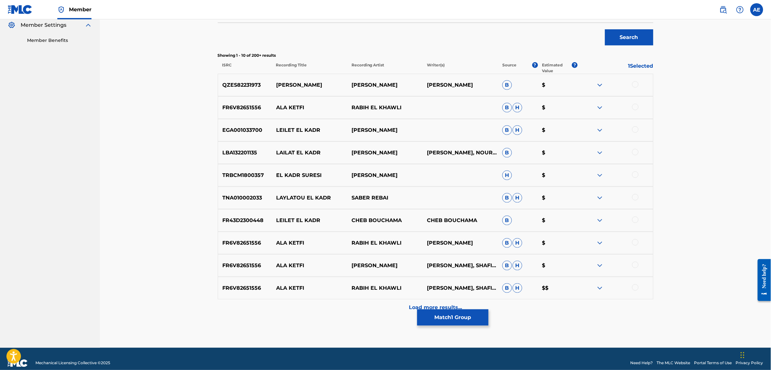
scroll to position [203, 0]
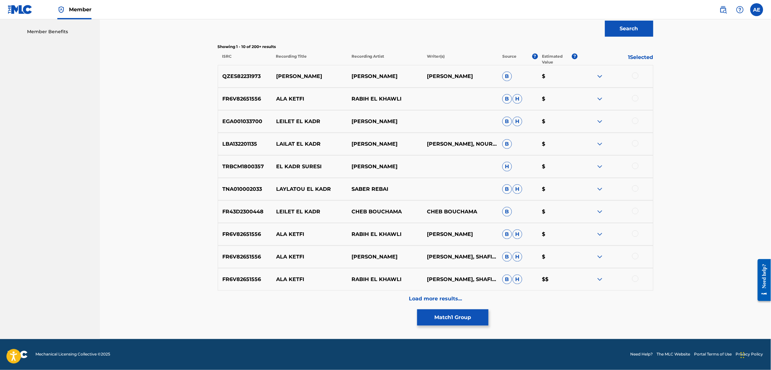
click at [364, 303] on div "Load more results..." at bounding box center [435, 299] width 435 height 16
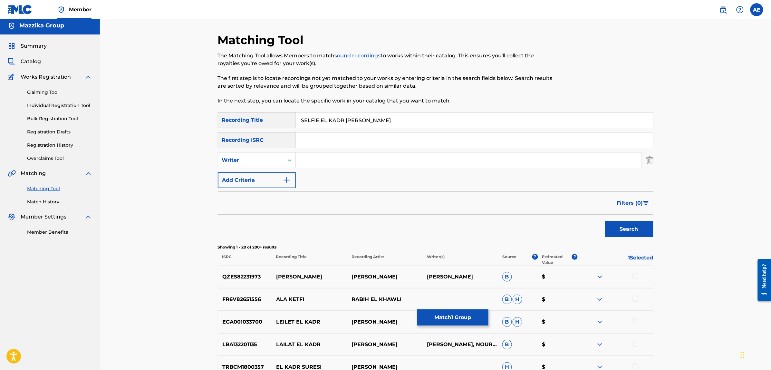
scroll to position [0, 0]
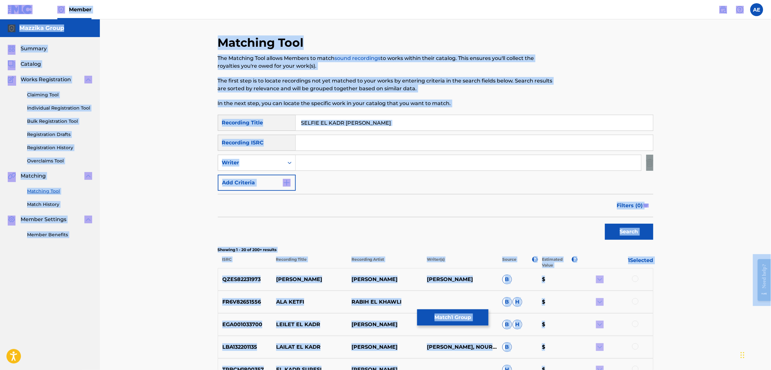
click at [393, 165] on input "Search Form" at bounding box center [468, 162] width 345 height 15
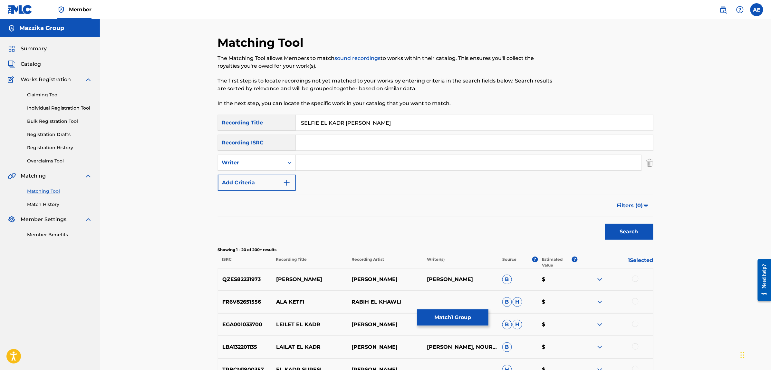
click at [421, 123] on input "SELFIE EL KADR HAKHDOH LEHAD KETFI" at bounding box center [474, 122] width 357 height 15
drag, startPoint x: 329, startPoint y: 120, endPoint x: 277, endPoint y: 120, distance: 51.5
click at [277, 120] on div "SearchWithCriteriac4617c19-443b-46dc-9a95-a74b8fe0b63d Recording Title Selfie" at bounding box center [435, 123] width 435 height 16
click at [605, 224] on button "Search" at bounding box center [629, 232] width 48 height 16
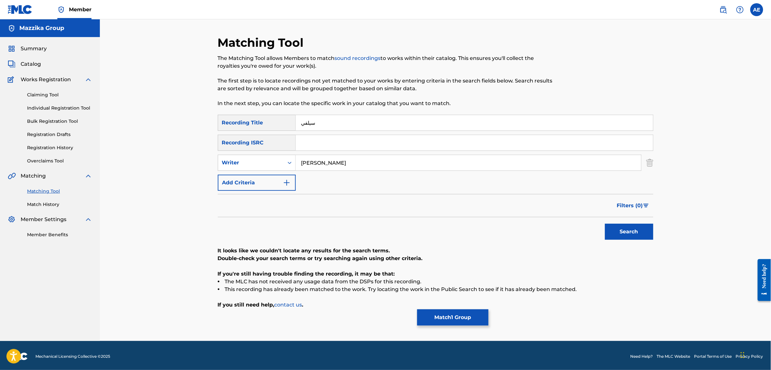
click at [605, 224] on button "Search" at bounding box center [629, 232] width 48 height 16
click at [358, 162] on input "MOOTAZ AMIN" at bounding box center [468, 162] width 345 height 15
click at [605, 224] on button "Search" at bounding box center [629, 232] width 48 height 16
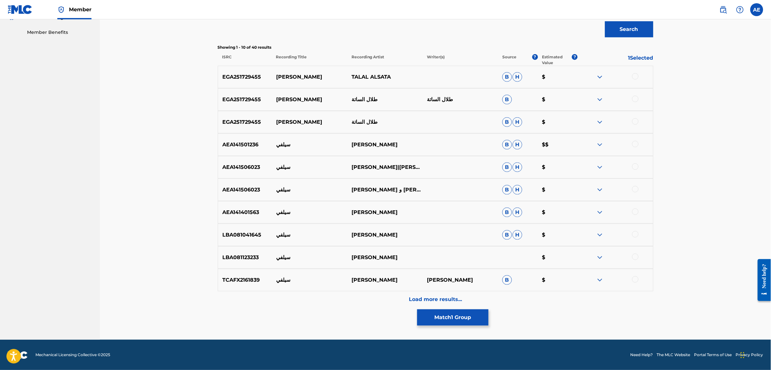
scroll to position [203, 0]
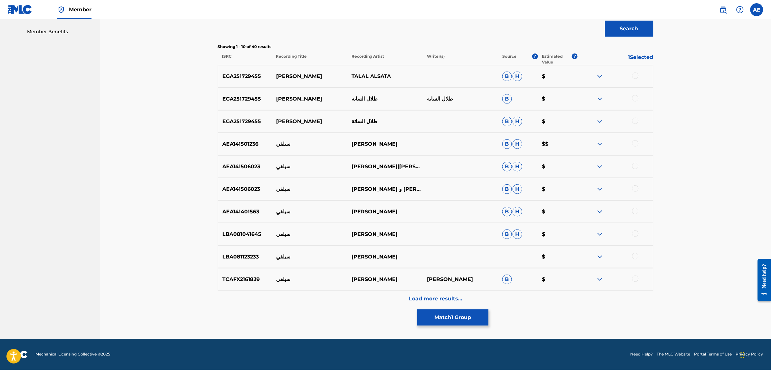
click at [325, 297] on div "Load more results..." at bounding box center [435, 299] width 435 height 16
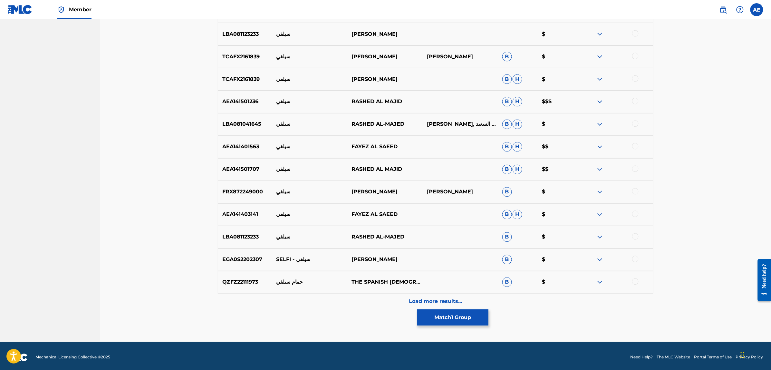
scroll to position [428, 0]
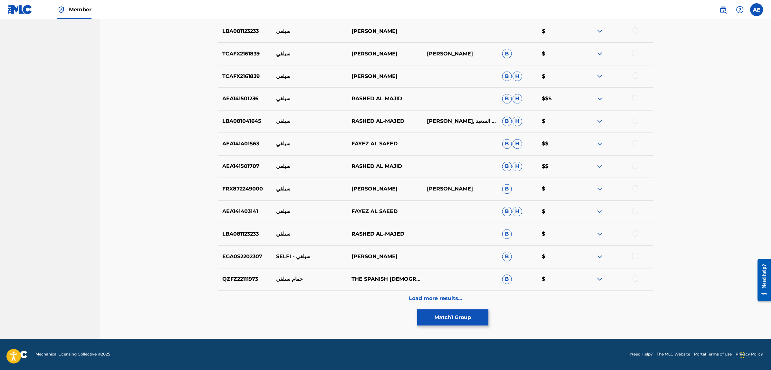
click at [361, 301] on div "Load more results..." at bounding box center [435, 299] width 435 height 16
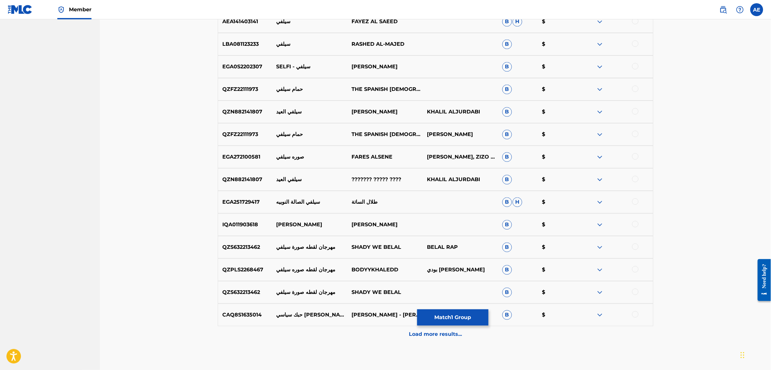
scroll to position [630, 0]
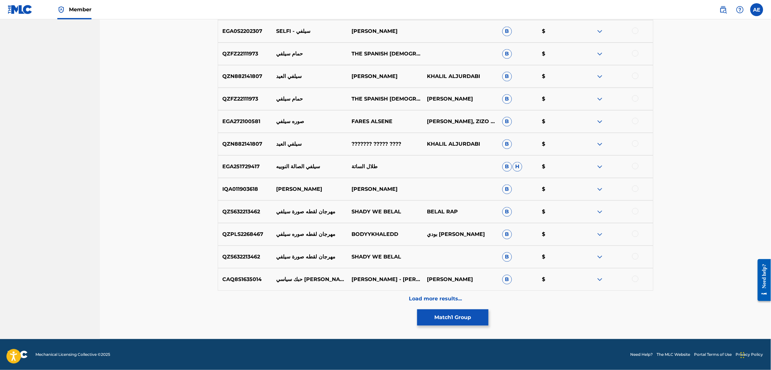
click at [351, 299] on div "Load more results..." at bounding box center [435, 299] width 435 height 16
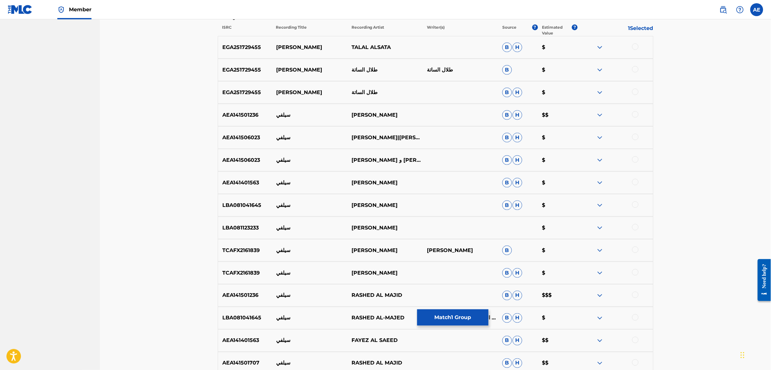
scroll to position [0, 0]
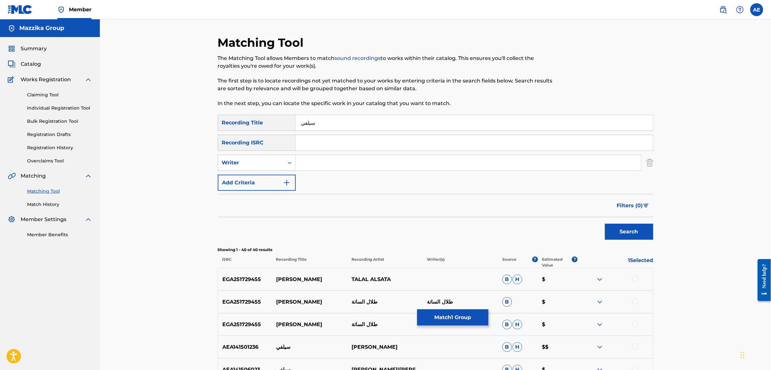
click at [443, 327] on div "EGA251729455 سيلفي سيلفي طلال الساتة B H $" at bounding box center [435, 324] width 435 height 23
click at [443, 321] on button "Match 1 Group" at bounding box center [452, 317] width 71 height 16
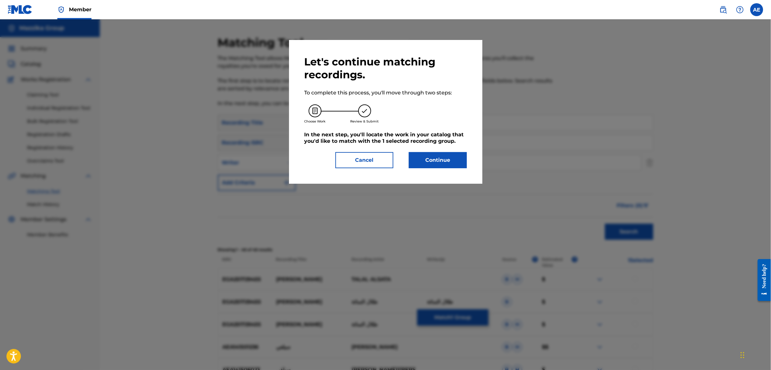
click at [419, 159] on button "Continue" at bounding box center [438, 160] width 58 height 16
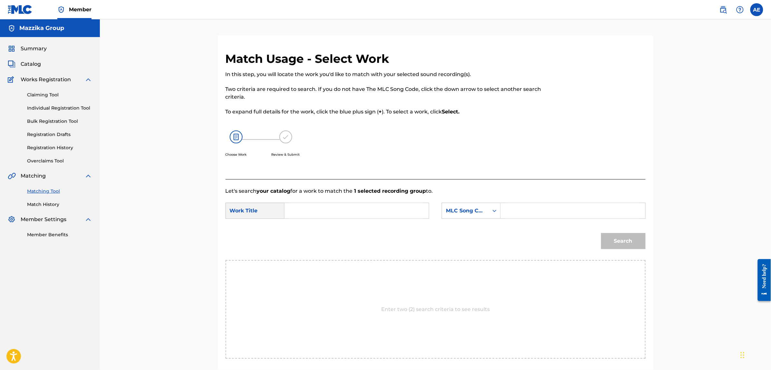
click at [363, 214] on input "Search Form" at bounding box center [356, 210] width 133 height 15
click at [545, 216] on input "Search Form" at bounding box center [572, 210] width 133 height 15
click at [601, 233] on button "Search" at bounding box center [623, 241] width 44 height 16
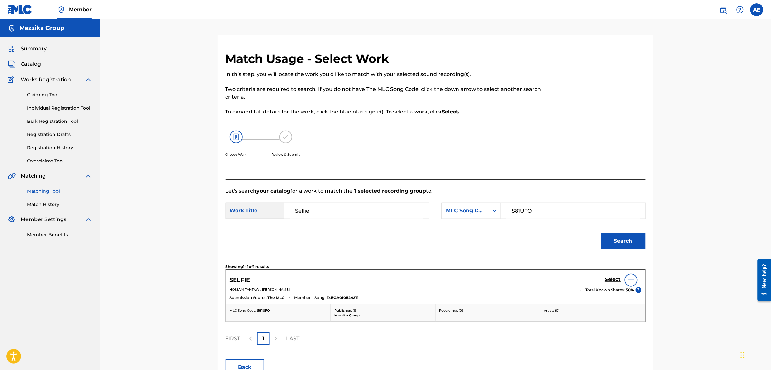
click at [612, 278] on h5 "Select" at bounding box center [613, 279] width 16 height 6
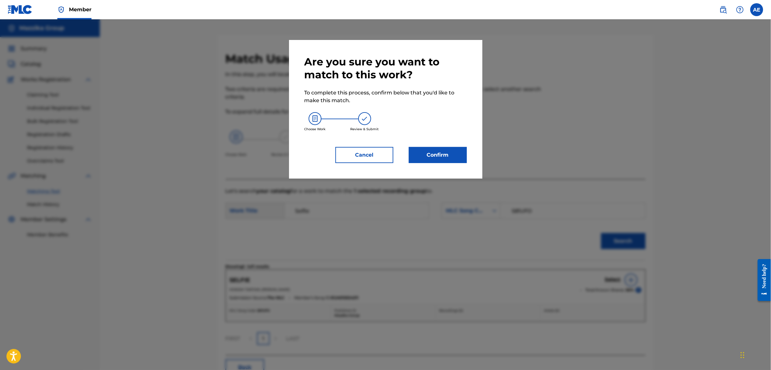
click at [419, 152] on button "Confirm" at bounding box center [438, 155] width 58 height 16
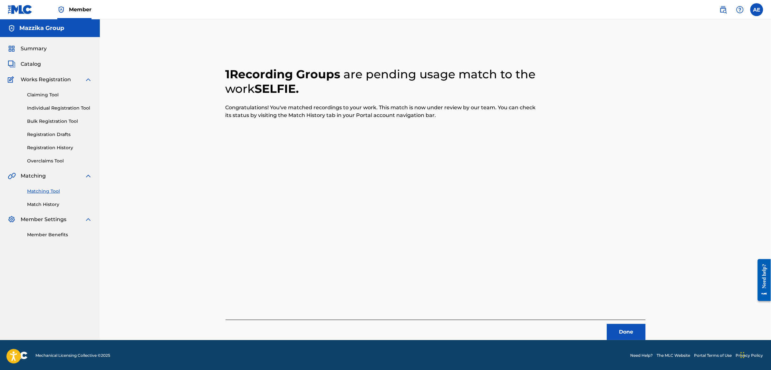
click at [636, 333] on button "Done" at bounding box center [626, 332] width 39 height 16
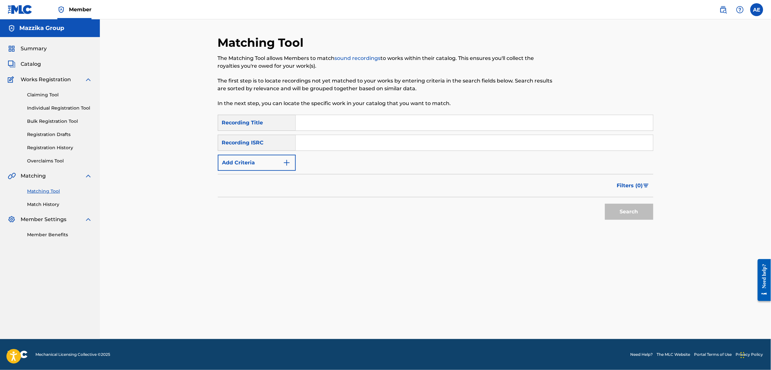
click at [274, 158] on button "Add Criteria" at bounding box center [257, 163] width 78 height 16
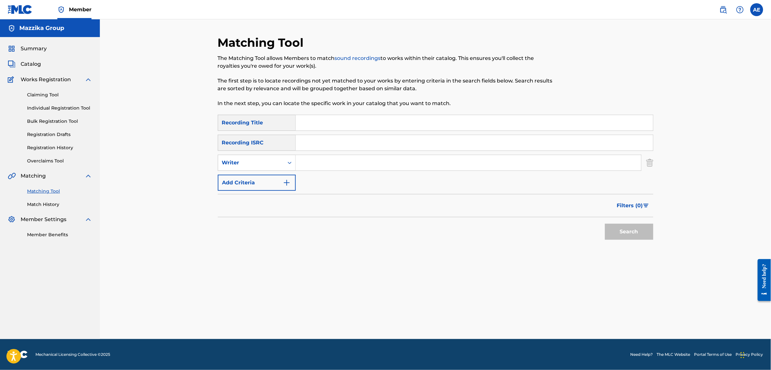
click at [323, 147] on input "Search Form" at bounding box center [474, 142] width 357 height 15
click at [605, 224] on button "Search" at bounding box center [629, 232] width 48 height 16
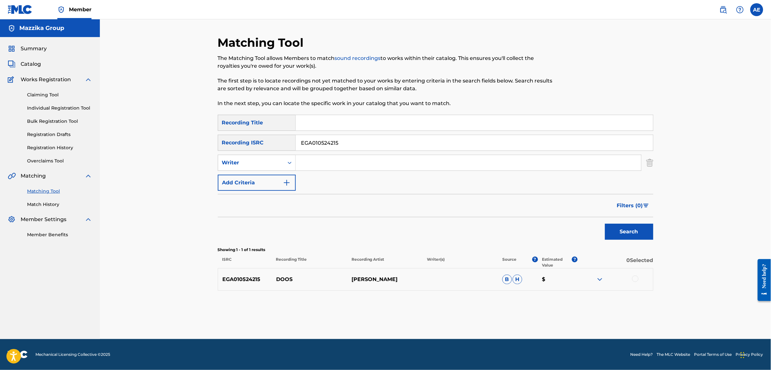
click at [635, 281] on div at bounding box center [635, 278] width 6 height 6
drag, startPoint x: 346, startPoint y: 142, endPoint x: 238, endPoint y: 143, distance: 107.9
click at [238, 143] on div "SearchWithCriteria0883560c-7faf-40b3-a548-9e229addc9fc Recording ISRC EGA010524…" at bounding box center [435, 143] width 435 height 16
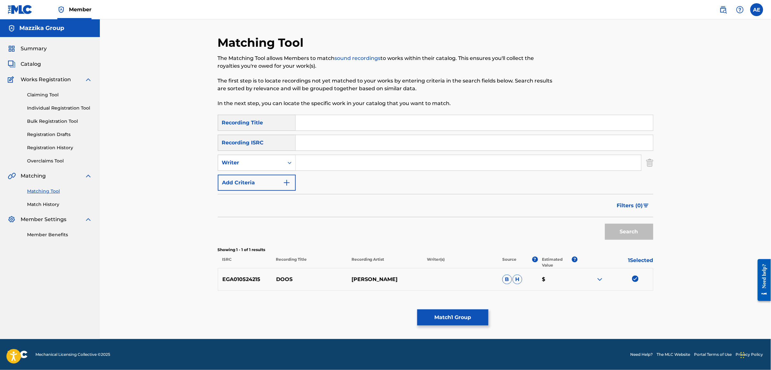
click at [329, 161] on input "Search Form" at bounding box center [468, 162] width 345 height 15
click at [328, 124] on input "Search Form" at bounding box center [474, 122] width 357 height 15
click at [605, 224] on button "Search" at bounding box center [629, 232] width 48 height 16
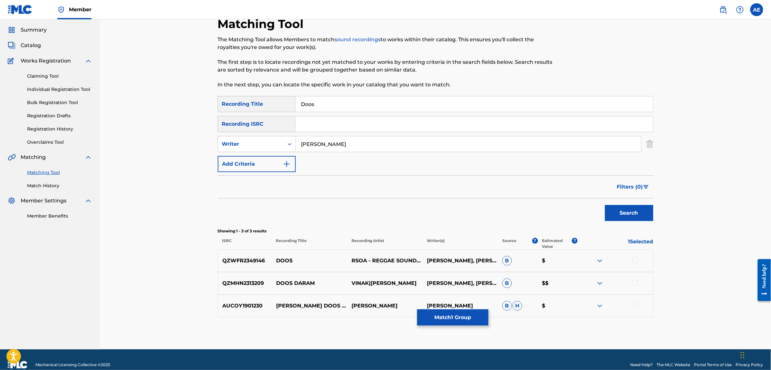
scroll to position [29, 0]
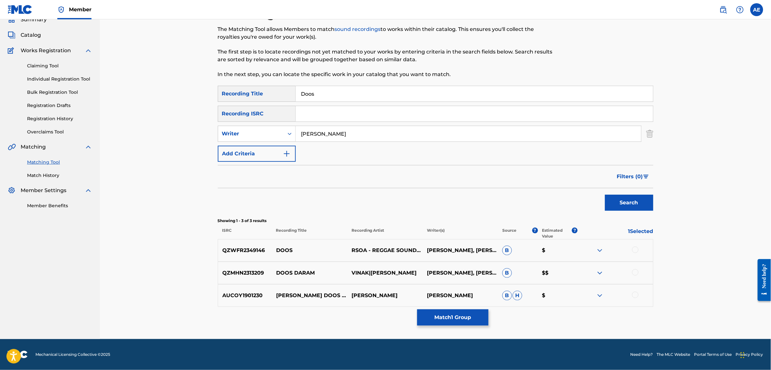
drag, startPoint x: 326, startPoint y: 93, endPoint x: 263, endPoint y: 91, distance: 62.2
click at [264, 91] on div "SearchWithCriteriac4617c19-443b-46dc-9a95-a74b8fe0b63d Recording Title Doos" at bounding box center [435, 94] width 435 height 16
click at [605, 195] on button "Search" at bounding box center [629, 203] width 48 height 16
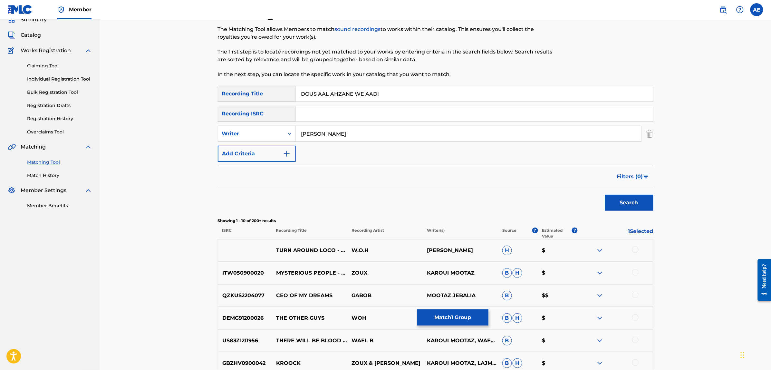
click at [605, 195] on button "Search" at bounding box center [629, 203] width 48 height 16
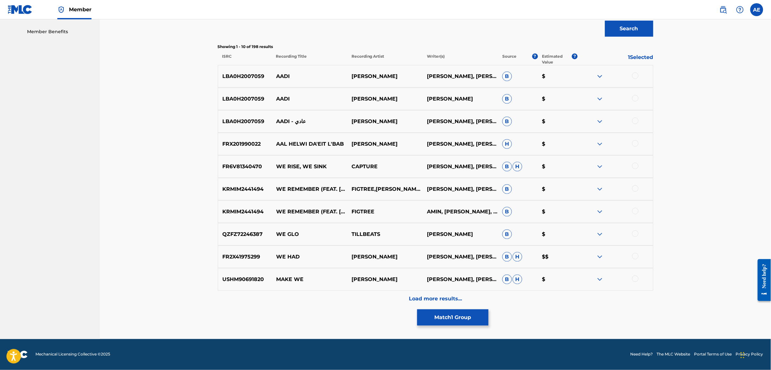
click at [344, 292] on div "Load more results..." at bounding box center [435, 299] width 435 height 16
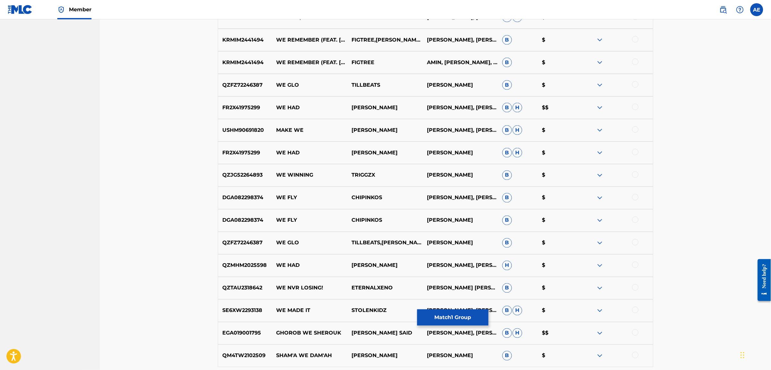
scroll to position [404, 0]
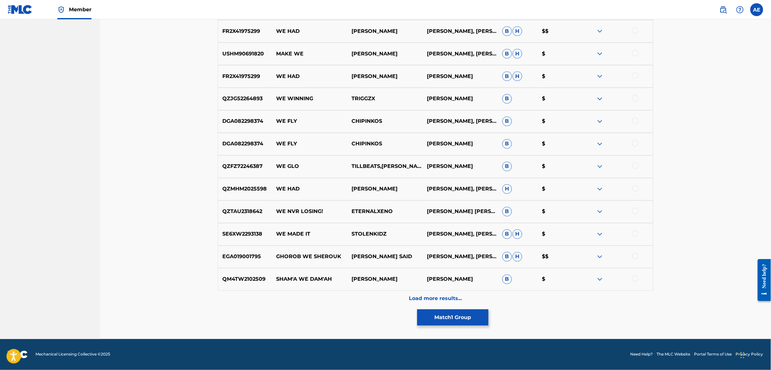
click at [344, 304] on div "Load more results..." at bounding box center [435, 299] width 435 height 16
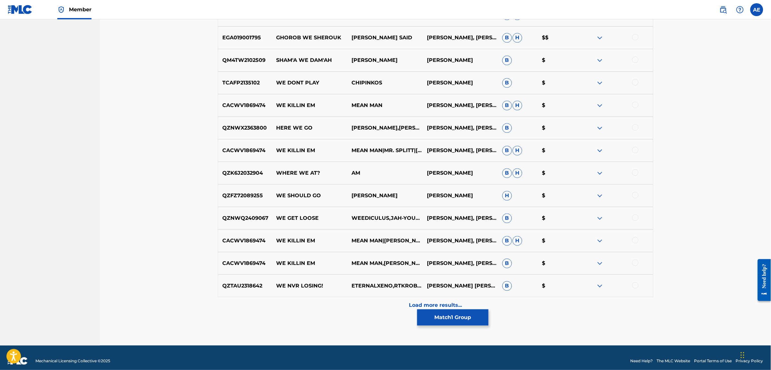
scroll to position [654, 0]
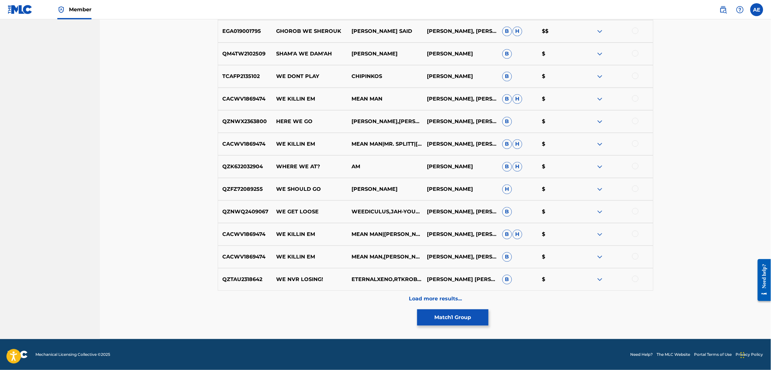
click at [338, 303] on div "Load more results..." at bounding box center [435, 299] width 435 height 16
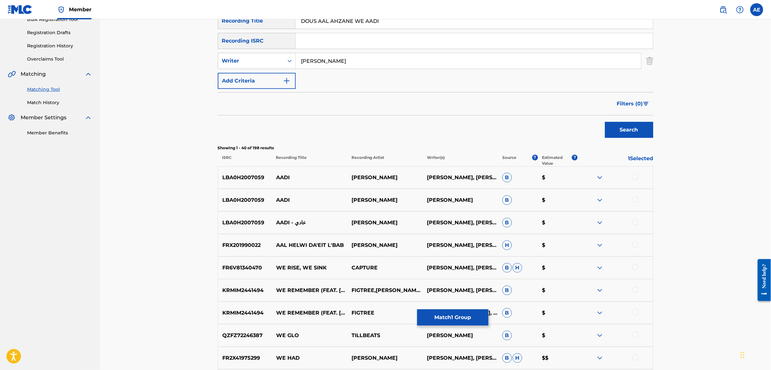
scroll to position [0, 0]
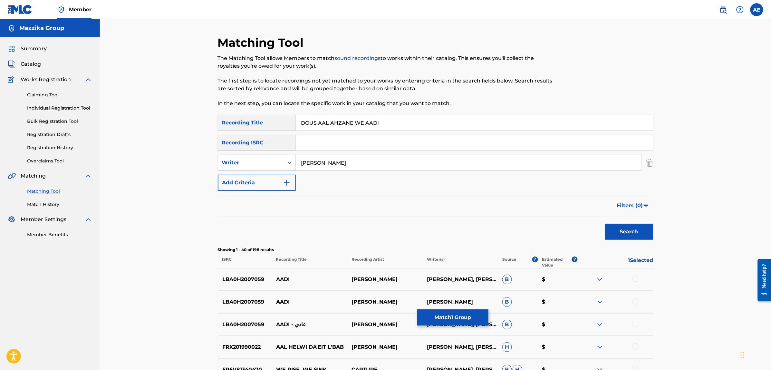
drag, startPoint x: 351, startPoint y: 162, endPoint x: 230, endPoint y: 162, distance: 121.4
click at [230, 162] on div "SearchWithCriteria1e58efb6-01ef-4c3e-91ca-abf10fa37235 Writer MOOTAZ AMIN" at bounding box center [435, 163] width 435 height 16
click at [605, 224] on button "Search" at bounding box center [629, 232] width 48 height 16
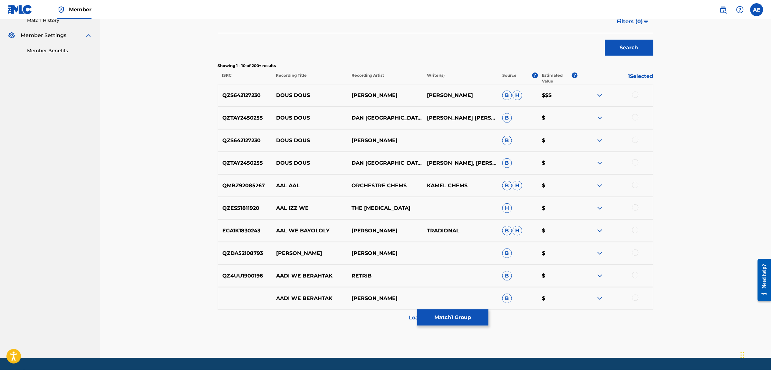
scroll to position [203, 0]
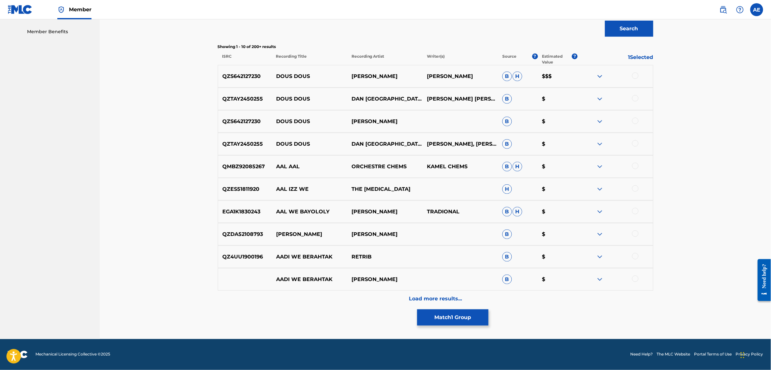
click at [352, 298] on div "Load more results..." at bounding box center [435, 299] width 435 height 16
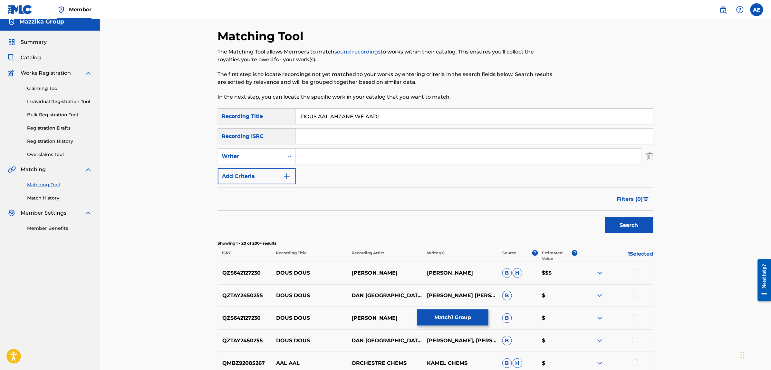
scroll to position [0, 0]
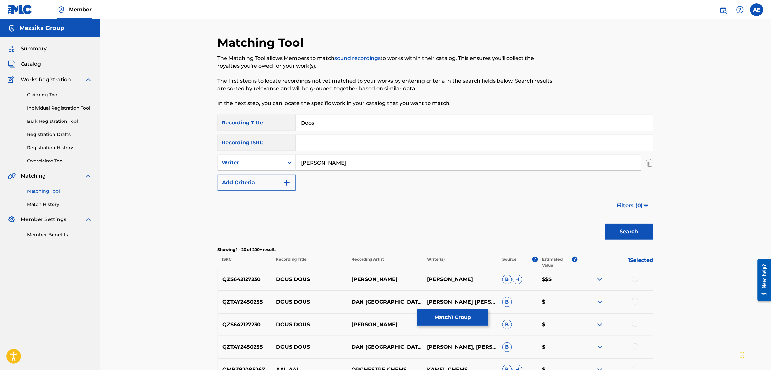
click at [605, 224] on button "Search" at bounding box center [629, 232] width 48 height 16
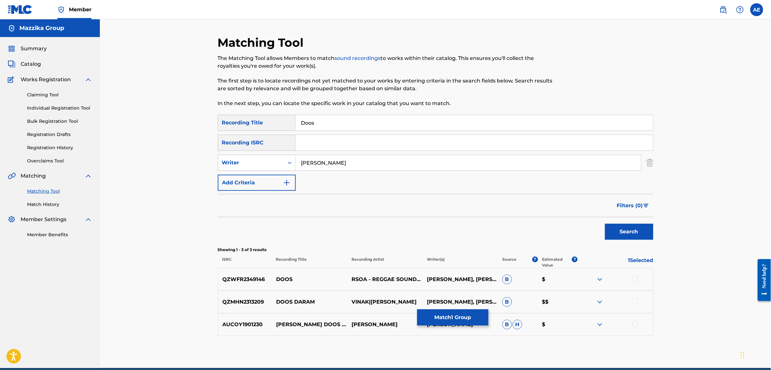
drag, startPoint x: 344, startPoint y: 165, endPoint x: 202, endPoint y: 164, distance: 142.4
click at [202, 165] on div "Matching Tool The Matching Tool allows Members to match sound recordings to wor…" at bounding box center [435, 193] width 671 height 349
click at [605, 224] on button "Search" at bounding box center [629, 232] width 48 height 16
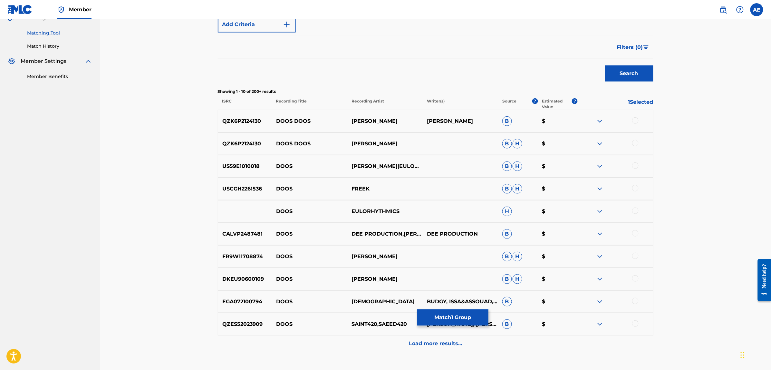
scroll to position [161, 0]
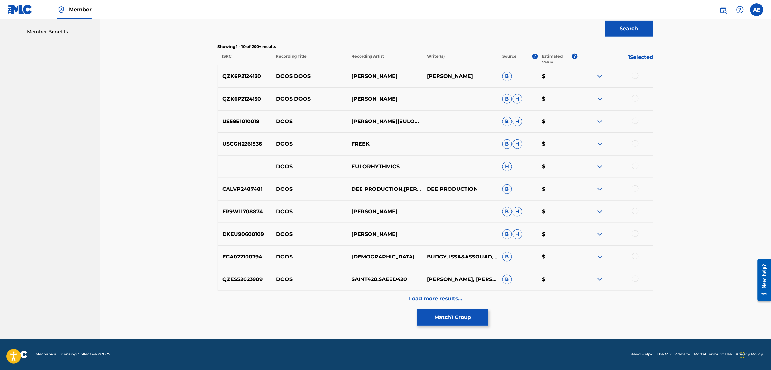
click at [340, 291] on div "Load more results..." at bounding box center [435, 299] width 435 height 16
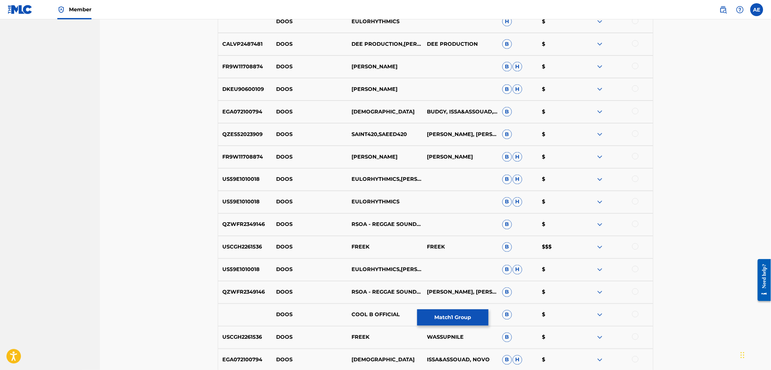
scroll to position [364, 0]
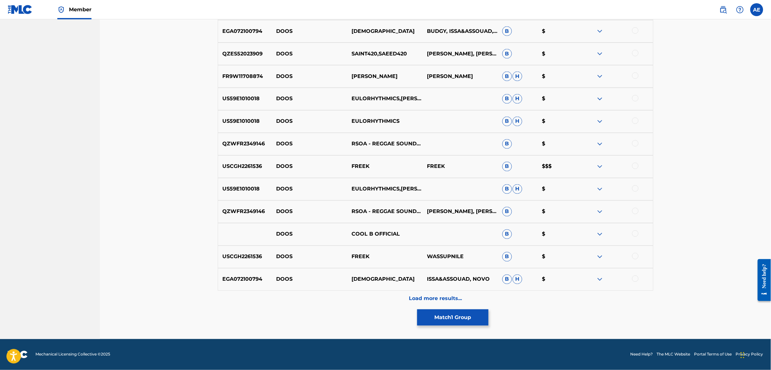
click at [335, 301] on div "Load more results..." at bounding box center [435, 299] width 435 height 16
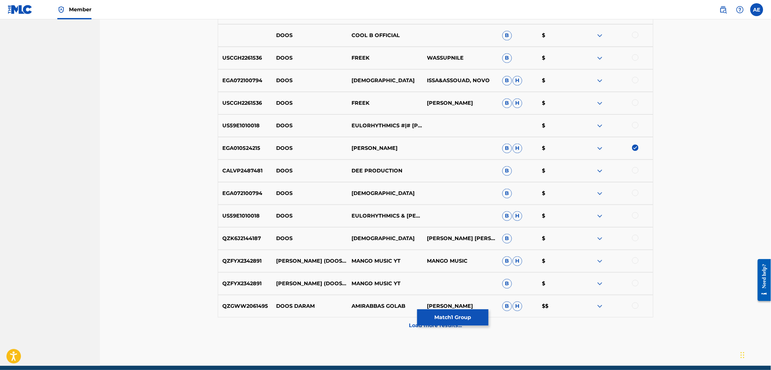
scroll to position [630, 0]
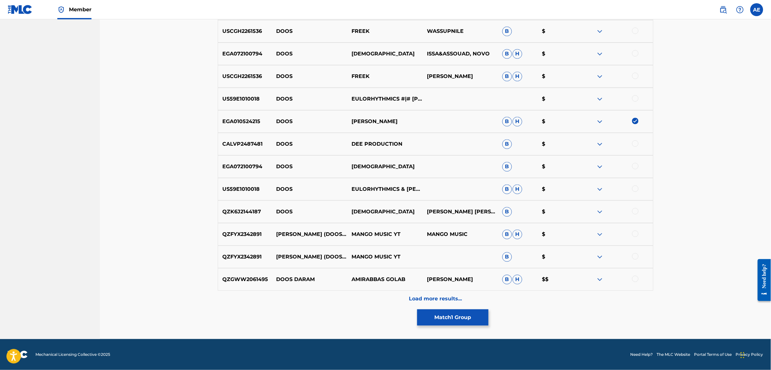
click at [360, 299] on div "Load more results..." at bounding box center [435, 299] width 435 height 16
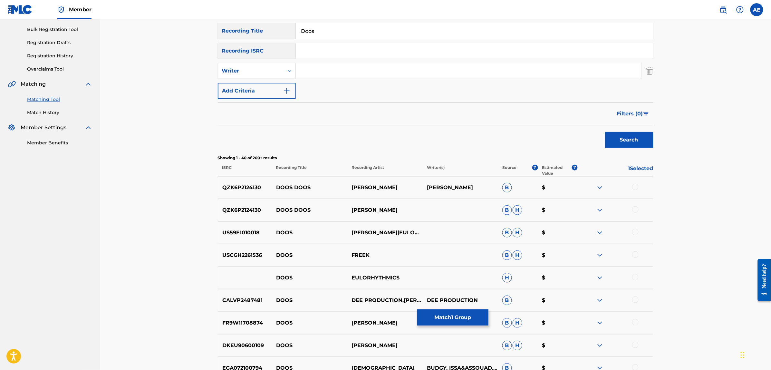
scroll to position [0, 0]
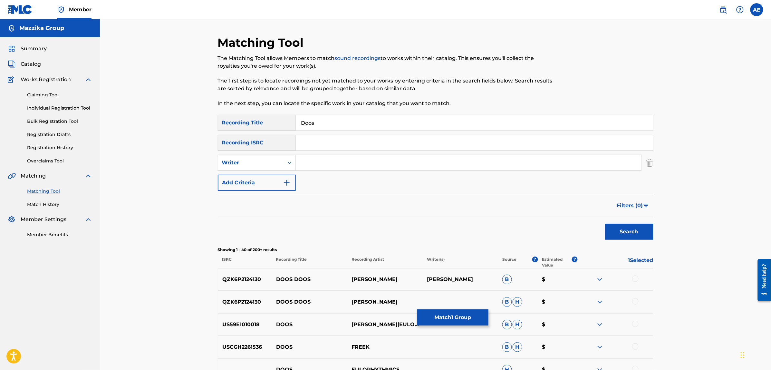
drag, startPoint x: 322, startPoint y: 120, endPoint x: 244, endPoint y: 120, distance: 78.3
click at [253, 121] on div "SearchWithCriteriac4617c19-443b-46dc-9a95-a74b8fe0b63d Recording Title Doos" at bounding box center [435, 123] width 435 height 16
drag, startPoint x: 324, startPoint y: 129, endPoint x: 249, endPoint y: 119, distance: 75.5
click at [249, 119] on div "SearchWithCriteriac4617c19-443b-46dc-9a95-a74b8fe0b63d Recording Title Doos" at bounding box center [435, 123] width 435 height 16
click at [605, 224] on button "Search" at bounding box center [629, 232] width 48 height 16
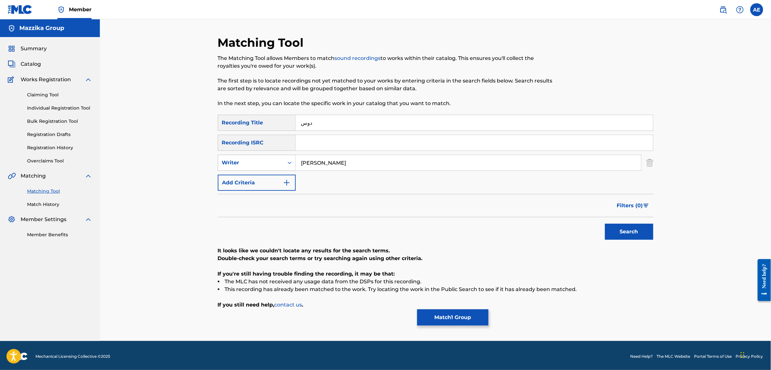
drag, startPoint x: 346, startPoint y: 162, endPoint x: 236, endPoint y: 157, distance: 110.0
click at [239, 157] on div "SearchWithCriteria1e58efb6-01ef-4c3e-91ca-abf10fa37235 Writer MOOTAZ AMIN" at bounding box center [435, 163] width 435 height 16
click at [605, 224] on button "Search" at bounding box center [629, 232] width 48 height 16
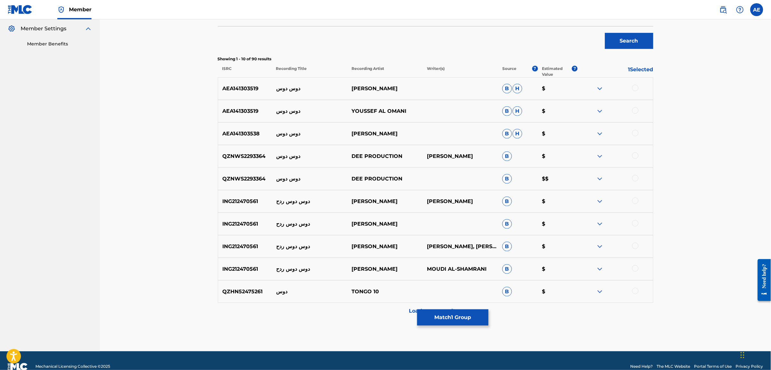
scroll to position [201, 0]
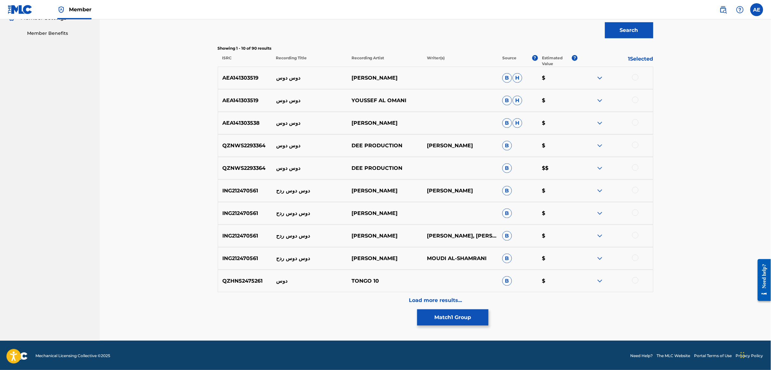
click at [348, 309] on div "Matching Tool The Matching Tool allows Members to match sound recordings to wor…" at bounding box center [435, 87] width 435 height 506
click at [350, 305] on div "Load more results..." at bounding box center [435, 300] width 435 height 16
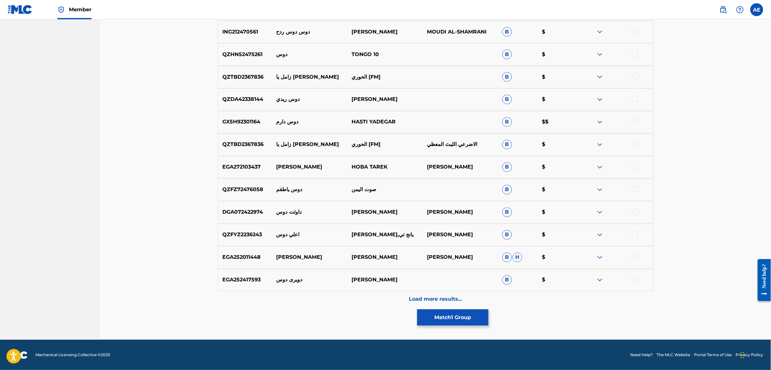
scroll to position [428, 0]
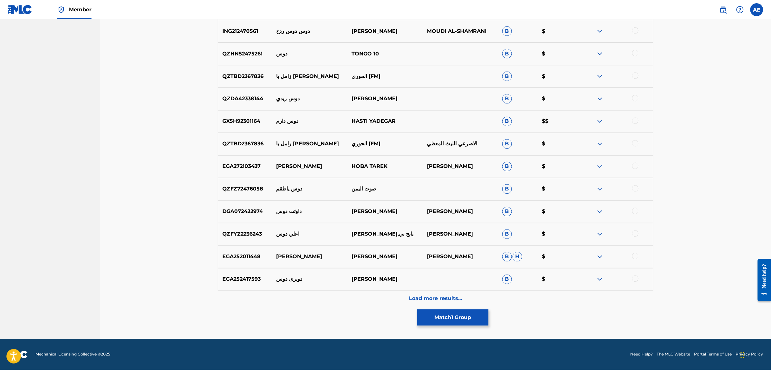
click at [335, 300] on div "Load more results..." at bounding box center [435, 299] width 435 height 16
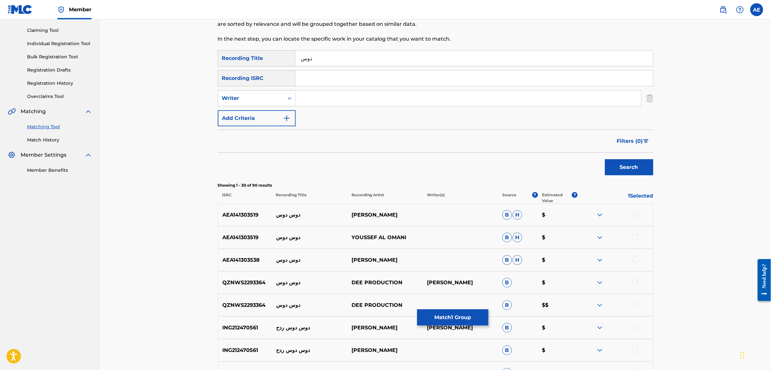
scroll to position [0, 0]
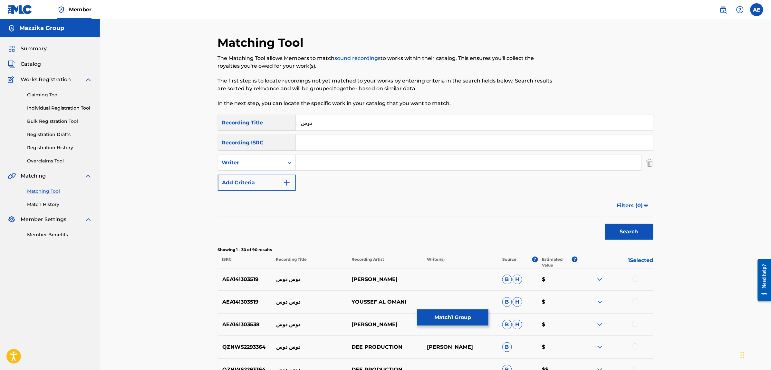
click at [432, 314] on button "Match 1 Group" at bounding box center [452, 317] width 71 height 16
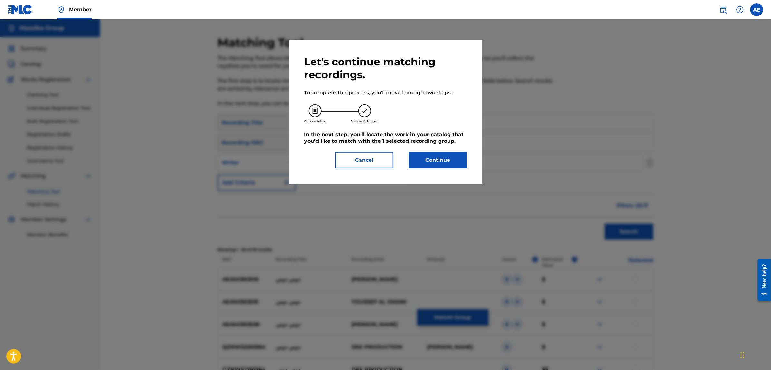
click at [451, 158] on button "Continue" at bounding box center [438, 160] width 58 height 16
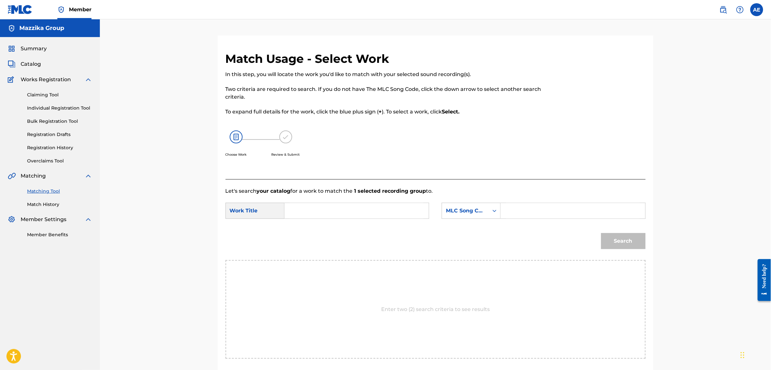
click at [318, 213] on input "Search Form" at bounding box center [356, 210] width 133 height 15
click at [538, 202] on form "SearchWithCriteria30989bfd-7d15-49fd-acbf-b7ebdf3131e3 Work Title Doos doos Sea…" at bounding box center [435, 227] width 420 height 65
drag, startPoint x: 540, startPoint y: 211, endPoint x: 549, endPoint y: 174, distance: 38.3
click at [540, 211] on input "Search Form" at bounding box center [572, 210] width 133 height 15
click at [601, 233] on button "Search" at bounding box center [623, 241] width 44 height 16
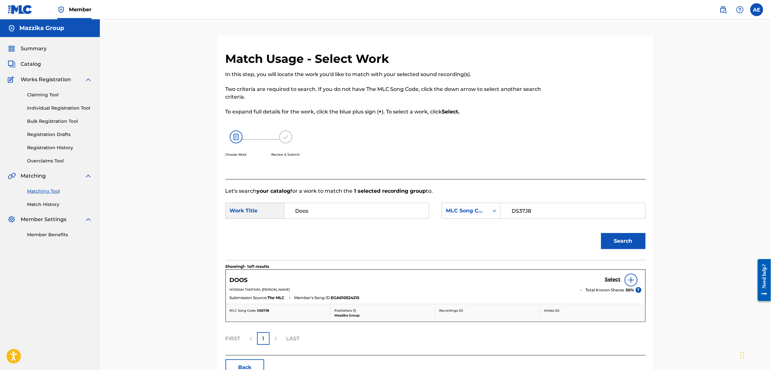
click at [612, 279] on h5 "Select" at bounding box center [613, 279] width 16 height 6
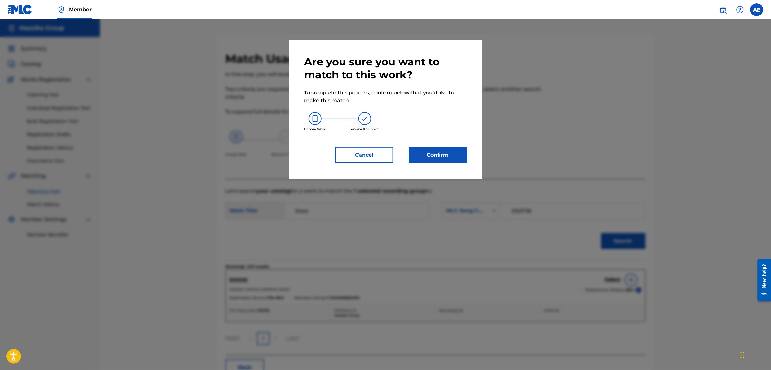
click at [448, 152] on button "Confirm" at bounding box center [438, 155] width 58 height 16
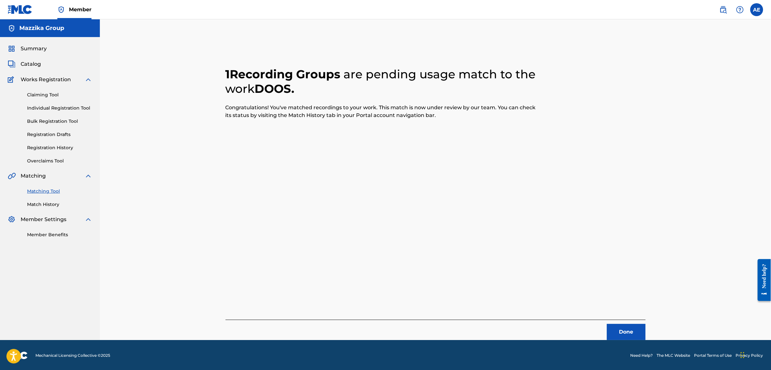
click at [631, 334] on button "Done" at bounding box center [626, 332] width 39 height 16
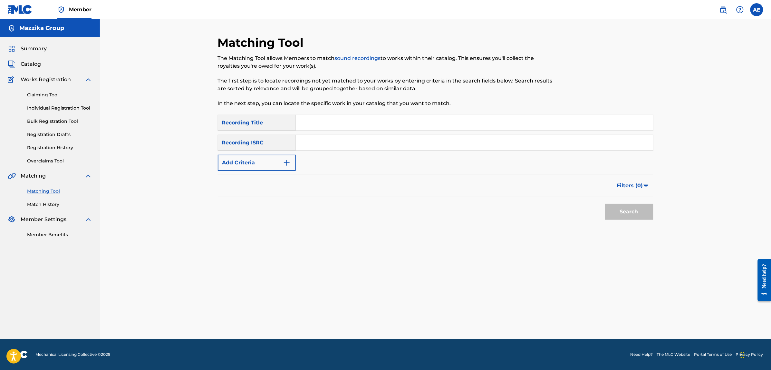
click at [266, 167] on button "Add Criteria" at bounding box center [257, 163] width 78 height 16
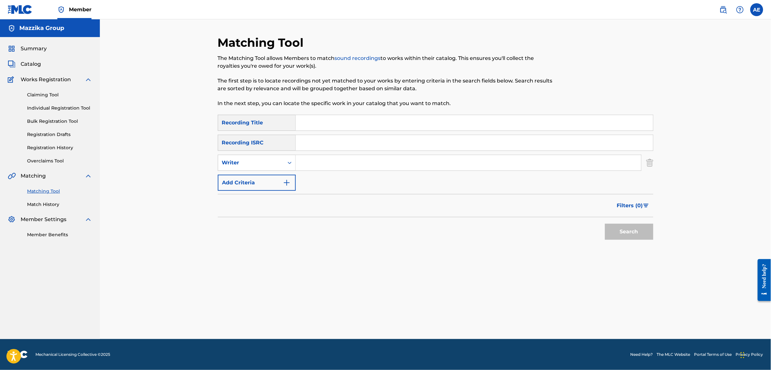
click at [313, 143] on input "Search Form" at bounding box center [474, 142] width 357 height 15
click at [605, 224] on button "Search" at bounding box center [629, 232] width 48 height 16
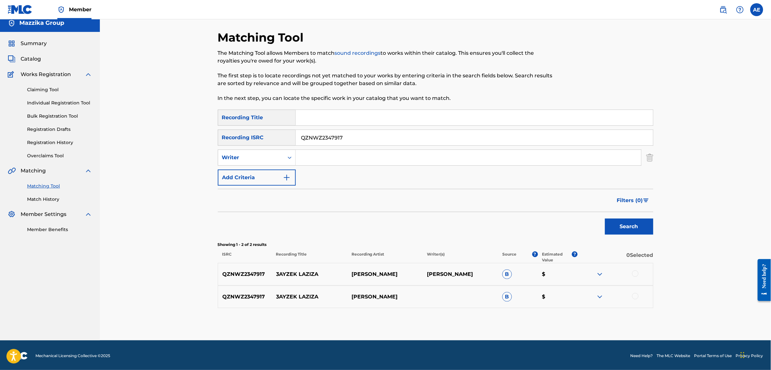
scroll to position [6, 0]
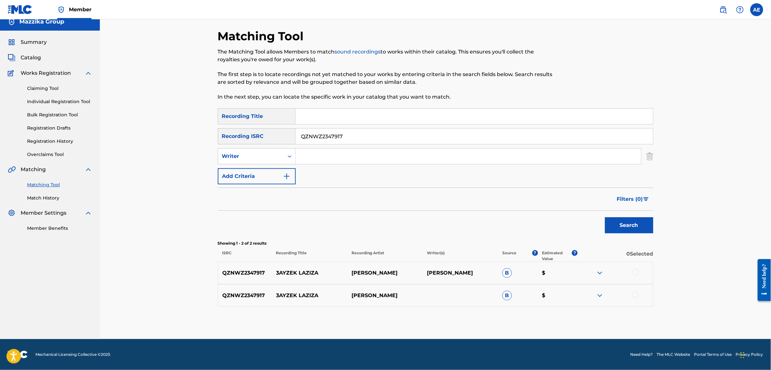
click at [635, 270] on div at bounding box center [635, 272] width 6 height 6
click at [635, 295] on div at bounding box center [635, 295] width 6 height 6
drag, startPoint x: 347, startPoint y: 137, endPoint x: 262, endPoint y: 138, distance: 85.4
click at [262, 138] on div "SearchWithCriteria0883560c-7faf-40b3-a548-9e229addc9fc Recording ISRC QZNWZ2347…" at bounding box center [435, 136] width 435 height 16
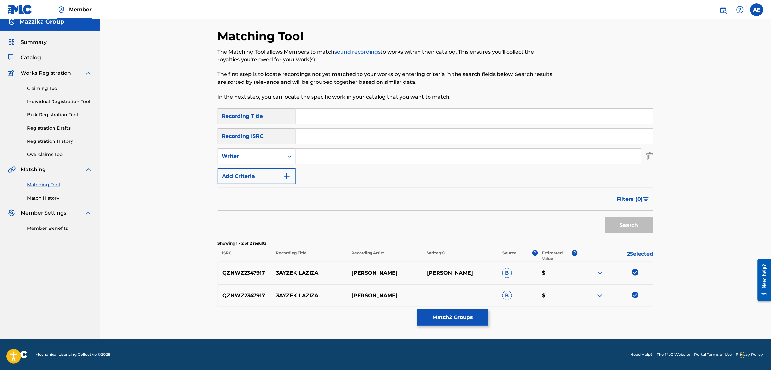
click at [315, 156] on input "Search Form" at bounding box center [468, 155] width 345 height 15
click at [325, 116] on input "Search Form" at bounding box center [474, 116] width 357 height 15
click at [605, 217] on button "Search" at bounding box center [629, 225] width 48 height 16
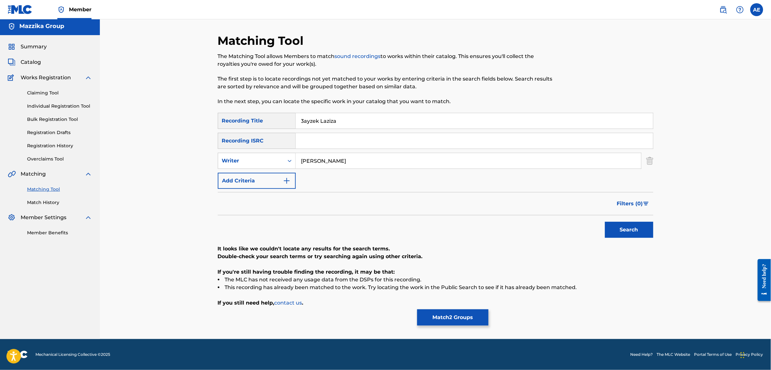
scroll to position [2, 0]
drag, startPoint x: 358, startPoint y: 162, endPoint x: 235, endPoint y: 161, distance: 122.1
click at [235, 161] on div "SearchWithCriteria1e58efb6-01ef-4c3e-91ca-abf10fa37235 Writer MOOTAZ AMIN" at bounding box center [435, 161] width 435 height 16
click at [605, 222] on button "Search" at bounding box center [629, 230] width 48 height 16
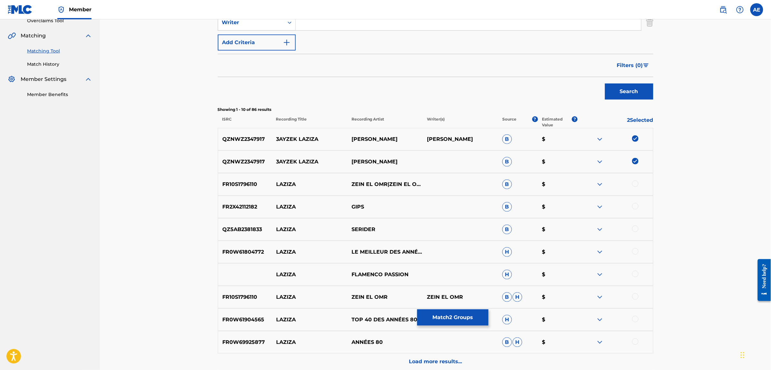
scroll to position [161, 0]
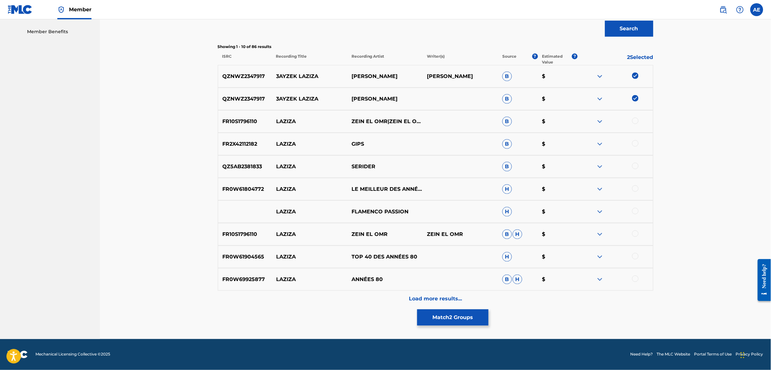
click at [312, 301] on div "Load more results..." at bounding box center [435, 299] width 435 height 16
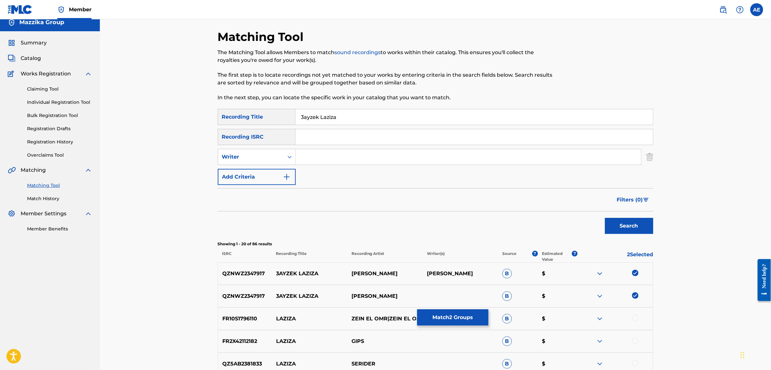
scroll to position [0, 0]
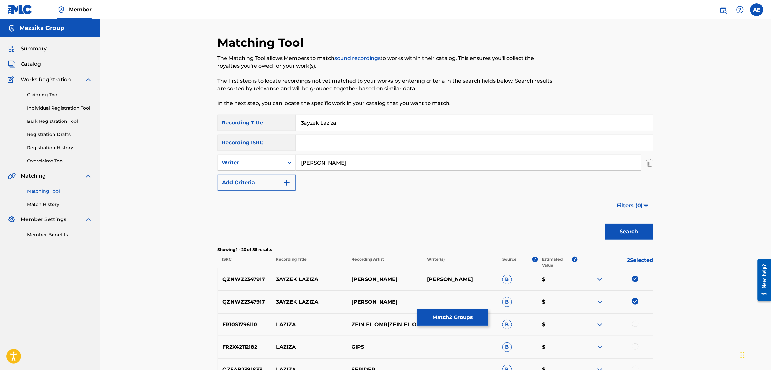
drag, startPoint x: 348, startPoint y: 123, endPoint x: 232, endPoint y: 117, distance: 116.4
click at [232, 117] on div "SearchWithCriteriac4617c19-443b-46dc-9a95-a74b8fe0b63d Recording Title 3ayzek L…" at bounding box center [435, 123] width 435 height 16
click at [605, 224] on button "Search" at bounding box center [629, 232] width 48 height 16
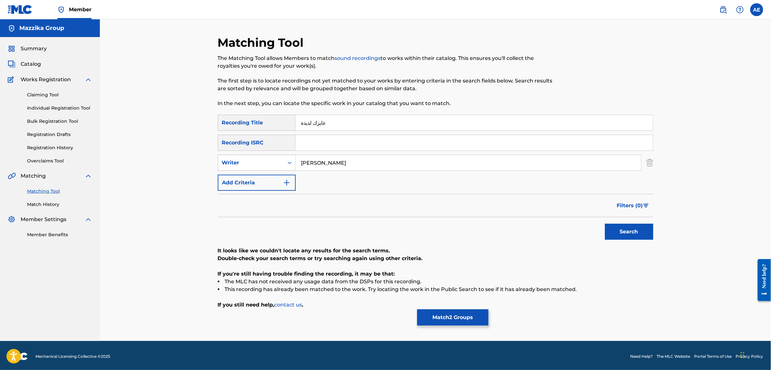
drag, startPoint x: 346, startPoint y: 163, endPoint x: 263, endPoint y: 164, distance: 82.5
click at [263, 164] on div "SearchWithCriteria1e58efb6-01ef-4c3e-91ca-abf10fa37235 Writer MOOTAZ AMIN" at bounding box center [435, 163] width 435 height 16
click at [605, 224] on button "Search" at bounding box center [629, 232] width 48 height 16
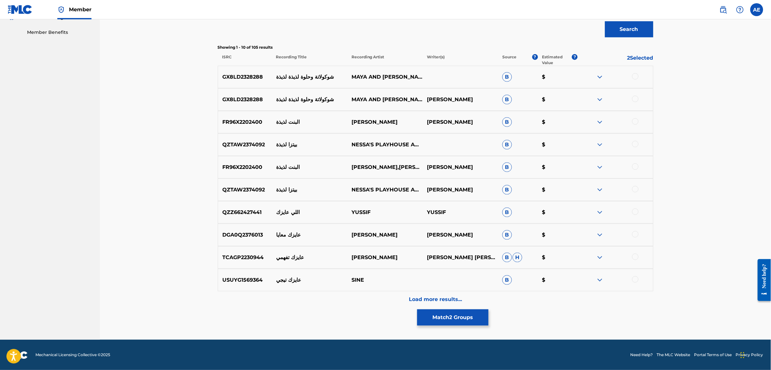
scroll to position [203, 0]
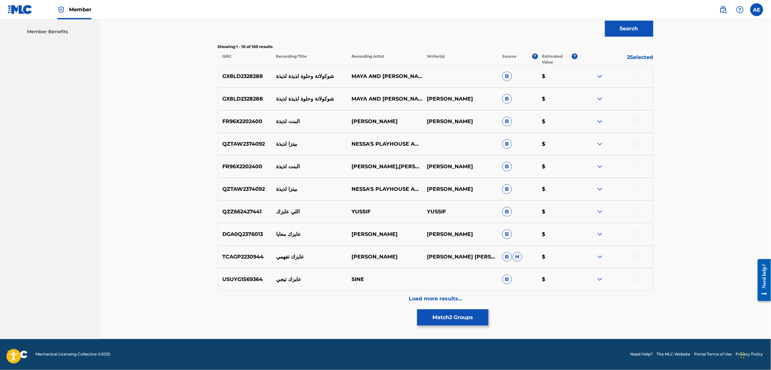
click at [347, 301] on div "Load more results..." at bounding box center [435, 299] width 435 height 16
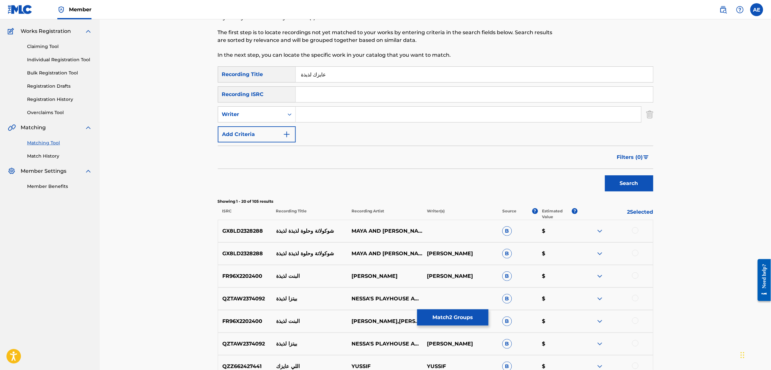
scroll to position [0, 0]
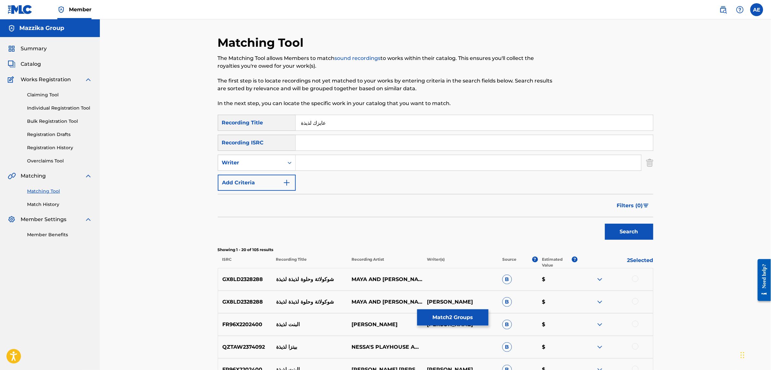
click at [453, 316] on button "Match 2 Groups" at bounding box center [452, 317] width 71 height 16
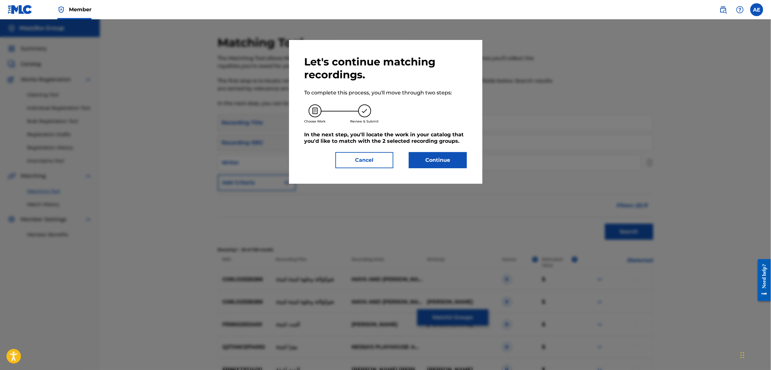
click at [436, 159] on button "Continue" at bounding box center [438, 160] width 58 height 16
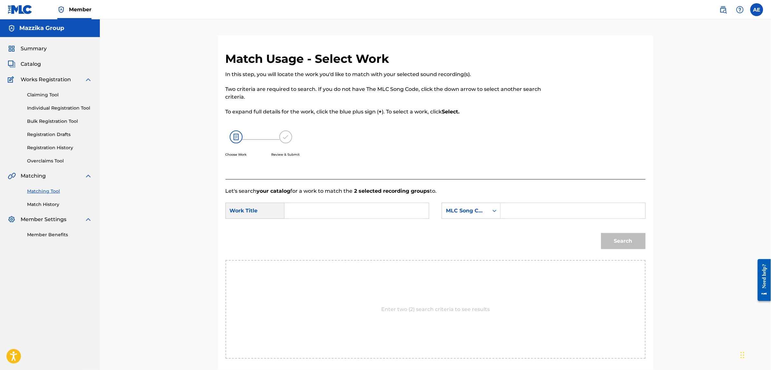
click at [326, 211] on input "Search Form" at bounding box center [356, 210] width 133 height 15
click at [535, 206] on input "Search Form" at bounding box center [572, 210] width 133 height 15
click at [601, 233] on button "Search" at bounding box center [623, 241] width 44 height 16
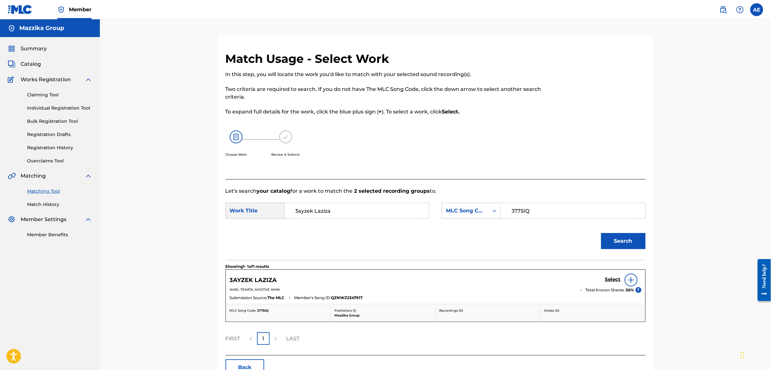
click at [608, 280] on h5 "Select" at bounding box center [613, 279] width 16 height 6
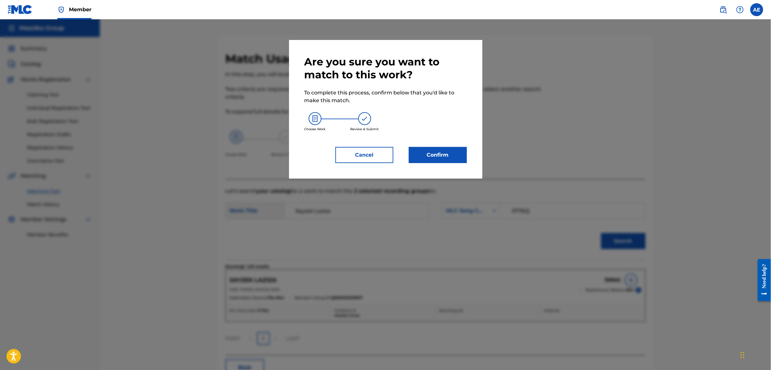
click at [446, 150] on button "Confirm" at bounding box center [438, 155] width 58 height 16
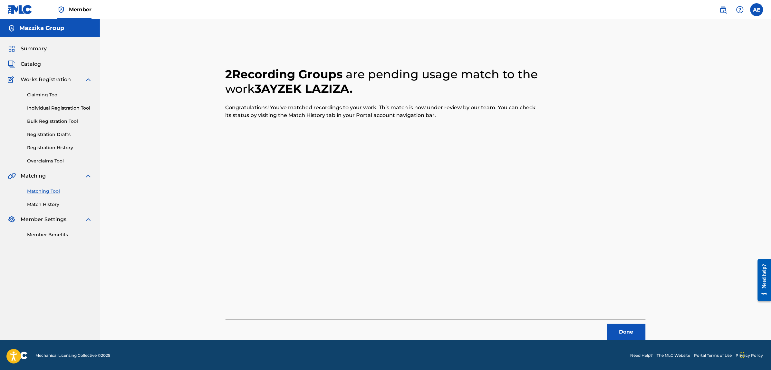
click at [619, 327] on button "Done" at bounding box center [626, 332] width 39 height 16
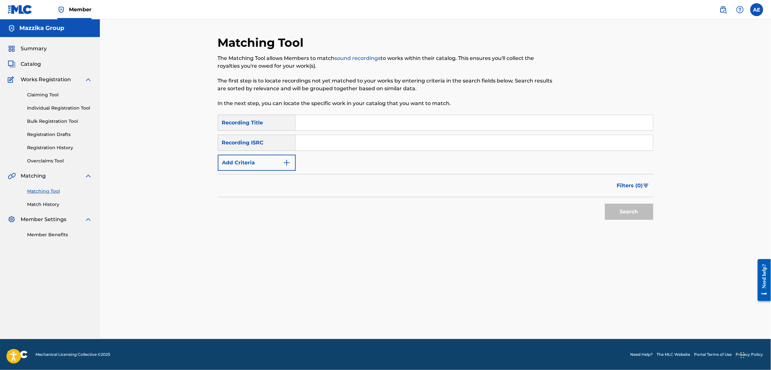
click at [279, 166] on button "Add Criteria" at bounding box center [257, 163] width 78 height 16
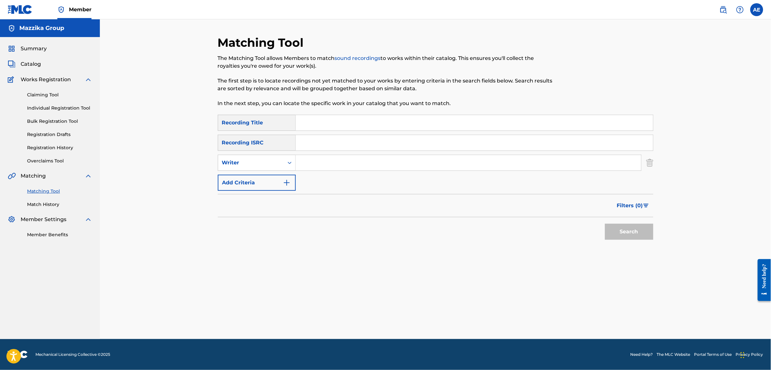
click at [332, 137] on input "Search Form" at bounding box center [474, 142] width 357 height 15
click at [605, 224] on button "Search" at bounding box center [629, 232] width 48 height 16
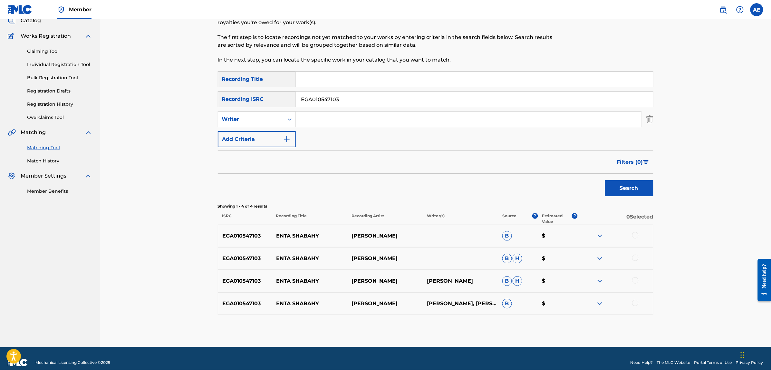
scroll to position [52, 0]
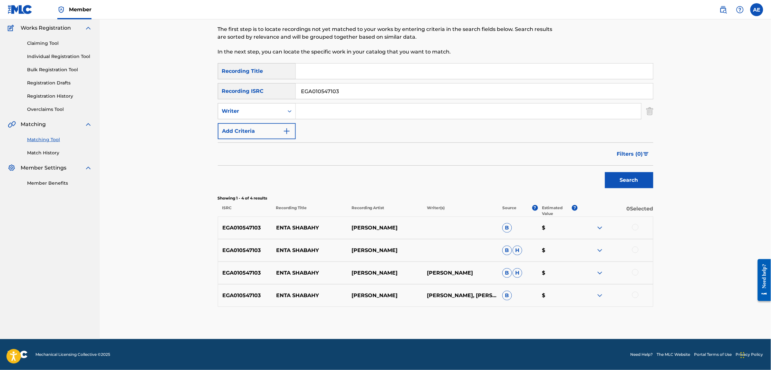
click at [635, 228] on div at bounding box center [635, 227] width 6 height 6
click at [636, 250] on div at bounding box center [635, 249] width 6 height 6
click at [636, 269] on div at bounding box center [635, 272] width 6 height 6
click at [635, 297] on div at bounding box center [635, 295] width 6 height 6
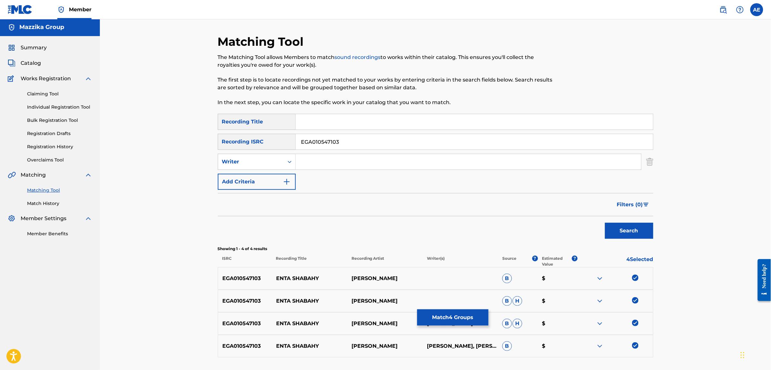
scroll to position [0, 0]
drag, startPoint x: 346, startPoint y: 146, endPoint x: 275, endPoint y: 142, distance: 70.9
click at [275, 142] on div "SearchWithCriteria0883560c-7faf-40b3-a548-9e229addc9fc Recording ISRC EGA010547…" at bounding box center [435, 143] width 435 height 16
click at [317, 158] on input "Search Form" at bounding box center [468, 162] width 345 height 15
click at [314, 125] on input "Search Form" at bounding box center [474, 122] width 357 height 15
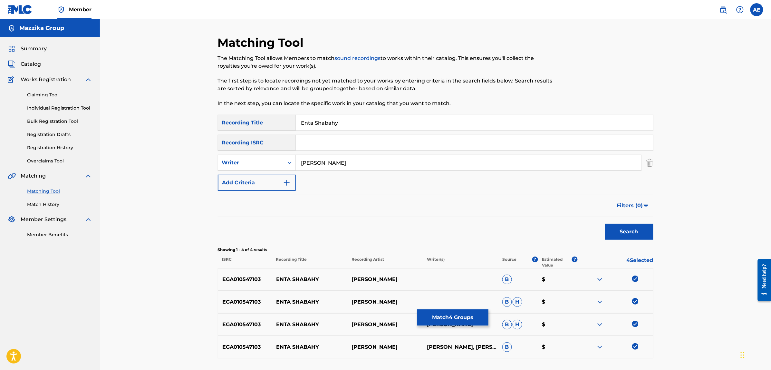
click at [605, 224] on button "Search" at bounding box center [629, 232] width 48 height 16
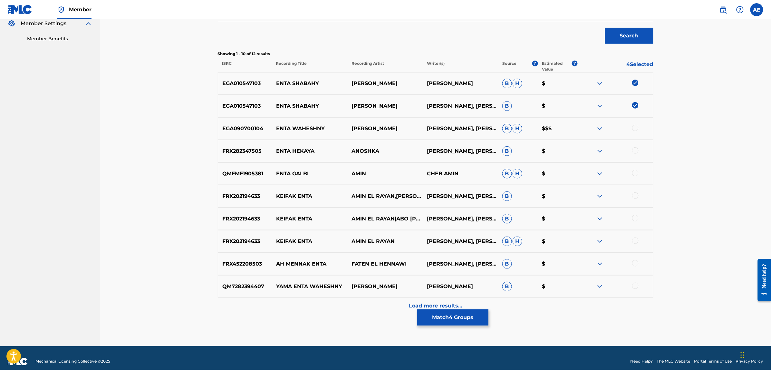
scroll to position [201, 0]
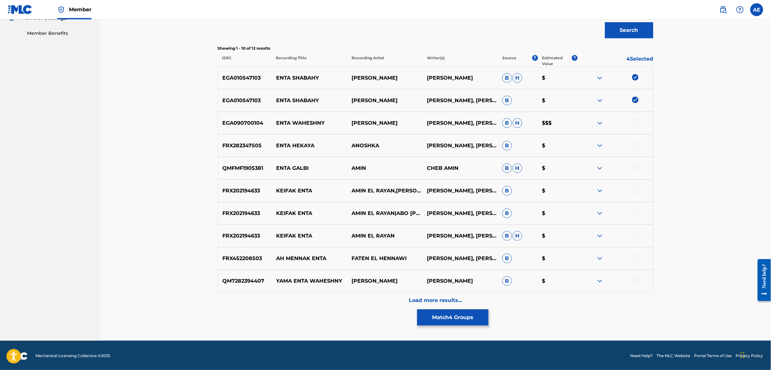
click at [371, 296] on div "Load more results..." at bounding box center [435, 300] width 435 height 16
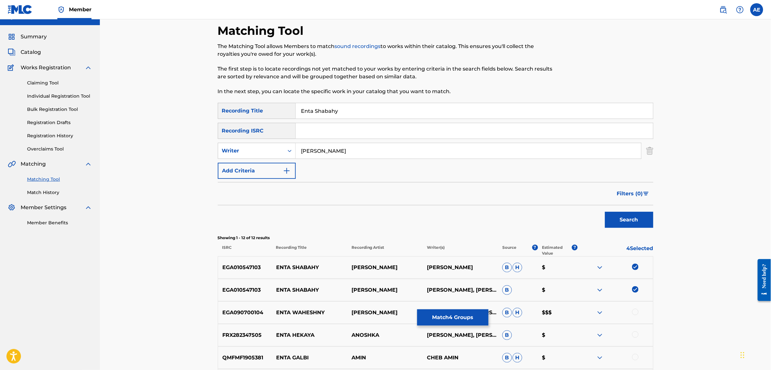
scroll to position [0, 0]
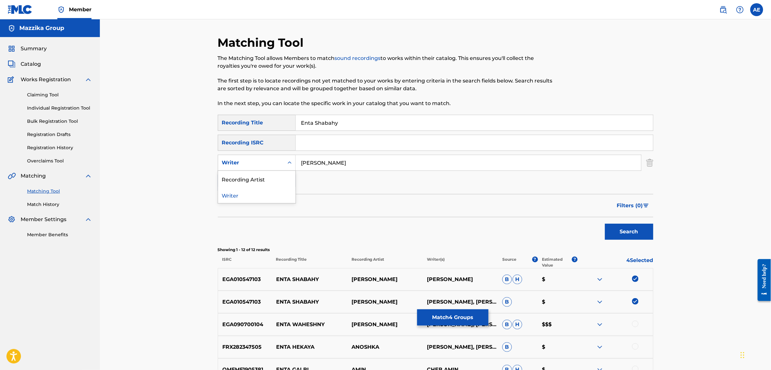
click at [254, 159] on div "Writer" at bounding box center [251, 163] width 58 height 8
drag, startPoint x: 352, startPoint y: 162, endPoint x: 253, endPoint y: 162, distance: 98.9
click at [253, 162] on div "SearchWithCriteria1e58efb6-01ef-4c3e-91ca-abf10fa37235 Writer MOOTAZ AMIN" at bounding box center [435, 163] width 435 height 16
click at [605, 224] on button "Search" at bounding box center [629, 232] width 48 height 16
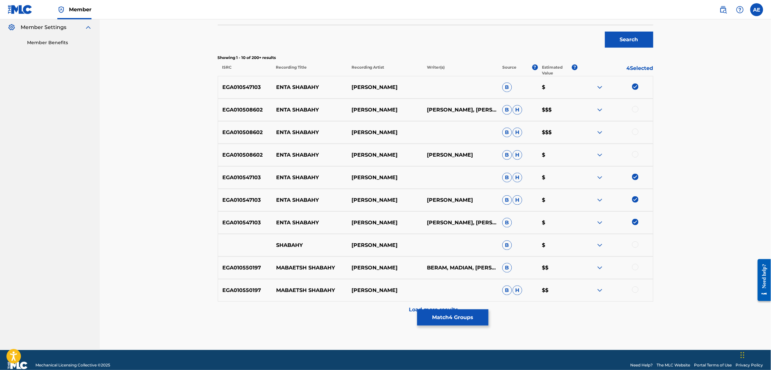
scroll to position [203, 0]
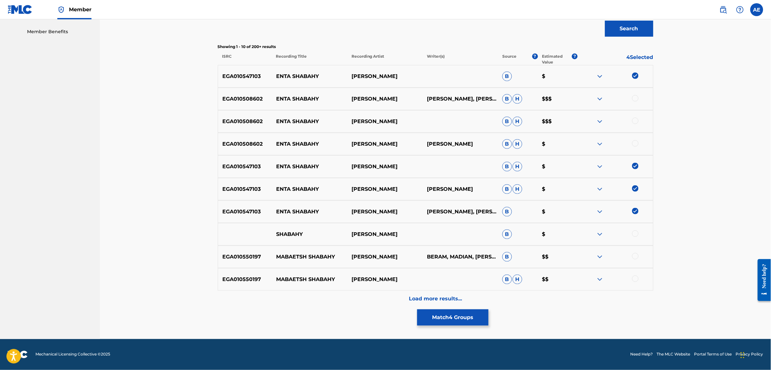
click at [368, 299] on div "Load more results..." at bounding box center [435, 299] width 435 height 16
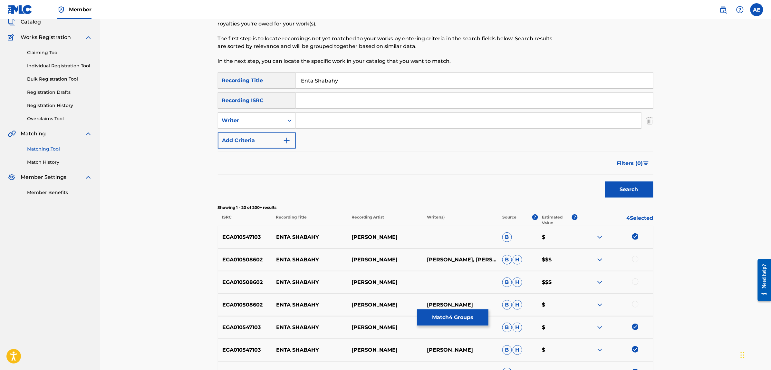
scroll to position [0, 0]
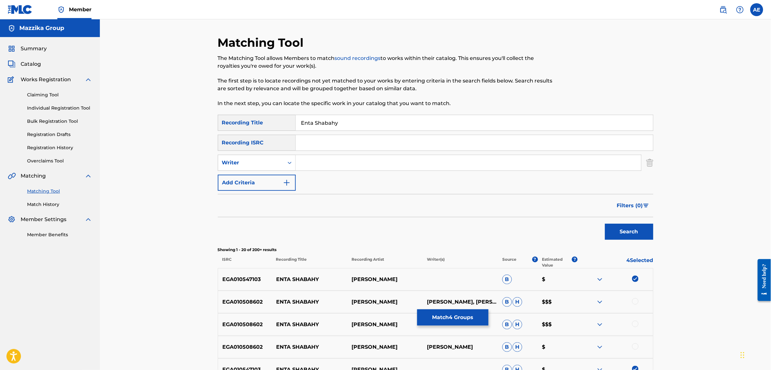
drag, startPoint x: 347, startPoint y: 119, endPoint x: 274, endPoint y: 117, distance: 72.5
click at [274, 117] on div "SearchWithCriteriac4617c19-443b-46dc-9a95-a74b8fe0b63d Recording Title Enta Sha…" at bounding box center [435, 123] width 435 height 16
drag, startPoint x: 274, startPoint y: 117, endPoint x: 365, endPoint y: 126, distance: 91.3
click at [365, 126] on input "Enta Shabahy" at bounding box center [474, 122] width 357 height 15
click at [605, 224] on button "Search" at bounding box center [629, 232] width 48 height 16
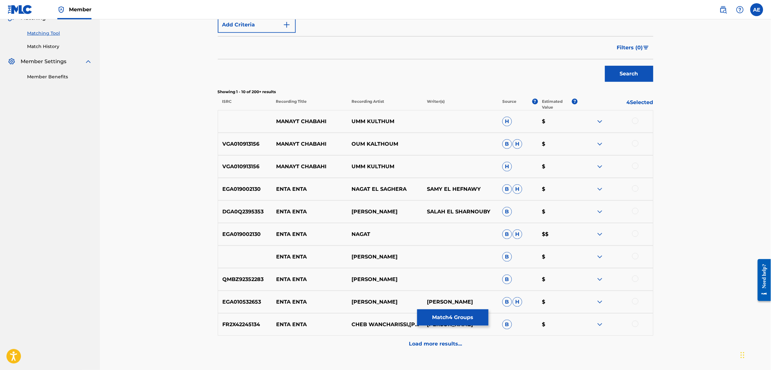
scroll to position [161, 0]
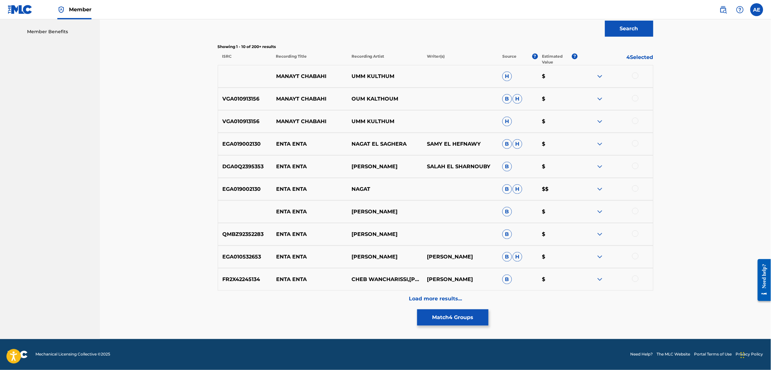
click at [347, 297] on div "Load more results..." at bounding box center [435, 299] width 435 height 16
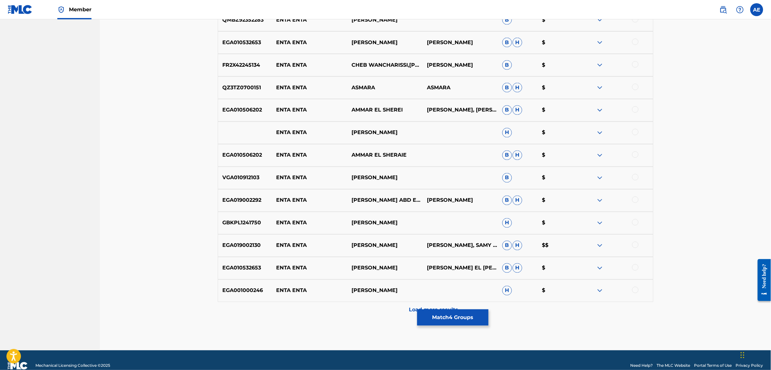
scroll to position [428, 0]
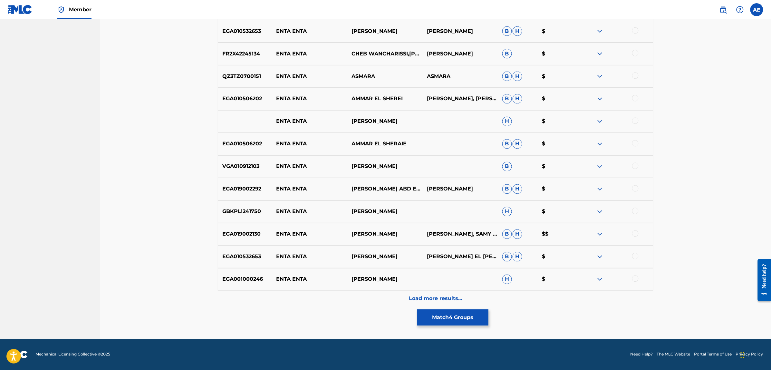
click at [342, 305] on div "Load more results..." at bounding box center [435, 299] width 435 height 16
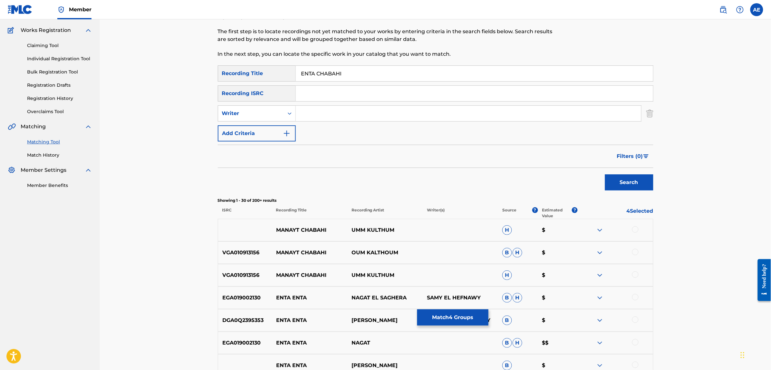
scroll to position [0, 0]
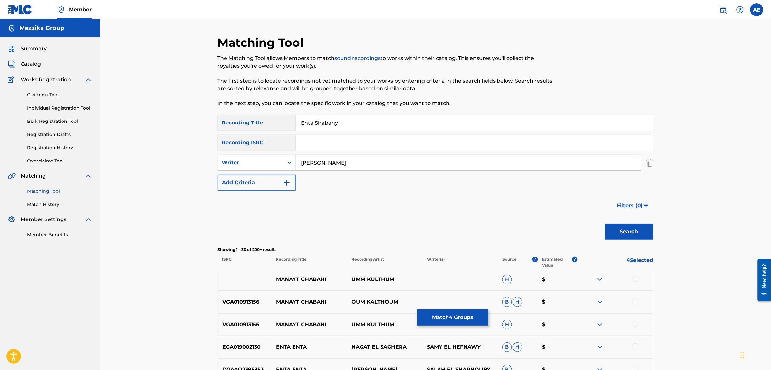
drag, startPoint x: 347, startPoint y: 122, endPoint x: 257, endPoint y: 112, distance: 91.0
click at [605, 224] on button "Search" at bounding box center [629, 232] width 48 height 16
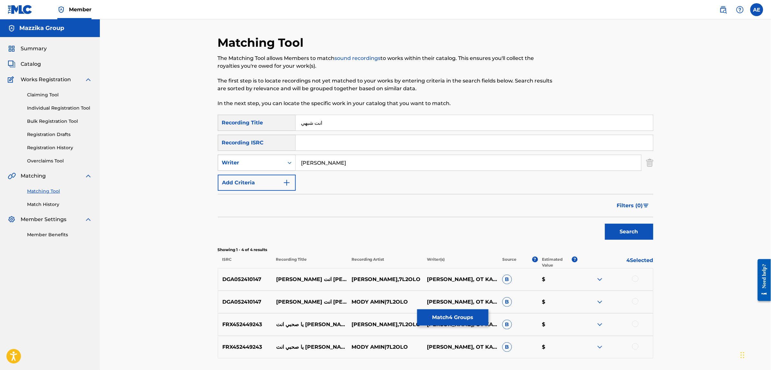
drag, startPoint x: 347, startPoint y: 166, endPoint x: 276, endPoint y: 162, distance: 70.6
click at [276, 162] on div "SearchWithCriteria1e58efb6-01ef-4c3e-91ca-abf10fa37235 Writer MOOTAZ AMIN" at bounding box center [435, 163] width 435 height 16
click at [605, 224] on button "Search" at bounding box center [629, 232] width 48 height 16
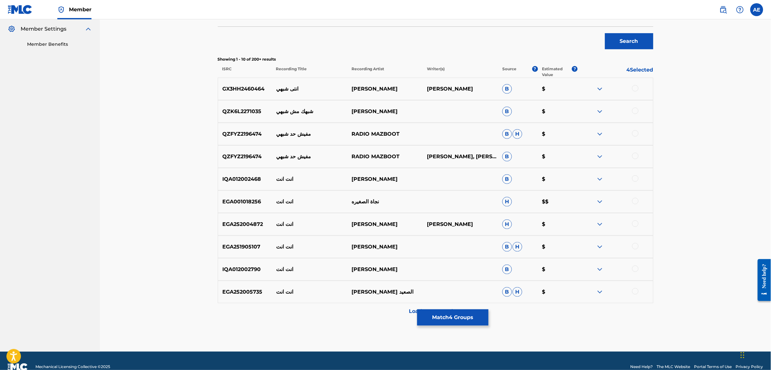
scroll to position [201, 0]
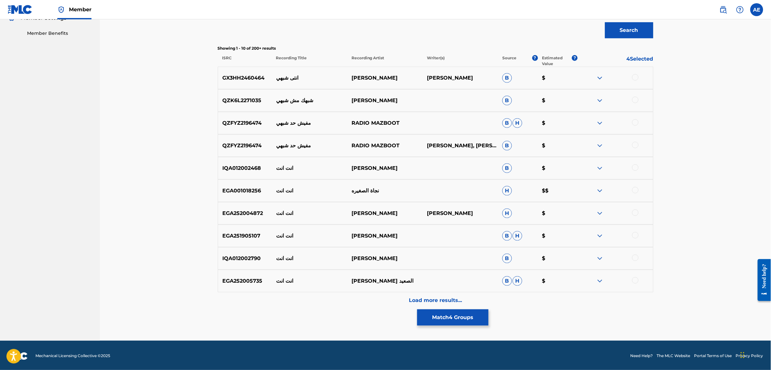
click at [336, 298] on div "Load more results..." at bounding box center [435, 300] width 435 height 16
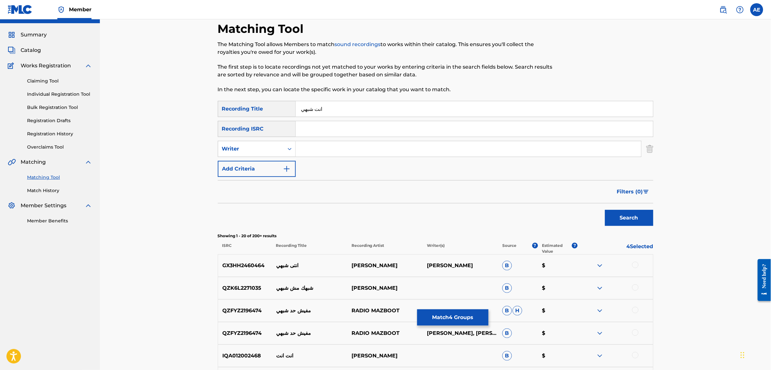
scroll to position [0, 0]
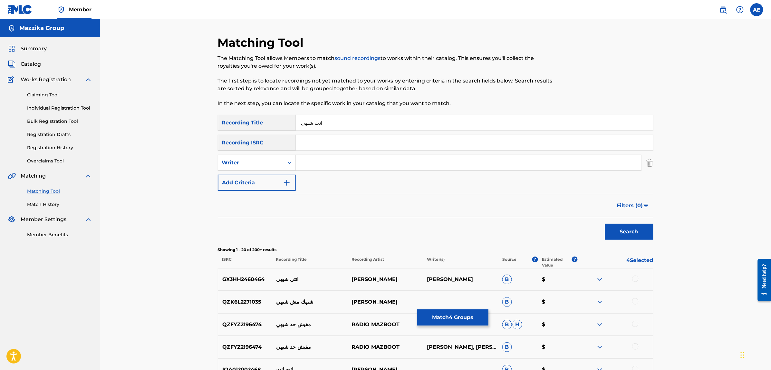
drag, startPoint x: 323, startPoint y: 124, endPoint x: 316, endPoint y: 123, distance: 7.1
click at [316, 123] on input "انت شبهي" at bounding box center [474, 122] width 357 height 15
click at [605, 224] on button "Search" at bounding box center [629, 232] width 48 height 16
click at [442, 318] on button "Match 4 Groups" at bounding box center [452, 317] width 71 height 16
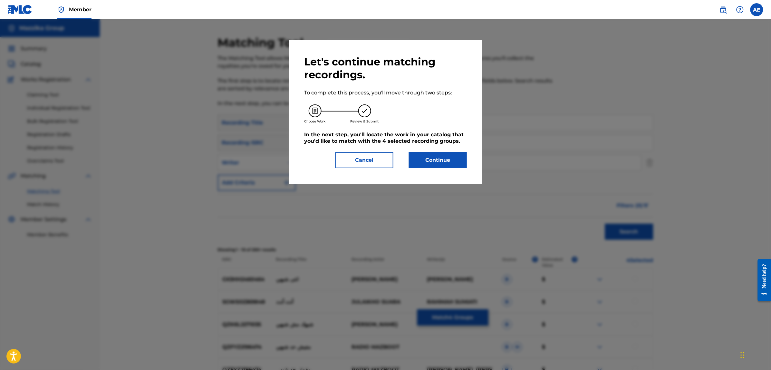
click at [439, 162] on button "Continue" at bounding box center [438, 160] width 58 height 16
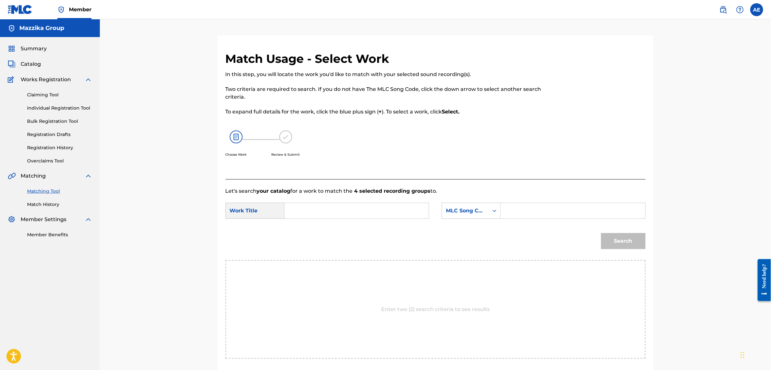
click at [325, 211] on input "Search Form" at bounding box center [356, 210] width 133 height 15
click at [561, 210] on input "Search Form" at bounding box center [572, 210] width 133 height 15
click at [601, 233] on button "Search" at bounding box center [623, 241] width 44 height 16
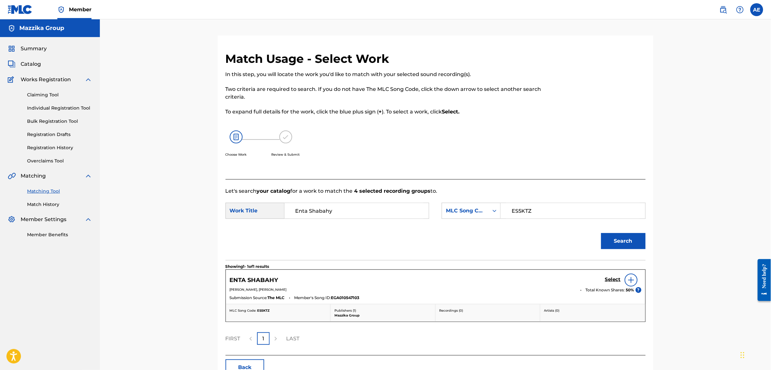
click at [614, 278] on h5 "Select" at bounding box center [613, 279] width 16 height 6
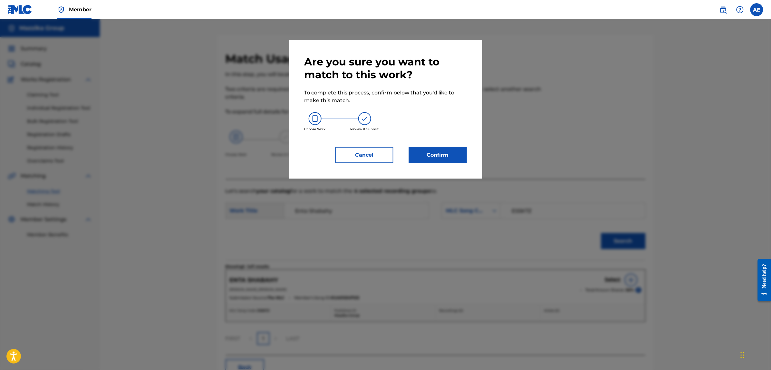
click at [435, 161] on button "Confirm" at bounding box center [438, 155] width 58 height 16
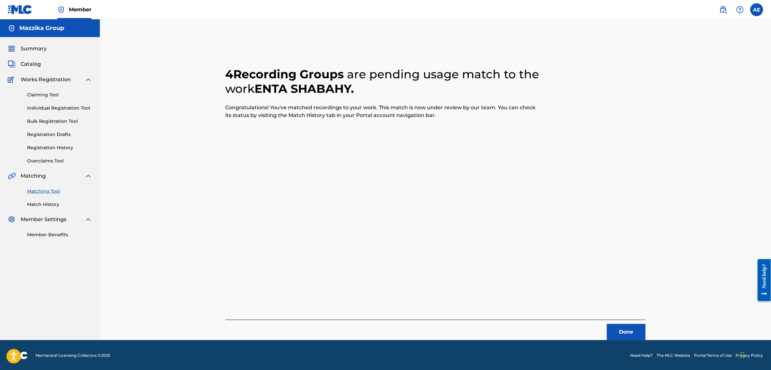
click at [617, 328] on button "Done" at bounding box center [626, 332] width 39 height 16
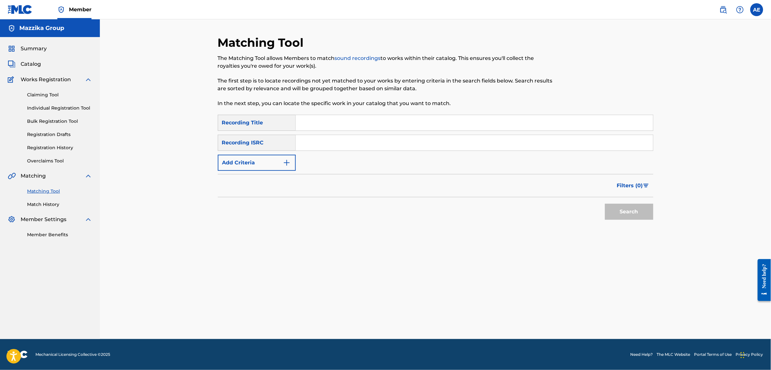
click at [265, 165] on button "Add Criteria" at bounding box center [257, 163] width 78 height 16
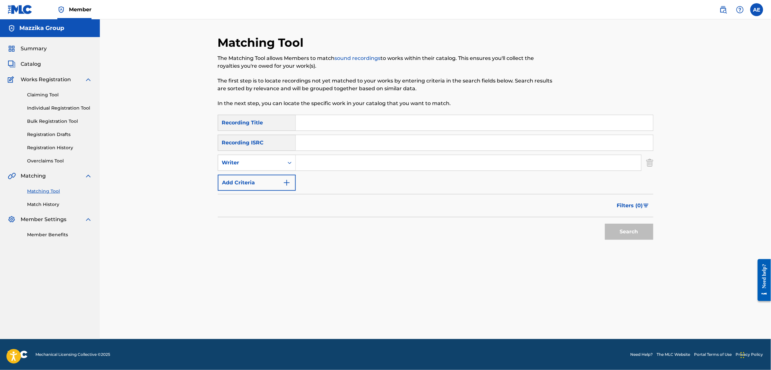
click at [308, 141] on input "Search Form" at bounding box center [474, 142] width 357 height 15
click at [605, 224] on button "Search" at bounding box center [629, 232] width 48 height 16
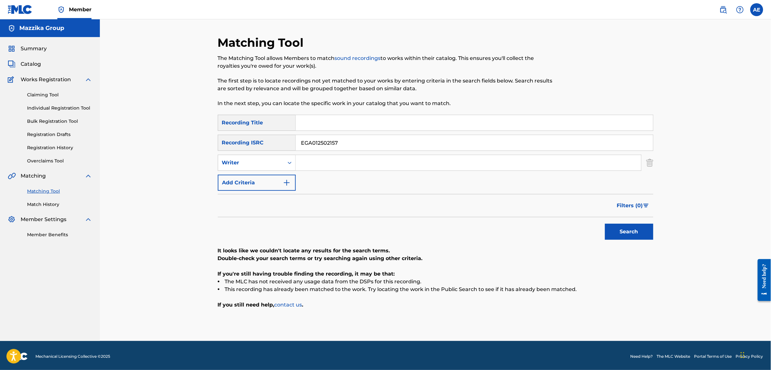
scroll to position [2, 0]
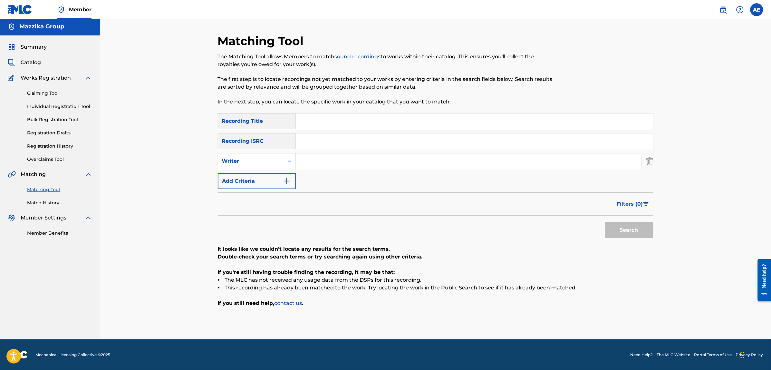
drag, startPoint x: 345, startPoint y: 164, endPoint x: 341, endPoint y: 168, distance: 5.2
click at [345, 164] on input "Search Form" at bounding box center [468, 160] width 345 height 15
click at [324, 161] on input "Search Form" at bounding box center [468, 160] width 345 height 15
click at [339, 128] on input "Search Form" at bounding box center [474, 120] width 357 height 15
click at [605, 222] on button "Search" at bounding box center [629, 230] width 48 height 16
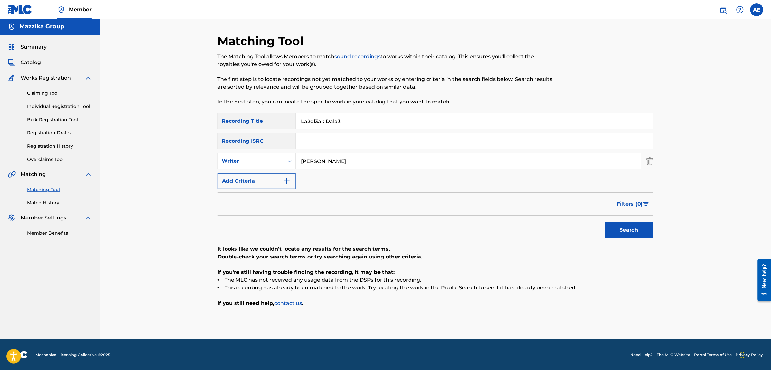
scroll to position [0, 0]
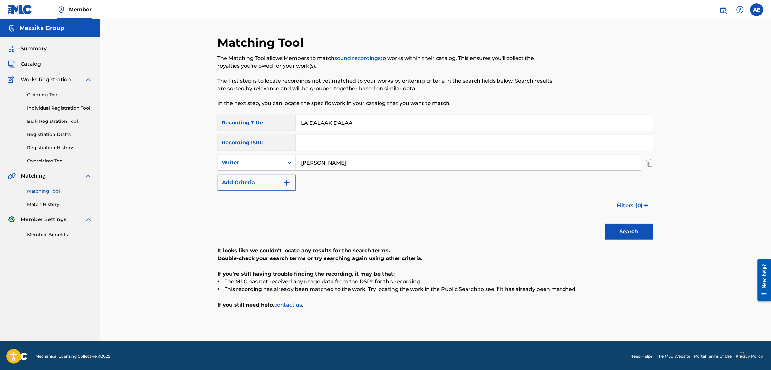
click at [605, 224] on button "Search" at bounding box center [629, 232] width 48 height 16
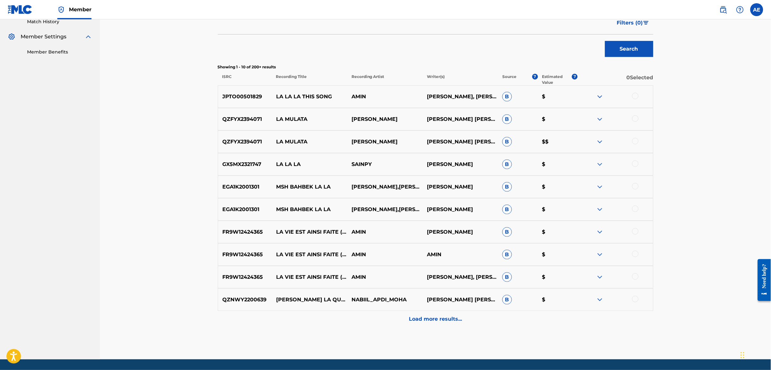
scroll to position [201, 0]
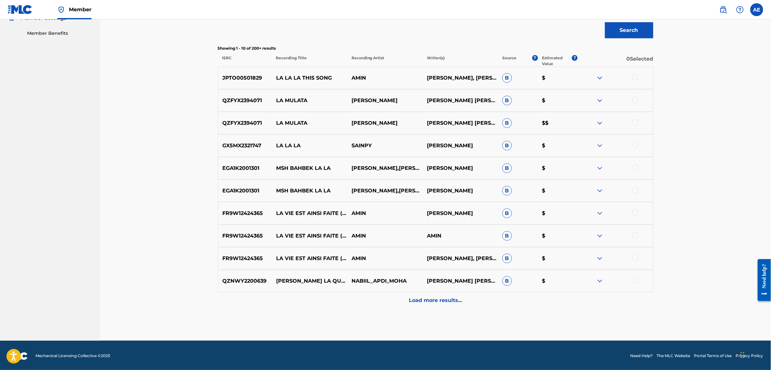
click at [338, 303] on div "Load more results..." at bounding box center [435, 300] width 435 height 16
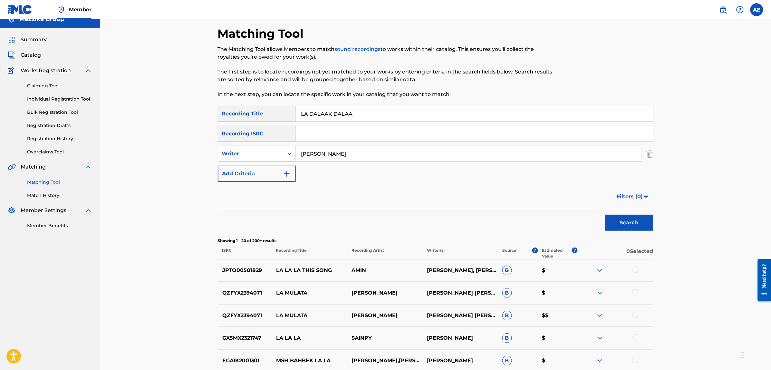
scroll to position [0, 0]
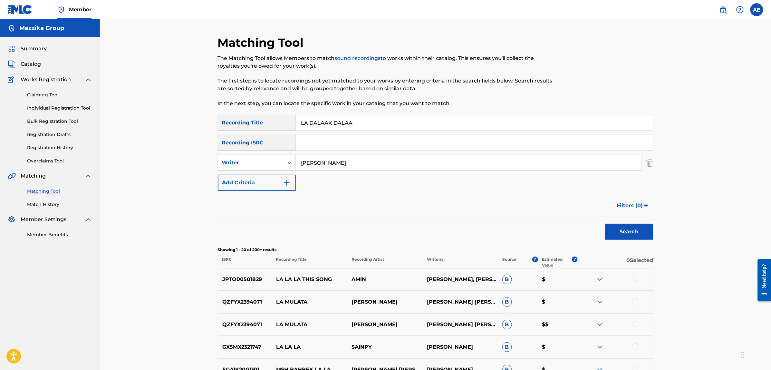
drag, startPoint x: 349, startPoint y: 164, endPoint x: 226, endPoint y: 162, distance: 123.1
click at [226, 162] on div "SearchWithCriteria1e58efb6-01ef-4c3e-91ca-abf10fa37235 Writer MOOTAZ AMIN" at bounding box center [435, 163] width 435 height 16
click at [605, 224] on button "Search" at bounding box center [629, 232] width 48 height 16
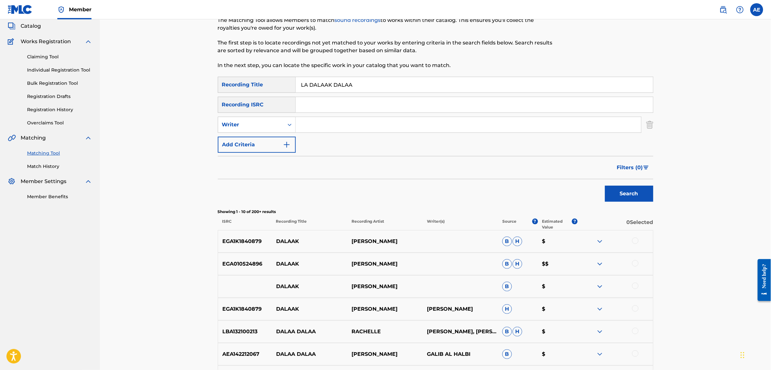
scroll to position [203, 0]
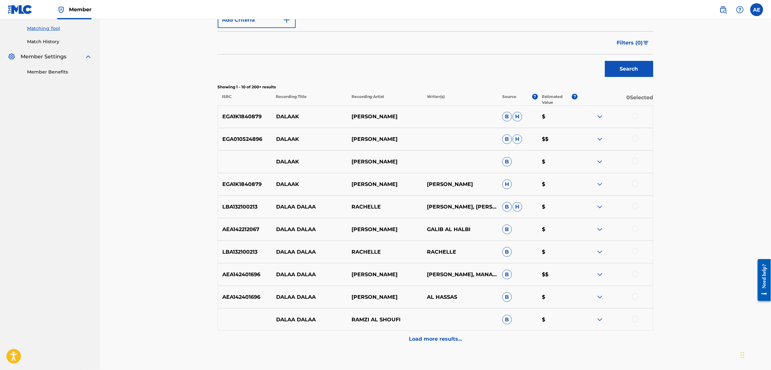
click at [348, 337] on div "Load more results..." at bounding box center [435, 339] width 435 height 16
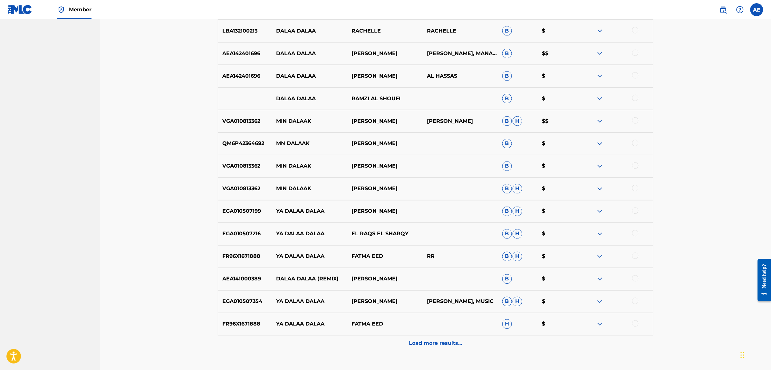
scroll to position [388, 0]
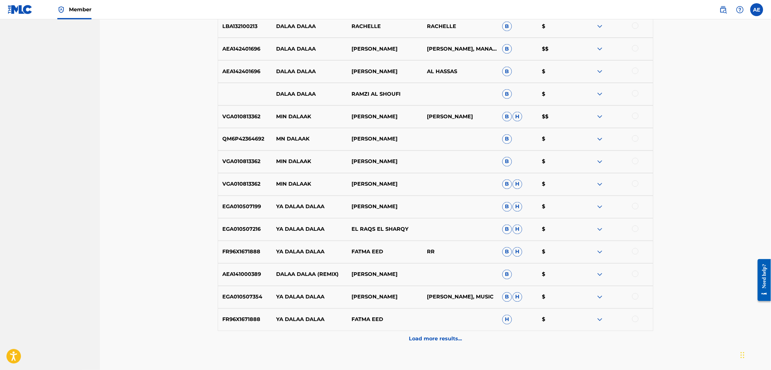
click at [359, 341] on div "Load more results..." at bounding box center [435, 339] width 435 height 16
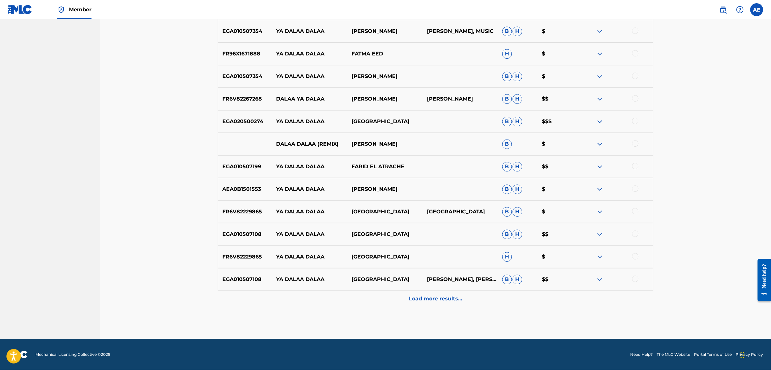
scroll to position [0, 0]
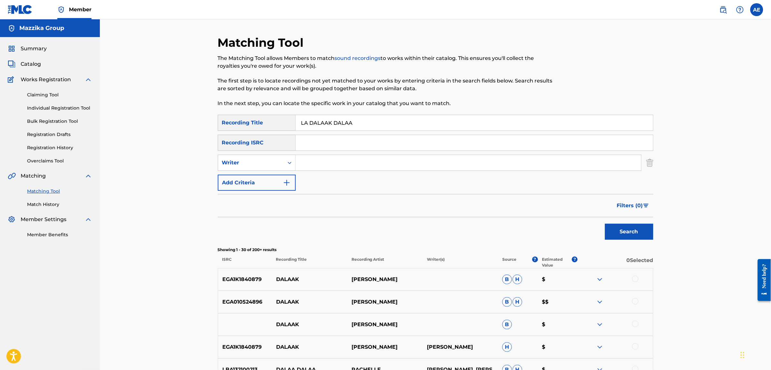
drag, startPoint x: 362, startPoint y: 124, endPoint x: 239, endPoint y: 124, distance: 122.4
click at [241, 124] on div "SearchWithCriteriac4617c19-443b-46dc-9a95-a74b8fe0b63d Recording Title LA DALAA…" at bounding box center [435, 123] width 435 height 16
click at [605, 224] on button "Search" at bounding box center [629, 232] width 48 height 16
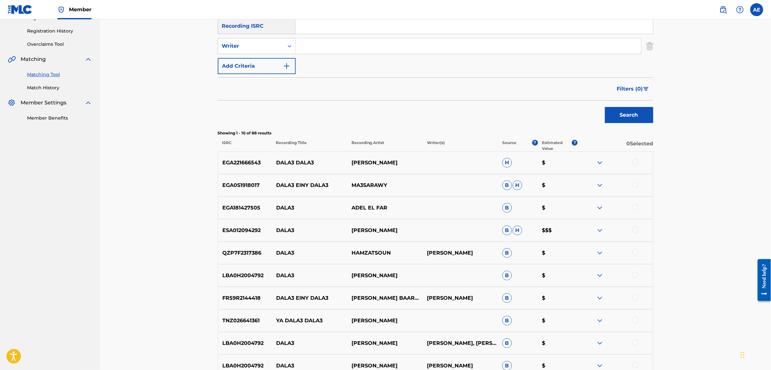
scroll to position [121, 0]
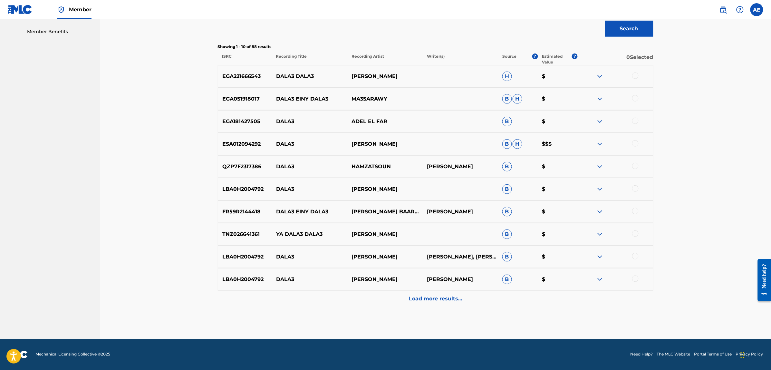
click at [347, 301] on div "Load more results..." at bounding box center [435, 299] width 435 height 16
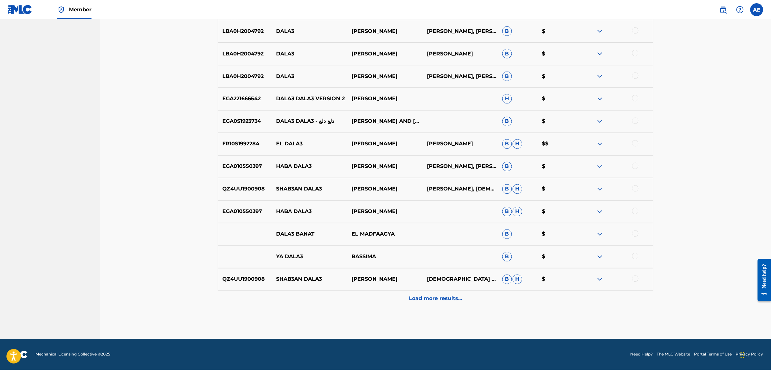
click at [347, 300] on div "Load more results..." at bounding box center [435, 299] width 435 height 16
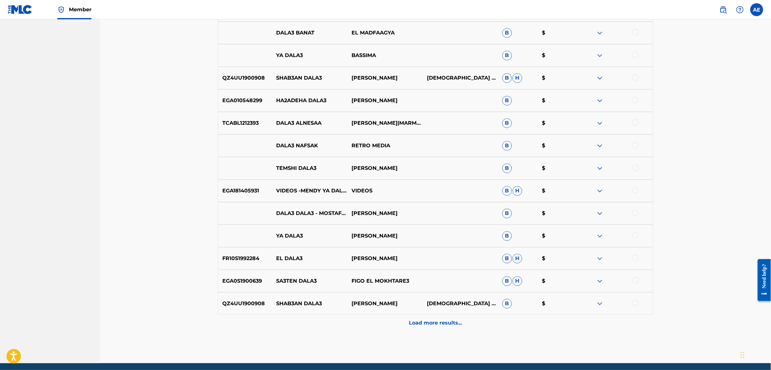
scroll to position [0, 0]
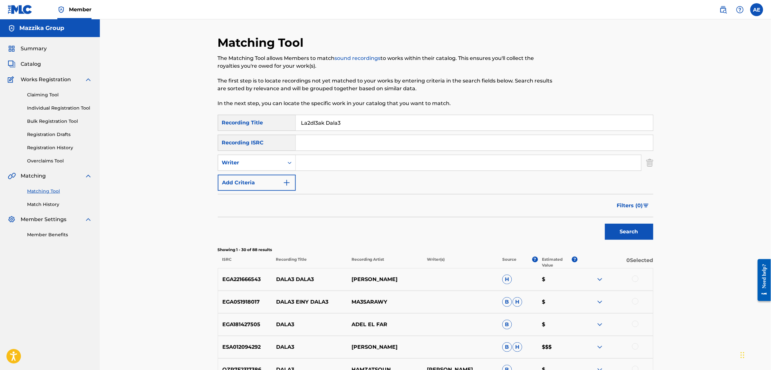
drag, startPoint x: 349, startPoint y: 123, endPoint x: 256, endPoint y: 136, distance: 92.9
click at [257, 124] on div "SearchWithCriteriac4617c19-443b-46dc-9a95-a74b8fe0b63d Recording Title La2dl3ak…" at bounding box center [435, 123] width 435 height 16
click at [605, 224] on button "Search" at bounding box center [629, 232] width 48 height 16
drag, startPoint x: 325, startPoint y: 122, endPoint x: 284, endPoint y: 124, distance: 40.3
click at [284, 124] on div "SearchWithCriteriac4617c19-443b-46dc-9a95-a74b8fe0b63d Recording Title لادلعك د…" at bounding box center [435, 123] width 435 height 16
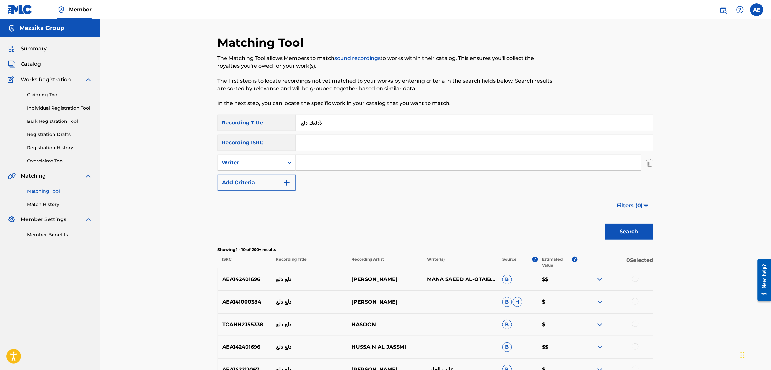
click at [605, 224] on button "Search" at bounding box center [629, 232] width 48 height 16
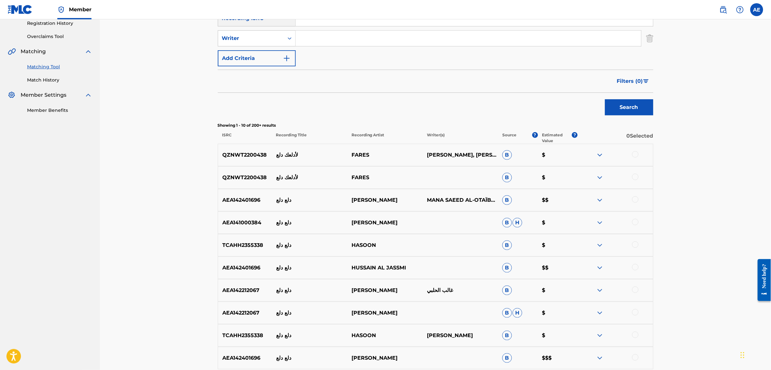
scroll to position [161, 0]
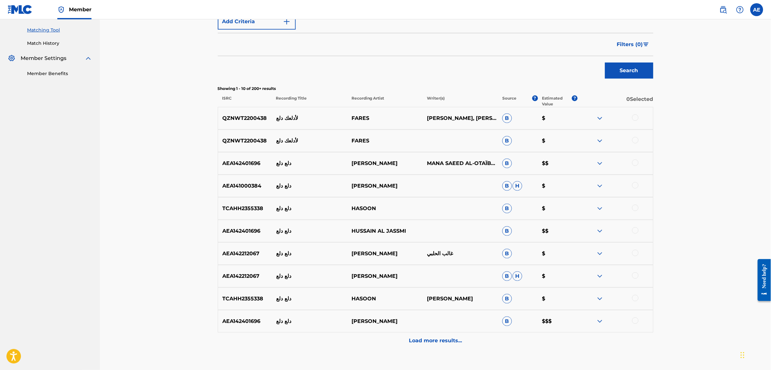
click at [637, 116] on div at bounding box center [635, 117] width 6 height 6
click at [635, 140] on div at bounding box center [635, 140] width 6 height 6
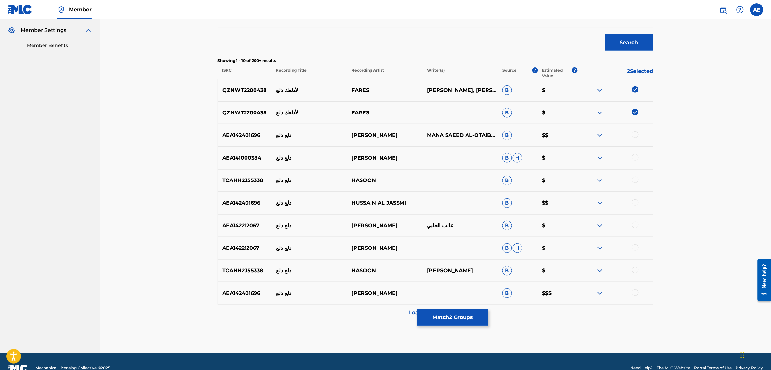
scroll to position [203, 0]
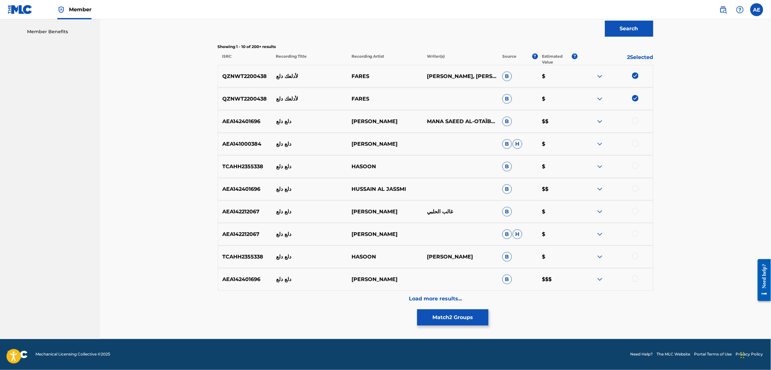
click at [346, 301] on div "Load more results..." at bounding box center [435, 299] width 435 height 16
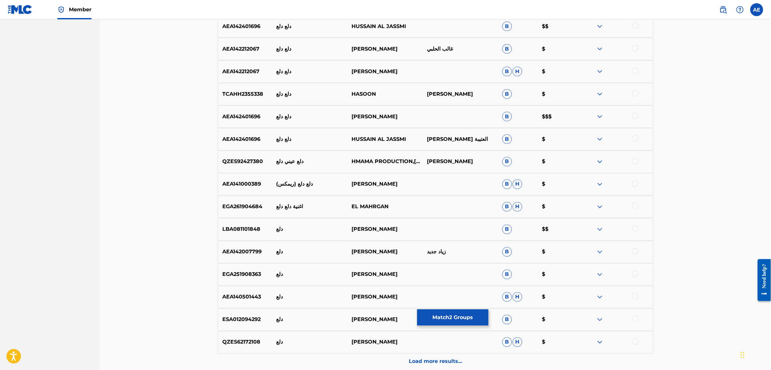
scroll to position [404, 0]
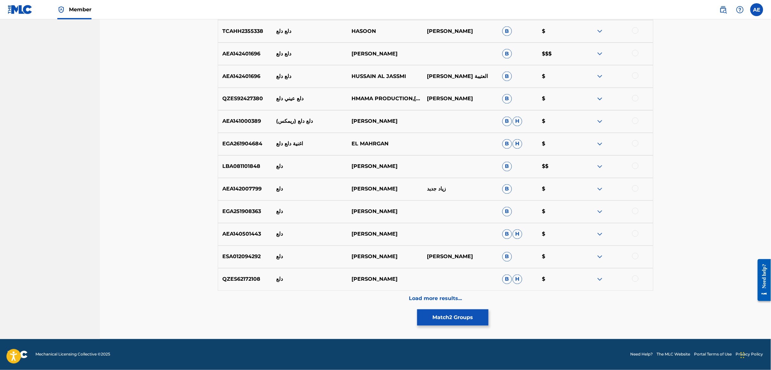
click at [330, 303] on div "Load more results..." at bounding box center [435, 299] width 435 height 16
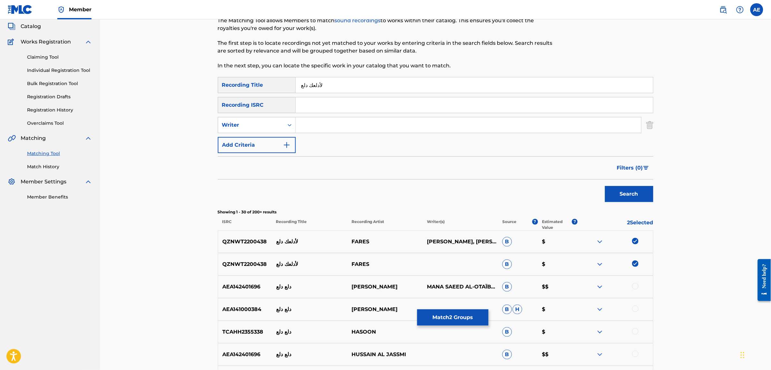
scroll to position [0, 0]
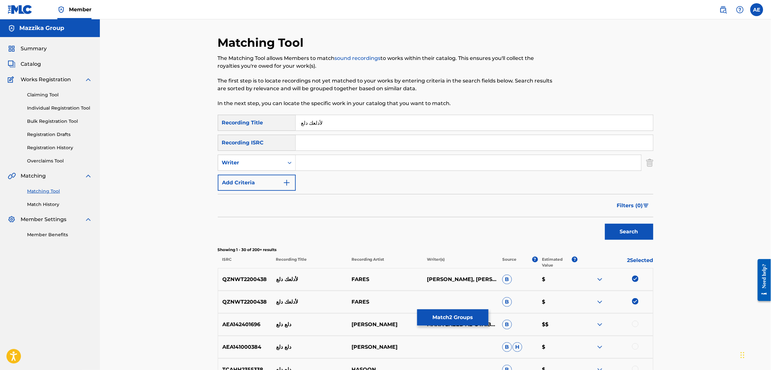
click at [445, 323] on button "Match 2 Groups" at bounding box center [452, 317] width 71 height 16
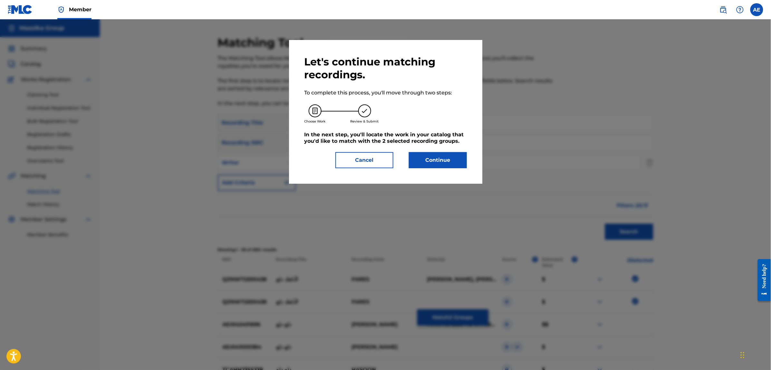
click at [429, 162] on button "Continue" at bounding box center [438, 160] width 58 height 16
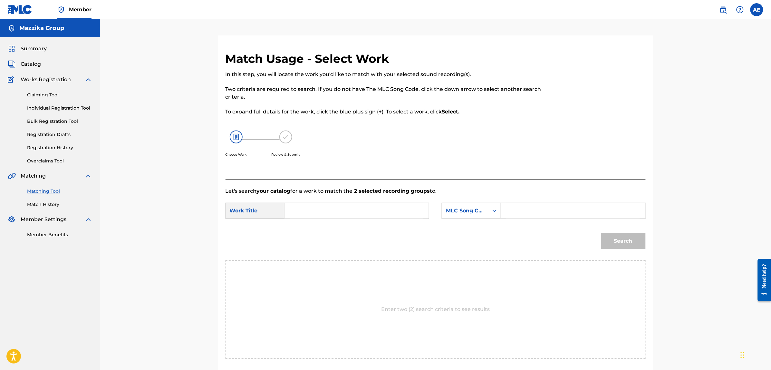
click at [371, 210] on input "Search Form" at bounding box center [356, 210] width 133 height 15
click at [538, 208] on input "Search Form" at bounding box center [572, 210] width 133 height 15
click at [601, 233] on button "Search" at bounding box center [623, 241] width 44 height 16
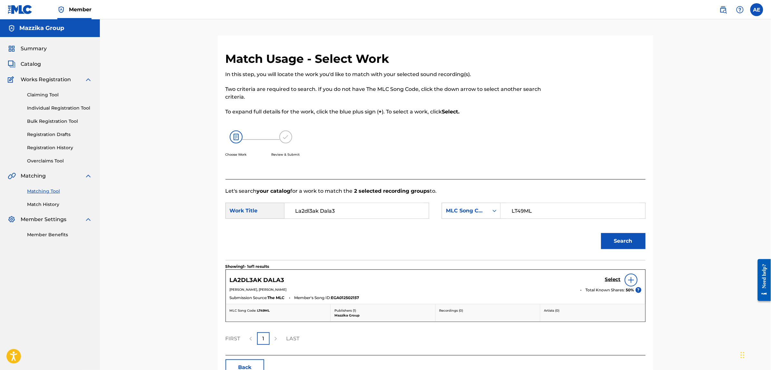
click at [612, 279] on h5 "Select" at bounding box center [613, 279] width 16 height 6
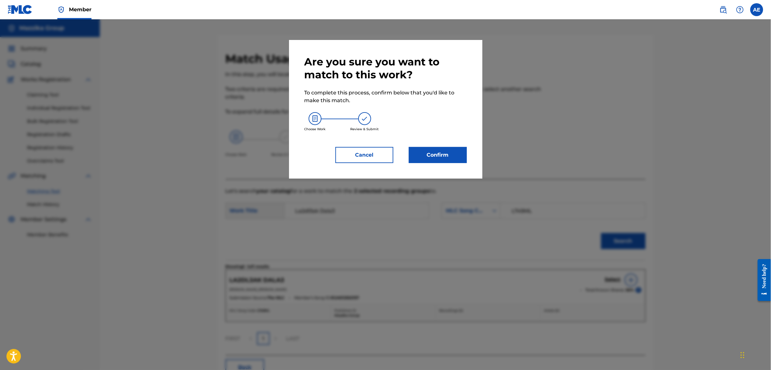
click at [440, 158] on button "Confirm" at bounding box center [438, 155] width 58 height 16
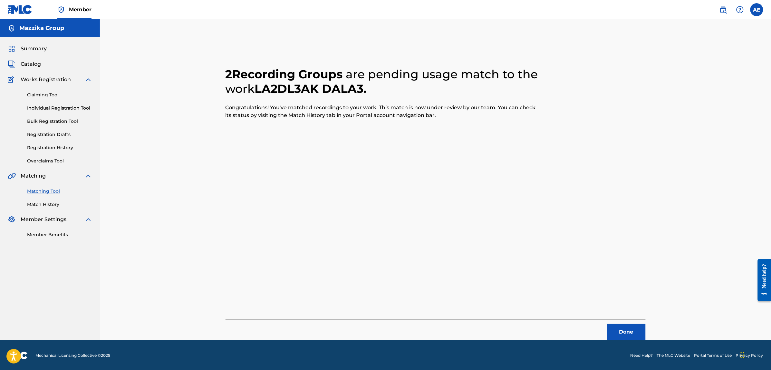
click at [617, 330] on button "Done" at bounding box center [626, 332] width 39 height 16
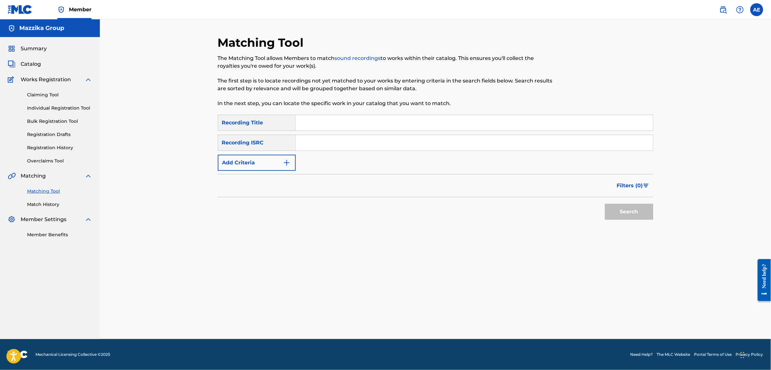
click at [281, 162] on button "Add Criteria" at bounding box center [257, 163] width 78 height 16
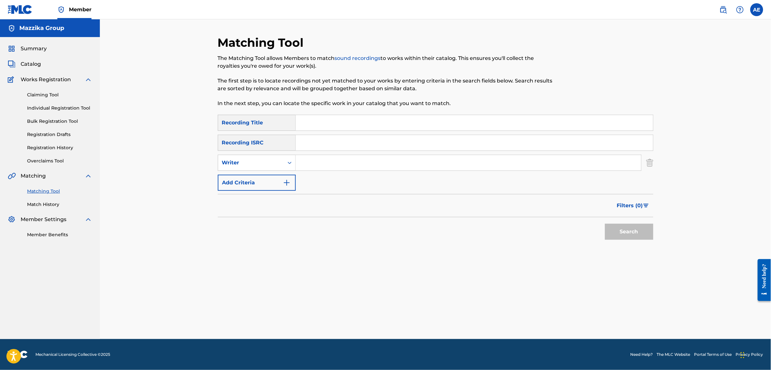
click at [329, 141] on input "Search Form" at bounding box center [474, 142] width 357 height 15
click at [605, 224] on button "Search" at bounding box center [629, 232] width 48 height 16
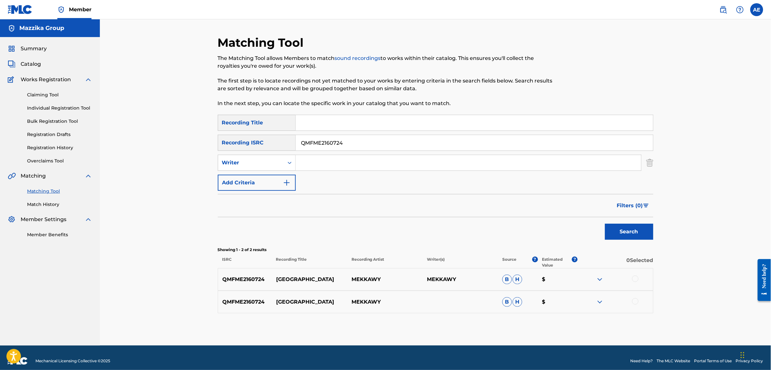
click at [634, 276] on div at bounding box center [635, 278] width 6 height 6
click at [636, 301] on div at bounding box center [635, 301] width 6 height 6
drag, startPoint x: 350, startPoint y: 144, endPoint x: 215, endPoint y: 137, distance: 136.1
click at [215, 137] on div "Matching Tool The Matching Tool allows Members to match sound recordings to wor…" at bounding box center [435, 190] width 451 height 310
click at [605, 224] on button "Search" at bounding box center [629, 232] width 48 height 16
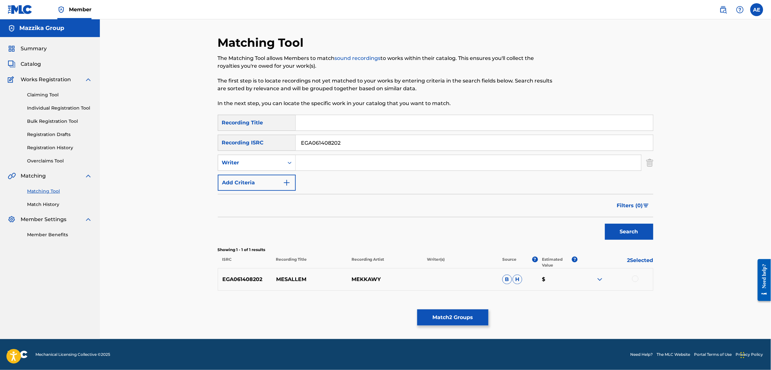
click at [634, 278] on div at bounding box center [635, 278] width 6 height 6
drag, startPoint x: 355, startPoint y: 140, endPoint x: 221, endPoint y: 132, distance: 134.6
click at [226, 132] on div "SearchWithCriteriac4617c19-443b-46dc-9a95-a74b8fe0b63d Recording Title SearchWi…" at bounding box center [435, 153] width 435 height 76
click at [312, 158] on input "Search Form" at bounding box center [468, 162] width 345 height 15
click at [322, 115] on input "Search Form" at bounding box center [474, 122] width 357 height 15
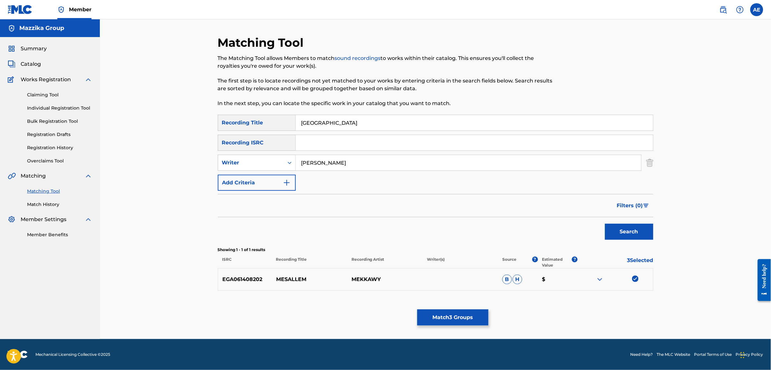
click at [605, 224] on button "Search" at bounding box center [629, 232] width 48 height 16
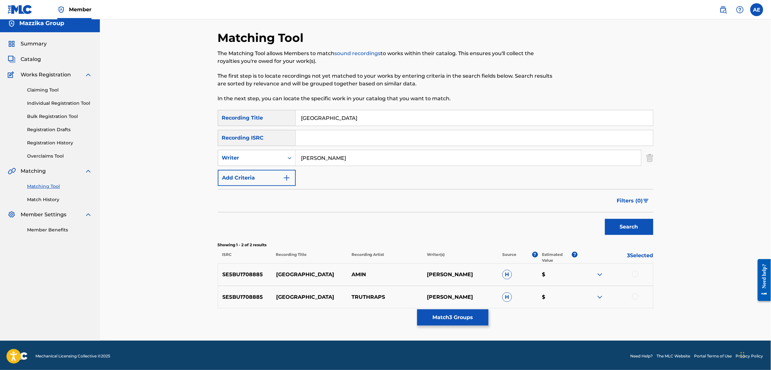
scroll to position [6, 0]
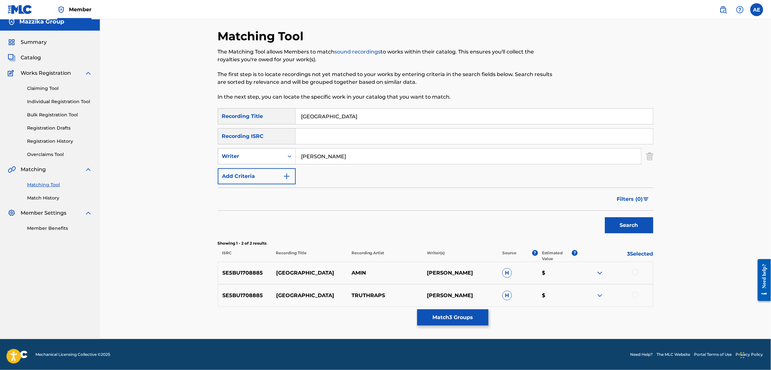
drag, startPoint x: 353, startPoint y: 157, endPoint x: 233, endPoint y: 151, distance: 120.6
click at [233, 151] on div "SearchWithCriteria1e58efb6-01ef-4c3e-91ca-abf10fa37235 Writer MOOTAZ AMIN" at bounding box center [435, 156] width 435 height 16
click at [605, 217] on button "Search" at bounding box center [629, 225] width 48 height 16
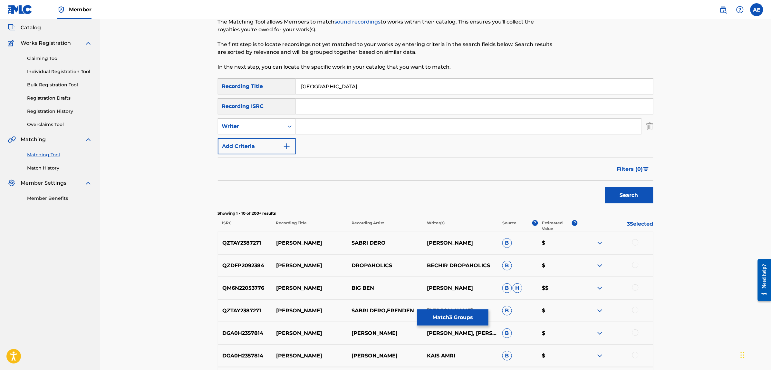
scroll to position [167, 0]
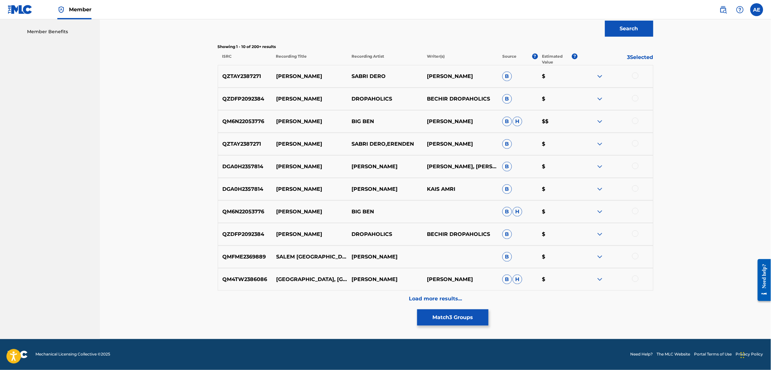
click at [332, 297] on div "Load more results..." at bounding box center [435, 299] width 435 height 16
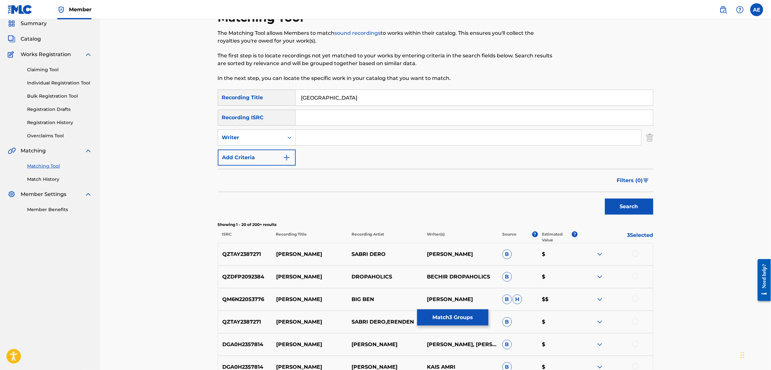
scroll to position [0, 0]
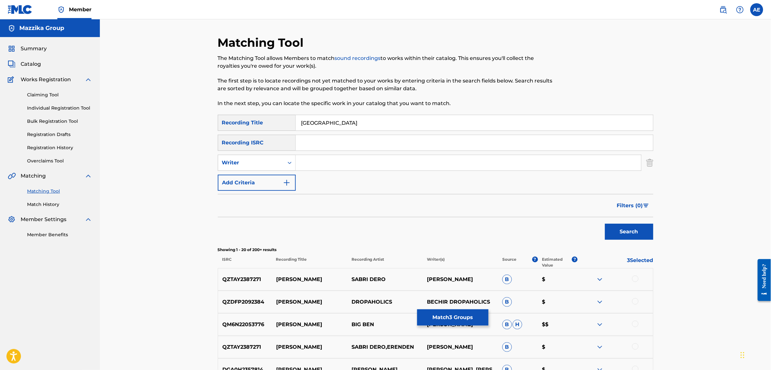
click at [334, 126] on input "Salem" at bounding box center [474, 122] width 357 height 15
click at [605, 224] on button "Search" at bounding box center [629, 232] width 48 height 16
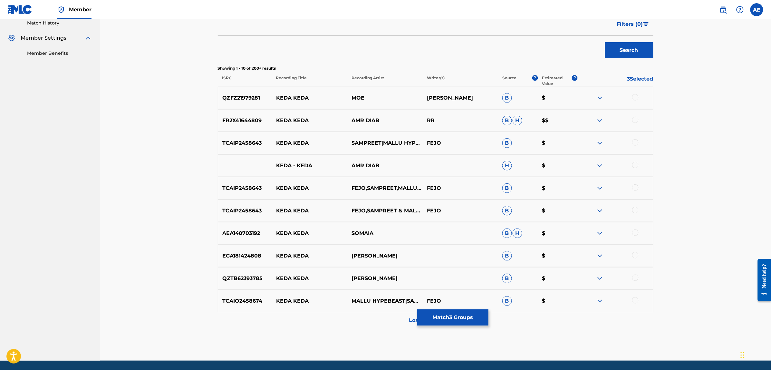
scroll to position [201, 0]
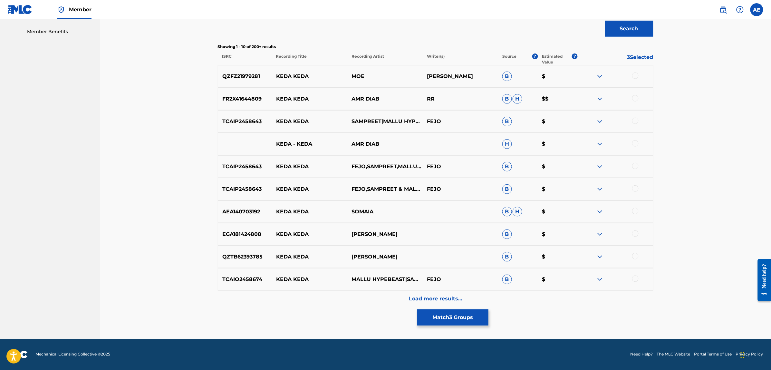
click at [346, 292] on div "Load more results..." at bounding box center [435, 299] width 435 height 16
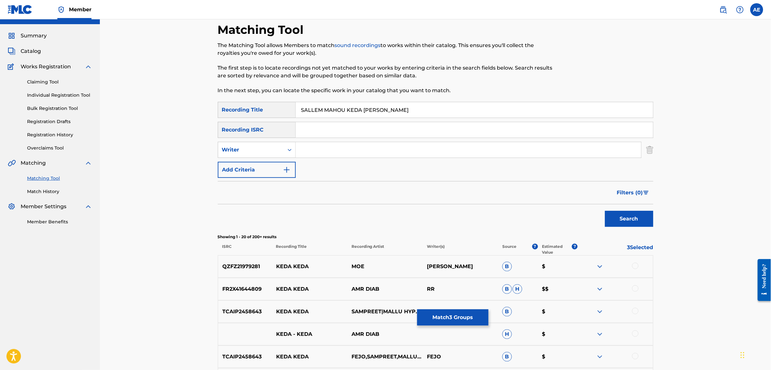
scroll to position [0, 0]
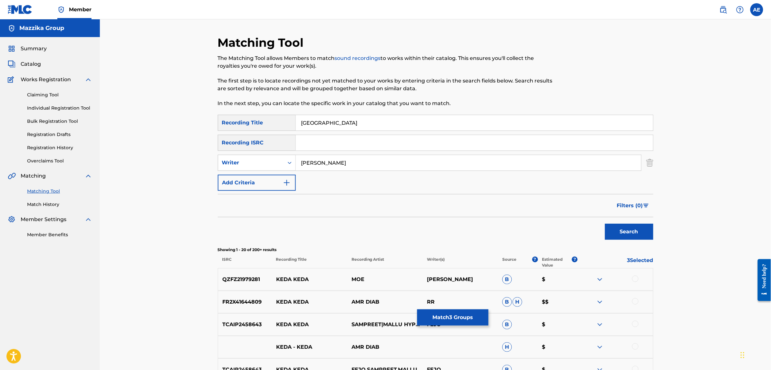
drag, startPoint x: 242, startPoint y: 114, endPoint x: 217, endPoint y: 113, distance: 25.5
click at [605, 224] on button "Search" at bounding box center [629, 232] width 48 height 16
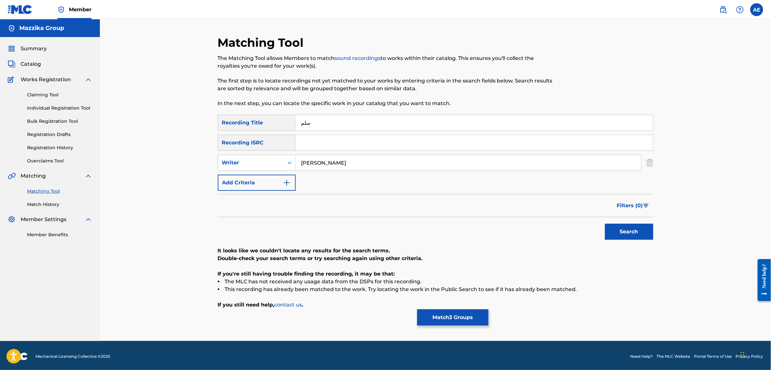
drag, startPoint x: 361, startPoint y: 163, endPoint x: 171, endPoint y: 162, distance: 190.0
click at [171, 162] on div "Matching Tool The Matching Tool allows Members to match sound recordings to wor…" at bounding box center [435, 179] width 671 height 321
click at [605, 224] on button "Search" at bounding box center [629, 232] width 48 height 16
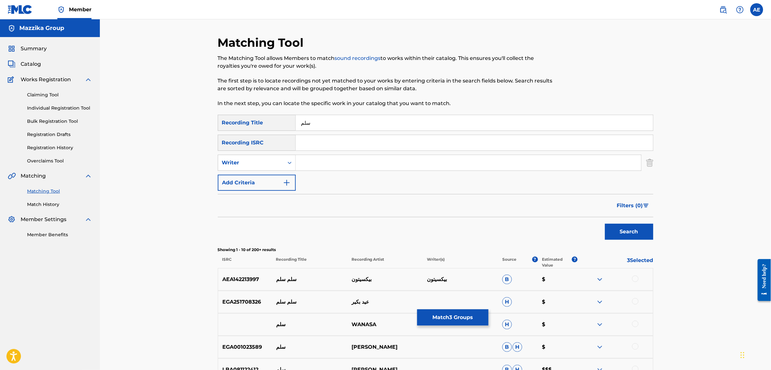
click at [328, 119] on input "سلم" at bounding box center [474, 122] width 357 height 15
click at [605, 224] on button "Search" at bounding box center [629, 232] width 48 height 16
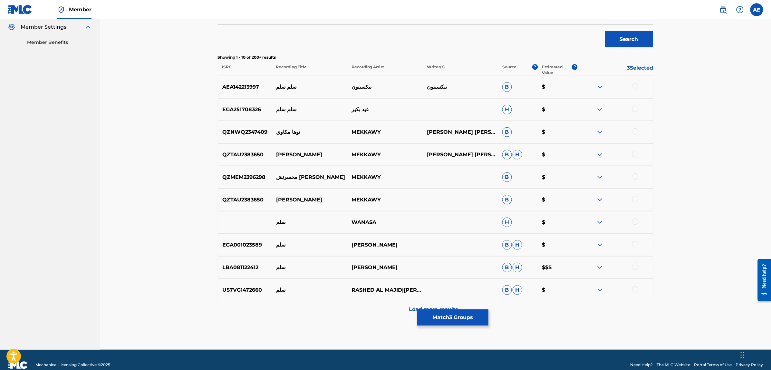
scroll to position [203, 0]
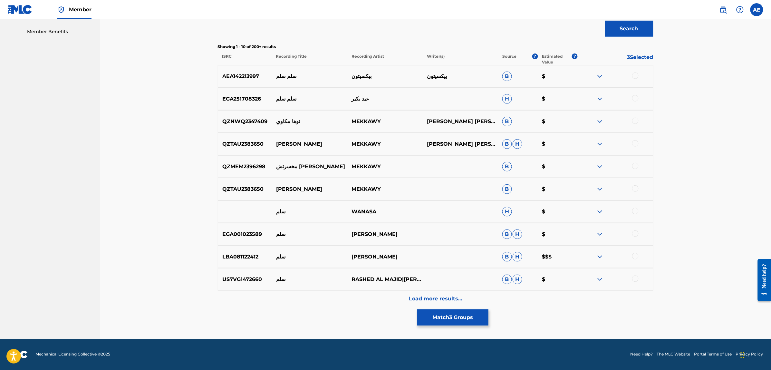
click at [384, 295] on div "Load more results..." at bounding box center [435, 299] width 435 height 16
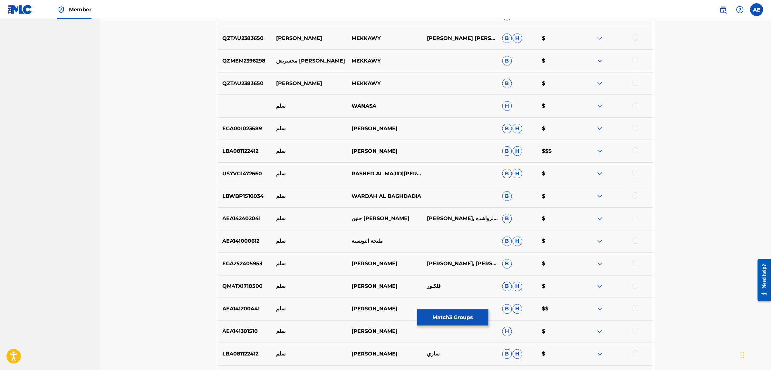
scroll to position [364, 0]
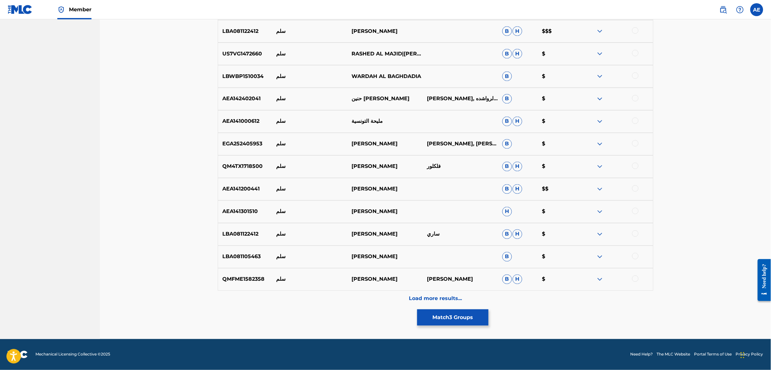
click at [341, 299] on div "Load more results..." at bounding box center [435, 299] width 435 height 16
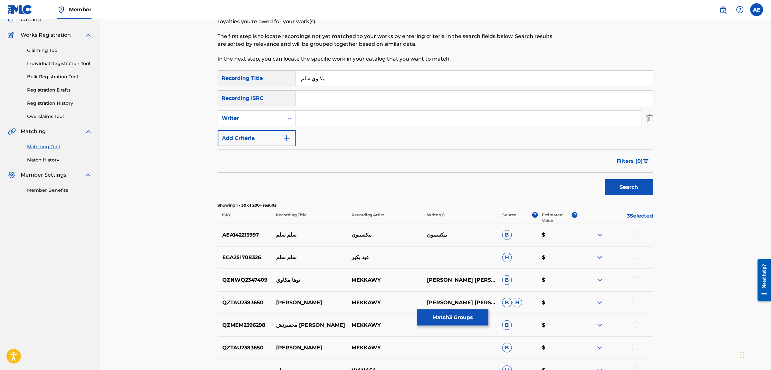
scroll to position [0, 0]
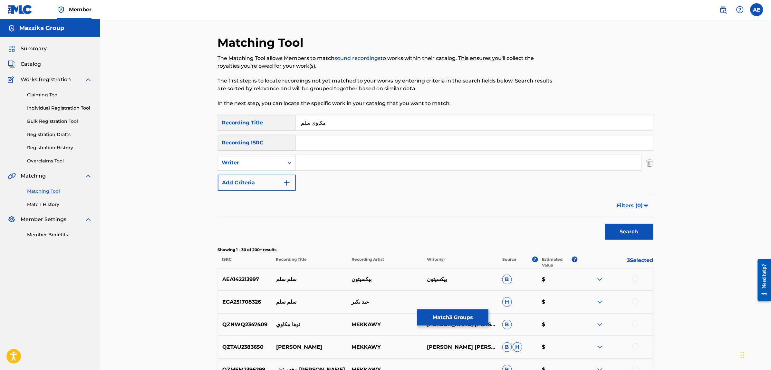
click at [449, 318] on button "Match 3 Groups" at bounding box center [452, 317] width 71 height 16
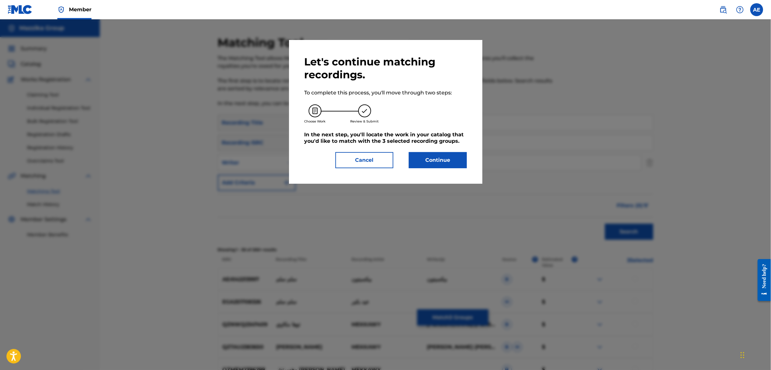
click at [441, 152] on button "Continue" at bounding box center [438, 160] width 58 height 16
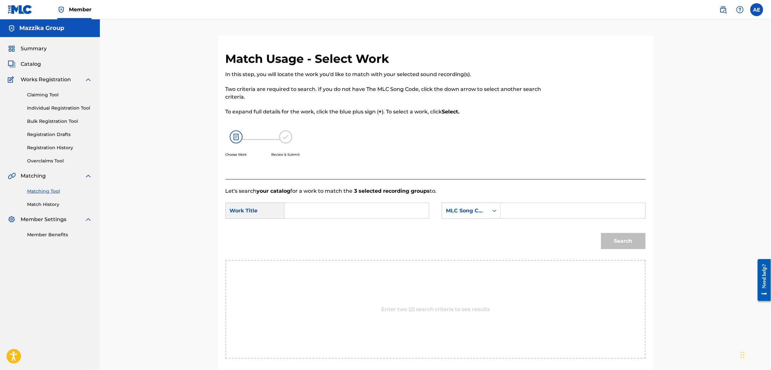
click at [362, 209] on input "Search Form" at bounding box center [356, 210] width 133 height 15
drag, startPoint x: 401, startPoint y: 211, endPoint x: 268, endPoint y: 214, distance: 133.4
click at [268, 214] on div "SearchWithCriteria30989bfd-7d15-49fd-acbf-b7ebdf3131e3 Work Title SALLEM MAHOU …" at bounding box center [327, 211] width 204 height 16
click at [540, 216] on input "Search Form" at bounding box center [572, 210] width 133 height 15
click at [601, 233] on button "Search" at bounding box center [623, 241] width 44 height 16
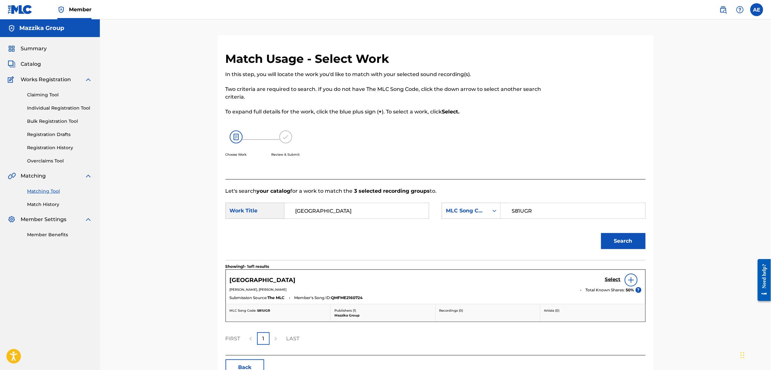
click at [610, 280] on h5 "Select" at bounding box center [613, 279] width 16 height 6
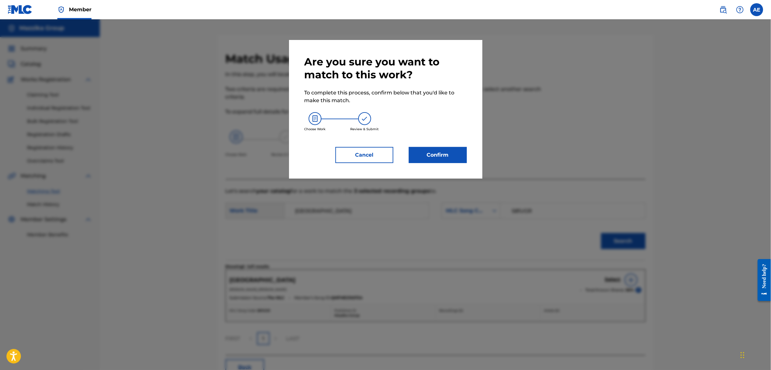
click at [429, 149] on button "Confirm" at bounding box center [438, 155] width 58 height 16
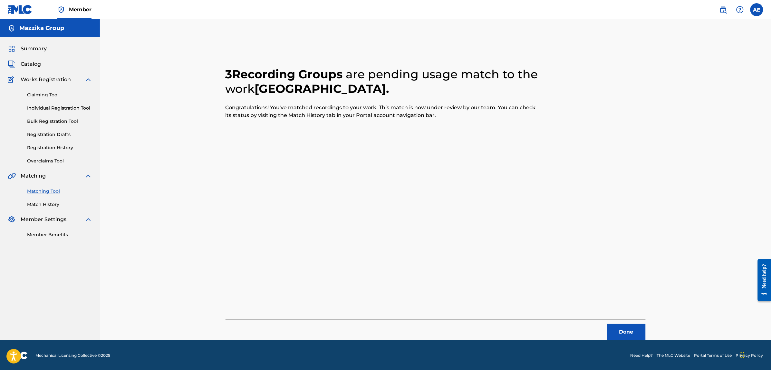
click at [626, 332] on button "Done" at bounding box center [626, 332] width 39 height 16
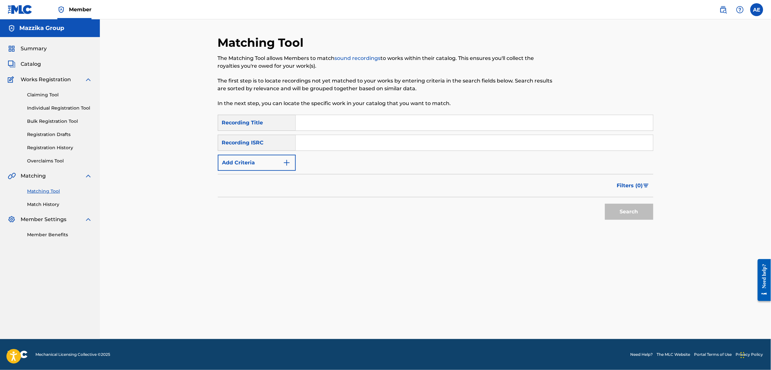
click at [274, 162] on button "Add Criteria" at bounding box center [257, 163] width 78 height 16
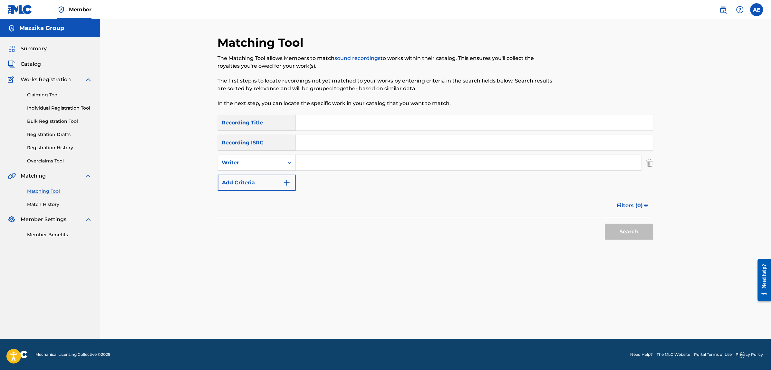
click at [321, 144] on input "Search Form" at bounding box center [474, 142] width 357 height 15
click at [605, 224] on button "Search" at bounding box center [629, 232] width 48 height 16
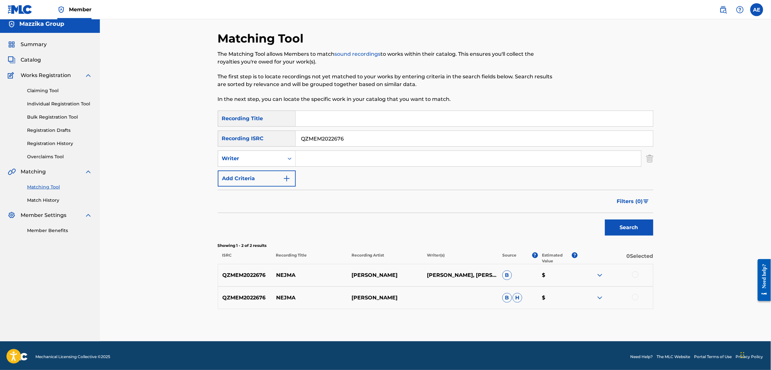
scroll to position [6, 0]
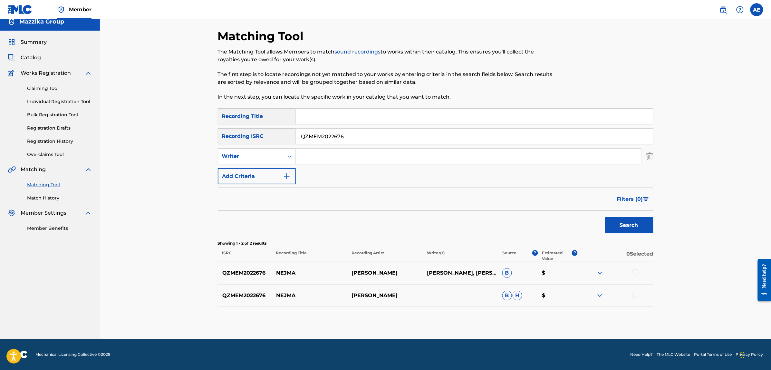
click at [634, 269] on div at bounding box center [635, 272] width 6 height 6
click at [633, 295] on div at bounding box center [635, 295] width 6 height 6
drag, startPoint x: 347, startPoint y: 137, endPoint x: 219, endPoint y: 129, distance: 128.1
click at [220, 129] on div "SearchWithCriteria0883560c-7faf-40b3-a548-9e229addc9fc Recording ISRC QZMEM2022…" at bounding box center [435, 136] width 435 height 16
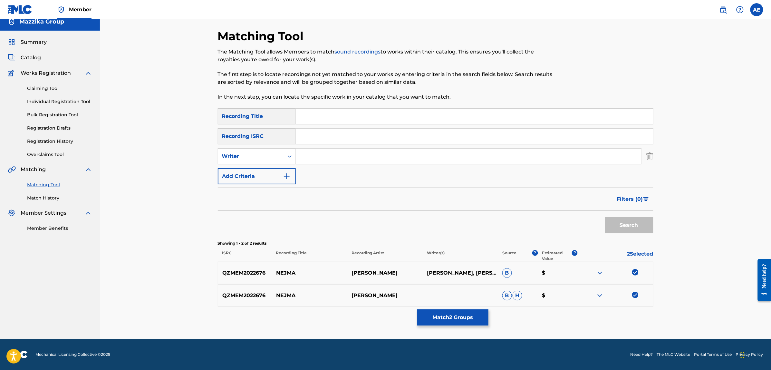
click at [324, 158] on input "Search Form" at bounding box center [468, 155] width 345 height 15
click at [326, 113] on input "Search Form" at bounding box center [474, 116] width 357 height 15
click at [605, 217] on button "Search" at bounding box center [629, 225] width 48 height 16
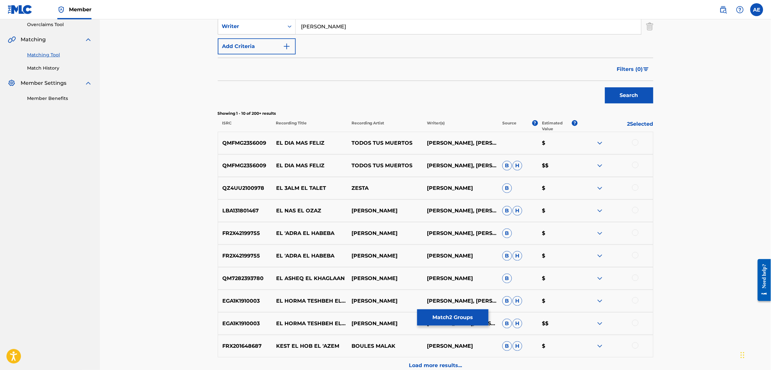
scroll to position [0, 0]
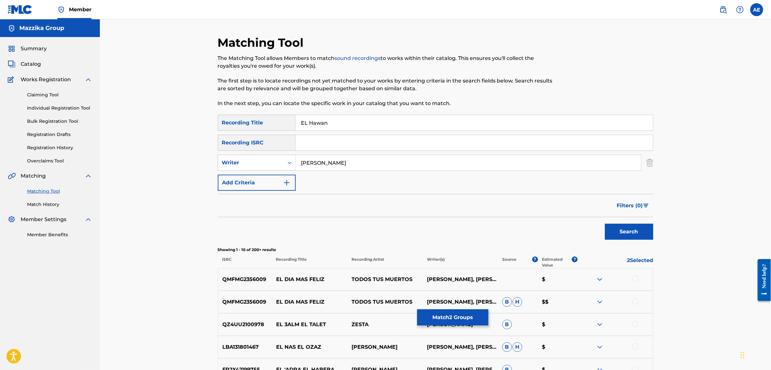
drag, startPoint x: 290, startPoint y: 158, endPoint x: 205, endPoint y: 158, distance: 85.4
click at [208, 158] on div "Matching Tool The Matching Tool allows Members to match sound recordings to wor…" at bounding box center [435, 280] width 671 height 522
click at [605, 224] on button "Search" at bounding box center [629, 232] width 48 height 16
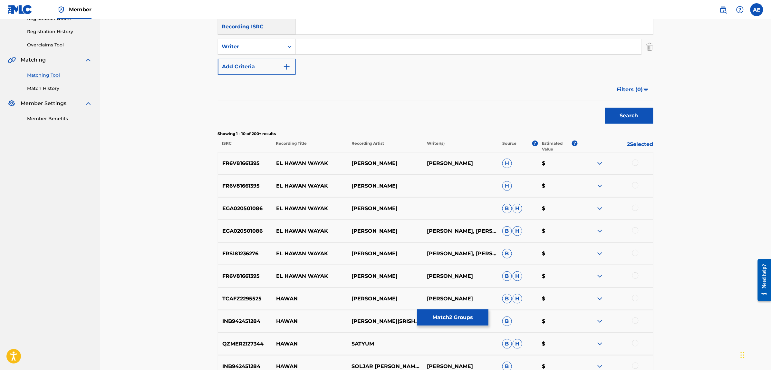
scroll to position [201, 0]
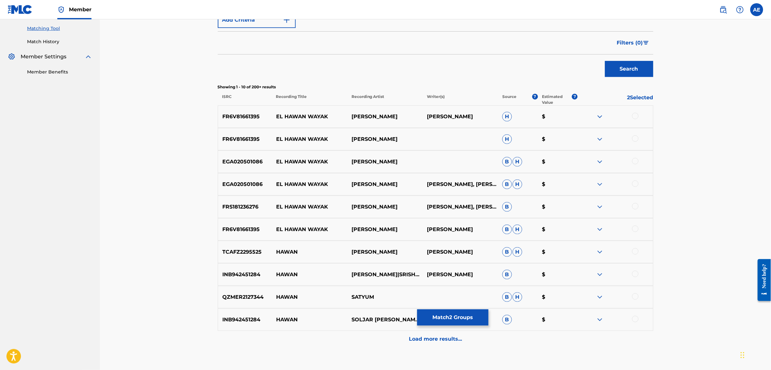
click at [330, 331] on div "Load more results..." at bounding box center [435, 339] width 435 height 16
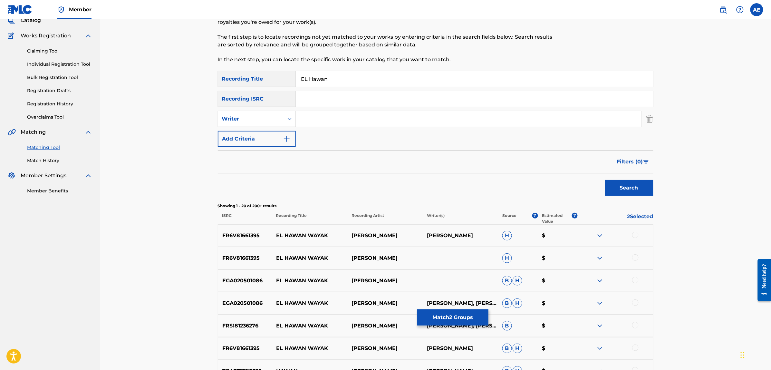
scroll to position [26, 0]
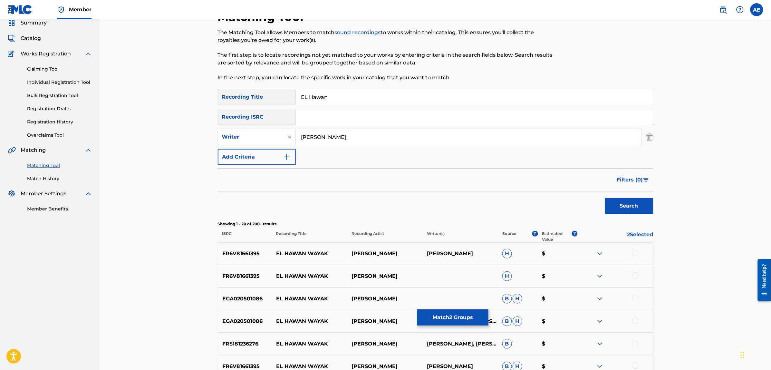
drag, startPoint x: 339, startPoint y: 94, endPoint x: 258, endPoint y: 85, distance: 80.7
click at [259, 85] on div "Matching Tool The Matching Tool allows Members to match sound recordings to wor…" at bounding box center [435, 376] width 435 height 732
click at [361, 137] on input "MOOTAZ AMIN" at bounding box center [468, 136] width 345 height 15
click at [605, 198] on button "Search" at bounding box center [629, 206] width 48 height 16
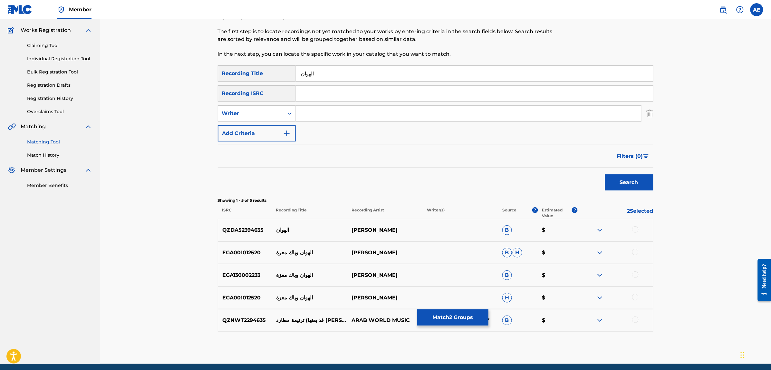
scroll to position [74, 0]
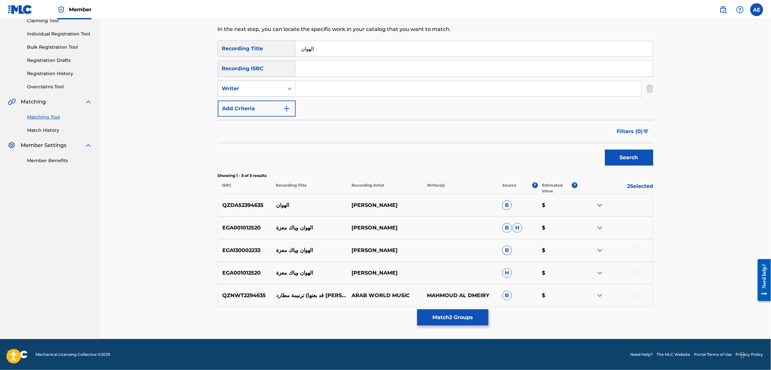
click at [636, 205] on div at bounding box center [635, 204] width 6 height 6
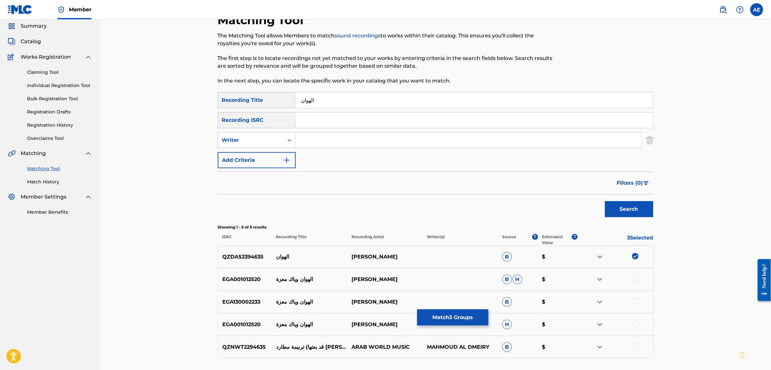
scroll to position [0, 0]
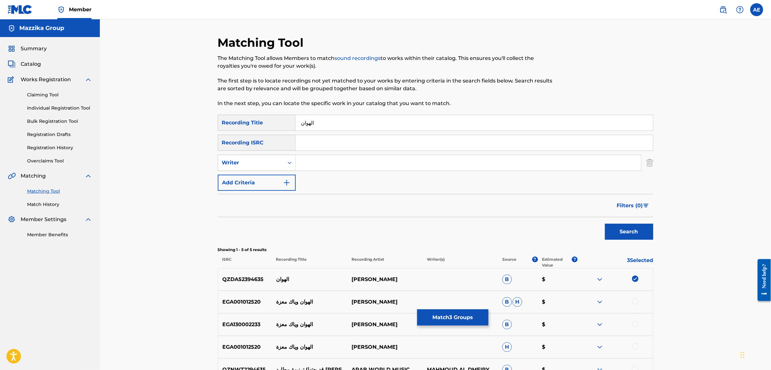
click at [330, 164] on input "Search Form" at bounding box center [468, 162] width 345 height 15
click at [605, 224] on button "Search" at bounding box center [629, 232] width 48 height 16
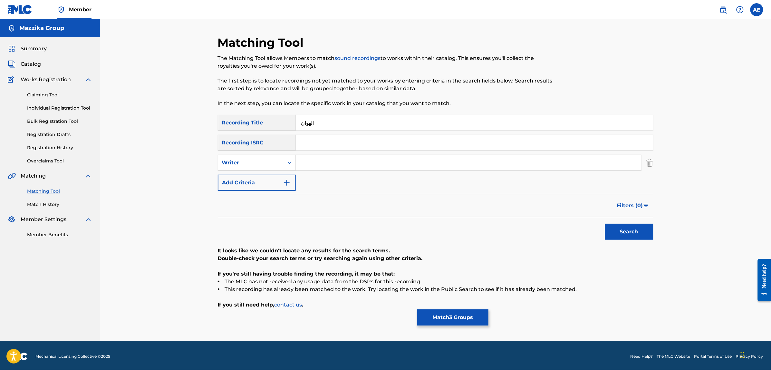
click at [473, 319] on button "Match 3 Groups" at bounding box center [452, 317] width 71 height 16
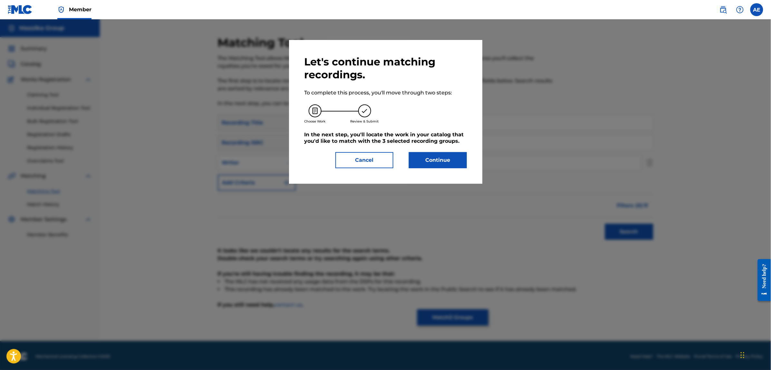
click at [441, 157] on button "Continue" at bounding box center [438, 160] width 58 height 16
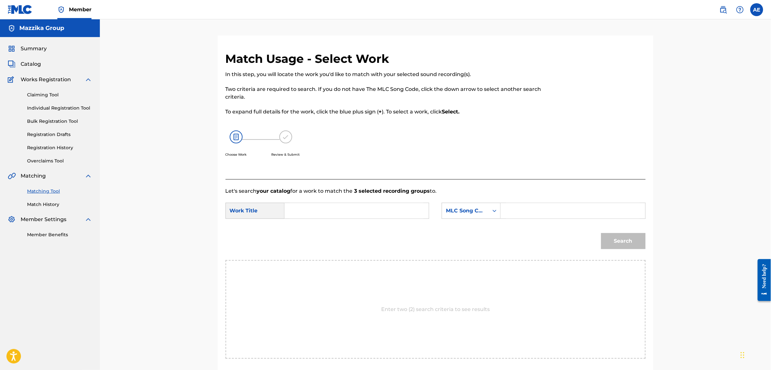
click at [353, 211] on input "Search Form" at bounding box center [356, 210] width 133 height 15
drag, startPoint x: 549, startPoint y: 207, endPoint x: 548, endPoint y: 204, distance: 3.6
click at [549, 207] on input "Search Form" at bounding box center [572, 210] width 133 height 15
click at [601, 233] on button "Search" at bounding box center [623, 241] width 44 height 16
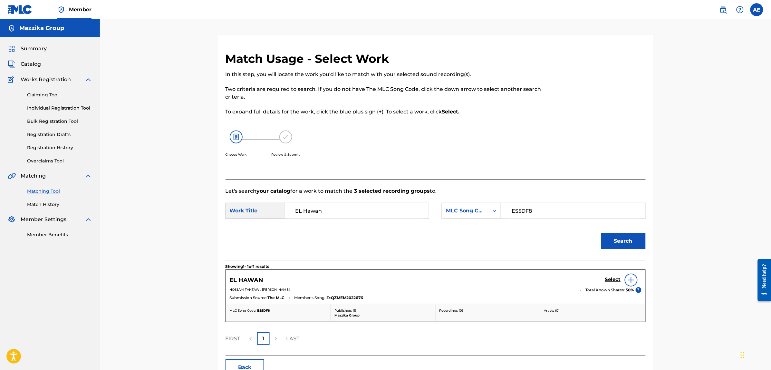
click at [610, 279] on h5 "Select" at bounding box center [613, 279] width 16 height 6
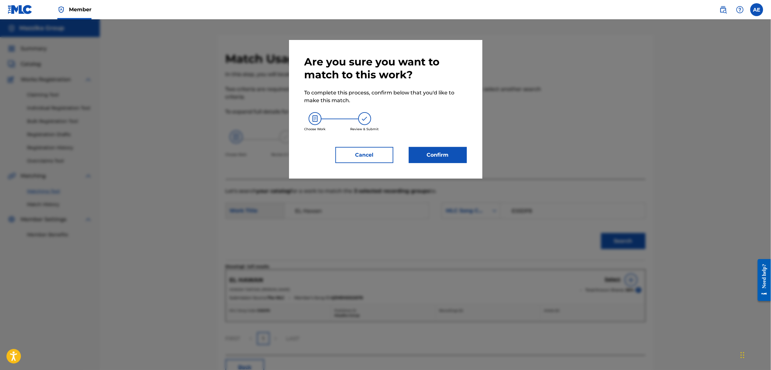
click at [429, 154] on button "Confirm" at bounding box center [438, 155] width 58 height 16
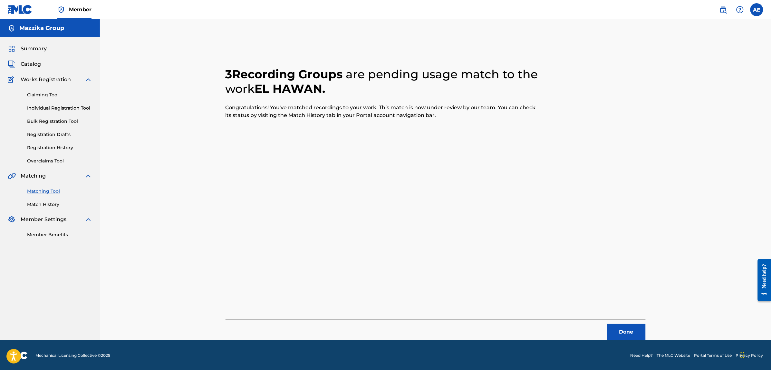
click at [623, 340] on footer "Mechanical Licensing Collective © 2025 Need Help? The MLC Website Portal Terms …" at bounding box center [385, 355] width 771 height 31
click at [618, 334] on button "Done" at bounding box center [626, 332] width 39 height 16
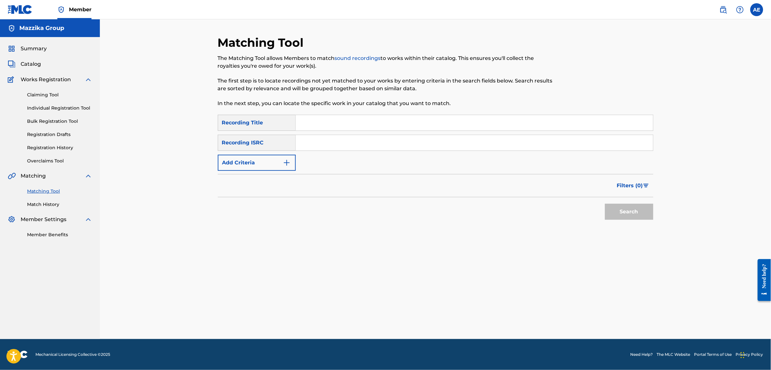
click at [285, 166] on img "Search Form" at bounding box center [287, 163] width 8 height 8
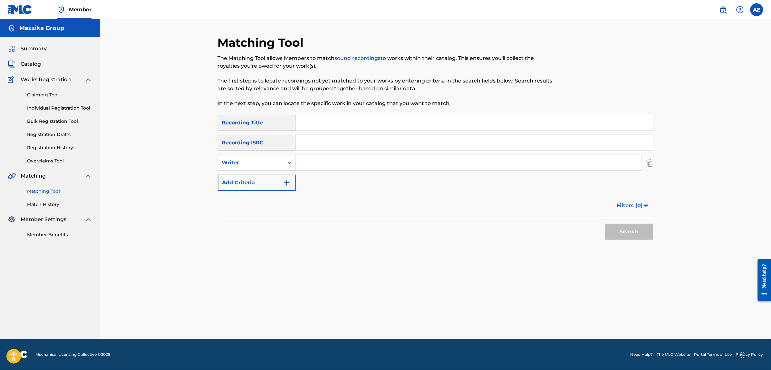
click at [324, 142] on input "Search Form" at bounding box center [474, 142] width 357 height 15
click at [605, 224] on button "Search" at bounding box center [629, 232] width 48 height 16
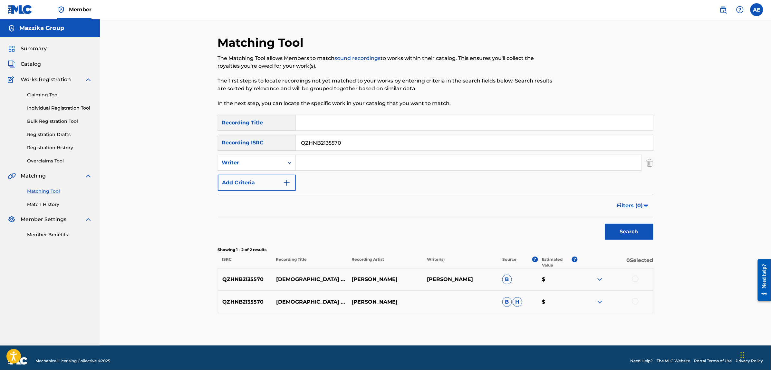
scroll to position [6, 0]
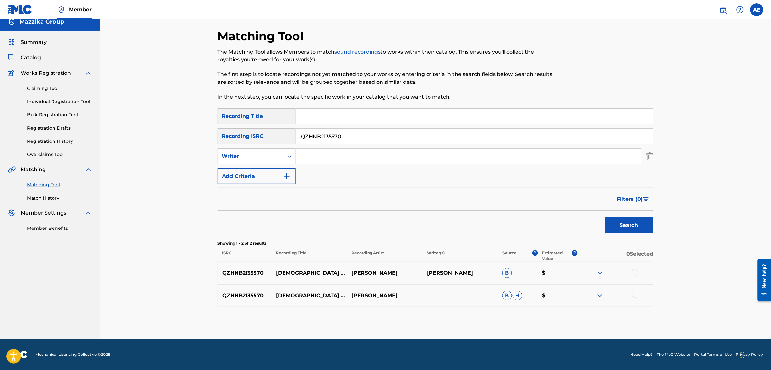
click at [636, 271] on div at bounding box center [635, 272] width 6 height 6
click at [636, 295] on div at bounding box center [635, 295] width 6 height 6
drag, startPoint x: 345, startPoint y: 135, endPoint x: 263, endPoint y: 137, distance: 81.5
click at [263, 137] on div "SearchWithCriteria0883560c-7faf-40b3-a548-9e229addc9fc Recording ISRC QZHNB2135…" at bounding box center [435, 136] width 435 height 16
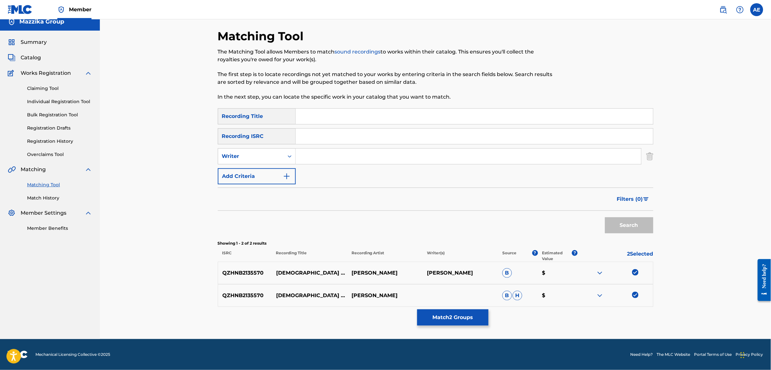
click at [329, 160] on input "Search Form" at bounding box center [468, 155] width 345 height 15
click at [329, 121] on input "Search Form" at bounding box center [474, 116] width 357 height 15
click at [605, 217] on button "Search" at bounding box center [629, 225] width 48 height 16
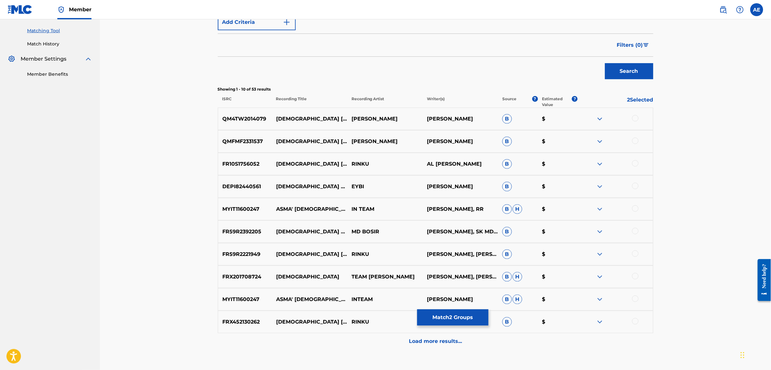
scroll to position [203, 0]
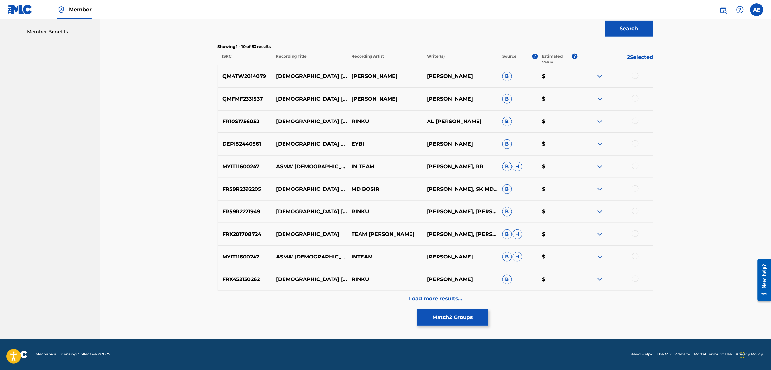
click at [340, 318] on div "Matching Tool The Matching Tool allows Members to match sound recordings to wor…" at bounding box center [435, 86] width 435 height 506
click at [338, 304] on div "Load more results..." at bounding box center [435, 299] width 435 height 16
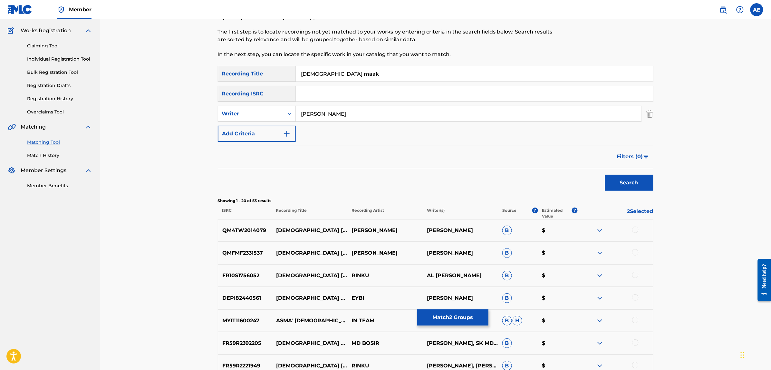
scroll to position [0, 0]
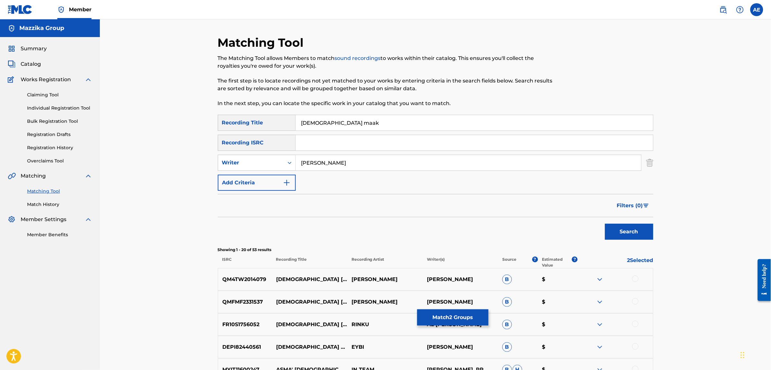
drag, startPoint x: 353, startPoint y: 154, endPoint x: 305, endPoint y: 154, distance: 48.6
click at [305, 154] on div "SearchWithCriteriac4617c19-443b-46dc-9a95-a74b8fe0b63d Recording Title allah ma…" at bounding box center [435, 153] width 435 height 76
drag, startPoint x: 344, startPoint y: 162, endPoint x: 234, endPoint y: 164, distance: 110.2
click at [234, 164] on div "SearchWithCriteria1e58efb6-01ef-4c3e-91ca-abf10fa37235 Writer MOOTAZ AMIN" at bounding box center [435, 163] width 435 height 16
click at [605, 224] on button "Search" at bounding box center [629, 232] width 48 height 16
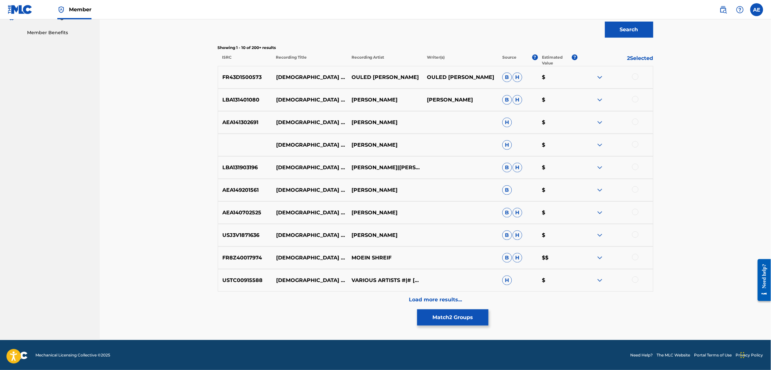
scroll to position [203, 0]
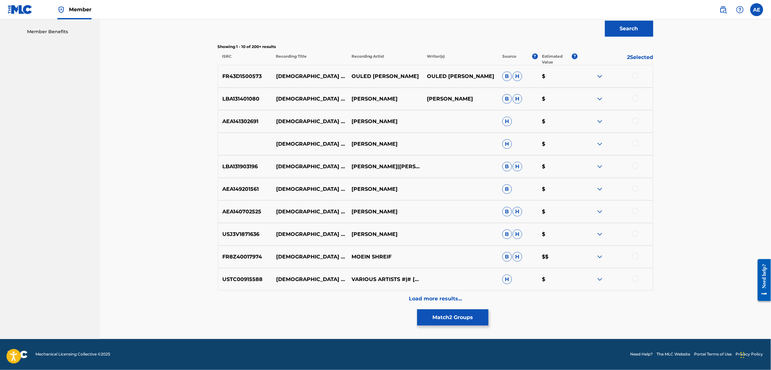
click at [340, 297] on div "Load more results..." at bounding box center [435, 299] width 435 height 16
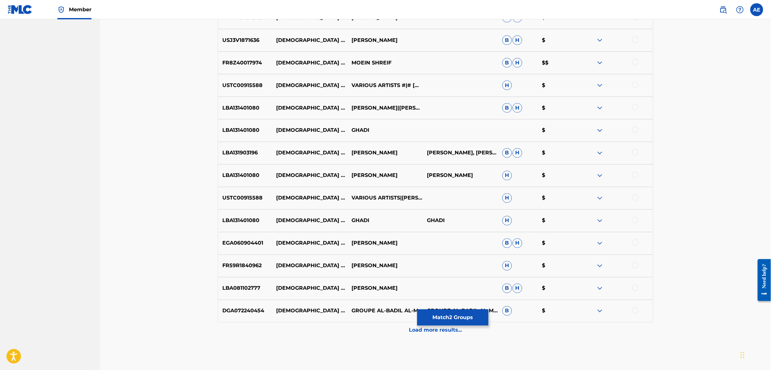
scroll to position [428, 0]
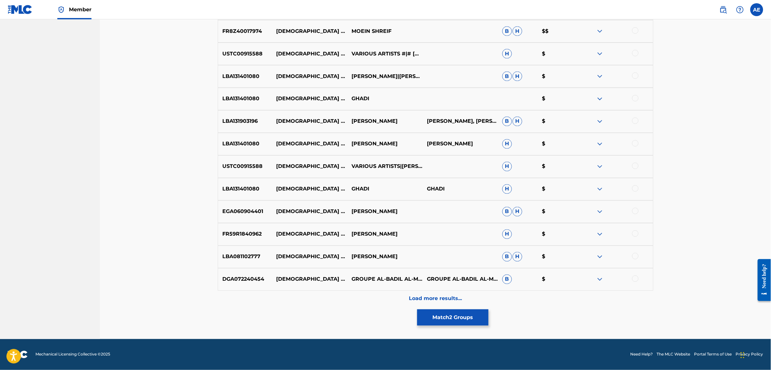
click at [352, 306] on div "Load more results..." at bounding box center [435, 299] width 435 height 16
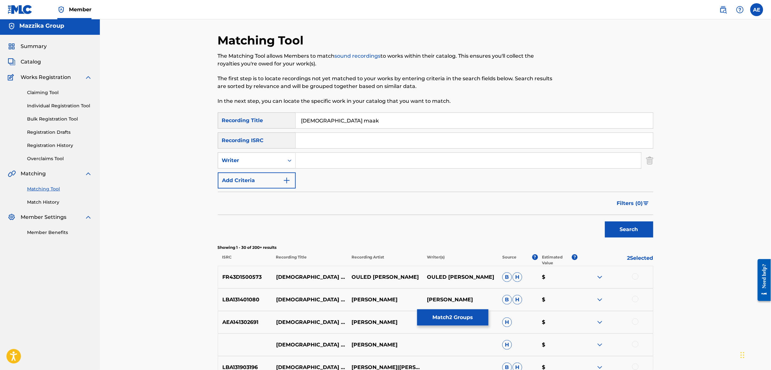
scroll to position [0, 0]
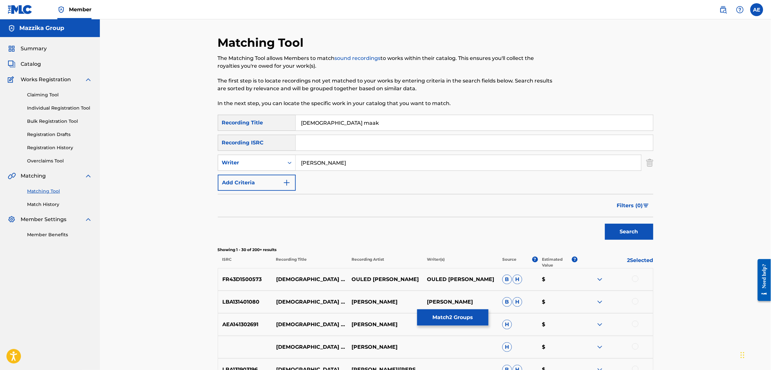
drag, startPoint x: 321, startPoint y: 123, endPoint x: 217, endPoint y: 125, distance: 104.1
click at [218, 124] on div "SearchWithCriteriac4617c19-443b-46dc-9a95-a74b8fe0b63d Recording Title allah ma…" at bounding box center [435, 123] width 435 height 16
click at [605, 224] on button "Search" at bounding box center [629, 232] width 48 height 16
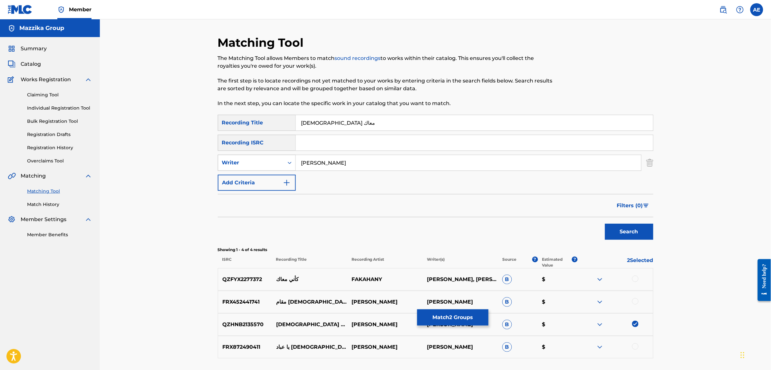
drag, startPoint x: 265, startPoint y: 164, endPoint x: 260, endPoint y: 163, distance: 4.9
click at [260, 163] on div "SearchWithCriteria1e58efb6-01ef-4c3e-91ca-abf10fa37235 Writer MOOTAZ AMIN" at bounding box center [435, 163] width 435 height 16
click at [605, 224] on button "Search" at bounding box center [629, 232] width 48 height 16
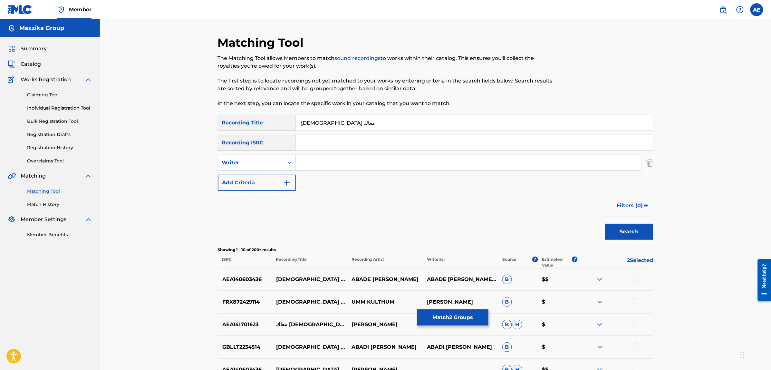
click at [304, 121] on input "الله معاك" at bounding box center [474, 122] width 357 height 15
click at [605, 224] on button "Search" at bounding box center [629, 232] width 48 height 16
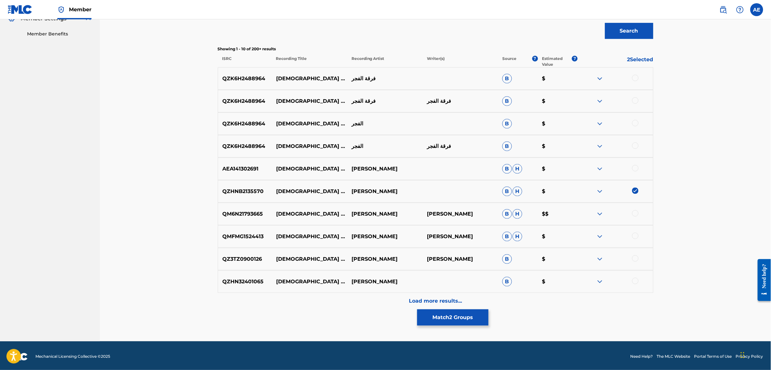
scroll to position [203, 0]
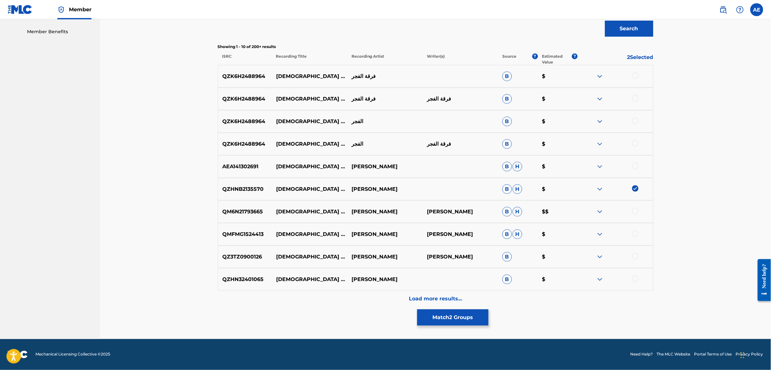
click at [330, 303] on div "Load more results..." at bounding box center [435, 299] width 435 height 16
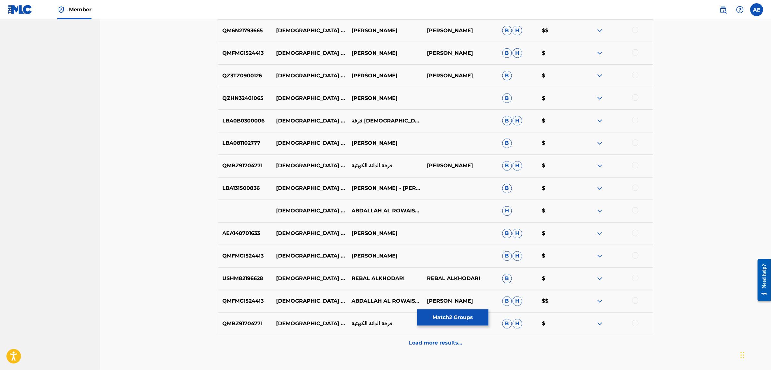
scroll to position [428, 0]
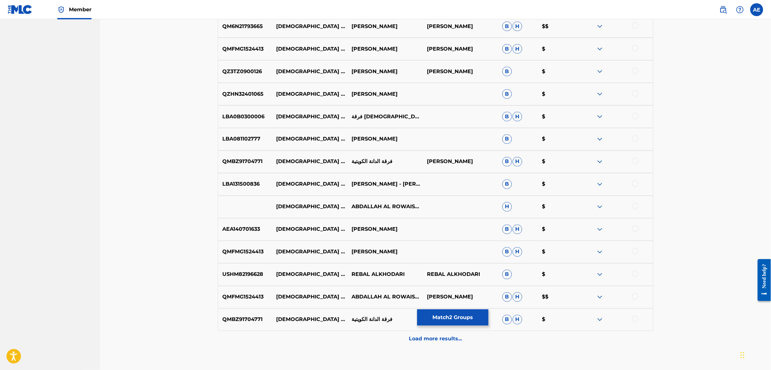
click at [334, 341] on div "Load more results..." at bounding box center [435, 339] width 435 height 16
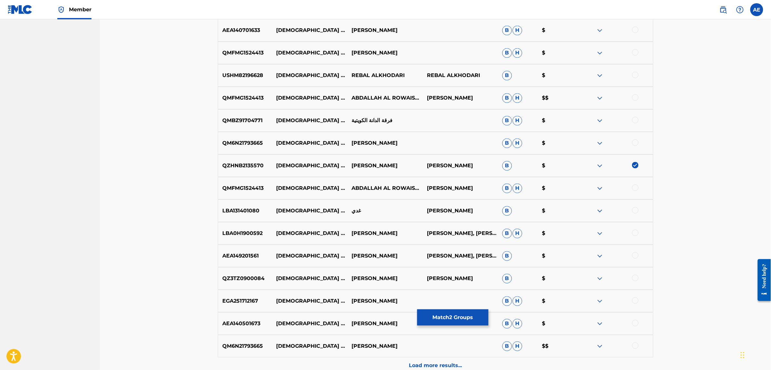
scroll to position [654, 0]
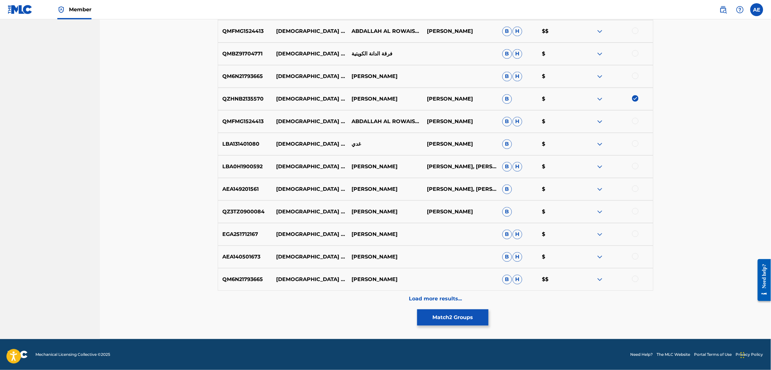
click at [336, 305] on div "Load more results..." at bounding box center [435, 299] width 435 height 16
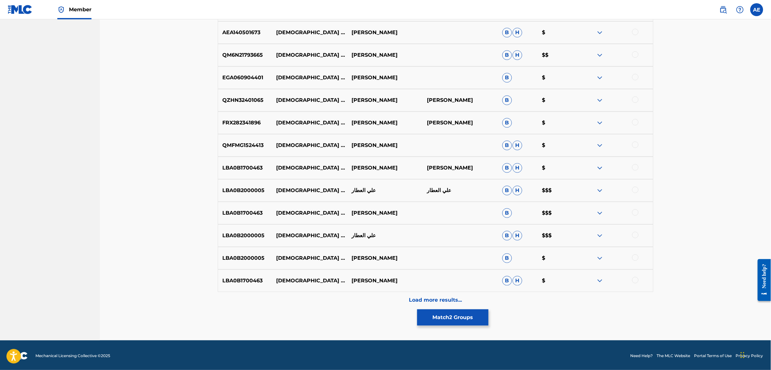
scroll to position [879, 0]
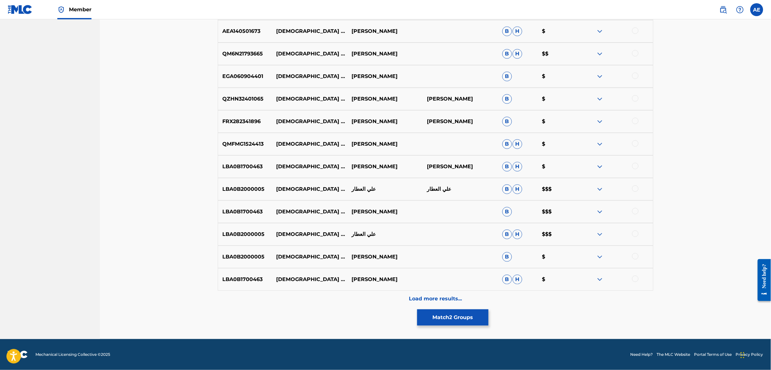
click at [350, 300] on div "Load more results..." at bounding box center [435, 299] width 435 height 16
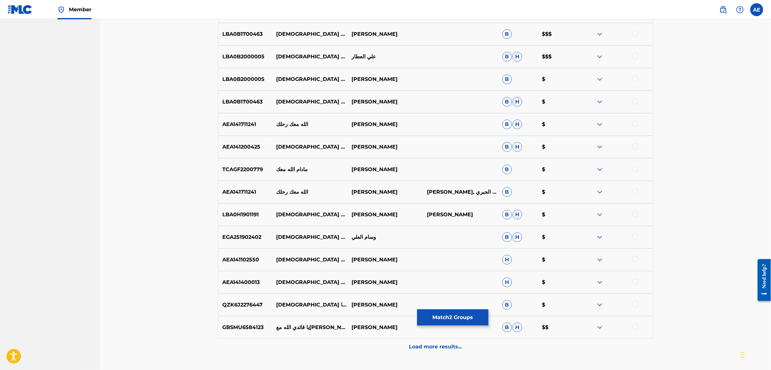
scroll to position [1105, 0]
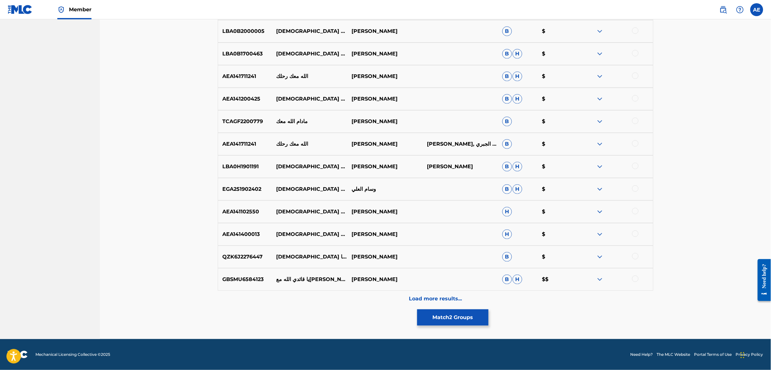
click at [332, 300] on div "Load more results..." at bounding box center [435, 299] width 435 height 16
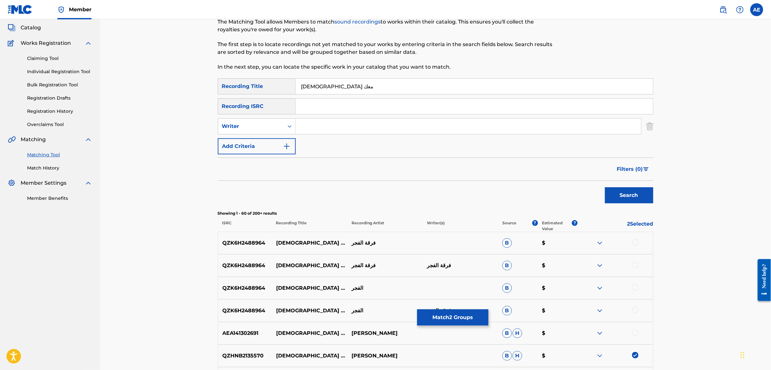
scroll to position [0, 0]
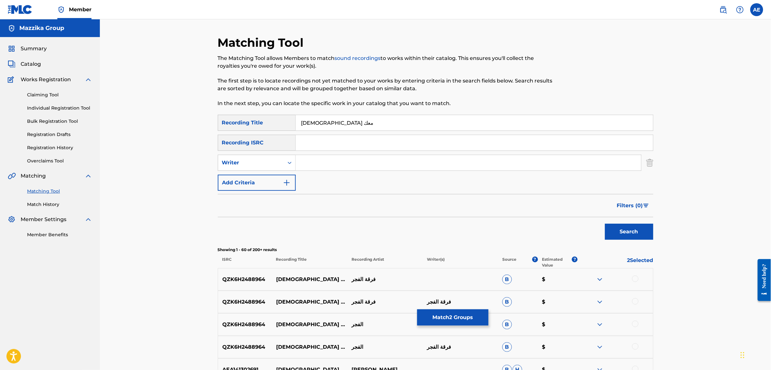
drag, startPoint x: 323, startPoint y: 123, endPoint x: 292, endPoint y: 123, distance: 31.2
click at [292, 123] on div "SearchWithCriteriac4617c19-443b-46dc-9a95-a74b8fe0b63d Recording Title الله معك" at bounding box center [435, 123] width 435 height 16
click at [441, 311] on button "Match 2 Groups" at bounding box center [452, 317] width 71 height 16
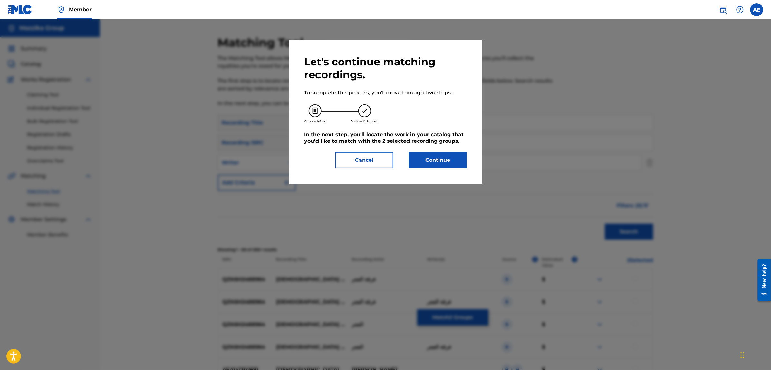
click at [424, 157] on button "Continue" at bounding box center [438, 160] width 58 height 16
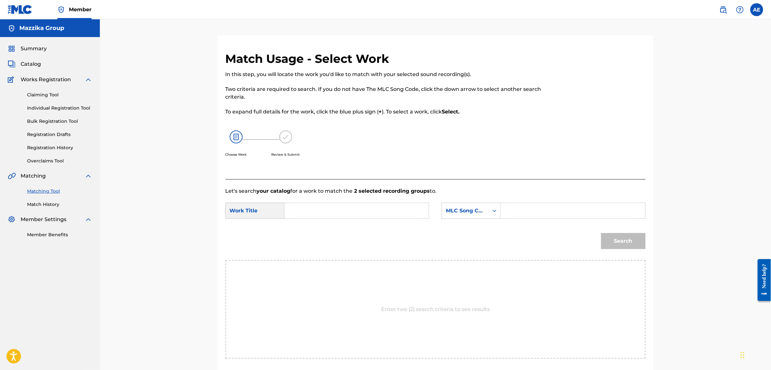
click at [335, 218] on input "Search Form" at bounding box center [356, 210] width 133 height 15
click at [543, 214] on input "Search Form" at bounding box center [572, 210] width 133 height 15
click at [601, 233] on button "Search" at bounding box center [623, 241] width 44 height 16
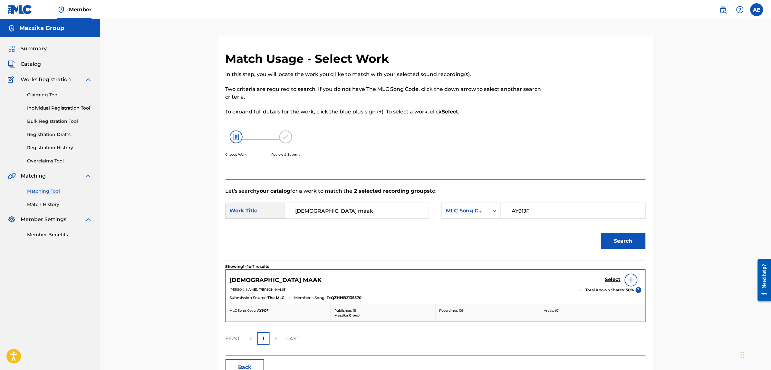
click at [609, 280] on h5 "Select" at bounding box center [613, 279] width 16 height 6
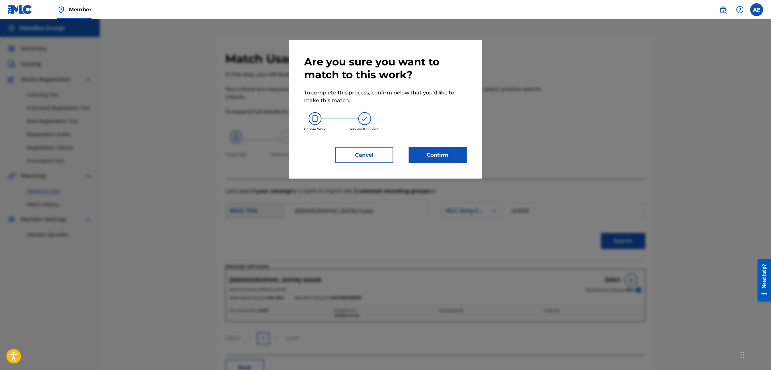
click at [438, 153] on button "Confirm" at bounding box center [438, 155] width 58 height 16
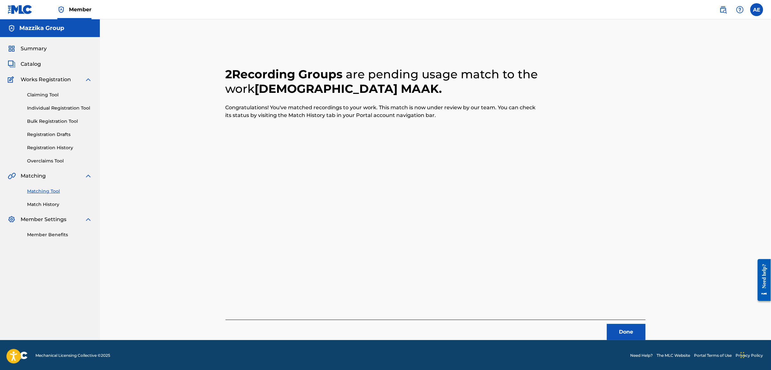
click at [632, 337] on button "Done" at bounding box center [626, 332] width 39 height 16
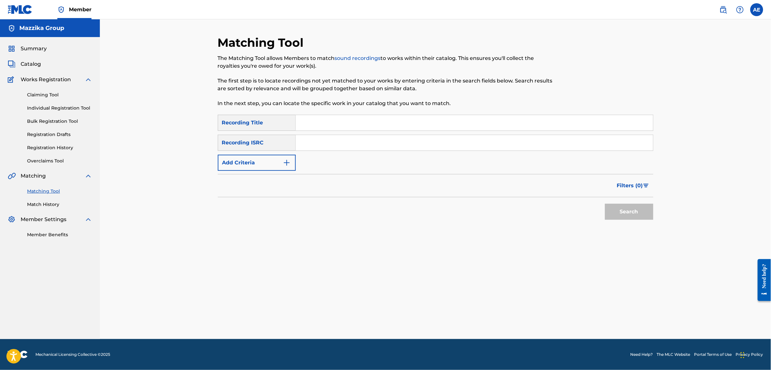
click at [268, 163] on button "Add Criteria" at bounding box center [257, 163] width 78 height 16
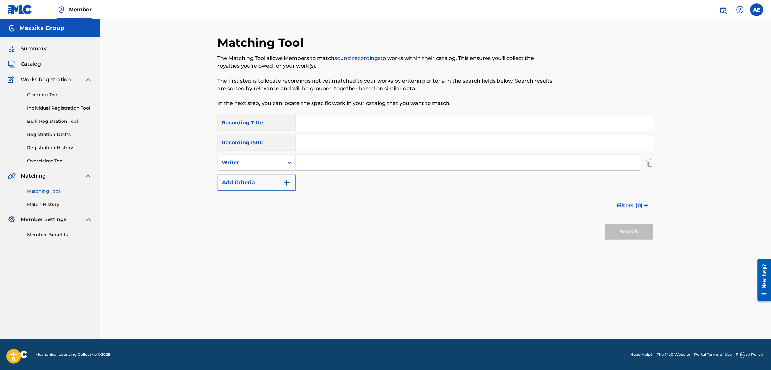
click at [341, 139] on input "Search Form" at bounding box center [474, 142] width 357 height 15
click at [605, 224] on button "Search" at bounding box center [629, 232] width 48 height 16
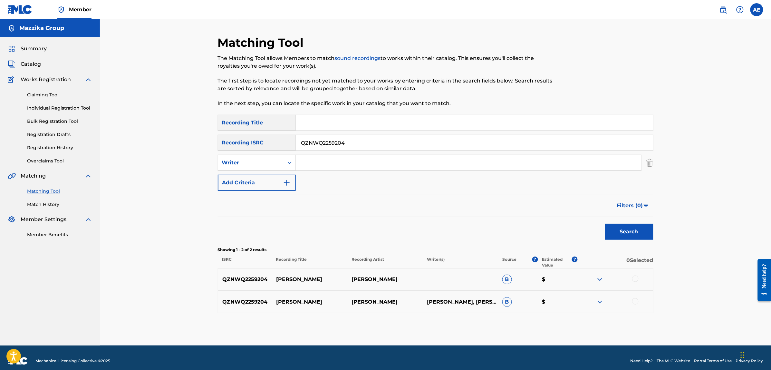
click at [635, 278] on div at bounding box center [635, 278] width 6 height 6
click at [633, 303] on div at bounding box center [635, 301] width 6 height 6
drag, startPoint x: 352, startPoint y: 144, endPoint x: 203, endPoint y: 144, distance: 149.1
click at [238, 144] on div "SearchWithCriteria0883560c-7faf-40b3-a548-9e229addc9fc Recording ISRC QZNWQ2259…" at bounding box center [435, 143] width 435 height 16
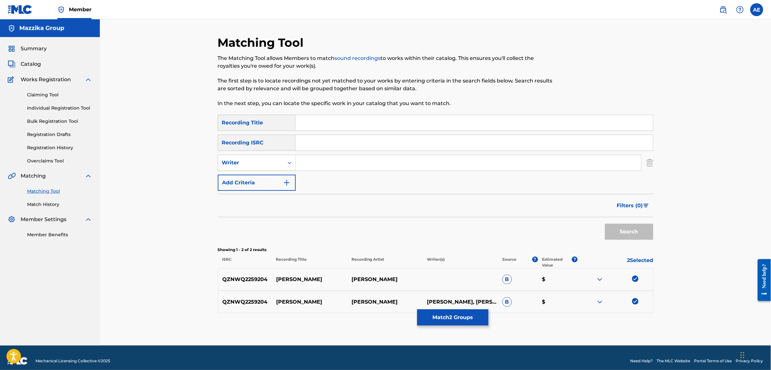
click at [332, 159] on input "Search Form" at bounding box center [468, 162] width 345 height 15
click at [332, 131] on div "SearchWithCriteriac4617c19-443b-46dc-9a95-a74b8fe0b63d Recording Title SearchWi…" at bounding box center [435, 153] width 435 height 76
click at [332, 123] on input "Search Form" at bounding box center [474, 122] width 357 height 15
click at [605, 224] on button "Search" at bounding box center [629, 232] width 48 height 16
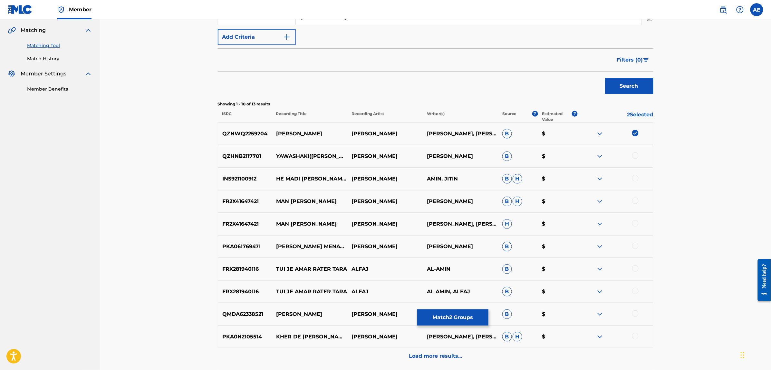
scroll to position [161, 0]
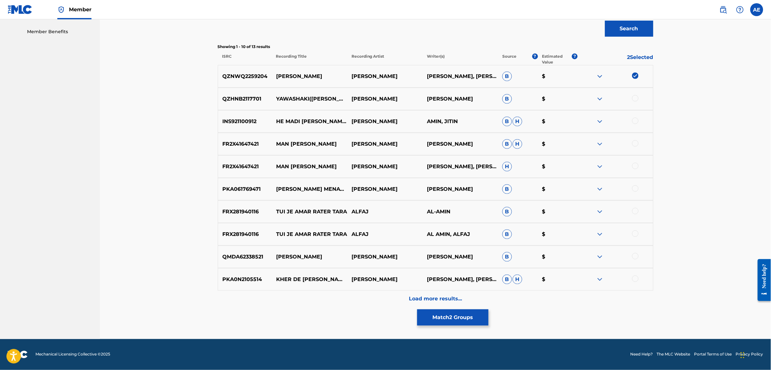
click at [337, 298] on div "Load more results..." at bounding box center [435, 299] width 435 height 16
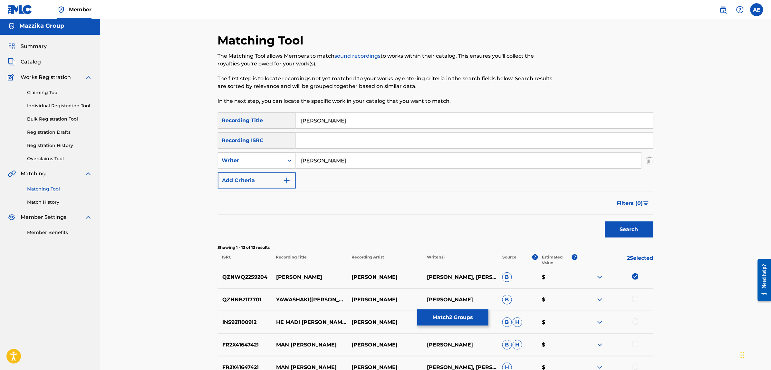
scroll to position [0, 0]
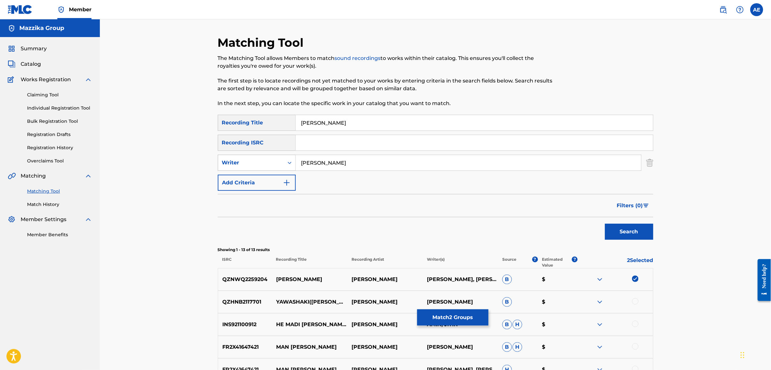
drag, startPoint x: 345, startPoint y: 158, endPoint x: 236, endPoint y: 156, distance: 108.9
click at [236, 156] on div "SearchWithCriteria1e58efb6-01ef-4c3e-91ca-abf10fa37235 Writer MOOTAZ AMIN" at bounding box center [435, 163] width 435 height 16
click at [605, 224] on button "Search" at bounding box center [629, 232] width 48 height 16
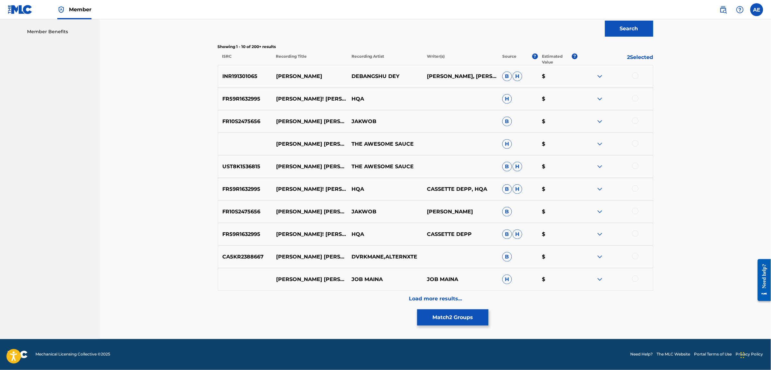
click at [336, 300] on div "Load more results..." at bounding box center [435, 299] width 435 height 16
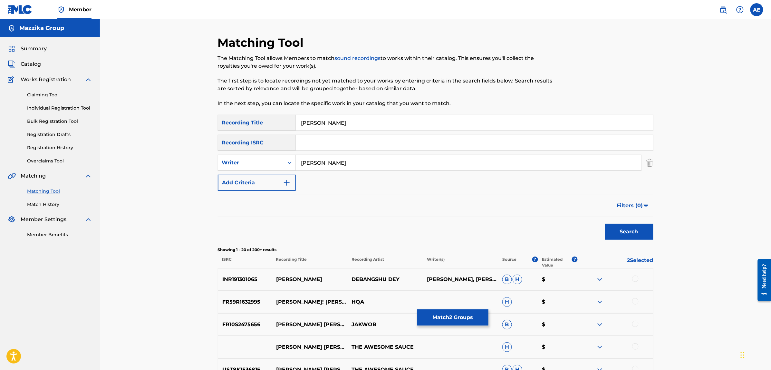
drag, startPoint x: 342, startPoint y: 124, endPoint x: 240, endPoint y: 123, distance: 102.1
click at [240, 123] on div "SearchWithCriteriac4617c19-443b-46dc-9a95-a74b8fe0b63d Recording Title Tara" at bounding box center [435, 123] width 435 height 16
click at [605, 224] on button "Search" at bounding box center [629, 232] width 48 height 16
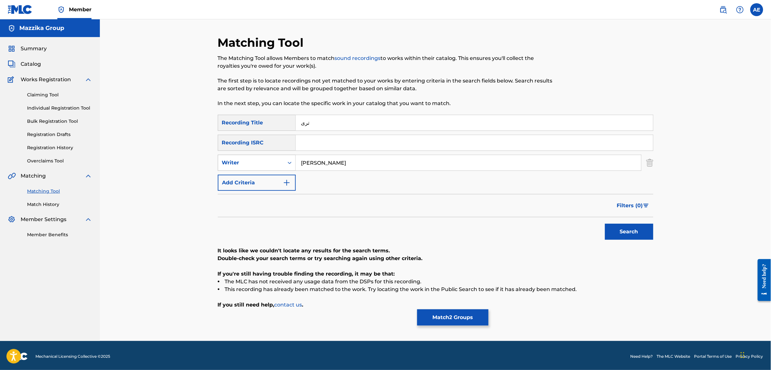
drag, startPoint x: 347, startPoint y: 161, endPoint x: 241, endPoint y: 158, distance: 106.3
click at [241, 158] on div "SearchWithCriteria1e58efb6-01ef-4c3e-91ca-abf10fa37235 Writer MOOTAZ AMIN" at bounding box center [435, 163] width 435 height 16
click at [605, 224] on button "Search" at bounding box center [629, 232] width 48 height 16
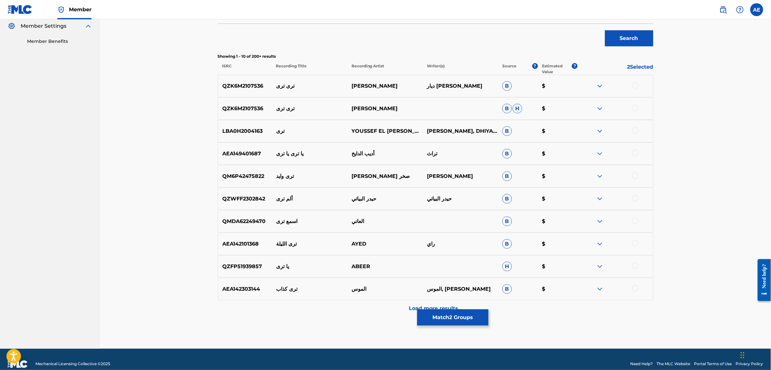
scroll to position [203, 0]
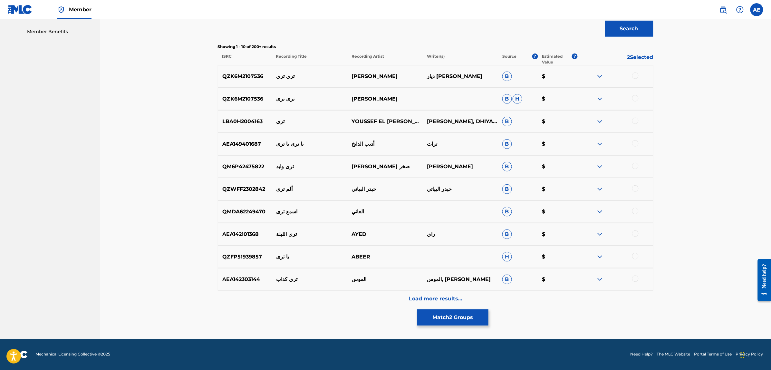
click at [325, 296] on div "Load more results..." at bounding box center [435, 299] width 435 height 16
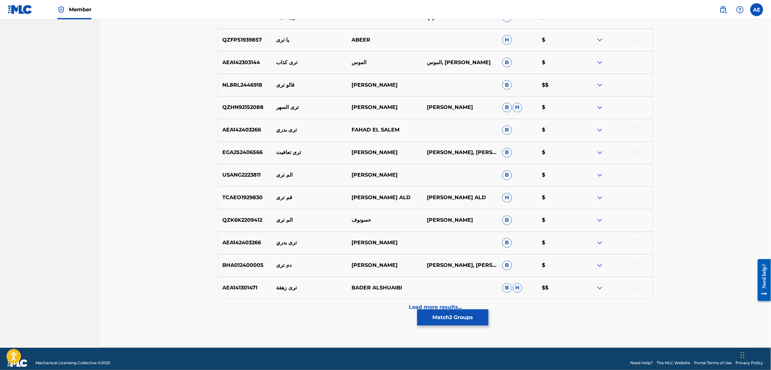
scroll to position [428, 0]
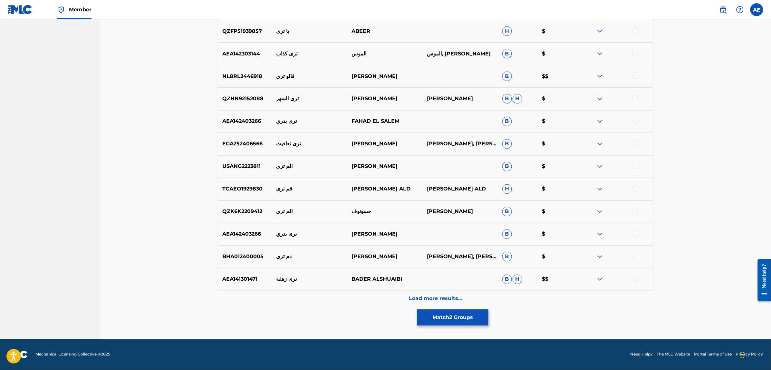
click at [322, 304] on div "Load more results..." at bounding box center [435, 299] width 435 height 16
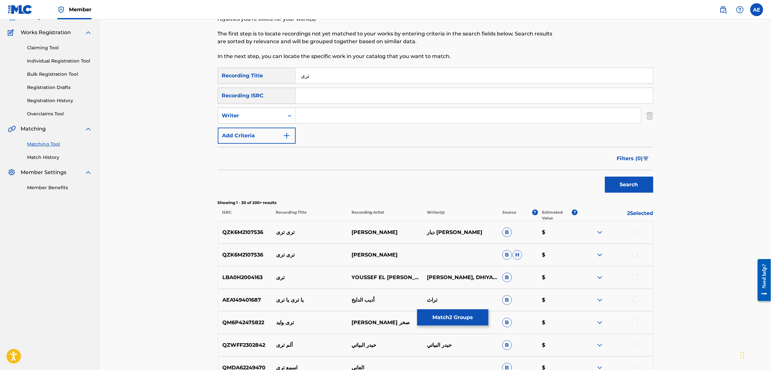
scroll to position [0, 0]
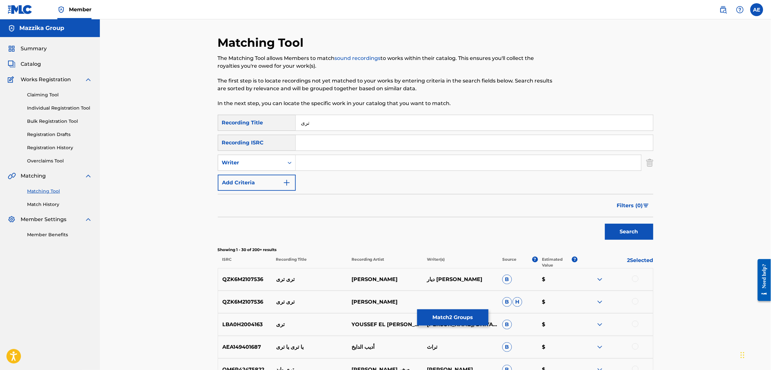
click at [461, 315] on button "Match 2 Groups" at bounding box center [452, 317] width 71 height 16
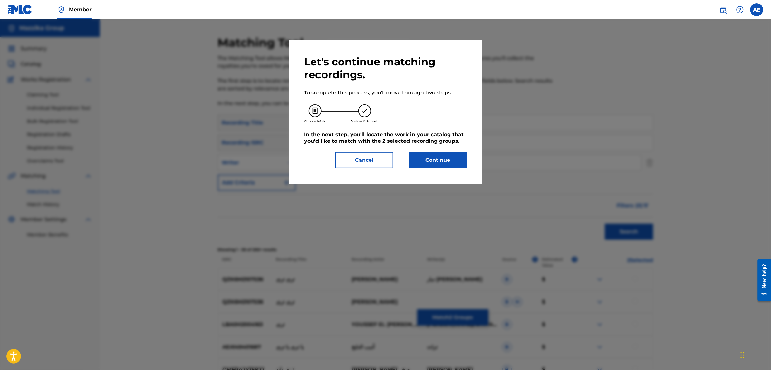
click at [429, 157] on button "Continue" at bounding box center [438, 160] width 58 height 16
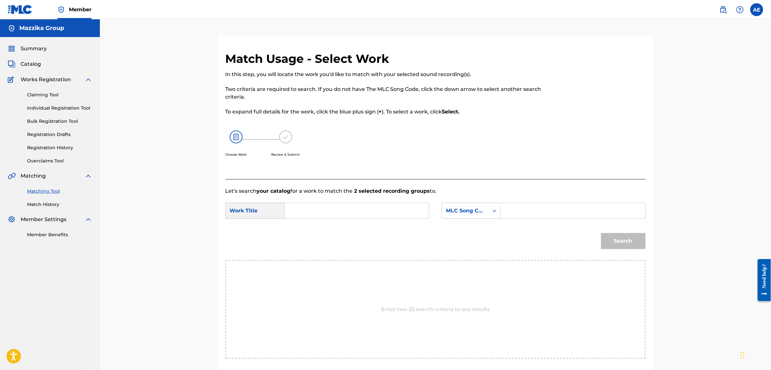
click at [305, 211] on input "Search Form" at bounding box center [356, 210] width 133 height 15
click at [534, 214] on input "Search Form" at bounding box center [572, 210] width 133 height 15
click at [601, 233] on button "Search" at bounding box center [623, 241] width 44 height 16
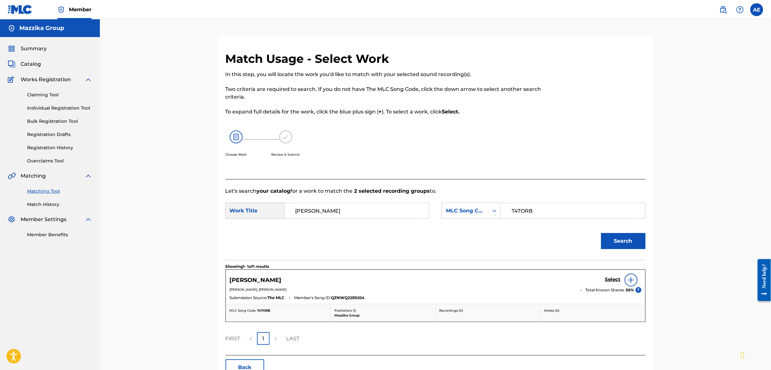
click at [612, 279] on h5 "Select" at bounding box center [613, 279] width 16 height 6
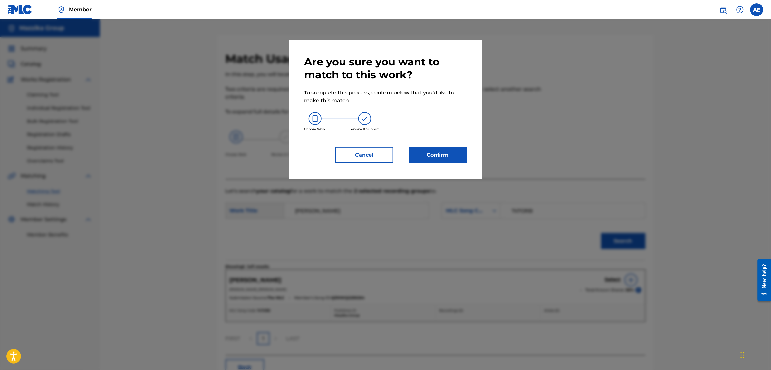
click at [412, 155] on button "Confirm" at bounding box center [438, 155] width 58 height 16
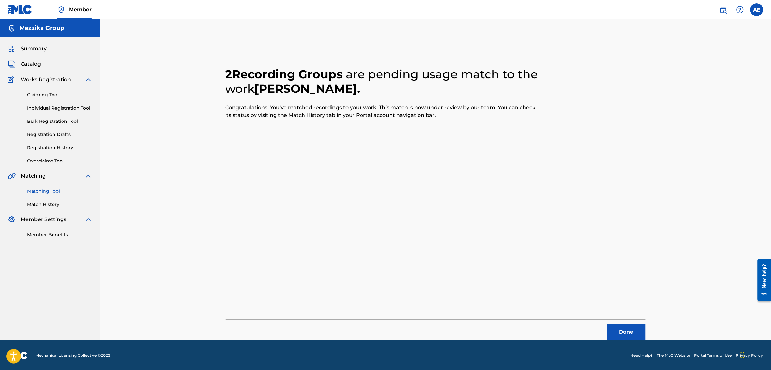
click at [624, 331] on button "Done" at bounding box center [626, 332] width 39 height 16
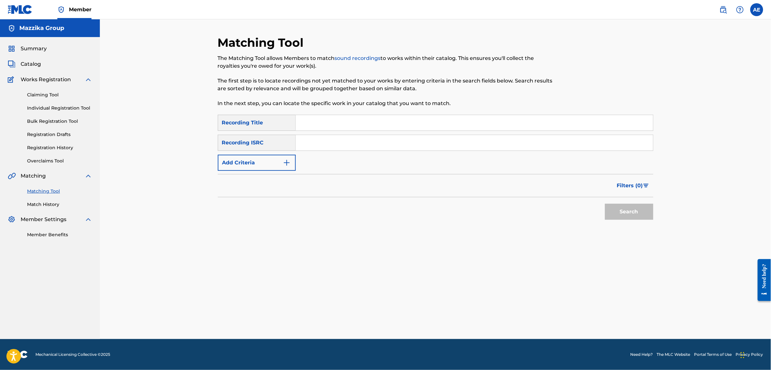
click at [279, 164] on button "Add Criteria" at bounding box center [257, 163] width 78 height 16
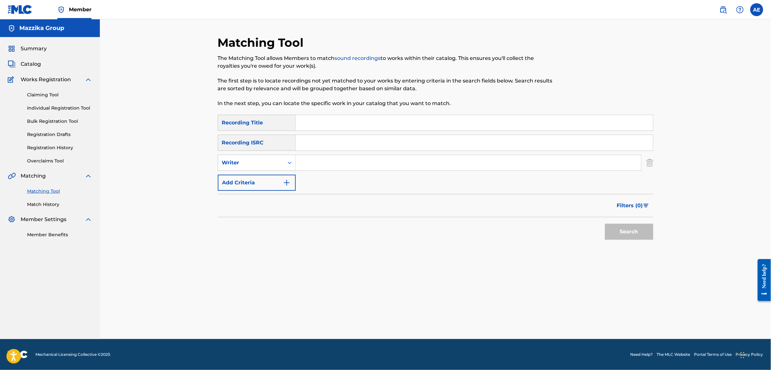
click at [333, 144] on input "Search Form" at bounding box center [474, 142] width 357 height 15
click at [605, 224] on button "Search" at bounding box center [629, 232] width 48 height 16
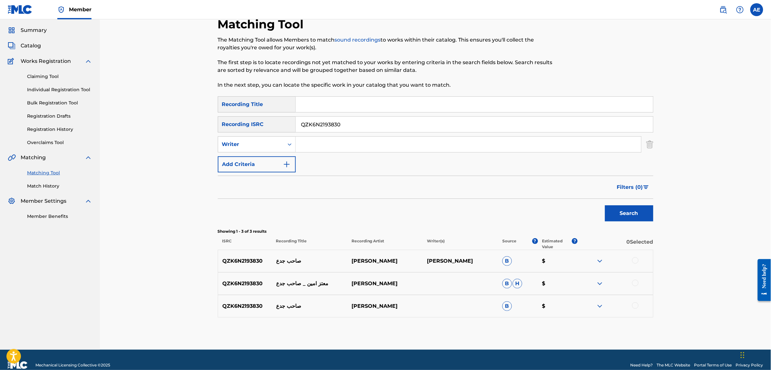
scroll to position [29, 0]
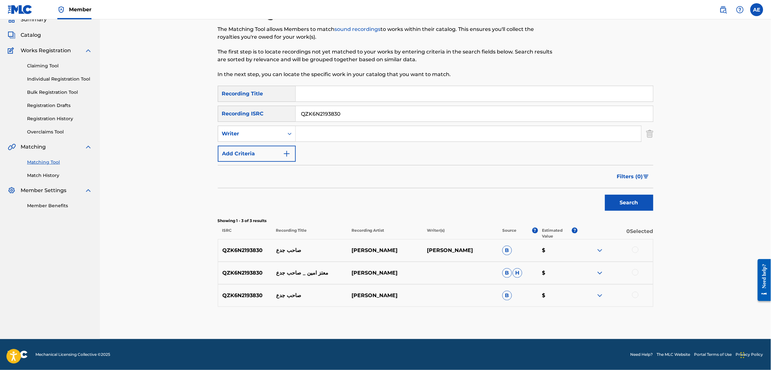
click at [636, 246] on div at bounding box center [635, 249] width 6 height 6
click at [634, 273] on div at bounding box center [635, 272] width 6 height 6
click at [636, 293] on div at bounding box center [635, 295] width 6 height 6
drag, startPoint x: 346, startPoint y: 111, endPoint x: 248, endPoint y: 112, distance: 97.6
click at [248, 112] on div "SearchWithCriteria0883560c-7faf-40b3-a548-9e229addc9fc Recording ISRC QZK6N2193…" at bounding box center [435, 114] width 435 height 16
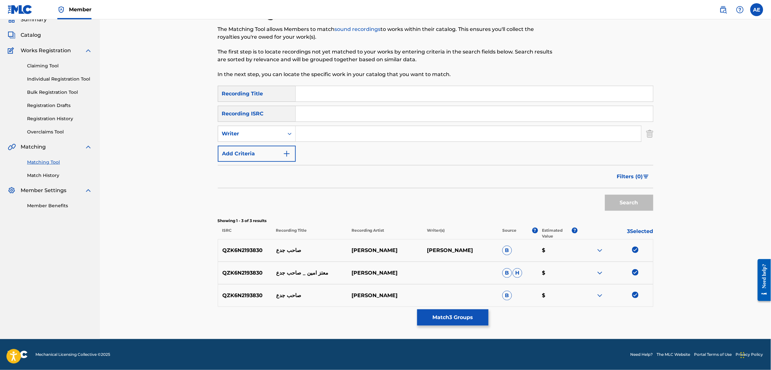
click at [328, 131] on input "Search Form" at bounding box center [468, 133] width 345 height 15
click at [331, 94] on input "Search Form" at bounding box center [474, 93] width 357 height 15
click at [605, 195] on button "Search" at bounding box center [629, 203] width 48 height 16
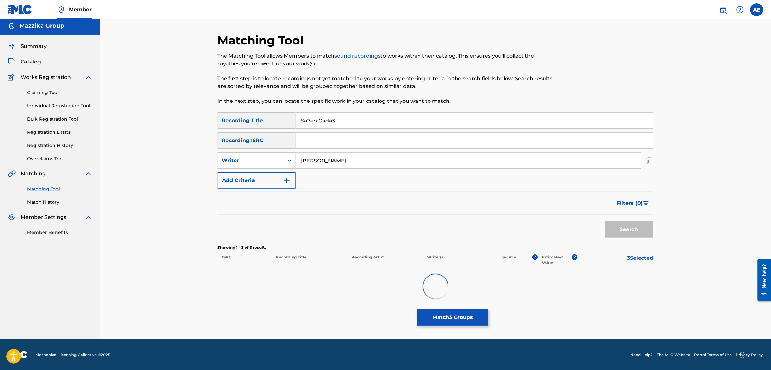
scroll to position [2, 0]
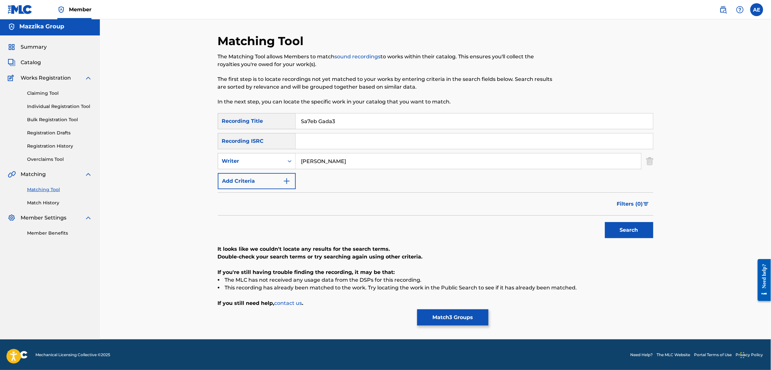
drag, startPoint x: 346, startPoint y: 164, endPoint x: 250, endPoint y: 174, distance: 97.2
click at [250, 174] on div "SearchWithCriteriac4617c19-443b-46dc-9a95-a74b8fe0b63d Recording Title Sa7eb Ga…" at bounding box center [435, 151] width 435 height 76
drag, startPoint x: 345, startPoint y: 120, endPoint x: 262, endPoint y: 118, distance: 83.8
click at [262, 118] on div "SearchWithCriteriac4617c19-443b-46dc-9a95-a74b8fe0b63d Recording Title Sa7eb Ga…" at bounding box center [435, 121] width 435 height 16
click at [605, 222] on button "Search" at bounding box center [629, 230] width 48 height 16
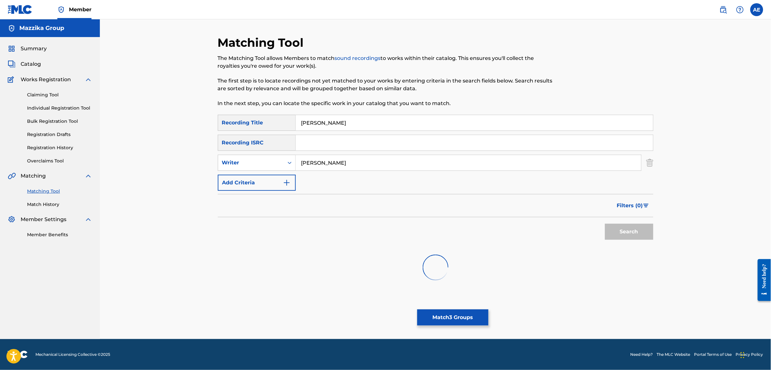
scroll to position [0, 0]
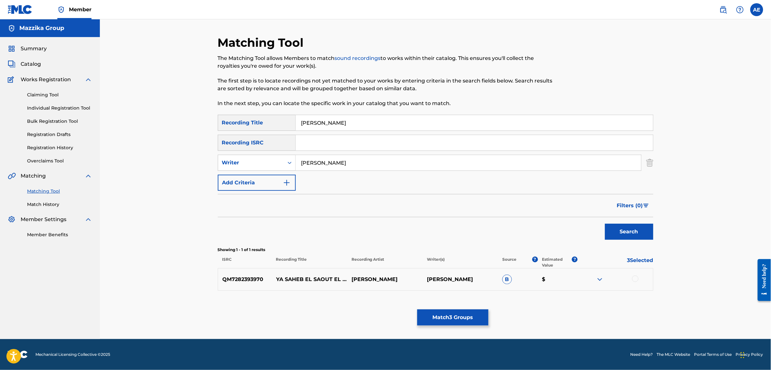
drag, startPoint x: 348, startPoint y: 164, endPoint x: 197, endPoint y: 160, distance: 151.1
click at [197, 160] on div "Matching Tool The Matching Tool allows Members to match sound recordings to wor…" at bounding box center [435, 179] width 671 height 320
click at [605, 224] on button "Search" at bounding box center [629, 232] width 48 height 16
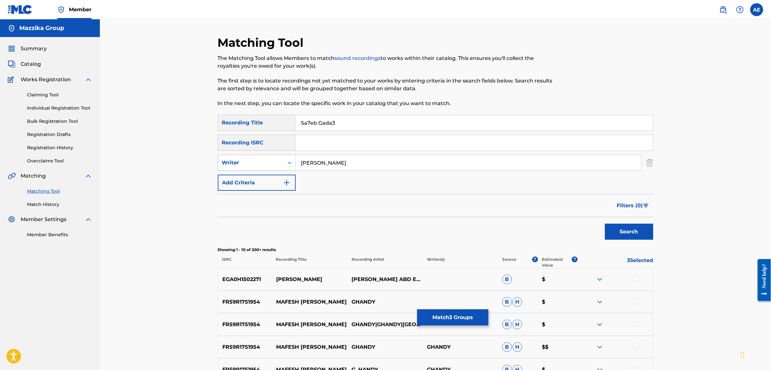
drag, startPoint x: 355, startPoint y: 159, endPoint x: 229, endPoint y: 161, distance: 126.0
click at [230, 161] on div "SearchWithCriteria1e58efb6-01ef-4c3e-91ca-abf10fa37235 Writer MOOTAZ AMIN" at bounding box center [435, 163] width 435 height 16
click at [605, 224] on button "Search" at bounding box center [629, 232] width 48 height 16
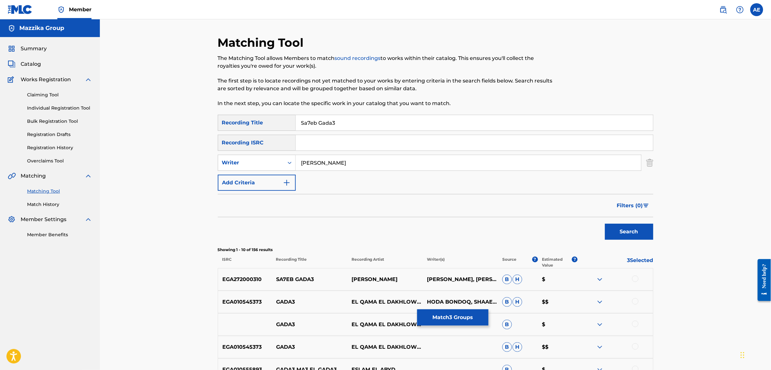
drag, startPoint x: 344, startPoint y: 121, endPoint x: 207, endPoint y: 111, distance: 136.9
click at [207, 111] on div "Matching Tool The Matching Tool allows Members to match sound recordings to wor…" at bounding box center [435, 280] width 671 height 522
click at [605, 224] on button "Search" at bounding box center [629, 232] width 48 height 16
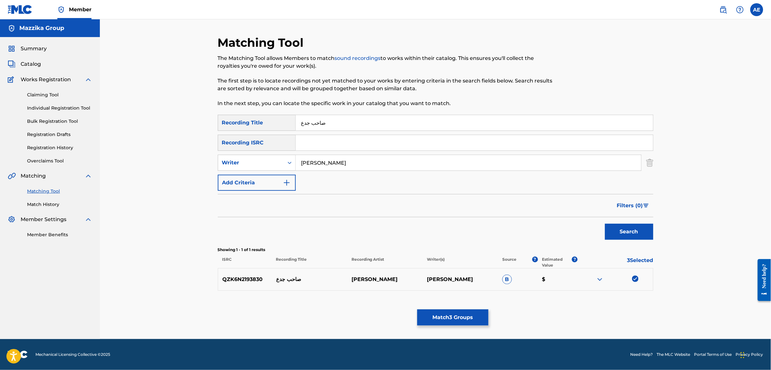
drag, startPoint x: 367, startPoint y: 161, endPoint x: 204, endPoint y: 160, distance: 163.3
click at [204, 160] on div "Matching Tool The Matching Tool allows Members to match sound recordings to wor…" at bounding box center [435, 179] width 671 height 320
click at [605, 224] on button "Search" at bounding box center [629, 232] width 48 height 16
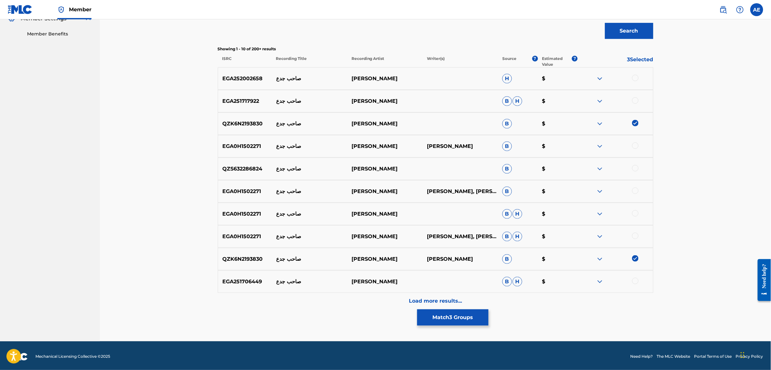
scroll to position [203, 0]
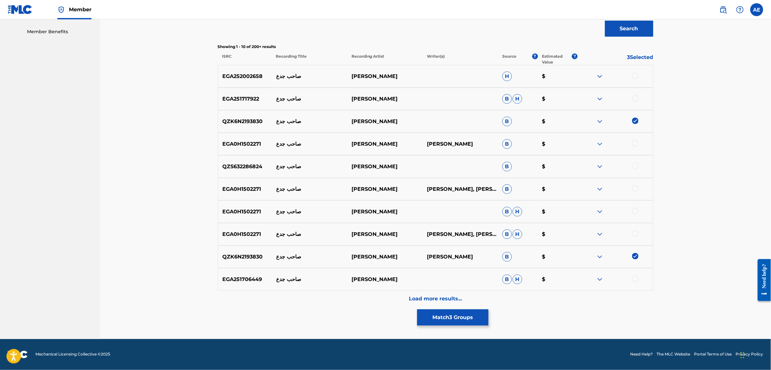
click at [359, 297] on div "Load more results..." at bounding box center [435, 299] width 435 height 16
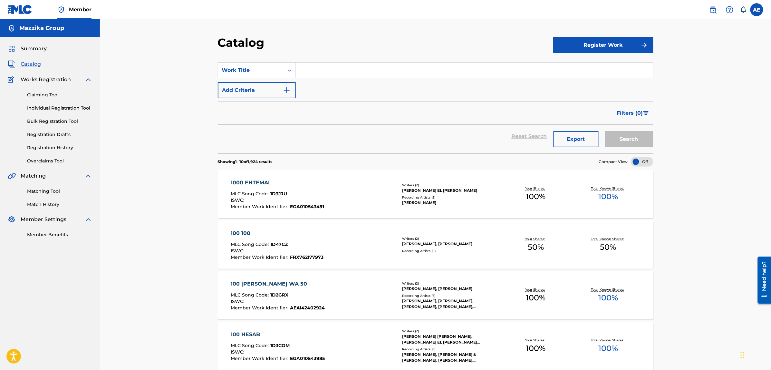
click at [321, 69] on input "Search Form" at bounding box center [474, 69] width 357 height 15
paste input "Love Love"
type input "Love Love"
click at [605, 131] on button "Search" at bounding box center [629, 139] width 48 height 16
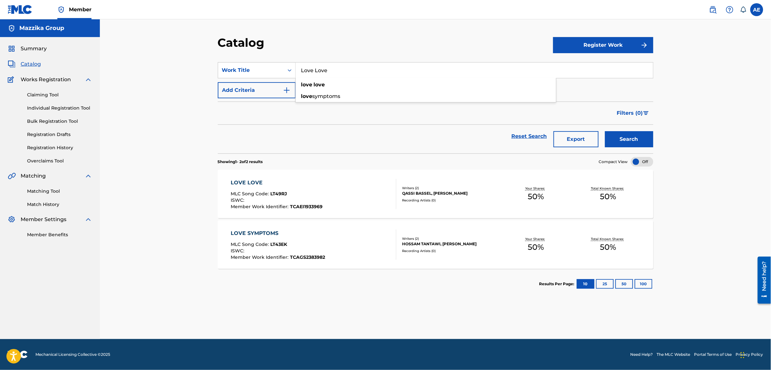
click at [247, 181] on div "LOVE LOVE" at bounding box center [277, 183] width 92 height 8
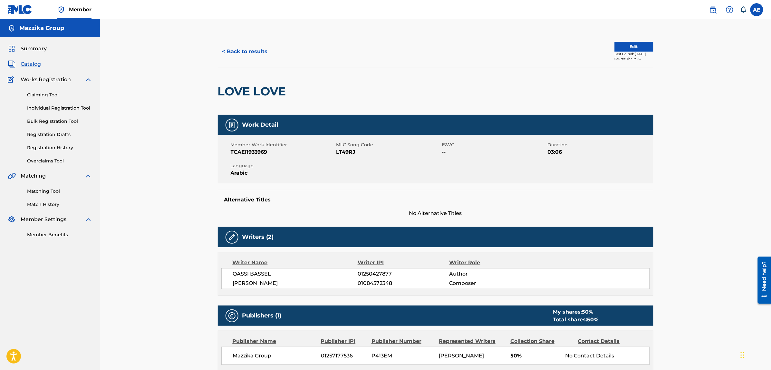
click at [349, 150] on span "LT49RJ" at bounding box center [388, 152] width 104 height 8
copy span "LT49RJ"
click at [248, 51] on button "< Back to results" at bounding box center [245, 51] width 54 height 16
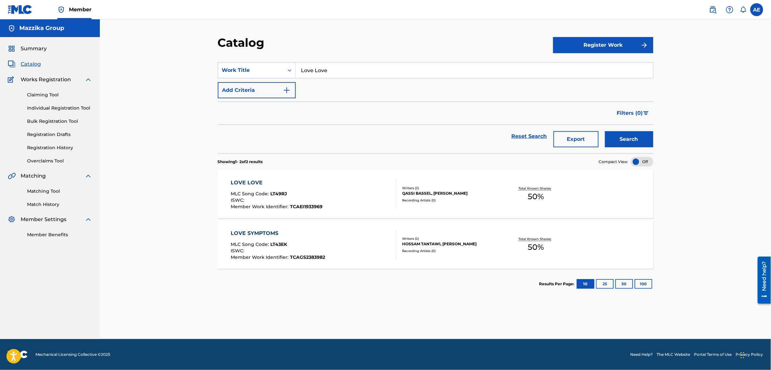
drag, startPoint x: 337, startPoint y: 69, endPoint x: 247, endPoint y: 62, distance: 90.8
click at [248, 62] on div "SearchWithCriteria837b383f-c7b2-43e5-aaf8-aa95f6f0f0fd Work Title Love Love" at bounding box center [435, 70] width 435 height 16
paste input "BARIE BE EMTIAZ"
click at [605, 131] on button "Search" at bounding box center [629, 139] width 48 height 16
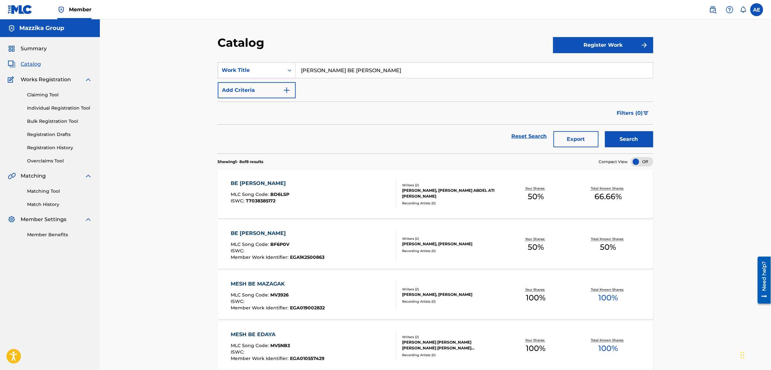
paste input "aree2 Bi Emteyaz"
type input "Baree2 Bi Emteyaz"
click at [605, 131] on button "Search" at bounding box center [629, 139] width 48 height 16
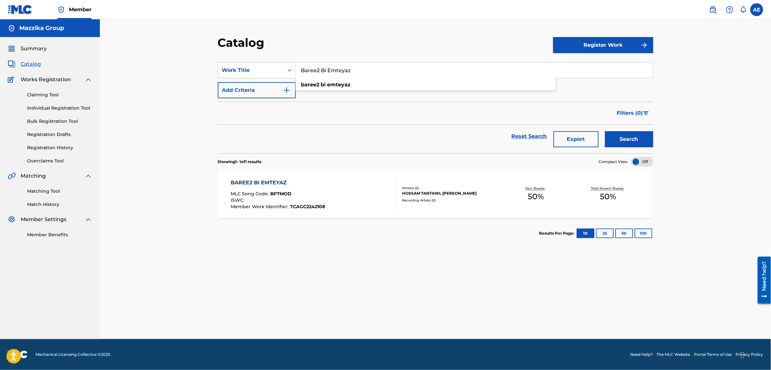
click at [279, 184] on div "BAREE2 BI EMTEYAZ" at bounding box center [278, 183] width 94 height 8
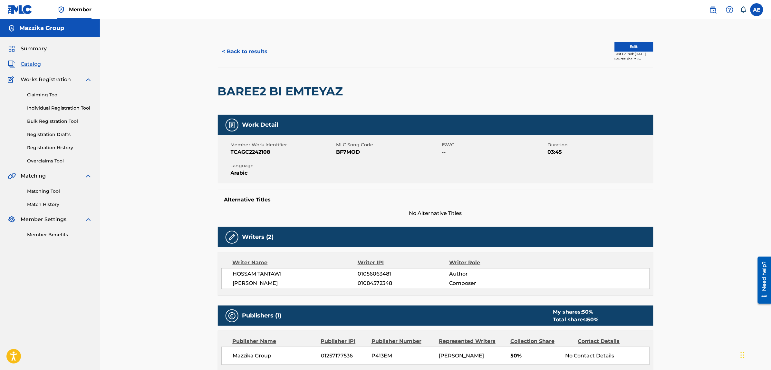
click at [352, 157] on div "Member Work Identifier TCAGC2242108 MLC Song Code BF7MOD ISWC -- Duration 03:45…" at bounding box center [435, 159] width 435 height 48
click at [352, 153] on span "BF7MOD" at bounding box center [388, 152] width 104 height 8
copy span "BF7MOD"
click at [238, 42] on div "< Back to results Edit Last Edited: September 19, 2025 Source: The MLC" at bounding box center [435, 51] width 435 height 32
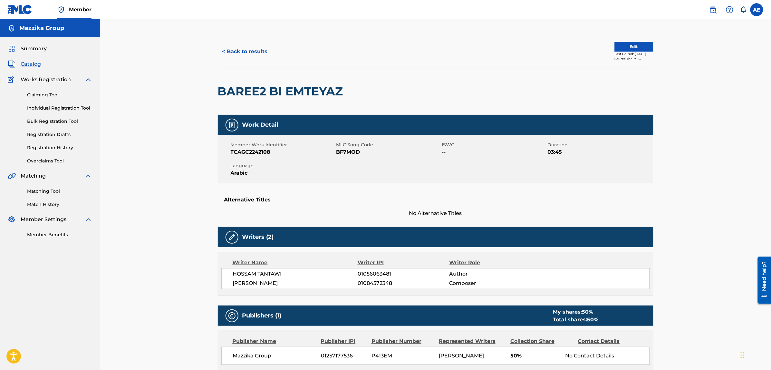
click at [244, 59] on button "< Back to results" at bounding box center [245, 51] width 54 height 16
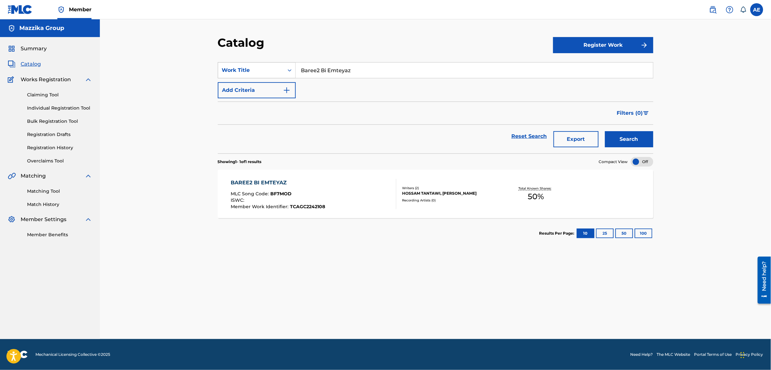
drag, startPoint x: 367, startPoint y: 74, endPoint x: 234, endPoint y: 63, distance: 133.8
click at [239, 63] on div "SearchWithCriteria837b383f-c7b2-43e5-aaf8-aa95f6f0f0fd Work Title Baree2 Bi Emt…" at bounding box center [435, 70] width 435 height 16
paste input "seeta"
type input "Baseeta"
click at [605, 131] on button "Search" at bounding box center [629, 139] width 48 height 16
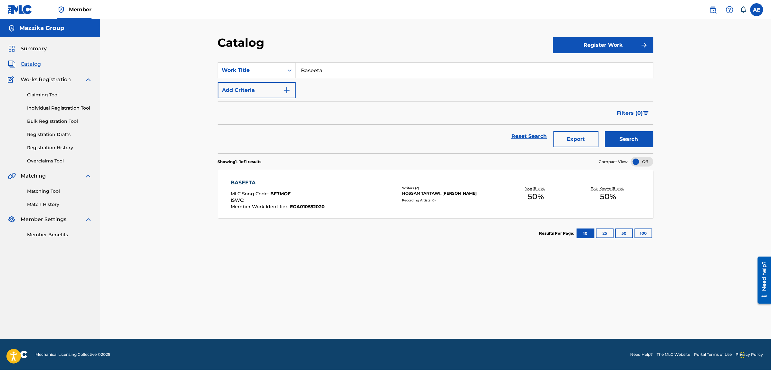
click at [250, 183] on div "BASEETA" at bounding box center [278, 183] width 94 height 8
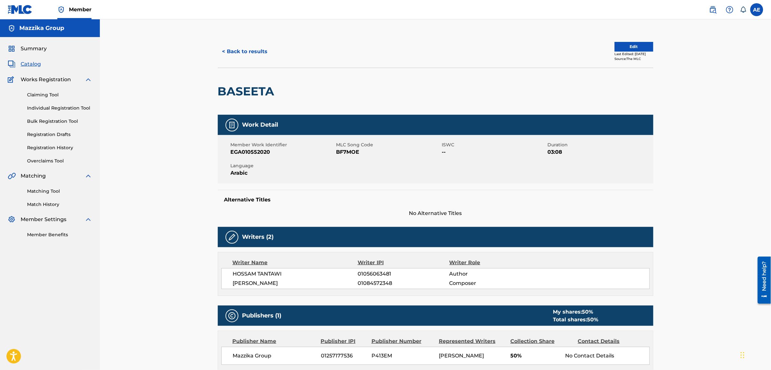
click at [354, 151] on span "BF7MOE" at bounding box center [388, 152] width 104 height 8
copy span "BF7MOE"
click at [248, 54] on button "< Back to results" at bounding box center [245, 51] width 54 height 16
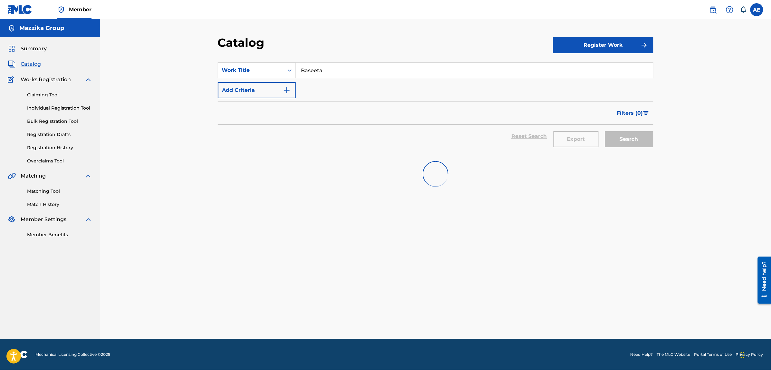
drag, startPoint x: 344, startPoint y: 70, endPoint x: 202, endPoint y: 70, distance: 142.0
click at [264, 70] on div "SearchWithCriteria837b383f-c7b2-43e5-aaf8-aa95f6f0f0fd Work Title Baseeta" at bounding box center [435, 70] width 435 height 16
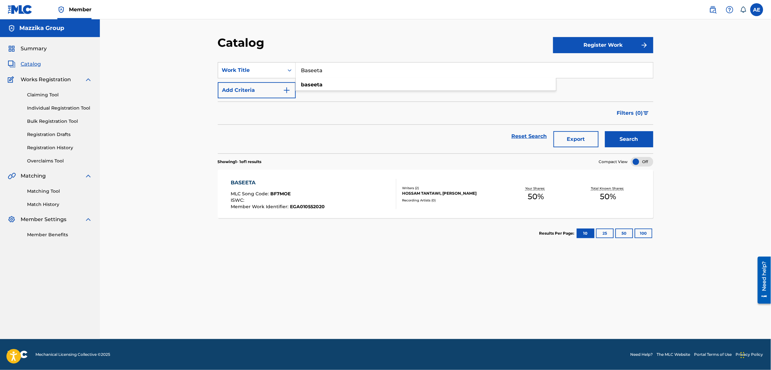
paste input "TCAGS2383982"
type input "TCAGS2383982"
click at [605, 131] on button "Search" at bounding box center [629, 139] width 48 height 16
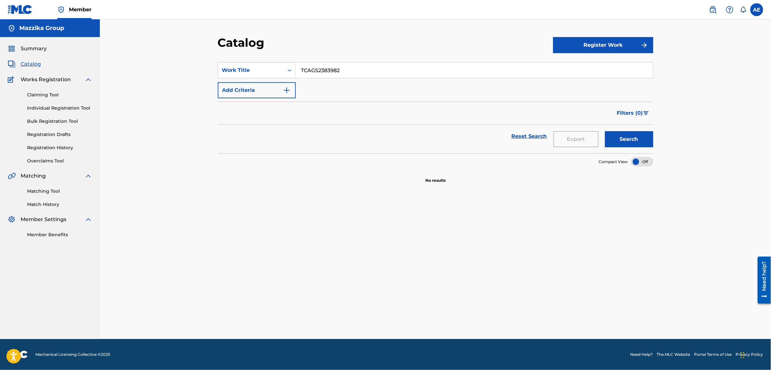
drag, startPoint x: 353, startPoint y: 66, endPoint x: 173, endPoint y: 67, distance: 180.4
click at [175, 67] on div "Catalog Register Work SearchWithCriteria837b383f-c7b2-43e5-aaf8-aa95f6f0f0fd Wo…" at bounding box center [435, 179] width 671 height 320
paste input "Love Symptoms"
type input "Love Symptoms"
click at [605, 131] on button "Search" at bounding box center [629, 139] width 48 height 16
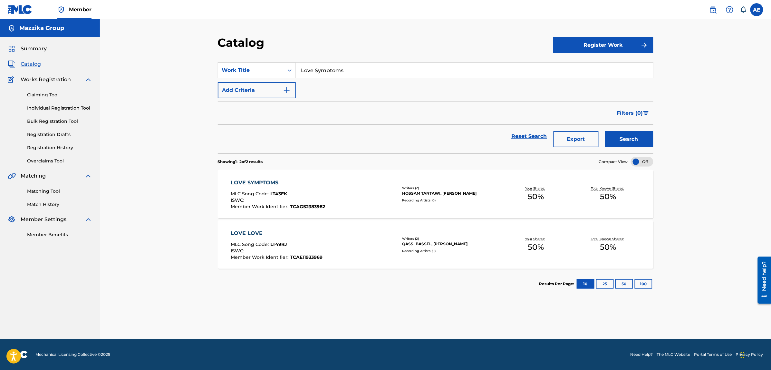
click at [268, 184] on div "LOVE SYMPTOMS" at bounding box center [278, 183] width 94 height 8
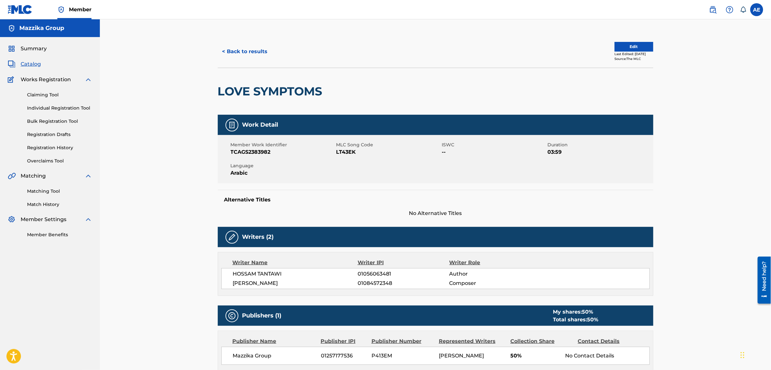
click at [351, 150] on span "LT43EK" at bounding box center [388, 152] width 104 height 8
copy span "LT43EK"
click at [249, 50] on button "< Back to results" at bounding box center [245, 51] width 54 height 16
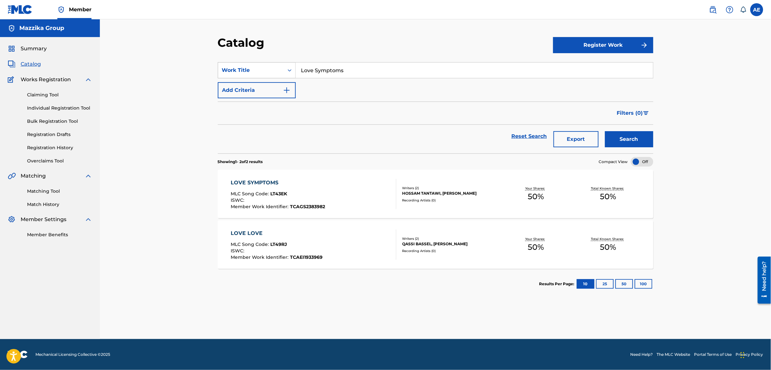
drag, startPoint x: 356, startPoint y: 71, endPoint x: 225, endPoint y: 72, distance: 131.4
click at [225, 72] on div "SearchWithCriteria837b383f-c7b2-43e5-aaf8-aa95f6f0f0fd Work Title Love Symptoms" at bounding box center [435, 70] width 435 height 16
paste input "Ye3alem fel oloub"
type input "Ye3alem fel oloub"
click at [605, 131] on button "Search" at bounding box center [629, 139] width 48 height 16
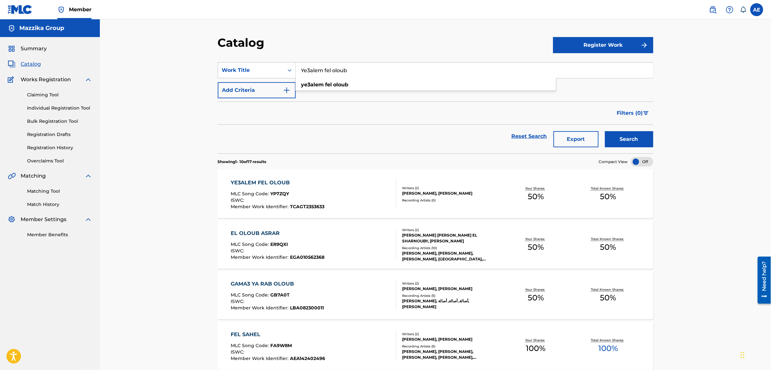
click at [276, 185] on div "YE3ALEM FEL OLOUB" at bounding box center [278, 183] width 94 height 8
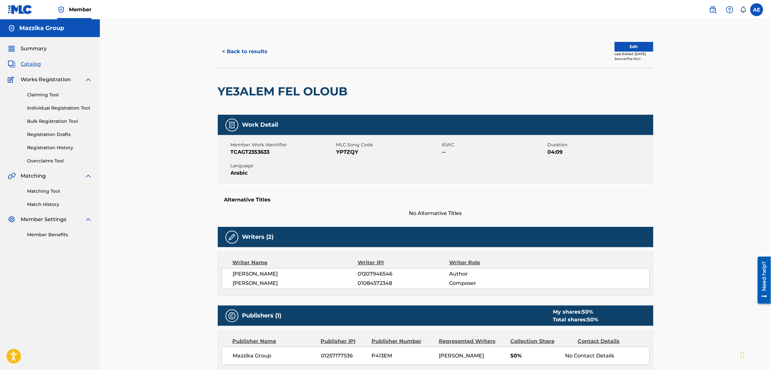
click at [350, 154] on span "YP7ZQY" at bounding box center [388, 152] width 104 height 8
copy span "YP7ZQY"
click at [244, 50] on button "< Back to results" at bounding box center [245, 51] width 54 height 16
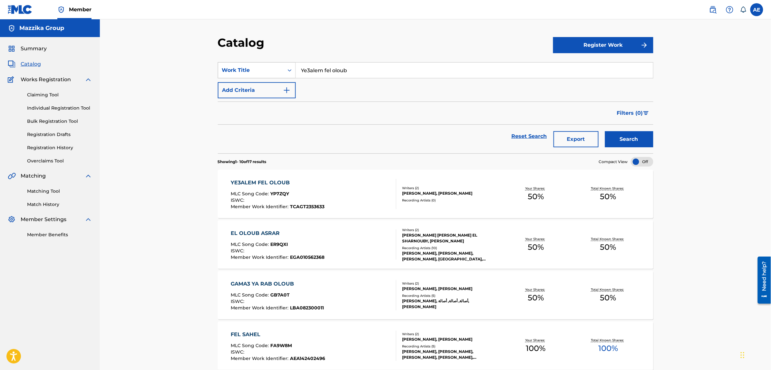
drag, startPoint x: 361, startPoint y: 67, endPoint x: 258, endPoint y: 69, distance: 103.1
click at [258, 69] on div "SearchWithCriteria837b383f-c7b2-43e5-aaf8-aa95f6f0f0fd Work Title Ye3alem fel o…" at bounding box center [435, 70] width 435 height 16
paste input "Horeya Fe Gezera"
type input "Horeya Fe Gezera"
click at [605, 131] on button "Search" at bounding box center [629, 139] width 48 height 16
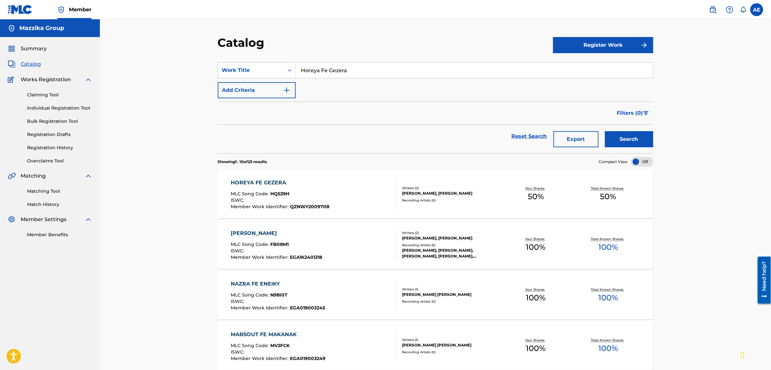
click at [257, 184] on div "HOREYA FE GEZERA" at bounding box center [280, 183] width 99 height 8
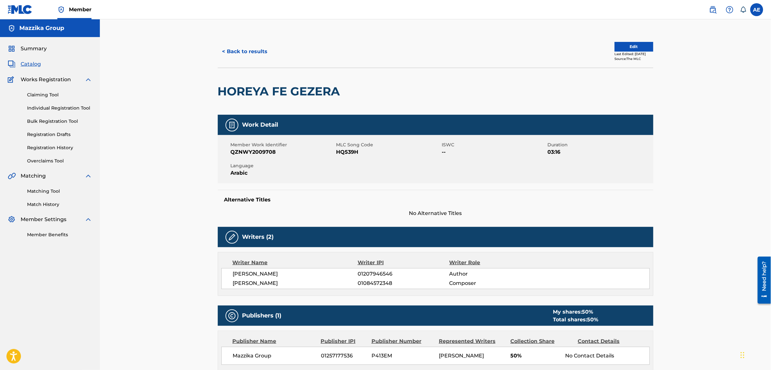
click at [345, 150] on span "HQ539H" at bounding box center [388, 152] width 104 height 8
copy span "HQ539H"
click at [260, 52] on button "< Back to results" at bounding box center [245, 51] width 54 height 16
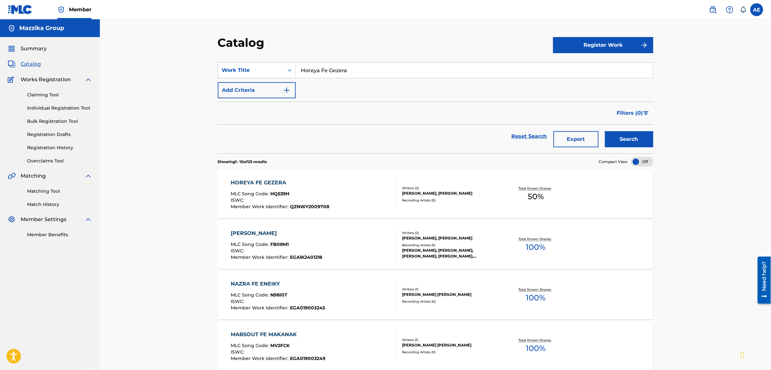
drag, startPoint x: 366, startPoint y: 77, endPoint x: 252, endPoint y: 74, distance: 114.7
click at [252, 74] on div "SearchWithCriteria837b383f-c7b2-43e5-aaf8-aa95f6f0f0fd Work Title Horeya Fe Gez…" at bounding box center [435, 70] width 435 height 16
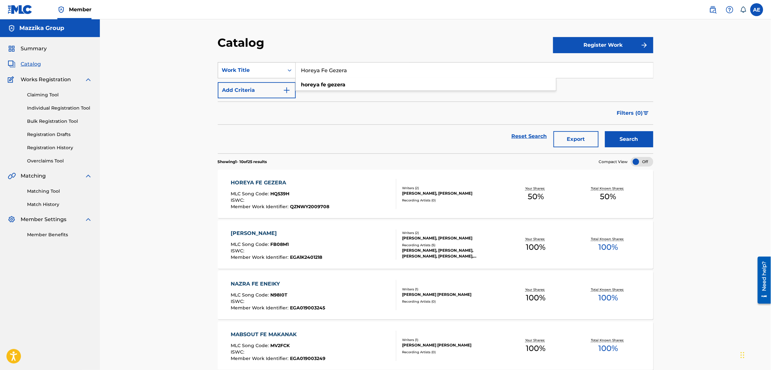
paste input "ASFOR YE SOWSOW"
type input "ASFOR YE SOWSOW"
click at [605, 131] on button "Search" at bounding box center [629, 139] width 48 height 16
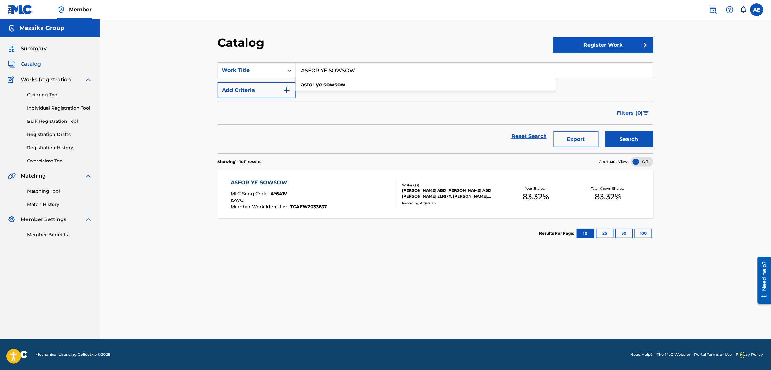
click at [283, 181] on div "ASFOR YE SOWSOW" at bounding box center [279, 183] width 96 height 8
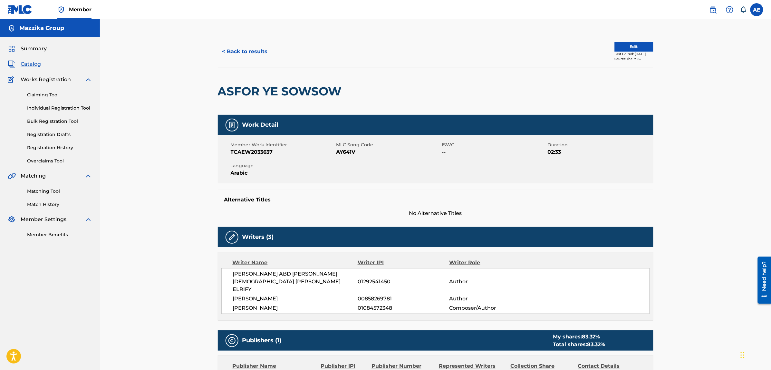
click at [342, 154] on span "AY641V" at bounding box center [388, 152] width 104 height 8
copy span "AY641V"
click at [227, 48] on button "< Back to results" at bounding box center [245, 51] width 54 height 16
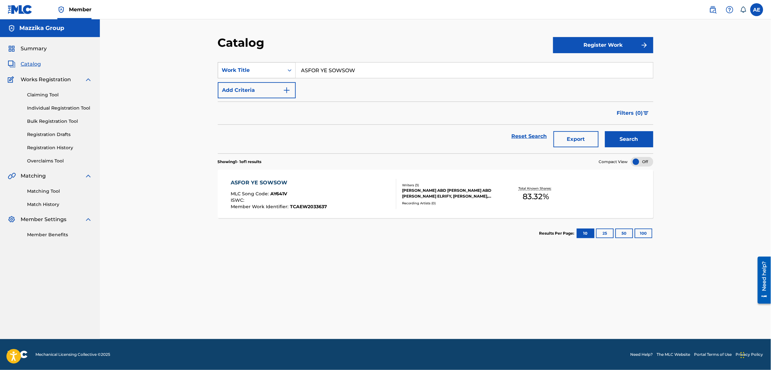
drag, startPoint x: 366, startPoint y: 65, endPoint x: 294, endPoint y: 71, distance: 72.1
click at [321, 71] on input "ASFOR YE SOWSOW" at bounding box center [474, 69] width 357 height 15
click at [376, 72] on input "ASFOR YE SOWSOW" at bounding box center [474, 69] width 357 height 15
paste input "La La La"
type input "La La La"
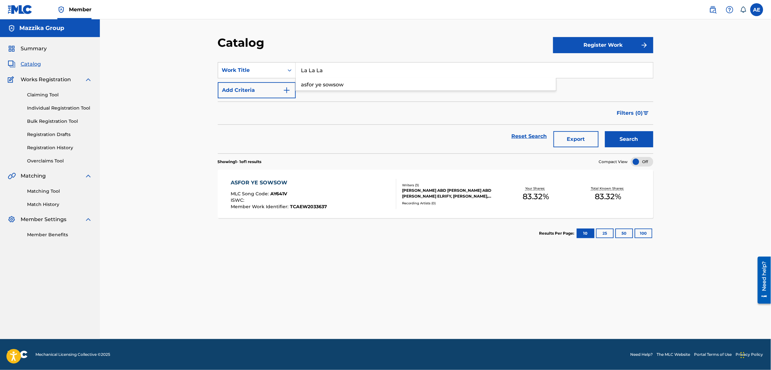
click at [605, 131] on button "Search" at bounding box center [629, 139] width 48 height 16
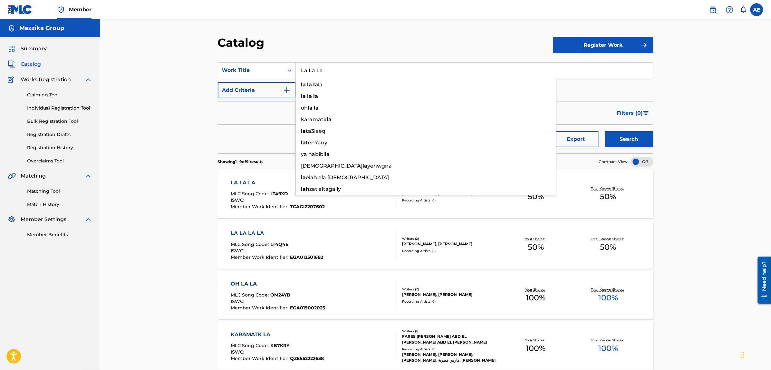
click at [190, 180] on div "Catalog Register Work SearchWithCriteria837b383f-c7b2-43e5-aaf8-aa95f6f0f0fd Wo…" at bounding box center [435, 336] width 671 height 634
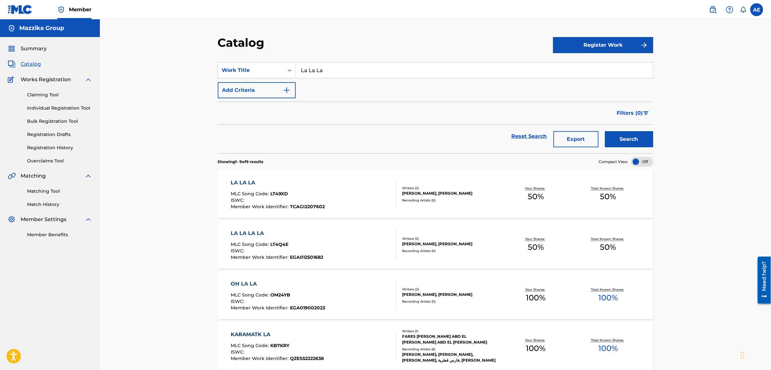
click at [234, 181] on div "LA LA LA" at bounding box center [278, 183] width 94 height 8
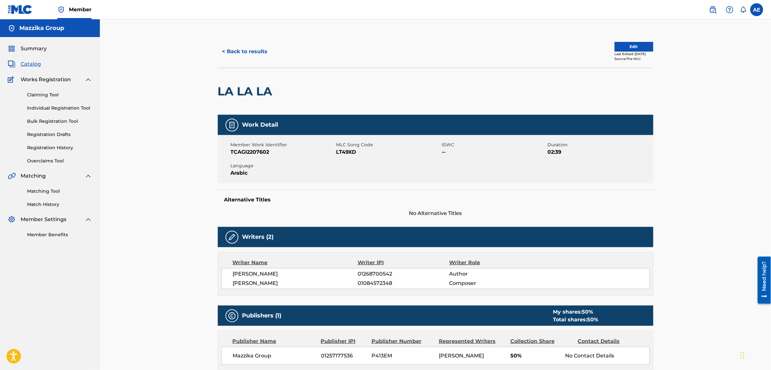
click at [346, 153] on span "LT49XD" at bounding box center [388, 152] width 104 height 8
copy span "LT49XD"
click at [230, 53] on button "< Back to results" at bounding box center [245, 51] width 54 height 16
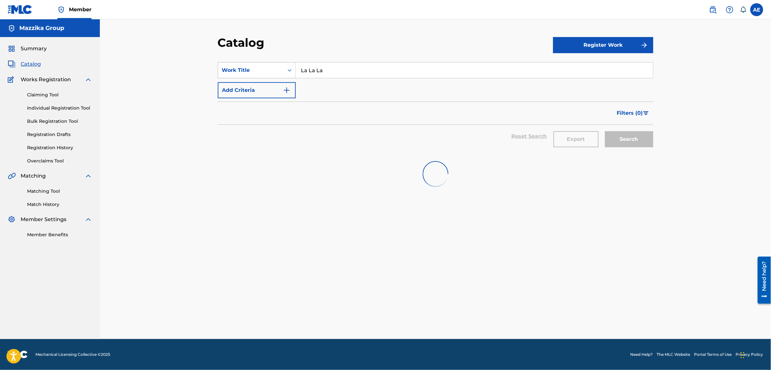
drag, startPoint x: 336, startPoint y: 65, endPoint x: 252, endPoint y: 68, distance: 83.5
click at [275, 68] on div "SearchWithCriteria837b383f-c7b2-43e5-aaf8-aa95f6f0f0fd Work Title La La La" at bounding box center [435, 70] width 435 height 16
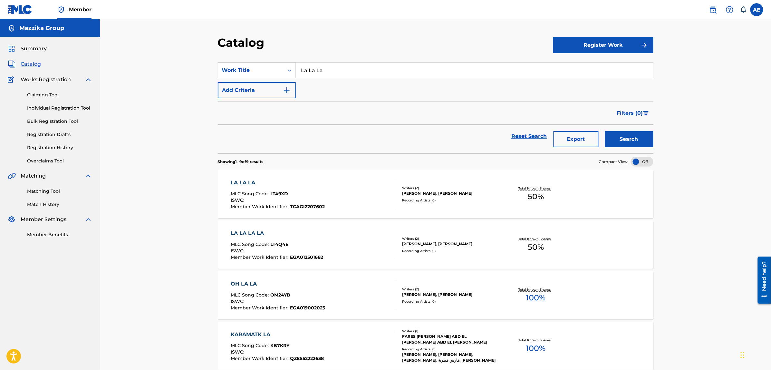
paste input "DINOSAUR MATCH E3TEZAL"
drag, startPoint x: 333, startPoint y: 70, endPoint x: 226, endPoint y: 76, distance: 107.5
click at [226, 76] on div "SearchWithCriteria837b383f-c7b2-43e5-aaf8-aa95f6f0f0fd Work Title DINOSAUR MATC…" at bounding box center [435, 70] width 435 height 16
type input "MATCH E3TEZAL"
click at [605, 131] on button "Search" at bounding box center [629, 139] width 48 height 16
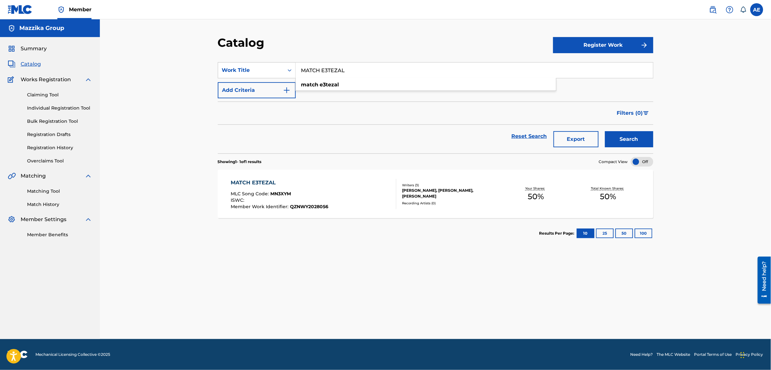
click at [244, 185] on div "MATCH E3TEZAL" at bounding box center [280, 183] width 98 height 8
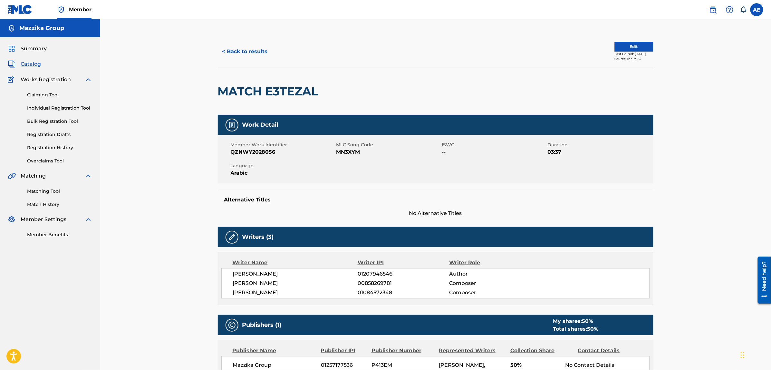
click at [347, 154] on span "MN3XYM" at bounding box center [388, 152] width 104 height 8
click at [242, 53] on button "< Back to results" at bounding box center [245, 51] width 54 height 16
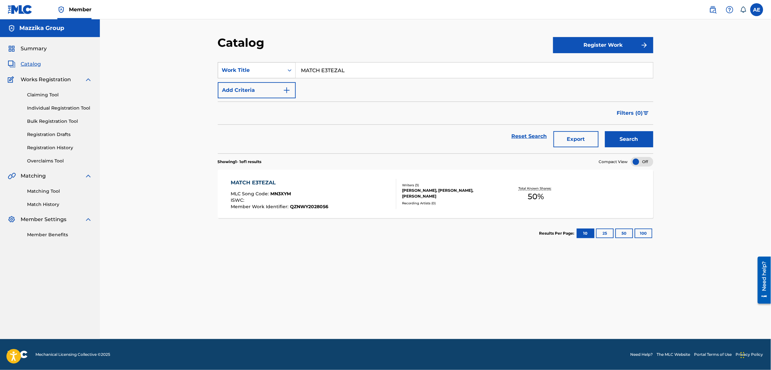
drag, startPoint x: 362, startPoint y: 70, endPoint x: 244, endPoint y: 65, distance: 119.0
click at [244, 65] on div "SearchWithCriteria837b383f-c7b2-43e5-aaf8-aa95f6f0f0fd Work Title MATCH E3TEZAL" at bounding box center [435, 70] width 435 height 16
click at [605, 131] on button "Search" at bounding box center [629, 139] width 48 height 16
click at [255, 187] on div "MATCH E3TEZAL MLC Song Code : MN3XYM ISWC : Member Work Identifier : QZNWY20280…" at bounding box center [280, 194] width 98 height 30
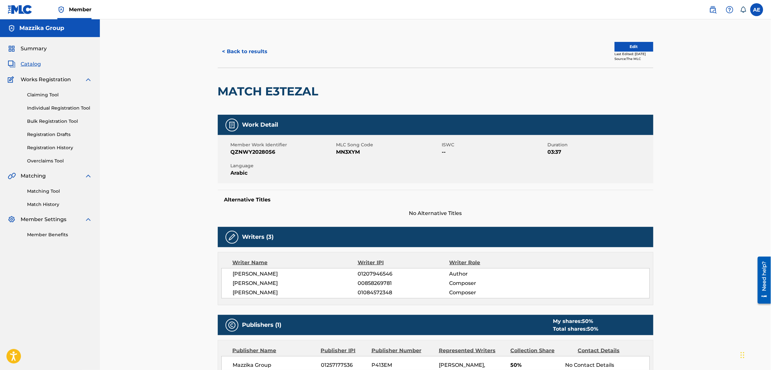
click at [345, 156] on div "Member Work Identifier QZNWY2028056 MLC Song Code MN3XYM ISWC -- Duration 03:37…" at bounding box center [435, 159] width 435 height 48
copy span "MN3XYM"
click at [254, 45] on button "< Back to results" at bounding box center [245, 51] width 54 height 16
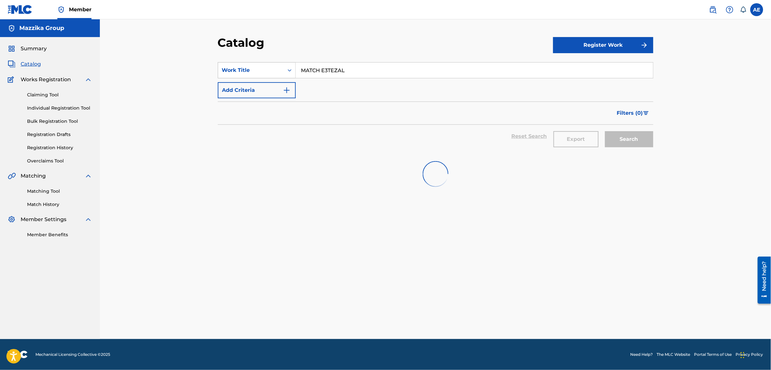
drag, startPoint x: 366, startPoint y: 76, endPoint x: 272, endPoint y: 76, distance: 93.7
click at [272, 76] on div "SearchWithCriteria837b383f-c7b2-43e5-aaf8-aa95f6f0f0fd Work Title MATCH E3TEZAL" at bounding box center [435, 70] width 435 height 16
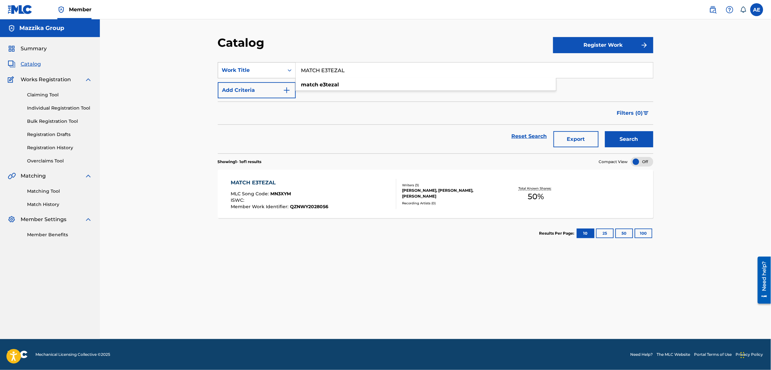
paste input "AKHTABOTA MOSH ANKABOTA"
type input "AKHTABOTA MOSH ANKABOTA"
click at [605, 131] on button "Search" at bounding box center [629, 139] width 48 height 16
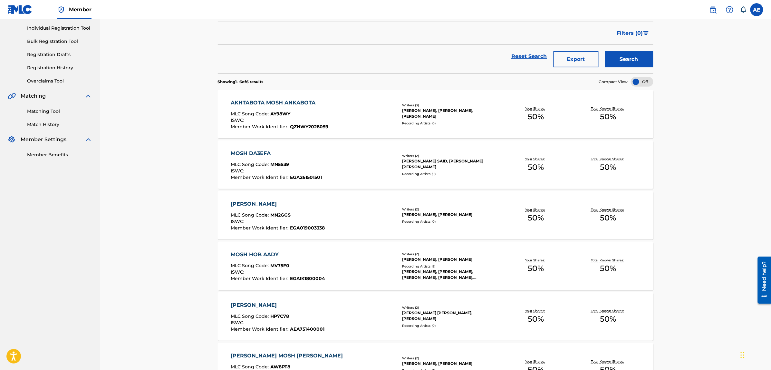
scroll to position [81, 0]
click at [287, 101] on div "AKHTABOTA MOSH ANKABOTA" at bounding box center [280, 102] width 98 height 8
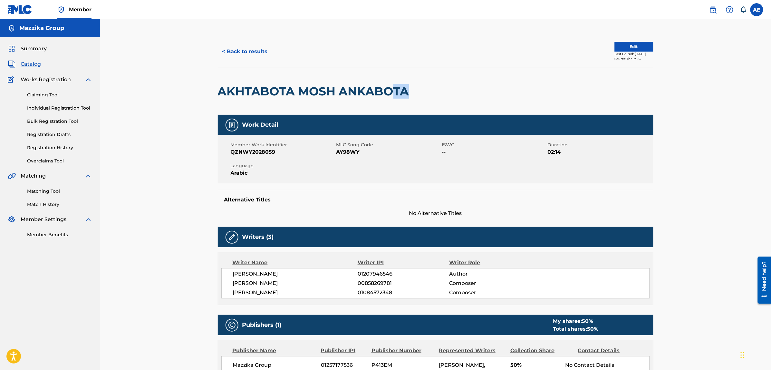
drag, startPoint x: 401, startPoint y: 92, endPoint x: 395, endPoint y: 93, distance: 6.2
click at [395, 93] on h2 "AKHTABOTA MOSH ANKABOTA" at bounding box center [315, 91] width 195 height 14
drag, startPoint x: 406, startPoint y: 92, endPoint x: 398, endPoint y: 92, distance: 8.4
click at [398, 92] on h2 "AKHTABOTA MOSH ANKABOTA" at bounding box center [315, 91] width 195 height 14
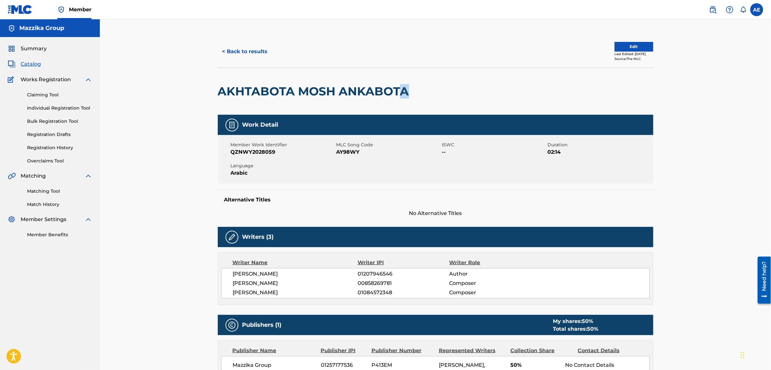
click at [398, 92] on h2 "AKHTABOTA MOSH ANKABOTA" at bounding box center [315, 91] width 195 height 14
click at [350, 153] on span "AY98WY" at bounding box center [388, 152] width 104 height 8
click at [258, 53] on button "< Back to results" at bounding box center [245, 51] width 54 height 16
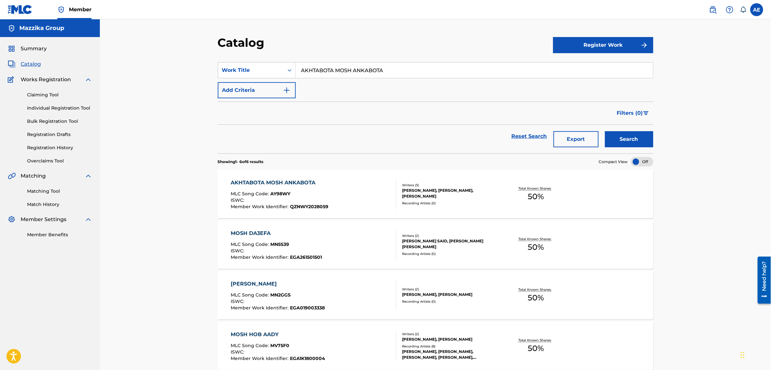
drag, startPoint x: 391, startPoint y: 77, endPoint x: 161, endPoint y: 65, distance: 230.3
click at [162, 66] on div "Catalog Register Work SearchWithCriteria837b383f-c7b2-43e5-aaf8-aa95f6f0f0fd Wo…" at bounding box center [435, 260] width 671 height 482
paste input "Made in China"
type input "Made in China"
click at [605, 131] on button "Search" at bounding box center [629, 139] width 48 height 16
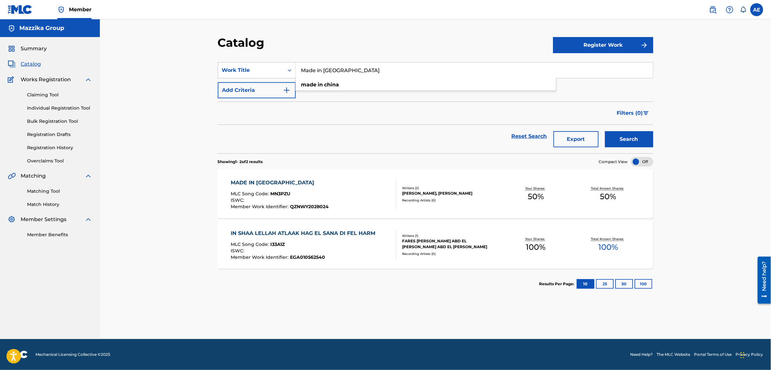
click at [245, 177] on div "MADE IN CHINA MLC Song Code : MN3PZU ISWC : Member Work Identifier : QZNWY20280…" at bounding box center [435, 194] width 435 height 48
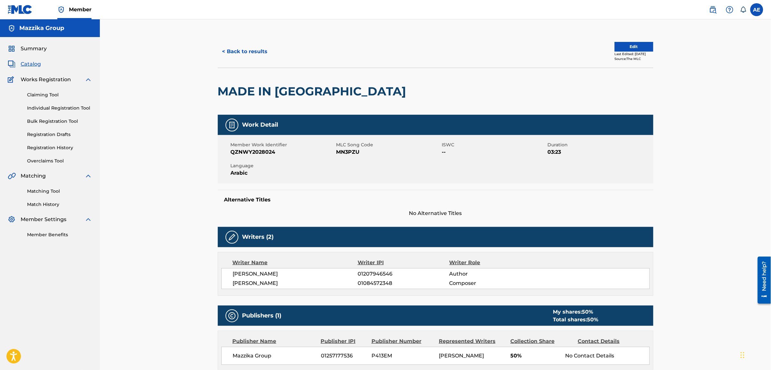
click at [342, 150] on span "MN3PZU" at bounding box center [388, 152] width 104 height 8
click at [244, 52] on button "< Back to results" at bounding box center [245, 51] width 54 height 16
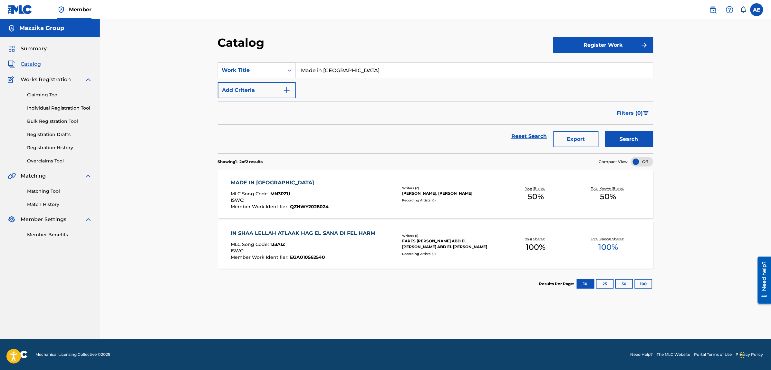
drag, startPoint x: 358, startPoint y: 61, endPoint x: 292, endPoint y: 65, distance: 65.8
click at [292, 65] on section "SearchWithCriteria837b383f-c7b2-43e5-aaf8-aa95f6f0f0fd Work Title Made in China…" at bounding box center [435, 103] width 435 height 99
drag, startPoint x: 355, startPoint y: 70, endPoint x: 241, endPoint y: 68, distance: 114.4
click at [242, 68] on div "SearchWithCriteria837b383f-c7b2-43e5-aaf8-aa95f6f0f0fd Work Title Made in China" at bounding box center [435, 70] width 435 height 16
paste input "in Ghyr Mogaml"
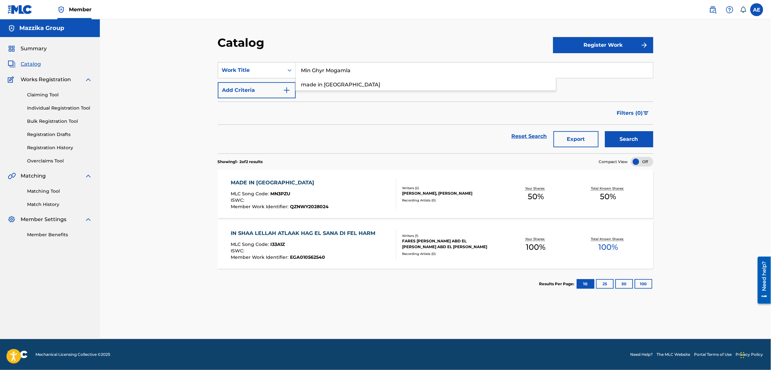
type input "Min Ghyr Mogamla"
click at [605, 131] on button "Search" at bounding box center [629, 139] width 48 height 16
click at [259, 186] on div "MIN GHYR MOGAMLA" at bounding box center [277, 183] width 93 height 8
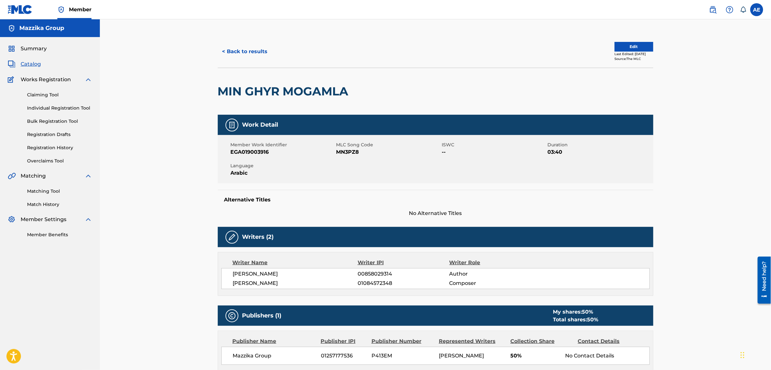
click at [340, 150] on span "MN3PZ8" at bounding box center [388, 152] width 104 height 8
click at [247, 51] on button "< Back to results" at bounding box center [245, 51] width 54 height 16
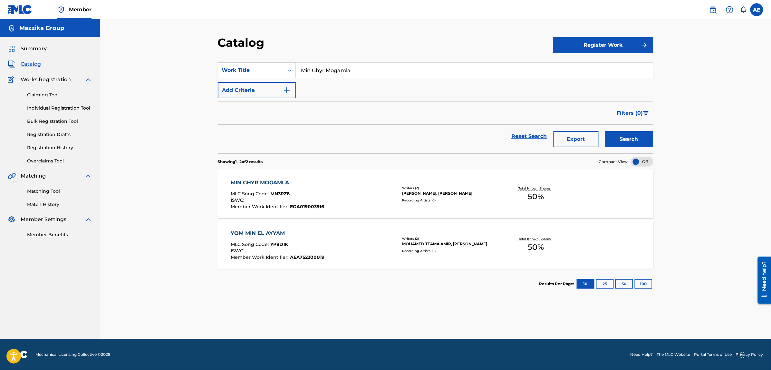
drag, startPoint x: 361, startPoint y: 64, endPoint x: 258, endPoint y: 69, distance: 103.5
click at [258, 69] on div "SearchWithCriteria837b383f-c7b2-43e5-aaf8-aa95f6f0f0fd Work Title Min Ghyr Moga…" at bounding box center [435, 70] width 435 height 16
paste input "Hyaty"
type input "Hyaty"
click at [605, 131] on button "Search" at bounding box center [629, 139] width 48 height 16
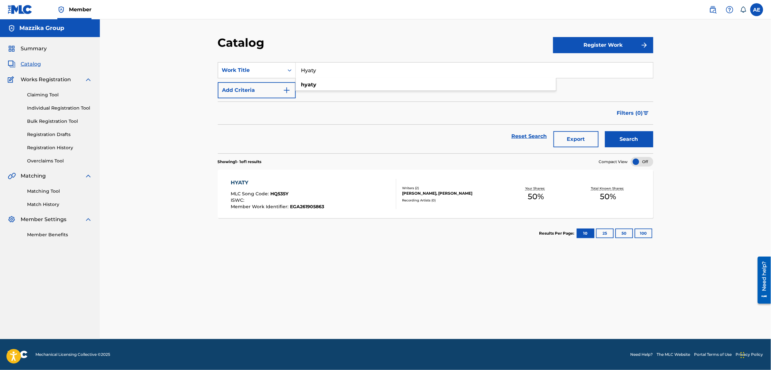
click at [241, 183] on div "HYATY" at bounding box center [277, 183] width 93 height 8
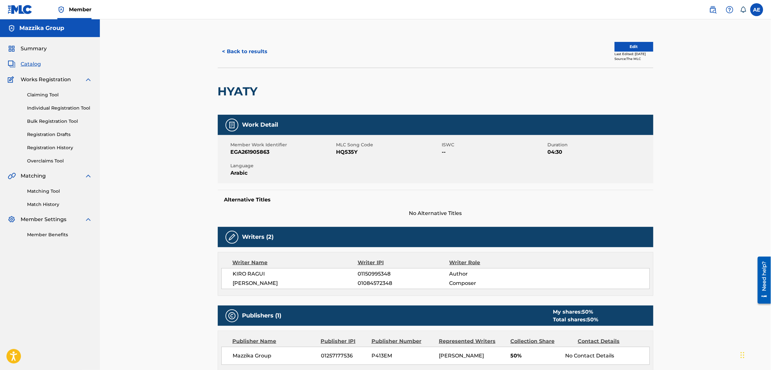
click at [347, 150] on span "HQ535Y" at bounding box center [388, 152] width 104 height 8
click at [243, 49] on button "< Back to results" at bounding box center [245, 51] width 54 height 16
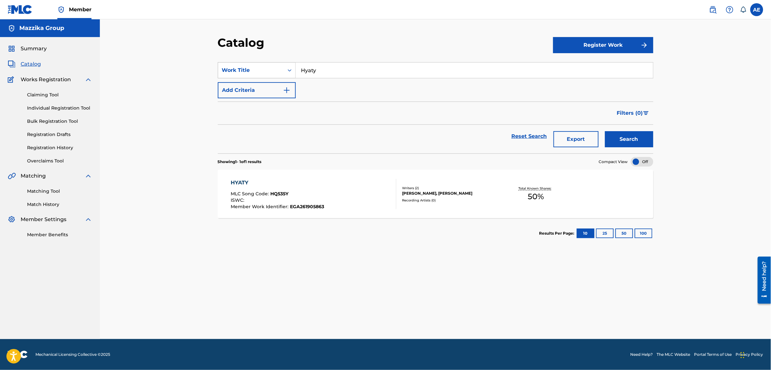
drag, startPoint x: 332, startPoint y: 76, endPoint x: 231, endPoint y: 66, distance: 102.2
click at [234, 66] on div "SearchWithCriteria837b383f-c7b2-43e5-aaf8-aa95f6f0f0fd Work Title Hyaty" at bounding box center [435, 70] width 435 height 16
paste input "Kolak Nazar"
type input "Kolak Nazar"
click at [605, 131] on button "Search" at bounding box center [629, 139] width 48 height 16
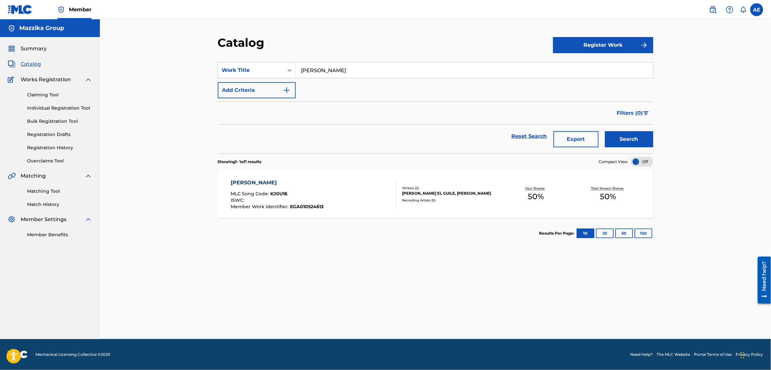
click at [264, 184] on div "KOLAK NAZAR" at bounding box center [277, 183] width 93 height 8
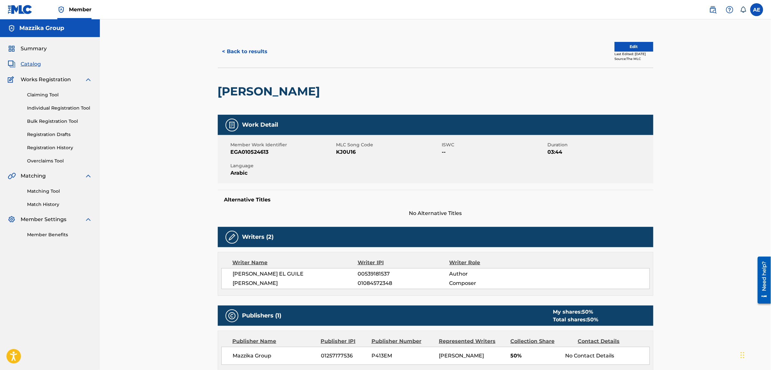
click at [343, 150] on span "KJ0U16" at bounding box center [388, 152] width 104 height 8
click at [238, 52] on button "< Back to results" at bounding box center [245, 51] width 54 height 16
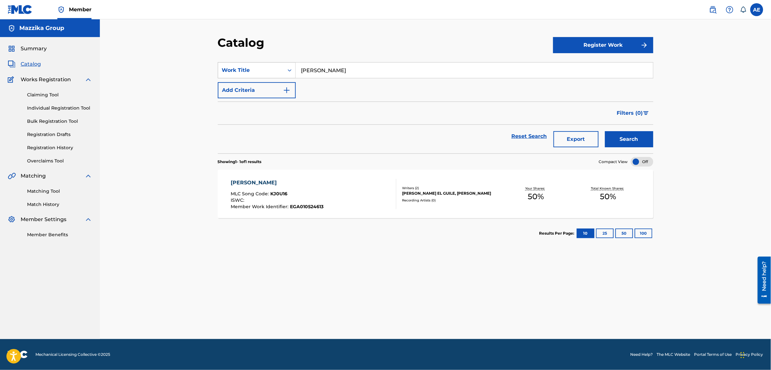
drag, startPoint x: 344, startPoint y: 68, endPoint x: 249, endPoint y: 69, distance: 94.7
click at [249, 69] on div "SearchWithCriteria837b383f-c7b2-43e5-aaf8-aa95f6f0f0fd Work Title Kolak Nazar" at bounding box center [435, 70] width 435 height 16
paste input "ElKalb"
type input "ElKalb"
click at [605, 131] on button "Search" at bounding box center [629, 139] width 48 height 16
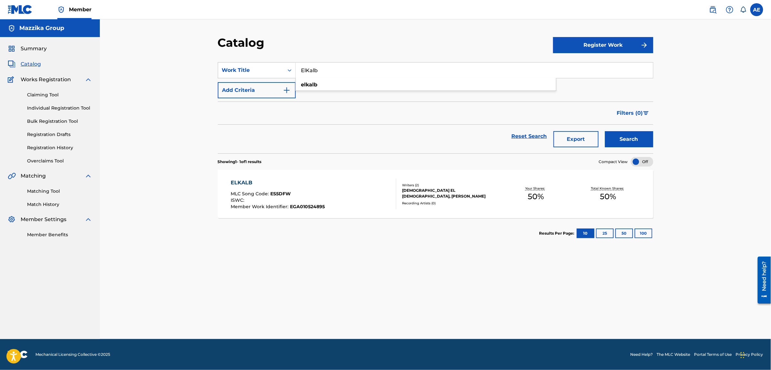
click at [247, 188] on div "ELKALB MLC Song Code : ES5DFW ISWC : Member Work Identifier : EGA010524895" at bounding box center [278, 194] width 94 height 30
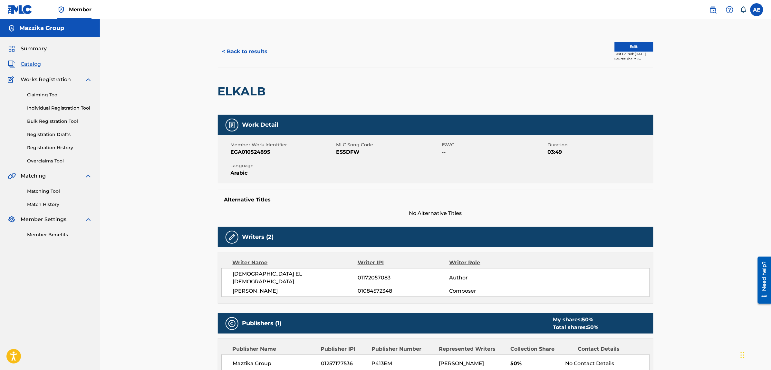
click at [349, 153] on span "ES5DFW" at bounding box center [388, 152] width 104 height 8
click at [248, 51] on button "< Back to results" at bounding box center [245, 51] width 54 height 16
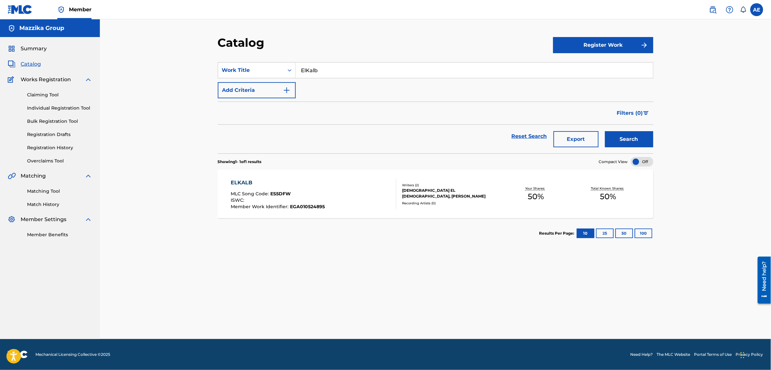
click at [45, 109] on link "Individual Registration Tool" at bounding box center [59, 108] width 65 height 7
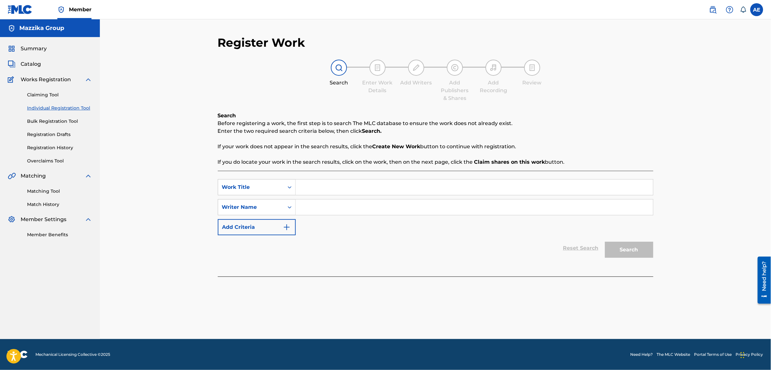
click at [320, 187] on input "Search Form" at bounding box center [474, 186] width 357 height 15
paste input "Makhnoa Nefsy Mara Afoq"
type input "Makhnoa Nefsy Mara Afoq"
drag, startPoint x: 380, startPoint y: 188, endPoint x: 287, endPoint y: 187, distance: 93.1
click at [287, 187] on div "SearchWithCriteria81322070-fa26-467b-8d59-418ce546f8b3 Work Title Makhnoa Nefsy…" at bounding box center [435, 187] width 435 height 16
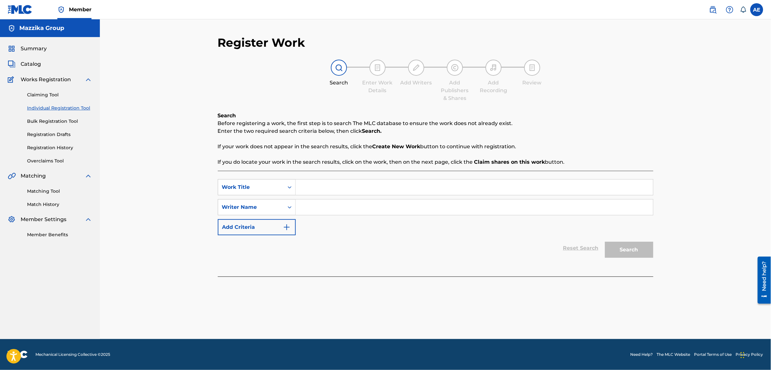
click at [39, 121] on link "Bulk Registration Tool" at bounding box center [59, 121] width 65 height 7
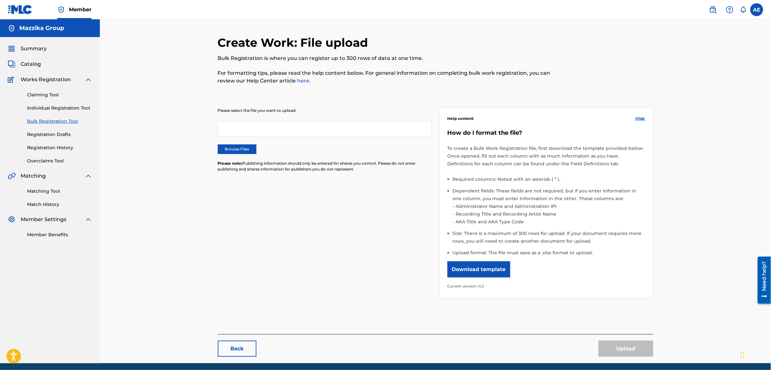
click at [242, 149] on label "Browse Files" at bounding box center [237, 149] width 39 height 10
click at [0, 0] on input "Browse Files" at bounding box center [0, 0] width 0 height 0
click at [616, 347] on button "Upload" at bounding box center [625, 348] width 55 height 16
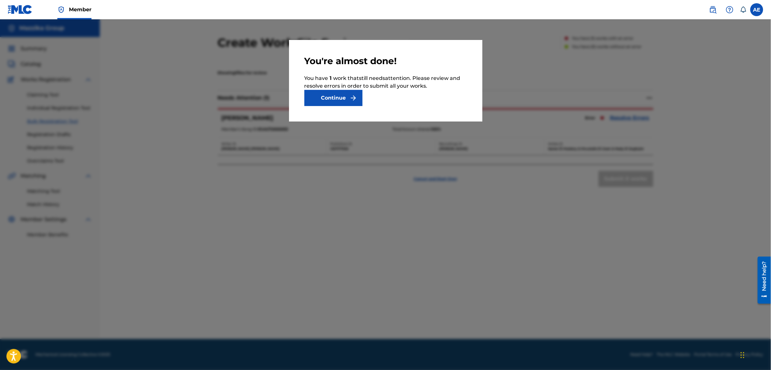
click at [344, 101] on button "Continue" at bounding box center [333, 98] width 58 height 16
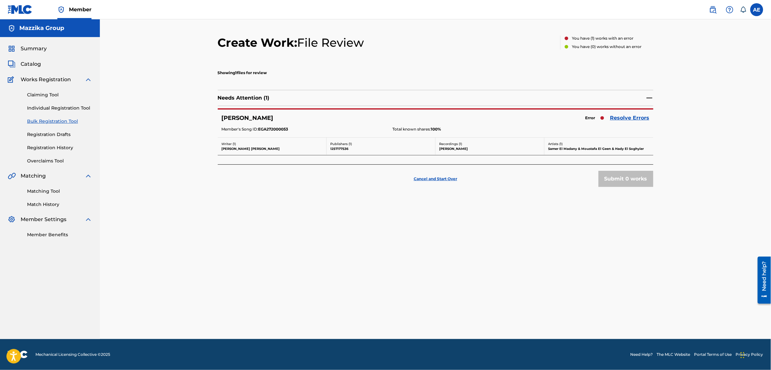
click at [632, 117] on link "Resolve Errors" at bounding box center [629, 118] width 39 height 8
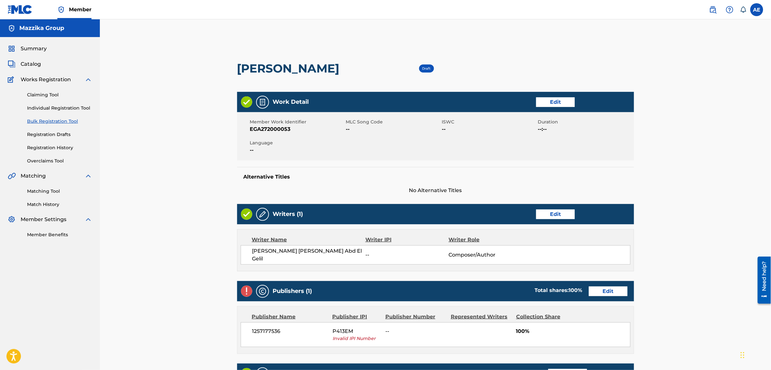
click at [544, 100] on link "Edit" at bounding box center [555, 102] width 39 height 10
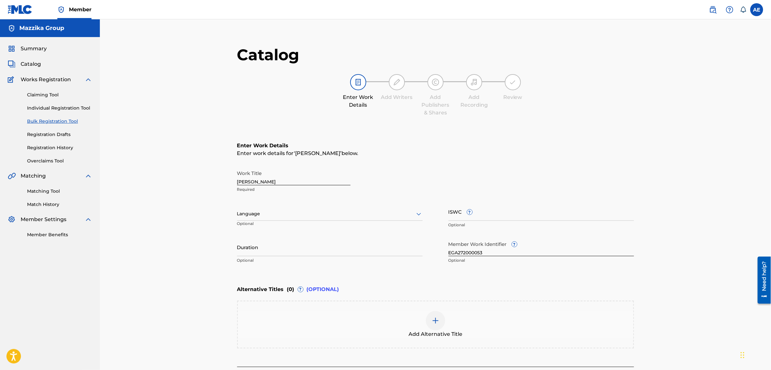
click at [297, 215] on div at bounding box center [330, 214] width 186 height 8
click at [277, 300] on div "Arabic" at bounding box center [329, 303] width 185 height 14
click at [271, 252] on input "Duration" at bounding box center [330, 247] width 186 height 18
paste input "4:24"
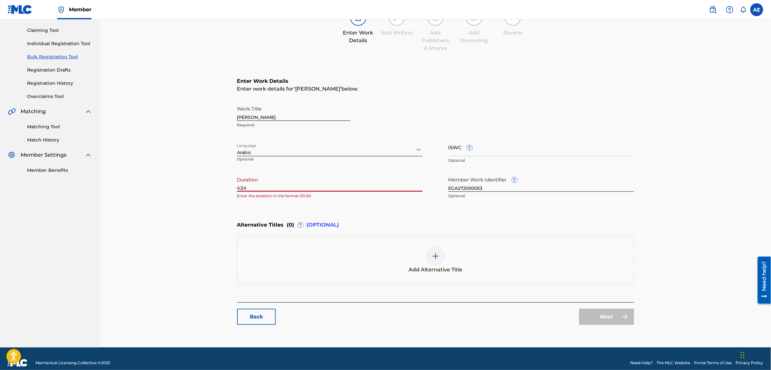
scroll to position [73, 0]
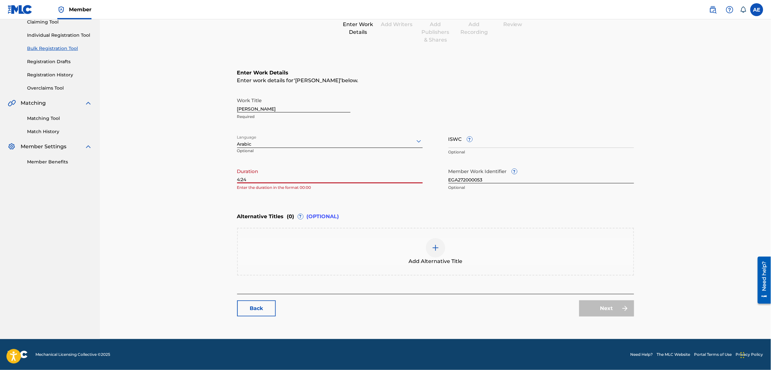
click at [237, 179] on input "4:24" at bounding box center [330, 174] width 186 height 18
type input "04:24"
click at [619, 309] on link "Next" at bounding box center [606, 308] width 55 height 16
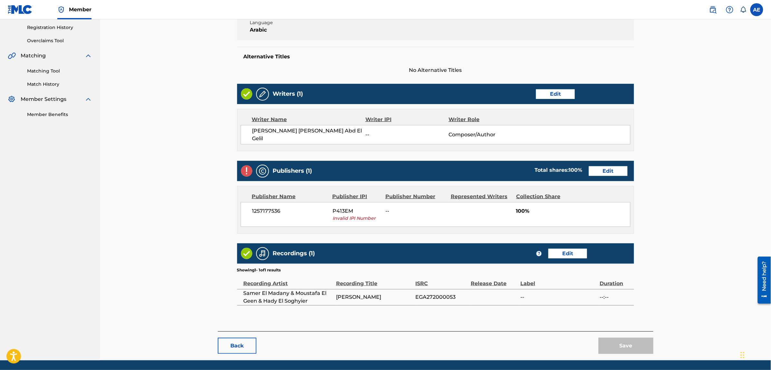
scroll to position [121, 0]
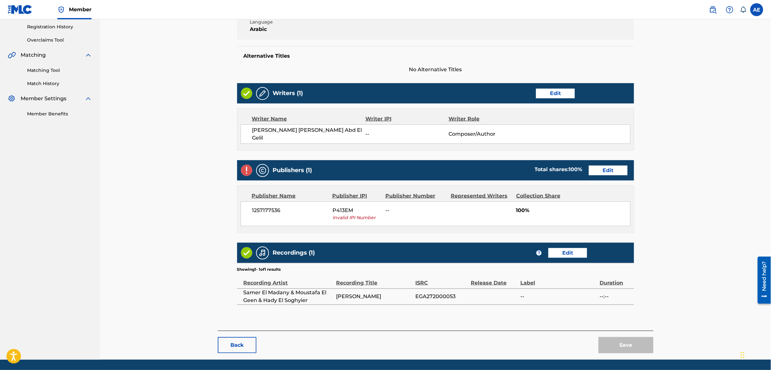
click at [598, 167] on link "Edit" at bounding box center [608, 171] width 39 height 10
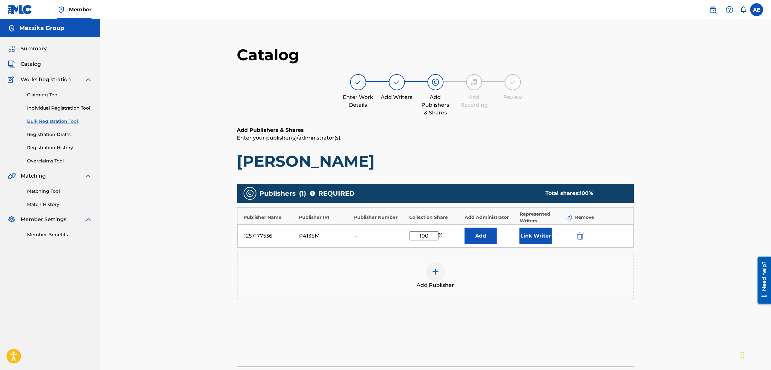
click at [583, 237] on img "submit" at bounding box center [580, 236] width 7 height 8
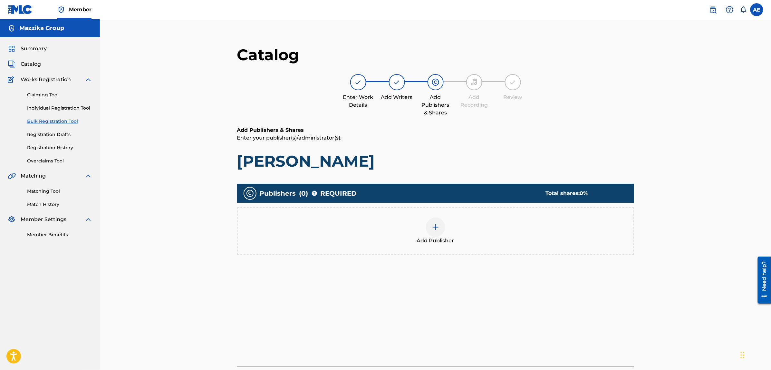
click at [442, 230] on div at bounding box center [435, 226] width 19 height 19
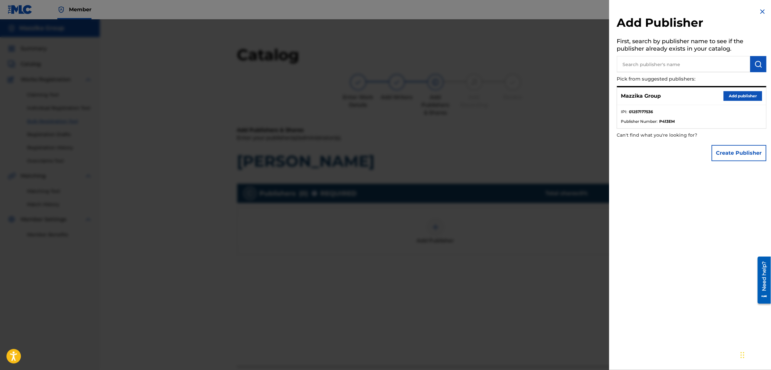
click at [739, 95] on button "Add publisher" at bounding box center [742, 96] width 39 height 10
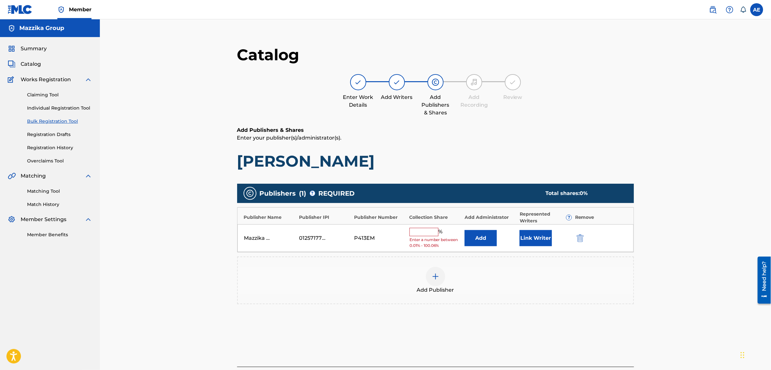
click at [420, 233] on input "text" at bounding box center [423, 232] width 29 height 8
type input "100"
click at [533, 238] on button "Link Writer" at bounding box center [536, 236] width 32 height 16
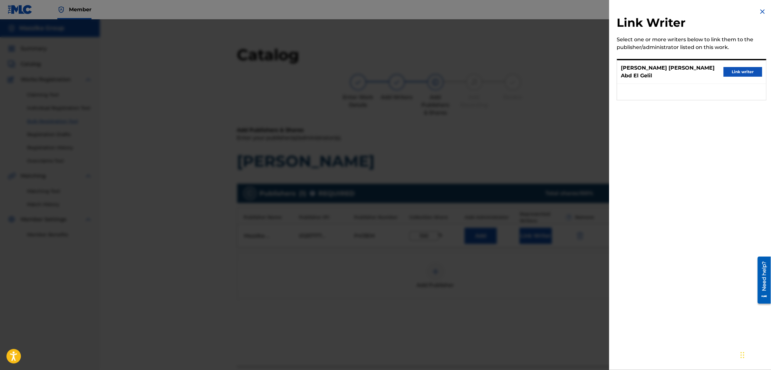
click at [732, 71] on button "Link writer" at bounding box center [742, 72] width 39 height 10
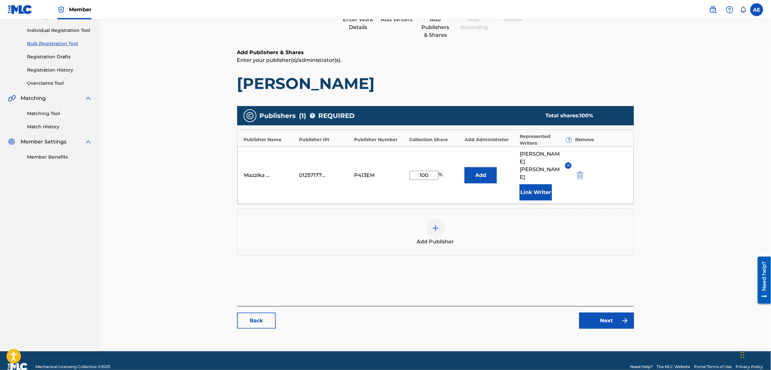
scroll to position [89, 0]
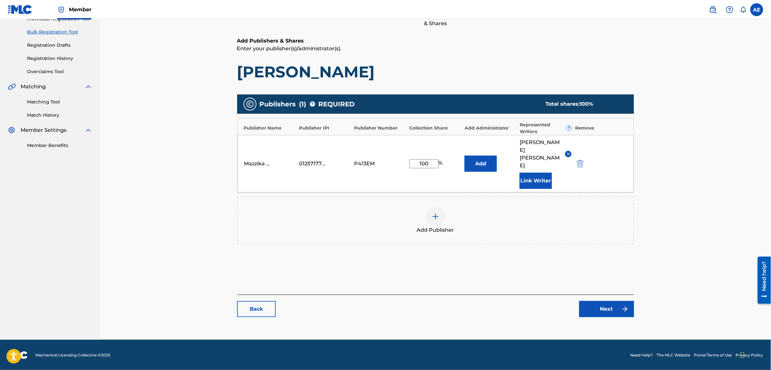
click at [609, 313] on link "Next" at bounding box center [606, 309] width 55 height 16
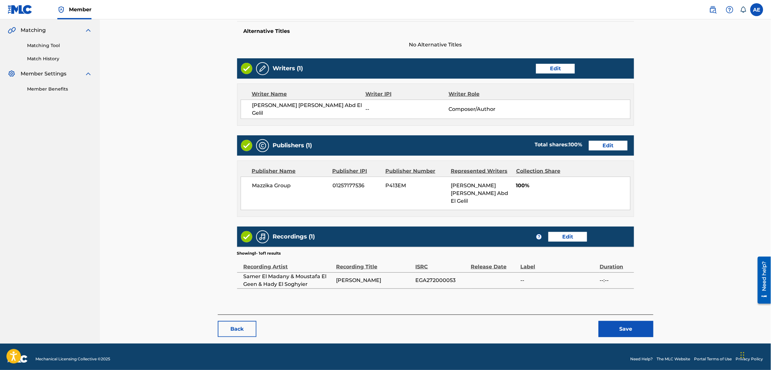
scroll to position [147, 0]
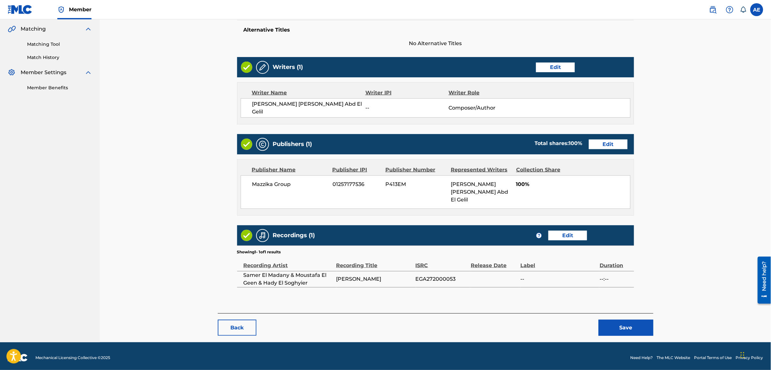
click at [618, 323] on button "Save" at bounding box center [625, 328] width 55 height 16
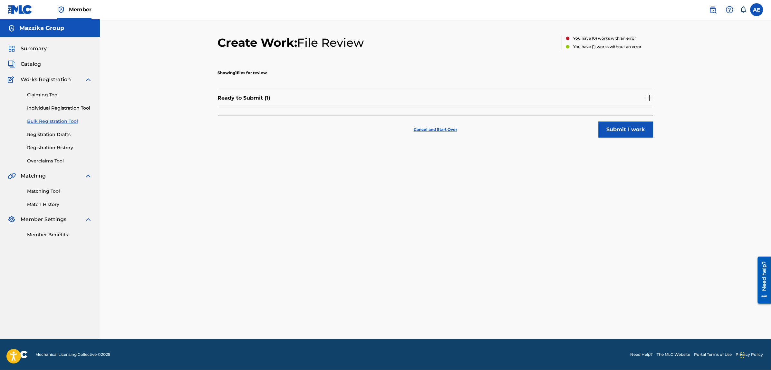
click at [612, 132] on button "Submit 1 work" at bounding box center [625, 129] width 55 height 16
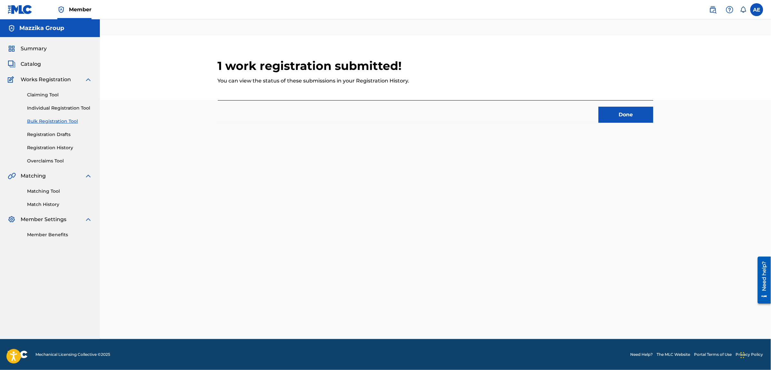
click at [610, 113] on button "Done" at bounding box center [625, 115] width 55 height 16
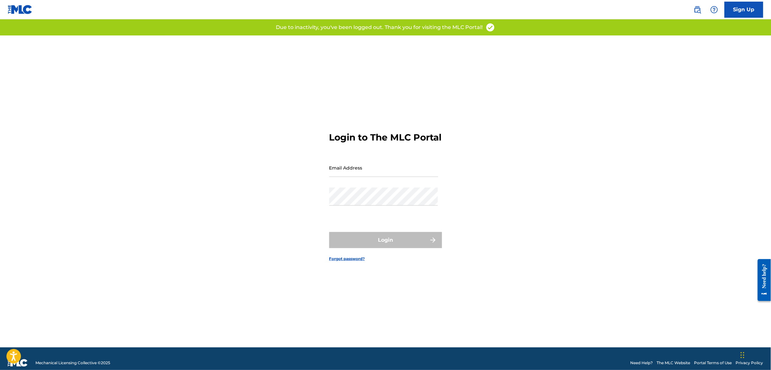
click at [353, 174] on input "Email Address" at bounding box center [383, 167] width 109 height 18
click at [319, 200] on div "Login to The MLC Portal Email Address Password Login Forgot password?" at bounding box center [385, 191] width 451 height 312
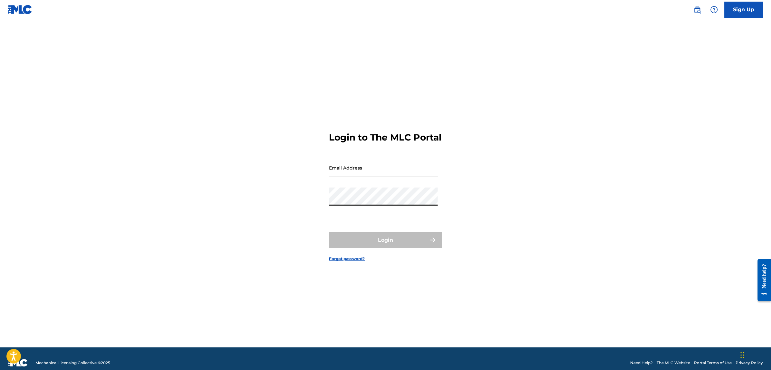
type input "[PERSON_NAME][EMAIL_ADDRESS][PERSON_NAME][DOMAIN_NAME]"
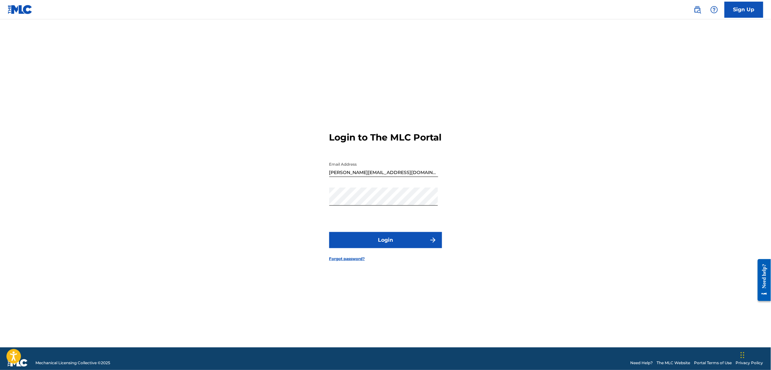
click at [374, 247] on button "Login" at bounding box center [385, 240] width 113 height 16
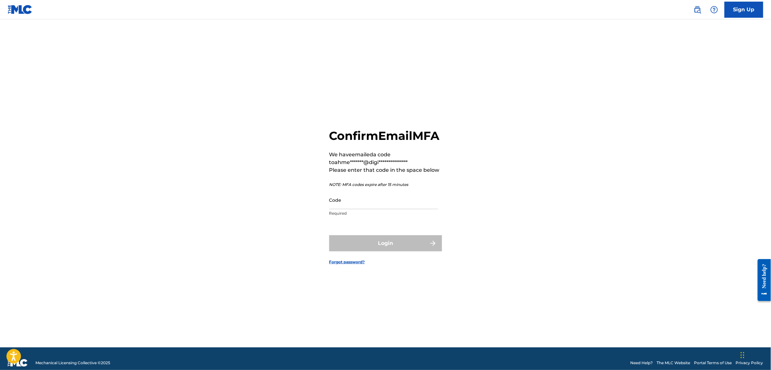
click at [361, 209] on input "Code" at bounding box center [383, 200] width 109 height 18
paste input "020230"
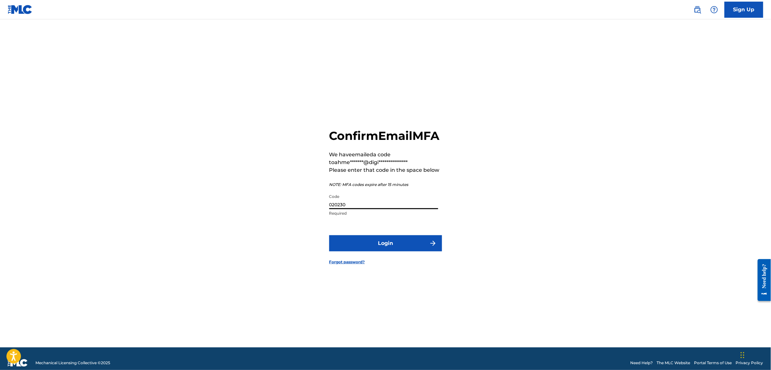
type input "020230"
click at [329, 235] on button "Login" at bounding box center [385, 243] width 113 height 16
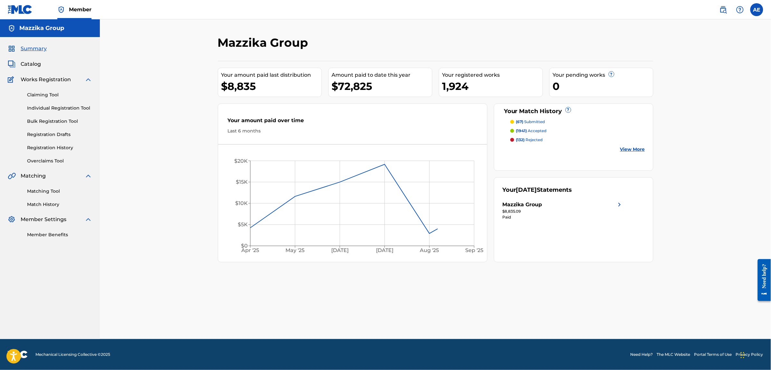
click at [46, 191] on link "Matching Tool" at bounding box center [59, 191] width 65 height 7
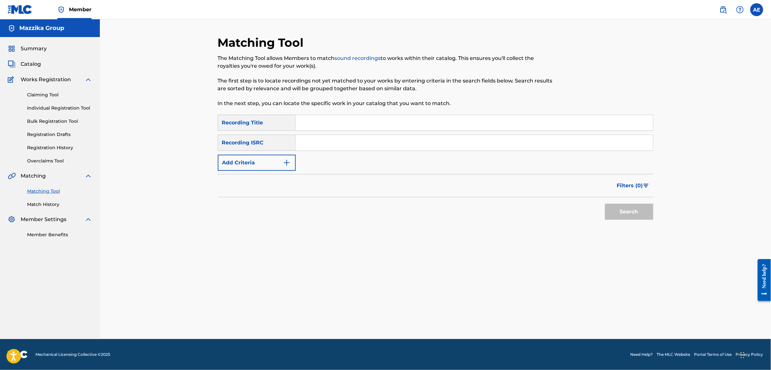
click at [275, 169] on button "Add Criteria" at bounding box center [257, 163] width 78 height 16
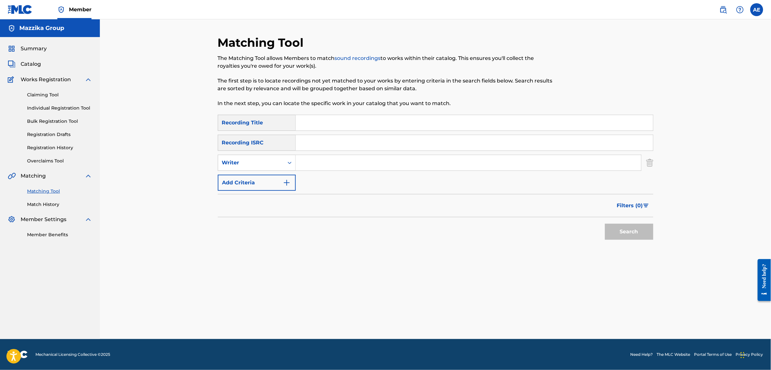
click at [338, 138] on input "Search Form" at bounding box center [474, 142] width 357 height 15
click at [313, 142] on input "Search Form" at bounding box center [474, 142] width 357 height 15
drag, startPoint x: 313, startPoint y: 142, endPoint x: 306, endPoint y: 144, distance: 7.7
click at [306, 144] on input "Search Form" at bounding box center [474, 142] width 357 height 15
click at [318, 143] on input "Search Form" at bounding box center [474, 142] width 357 height 15
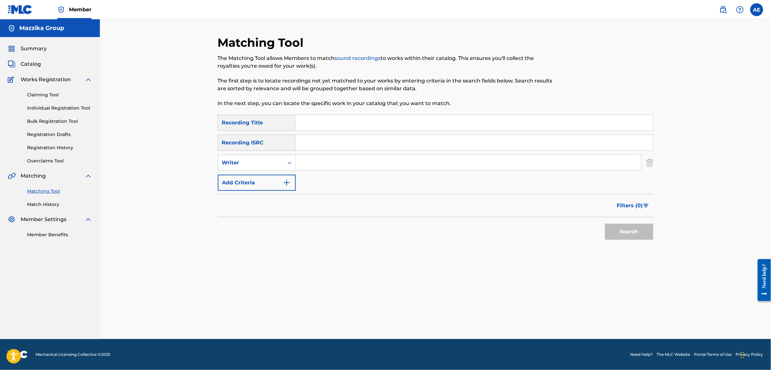
paste input "EG-A27-20-00053"
click at [635, 233] on button "Search" at bounding box center [629, 232] width 48 height 16
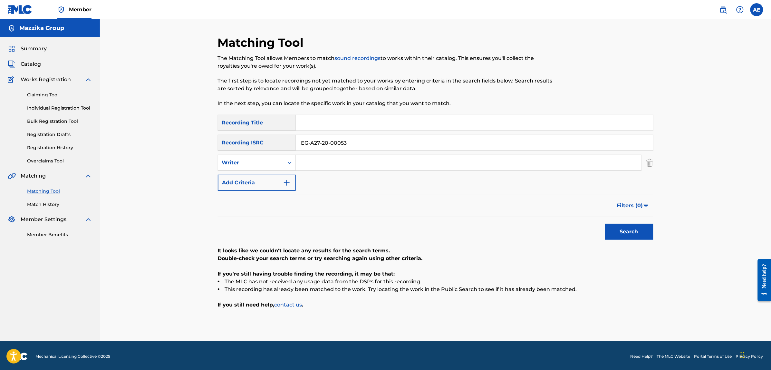
click at [331, 143] on input "EG-A27-20-00053" at bounding box center [474, 142] width 357 height 15
click at [324, 142] on input "EG-A27-2000053" at bounding box center [474, 142] width 357 height 15
click at [321, 142] on input "EG-A27-2000053" at bounding box center [474, 142] width 357 height 15
click at [323, 142] on input "EG-A27-2000053" at bounding box center [474, 142] width 357 height 15
click at [311, 142] on input "EG-A272000053" at bounding box center [474, 142] width 357 height 15
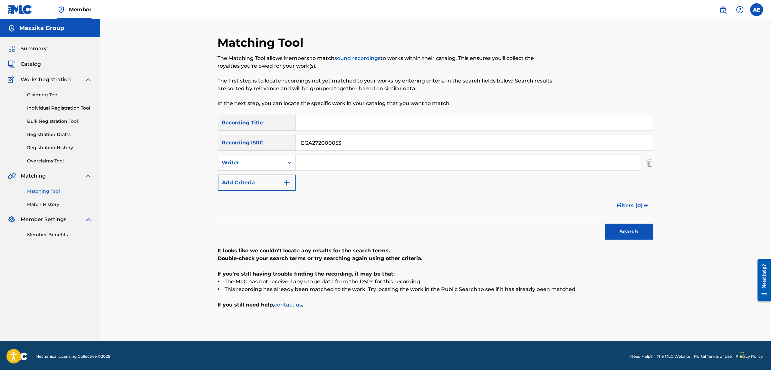
click at [617, 231] on button "Search" at bounding box center [629, 232] width 48 height 16
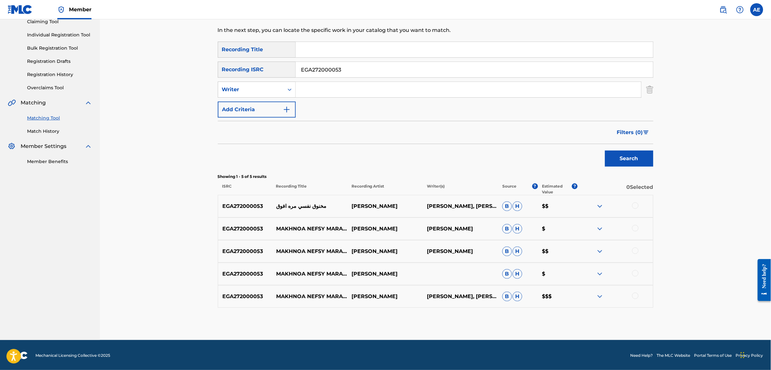
scroll to position [74, 0]
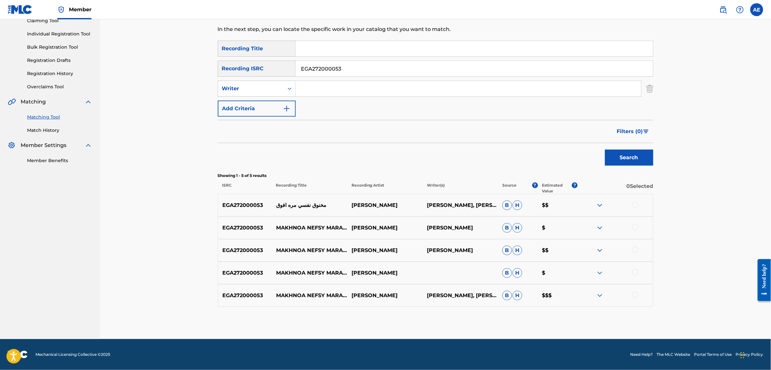
click at [600, 205] on img at bounding box center [600, 205] width 8 height 8
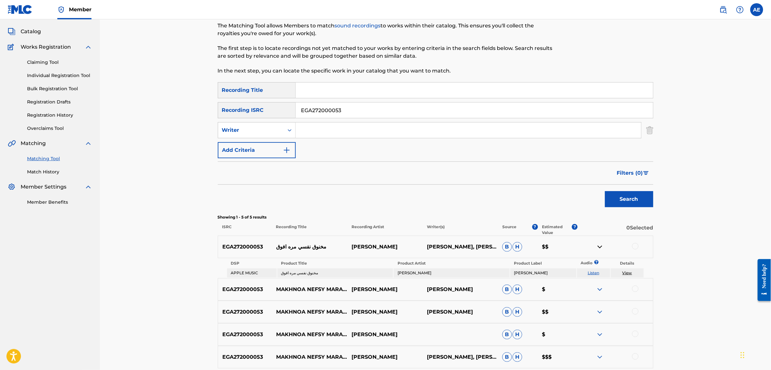
scroll to position [12, 0]
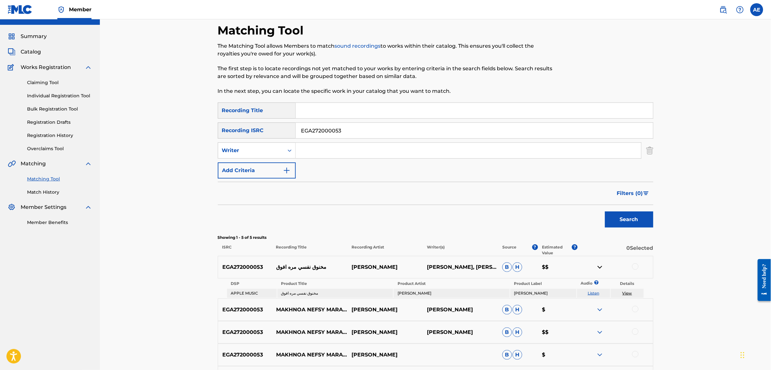
drag, startPoint x: 357, startPoint y: 131, endPoint x: 260, endPoint y: 131, distance: 97.0
click at [262, 131] on div "SearchWithCriteria43e4422b-645c-4c66-a37d-c976a09308b9 Recording ISRC EGA272000…" at bounding box center [435, 130] width 435 height 16
paste input "010551112"
type input "EGA010551112"
click at [605, 211] on button "Search" at bounding box center [629, 219] width 48 height 16
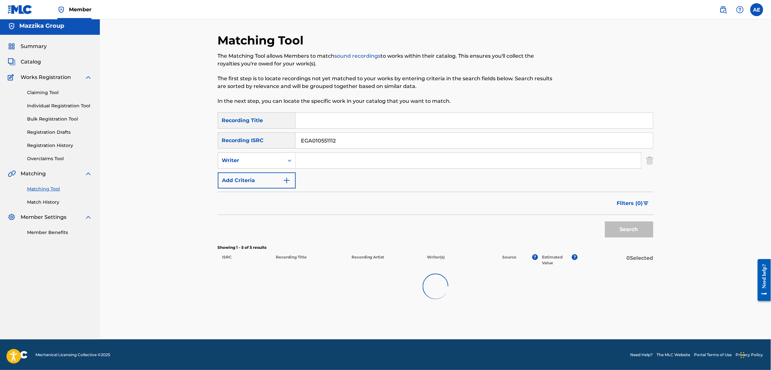
scroll to position [0, 0]
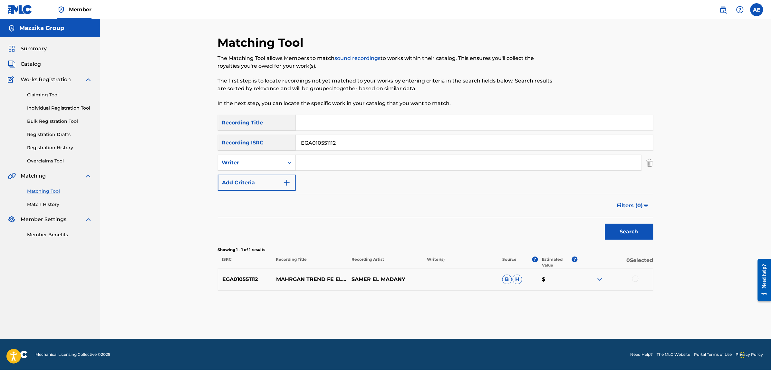
click at [600, 279] on img at bounding box center [600, 279] width 8 height 8
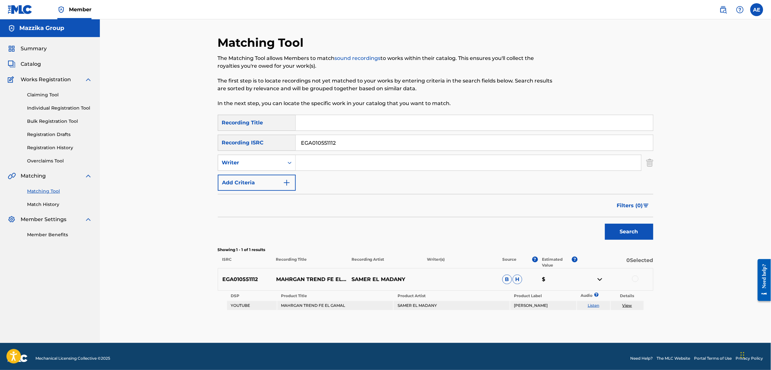
click at [627, 305] on link "View" at bounding box center [627, 305] width 10 height 5
click at [301, 276] on p "MAHRGAN TREND FE EL GAMAL" at bounding box center [309, 279] width 75 height 8
click at [600, 279] on img at bounding box center [600, 279] width 8 height 8
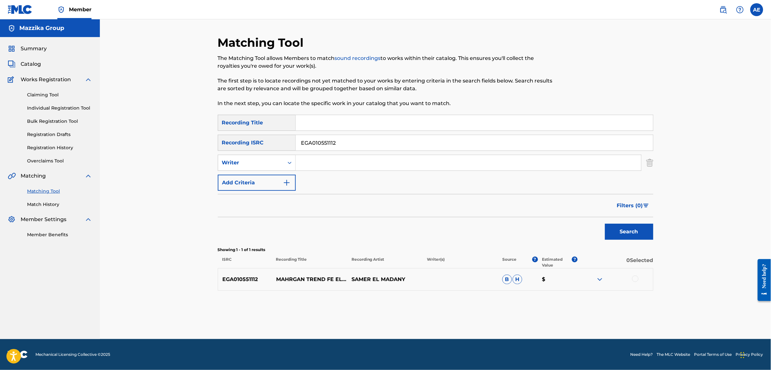
click at [601, 279] on img at bounding box center [600, 279] width 8 height 8
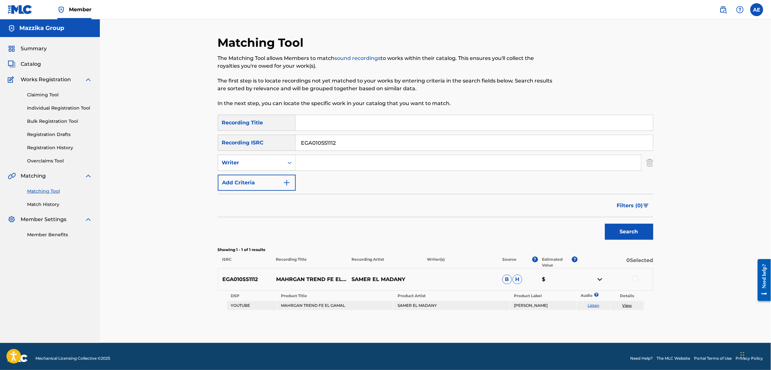
click at [31, 65] on span "Catalog" at bounding box center [31, 64] width 20 height 8
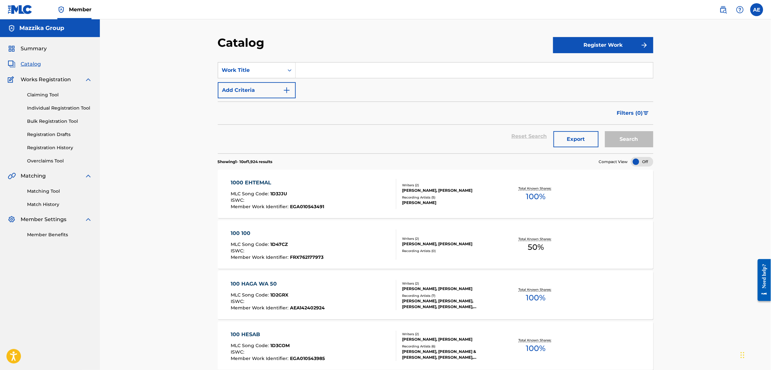
click at [322, 70] on input "Search Form" at bounding box center [474, 69] width 357 height 15
paste input "Trend Fl Gamal"
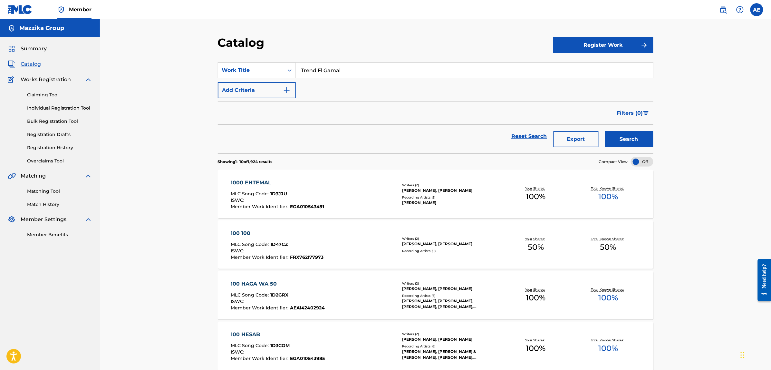
type input "Trend Fl Gamal"
click at [605, 131] on button "Search" at bounding box center [629, 139] width 48 height 16
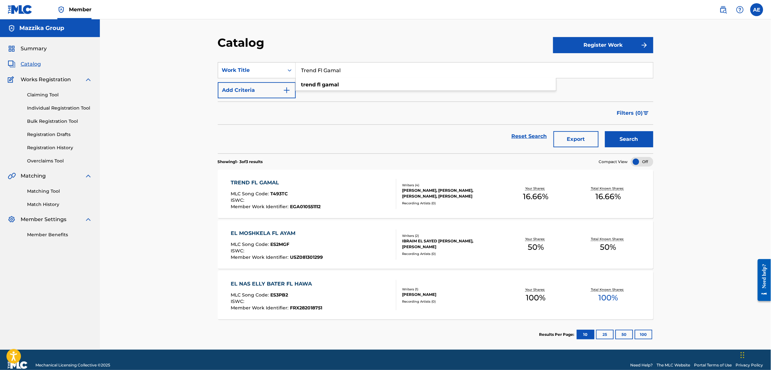
click at [262, 185] on div "TREND FL GAMAL" at bounding box center [276, 183] width 90 height 8
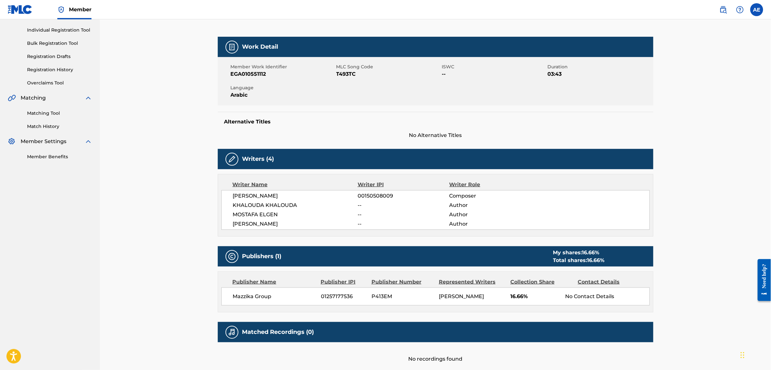
scroll to position [81, 0]
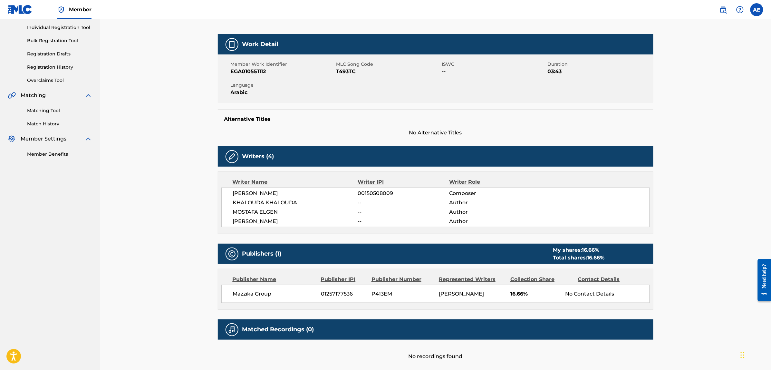
click at [379, 195] on span "00150508009" at bounding box center [403, 193] width 91 height 8
copy span "00150508009"
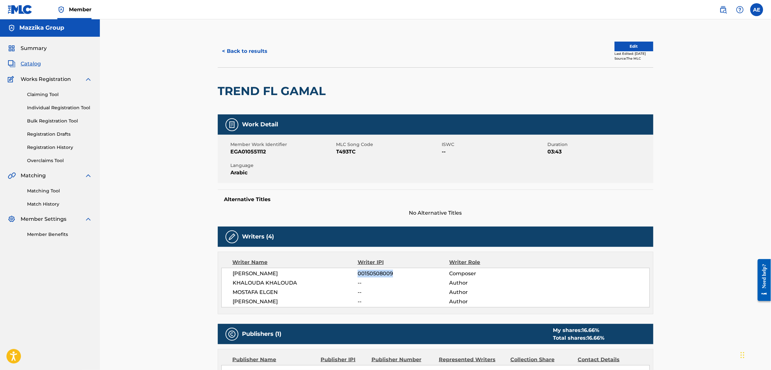
scroll to position [0, 0]
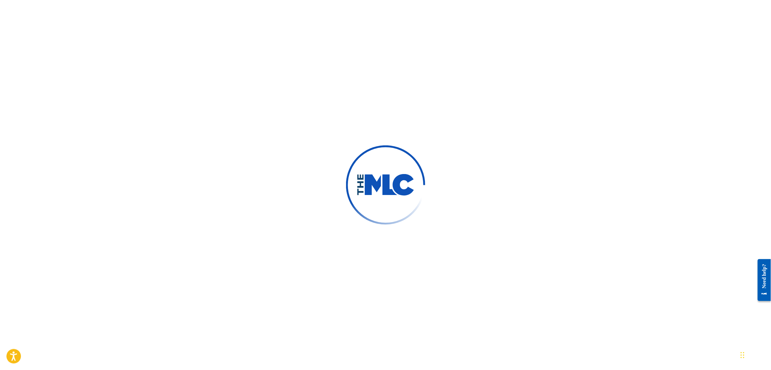
click at [321, 52] on div at bounding box center [385, 185] width 771 height 370
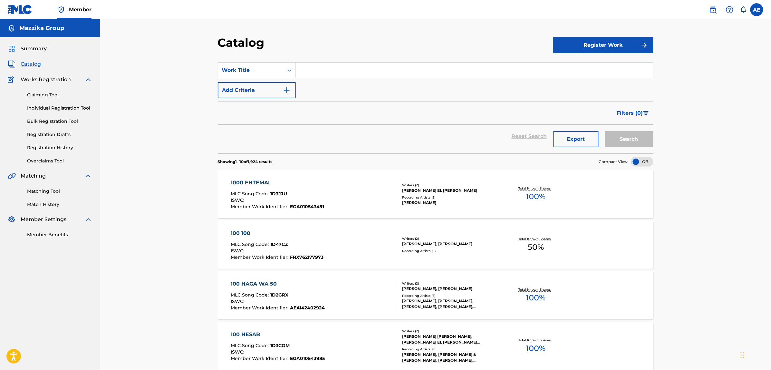
click at [318, 70] on input "Search Form" at bounding box center [474, 69] width 357 height 15
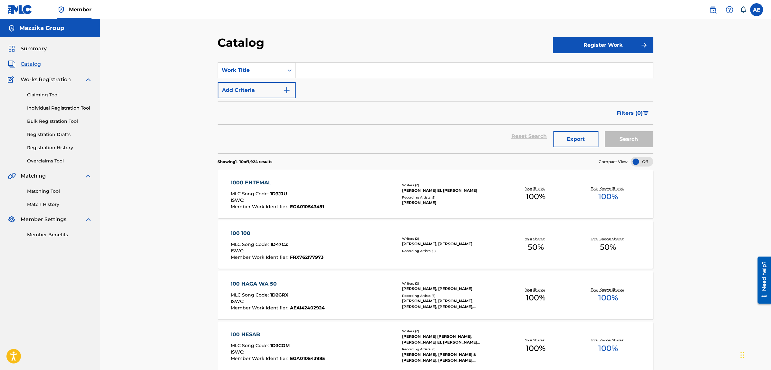
paste input "ElKalb"
type input "ElKalb"
click at [605, 131] on button "Search" at bounding box center [629, 139] width 48 height 16
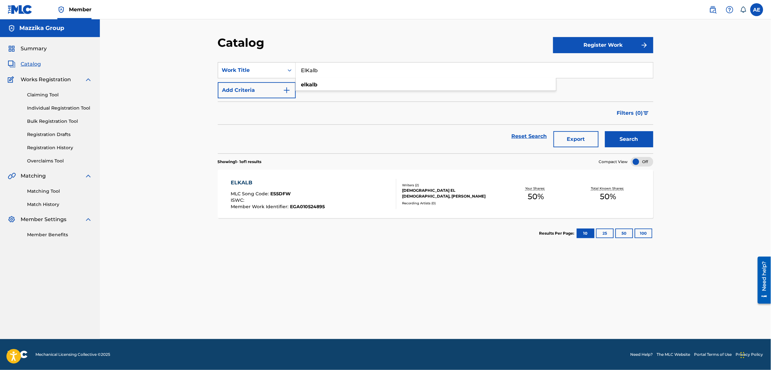
click at [259, 191] on span "MLC Song Code :" at bounding box center [251, 194] width 40 height 6
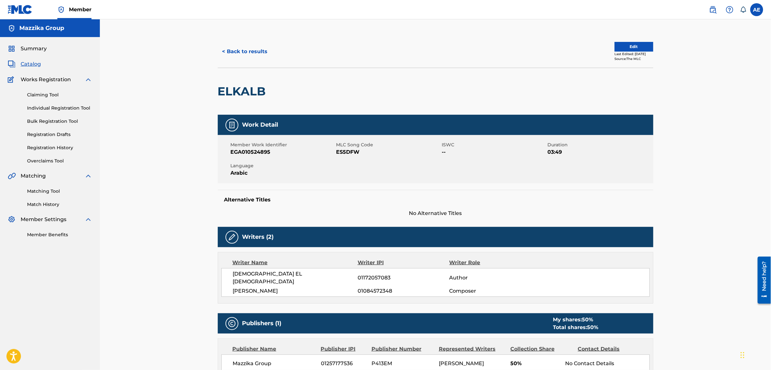
click at [343, 149] on span "ES5DFW" at bounding box center [388, 152] width 104 height 8
copy span "ES5DFW"
click at [252, 52] on button "< Back to results" at bounding box center [245, 51] width 54 height 16
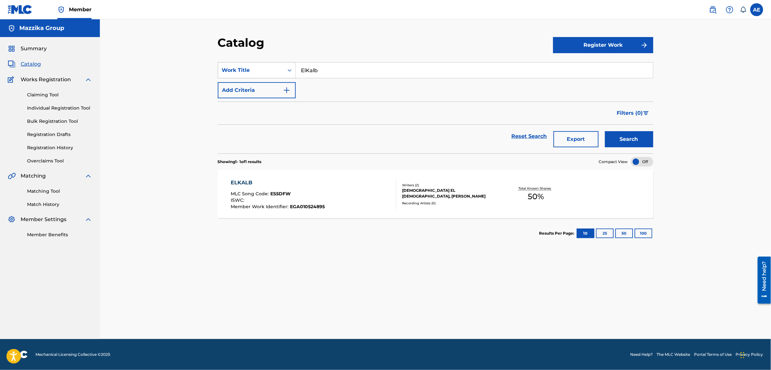
drag, startPoint x: 329, startPoint y: 69, endPoint x: 234, endPoint y: 70, distance: 95.3
click at [234, 71] on div "SearchWithCriteriaf167c18c-8a90-4d41-a7ec-5d32b563aa27 Work Title ElKalb" at bounding box center [435, 70] width 435 height 16
drag, startPoint x: 335, startPoint y: 68, endPoint x: 207, endPoint y: 70, distance: 128.2
click at [208, 70] on div "Catalog Register Work SearchWithCriteriaf167c18c-8a90-4d41-a7ec-5d32b563aa27 Wo…" at bounding box center [435, 179] width 671 height 320
paste input "Tiktok"
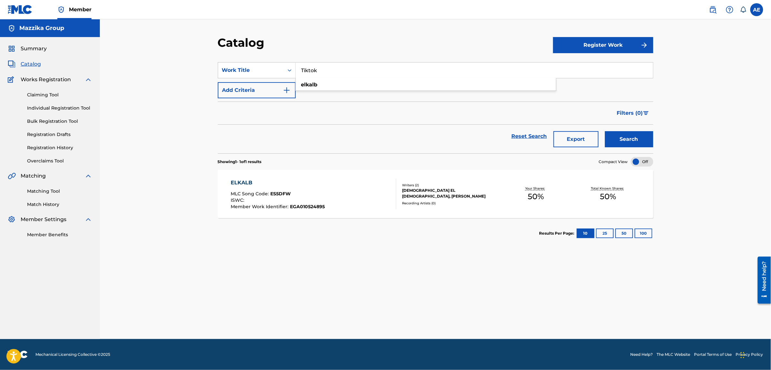
type input "Tiktok"
click at [605, 131] on button "Search" at bounding box center [629, 139] width 48 height 16
click at [244, 184] on div "TIKTOK" at bounding box center [277, 183] width 93 height 8
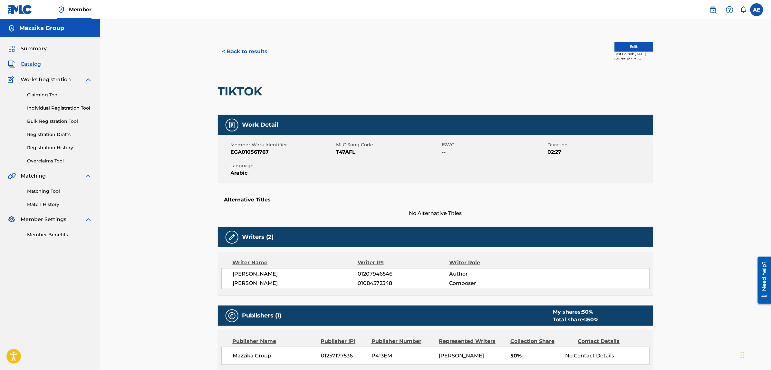
click at [350, 155] on span "T47AFL" at bounding box center [388, 152] width 104 height 8
copy span "T47AFL"
click at [229, 47] on button "< Back to results" at bounding box center [245, 51] width 54 height 16
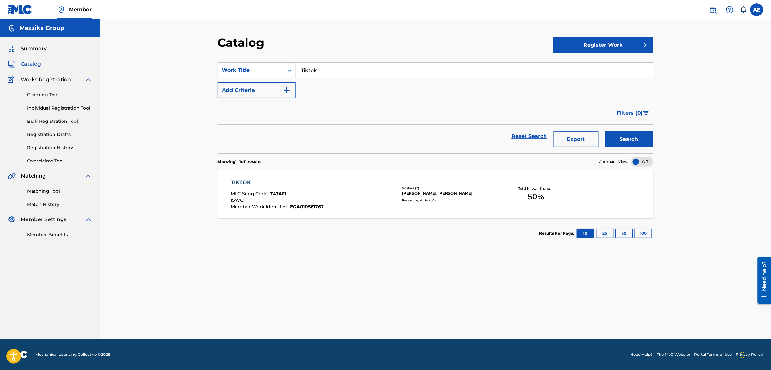
drag, startPoint x: 337, startPoint y: 69, endPoint x: 191, endPoint y: 70, distance: 145.9
click at [191, 70] on div "Catalog Register Work SearchWithCriteriaf167c18c-8a90-4d41-a7ec-5d32b563aa27 Wo…" at bounding box center [435, 179] width 671 height 320
click at [326, 71] on input "Search Form" at bounding box center [474, 69] width 357 height 15
paste input "3atawla"
type input "3atawla"
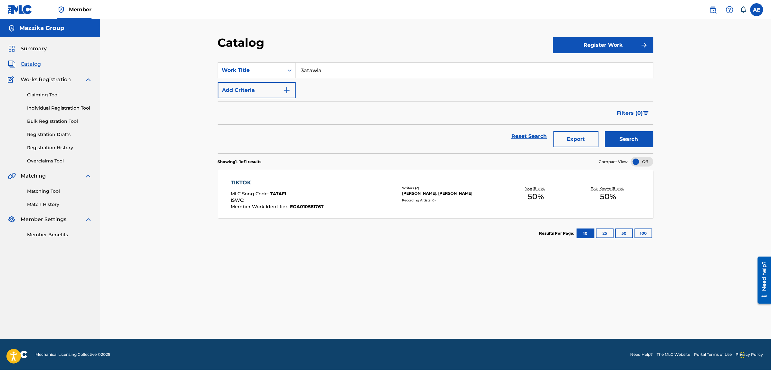
click at [605, 131] on button "Search" at bounding box center [629, 139] width 48 height 16
click at [249, 181] on div "3ATAWLA" at bounding box center [278, 183] width 94 height 8
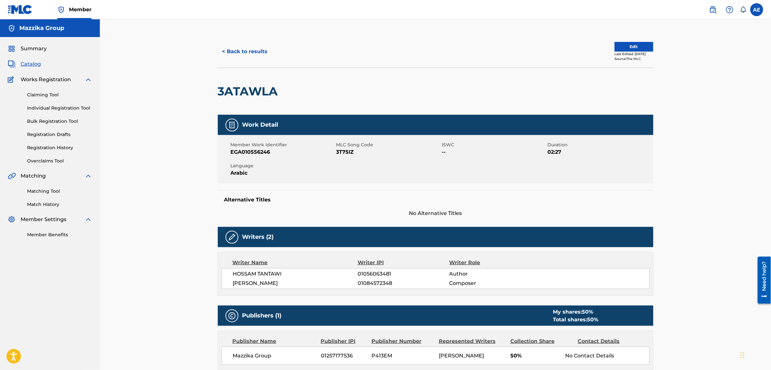
click at [347, 154] on span "3T75IZ" at bounding box center [388, 152] width 104 height 8
copy span "3T75IZ"
click at [241, 50] on button "< Back to results" at bounding box center [245, 51] width 54 height 16
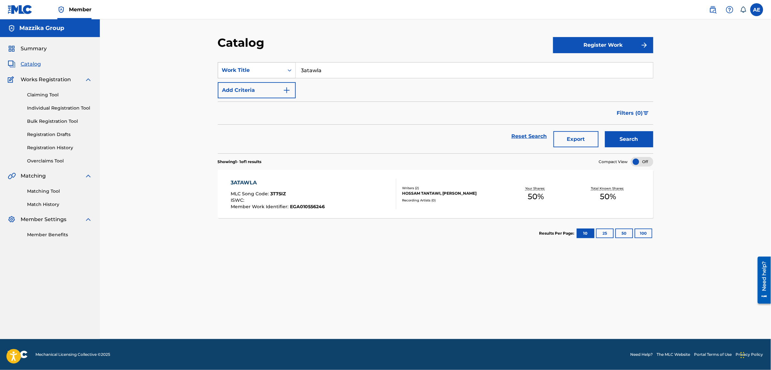
drag, startPoint x: 330, startPoint y: 70, endPoint x: 256, endPoint y: 68, distance: 74.1
click at [256, 68] on div "SearchWithCriteriaf167c18c-8a90-4d41-a7ec-5d32b563aa27 Work Title 3atawla" at bounding box center [435, 70] width 435 height 16
paste input "EGA010554255"
click at [605, 131] on button "Search" at bounding box center [629, 139] width 48 height 16
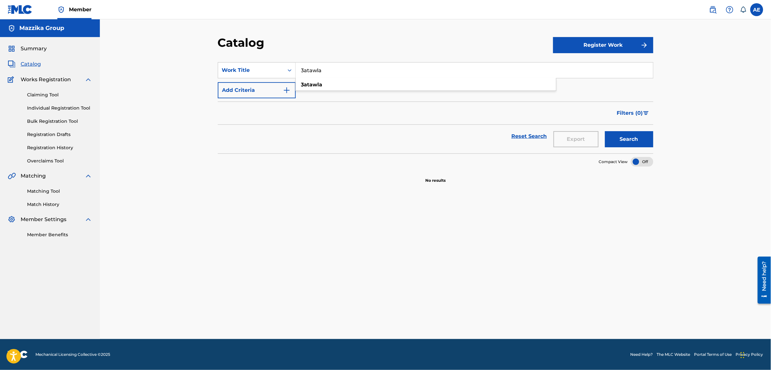
paste input "Visa Fak"
type input "Visa Faka"
click at [605, 131] on button "Search" at bounding box center [629, 139] width 48 height 16
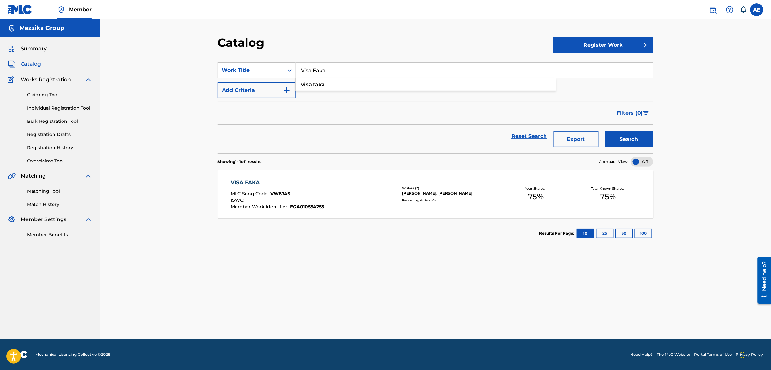
click at [245, 181] on div "VISA FAKA" at bounding box center [277, 183] width 93 height 8
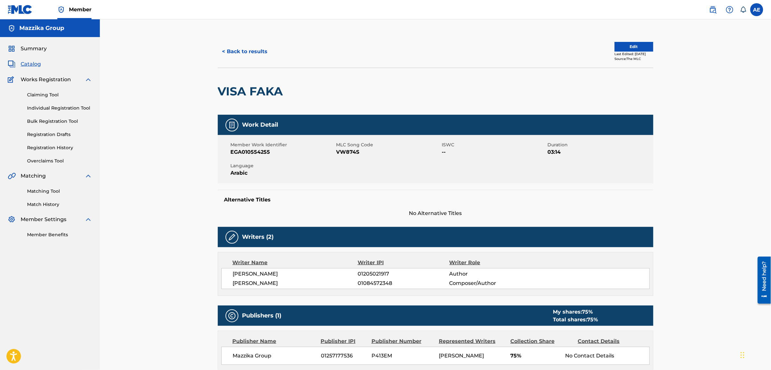
click at [347, 148] on span "MLC Song Code" at bounding box center [388, 144] width 104 height 7
click at [348, 149] on span "VW874S" at bounding box center [388, 152] width 104 height 8
copy span "VW874S"
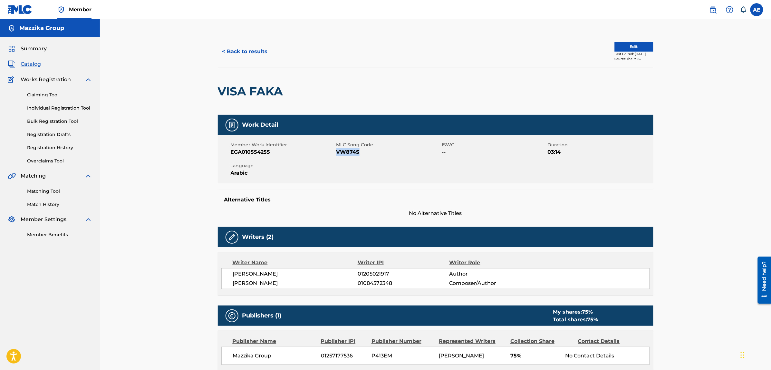
click at [262, 55] on button "< Back to results" at bounding box center [245, 51] width 54 height 16
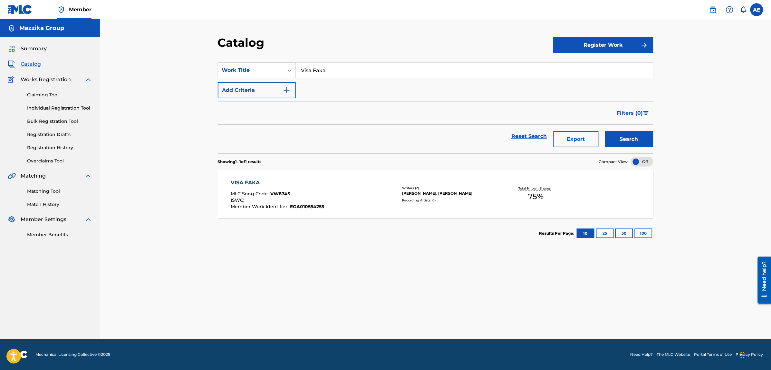
drag, startPoint x: 354, startPoint y: 64, endPoint x: 246, endPoint y: 66, distance: 107.3
click at [246, 66] on div "SearchWithCriteriaf167c18c-8a90-4d41-a7ec-5d32b563aa27 Work Title Visa Faka" at bounding box center [435, 70] width 435 height 16
paste input "Fatesh Gebak"
type input "Fatesh Gebak"
click at [605, 131] on button "Search" at bounding box center [629, 139] width 48 height 16
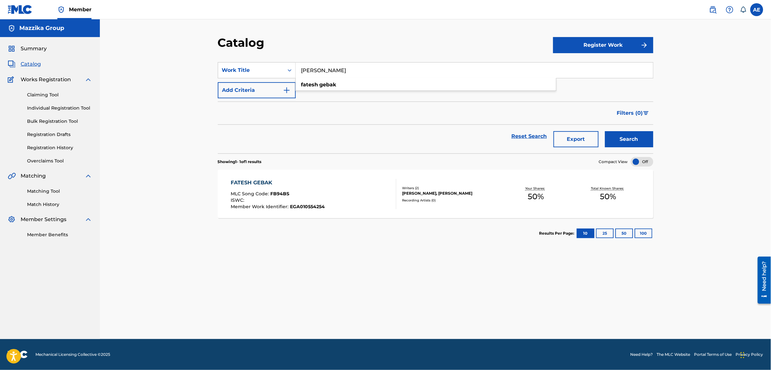
click at [261, 181] on div "FATESH GEBAK" at bounding box center [278, 183] width 94 height 8
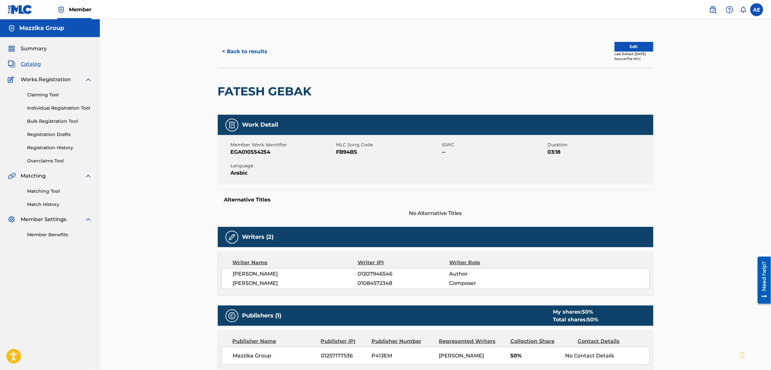
click at [351, 151] on span "FB94BS" at bounding box center [388, 152] width 104 height 8
copy span "FB94BS"
click at [246, 52] on button "< Back to results" at bounding box center [245, 51] width 54 height 16
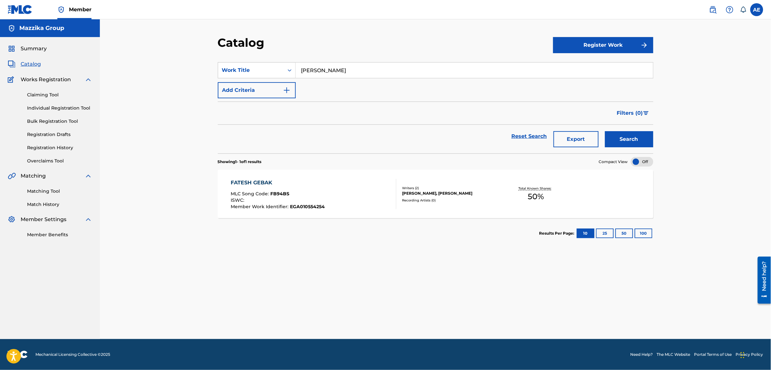
drag, startPoint x: 340, startPoint y: 68, endPoint x: 205, endPoint y: 68, distance: 135.3
click at [205, 68] on div "Catalog Register Work SearchWithCriteriaf167c18c-8a90-4d41-a7ec-5d32b563aa27 Wo…" at bounding box center [435, 179] width 671 height 320
paste input "LBA131904286"
type input "LBA131904286"
paste input "Gabalayn Talij"
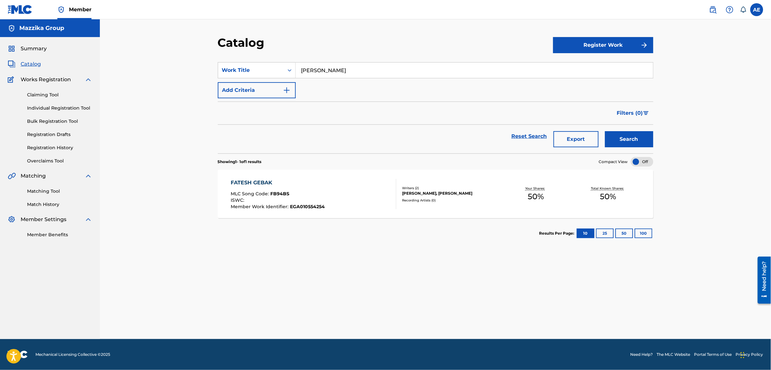
type input "Gabalayn Talij"
click at [605, 131] on button "Search" at bounding box center [629, 139] width 48 height 16
click at [264, 182] on div "GABALAYN TALIJ" at bounding box center [277, 183] width 92 height 8
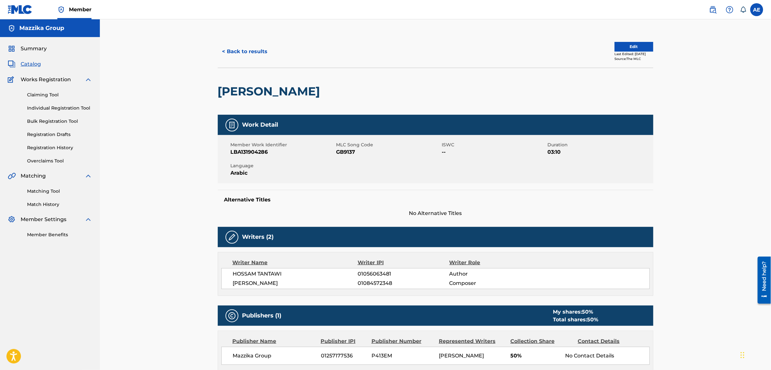
click at [347, 154] on span "GB9137" at bounding box center [388, 152] width 104 height 8
copy span "GB9137"
click at [249, 51] on button "< Back to results" at bounding box center [245, 51] width 54 height 16
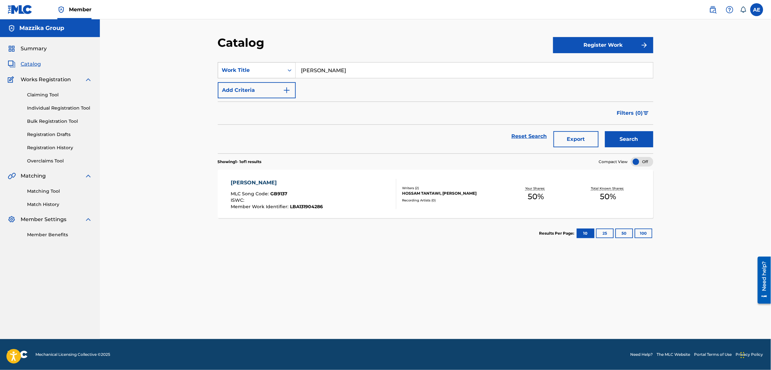
drag, startPoint x: 349, startPoint y: 70, endPoint x: 220, endPoint y: 64, distance: 129.3
click at [220, 64] on div "SearchWithCriteriaf167c18c-8a90-4d41-a7ec-5d32b563aa27 Work Title Gabalayn Talij" at bounding box center [435, 70] width 435 height 16
paste input "Shareana"
type input "Shareana"
click at [605, 131] on button "Search" at bounding box center [629, 139] width 48 height 16
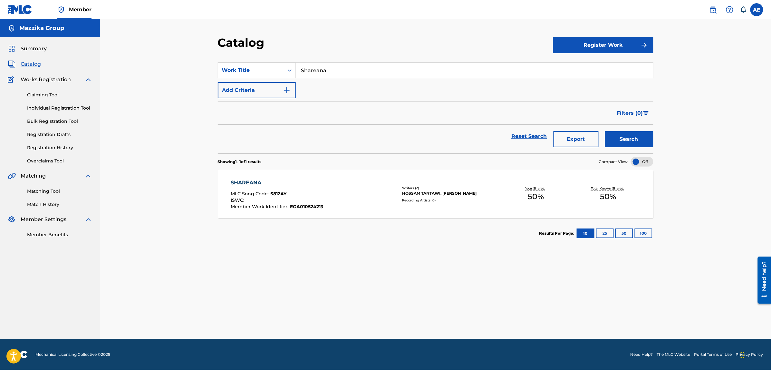
click at [241, 181] on div "SHAREANA" at bounding box center [277, 183] width 92 height 8
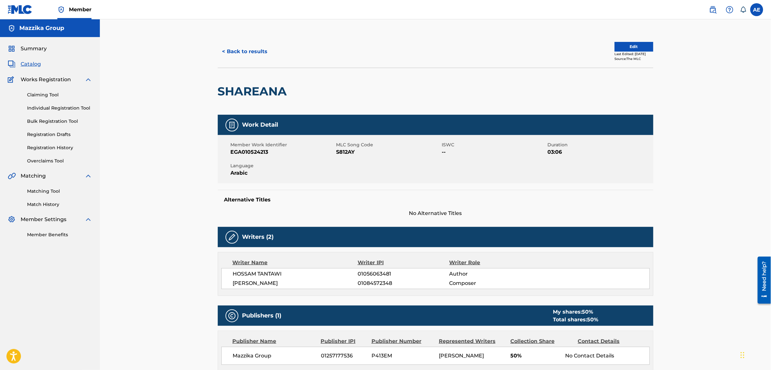
click at [345, 154] on span "S812AY" at bounding box center [388, 152] width 104 height 8
copy span "S812AY"
click at [247, 49] on button "< Back to results" at bounding box center [245, 51] width 54 height 16
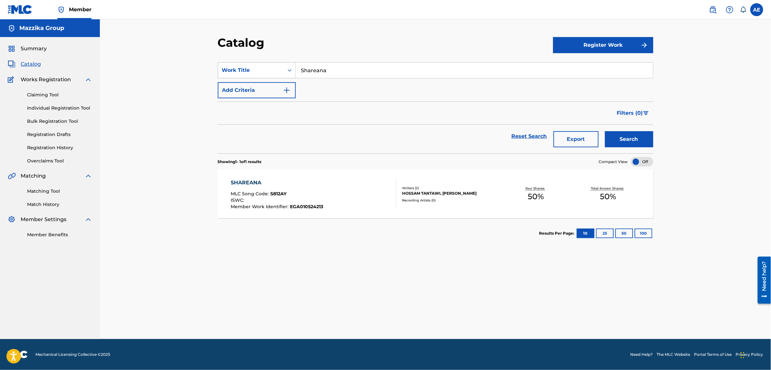
drag, startPoint x: 349, startPoint y: 65, endPoint x: 253, endPoint y: 66, distance: 95.7
click at [255, 66] on div "SearchWithCriteriaf167c18c-8a90-4d41-a7ec-5d32b563aa27 Work Title Shareana" at bounding box center [435, 70] width 435 height 16
paste input "elfie"
type input "Selfie"
click at [605, 131] on button "Search" at bounding box center [629, 139] width 48 height 16
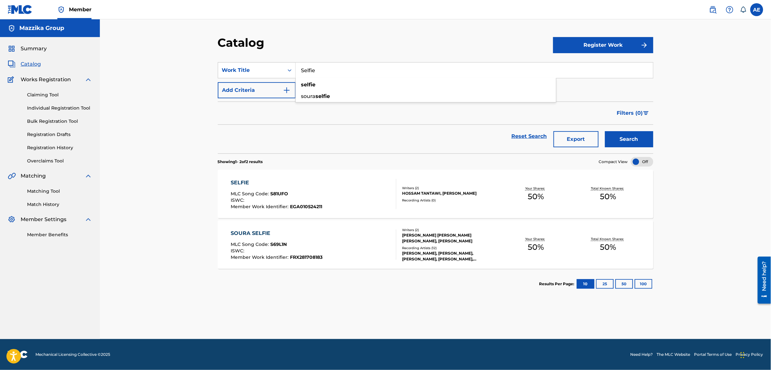
click at [246, 184] on div "SELFIE" at bounding box center [276, 183] width 91 height 8
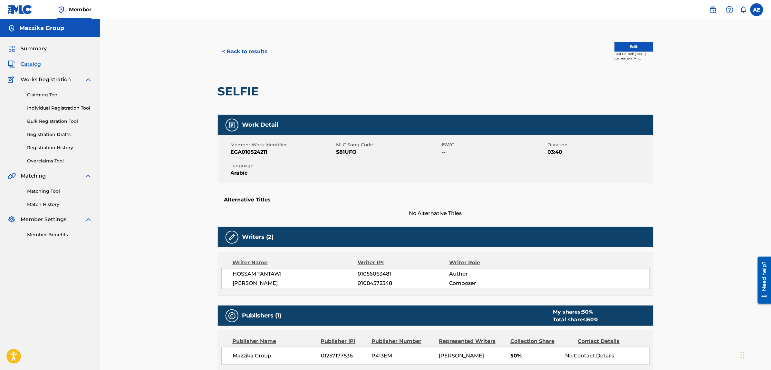
click at [344, 152] on span "S81UFO" at bounding box center [388, 152] width 104 height 8
copy span "S81UFO"
click at [231, 49] on button "< Back to results" at bounding box center [245, 51] width 54 height 16
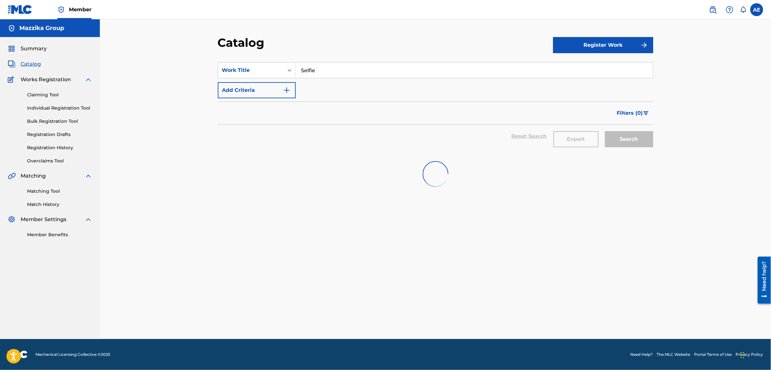
drag, startPoint x: 368, startPoint y: 72, endPoint x: 197, endPoint y: 63, distance: 171.3
click at [197, 63] on div "Catalog Register Work SearchWithCriteriaf167c18c-8a90-4d41-a7ec-5d32b563aa27 Wo…" at bounding box center [435, 179] width 671 height 320
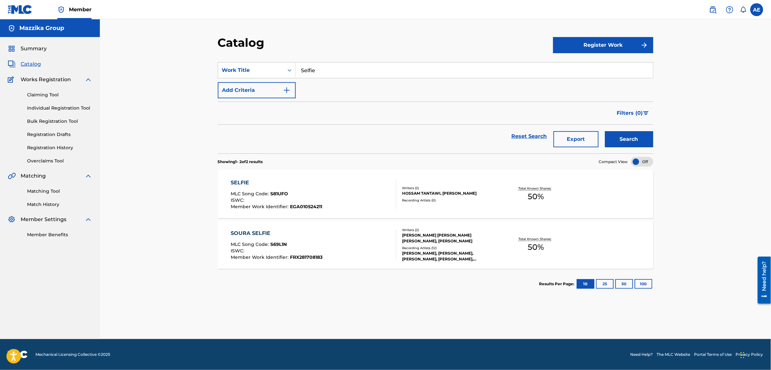
paste input "Doos"
type input "Doos"
click at [605, 131] on button "Search" at bounding box center [629, 139] width 48 height 16
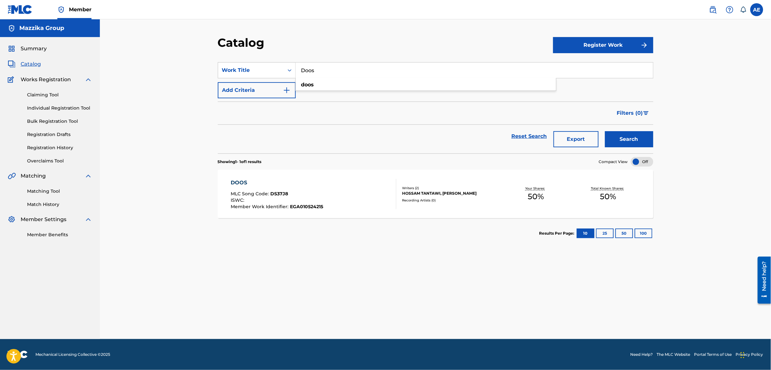
click at [289, 174] on div "DOOS MLC Song Code : DS37J8 ISWC : Member Work Identifier : EGA010524215 Writer…" at bounding box center [435, 194] width 435 height 48
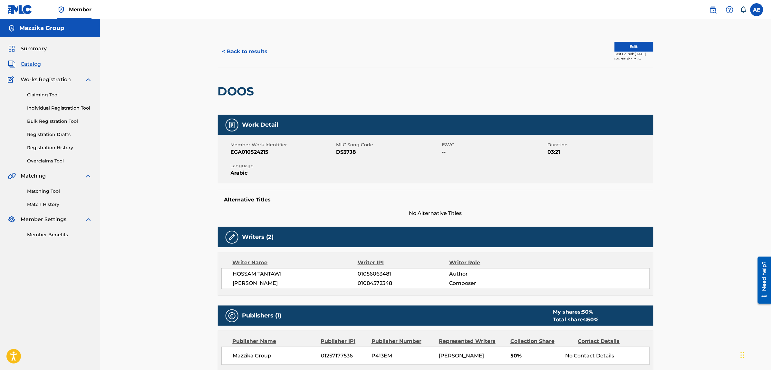
click at [343, 150] on span "DS37J8" at bounding box center [388, 152] width 104 height 8
copy span "DS37J8"
click at [234, 49] on button "< Back to results" at bounding box center [245, 51] width 54 height 16
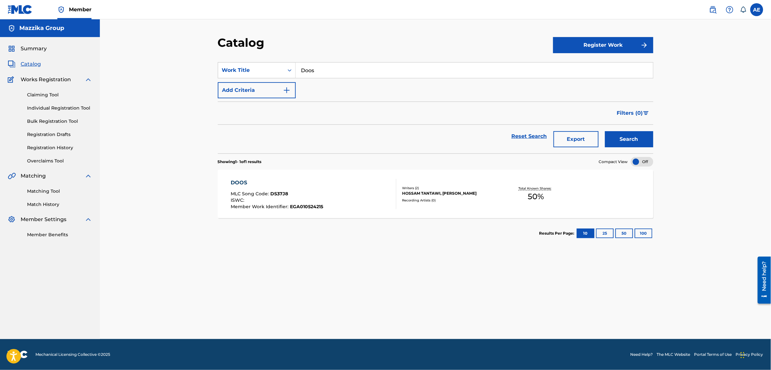
drag, startPoint x: 336, startPoint y: 61, endPoint x: 320, endPoint y: 67, distance: 16.5
click at [325, 66] on section "SearchWithCriteriaf167c18c-8a90-4d41-a7ec-5d32b563aa27 Work Title Doos Add Crit…" at bounding box center [435, 103] width 435 height 99
drag, startPoint x: 311, startPoint y: 70, endPoint x: 269, endPoint y: 73, distance: 42.6
click at [269, 73] on div "SearchWithCriteriaf167c18c-8a90-4d41-a7ec-5d32b563aa27 Work Title Doos" at bounding box center [435, 70] width 435 height 16
paste input "3ayzek Laziza"
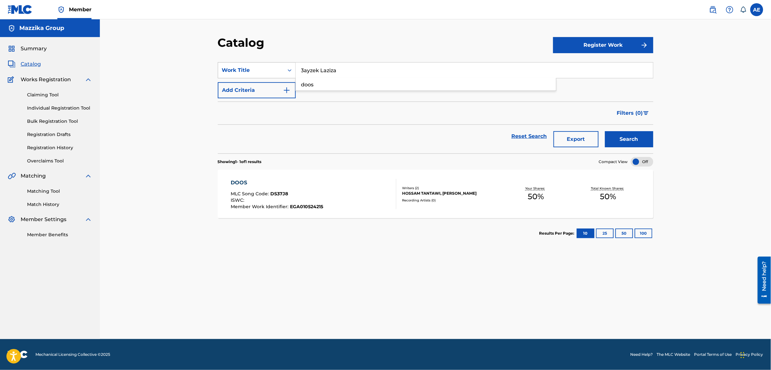
type input "3ayzek Laziza"
click at [605, 131] on button "Search" at bounding box center [629, 139] width 48 height 16
click at [255, 183] on div "3AYZEK LAZIZA" at bounding box center [279, 183] width 96 height 8
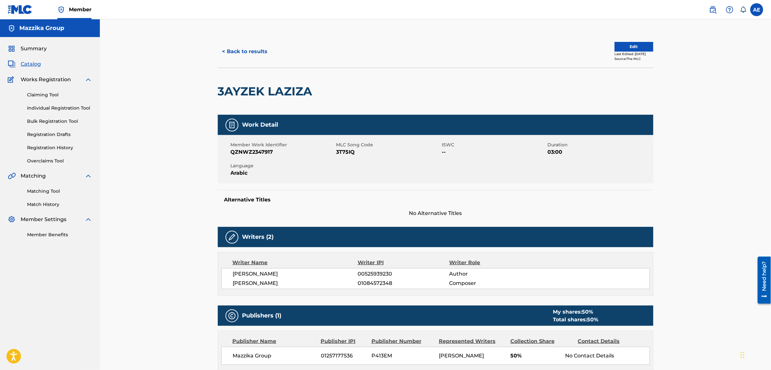
click at [345, 151] on span "3T75IQ" at bounding box center [388, 152] width 104 height 8
click at [235, 50] on button "< Back to results" at bounding box center [245, 51] width 54 height 16
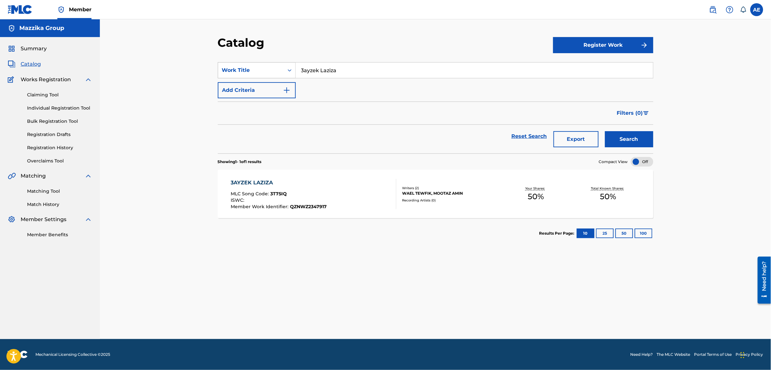
drag, startPoint x: 355, startPoint y: 68, endPoint x: 267, endPoint y: 66, distance: 88.0
click at [274, 67] on div "SearchWithCriteriaf167c18c-8a90-4d41-a7ec-5d32b563aa27 Work Title 3ayzek Laziza" at bounding box center [435, 70] width 435 height 16
paste input "Enta Shabahy"
type input "Enta Shabahy"
click at [605, 131] on button "Search" at bounding box center [629, 139] width 48 height 16
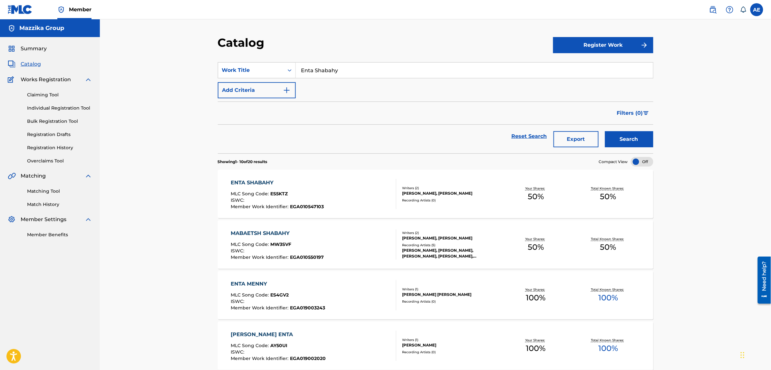
click at [249, 184] on div "ENTA SHABAHY" at bounding box center [277, 183] width 93 height 8
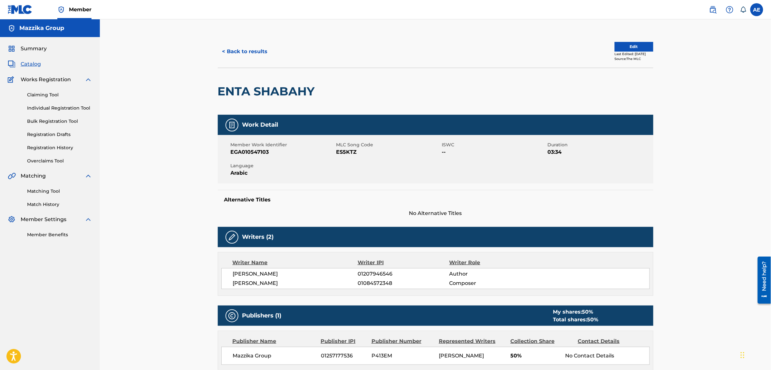
click at [350, 155] on span "ES5KTZ" at bounding box center [388, 152] width 104 height 8
click at [245, 51] on button "< Back to results" at bounding box center [245, 51] width 54 height 16
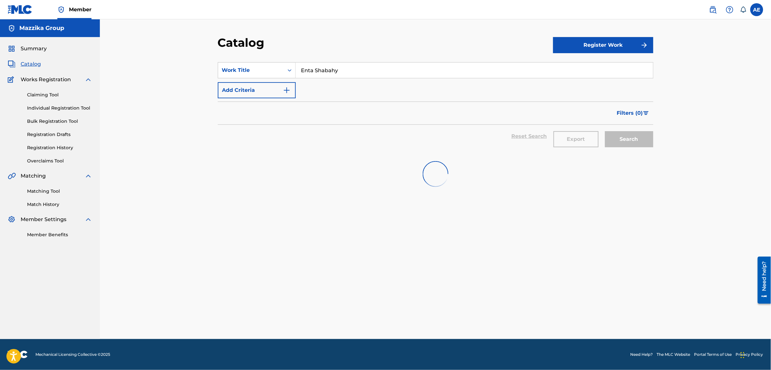
drag, startPoint x: 433, startPoint y: 70, endPoint x: 161, endPoint y: 54, distance: 272.0
click at [161, 54] on div "Catalog Register Work SearchWithCriteriaf167c18c-8a90-4d41-a7ec-5d32b563aa27 Wo…" at bounding box center [435, 179] width 671 height 320
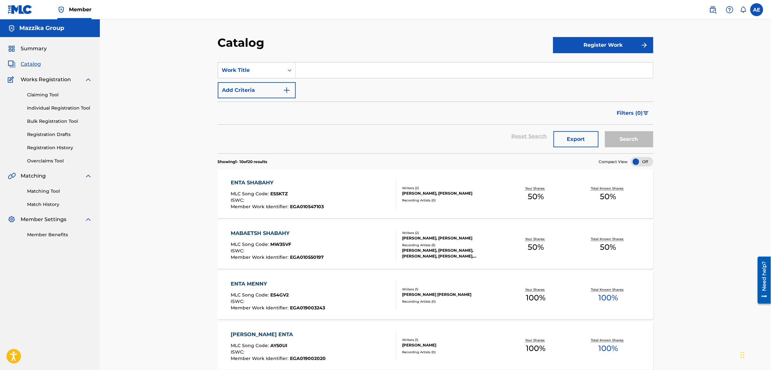
paste input "La2dl3ak Dala3"
type input "La2dl3ak Dala3"
click at [605, 131] on button "Search" at bounding box center [629, 139] width 48 height 16
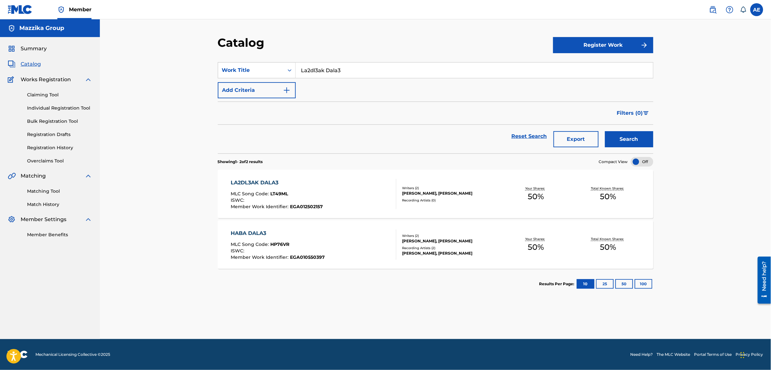
click at [258, 183] on div "LA2DL3AK DALA3" at bounding box center [277, 183] width 92 height 8
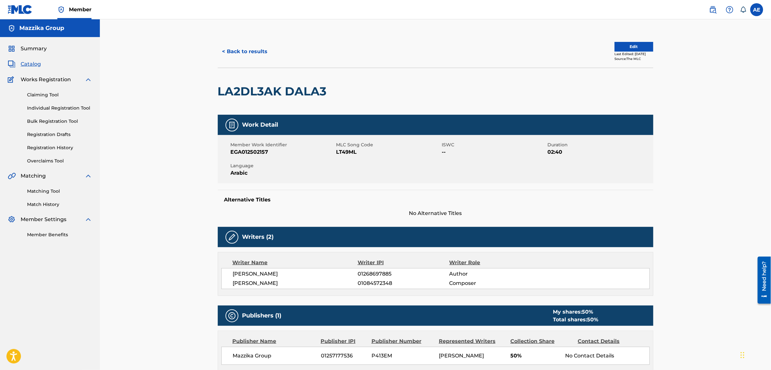
click at [342, 150] on span "LT49ML" at bounding box center [388, 152] width 104 height 8
click at [252, 52] on button "< Back to results" at bounding box center [245, 51] width 54 height 16
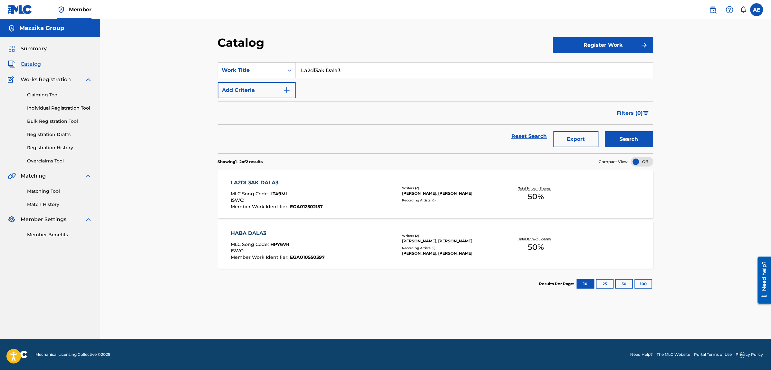
drag, startPoint x: 354, startPoint y: 69, endPoint x: 233, endPoint y: 63, distance: 121.2
click at [233, 63] on div "SearchWithCriteriaf167c18c-8a90-4d41-a7ec-5d32b563aa27 Work Title La2dl3ak Dala3" at bounding box center [435, 70] width 435 height 16
paste input "Salem"
type input "Salem"
click at [605, 131] on button "Search" at bounding box center [629, 139] width 48 height 16
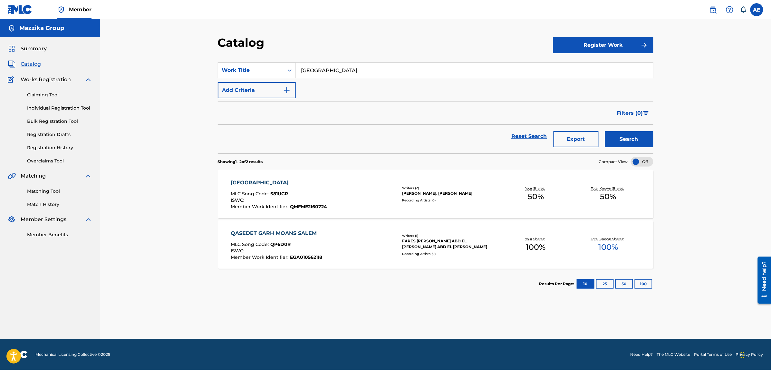
click at [244, 178] on div "SALEM MLC Song Code : S81UGR ISWC : Member Work Identifier : QMFME2160724 Write…" at bounding box center [435, 194] width 435 height 48
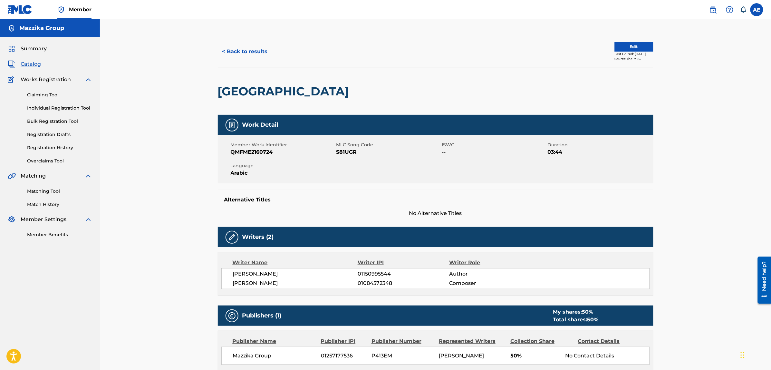
click at [342, 153] on span "S81UGR" at bounding box center [388, 152] width 104 height 8
click at [250, 53] on button "< Back to results" at bounding box center [245, 51] width 54 height 16
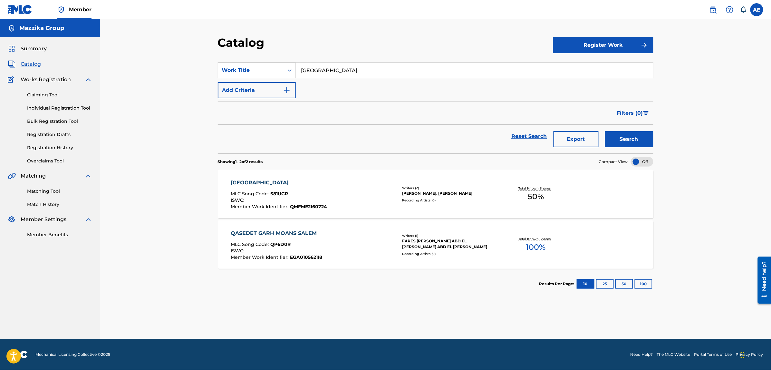
drag, startPoint x: 330, startPoint y: 67, endPoint x: 245, endPoint y: 72, distance: 84.2
click at [245, 72] on div "SearchWithCriteriaf167c18c-8a90-4d41-a7ec-5d32b563aa27 Work Title Salem" at bounding box center [435, 70] width 435 height 16
paste input "EL Hawan"
type input "EL Hawan"
click at [605, 131] on button "Search" at bounding box center [629, 139] width 48 height 16
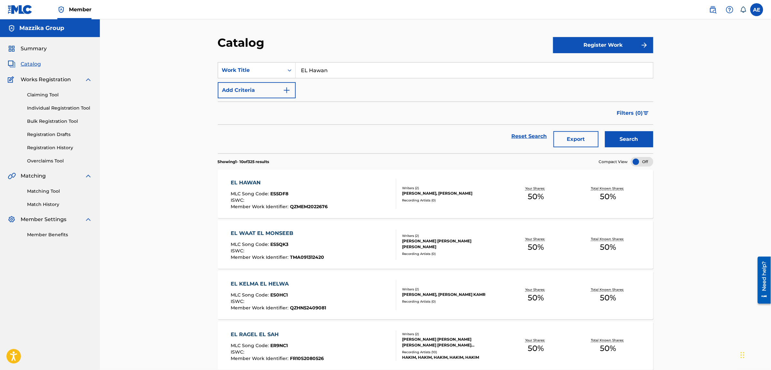
click at [237, 181] on div "EL HAWAN" at bounding box center [279, 183] width 97 height 8
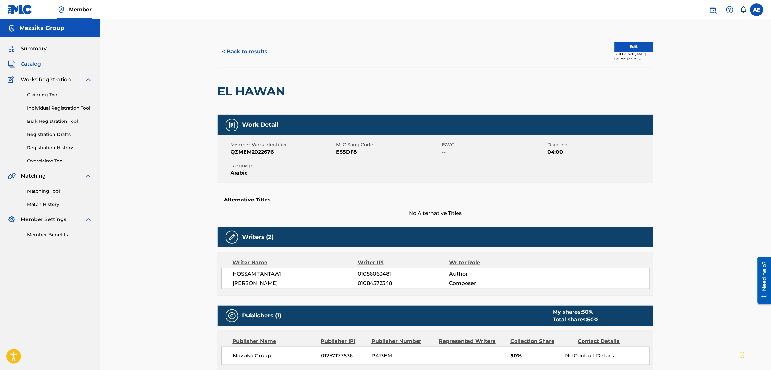
click at [345, 151] on span "ES5DF8" at bounding box center [388, 152] width 104 height 8
click at [258, 55] on button "< Back to results" at bounding box center [245, 51] width 54 height 16
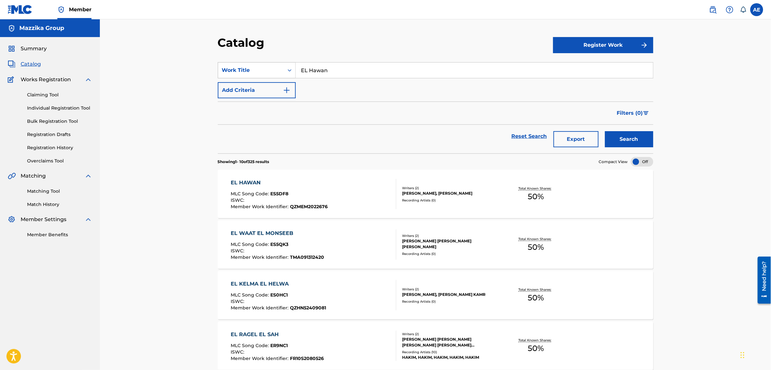
drag, startPoint x: 353, startPoint y: 73, endPoint x: 282, endPoint y: 74, distance: 70.6
click at [283, 74] on div "SearchWithCriteriaf167c18c-8a90-4d41-a7ec-5d32b563aa27 Work Title EL Hawan" at bounding box center [435, 70] width 435 height 16
paste input "allah maak"
type input "allah maak"
click at [605, 131] on button "Search" at bounding box center [629, 139] width 48 height 16
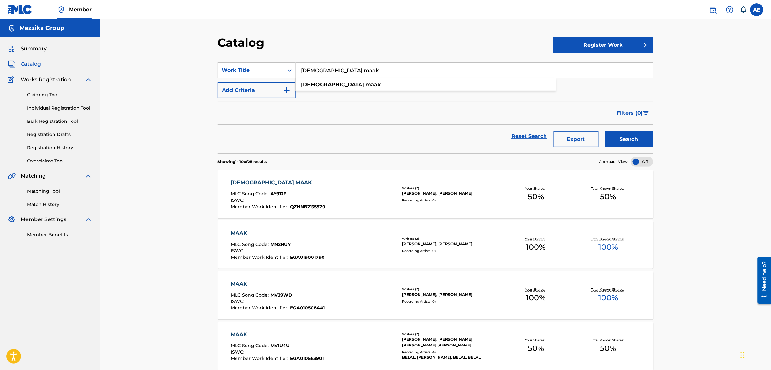
click at [255, 180] on div "ALLAH MAAK" at bounding box center [278, 183] width 95 height 8
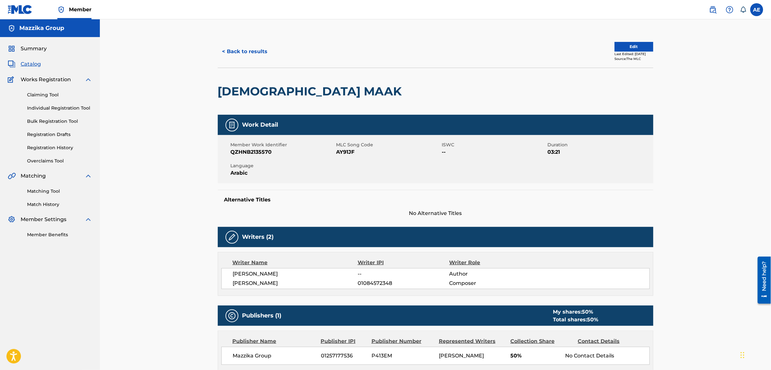
click at [344, 154] on span "AY91JF" at bounding box center [388, 152] width 104 height 8
click at [251, 48] on button "< Back to results" at bounding box center [245, 51] width 54 height 16
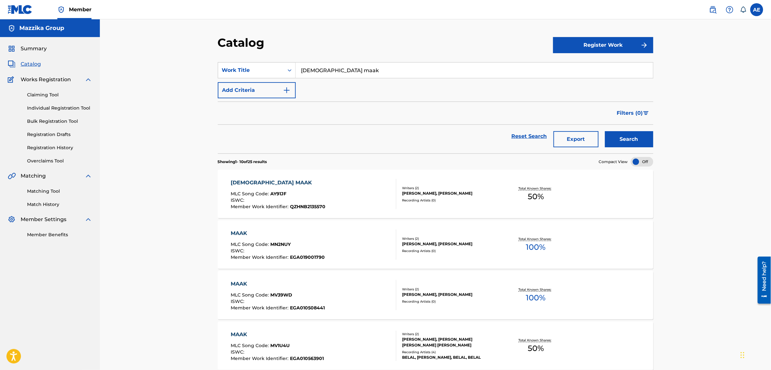
drag, startPoint x: 332, startPoint y: 75, endPoint x: 205, endPoint y: 77, distance: 127.6
click at [206, 77] on div "Catalog Register Work SearchWithCriteriaf167c18c-8a90-4d41-a7ec-5d32b563aa27 Wo…" at bounding box center [435, 362] width 671 height 687
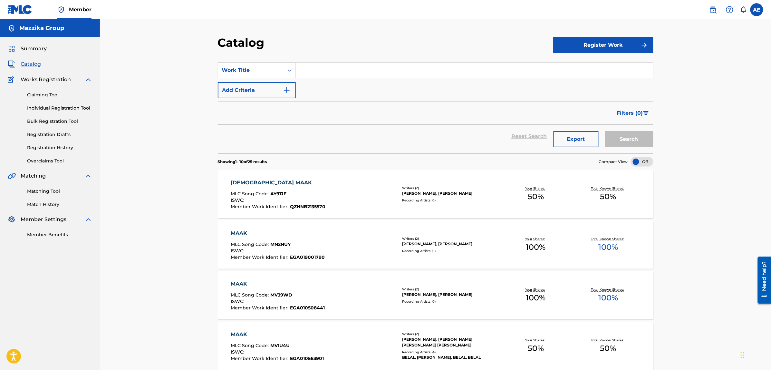
paste input "Tara"
type input "Tara"
click at [605, 131] on button "Search" at bounding box center [629, 139] width 48 height 16
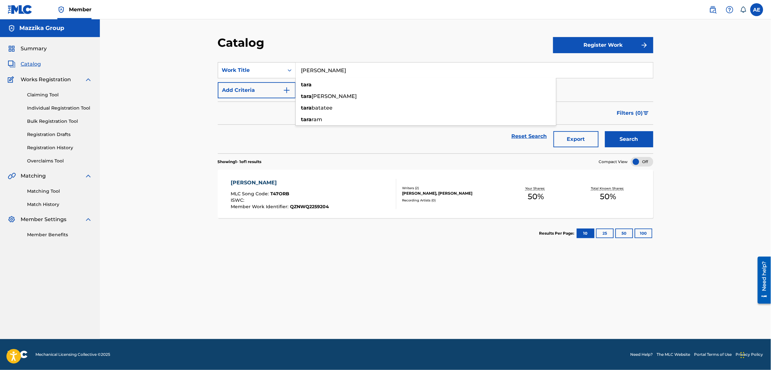
click at [242, 185] on div "TARA" at bounding box center [280, 183] width 98 height 8
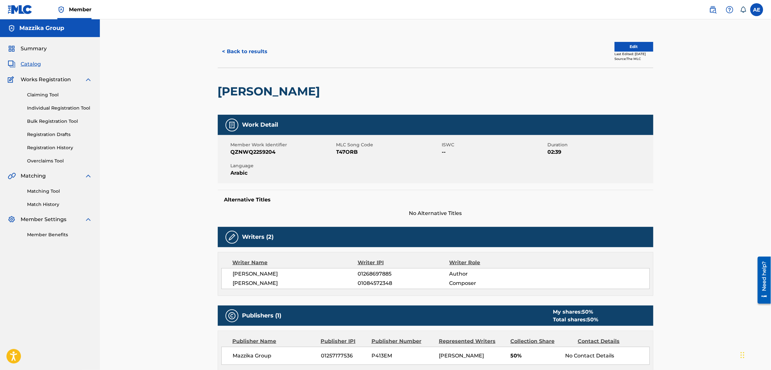
click at [344, 155] on span "T47ORB" at bounding box center [388, 152] width 104 height 8
click at [243, 39] on div "< Back to results Edit Last Edited: September 19, 2025 Source: The MLC" at bounding box center [435, 51] width 435 height 32
click at [245, 56] on button "< Back to results" at bounding box center [245, 51] width 54 height 16
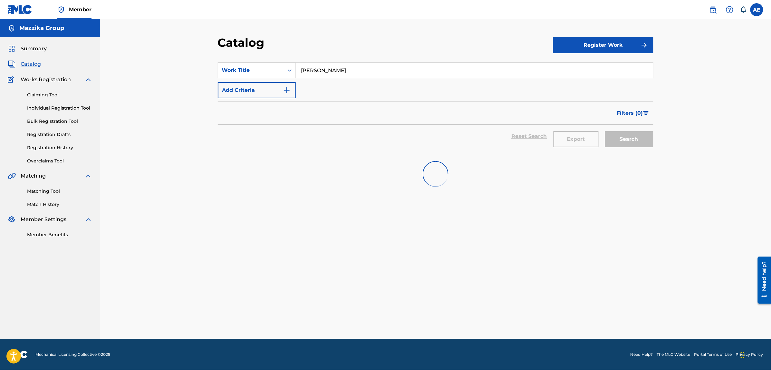
drag, startPoint x: 359, startPoint y: 71, endPoint x: 197, endPoint y: 64, distance: 161.9
click at [204, 62] on div "Catalog Register Work SearchWithCriteriaf167c18c-8a90-4d41-a7ec-5d32b563aa27 Wo…" at bounding box center [435, 179] width 671 height 320
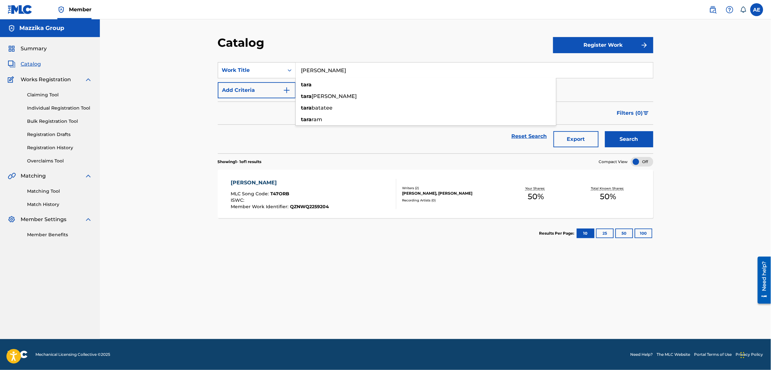
paste input "Sa7eb Gada3"
type input "Sa7eb Gada3"
click at [605, 131] on button "Search" at bounding box center [629, 139] width 48 height 16
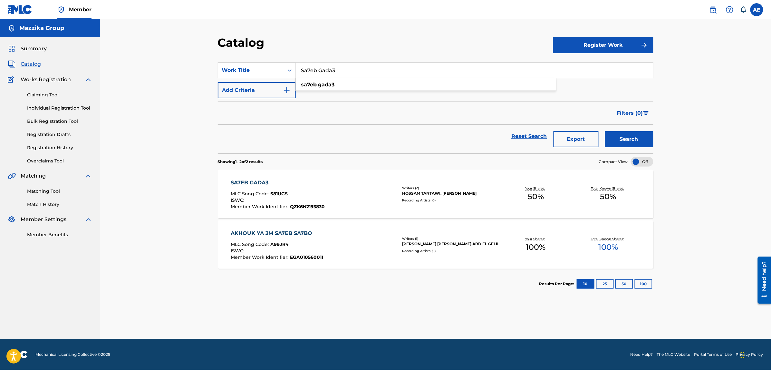
click at [256, 182] on div "SA7EB GADA3" at bounding box center [278, 183] width 94 height 8
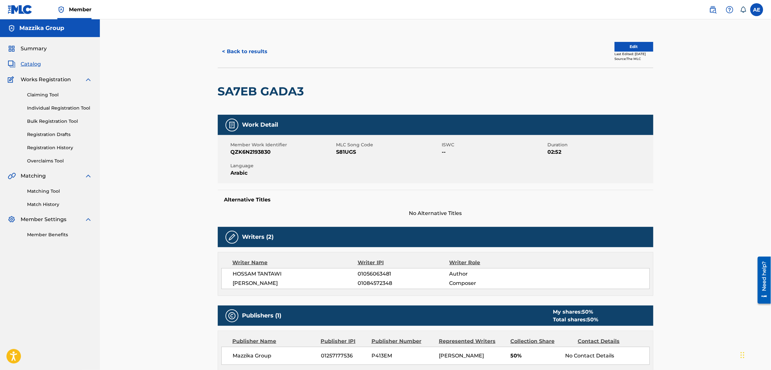
click at [355, 152] on span "S81UGS" at bounding box center [388, 152] width 104 height 8
click at [348, 152] on span "S81UGS" at bounding box center [388, 152] width 104 height 8
click at [247, 46] on button "< Back to results" at bounding box center [245, 51] width 54 height 16
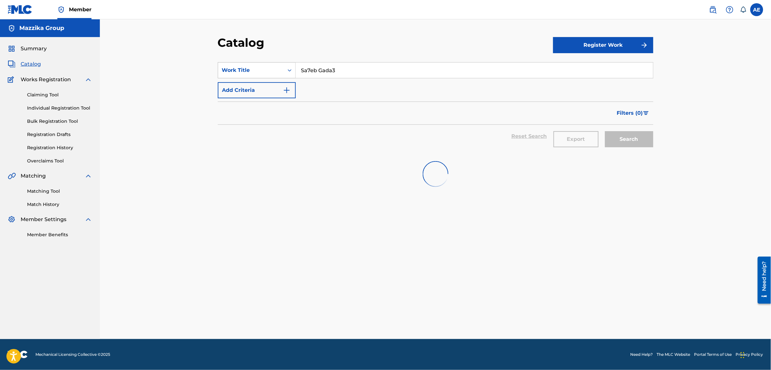
drag, startPoint x: 350, startPoint y: 67, endPoint x: 225, endPoint y: 69, distance: 125.6
click at [225, 69] on div "SearchWithCriteriaf167c18c-8a90-4d41-a7ec-5d32b563aa27 Work Title Sa7eb Gada3" at bounding box center [435, 70] width 435 height 16
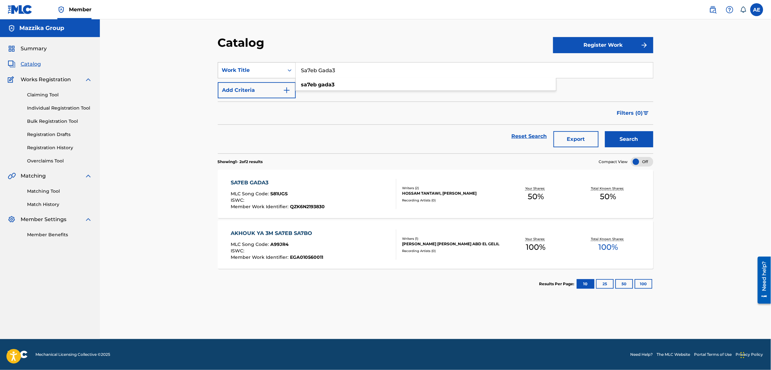
paste input "akhdar soudi"
type input "akhdar soudi"
click at [605, 131] on button "Search" at bounding box center [629, 139] width 48 height 16
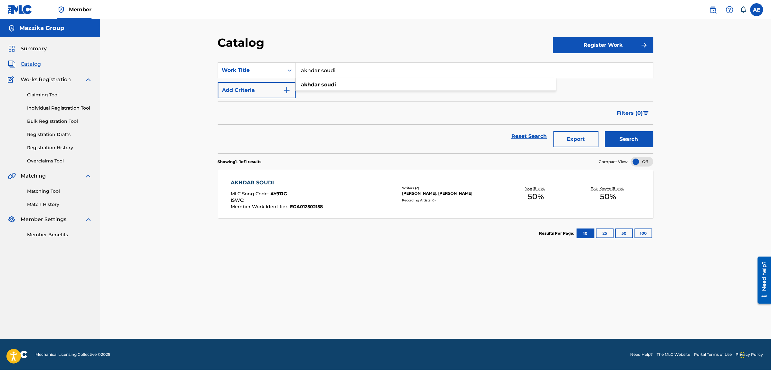
click at [261, 181] on div "AKHDAR SOUDI" at bounding box center [277, 183] width 92 height 8
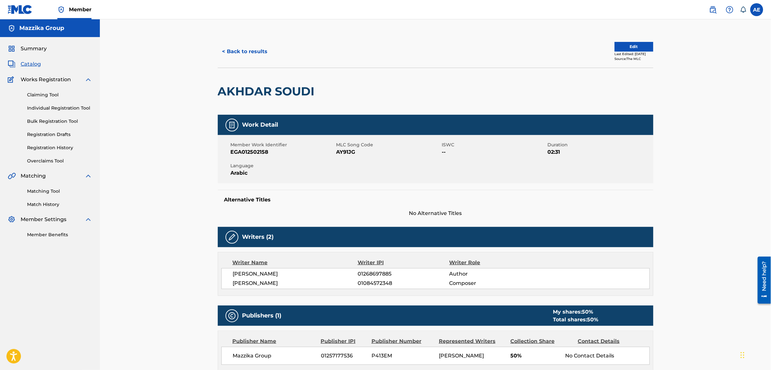
click at [346, 153] on span "AY91JG" at bounding box center [388, 152] width 104 height 8
click at [260, 46] on button "< Back to results" at bounding box center [245, 51] width 54 height 16
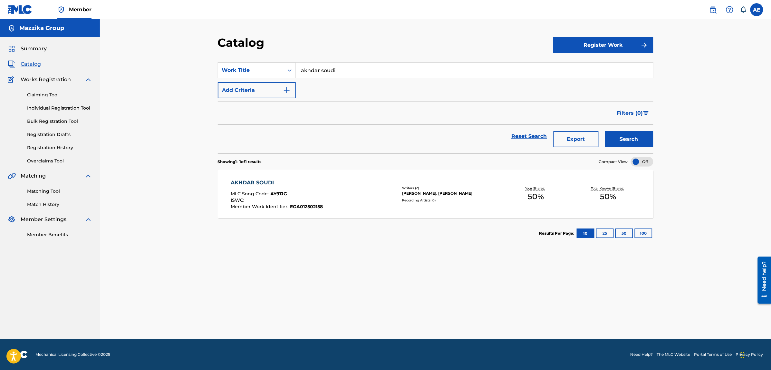
drag, startPoint x: 355, startPoint y: 71, endPoint x: 186, endPoint y: 76, distance: 169.8
click at [186, 76] on div "Catalog Register Work SearchWithCriteriaf167c18c-8a90-4d41-a7ec-5d32b563aa27 Wo…" at bounding box center [435, 179] width 671 height 320
paste input "Reseet Ala Bar"
type input "Reseet Ala Bar"
click at [605, 131] on button "Search" at bounding box center [629, 139] width 48 height 16
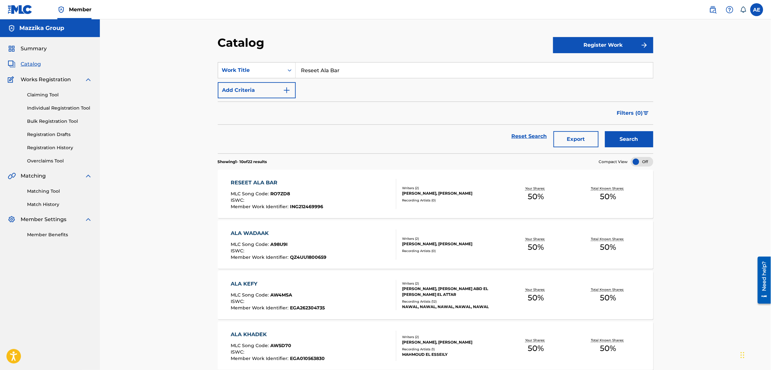
click at [261, 185] on div "RESEET ALA BAR" at bounding box center [277, 183] width 92 height 8
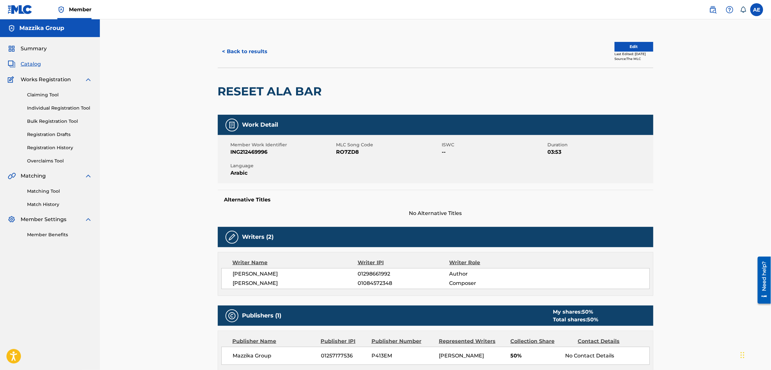
click at [354, 152] on span "RO7ZD8" at bounding box center [388, 152] width 104 height 8
click at [247, 47] on button "< Back to results" at bounding box center [245, 51] width 54 height 16
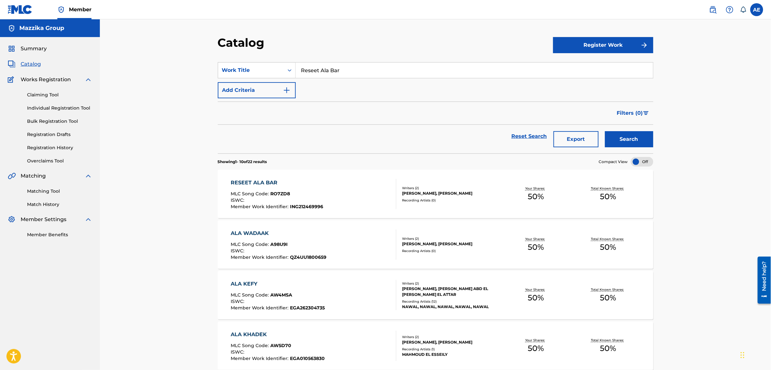
drag, startPoint x: 359, startPoint y: 63, endPoint x: 167, endPoint y: 57, distance: 192.1
click at [167, 57] on div "Catalog Register Work SearchWithCriteriaf167c18c-8a90-4d41-a7ec-5d32b563aa27 Wo…" at bounding box center [435, 362] width 671 height 687
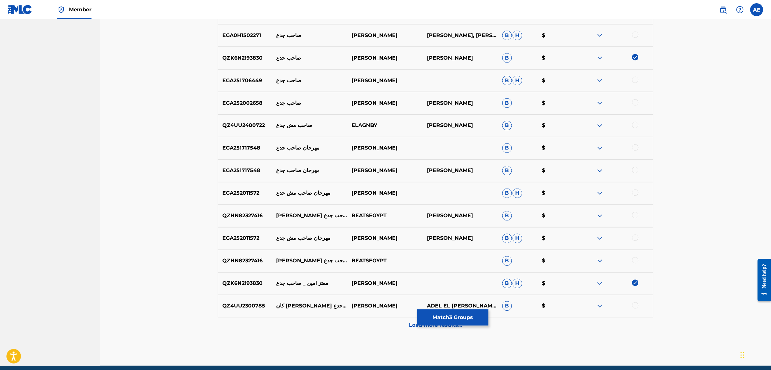
scroll to position [428, 0]
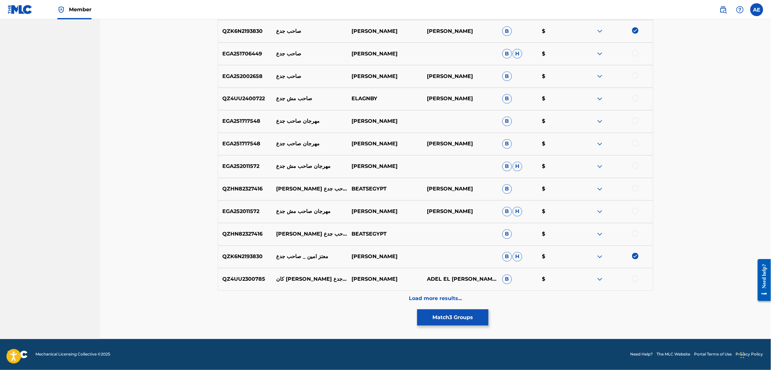
click at [345, 303] on div "Load more results..." at bounding box center [435, 299] width 435 height 16
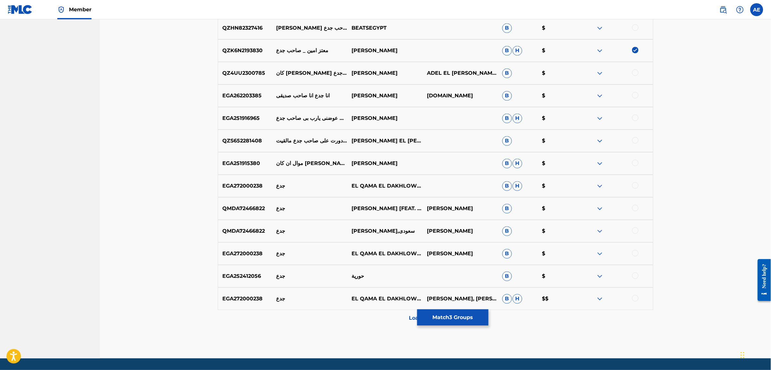
scroll to position [654, 0]
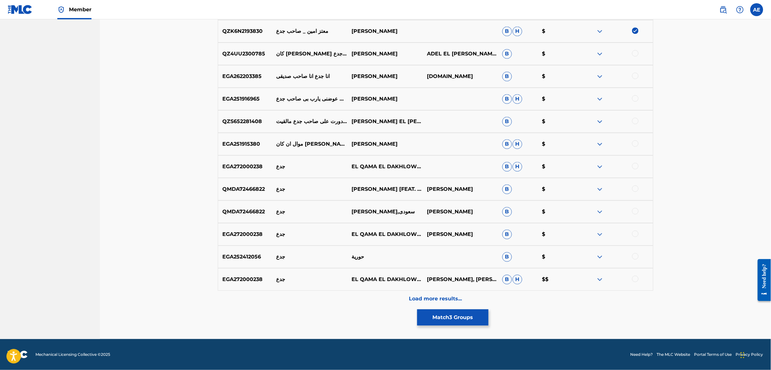
click at [353, 296] on div "Load more results..." at bounding box center [435, 299] width 435 height 16
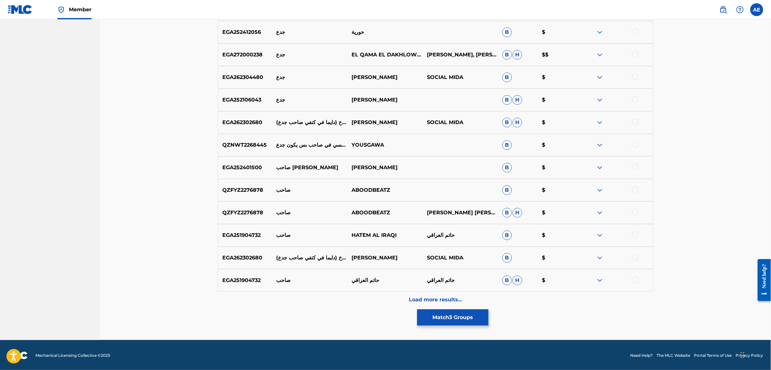
scroll to position [879, 0]
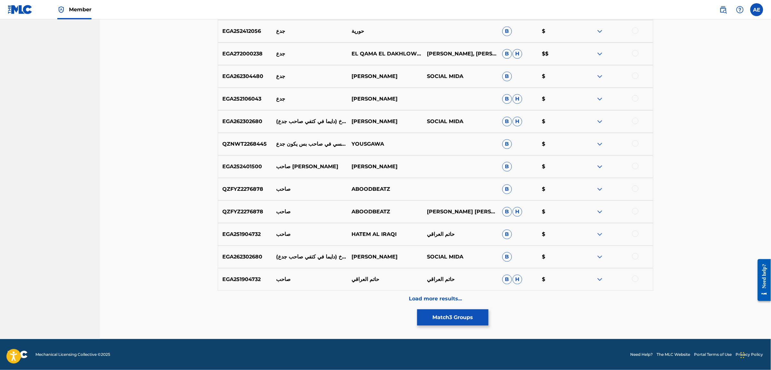
click at [342, 300] on div "Load more results..." at bounding box center [435, 299] width 435 height 16
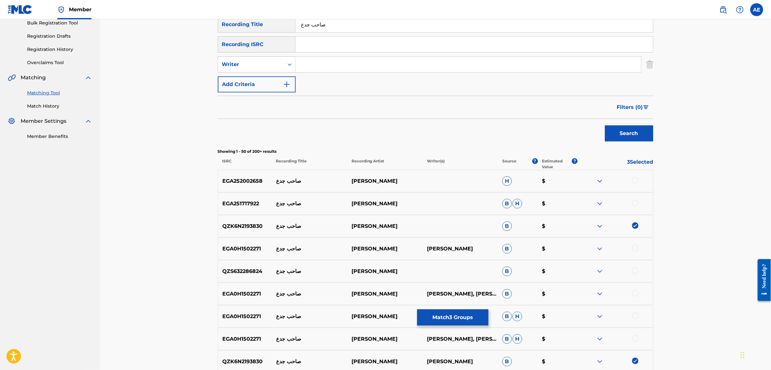
scroll to position [0, 0]
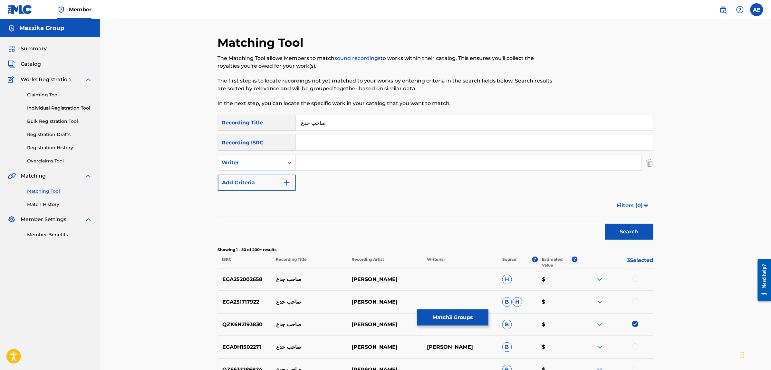
click at [440, 314] on button "Match 3 Groups" at bounding box center [452, 317] width 71 height 16
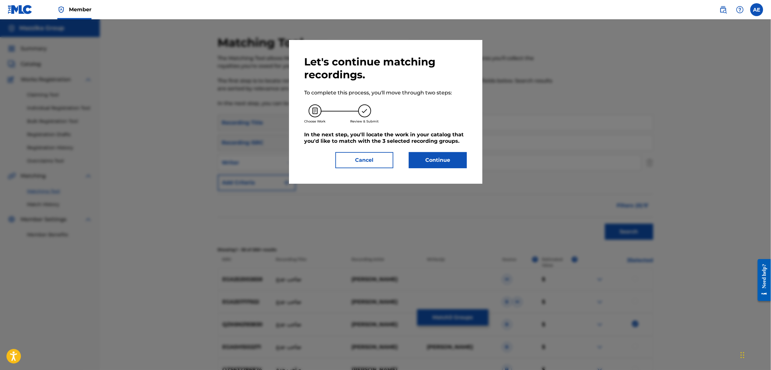
click at [430, 152] on button "Continue" at bounding box center [438, 160] width 58 height 16
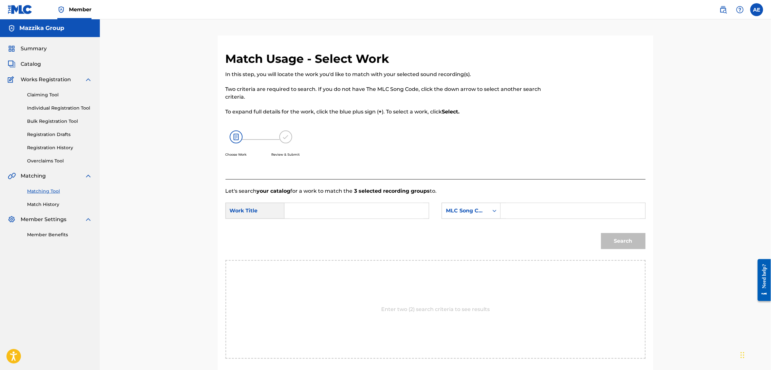
click at [376, 208] on input "Search Form" at bounding box center [356, 210] width 133 height 15
paste input "[PERSON_NAME]"
paste input "a7eb Gada3"
type input "Sa7eb Gada3"
drag, startPoint x: 565, startPoint y: 218, endPoint x: 564, endPoint y: 212, distance: 5.9
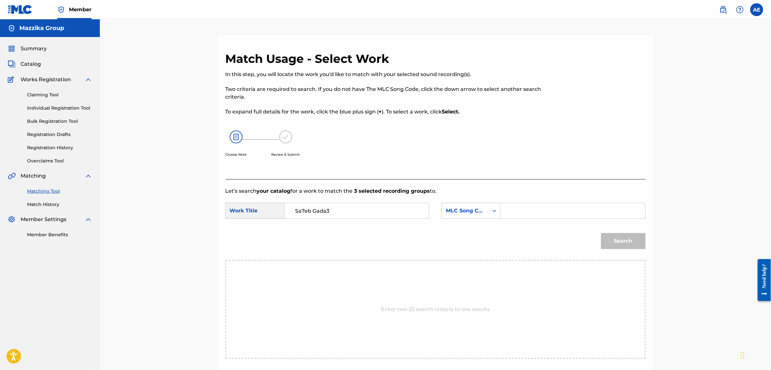
click at [565, 218] on input "Search Form" at bounding box center [572, 210] width 133 height 15
paste input "S81UGS"
type input "S81UGS"
click at [601, 233] on button "Search" at bounding box center [623, 241] width 44 height 16
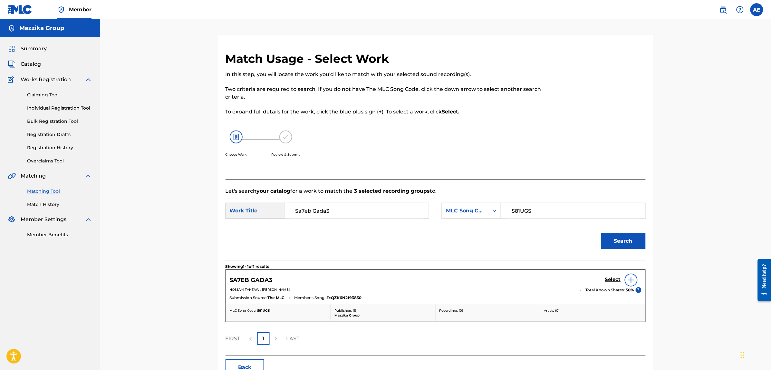
click at [609, 280] on h5 "Select" at bounding box center [613, 279] width 16 height 6
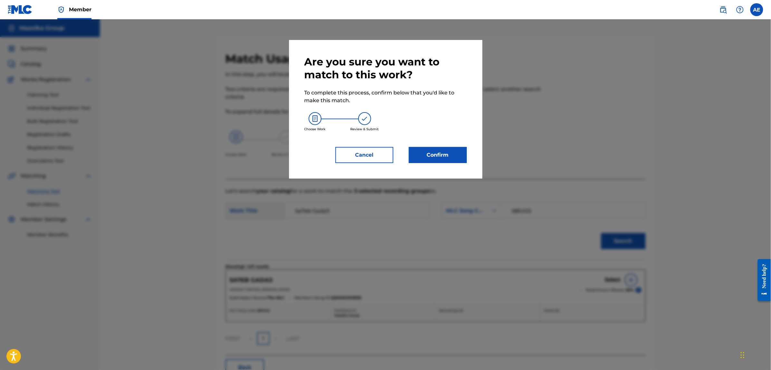
click at [416, 157] on button "Confirm" at bounding box center [438, 155] width 58 height 16
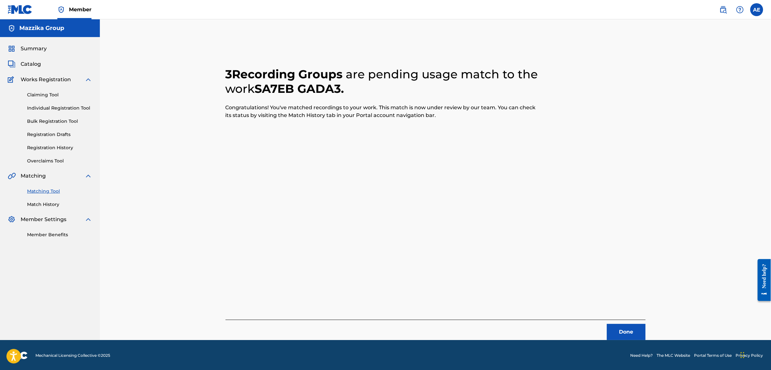
click at [618, 329] on button "Done" at bounding box center [626, 332] width 39 height 16
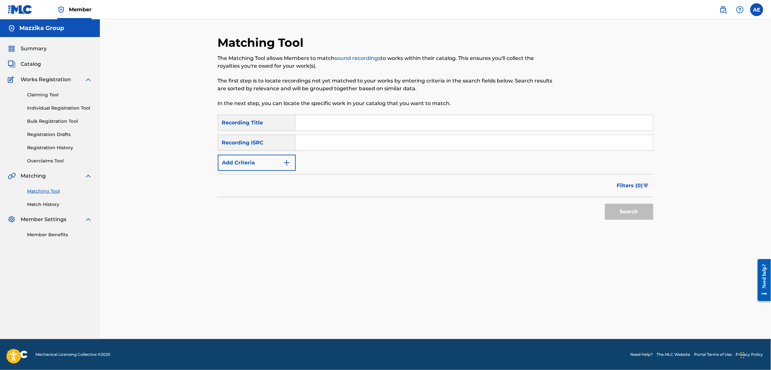
click at [275, 168] on button "Add Criteria" at bounding box center [257, 163] width 78 height 16
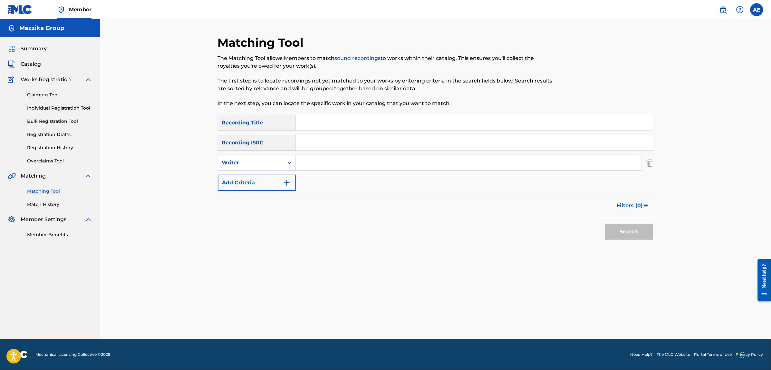
click at [328, 144] on input "Search Form" at bounding box center [474, 142] width 357 height 15
paste input "EGA012502158"
type input "EGA012502158"
click at [605, 224] on button "Search" at bounding box center [629, 232] width 48 height 16
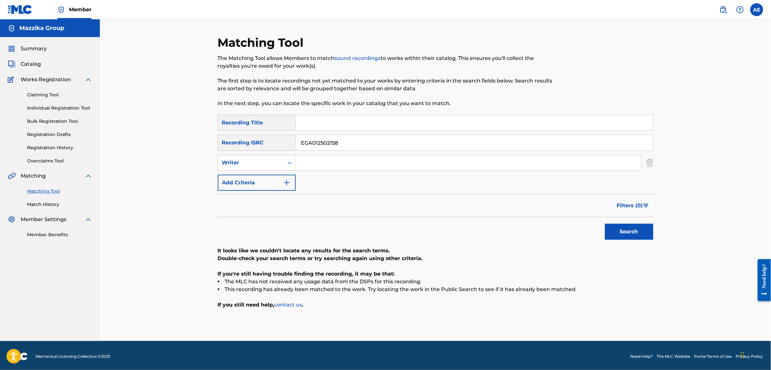
drag, startPoint x: 272, startPoint y: 144, endPoint x: 159, endPoint y: 146, distance: 112.7
click at [159, 146] on div "Matching Tool The Matching Tool allows Members to match sound recordings to wor…" at bounding box center [435, 179] width 671 height 321
click at [313, 127] on input "Search Form" at bounding box center [474, 122] width 357 height 15
click at [332, 164] on input "Search Form" at bounding box center [468, 162] width 345 height 15
paste input "[PERSON_NAME]"
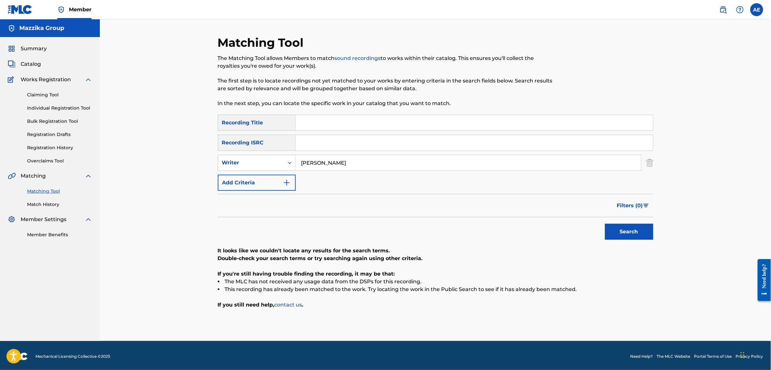
type input "[PERSON_NAME]"
click at [331, 127] on input "Search Form" at bounding box center [474, 122] width 357 height 15
paste input "akhdar soudi"
type input "akhdar soudi"
click at [605, 224] on button "Search" at bounding box center [629, 232] width 48 height 16
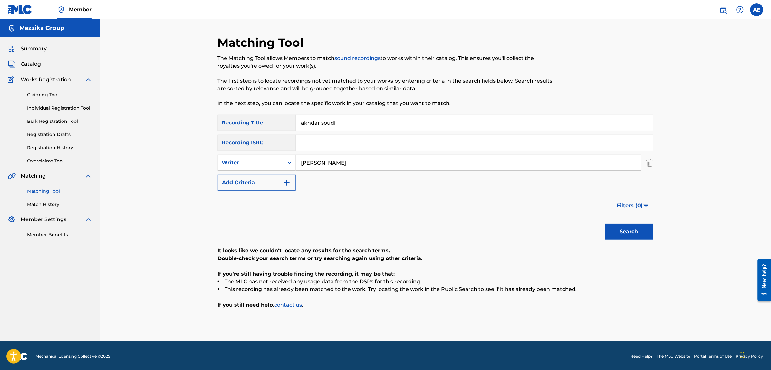
drag, startPoint x: 353, startPoint y: 162, endPoint x: 179, endPoint y: 163, distance: 174.3
click at [179, 163] on div "Matching Tool The Matching Tool allows Members to match sound recordings to wor…" at bounding box center [435, 179] width 671 height 321
click at [605, 224] on button "Search" at bounding box center [629, 232] width 48 height 16
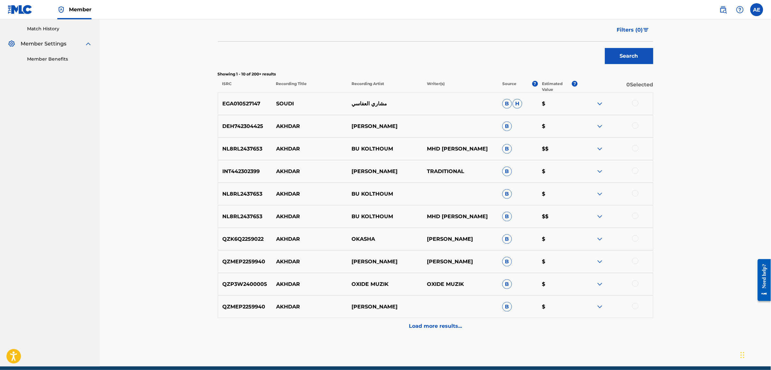
scroll to position [161, 0]
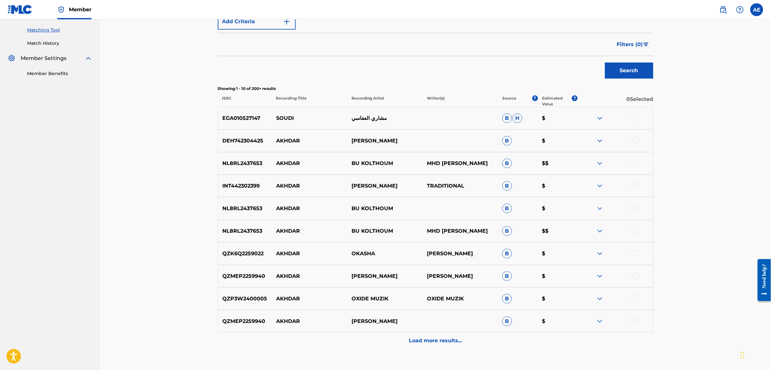
click at [362, 339] on div "Load more results..." at bounding box center [435, 340] width 435 height 16
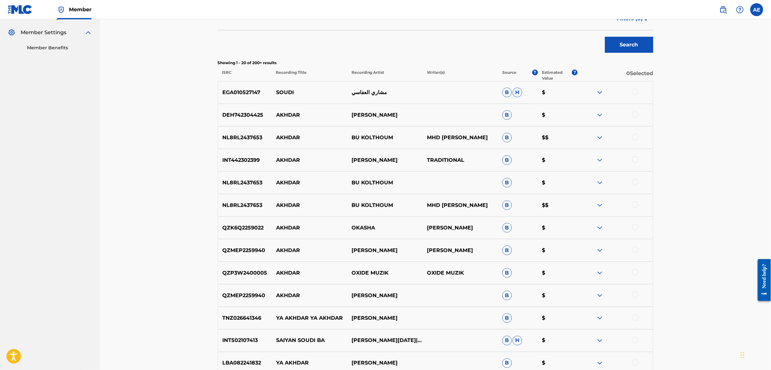
scroll to position [0, 0]
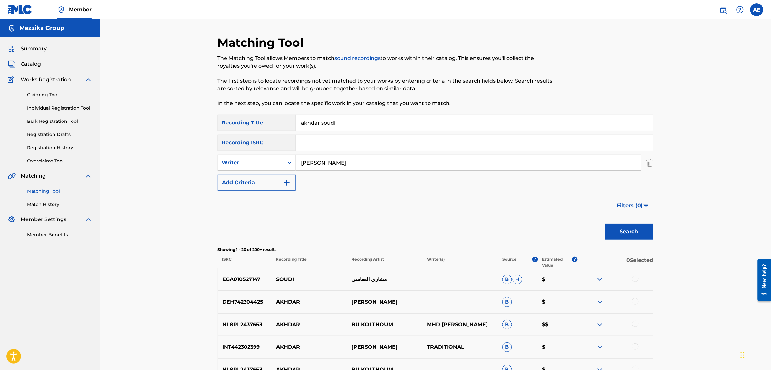
type input "[PERSON_NAME]"
drag, startPoint x: 346, startPoint y: 122, endPoint x: 232, endPoint y: 116, distance: 113.9
click at [234, 115] on div "SearchWithCriteriac4617c19-443b-46dc-9a95-a74b8fe0b63d Recording Title akhdar s…" at bounding box center [435, 123] width 435 height 16
type input "اخضر سعودي"
click at [605, 224] on button "Search" at bounding box center [629, 232] width 48 height 16
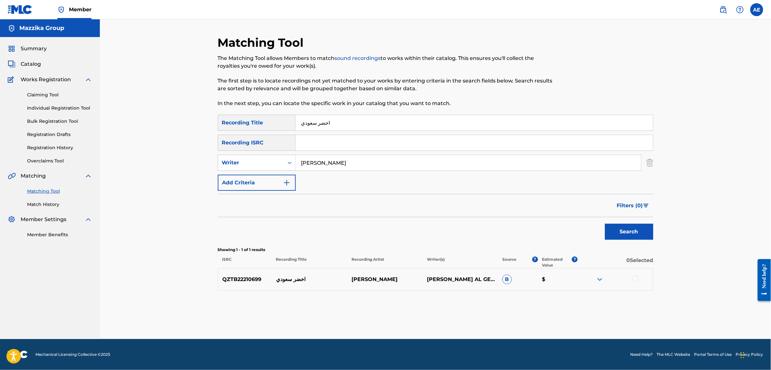
click at [634, 276] on div at bounding box center [635, 278] width 6 height 6
drag, startPoint x: 334, startPoint y: 160, endPoint x: 239, endPoint y: 162, distance: 95.7
click at [239, 162] on div "SearchWithCriteria1e58efb6-01ef-4c3e-91ca-abf10fa37235 Writer [PERSON_NAME]" at bounding box center [435, 163] width 435 height 16
click at [605, 224] on button "Search" at bounding box center [629, 232] width 48 height 16
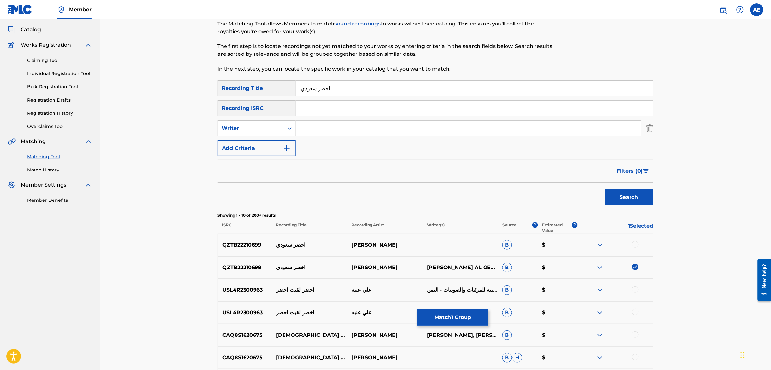
scroll to position [121, 0]
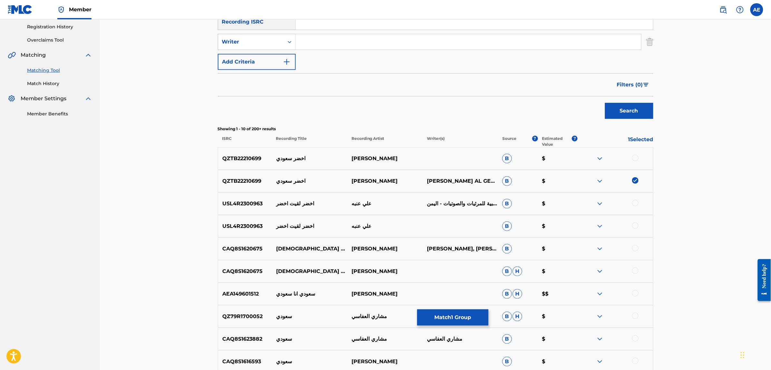
click at [636, 156] on div at bounding box center [635, 158] width 6 height 6
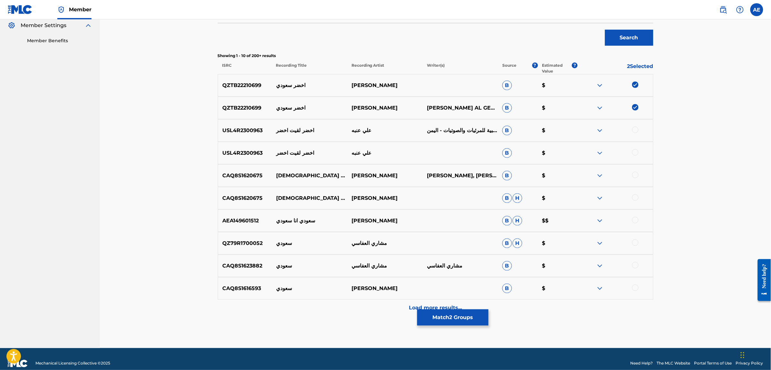
scroll to position [203, 0]
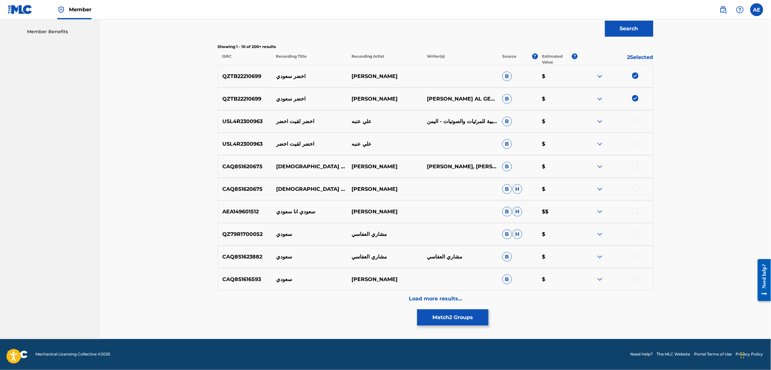
click at [329, 297] on div "Load more results..." at bounding box center [435, 299] width 435 height 16
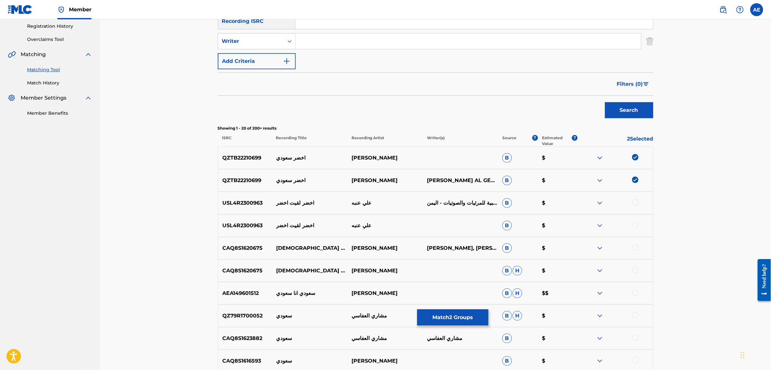
scroll to position [0, 0]
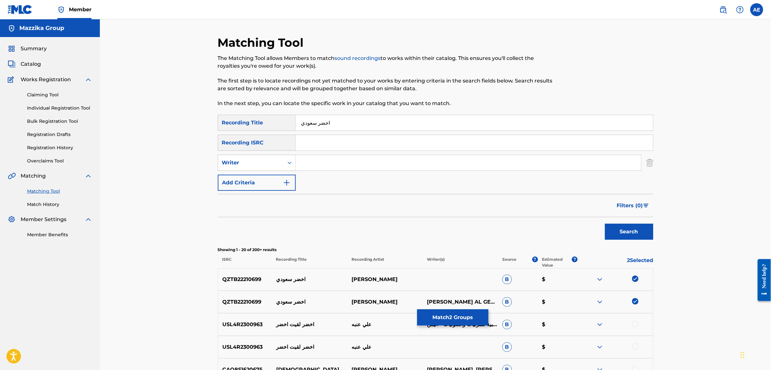
click at [460, 318] on button "Match 2 Groups" at bounding box center [452, 317] width 71 height 16
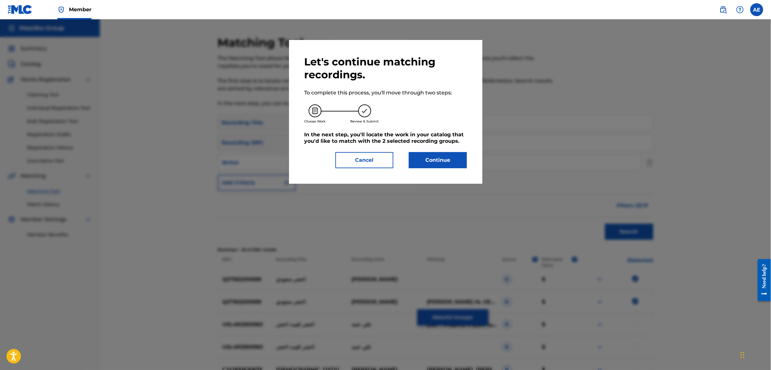
click at [434, 157] on button "Continue" at bounding box center [438, 160] width 58 height 16
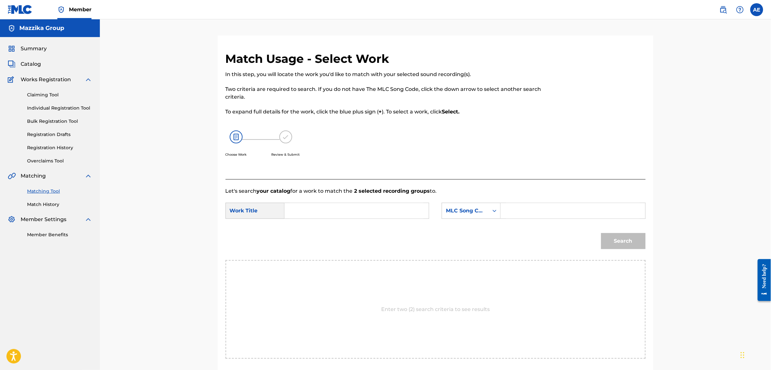
click at [365, 211] on input "Search Form" at bounding box center [356, 210] width 133 height 15
paste input "akhdar soudi"
type input "akhdar soudi"
click at [525, 209] on input "Search Form" at bounding box center [572, 210] width 133 height 15
click at [524, 210] on input "Search Form" at bounding box center [572, 210] width 133 height 15
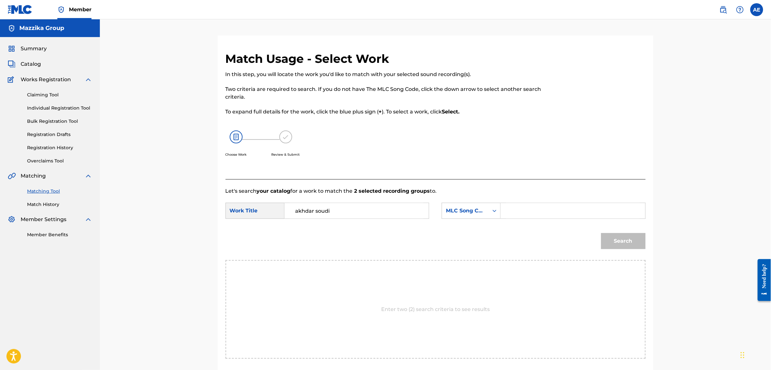
paste input "AY91JG"
type input "AY91JG"
click at [601, 233] on button "Search" at bounding box center [623, 241] width 44 height 16
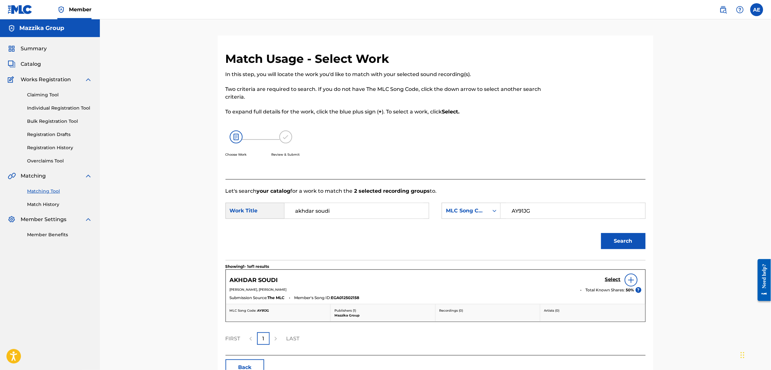
click at [608, 279] on h5 "Select" at bounding box center [613, 279] width 16 height 6
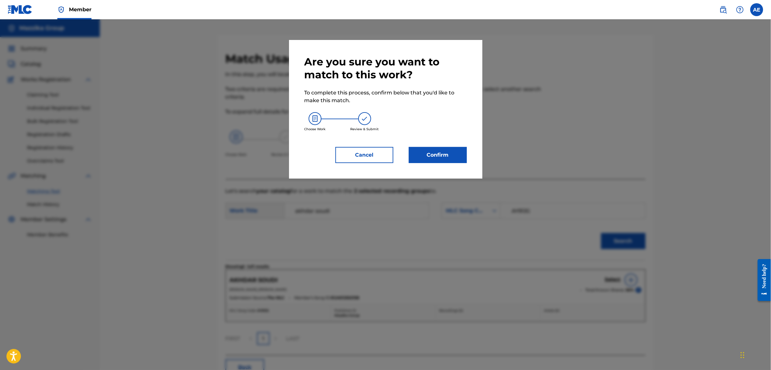
click at [424, 157] on button "Confirm" at bounding box center [438, 155] width 58 height 16
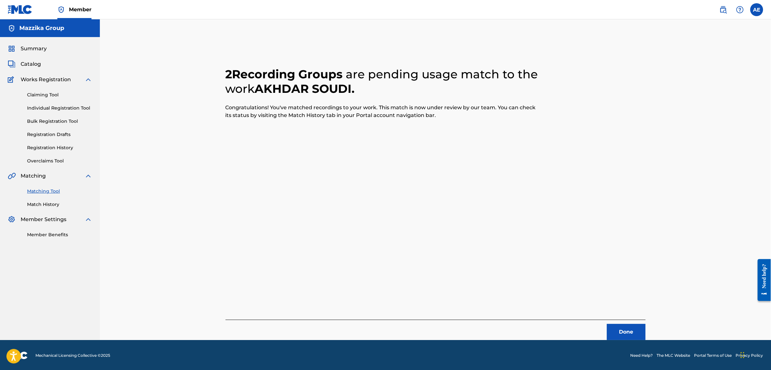
click at [618, 336] on button "Done" at bounding box center [626, 332] width 39 height 16
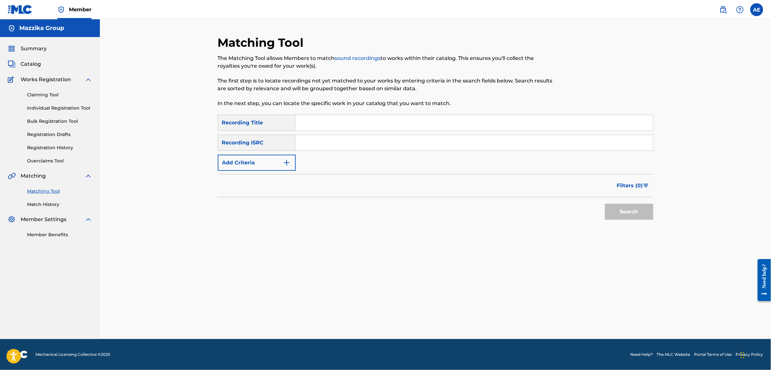
click at [258, 161] on button "Add Criteria" at bounding box center [257, 163] width 78 height 16
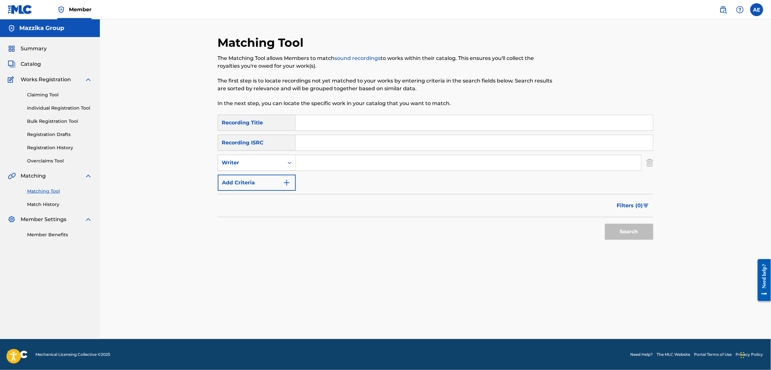
drag, startPoint x: 328, startPoint y: 137, endPoint x: 339, endPoint y: 138, distance: 11.3
click at [328, 137] on input "Search Form" at bounding box center [474, 142] width 357 height 15
paste input "aea142501080"
type input "aea142501080"
click at [605, 224] on button "Search" at bounding box center [629, 232] width 48 height 16
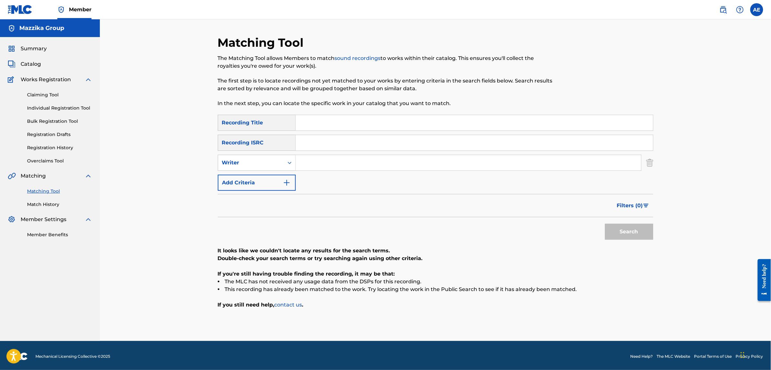
click at [329, 167] on input "Search Form" at bounding box center [468, 162] width 345 height 15
paste input "[PERSON_NAME]"
type input "[PERSON_NAME]"
click at [328, 129] on input "Search Form" at bounding box center [474, 122] width 357 height 15
paste input "del heta"
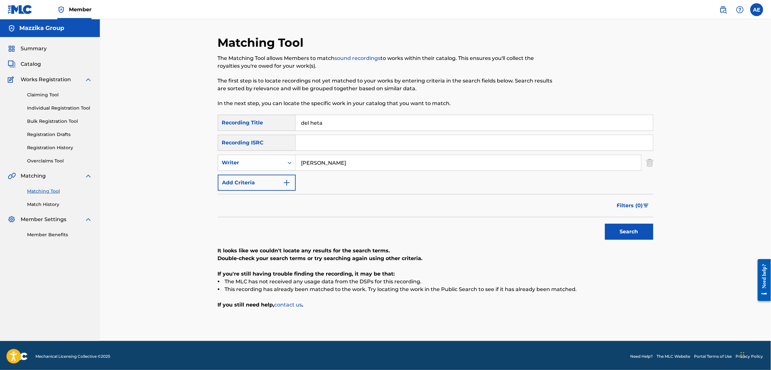
type input "del heta"
click at [605, 224] on button "Search" at bounding box center [629, 232] width 48 height 16
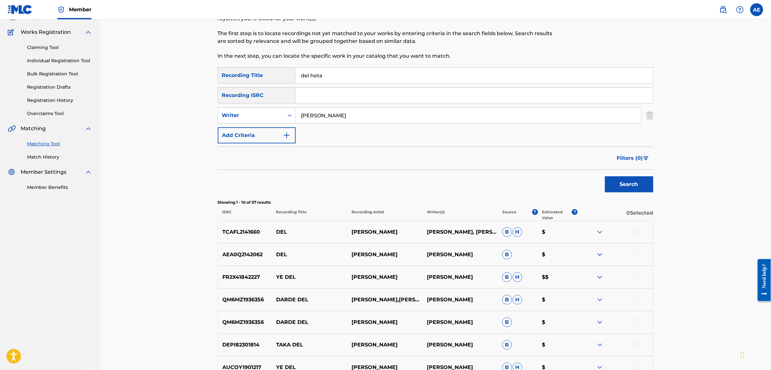
scroll to position [2, 0]
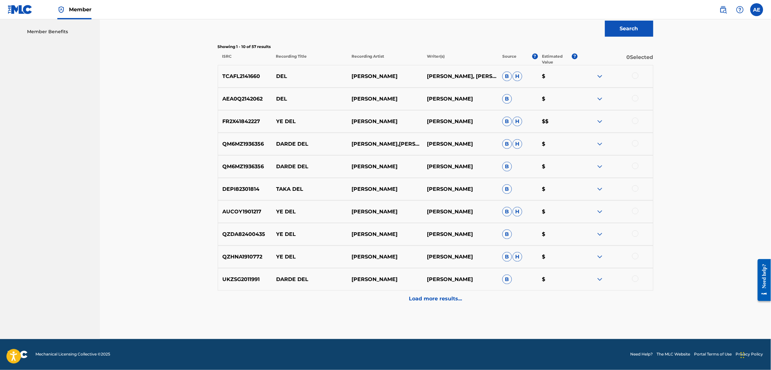
click at [361, 299] on div "Load more results..." at bounding box center [435, 299] width 435 height 16
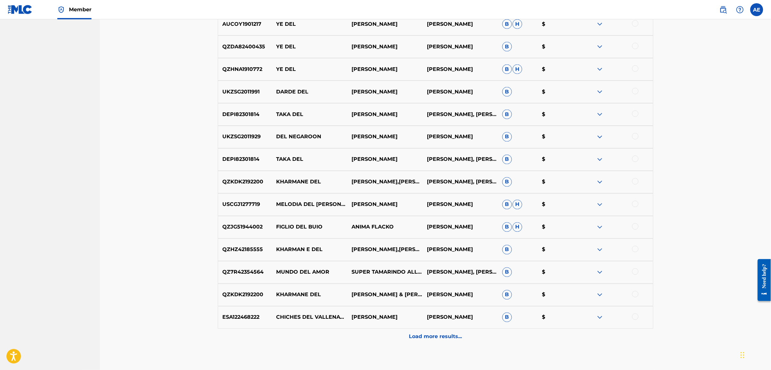
scroll to position [404, 0]
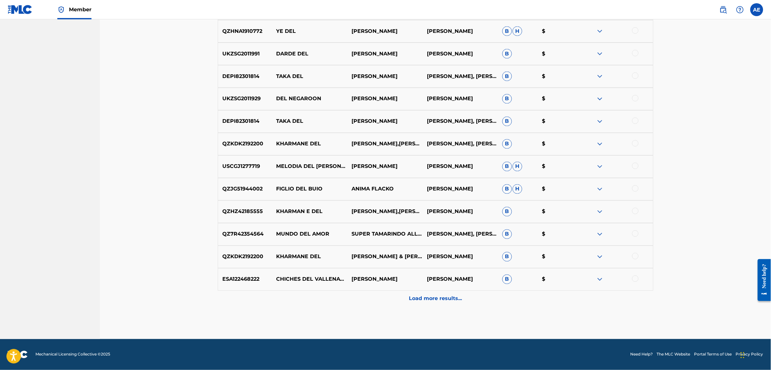
click at [367, 304] on div "Load more results..." at bounding box center [435, 299] width 435 height 16
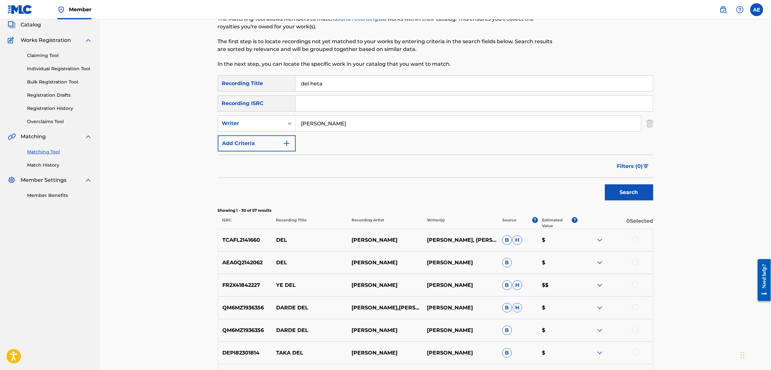
scroll to position [0, 0]
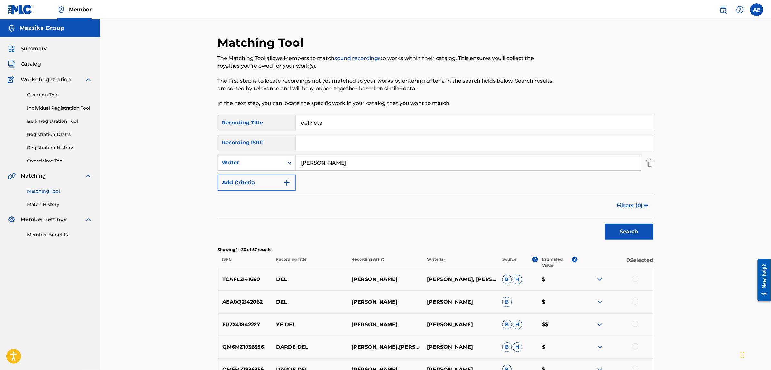
drag, startPoint x: 341, startPoint y: 165, endPoint x: 234, endPoint y: 163, distance: 106.6
click at [234, 163] on div "SearchWithCriteria1e58efb6-01ef-4c3e-91ca-abf10fa37235 Writer [PERSON_NAME]" at bounding box center [435, 163] width 435 height 16
click at [605, 224] on button "Search" at bounding box center [629, 232] width 48 height 16
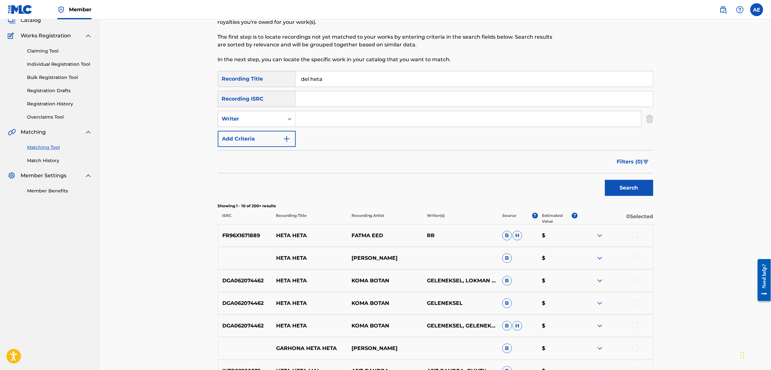
scroll to position [201, 0]
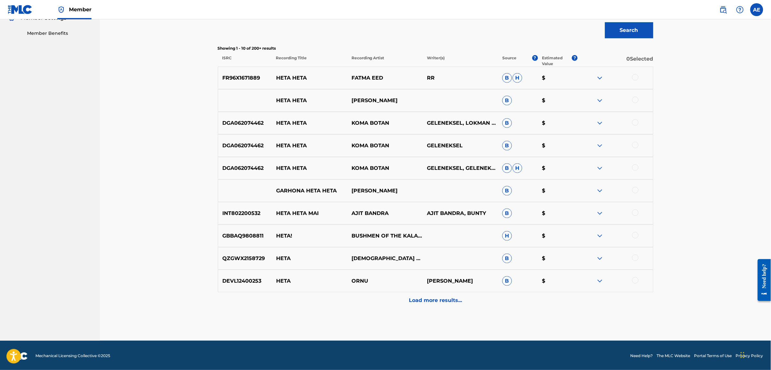
click at [343, 305] on div "Load more results..." at bounding box center [435, 300] width 435 height 16
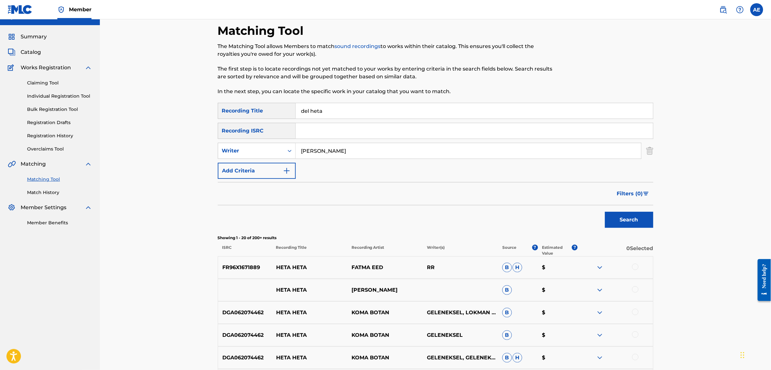
scroll to position [0, 0]
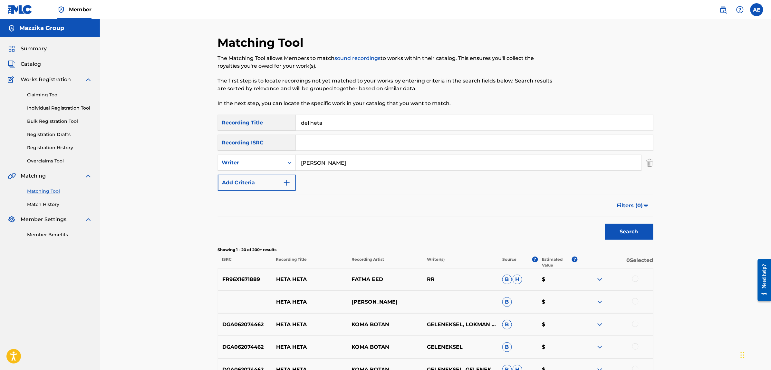
type input "[PERSON_NAME]"
drag, startPoint x: 332, startPoint y: 124, endPoint x: 255, endPoint y: 126, distance: 76.3
click at [255, 126] on div "SearchWithCriteriac4617c19-443b-46dc-9a95-a74b8fe0b63d Recording Title del heta" at bounding box center [435, 123] width 435 height 16
type input "ضل حيطة"
click at [605, 224] on button "Search" at bounding box center [629, 232] width 48 height 16
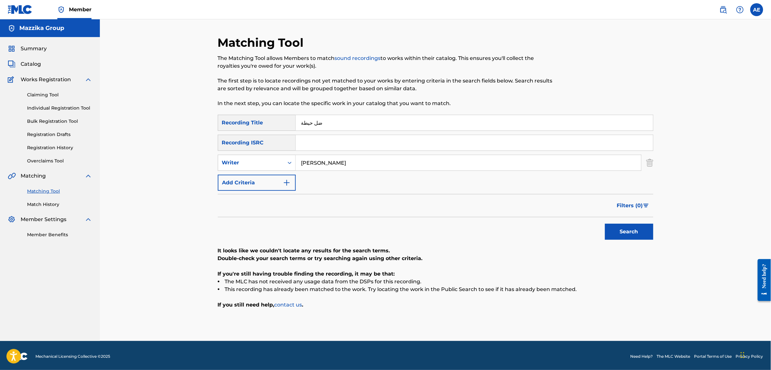
drag, startPoint x: 349, startPoint y: 163, endPoint x: 174, endPoint y: 164, distance: 174.3
click at [190, 164] on div "Matching Tool The Matching Tool allows Members to match sound recordings to wor…" at bounding box center [435, 179] width 671 height 321
click at [605, 224] on button "Search" at bounding box center [629, 232] width 48 height 16
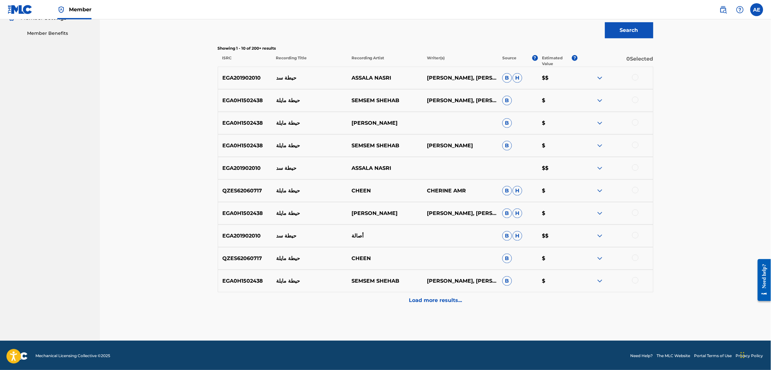
click at [334, 301] on div "Load more results..." at bounding box center [435, 300] width 435 height 16
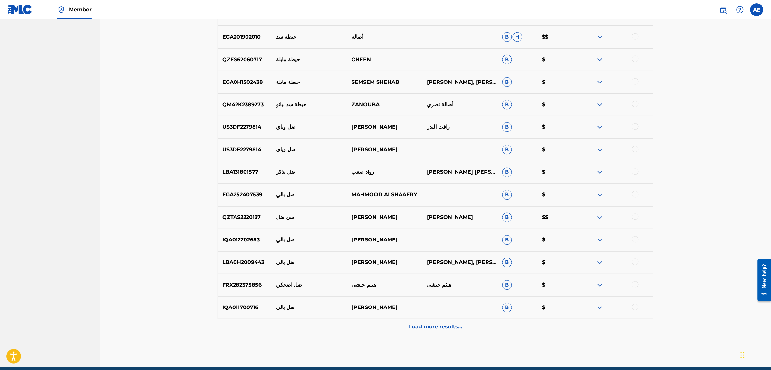
scroll to position [403, 0]
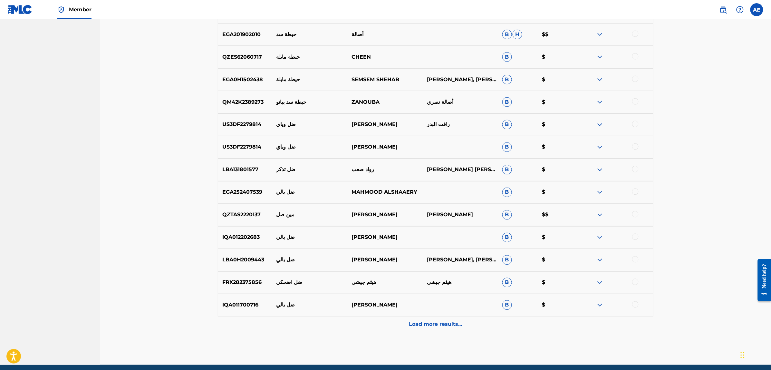
click at [339, 318] on div "Load more results..." at bounding box center [435, 324] width 435 height 16
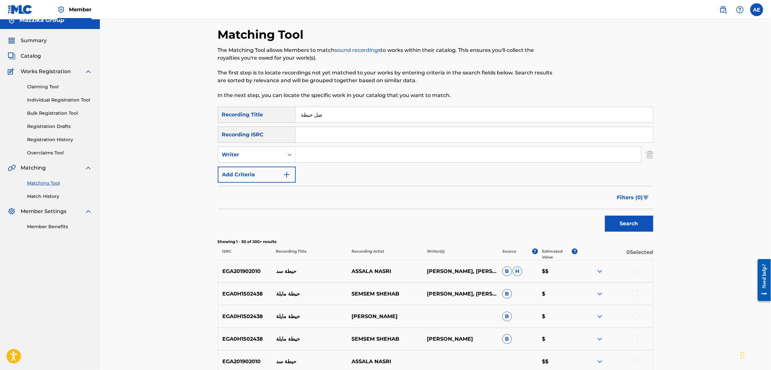
scroll to position [0, 0]
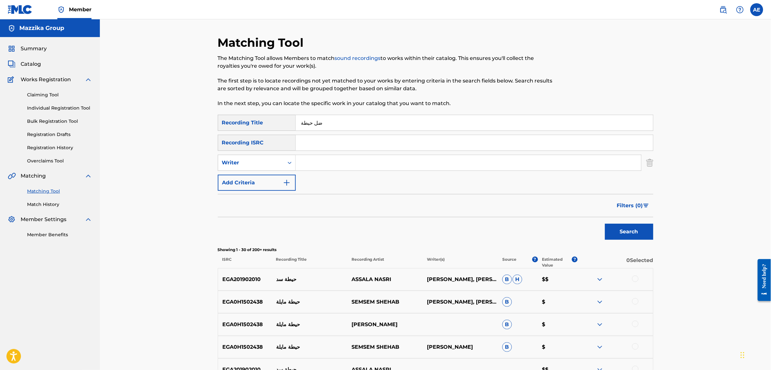
drag, startPoint x: 303, startPoint y: 123, endPoint x: 295, endPoint y: 122, distance: 7.8
click at [295, 122] on div "SearchWithCriteriac4617c19-443b-46dc-9a95-a74b8fe0b63d Recording Title ضل حيطة" at bounding box center [435, 123] width 435 height 16
type input "ضل حيطه"
click at [605, 224] on button "Search" at bounding box center [629, 232] width 48 height 16
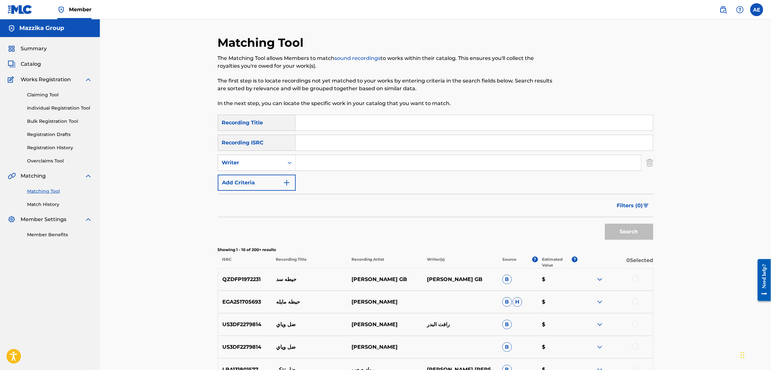
click at [321, 143] on input "Search Form" at bounding box center [474, 142] width 357 height 15
paste input "EGA012502161"
type input "EGA012502161"
click at [605, 224] on button "Search" at bounding box center [629, 232] width 48 height 16
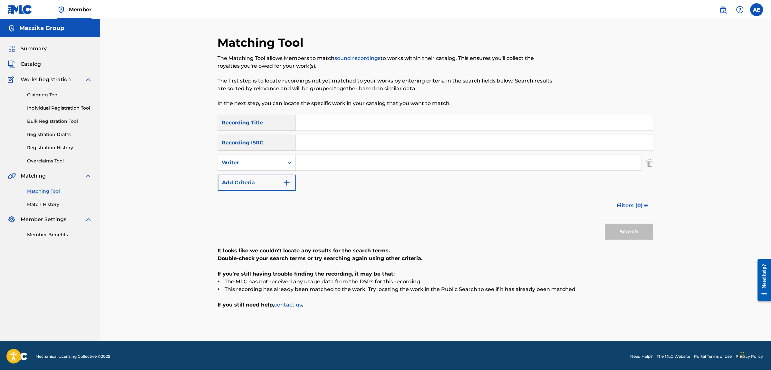
drag, startPoint x: 336, startPoint y: 160, endPoint x: 333, endPoint y: 171, distance: 11.3
click at [336, 160] on input "Search Form" at bounding box center [468, 162] width 345 height 15
type input "ضل حيطة"
type input "[PERSON_NAME]"
drag, startPoint x: 324, startPoint y: 121, endPoint x: 221, endPoint y: 124, distance: 102.8
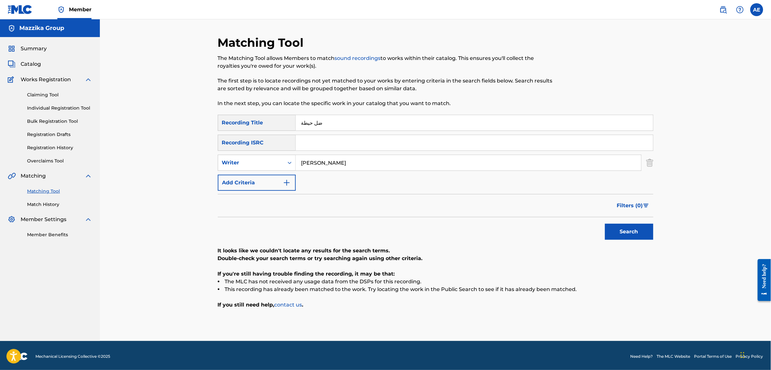
click at [221, 124] on div "SearchWithCriteriac4617c19-443b-46dc-9a95-a74b8fe0b63d Recording Title ضل حيطة" at bounding box center [435, 123] width 435 height 16
paste input "Resalet El Shahid"
type input "Resalet El Shahid"
click at [605, 224] on button "Search" at bounding box center [629, 232] width 48 height 16
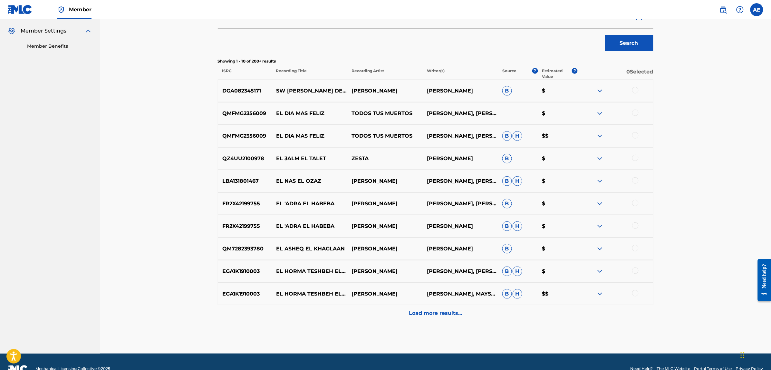
scroll to position [203, 0]
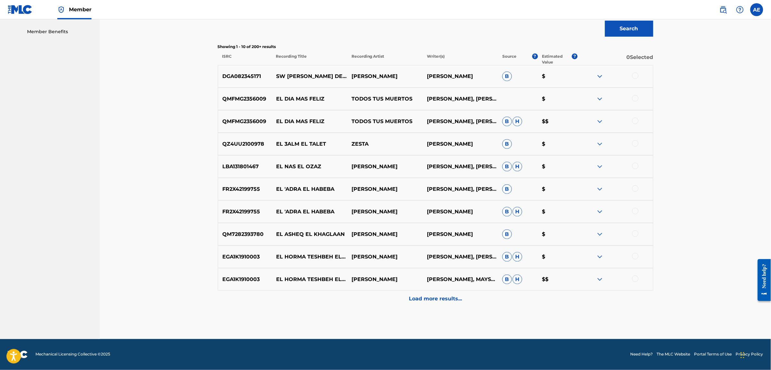
click at [359, 294] on div "Load more results..." at bounding box center [435, 299] width 435 height 16
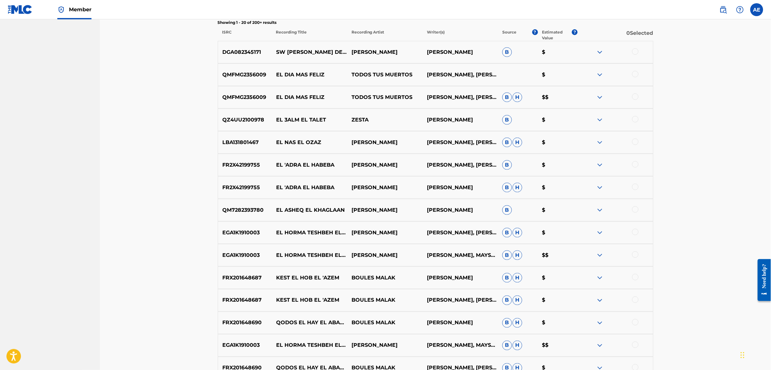
scroll to position [0, 0]
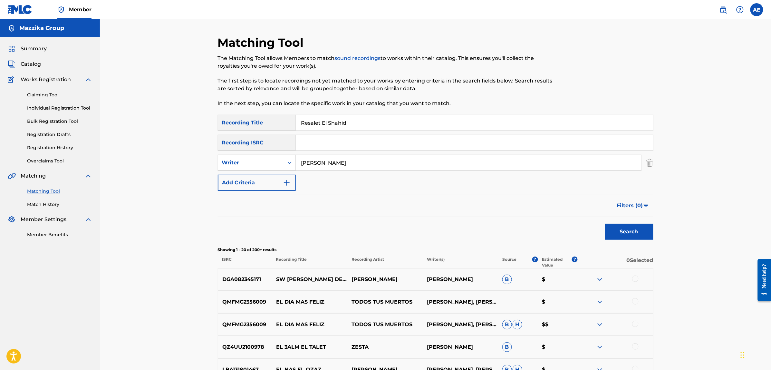
drag, startPoint x: 350, startPoint y: 162, endPoint x: 235, endPoint y: 165, distance: 114.7
click at [235, 165] on div "SearchWithCriteria1e58efb6-01ef-4c3e-91ca-abf10fa37235 Writer [PERSON_NAME]" at bounding box center [435, 163] width 435 height 16
click at [605, 224] on button "Search" at bounding box center [629, 232] width 48 height 16
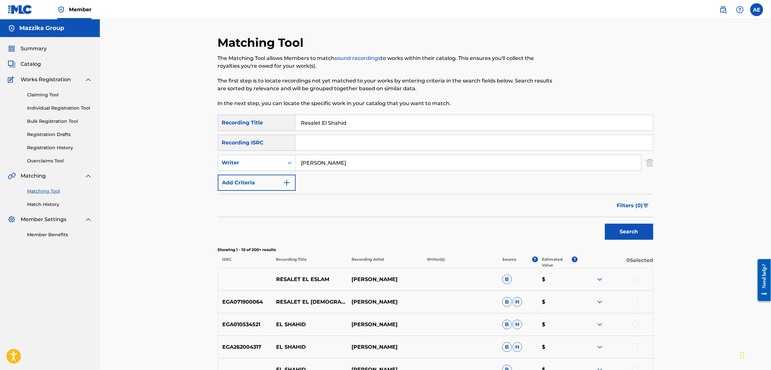
type input "[PERSON_NAME]"
drag, startPoint x: 310, startPoint y: 122, endPoint x: 271, endPoint y: 126, distance: 38.6
click at [276, 123] on div "SearchWithCriteriac4617c19-443b-46dc-9a95-a74b8fe0b63d Recording Title Resalet …" at bounding box center [435, 123] width 435 height 16
type input "رسالة الشهيد"
click at [605, 224] on button "Search" at bounding box center [629, 232] width 48 height 16
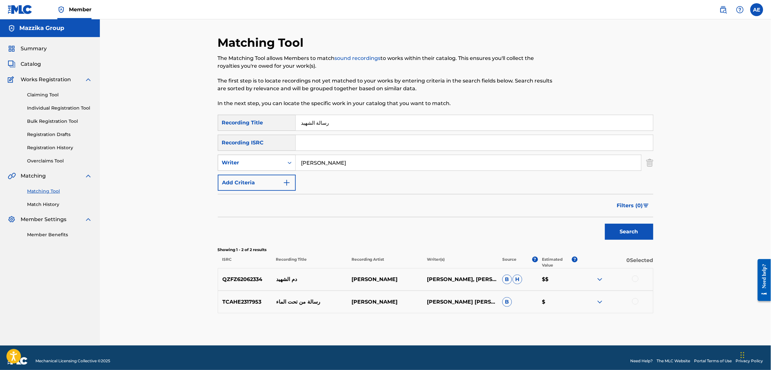
drag, startPoint x: 357, startPoint y: 161, endPoint x: 285, endPoint y: 163, distance: 71.8
click at [285, 163] on div "SearchWithCriteria1e58efb6-01ef-4c3e-91ca-abf10fa37235 Writer [PERSON_NAME]" at bounding box center [435, 163] width 435 height 16
click at [605, 224] on button "Search" at bounding box center [629, 232] width 48 height 16
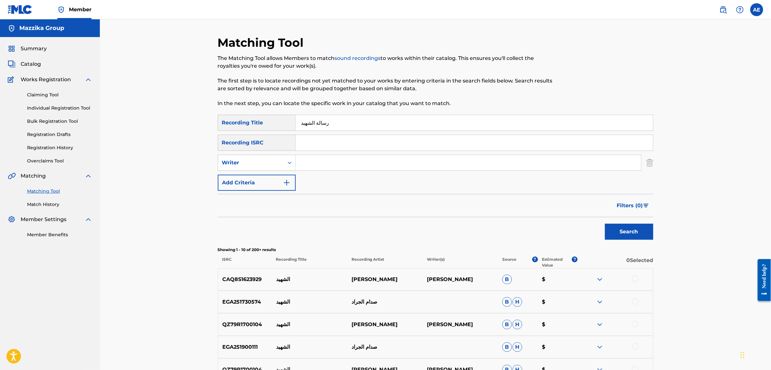
drag, startPoint x: 330, startPoint y: 122, endPoint x: 261, endPoint y: 122, distance: 69.6
click at [261, 122] on div "SearchWithCriteriac4617c19-443b-46dc-9a95-a74b8fe0b63d Recording Title رسالة ال…" at bounding box center [435, 123] width 435 height 16
click at [317, 142] on input "Search Form" at bounding box center [474, 142] width 357 height 15
paste input "EGA012502159"
type input "EGA012502159"
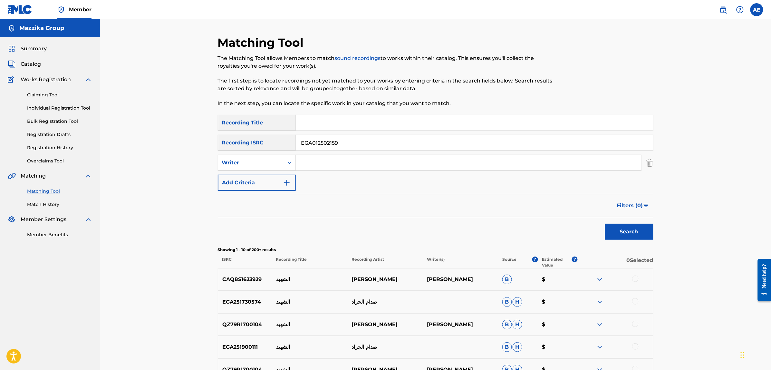
click at [605, 224] on button "Search" at bounding box center [629, 232] width 48 height 16
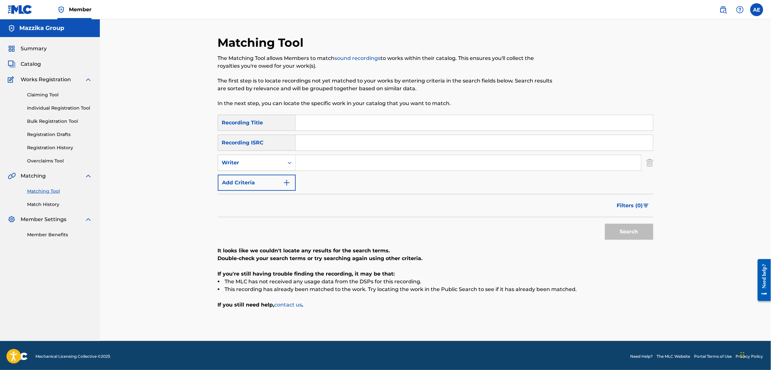
click at [318, 165] on input "Search Form" at bounding box center [468, 162] width 345 height 15
type input "رسالة الشهيد"
type input "[PERSON_NAME]"
drag, startPoint x: 331, startPoint y: 122, endPoint x: 242, endPoint y: 117, distance: 89.4
click at [242, 117] on div "SearchWithCriteriac4617c19-443b-46dc-9a95-a74b8fe0b63d Recording Title رسالة ال…" at bounding box center [435, 123] width 435 height 16
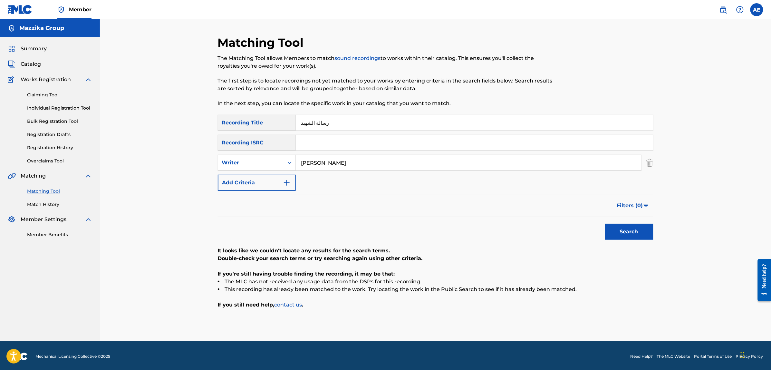
paste input "awlad baladna"
type input "awlad baladna"
click at [605, 224] on button "Search" at bounding box center [629, 232] width 48 height 16
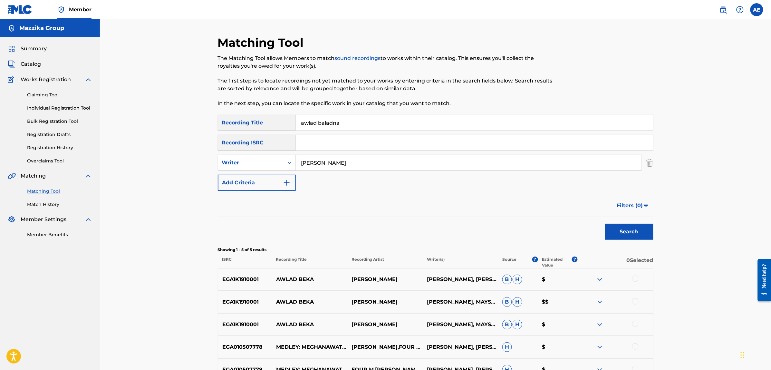
drag, startPoint x: 349, startPoint y: 160, endPoint x: 217, endPoint y: 160, distance: 131.7
click at [218, 160] on div "SearchWithCriteria1e58efb6-01ef-4c3e-91ca-abf10fa37235 Writer [PERSON_NAME]" at bounding box center [435, 163] width 435 height 16
click at [605, 224] on button "Search" at bounding box center [629, 232] width 48 height 16
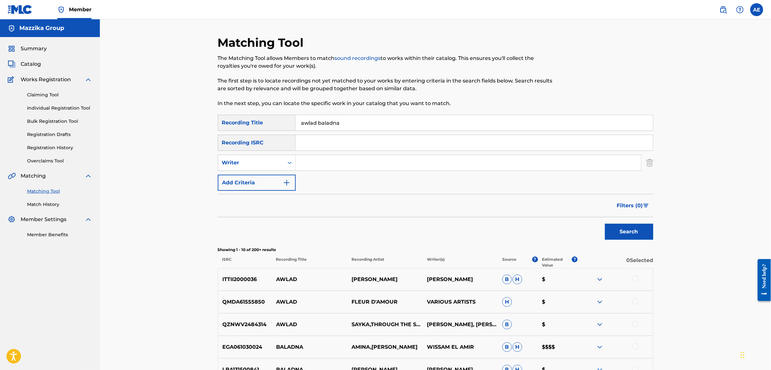
drag, startPoint x: 357, startPoint y: 120, endPoint x: 190, endPoint y: 116, distance: 166.6
click at [190, 116] on div "Matching Tool The Matching Tool allows Members to match sound recordings to wor…" at bounding box center [435, 280] width 671 height 522
paste input "HODNEK YA BALADI"
click at [605, 224] on button "Search" at bounding box center [629, 232] width 48 height 16
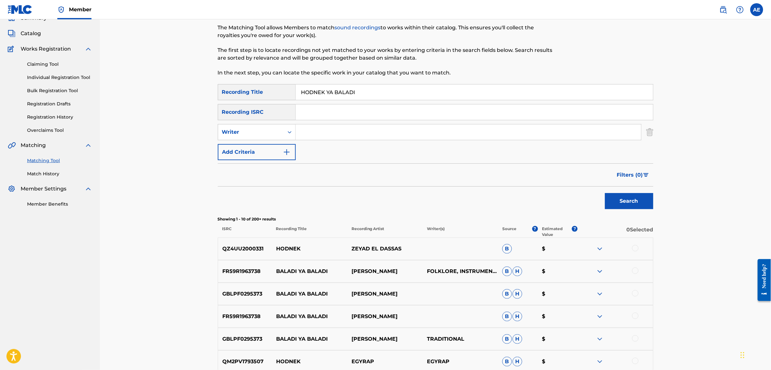
scroll to position [161, 0]
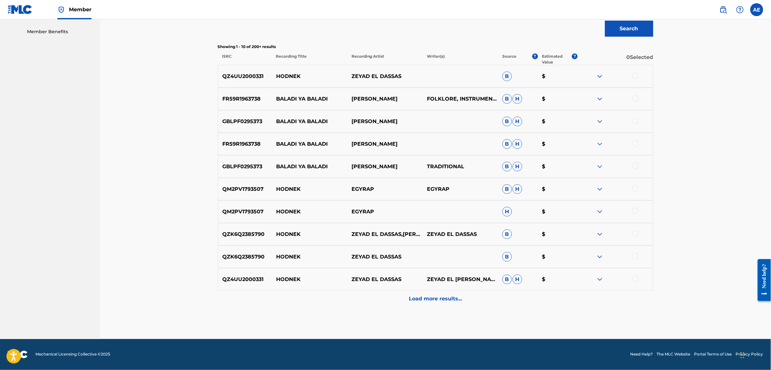
click at [372, 300] on div "Load more results..." at bounding box center [435, 299] width 435 height 16
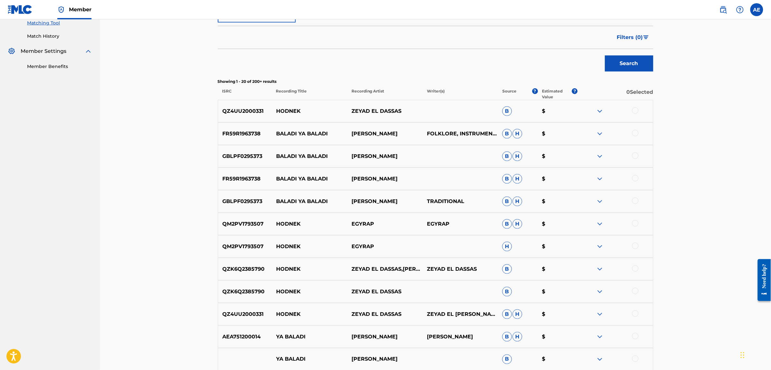
scroll to position [163, 0]
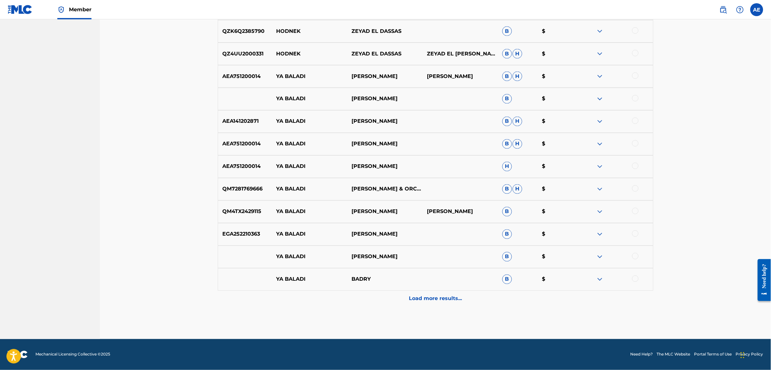
click at [348, 303] on div "Load more results..." at bounding box center [435, 299] width 435 height 16
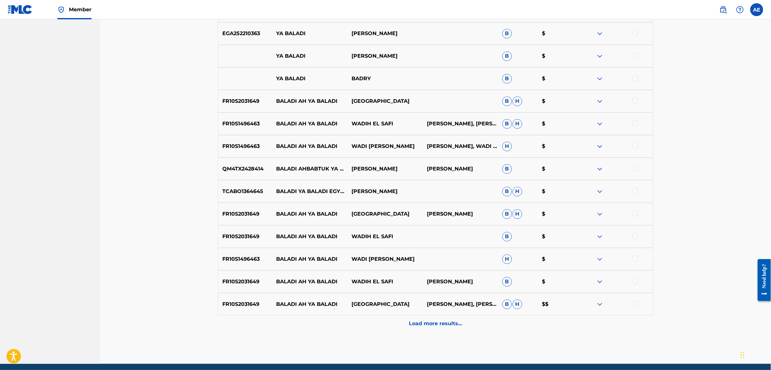
scroll to position [630, 0]
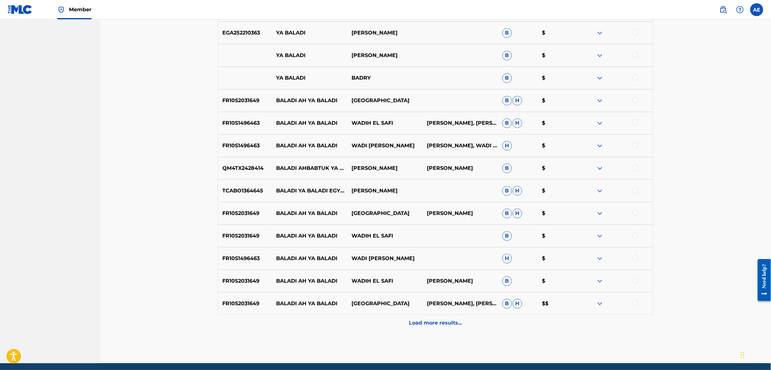
click at [366, 314] on div "FR10S2031649 BALADI AH YA BALADI WADI EL SAFI [PERSON_NAME], [PERSON_NAME] [PER…" at bounding box center [435, 303] width 435 height 23
click at [366, 321] on div "Load more results..." at bounding box center [435, 323] width 435 height 16
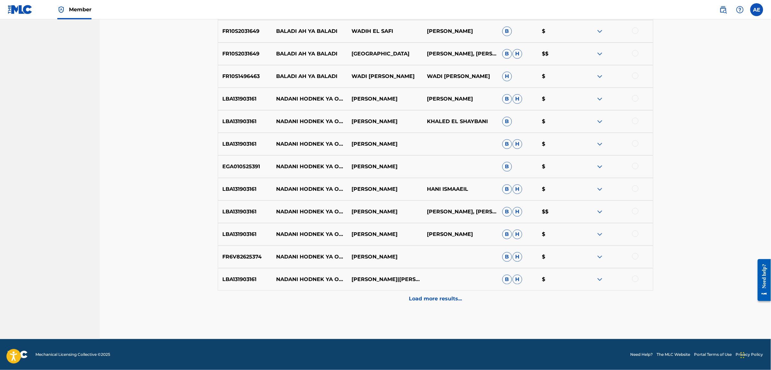
click at [337, 306] on div "Load more results..." at bounding box center [435, 299] width 435 height 16
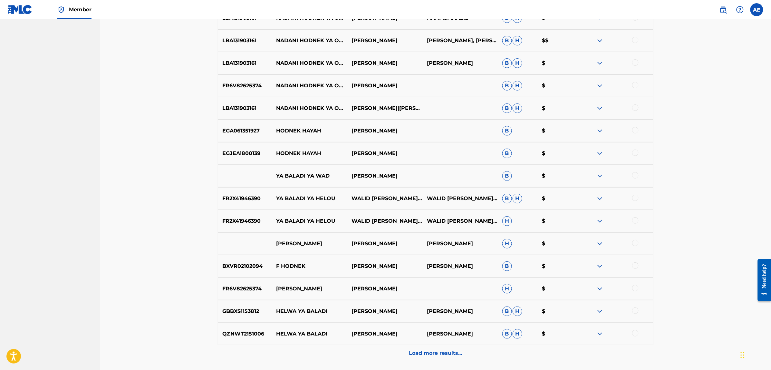
scroll to position [1081, 0]
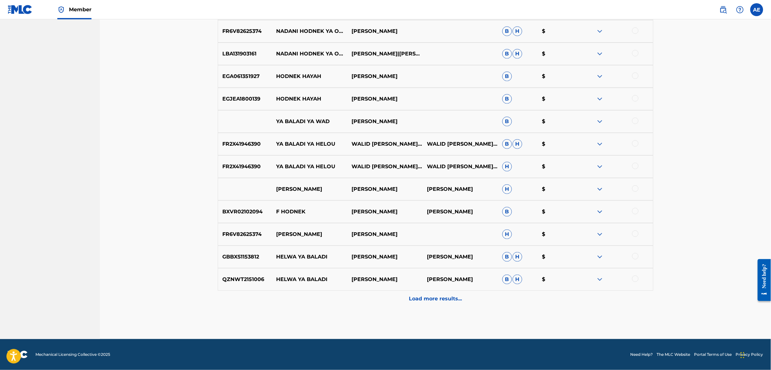
click at [346, 292] on div "Load more results..." at bounding box center [435, 299] width 435 height 16
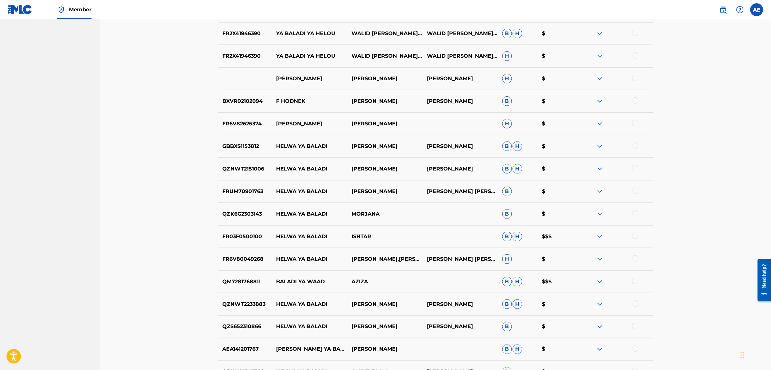
scroll to position [1306, 0]
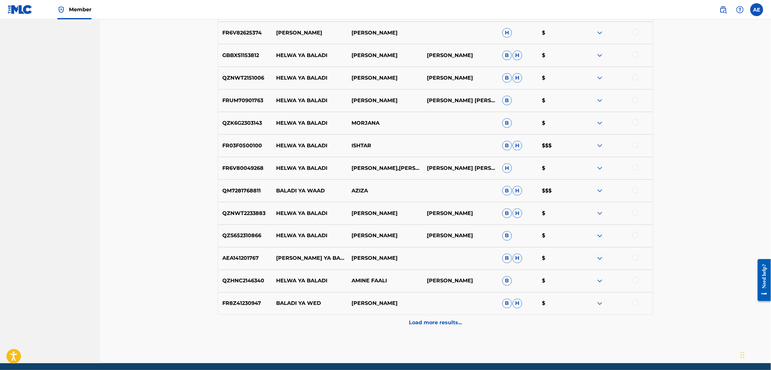
click at [337, 320] on div "Load more results..." at bounding box center [435, 323] width 435 height 16
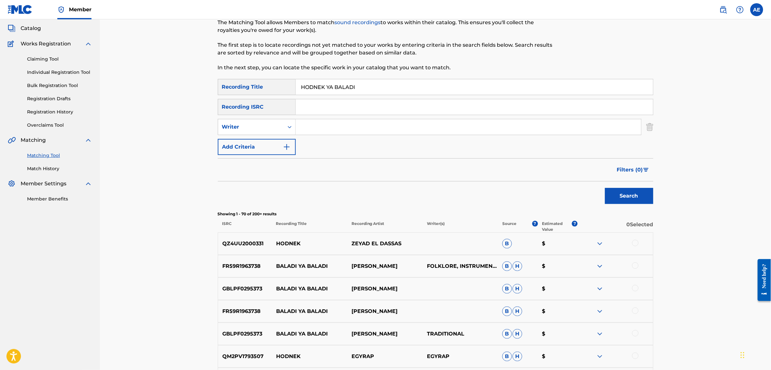
scroll to position [0, 0]
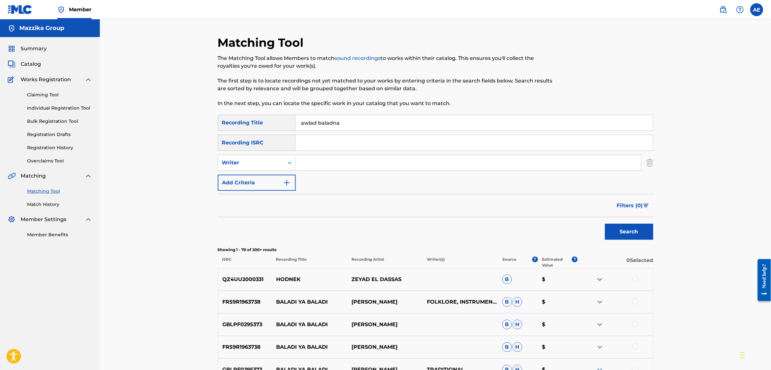
type input "awlad baladna"
type input "[PERSON_NAME]"
drag, startPoint x: 350, startPoint y: 122, endPoint x: 256, endPoint y: 118, distance: 94.1
click at [256, 118] on div "SearchWithCriteriac4617c19-443b-46dc-9a95-a74b8fe0b63d Recording Title awlad ba…" at bounding box center [435, 123] width 435 height 16
type input "اولاد بلدنا"
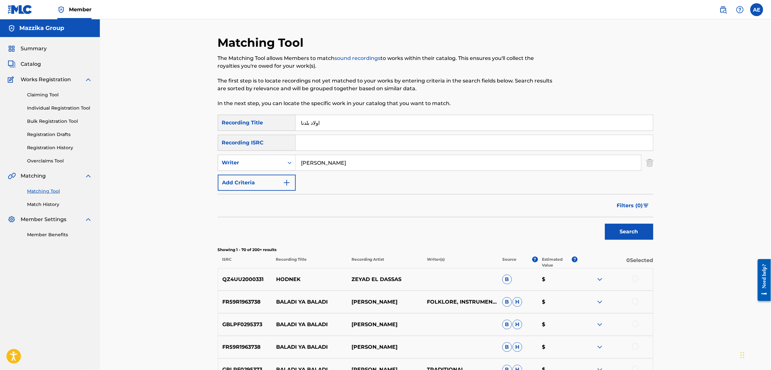
click at [605, 224] on button "Search" at bounding box center [629, 232] width 48 height 16
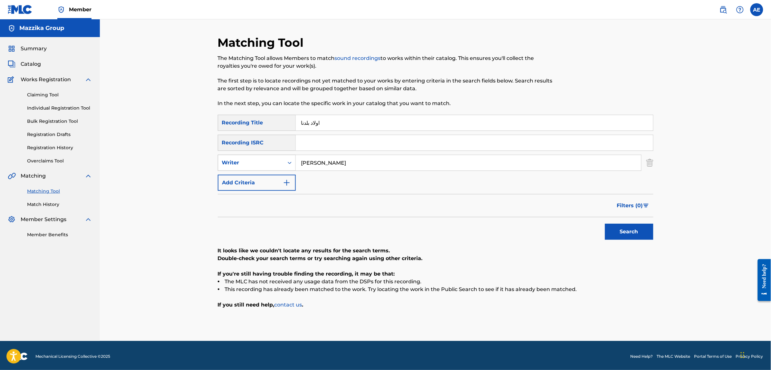
drag, startPoint x: 351, startPoint y: 157, endPoint x: 237, endPoint y: 156, distance: 114.0
click at [239, 156] on div "SearchWithCriteria1e58efb6-01ef-4c3e-91ca-abf10fa37235 Writer [PERSON_NAME]" at bounding box center [435, 163] width 435 height 16
click at [605, 224] on button "Search" at bounding box center [629, 232] width 48 height 16
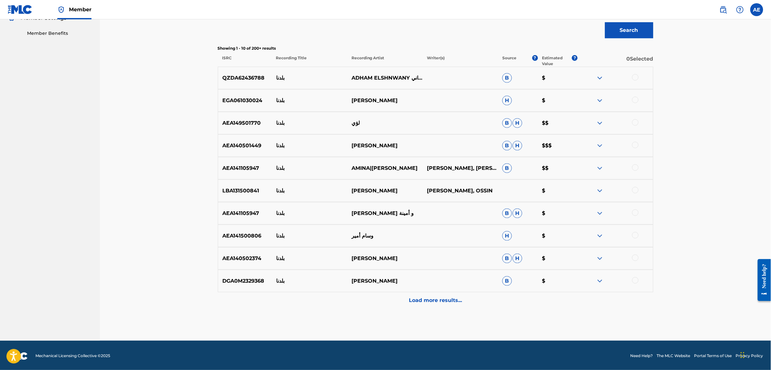
scroll to position [203, 0]
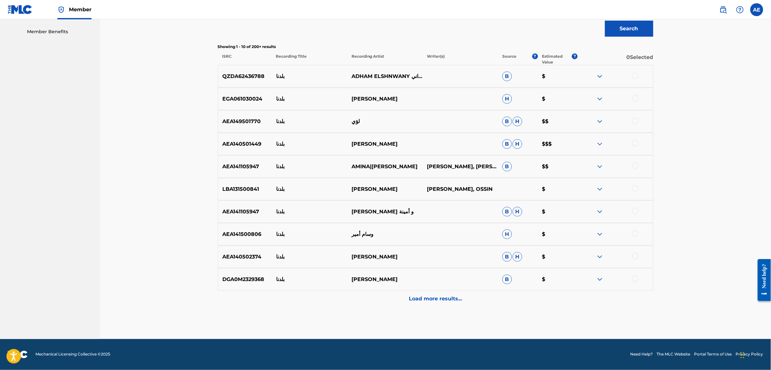
click at [341, 297] on div "Load more results..." at bounding box center [435, 299] width 435 height 16
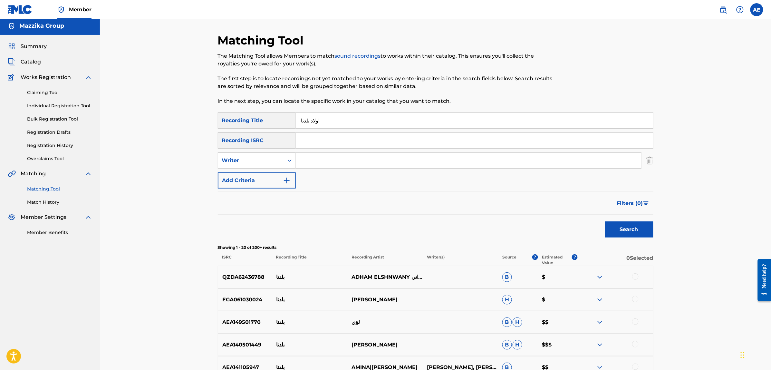
scroll to position [0, 0]
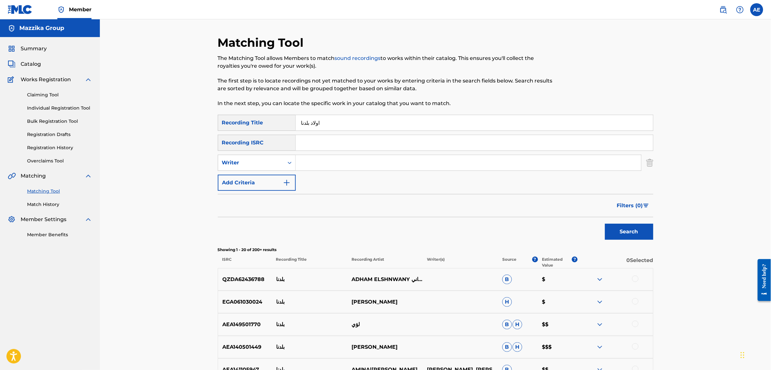
type input "[PERSON_NAME]"
click at [259, 123] on div "SearchWithCriteriac4617c19-443b-46dc-9a95-a74b8fe0b63d Recording Title اولاد بل…" at bounding box center [435, 123] width 435 height 16
click at [605, 224] on button "Search" at bounding box center [629, 232] width 48 height 16
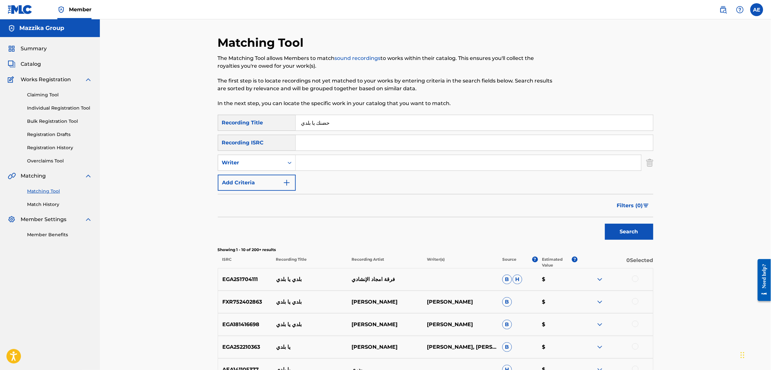
click at [308, 122] on input "حضنك يا بلدي" at bounding box center [474, 122] width 357 height 15
type input "[PERSON_NAME]"
click at [605, 224] on button "Search" at bounding box center [629, 232] width 48 height 16
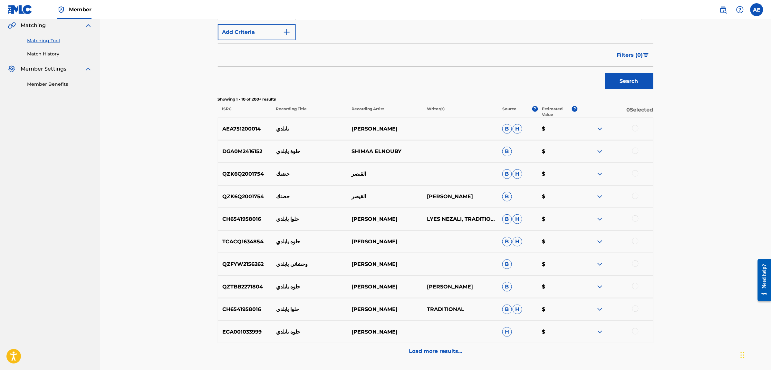
scroll to position [203, 0]
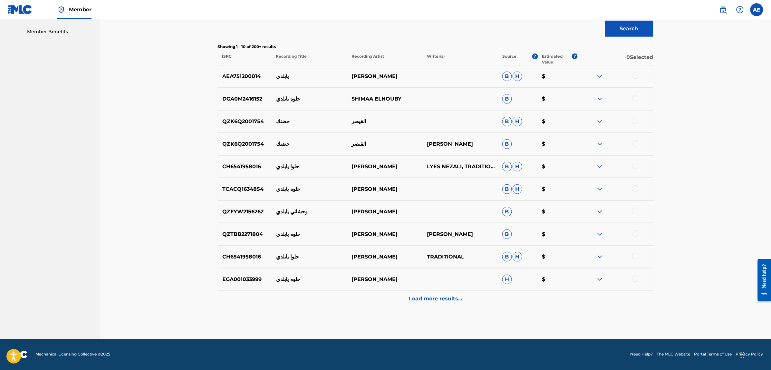
click at [353, 296] on div "Load more results..." at bounding box center [435, 299] width 435 height 16
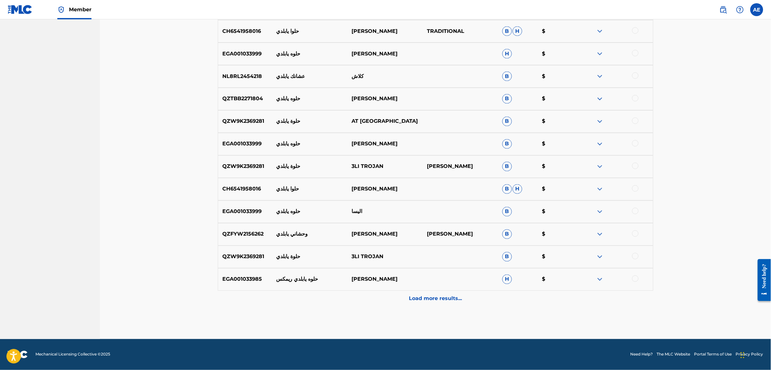
click at [320, 294] on div "Load more results..." at bounding box center [435, 299] width 435 height 16
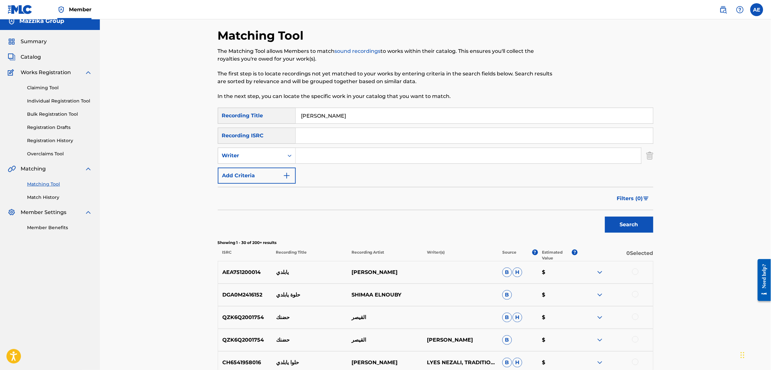
scroll to position [0, 0]
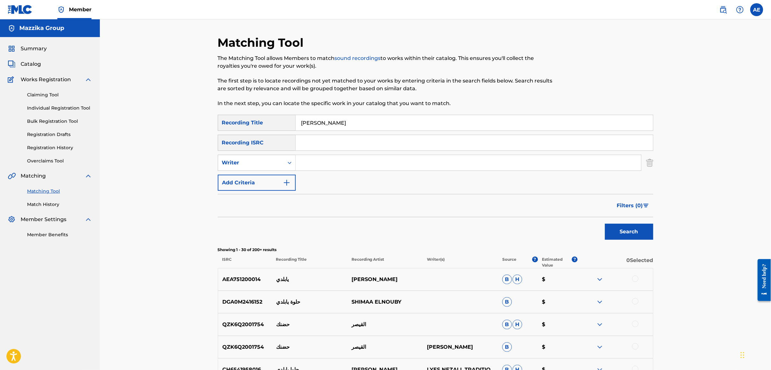
drag, startPoint x: 335, startPoint y: 118, endPoint x: 258, endPoint y: 118, distance: 76.7
click at [258, 118] on div "SearchWithCriteriac4617c19-443b-46dc-9a95-a74b8fe0b63d Recording Title حضنك ياب…" at bounding box center [435, 123] width 435 height 16
click at [315, 144] on input "Search Form" at bounding box center [474, 142] width 357 height 15
paste input "EGA012502160"
type input "EGA012502160"
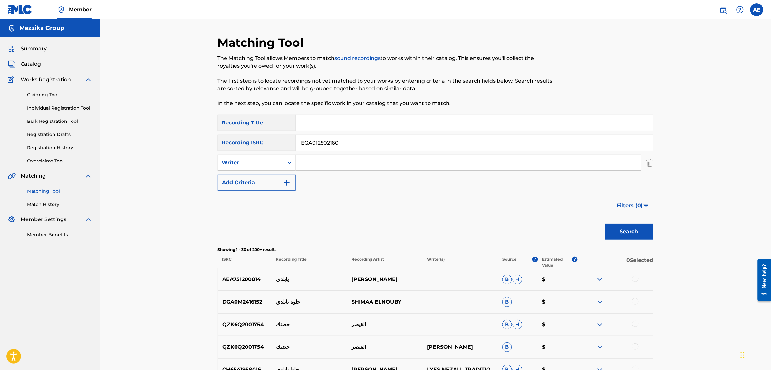
click at [605, 224] on button "Search" at bounding box center [629, 232] width 48 height 16
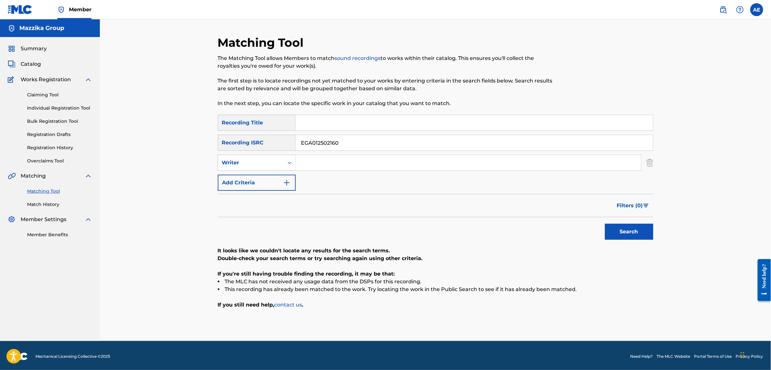
scroll to position [2, 0]
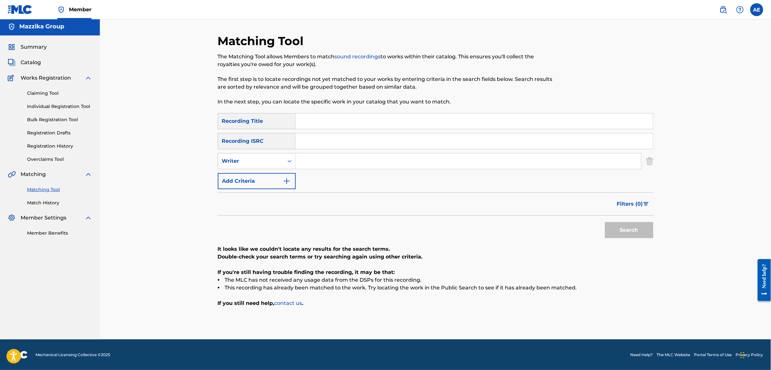
type input "EGA012502160"
type input "اولاد بلدنا"
type input "MOOTAZ AMIN"
drag, startPoint x: 322, startPoint y: 122, endPoint x: 271, endPoint y: 127, distance: 51.8
click at [271, 127] on div "SearchWithCriteriac4617c19-443b-46dc-9a95-a74b8fe0b63d Recording Title اولاد بل…" at bounding box center [435, 121] width 435 height 16
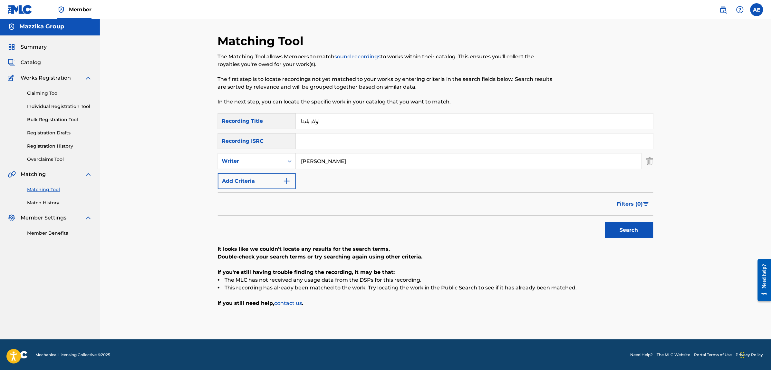
paste input "2lb mama"
type input "2lb mama"
click at [605, 222] on button "Search" at bounding box center [629, 230] width 48 height 16
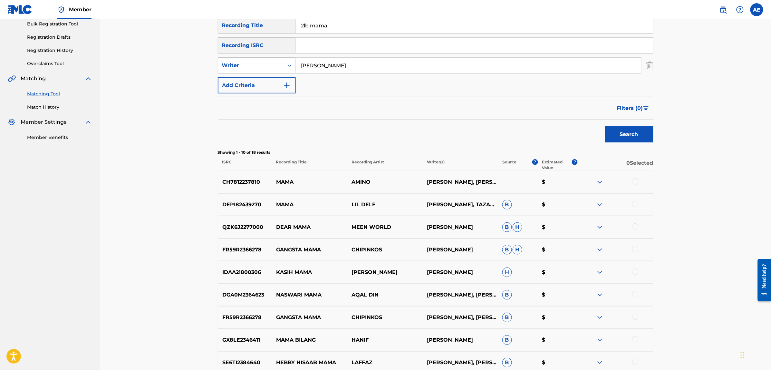
scroll to position [161, 0]
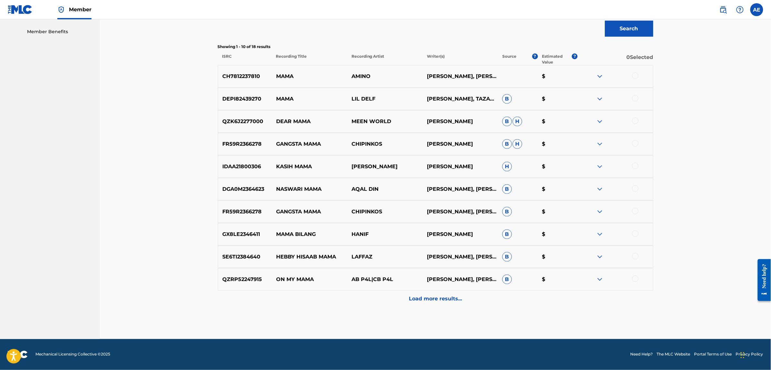
click at [379, 302] on div "Load more results..." at bounding box center [435, 299] width 435 height 16
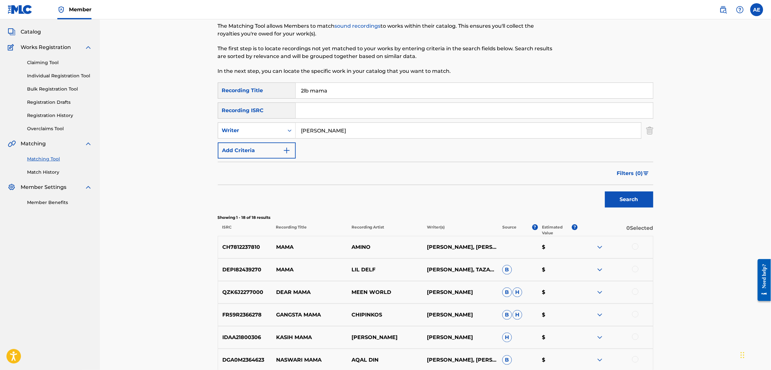
scroll to position [0, 0]
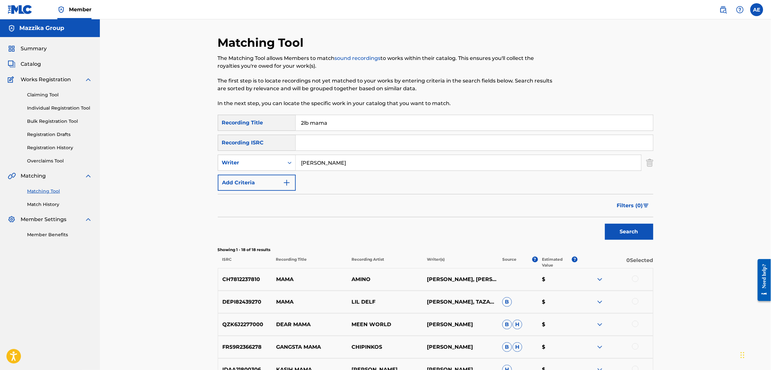
drag, startPoint x: 351, startPoint y: 159, endPoint x: 150, endPoint y: 165, distance: 200.8
click at [151, 164] on div "Matching Tool The Matching Tool allows Members to match sound recordings to wor…" at bounding box center [435, 362] width 671 height 687
click at [605, 224] on button "Search" at bounding box center [629, 232] width 48 height 16
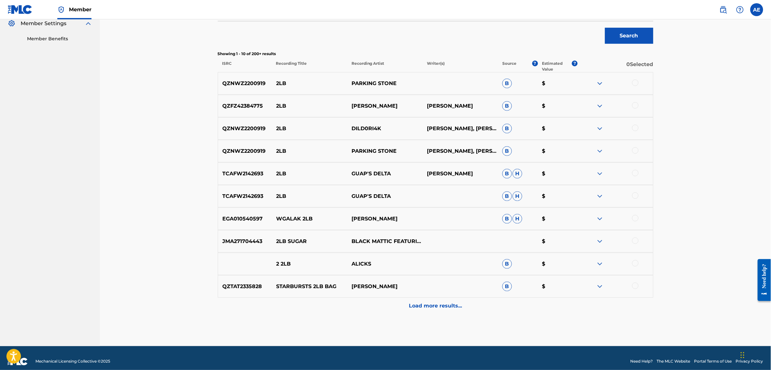
scroll to position [203, 0]
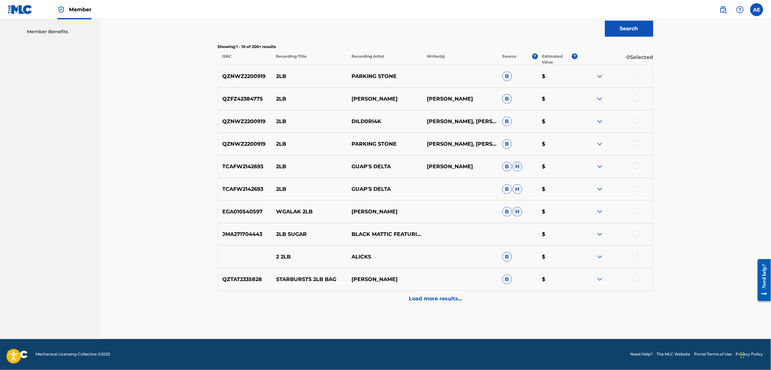
click at [348, 300] on div "Load more results..." at bounding box center [435, 299] width 435 height 16
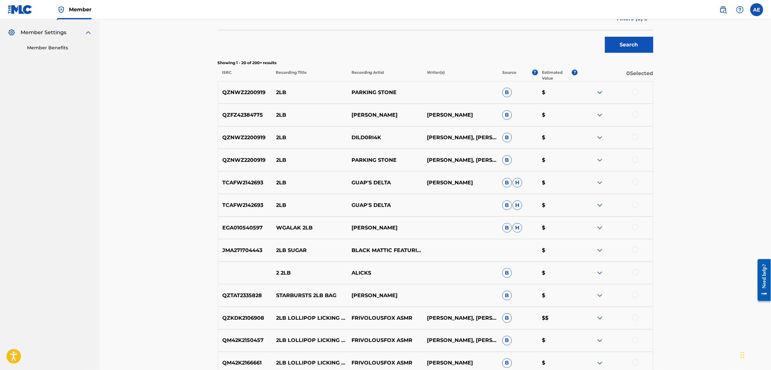
scroll to position [0, 0]
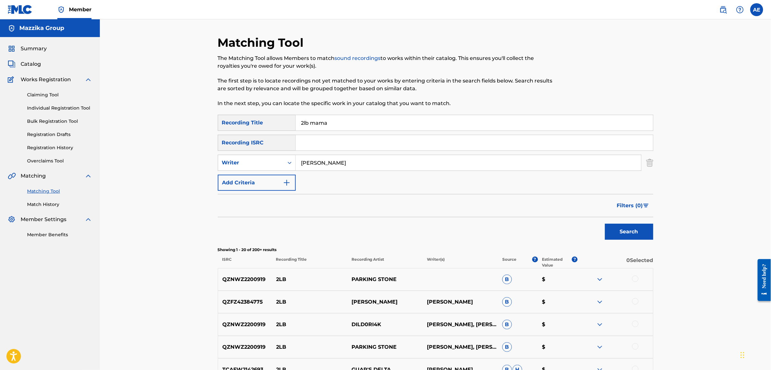
type input "MOOTAZ AMIN"
drag, startPoint x: 336, startPoint y: 122, endPoint x: 242, endPoint y: 121, distance: 94.1
click at [247, 121] on div "SearchWithCriteriac4617c19-443b-46dc-9a95-a74b8fe0b63d Recording Title 2lb mama" at bounding box center [435, 123] width 435 height 16
paste input "ALB MAMA"
type input "ALB MAMA"
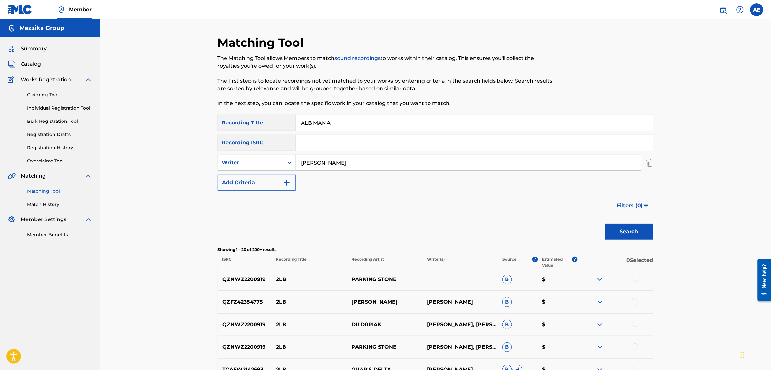
click at [605, 224] on button "Search" at bounding box center [629, 232] width 48 height 16
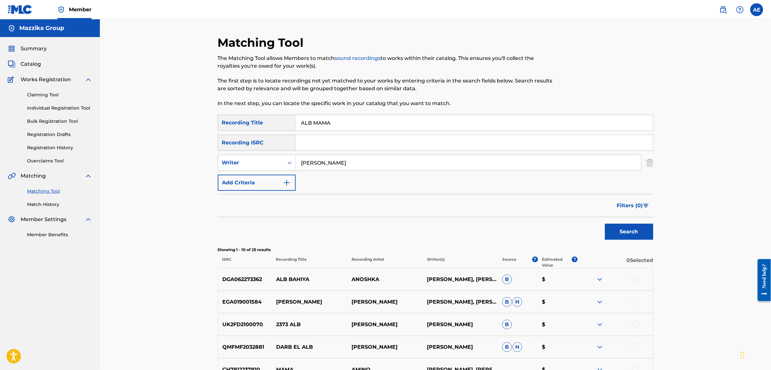
drag, startPoint x: 248, startPoint y: 160, endPoint x: 165, endPoint y: 161, distance: 83.8
click at [177, 160] on div "Matching Tool The Matching Tool allows Members to match sound recordings to wor…" at bounding box center [435, 280] width 671 height 522
click at [605, 224] on button "Search" at bounding box center [629, 232] width 48 height 16
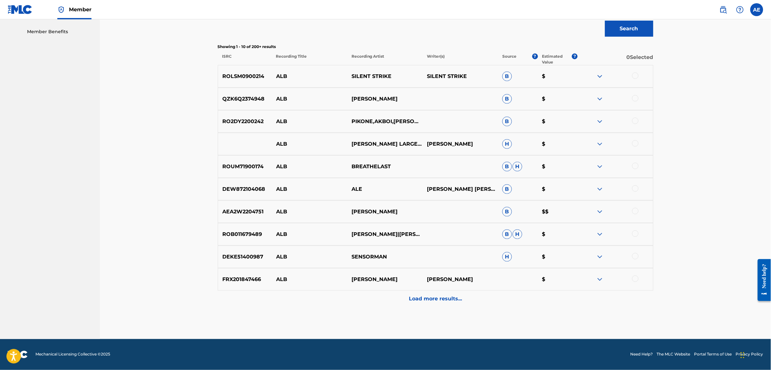
click at [341, 295] on div "Load more results..." at bounding box center [435, 299] width 435 height 16
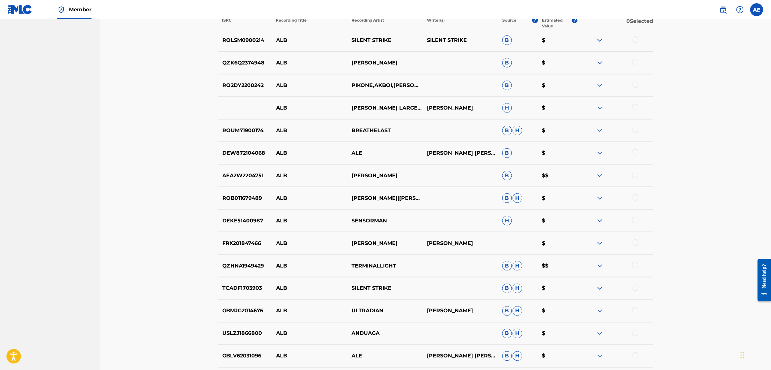
scroll to position [404, 0]
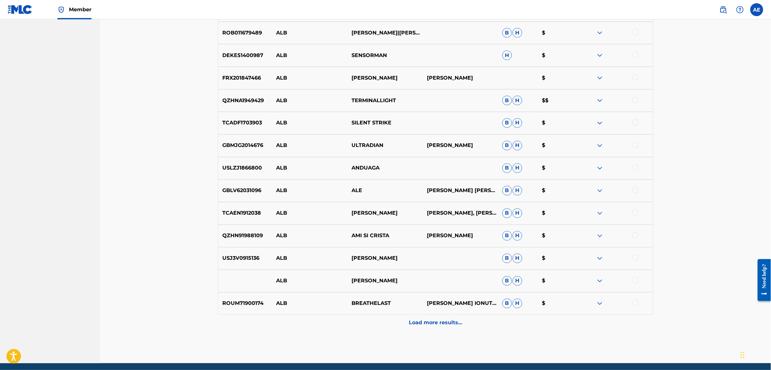
click at [336, 319] on div "Load more results..." at bounding box center [435, 323] width 435 height 16
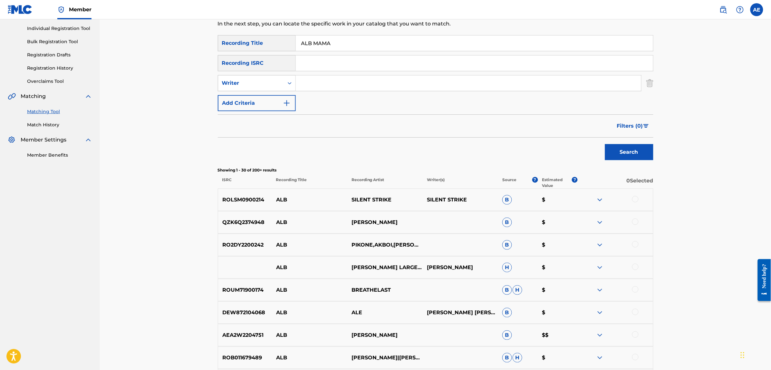
scroll to position [0, 0]
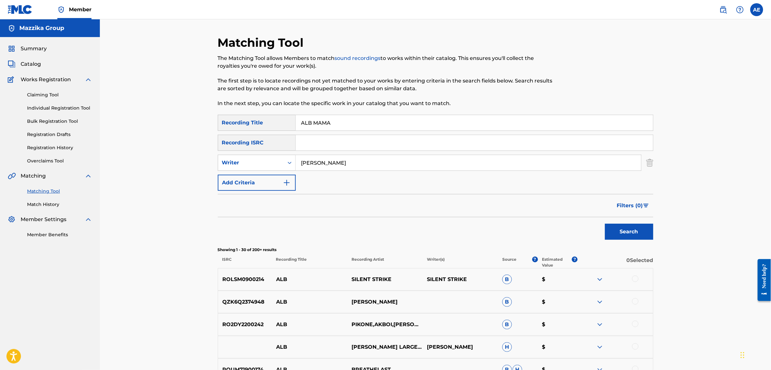
type input "MOOTAZ AMIN"
drag, startPoint x: 342, startPoint y: 121, endPoint x: 228, endPoint y: 124, distance: 114.1
click at [229, 124] on div "SearchWithCriteriac4617c19-443b-46dc-9a95-a74b8fe0b63d Recording Title ALB MAMA" at bounding box center [435, 123] width 435 height 16
type input "قلب ماما"
click at [605, 224] on button "Search" at bounding box center [629, 232] width 48 height 16
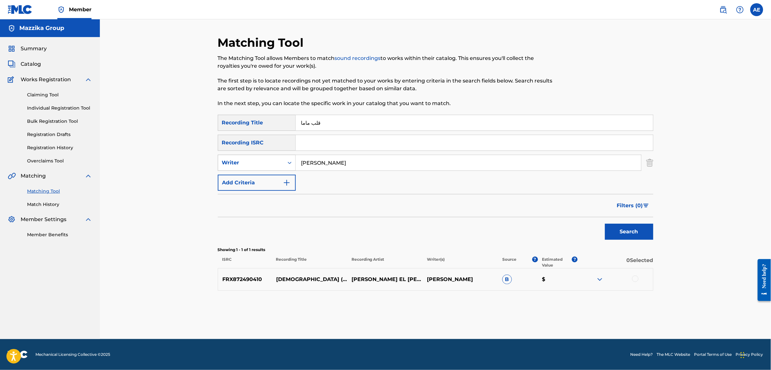
drag, startPoint x: 347, startPoint y: 163, endPoint x: 250, endPoint y: 167, distance: 96.8
click at [251, 167] on div "SearchWithCriteria1e58efb6-01ef-4c3e-91ca-abf10fa37235 Writer MOOTAZ AMIN" at bounding box center [435, 163] width 435 height 16
click at [605, 224] on button "Search" at bounding box center [629, 232] width 48 height 16
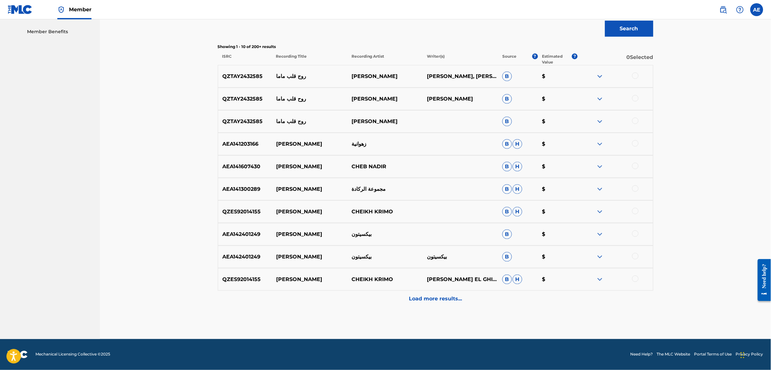
click at [365, 298] on div "Load more results..." at bounding box center [435, 299] width 435 height 16
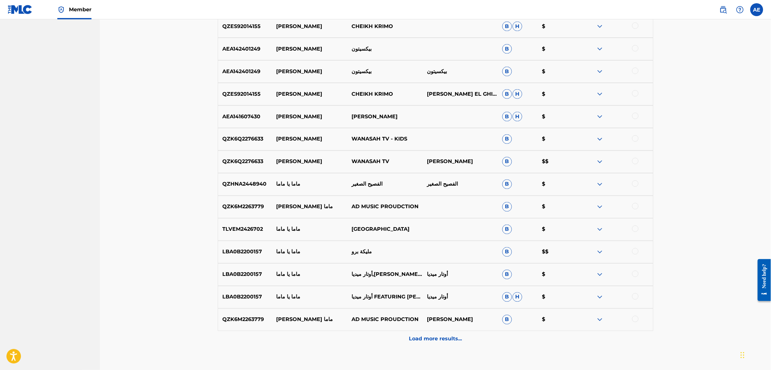
click at [331, 339] on div "Load more results..." at bounding box center [435, 339] width 435 height 16
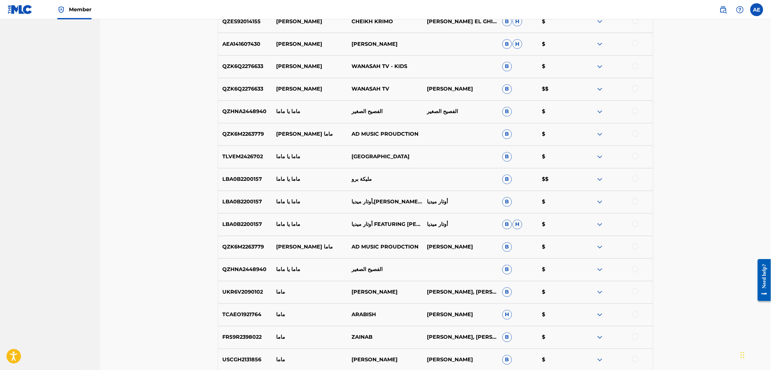
scroll to position [509, 0]
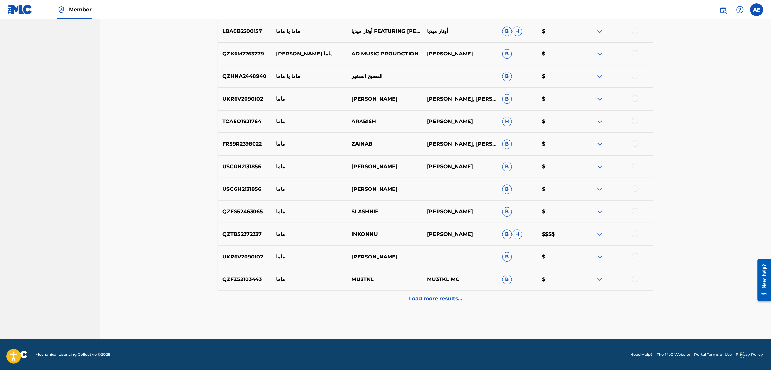
click at [341, 298] on div "Load more results..." at bounding box center [435, 299] width 435 height 16
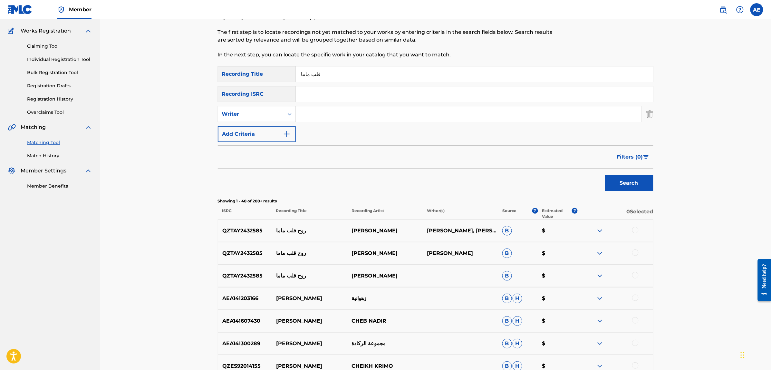
scroll to position [0, 0]
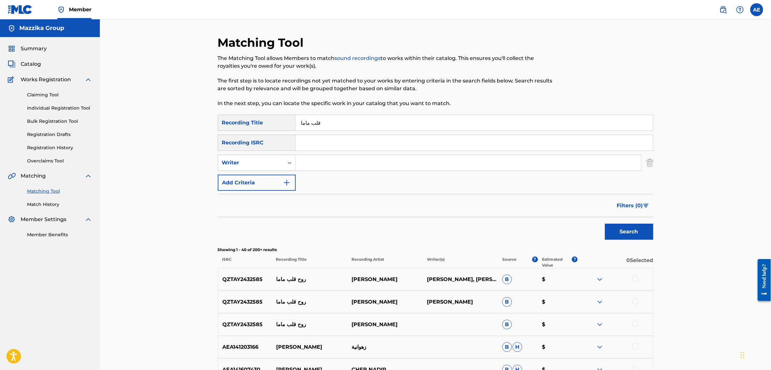
drag, startPoint x: 329, startPoint y: 124, endPoint x: 166, endPoint y: 124, distance: 163.0
click at [320, 138] on input "Search Form" at bounding box center [474, 142] width 357 height 15
paste input "ING212469996"
type input "ING212469996"
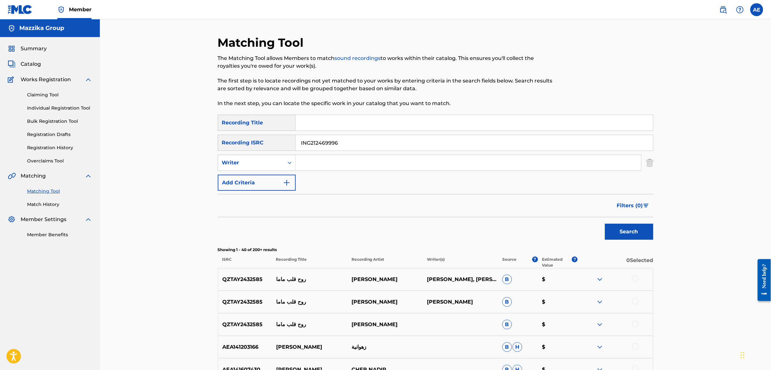
click at [605, 224] on button "Search" at bounding box center [629, 232] width 48 height 16
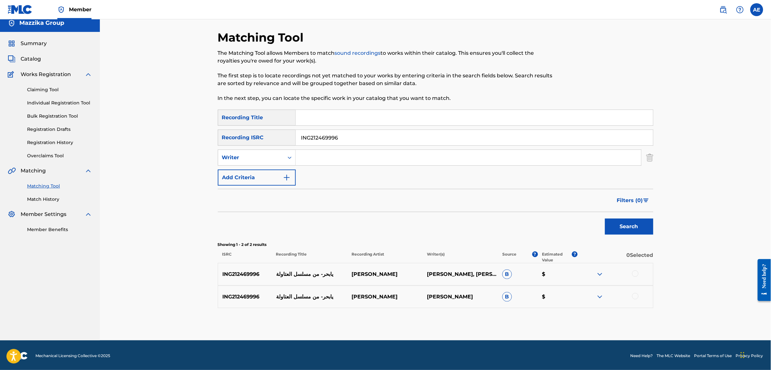
scroll to position [6, 0]
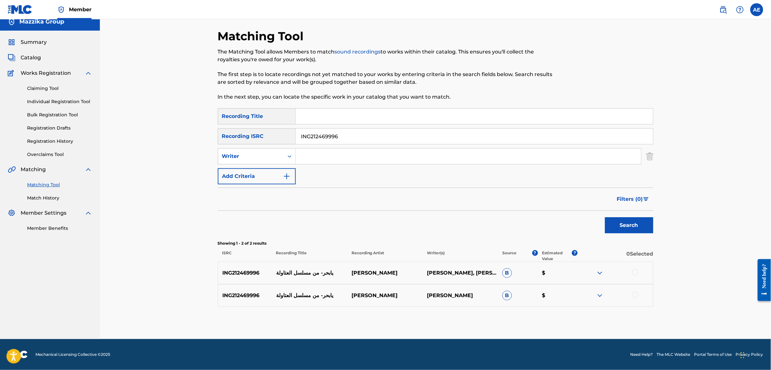
click at [635, 273] on div at bounding box center [635, 272] width 6 height 6
click at [635, 295] on div at bounding box center [635, 295] width 6 height 6
drag, startPoint x: 349, startPoint y: 136, endPoint x: 191, endPoint y: 137, distance: 157.5
click at [197, 137] on div "Matching Tool The Matching Tool allows Members to match sound recordings to wor…" at bounding box center [435, 176] width 671 height 326
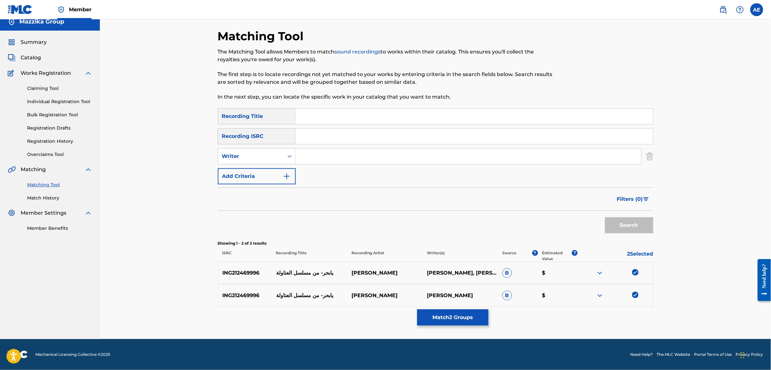
click at [327, 159] on input "Search Form" at bounding box center [468, 155] width 345 height 15
paste input "MOOTAZ AMIN"
type input "MOOTAZ AMIN"
click at [320, 112] on input "Search Form" at bounding box center [474, 116] width 357 height 15
paste input "Reseet Ala Bar"
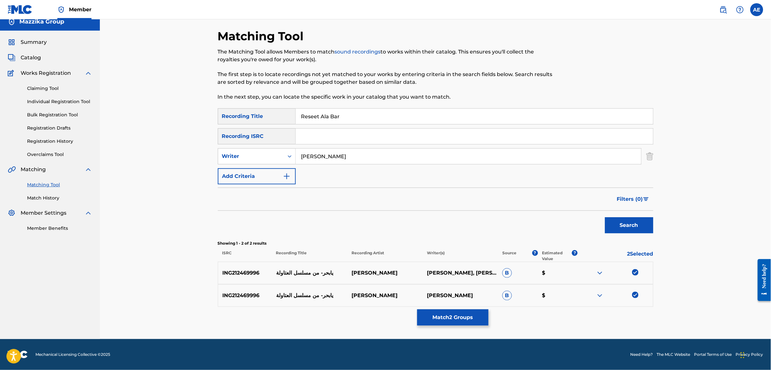
type input "Reseet Ala Bar"
click at [605, 217] on button "Search" at bounding box center [629, 225] width 48 height 16
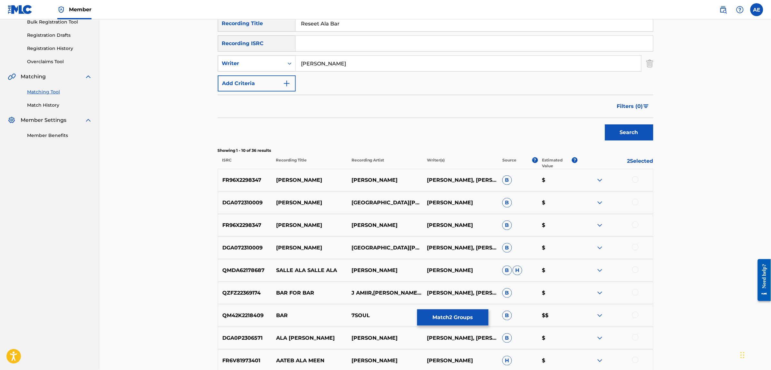
scroll to position [203, 0]
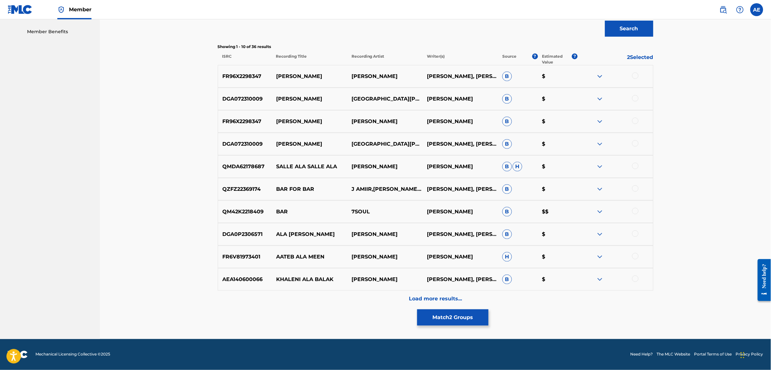
click at [352, 296] on div "Load more results..." at bounding box center [435, 299] width 435 height 16
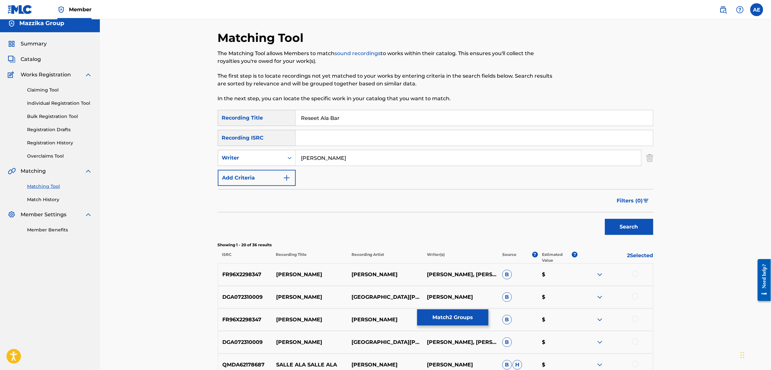
scroll to position [0, 0]
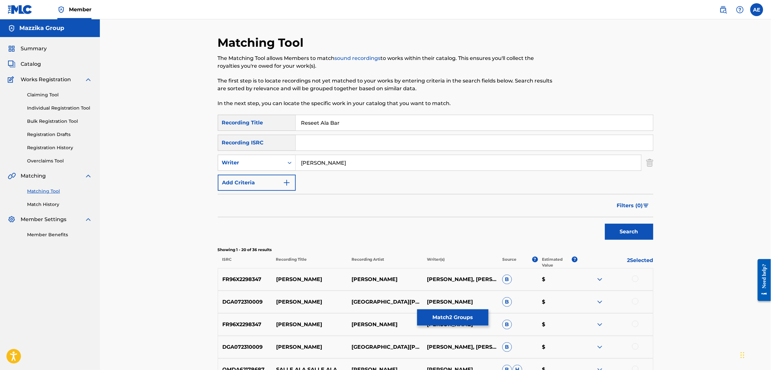
drag, startPoint x: 349, startPoint y: 163, endPoint x: 203, endPoint y: 162, distance: 146.6
click at [605, 224] on button "Search" at bounding box center [629, 232] width 48 height 16
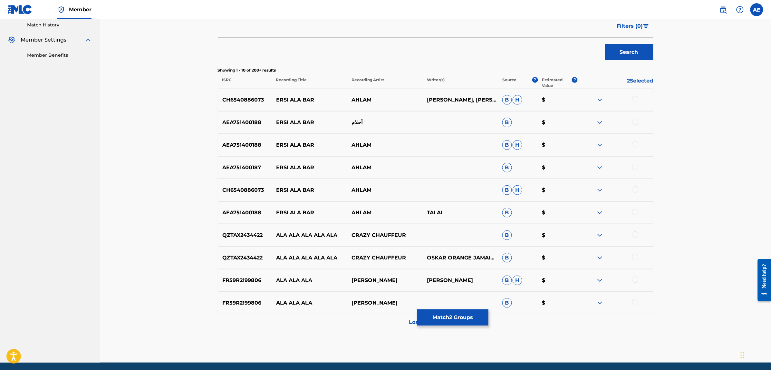
scroll to position [201, 0]
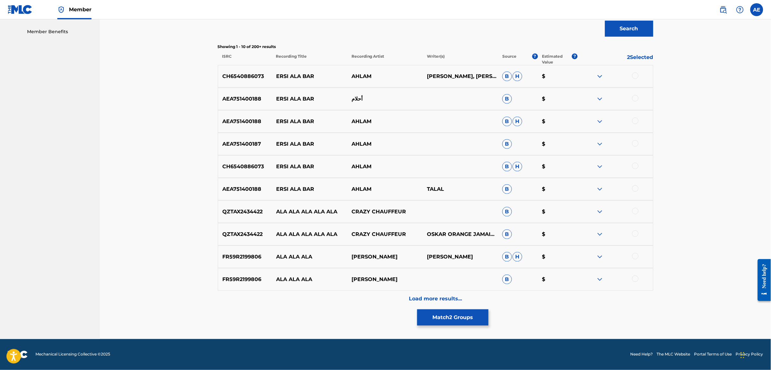
click at [337, 297] on div "Load more results..." at bounding box center [435, 299] width 435 height 16
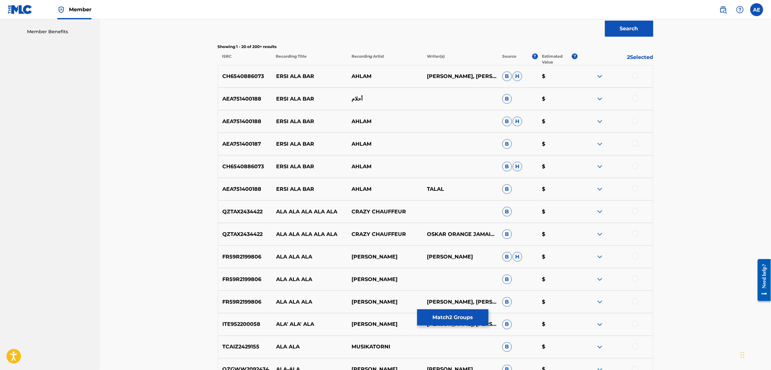
scroll to position [0, 0]
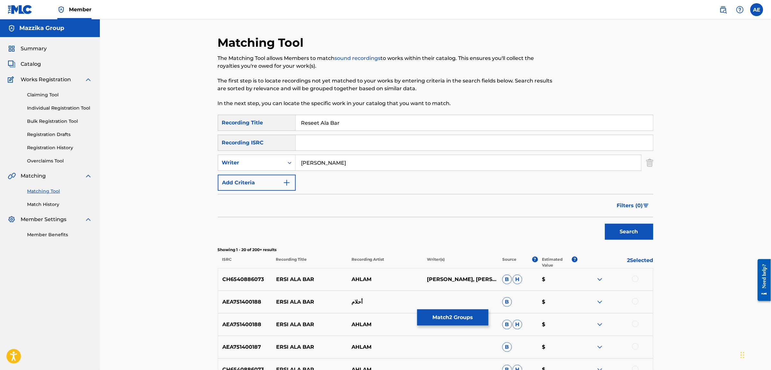
type input "MOOTAZ AMIN"
drag, startPoint x: 345, startPoint y: 121, endPoint x: 208, endPoint y: 112, distance: 137.5
paste input "Ya Bah"
type input "Ya Bahr"
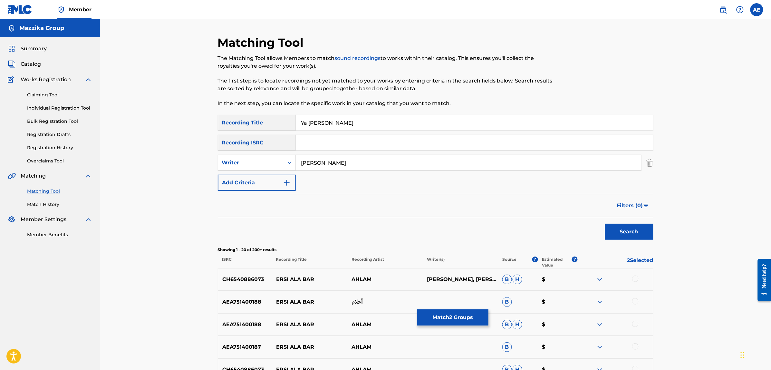
click at [605, 224] on button "Search" at bounding box center [629, 232] width 48 height 16
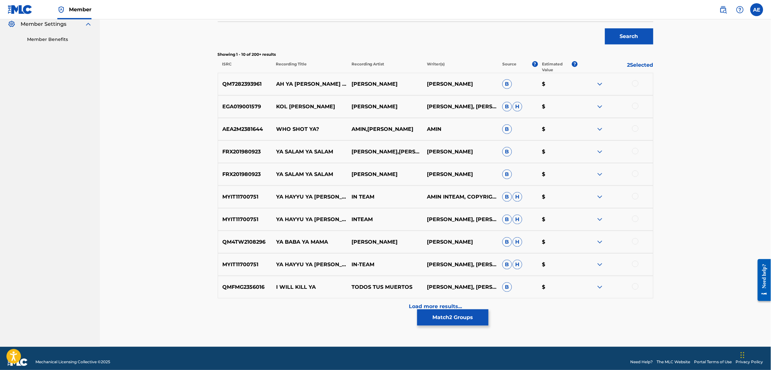
scroll to position [203, 0]
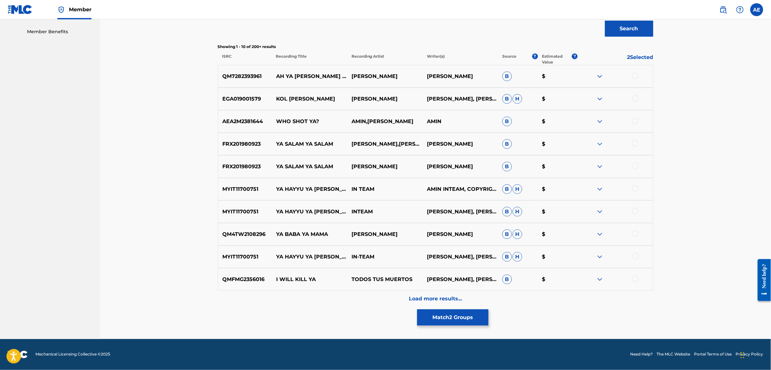
click at [341, 293] on div "Load more results..." at bounding box center [435, 299] width 435 height 16
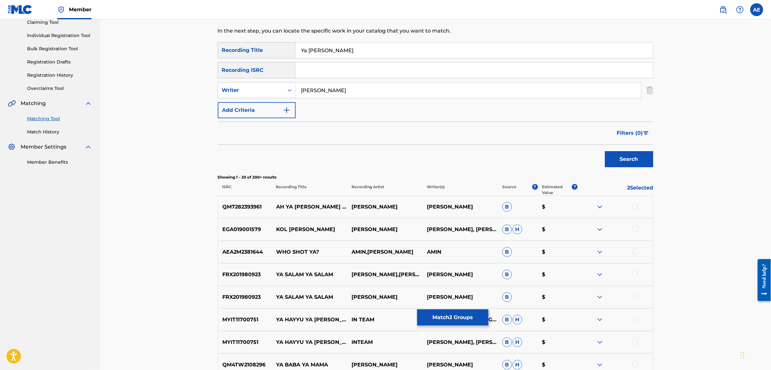
scroll to position [0, 0]
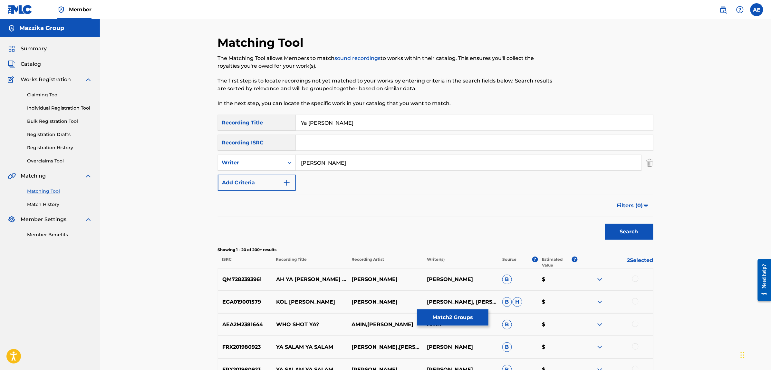
drag, startPoint x: 354, startPoint y: 157, endPoint x: 210, endPoint y: 157, distance: 144.0
click at [605, 224] on button "Search" at bounding box center [629, 232] width 48 height 16
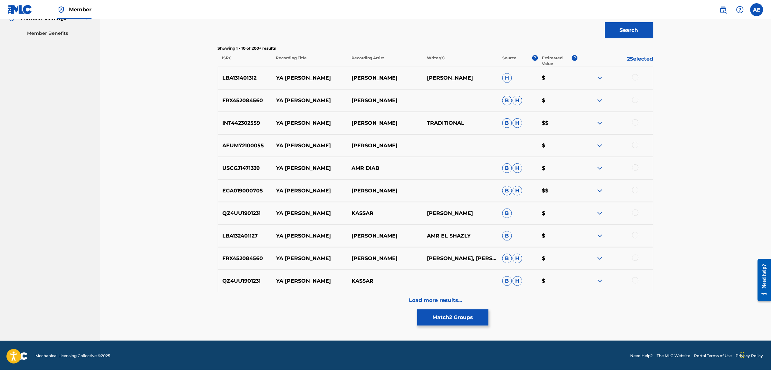
scroll to position [203, 0]
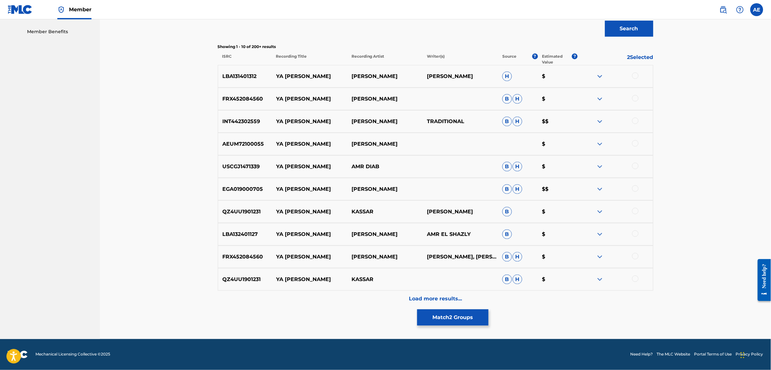
click at [334, 305] on div "Load more results..." at bounding box center [435, 299] width 435 height 16
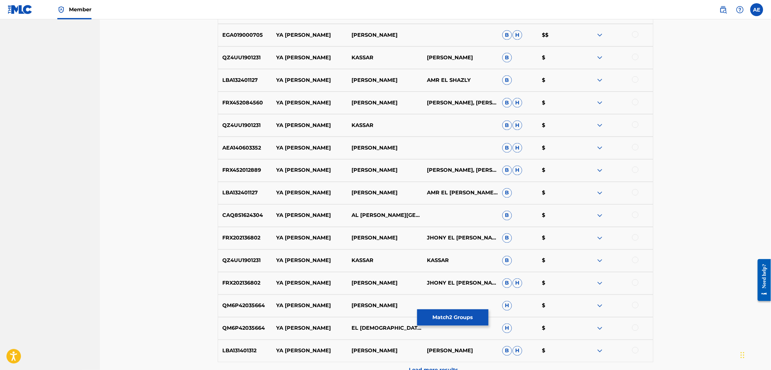
scroll to position [364, 0]
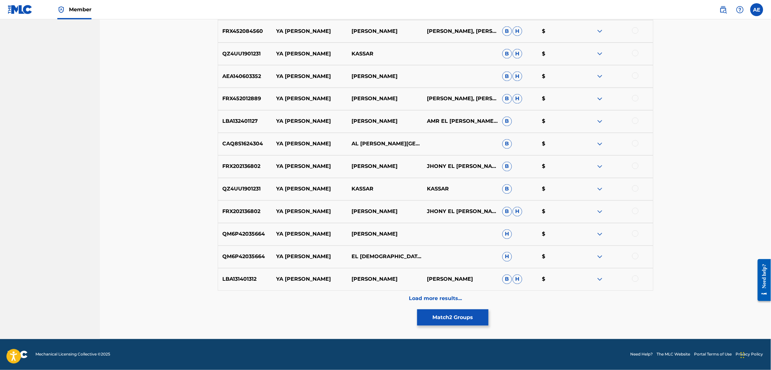
click at [334, 300] on div "Load more results..." at bounding box center [435, 299] width 435 height 16
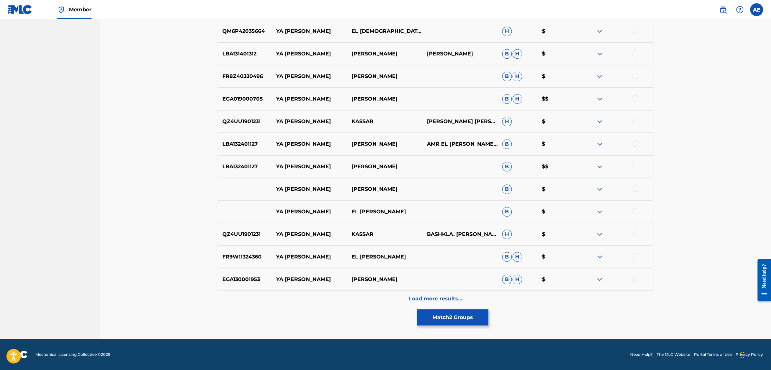
scroll to position [0, 0]
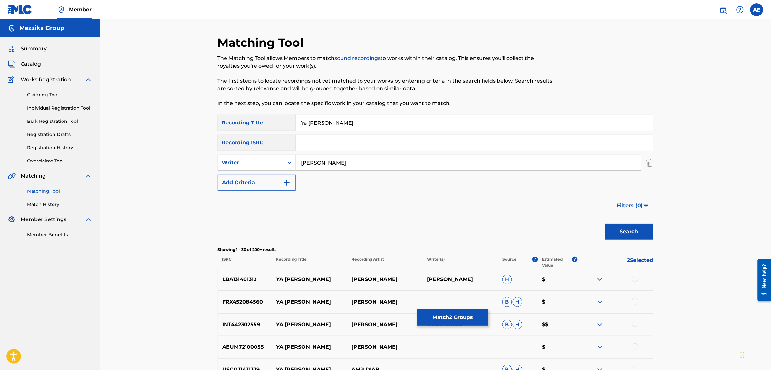
type input "MOOTAZ AMIN"
drag, startPoint x: 335, startPoint y: 125, endPoint x: 213, endPoint y: 125, distance: 122.1
type input "يا بحر"
click at [605, 224] on button "Search" at bounding box center [629, 232] width 48 height 16
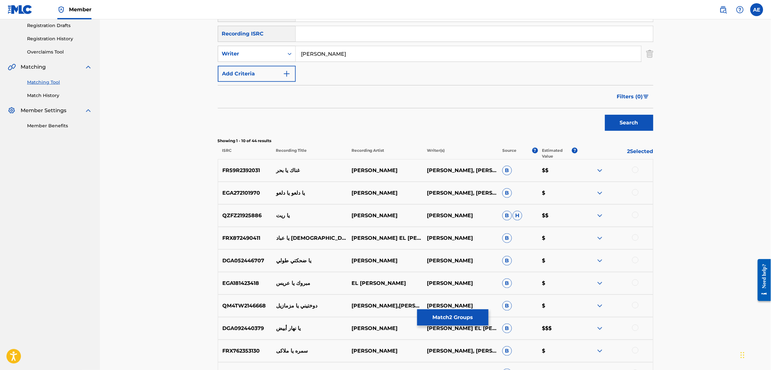
scroll to position [121, 0]
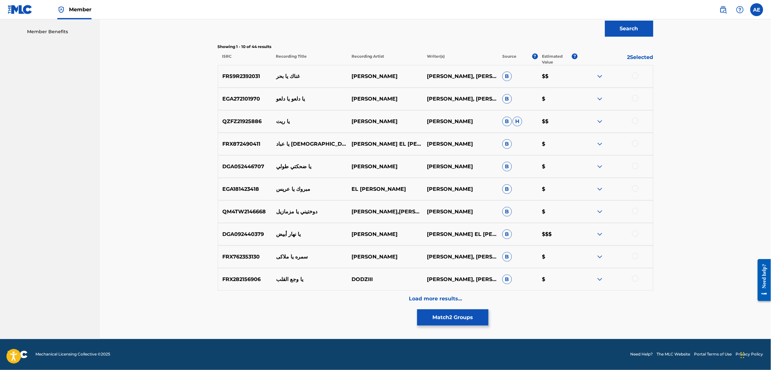
click at [335, 303] on div "Load more results..." at bounding box center [435, 299] width 435 height 16
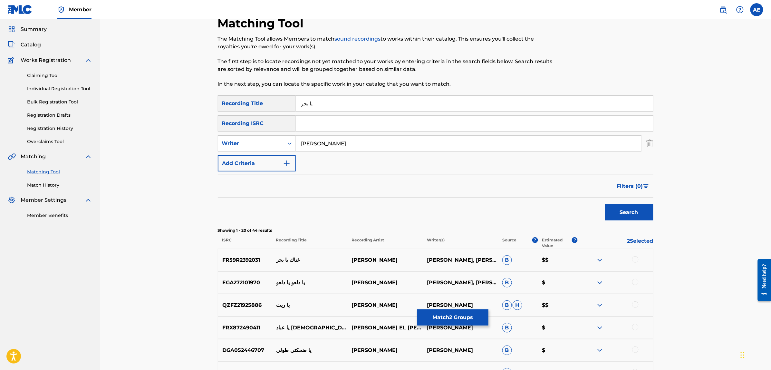
scroll to position [0, 0]
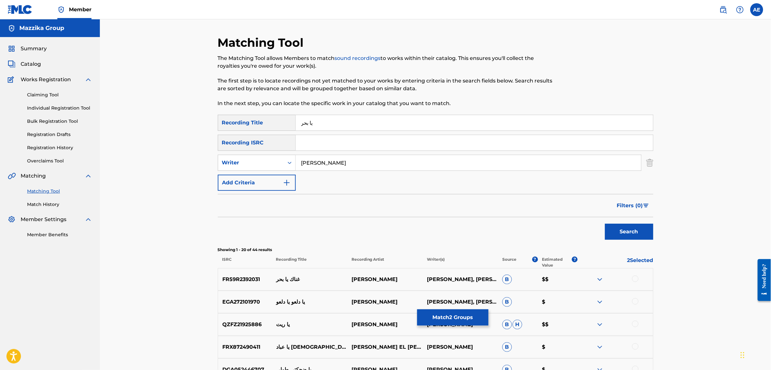
drag, startPoint x: 356, startPoint y: 164, endPoint x: 162, endPoint y: 159, distance: 194.6
click at [605, 224] on button "Search" at bounding box center [629, 232] width 48 height 16
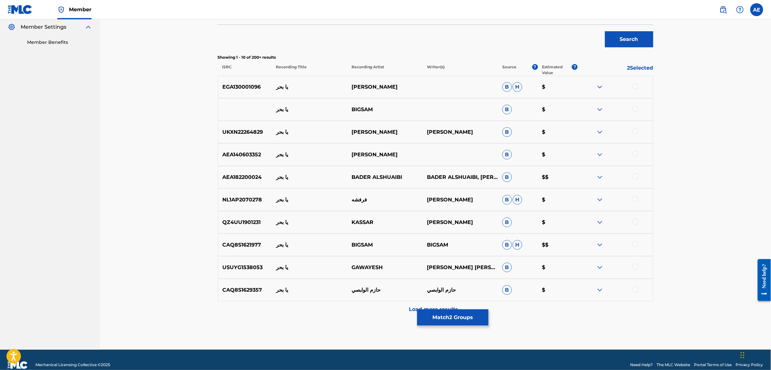
scroll to position [203, 0]
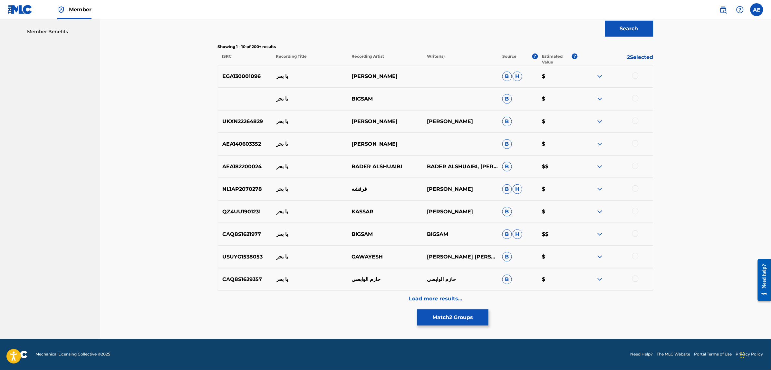
click at [337, 297] on div "Load more results..." at bounding box center [435, 299] width 435 height 16
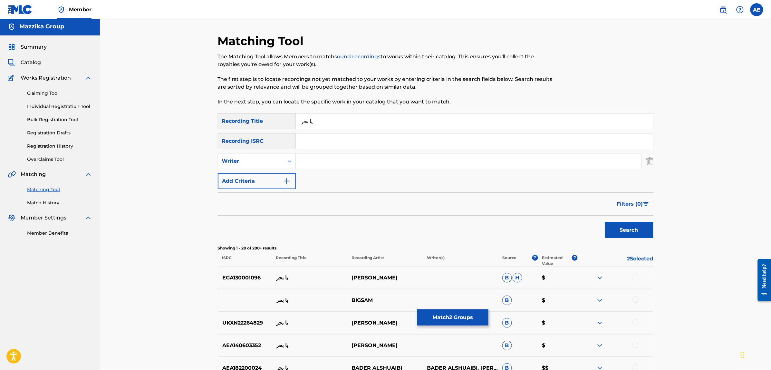
scroll to position [0, 0]
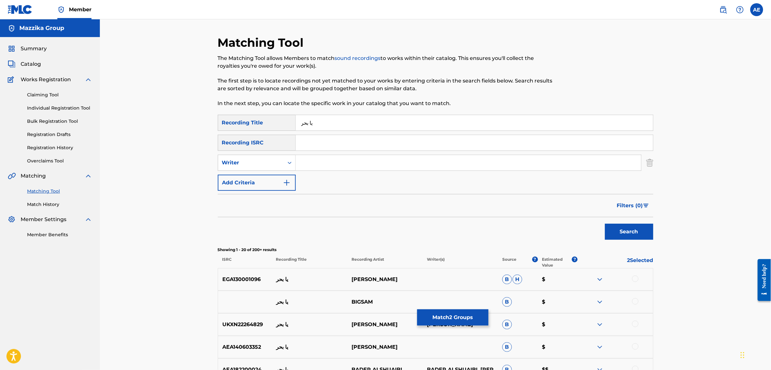
drag, startPoint x: 326, startPoint y: 120, endPoint x: 263, endPoint y: 120, distance: 63.5
click at [263, 120] on div "SearchWithCriteriac4617c19-443b-46dc-9a95-a74b8fe0b63d Recording Title يا بحر" at bounding box center [435, 123] width 435 height 16
type input "رسيت علي بر"
click at [605, 224] on button "Search" at bounding box center [629, 232] width 48 height 16
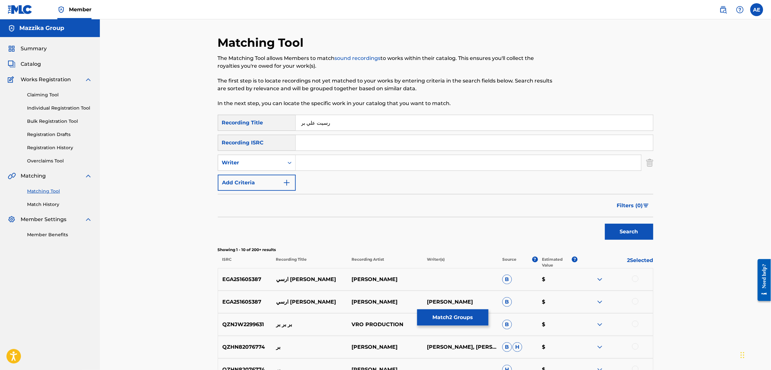
click at [449, 320] on button "Match 2 Groups" at bounding box center [452, 317] width 71 height 16
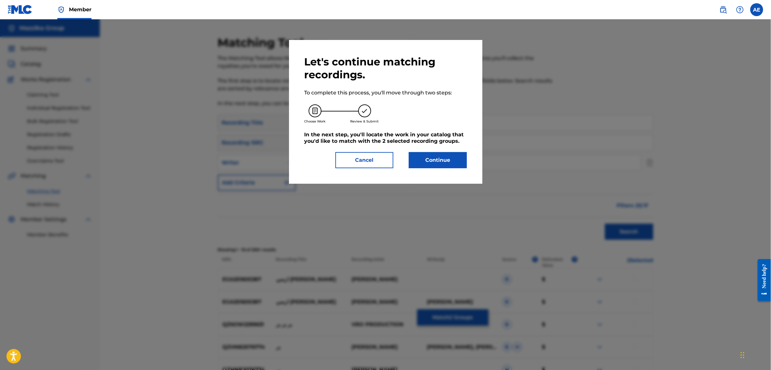
click at [425, 163] on button "Continue" at bounding box center [438, 160] width 58 height 16
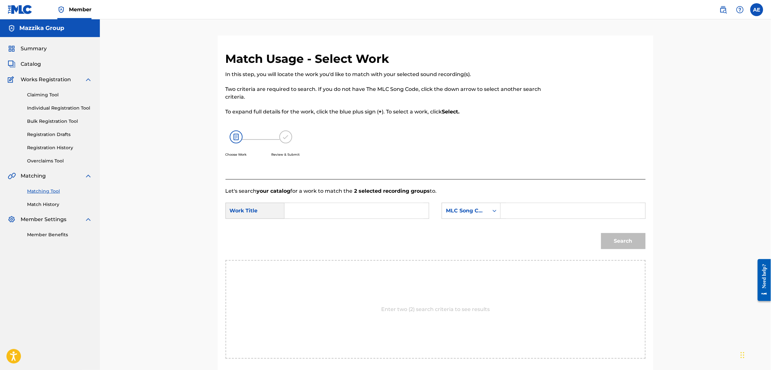
click at [323, 209] on input "Search Form" at bounding box center [356, 210] width 133 height 15
paste input "Reseet Ala Bar"
type input "Reseet Ala Bar"
click at [550, 213] on input "Search Form" at bounding box center [572, 210] width 133 height 15
paste input "RO7ZD8"
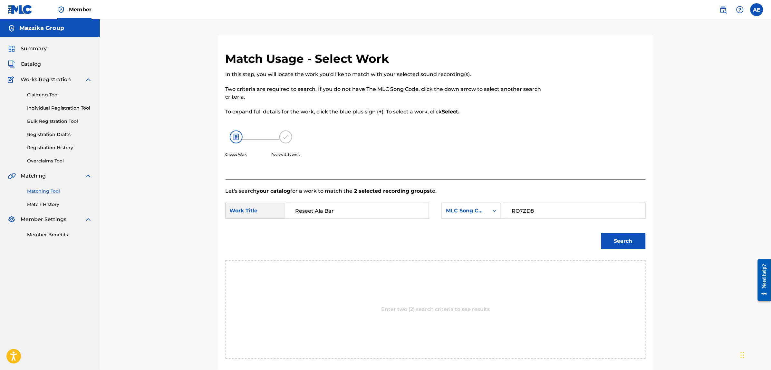
type input "RO7ZD8"
click at [601, 233] on button "Search" at bounding box center [623, 241] width 44 height 16
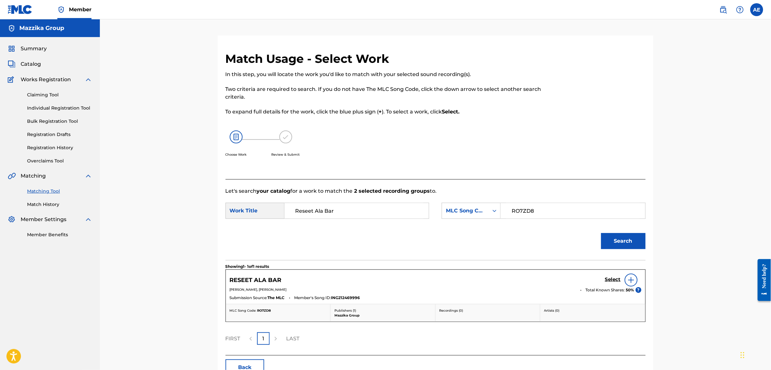
click at [612, 279] on h5 "Select" at bounding box center [613, 279] width 16 height 6
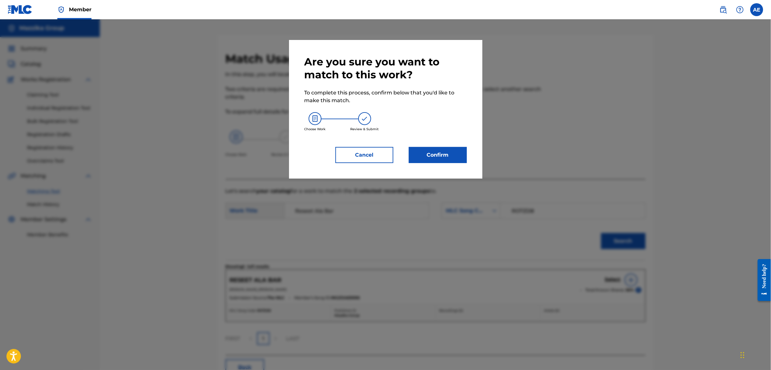
click at [449, 157] on button "Confirm" at bounding box center [438, 155] width 58 height 16
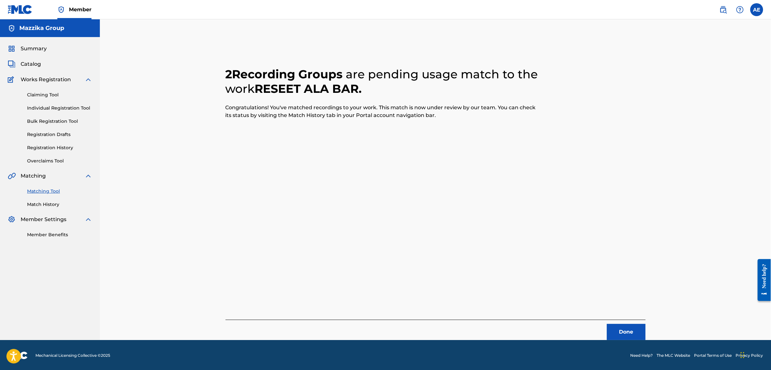
click at [624, 326] on button "Done" at bounding box center [626, 332] width 39 height 16
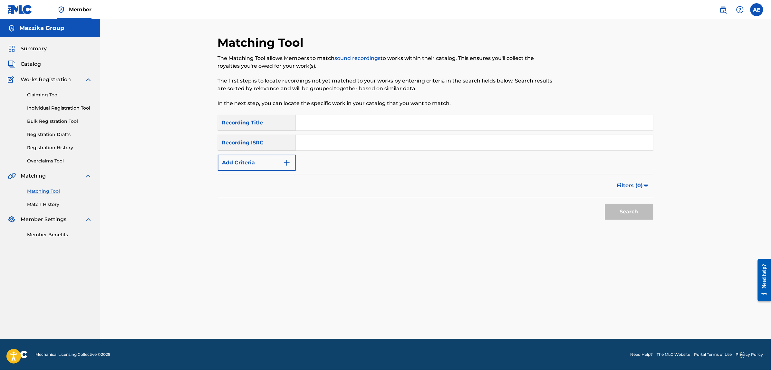
click at [256, 163] on button "Add Criteria" at bounding box center [257, 163] width 78 height 16
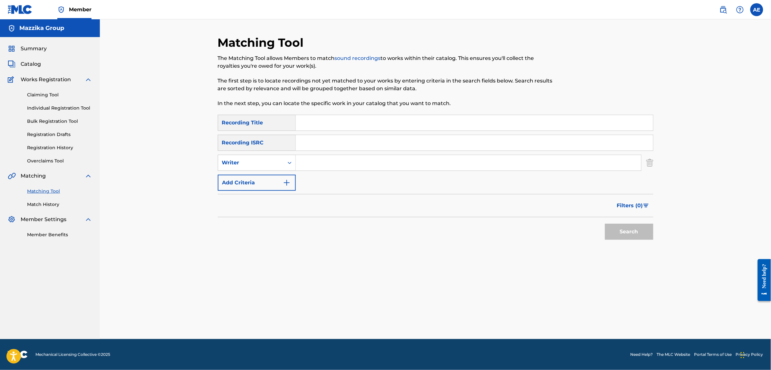
click at [330, 140] on input "Search Form" at bounding box center [474, 142] width 357 height 15
